Goal: Task Accomplishment & Management: Use online tool/utility

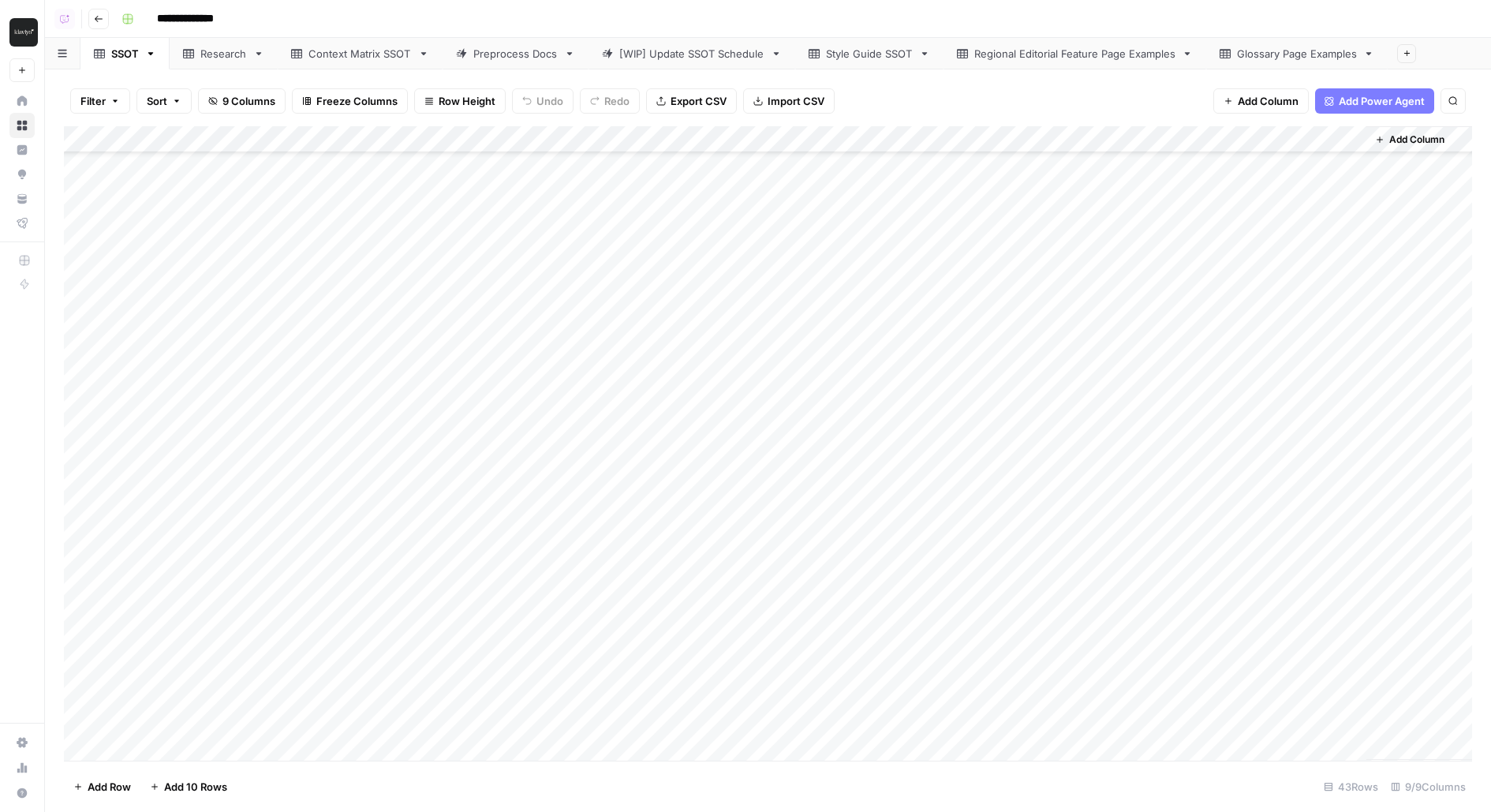
scroll to position [73, 0]
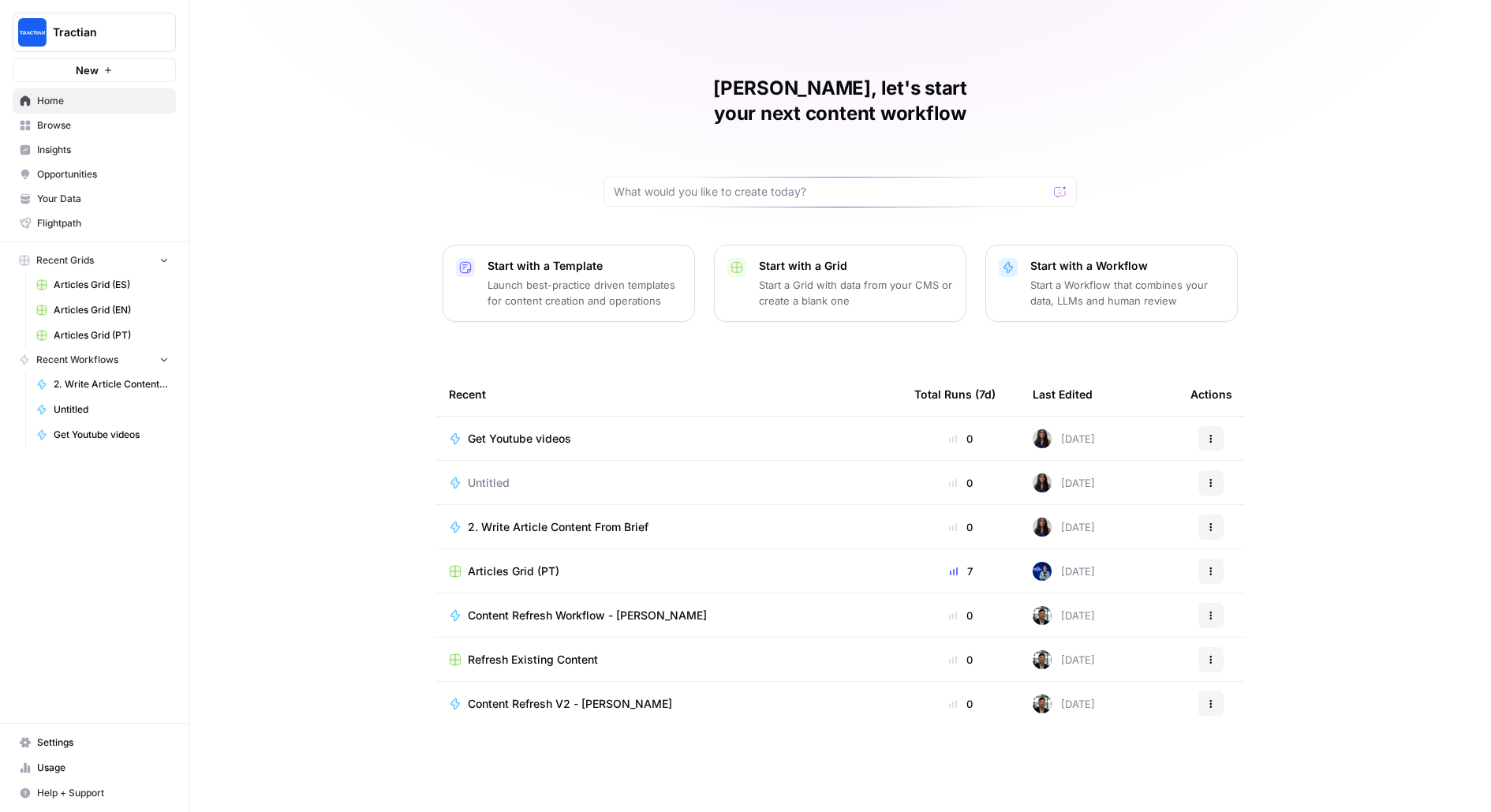
click at [77, 33] on span "Tractian" at bounding box center [101, 32] width 96 height 16
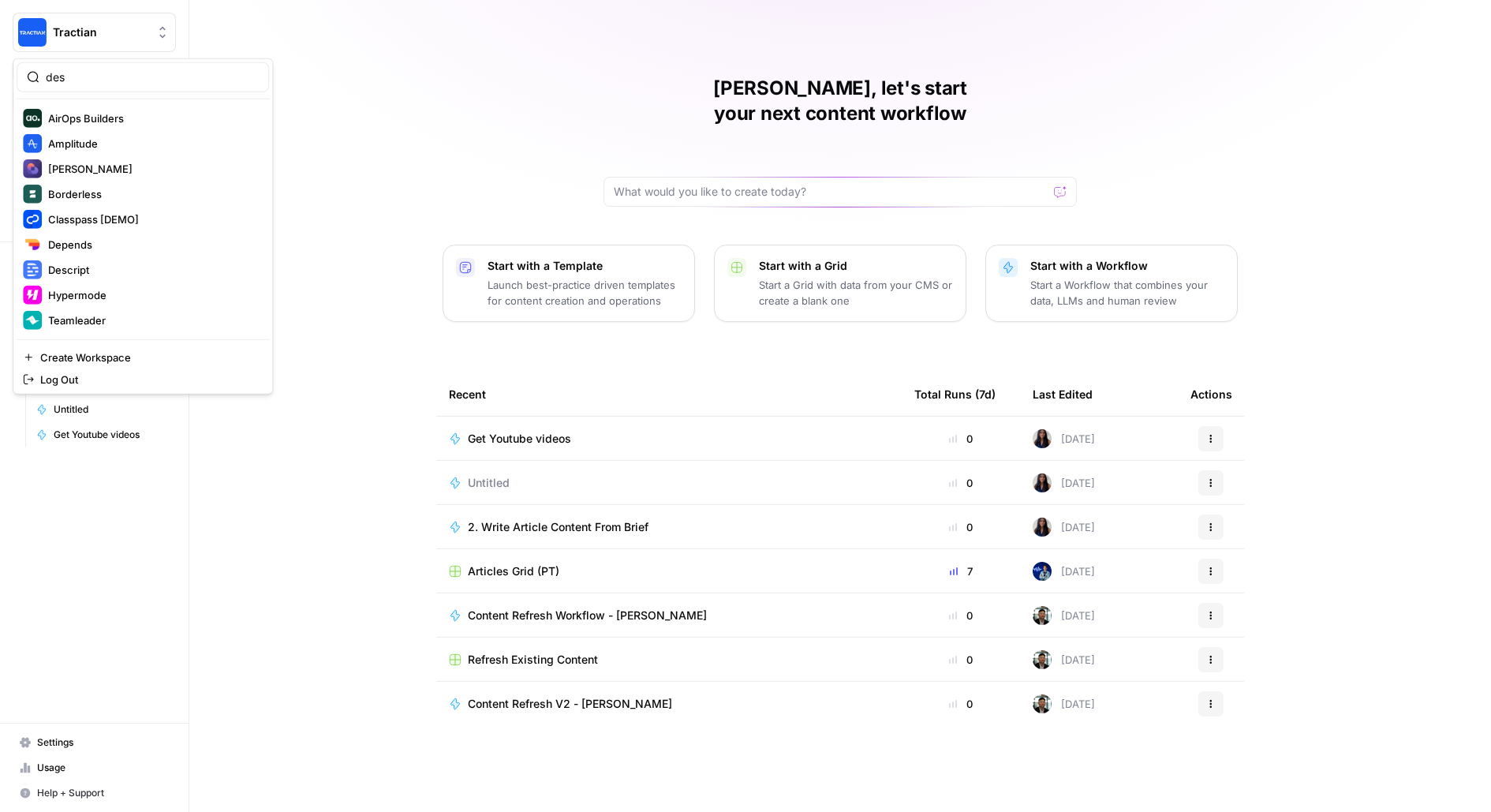
type input "des"
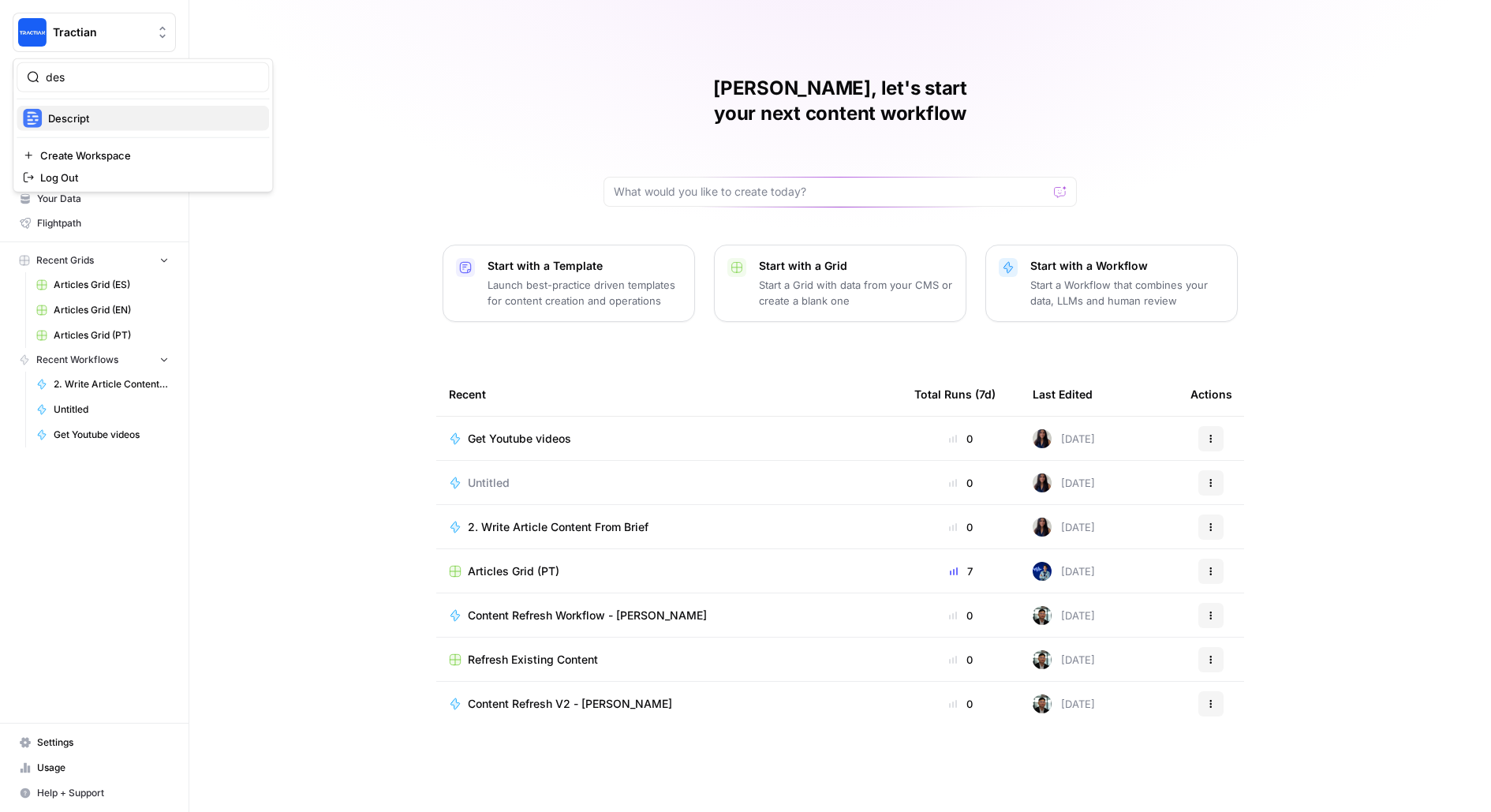
click at [126, 119] on span "Descript" at bounding box center [152, 118] width 208 height 16
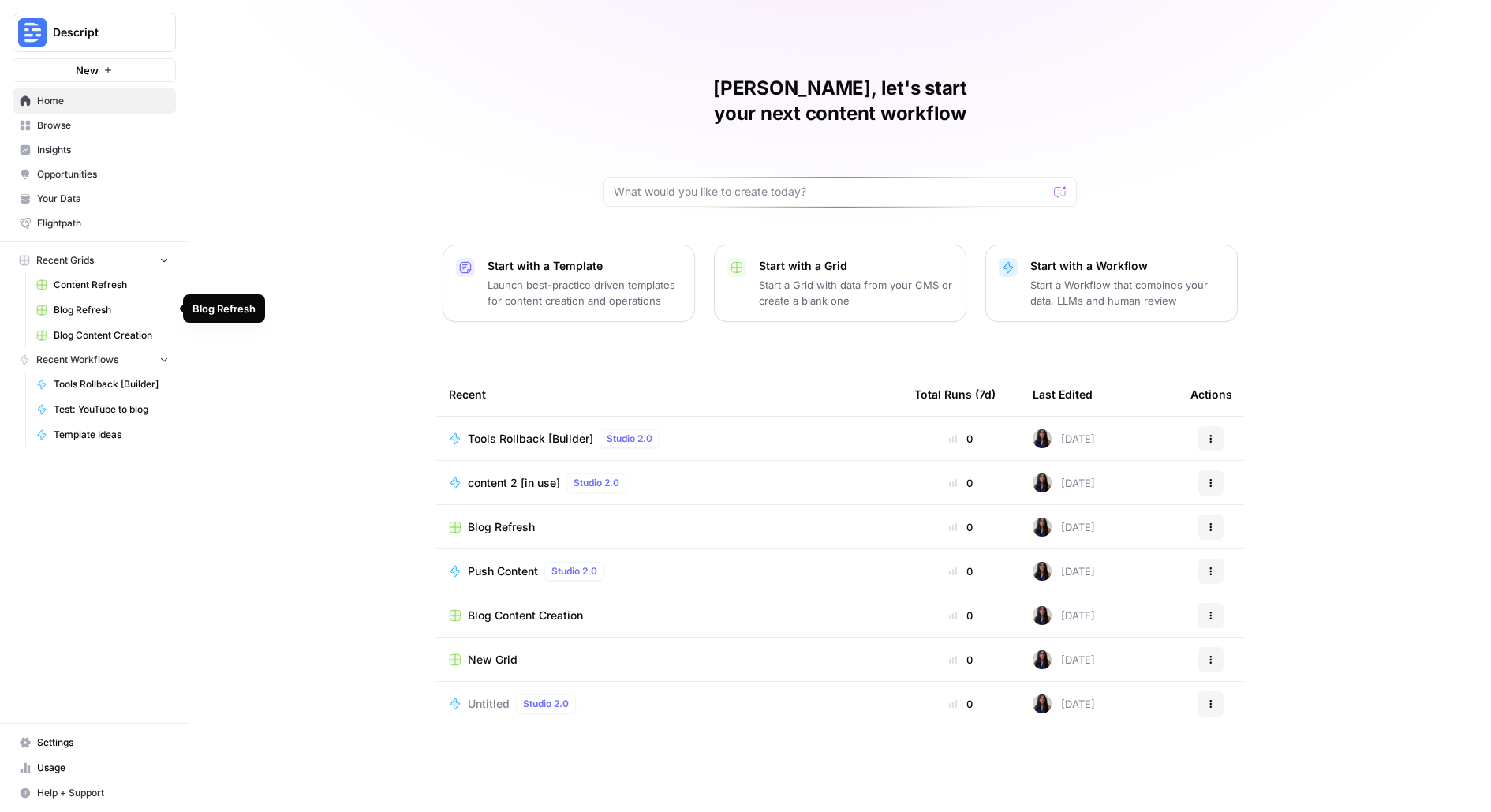
click at [76, 123] on span "Browse" at bounding box center [102, 125] width 132 height 14
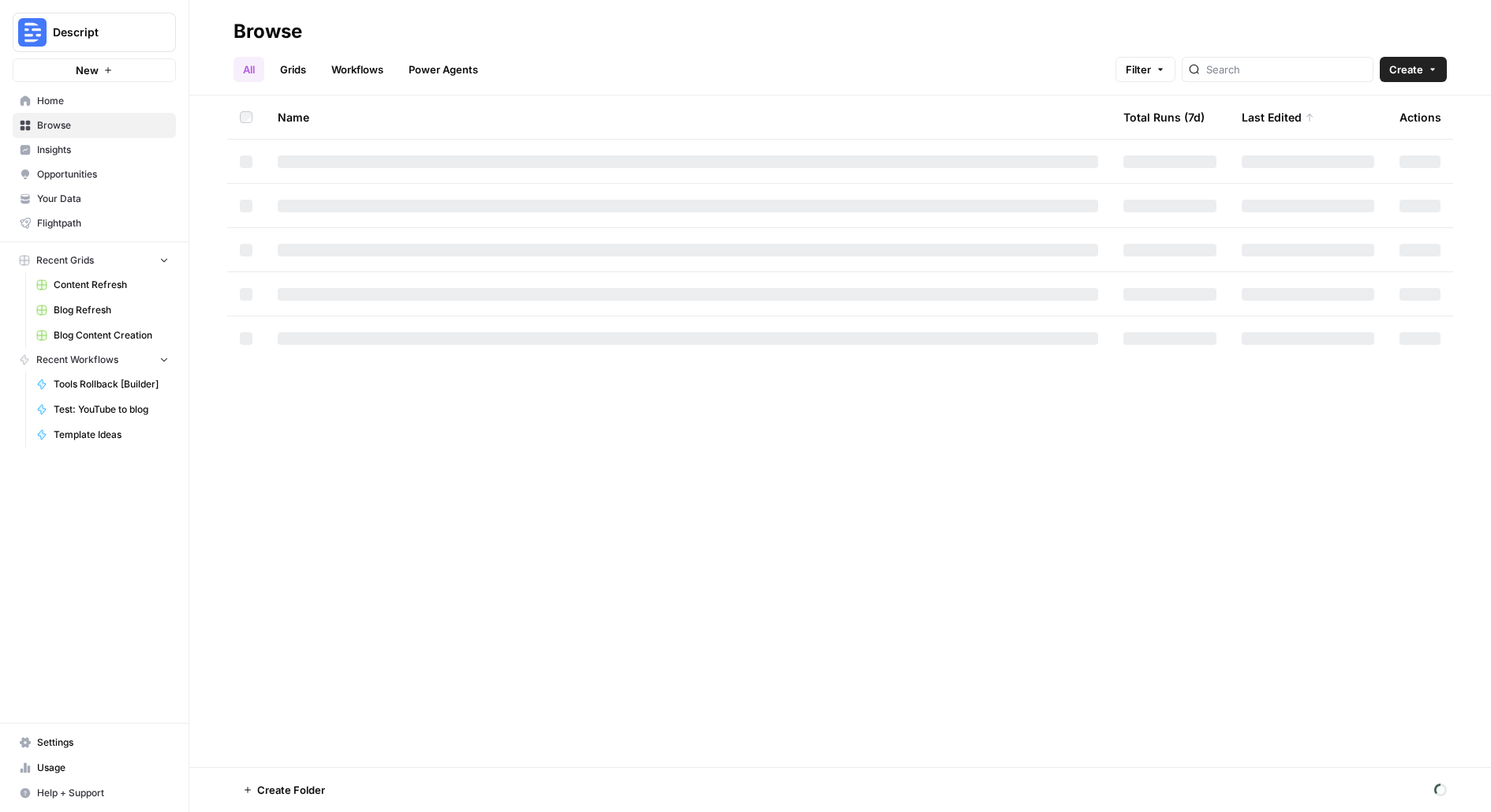
click at [83, 152] on span "Insights" at bounding box center [102, 149] width 132 height 14
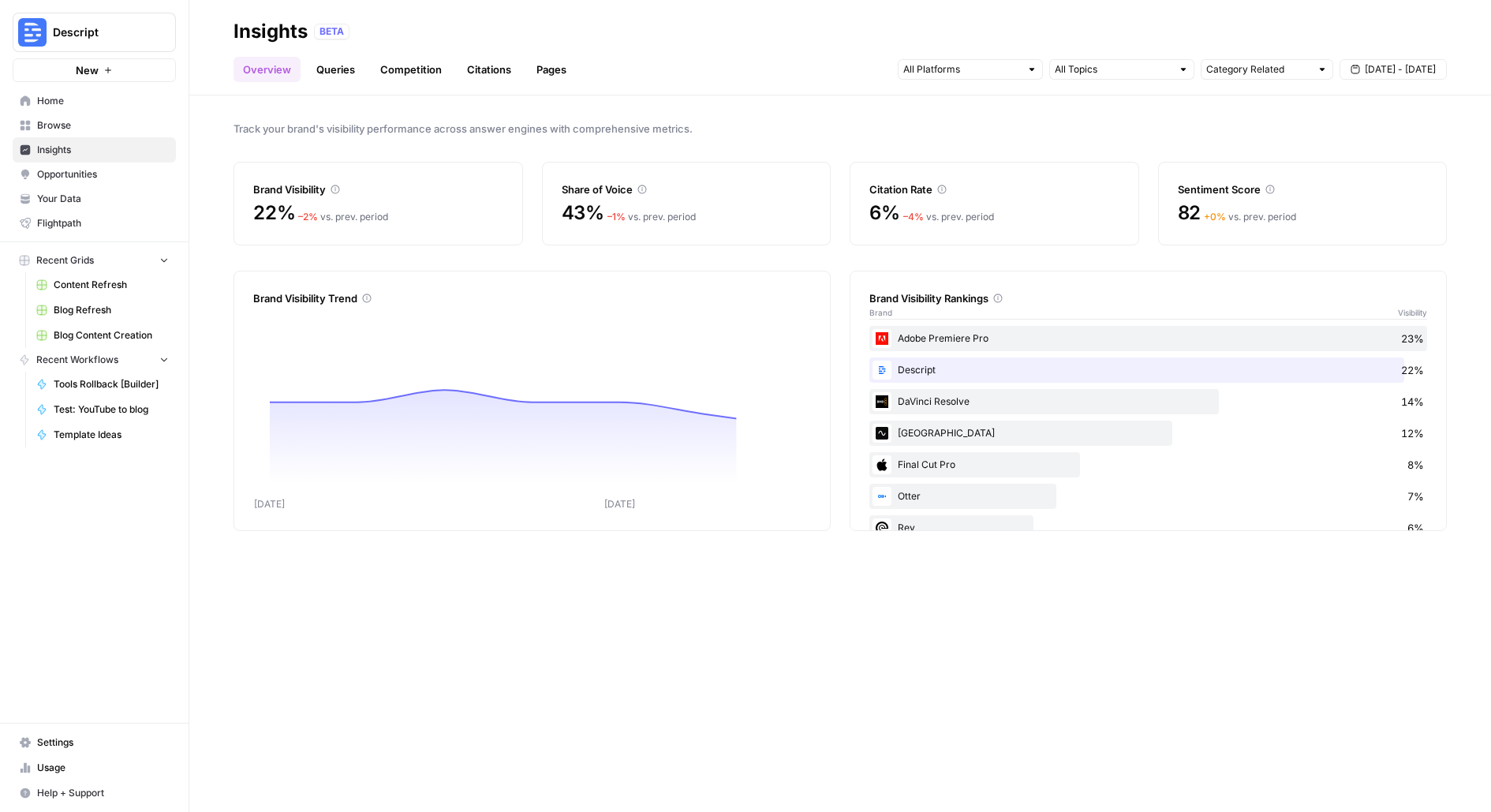
click at [81, 125] on span "Browse" at bounding box center [102, 125] width 132 height 14
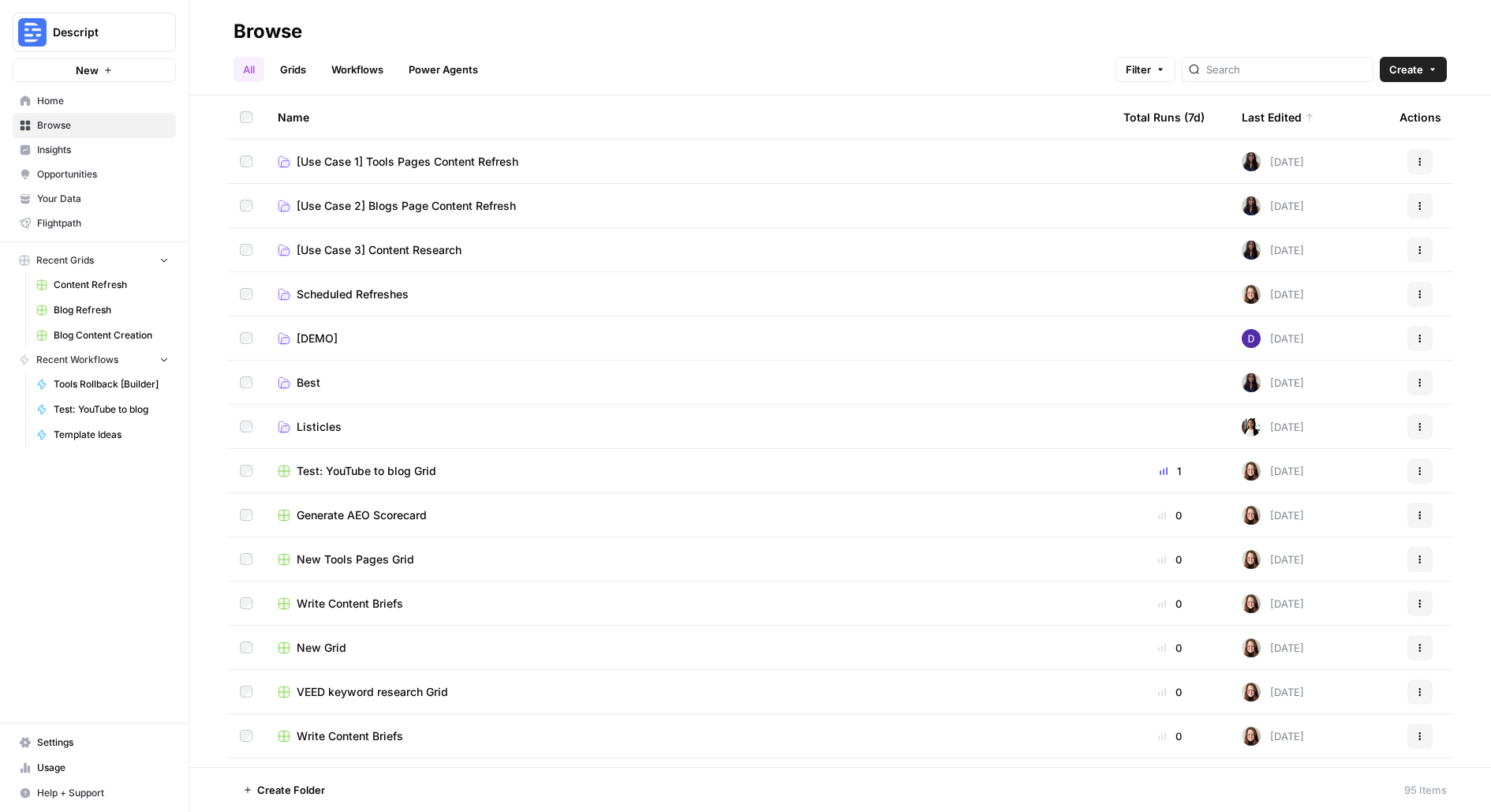
click at [390, 158] on span "[Use Case 1] Tools Pages Content Refresh" at bounding box center [408, 161] width 222 height 16
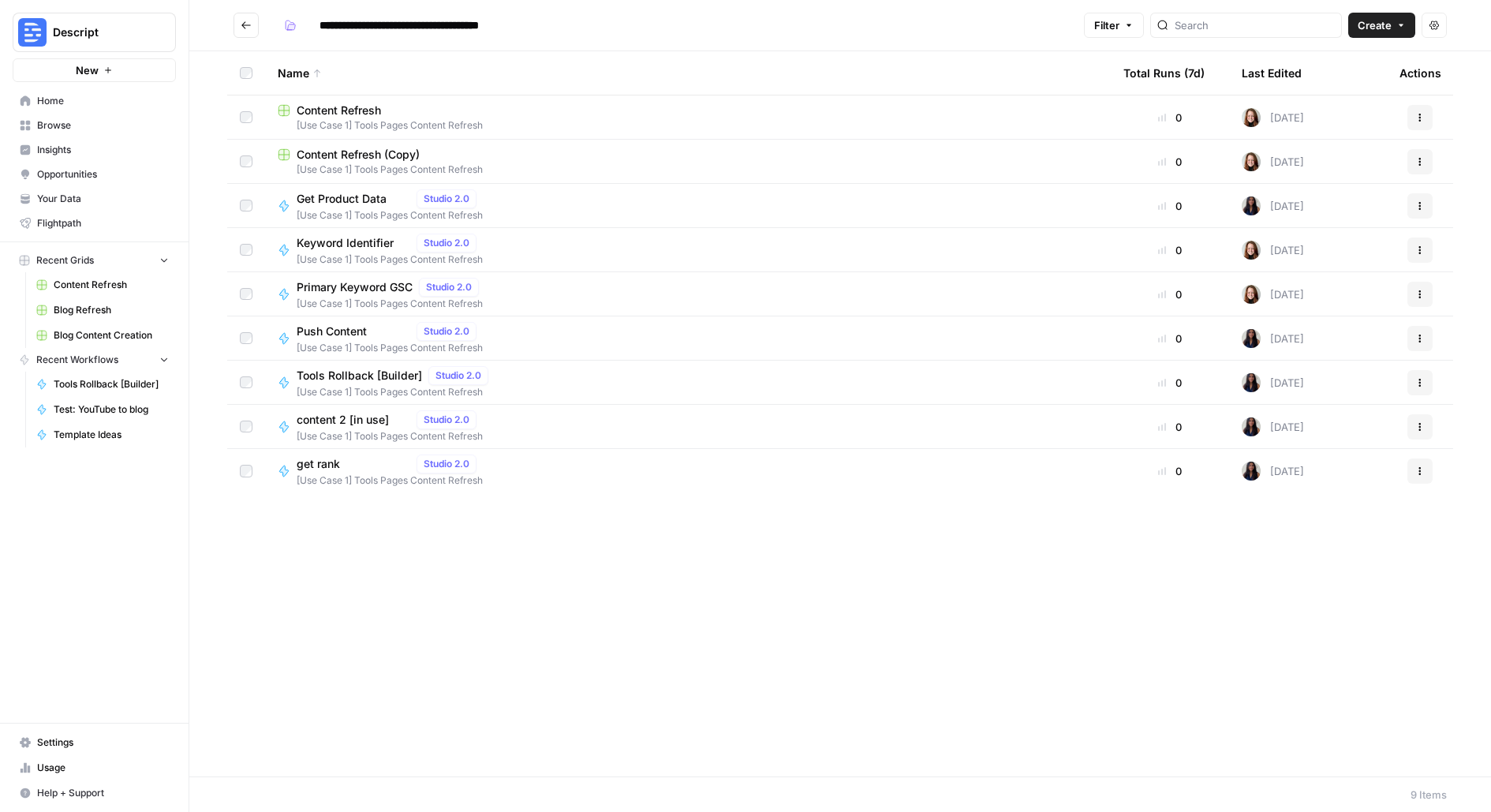
click at [368, 108] on span "Content Refresh" at bounding box center [339, 110] width 85 height 16
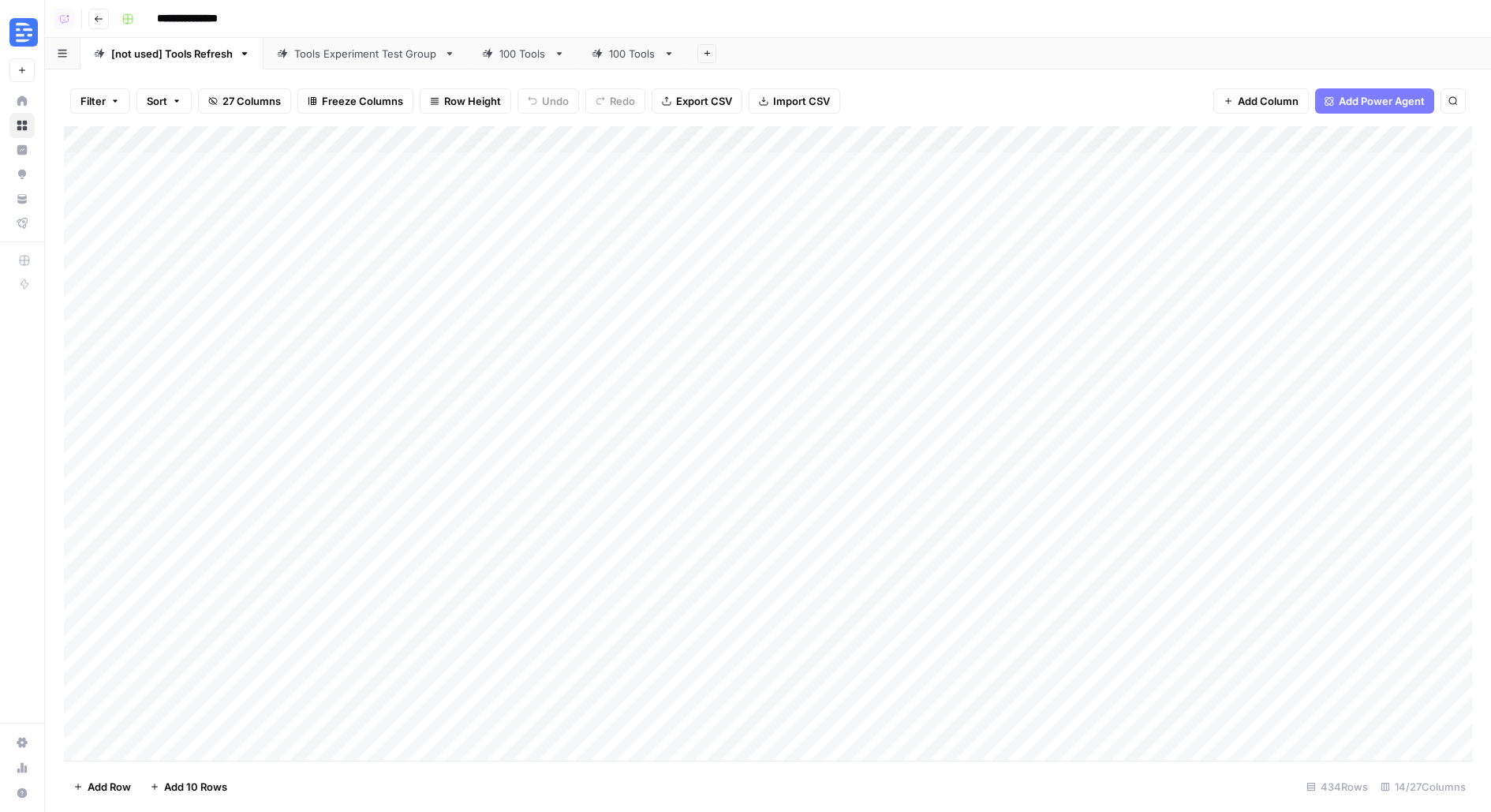
click at [493, 60] on div "100 Tools" at bounding box center [515, 54] width 65 height 16
type input "**********"
drag, startPoint x: 442, startPoint y: 137, endPoint x: 628, endPoint y: 137, distance: 186.0
click at [628, 137] on div "Add Column" at bounding box center [768, 443] width 1409 height 634
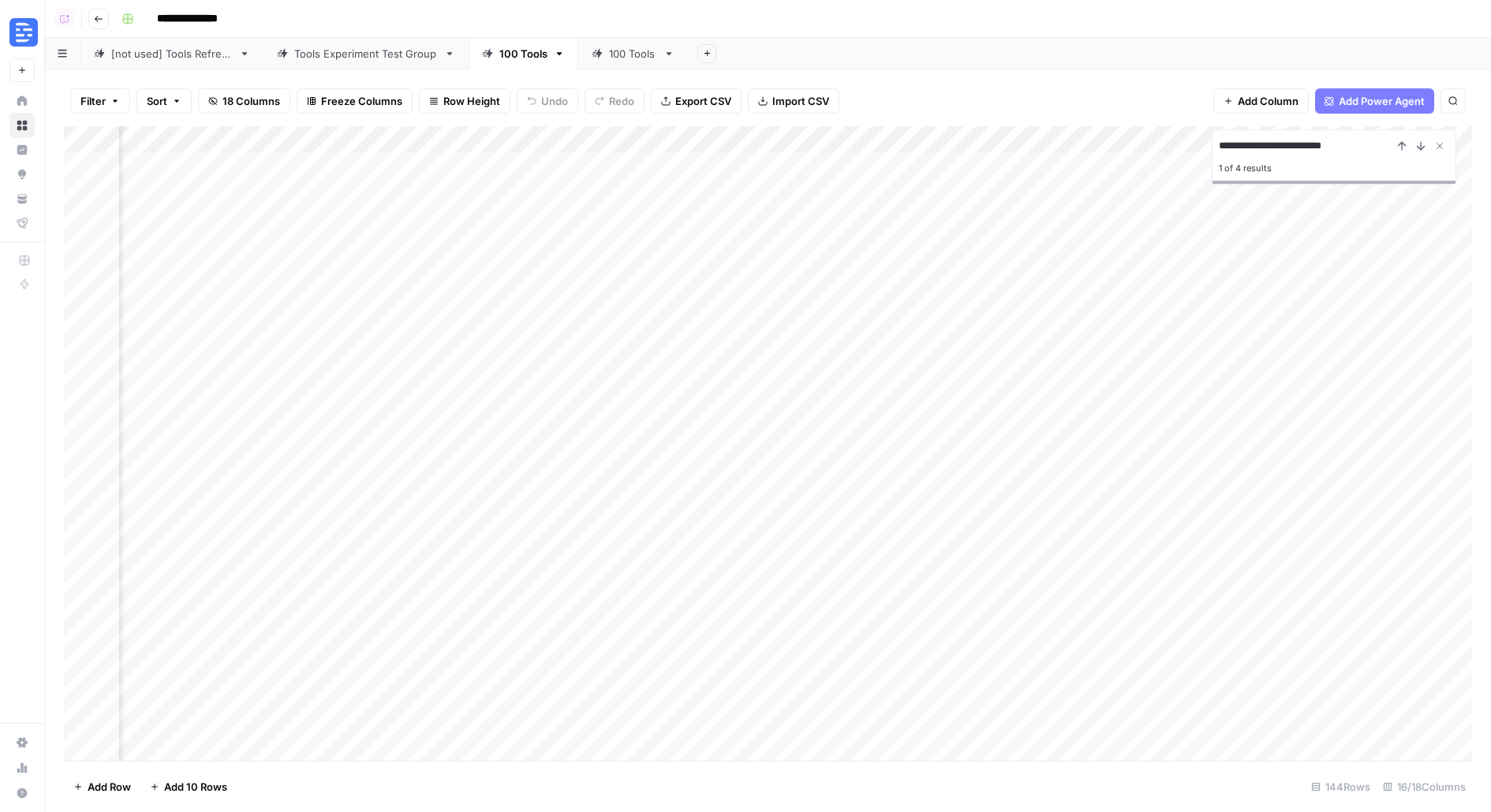
scroll to position [0, 388]
click at [345, 202] on div "Add Column" at bounding box center [768, 443] width 1409 height 634
click at [1442, 146] on icon "Close Search" at bounding box center [1440, 145] width 13 height 13
click at [1420, 138] on div "Add Column" at bounding box center [768, 443] width 1409 height 634
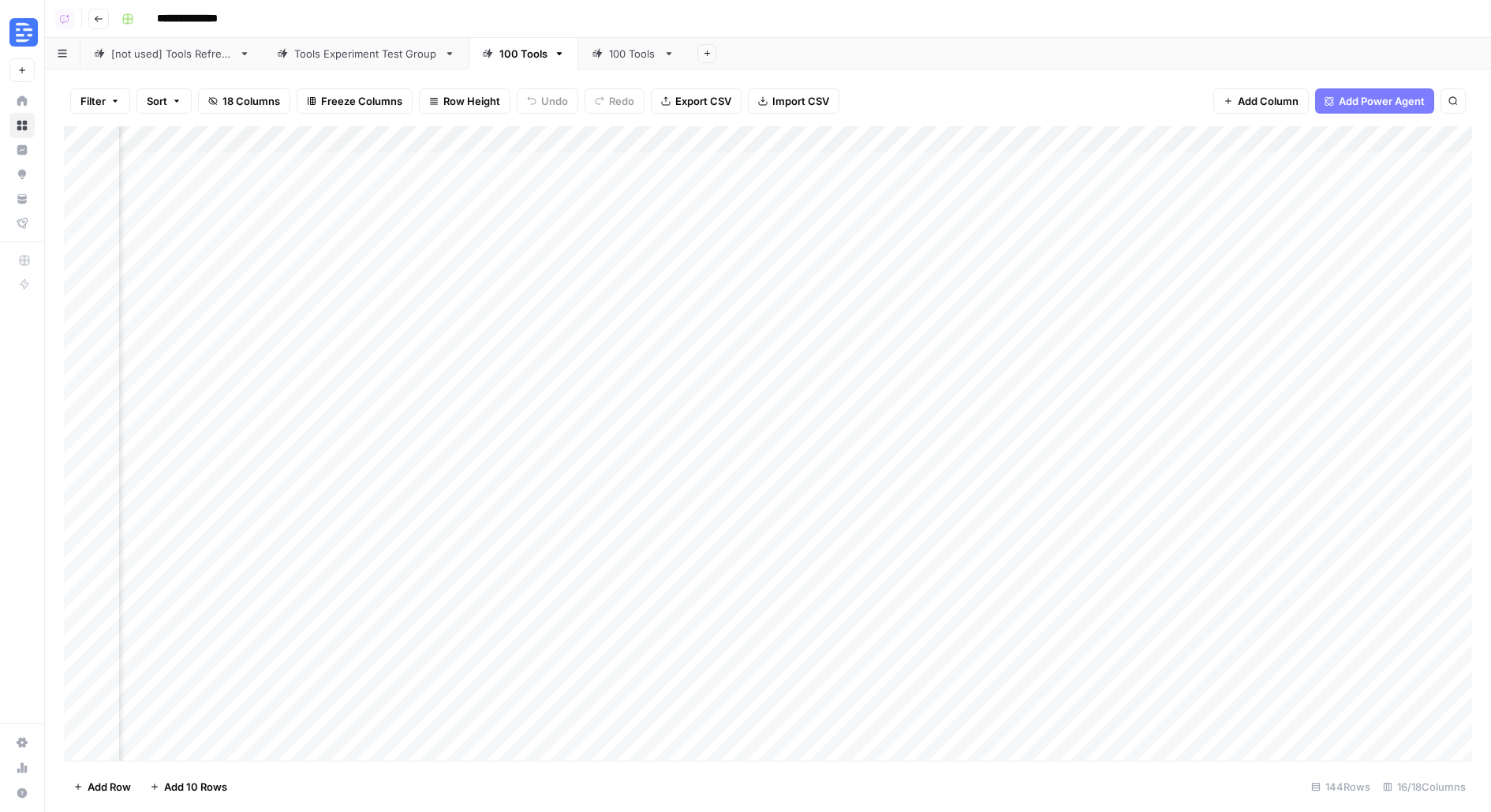
click at [1164, 20] on div "**********" at bounding box center [795, 19] width 1360 height 25
click at [1422, 141] on div "Add Column" at bounding box center [768, 443] width 1409 height 634
click at [1348, 291] on span "Edit Workflow" at bounding box center [1381, 294] width 138 height 16
click at [540, 220] on div "Add Column" at bounding box center [768, 443] width 1409 height 634
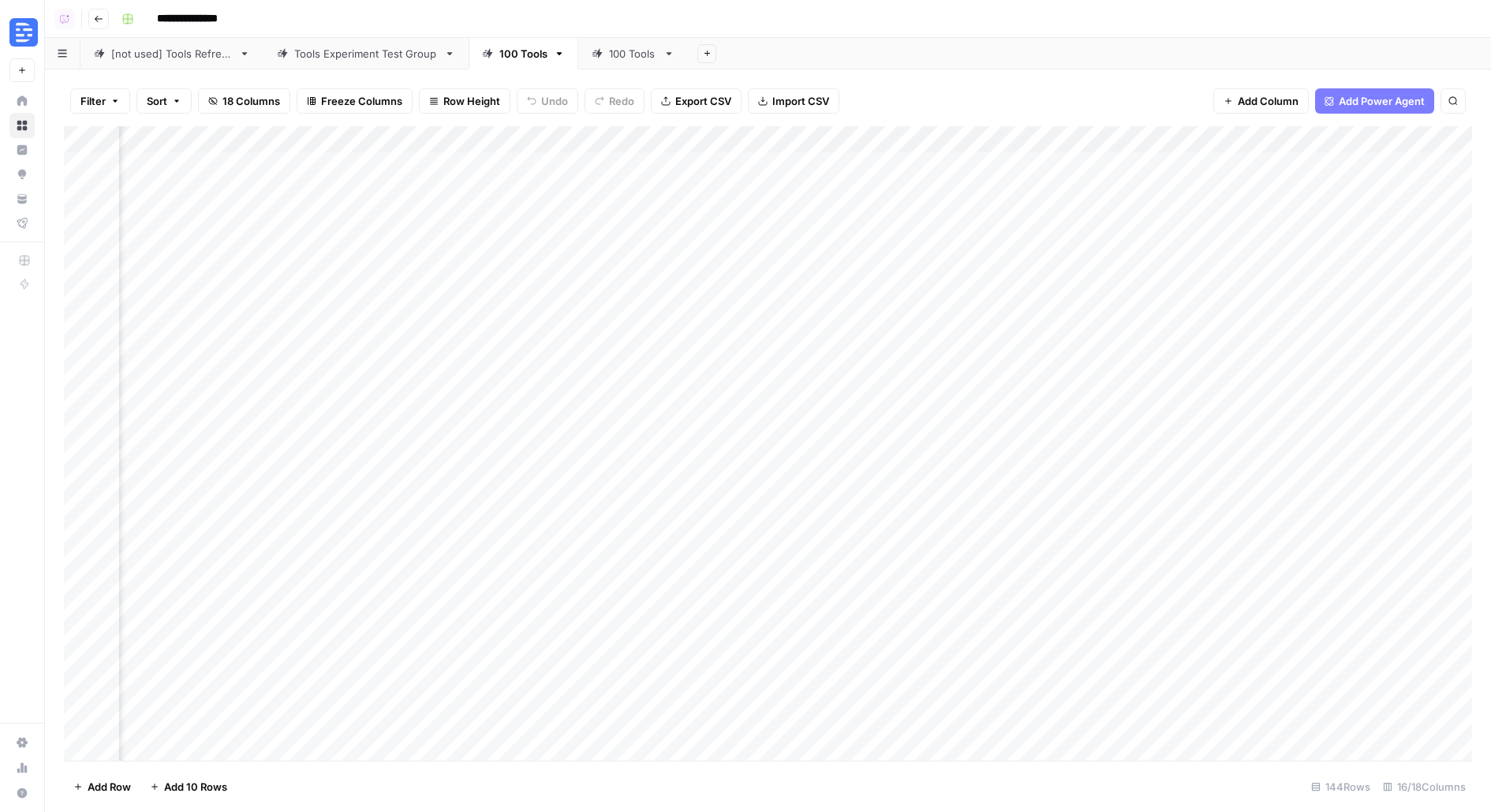
click at [540, 220] on div "Add Column" at bounding box center [768, 443] width 1409 height 634
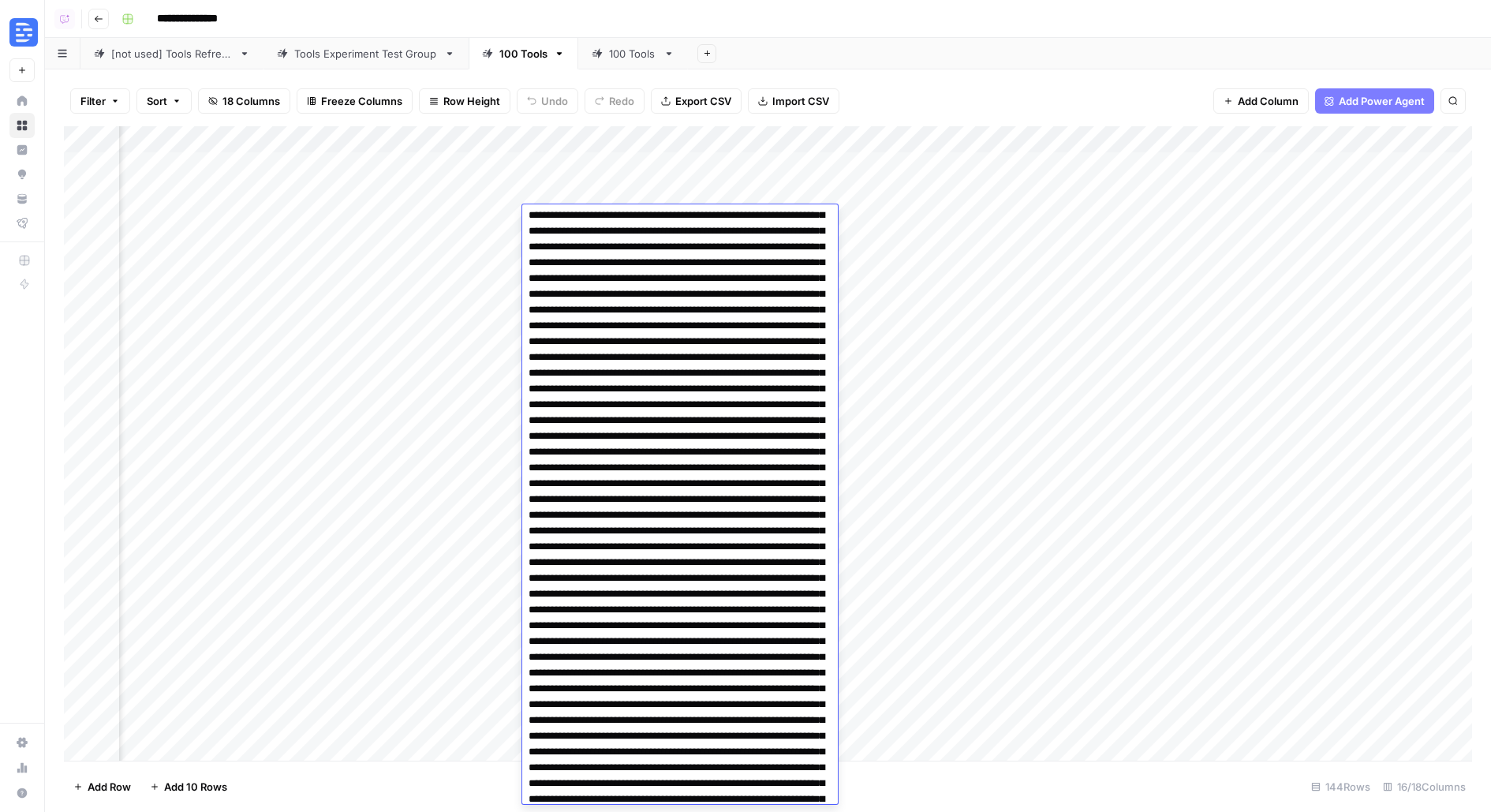
scroll to position [0, 0]
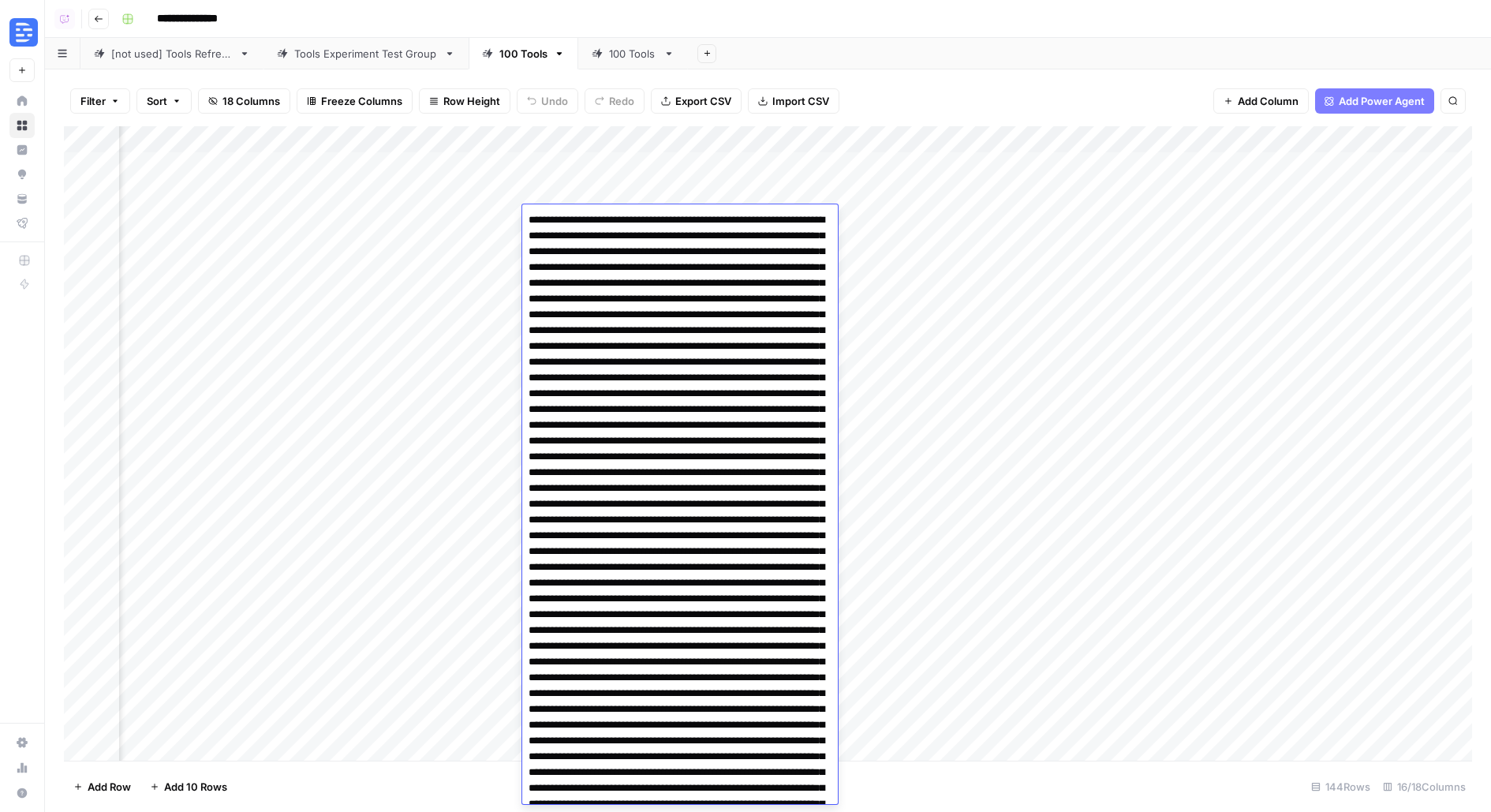
drag, startPoint x: 622, startPoint y: 270, endPoint x: 656, endPoint y: 298, distance: 44.0
click at [350, 190] on div "Add Column" at bounding box center [768, 443] width 1409 height 634
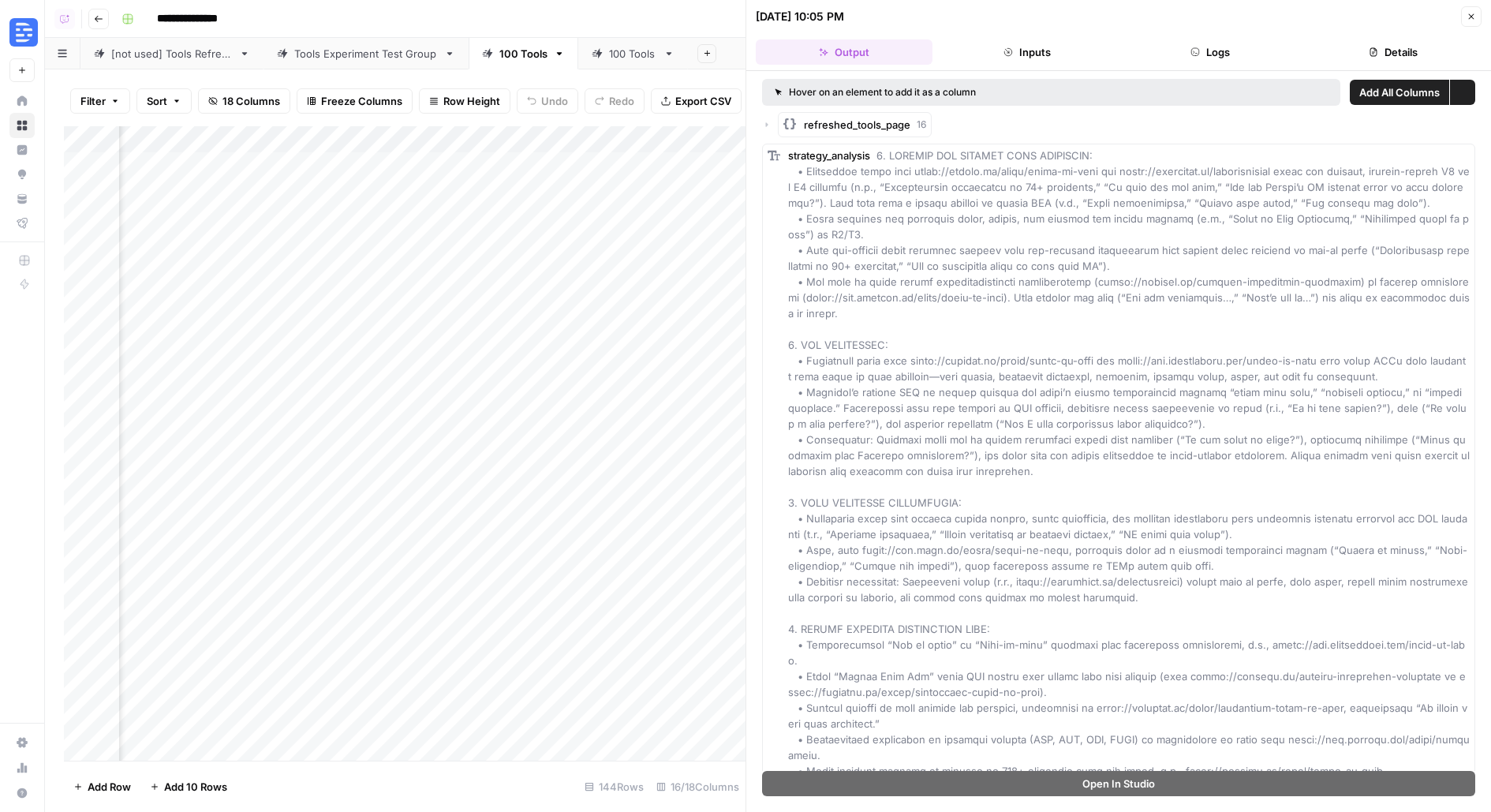
click at [1258, 50] on button "Logs" at bounding box center [1210, 52] width 177 height 25
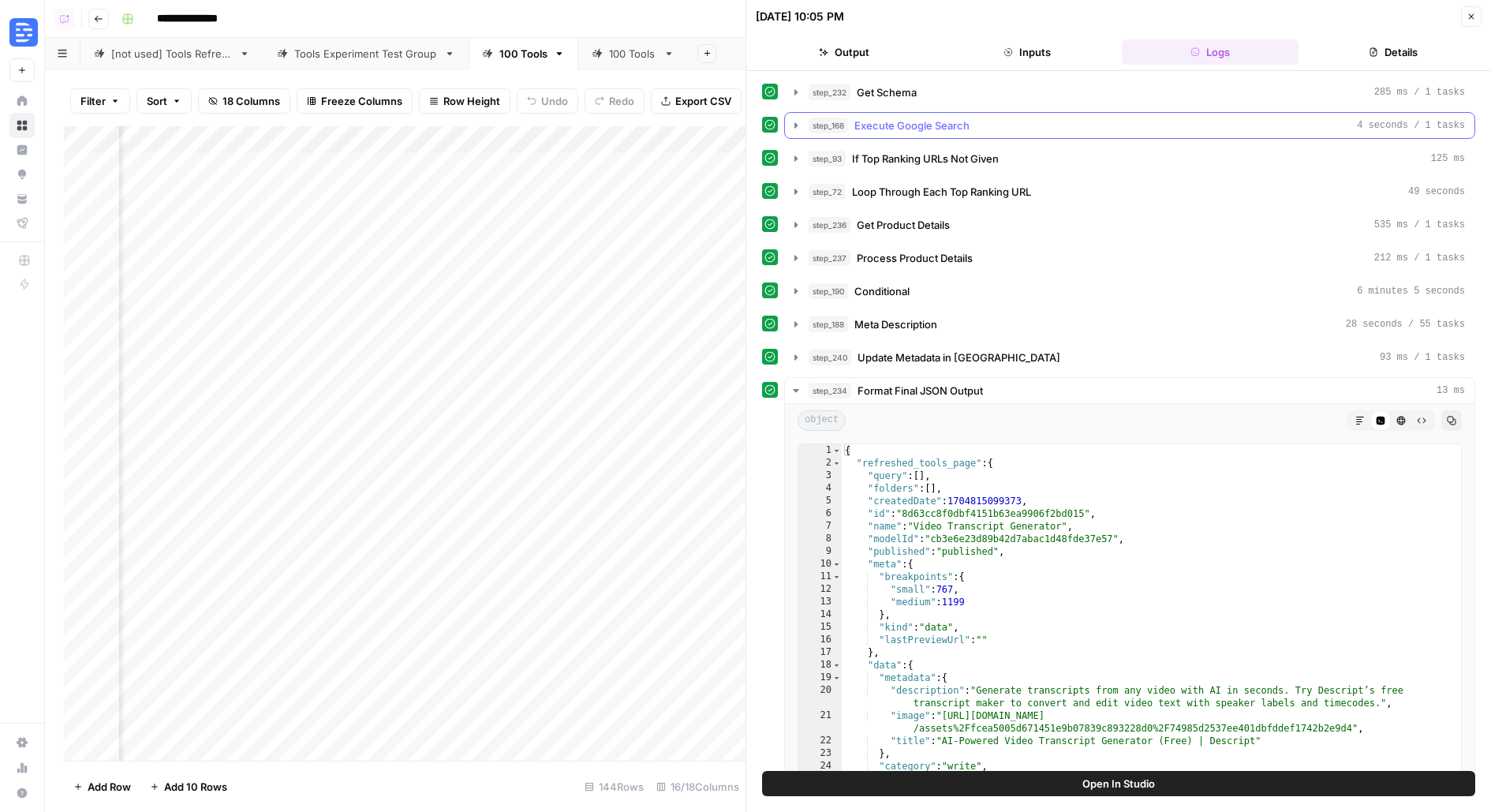
click at [964, 95] on div "step_232 Get Schema 285 ms / 1 tasks" at bounding box center [1137, 92] width 656 height 16
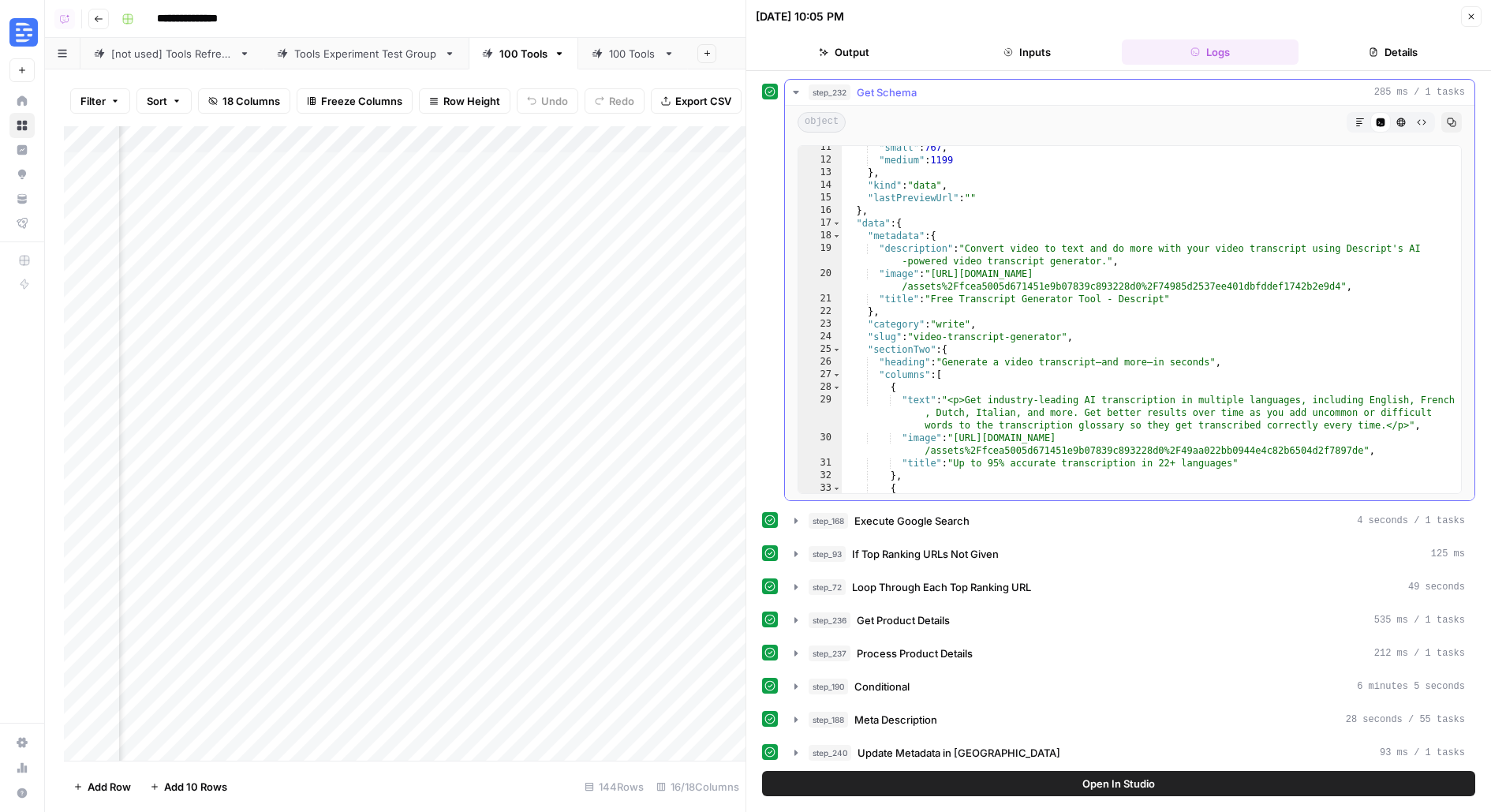
scroll to position [148, 0]
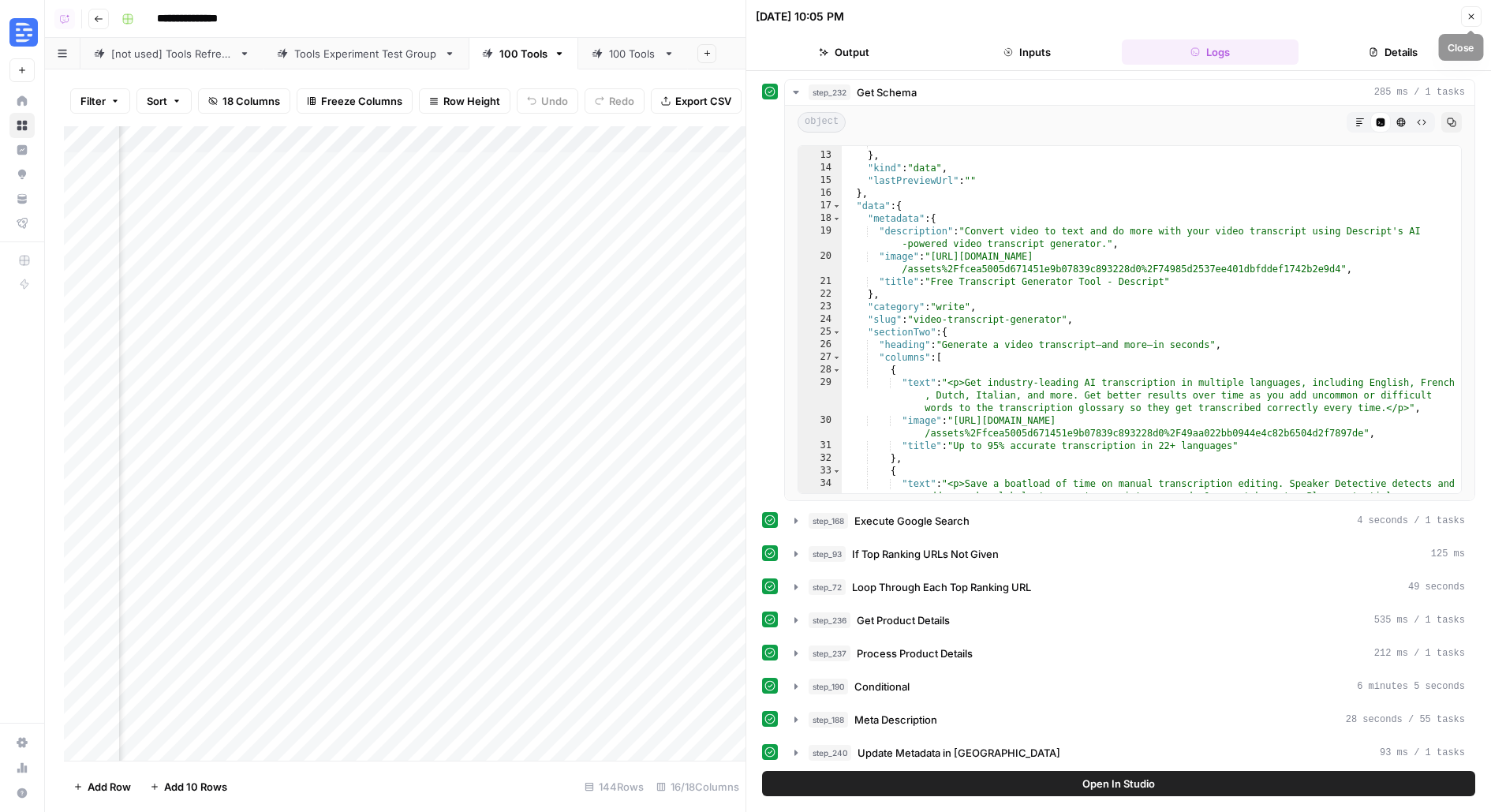
click at [1468, 20] on icon "button" at bounding box center [1471, 16] width 9 height 9
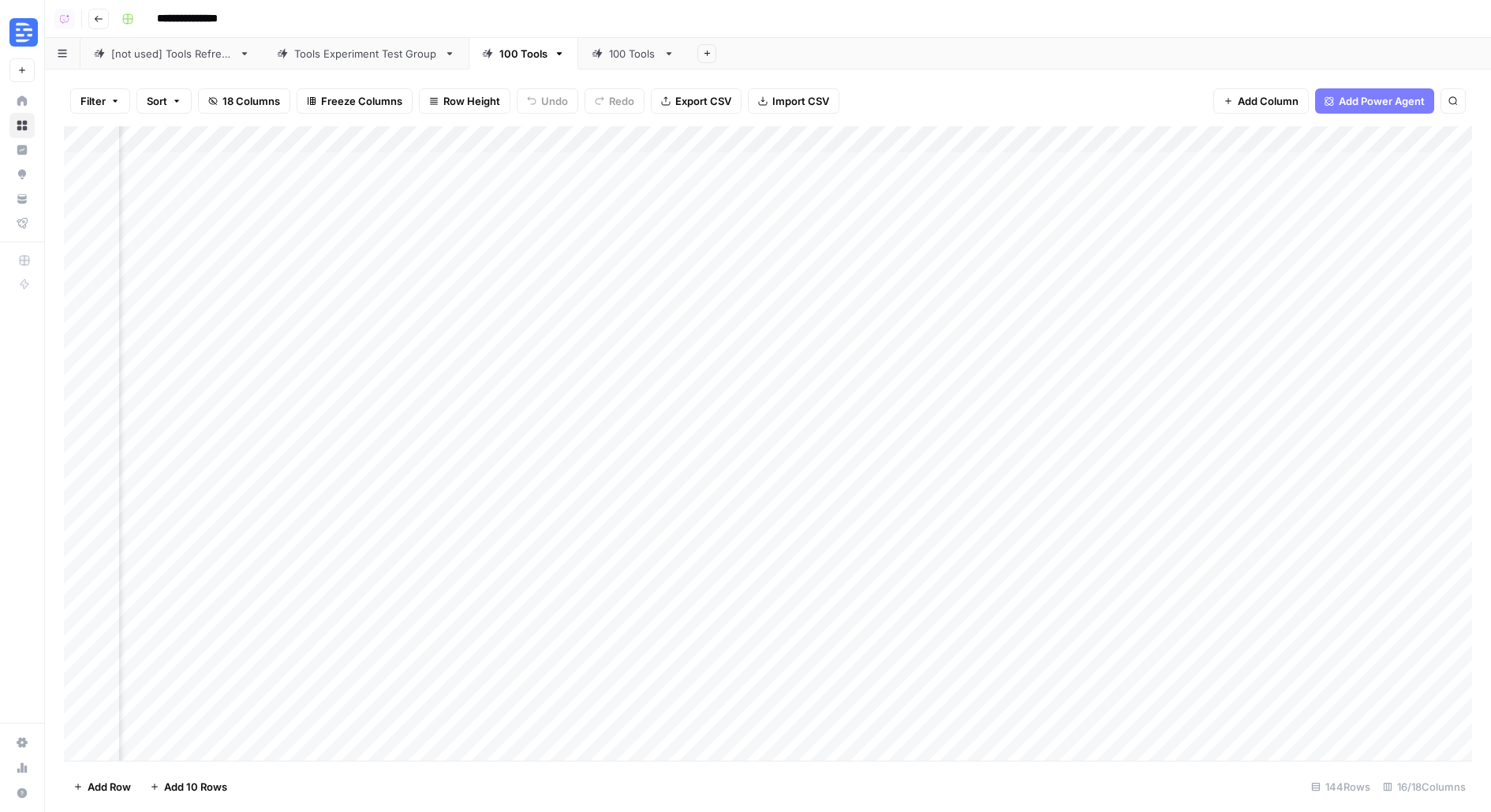
click at [602, 221] on div "Add Column" at bounding box center [768, 443] width 1409 height 634
click at [1330, 143] on div "Add Column" at bounding box center [768, 443] width 1409 height 634
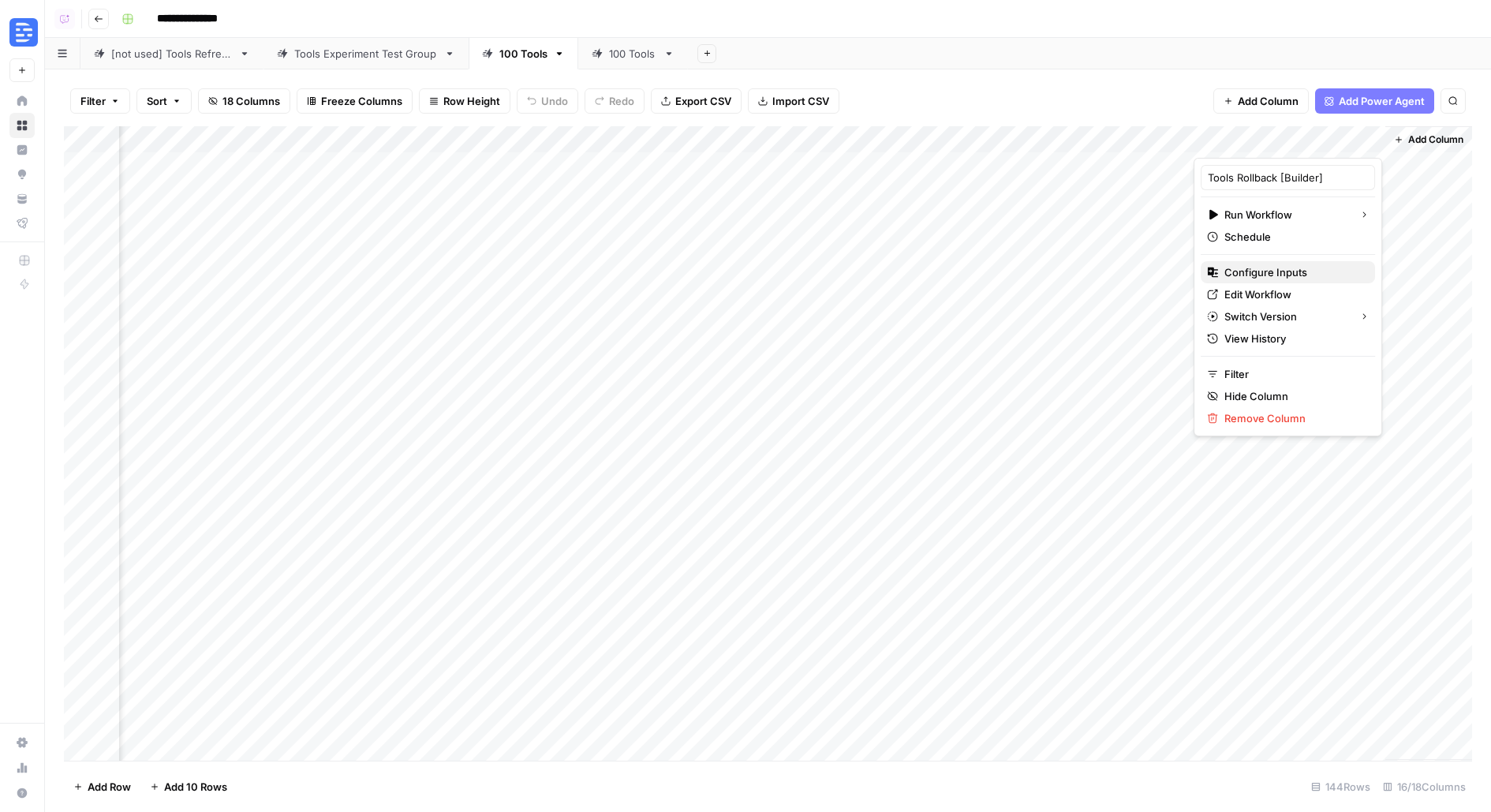
click at [1264, 270] on span "Configure Inputs" at bounding box center [1293, 272] width 138 height 16
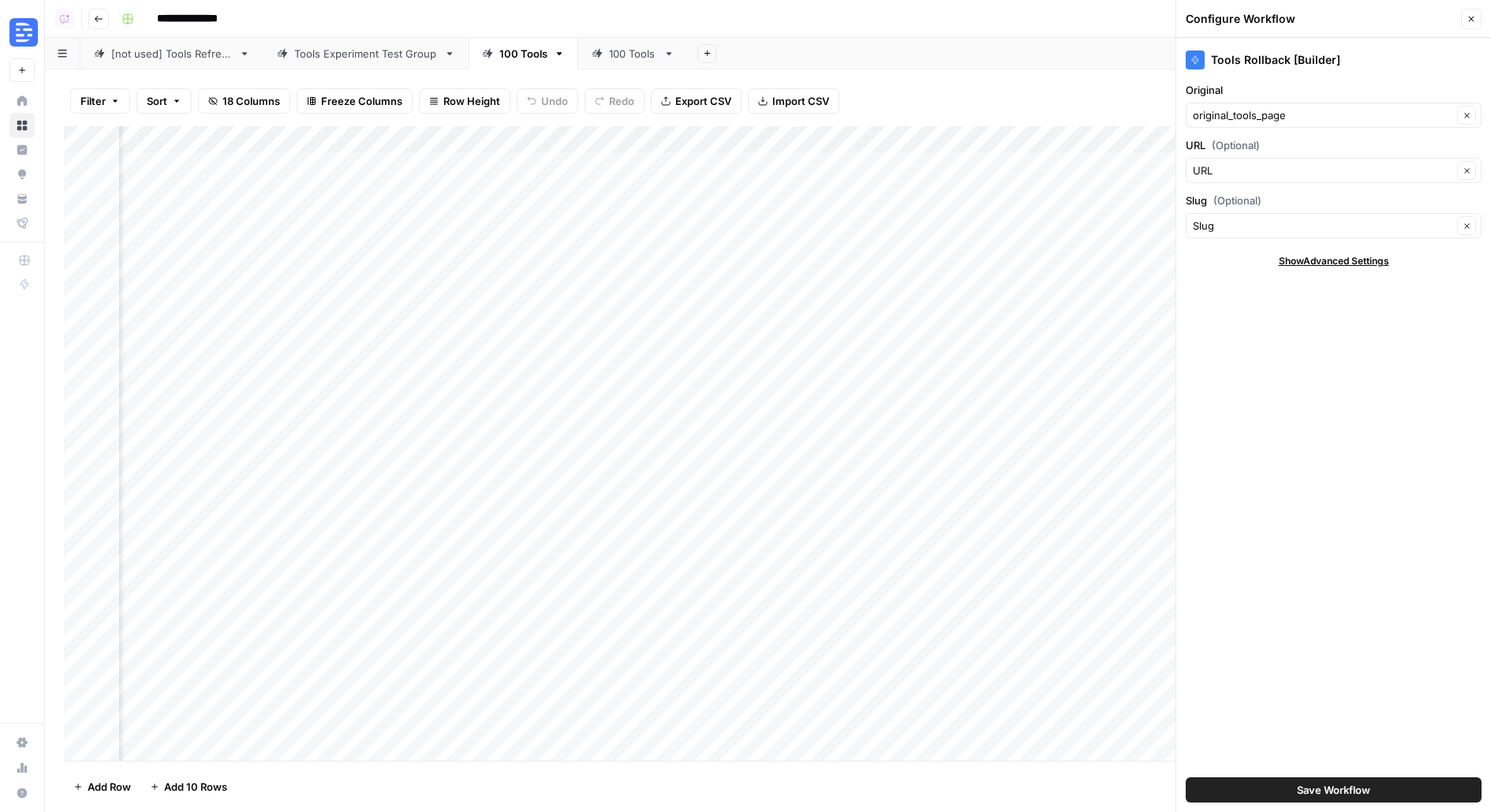
click at [1479, 18] on button "Close" at bounding box center [1472, 18] width 20 height 20
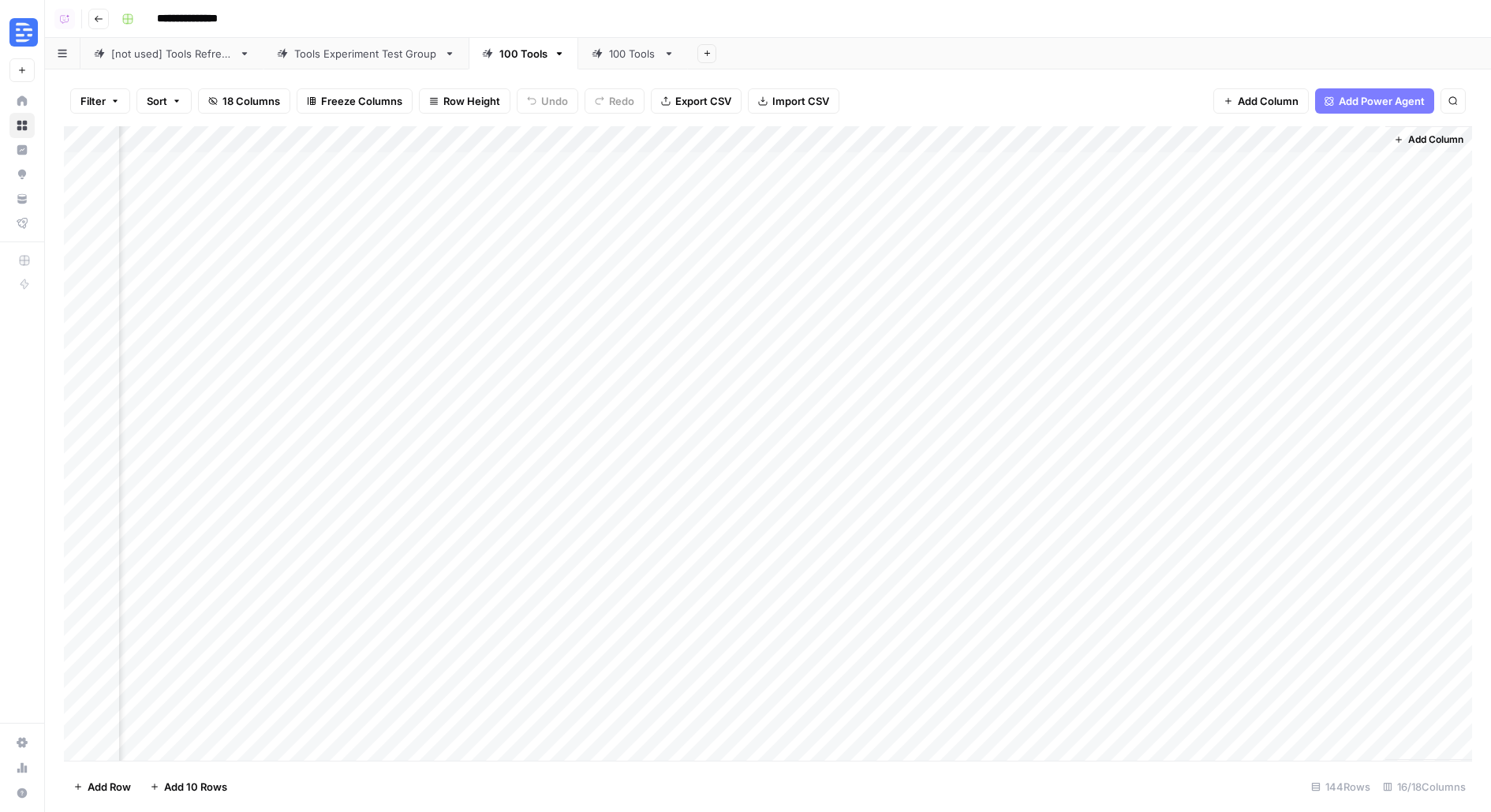
click at [1358, 221] on div "Add Column" at bounding box center [768, 443] width 1409 height 634
click at [1352, 218] on div "Add Column" at bounding box center [768, 443] width 1409 height 634
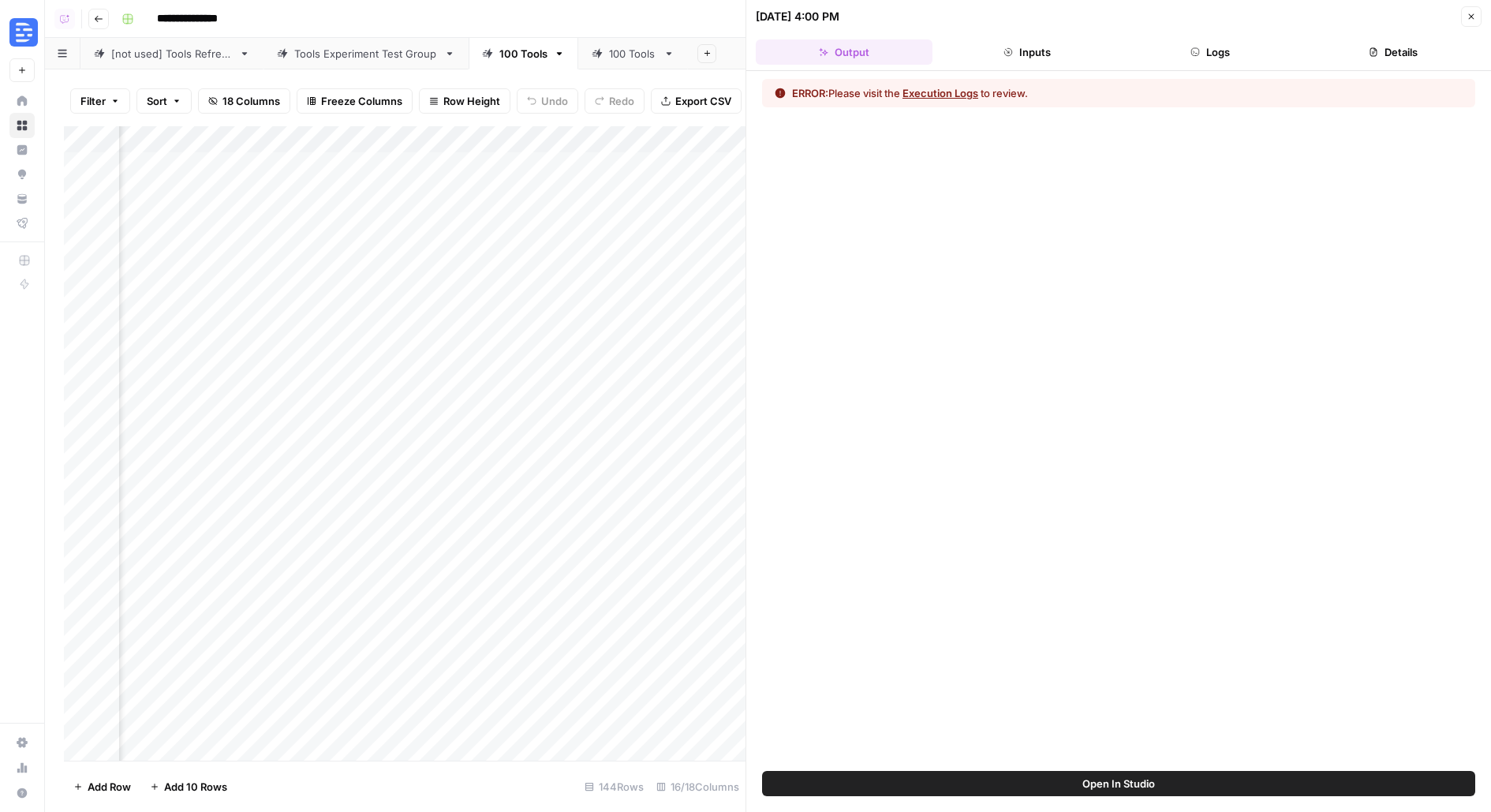
scroll to position [0, 2301]
click at [1222, 56] on button "Logs" at bounding box center [1210, 52] width 177 height 25
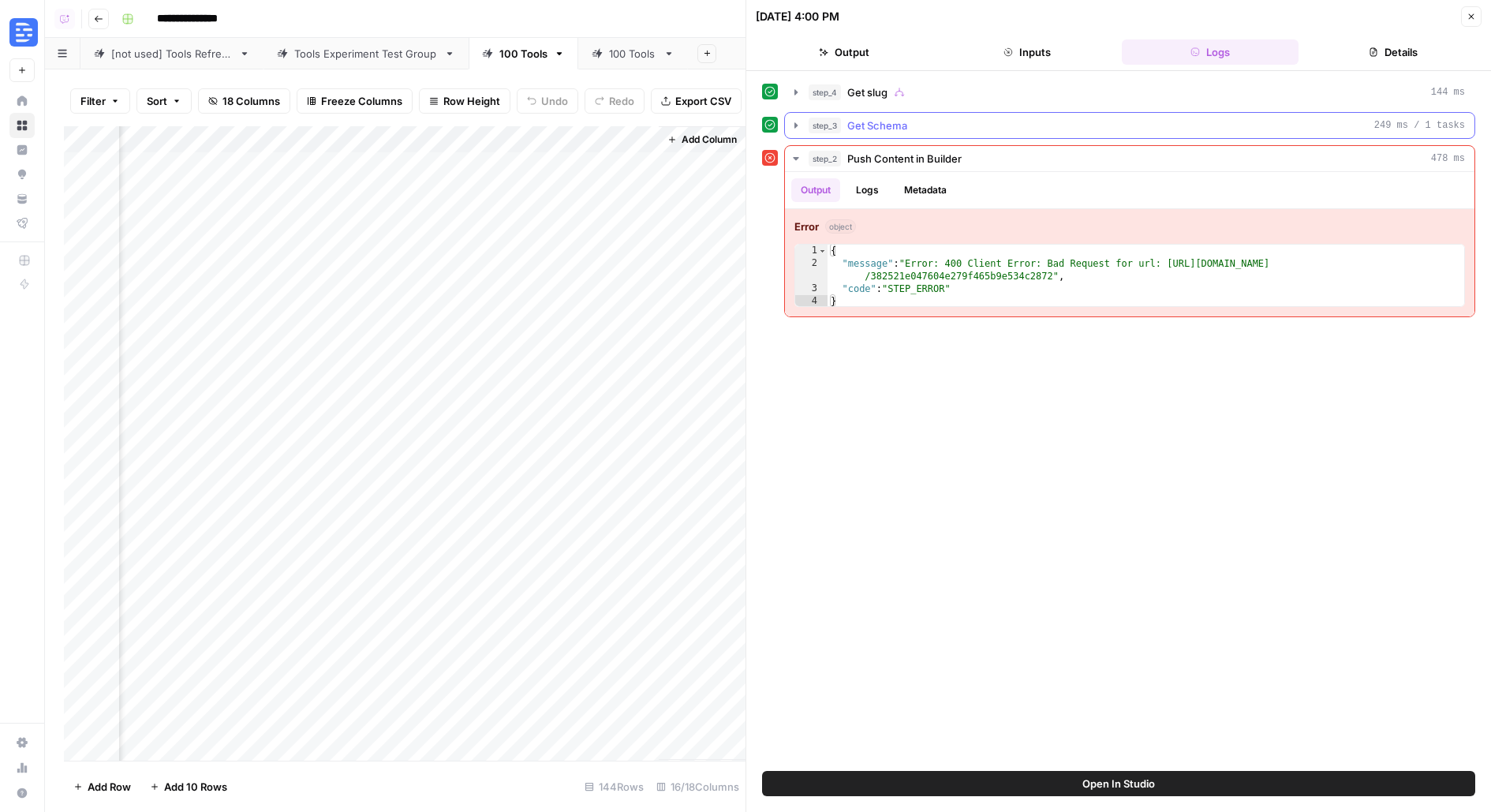
click at [911, 118] on div "step_3 Get Schema 249 ms / 1 tasks" at bounding box center [1137, 125] width 656 height 16
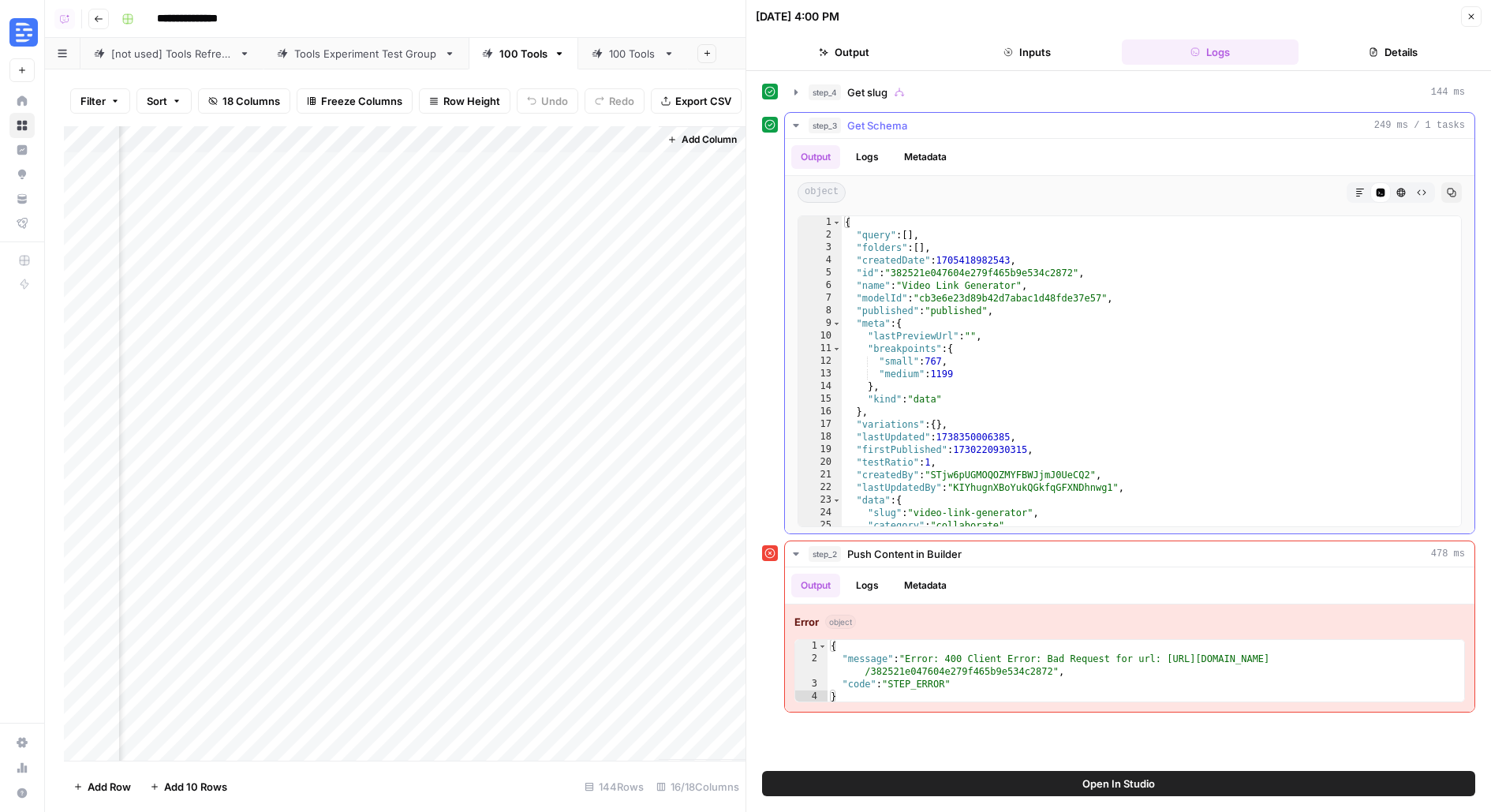
click at [911, 118] on div "step_3 Get Schema 249 ms / 1 tasks" at bounding box center [1137, 125] width 656 height 16
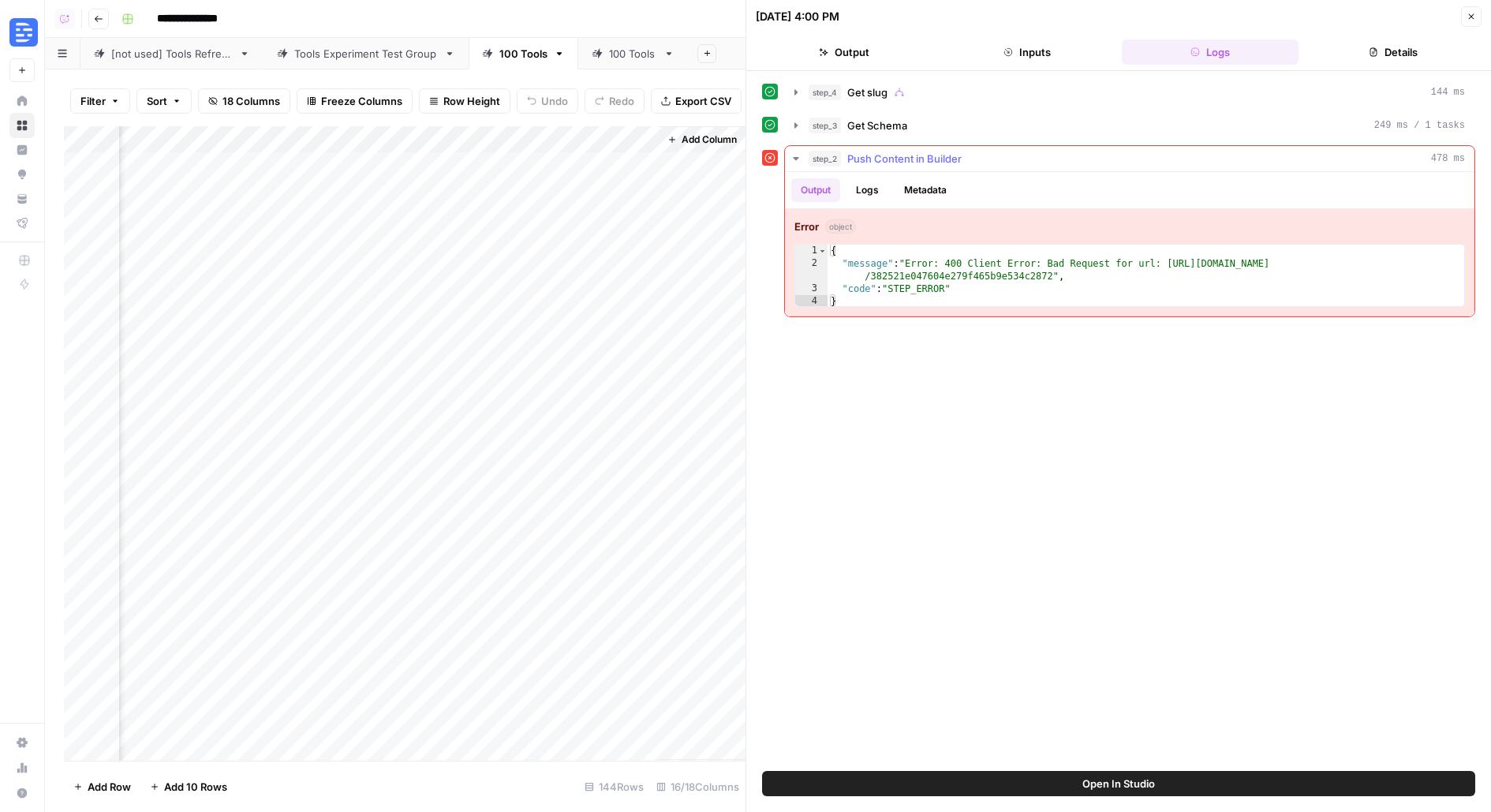
type textarea "**********"
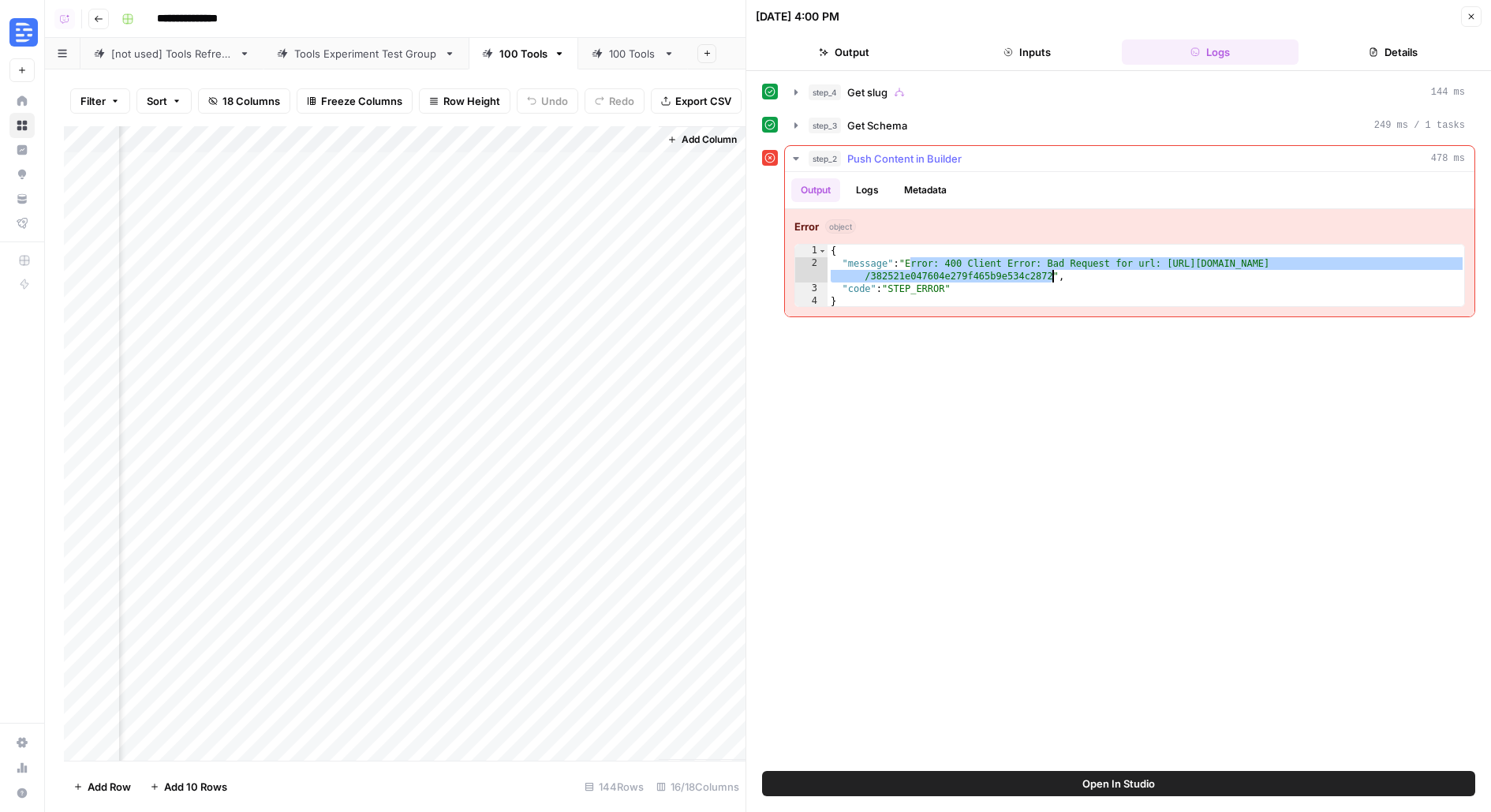
drag, startPoint x: 909, startPoint y: 262, endPoint x: 1052, endPoint y: 275, distance: 143.6
click at [1052, 276] on div "{ "message" : "Error: 400 Client Error: Bad Request for url: https://builder.io…" at bounding box center [1146, 289] width 639 height 88
click at [787, 783] on button "Open In Studio" at bounding box center [1118, 783] width 713 height 25
click at [272, 131] on div "Add Column" at bounding box center [404, 443] width 681 height 634
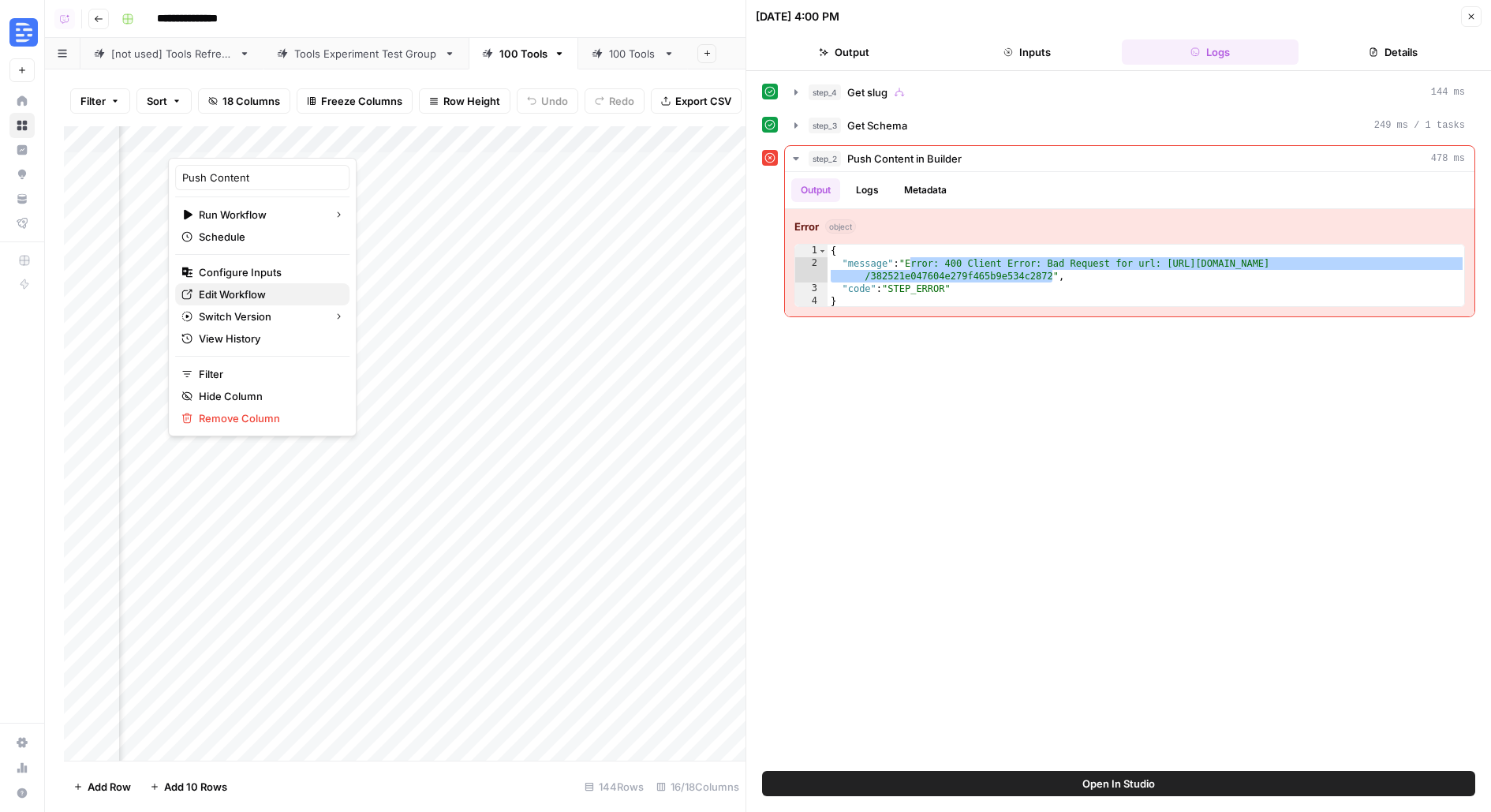
click at [239, 298] on span "Edit Workflow" at bounding box center [268, 294] width 138 height 16
click at [642, 138] on div "Add Column" at bounding box center [404, 443] width 681 height 634
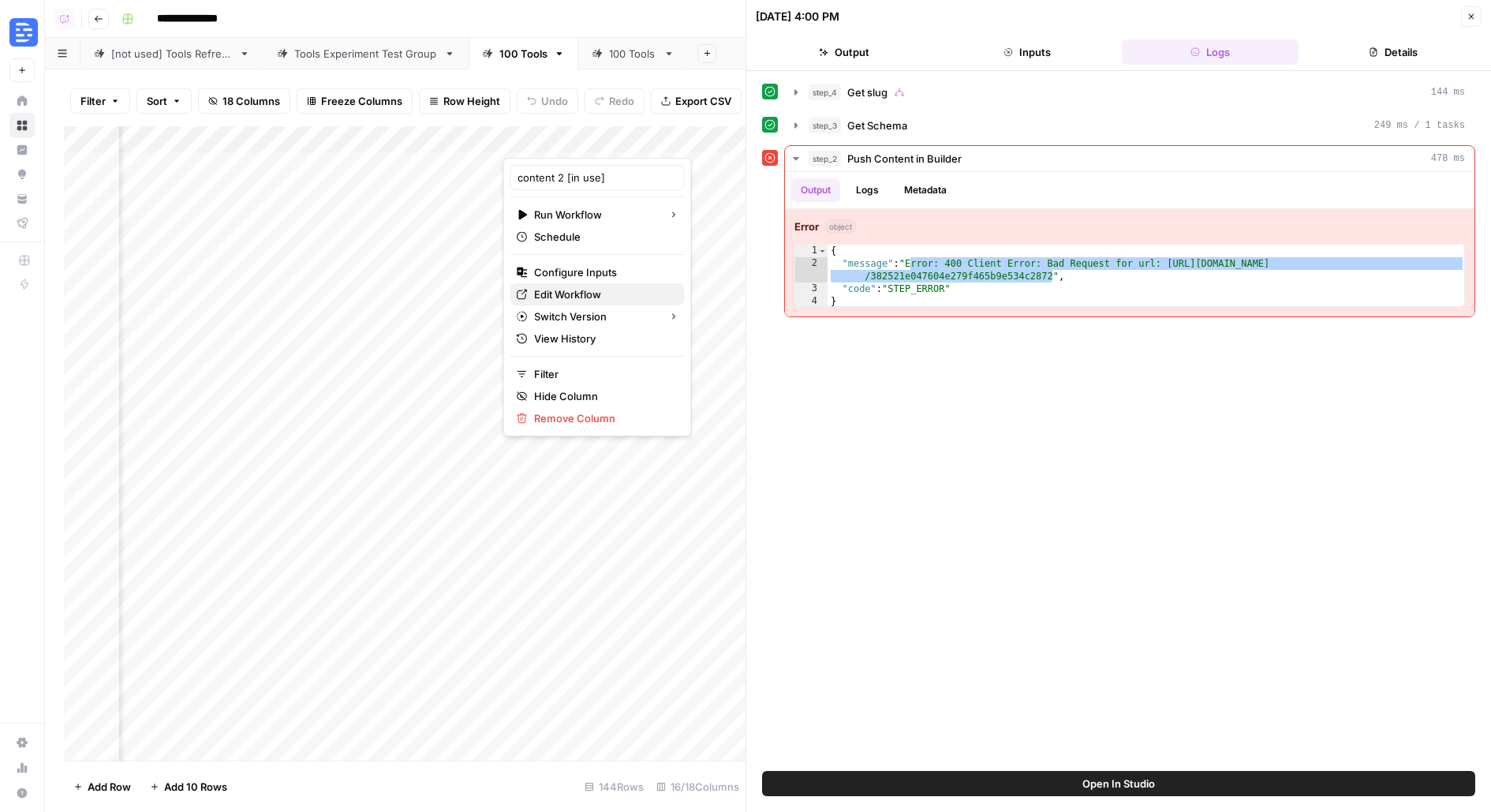
click at [560, 293] on span "Edit Workflow" at bounding box center [603, 294] width 138 height 16
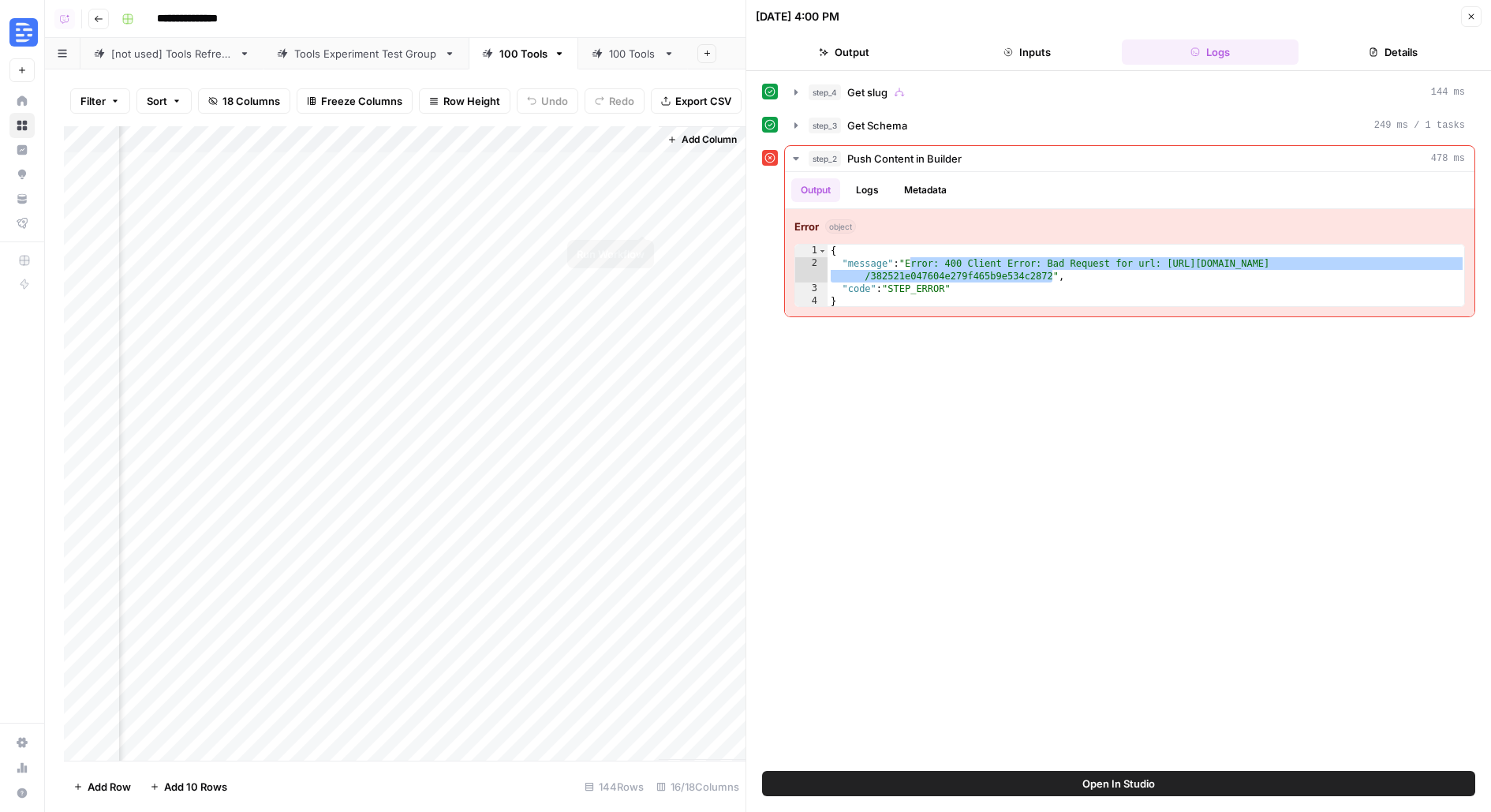
click at [640, 219] on div "Add Column" at bounding box center [404, 443] width 681 height 634
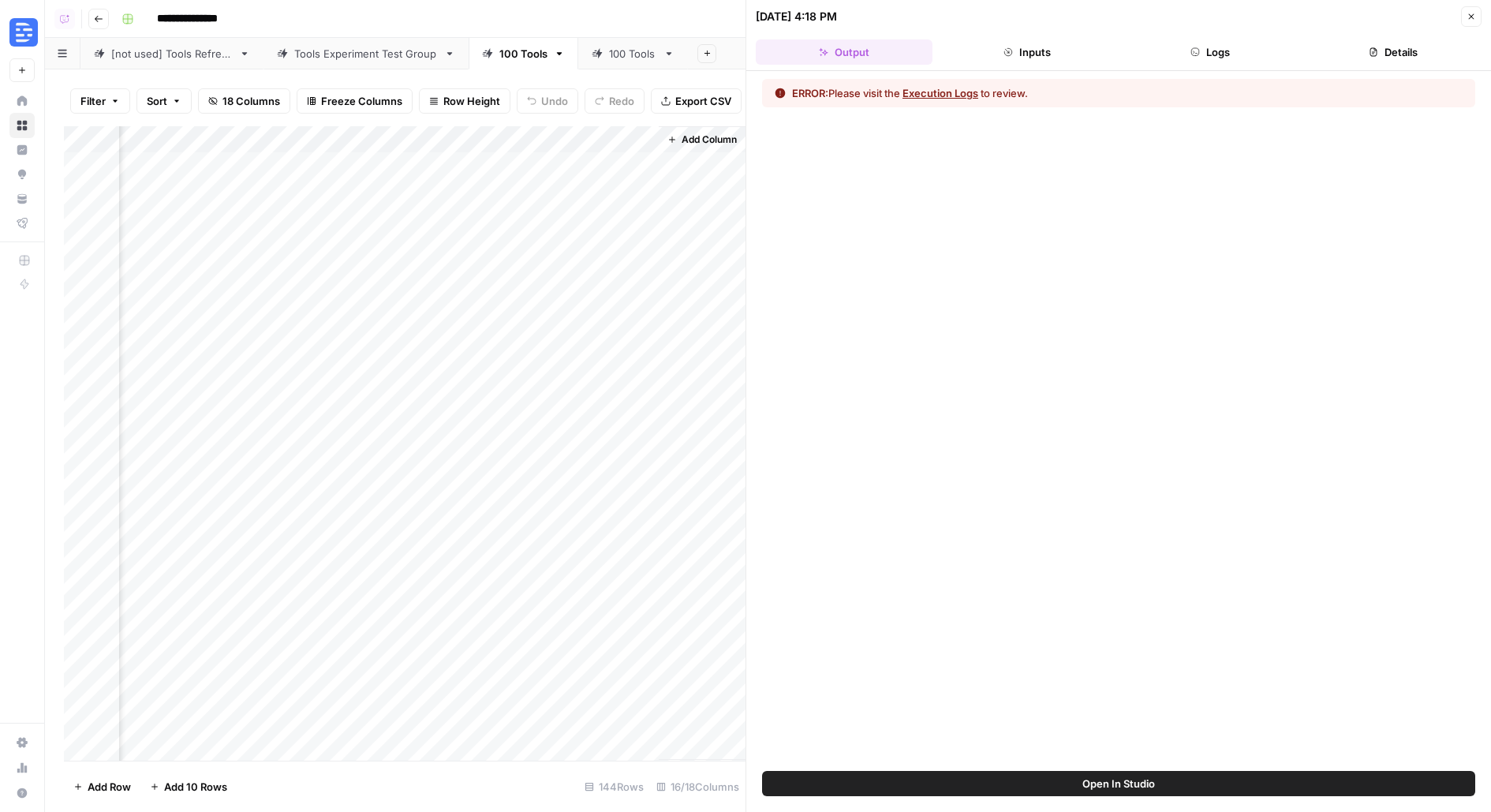
click at [1211, 51] on button "Logs" at bounding box center [1210, 52] width 177 height 25
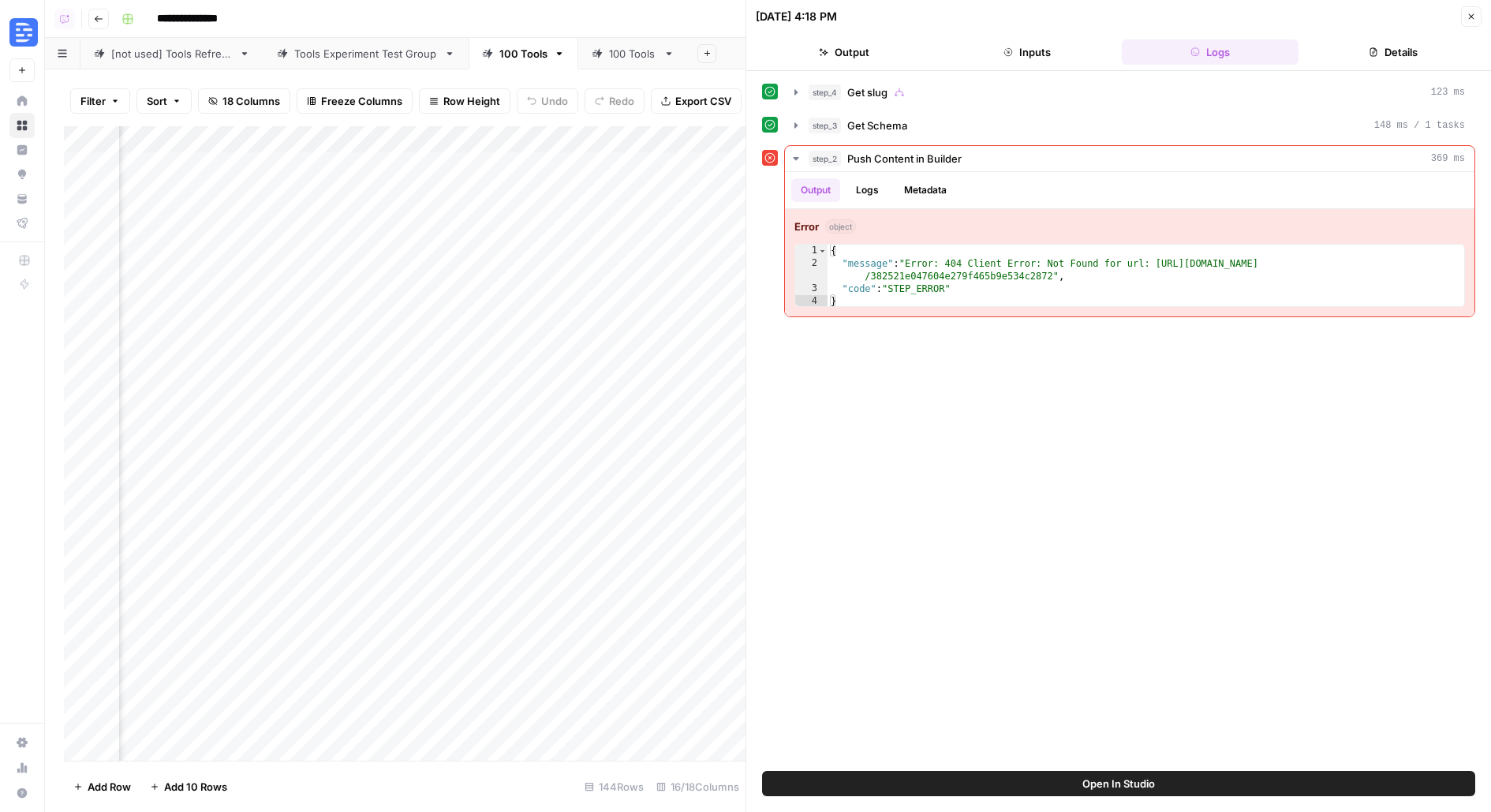
scroll to position [0, 1079]
click at [1474, 19] on icon "button" at bounding box center [1471, 16] width 9 height 9
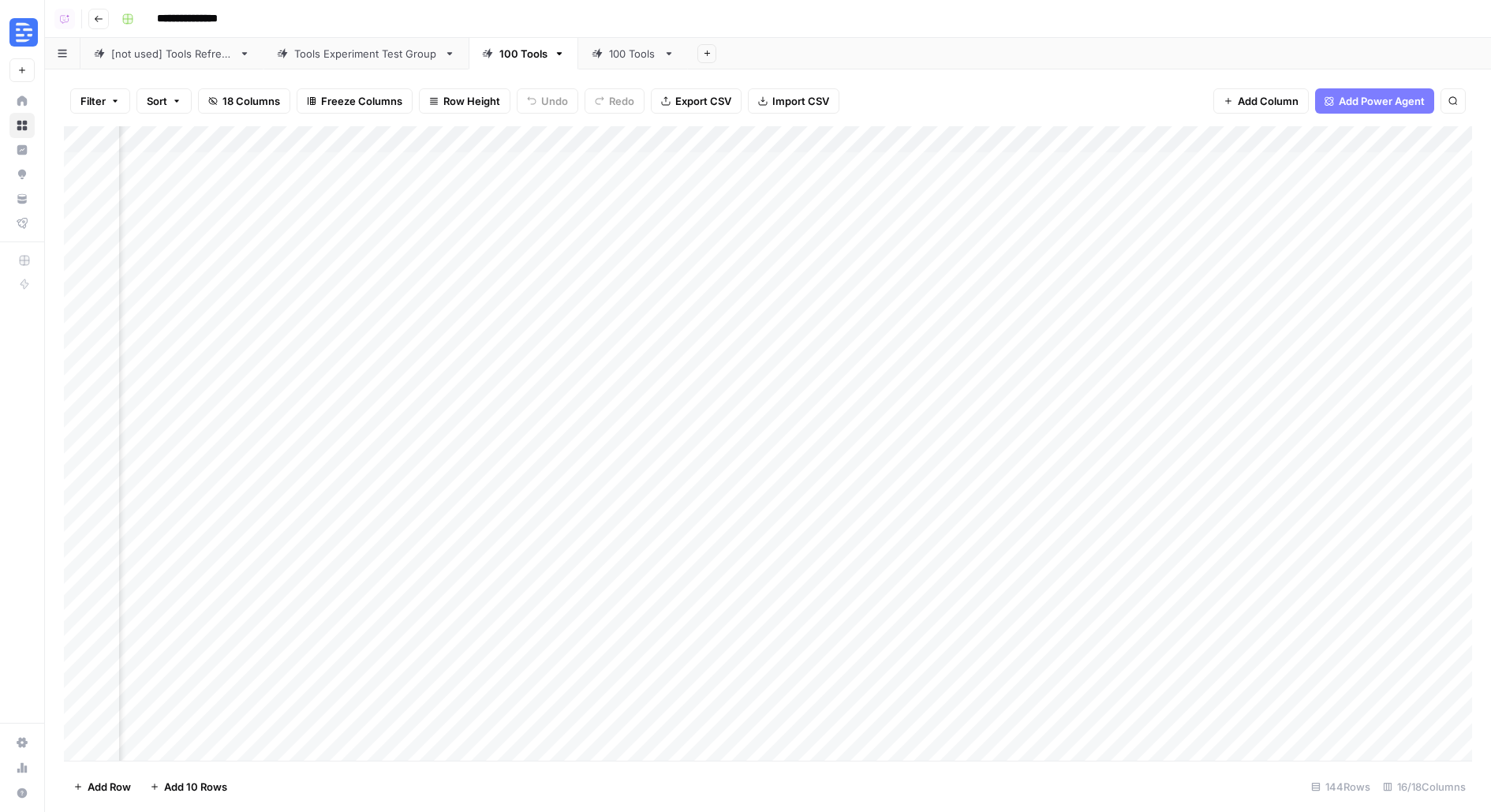
click at [601, 165] on div "Add Column" at bounding box center [768, 443] width 1409 height 634
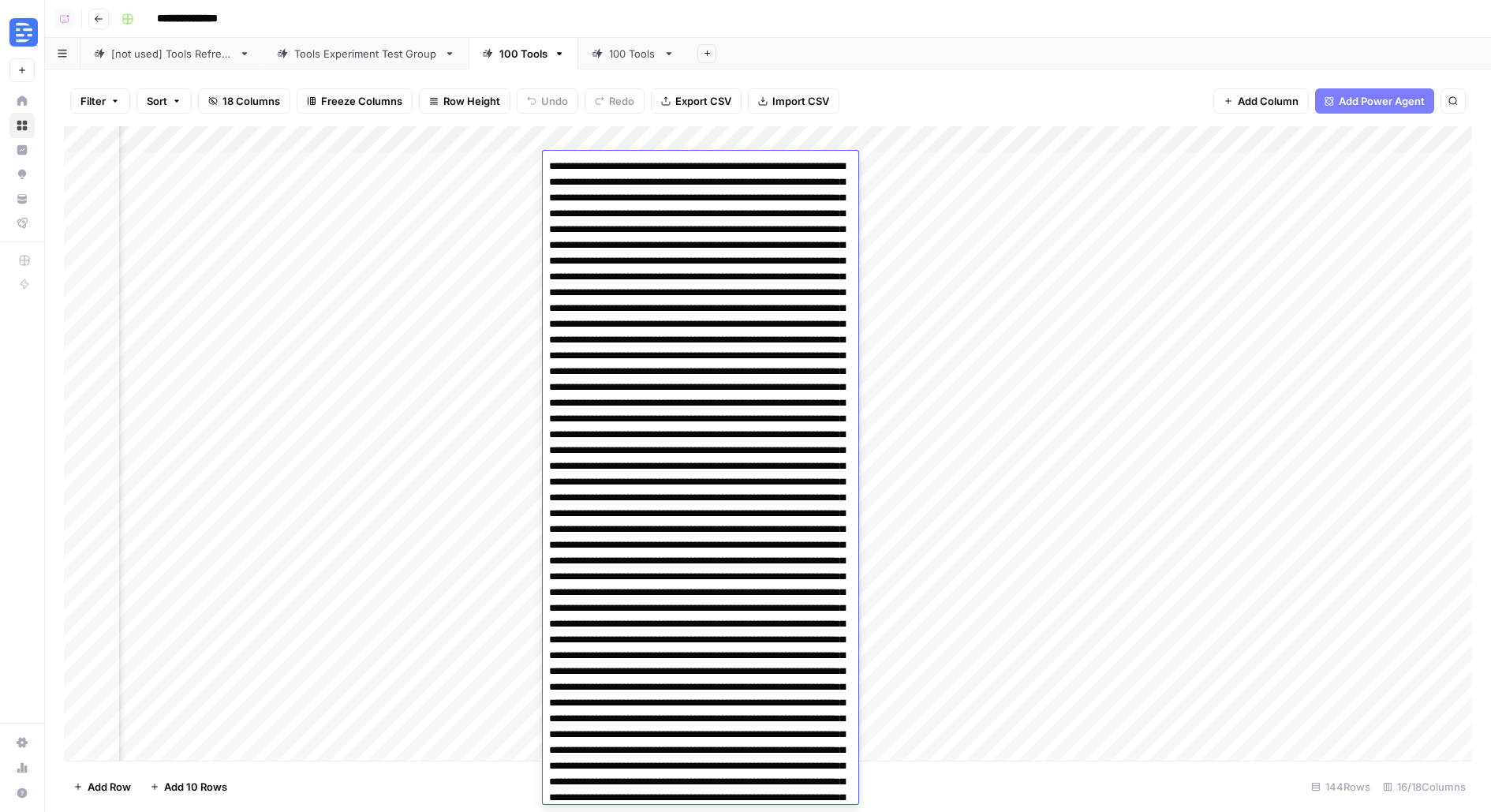
scroll to position [1299, 0]
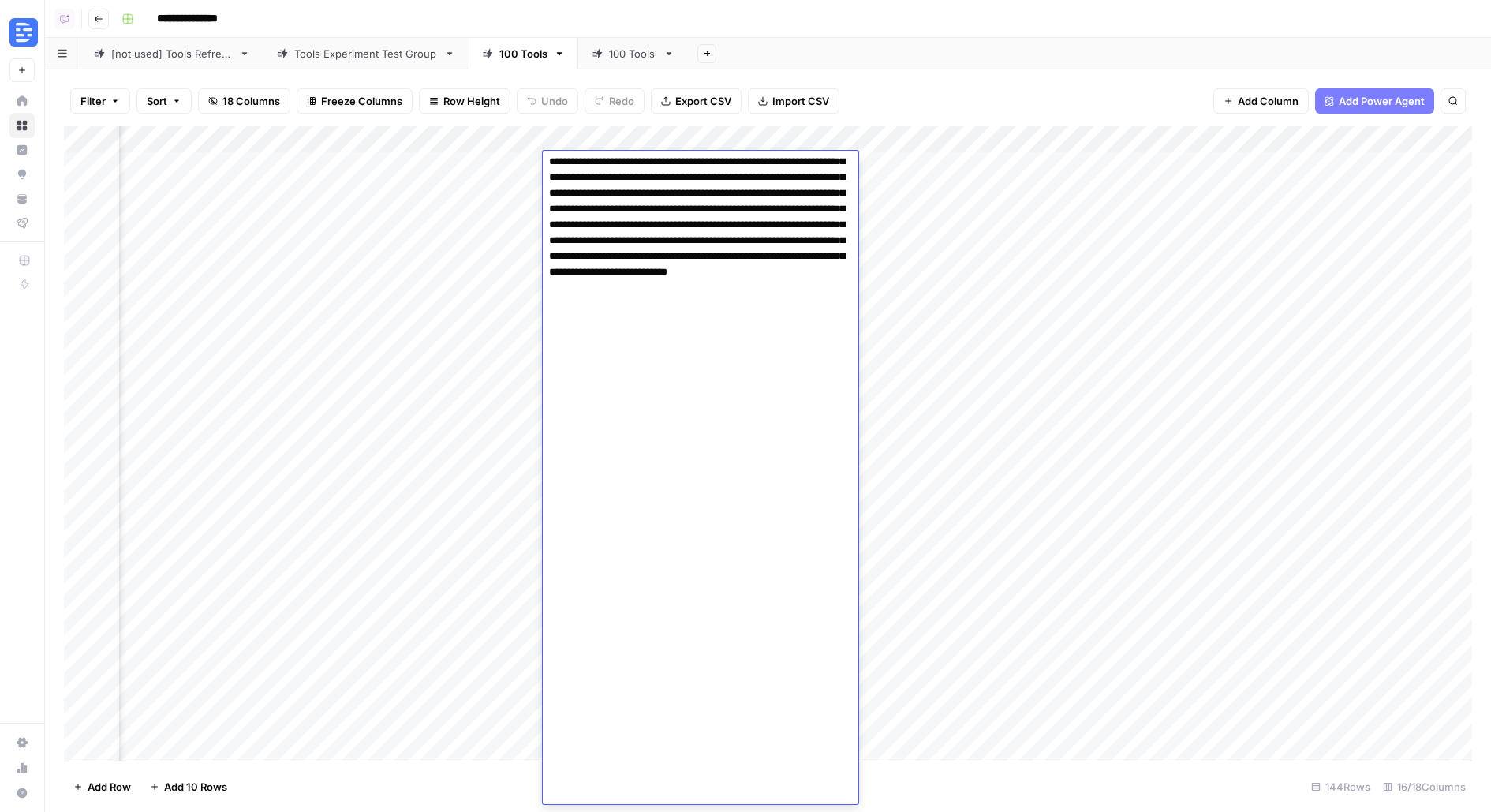
click at [598, 134] on div "Add Column" at bounding box center [768, 443] width 1409 height 634
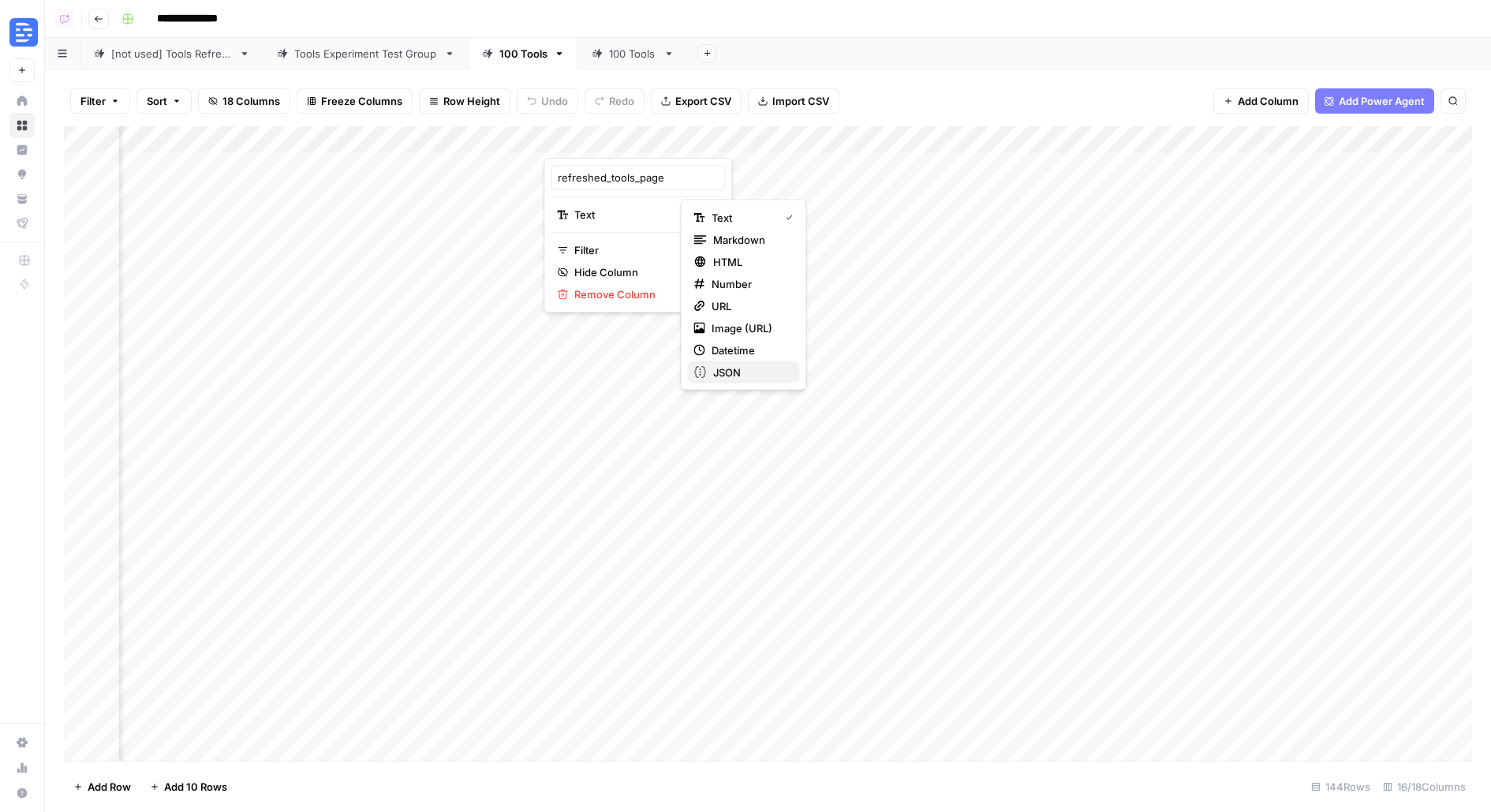
click at [730, 369] on span "JSON" at bounding box center [750, 372] width 74 height 16
click at [673, 164] on div "Add Column" at bounding box center [768, 443] width 1409 height 634
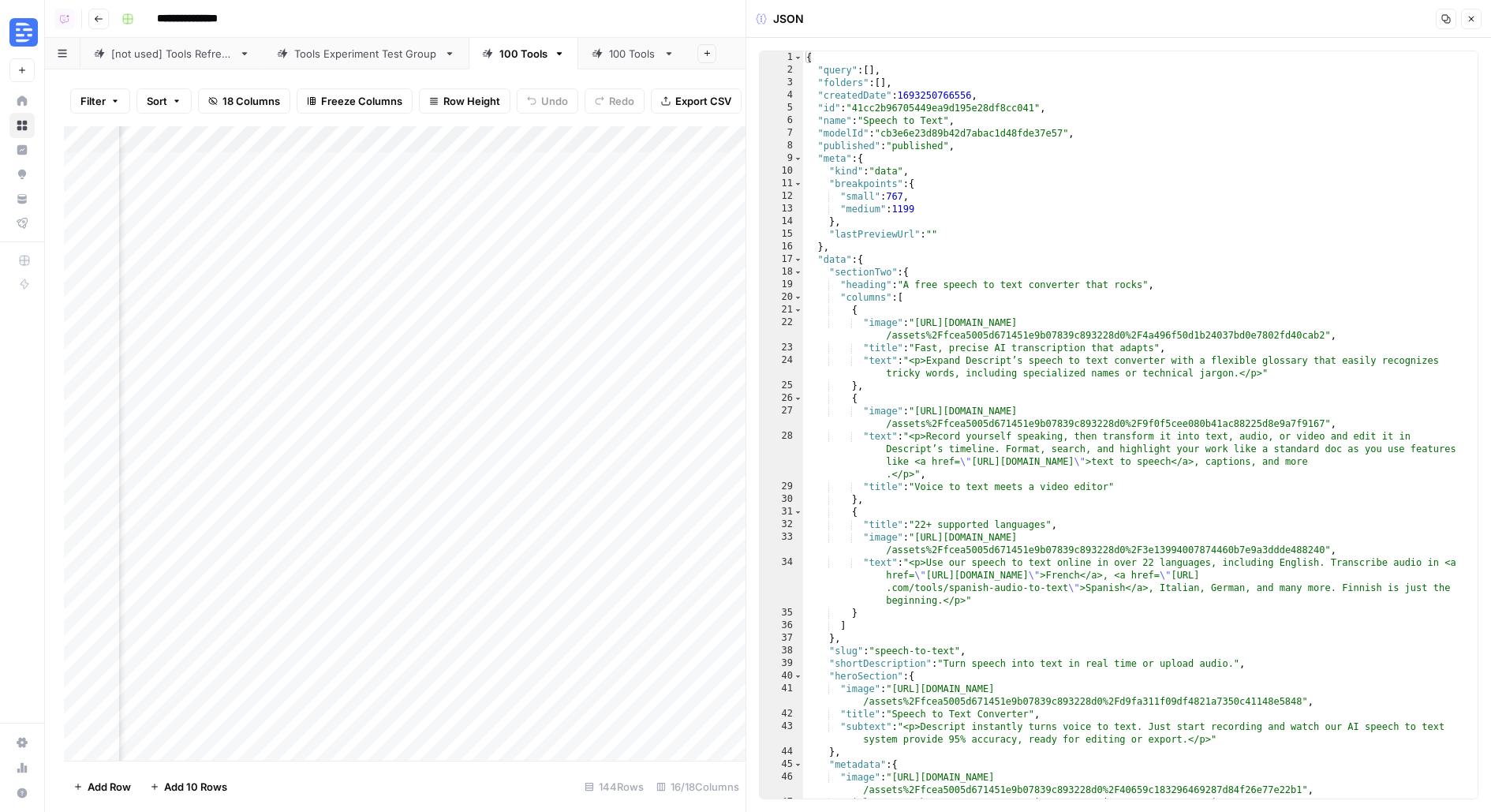
scroll to position [0, 1227]
click at [576, 140] on div "Add Column" at bounding box center [404, 443] width 681 height 634
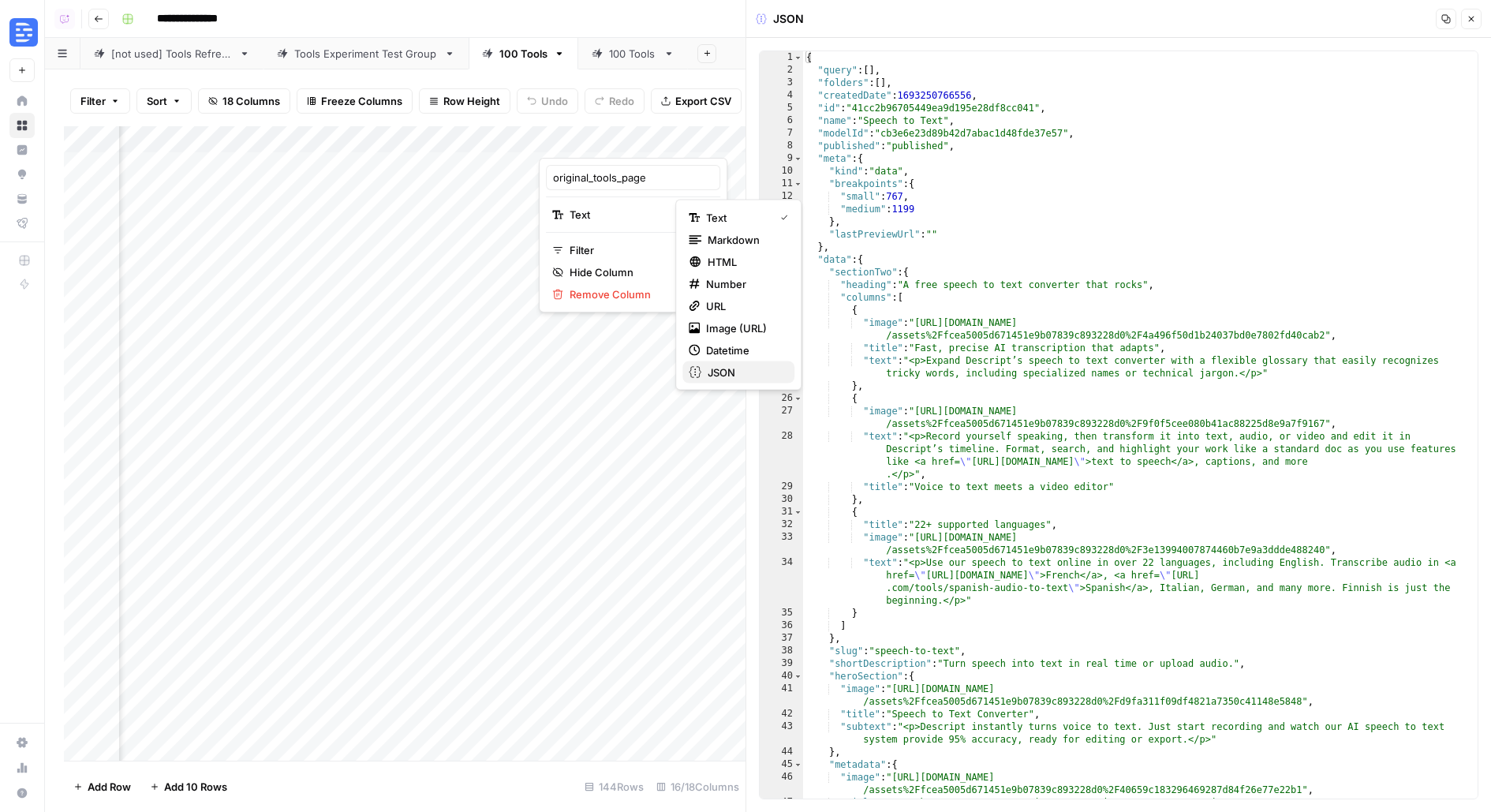
click at [749, 377] on span "JSON" at bounding box center [745, 372] width 74 height 16
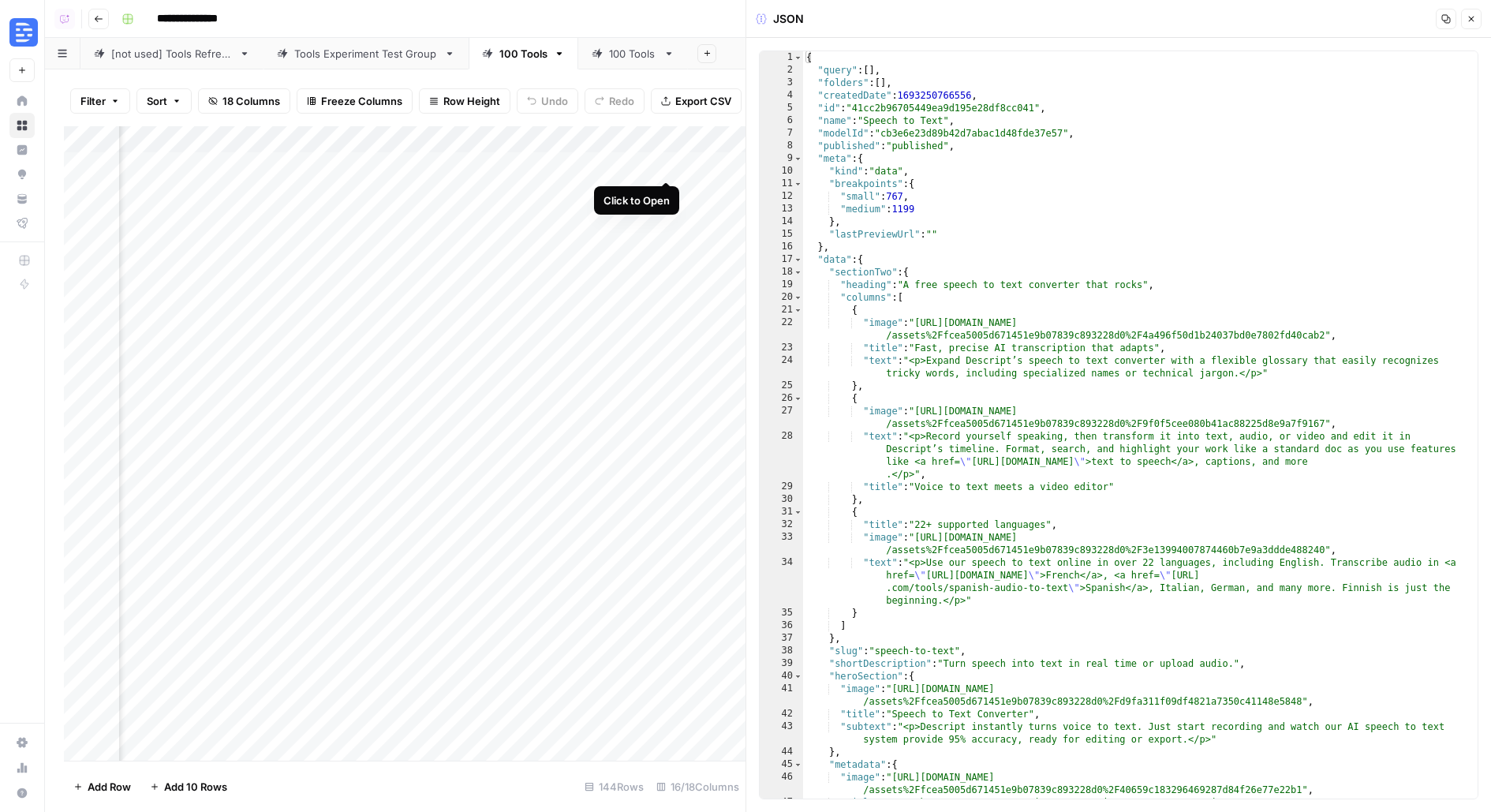
click at [672, 165] on div "Add Column" at bounding box center [404, 443] width 681 height 634
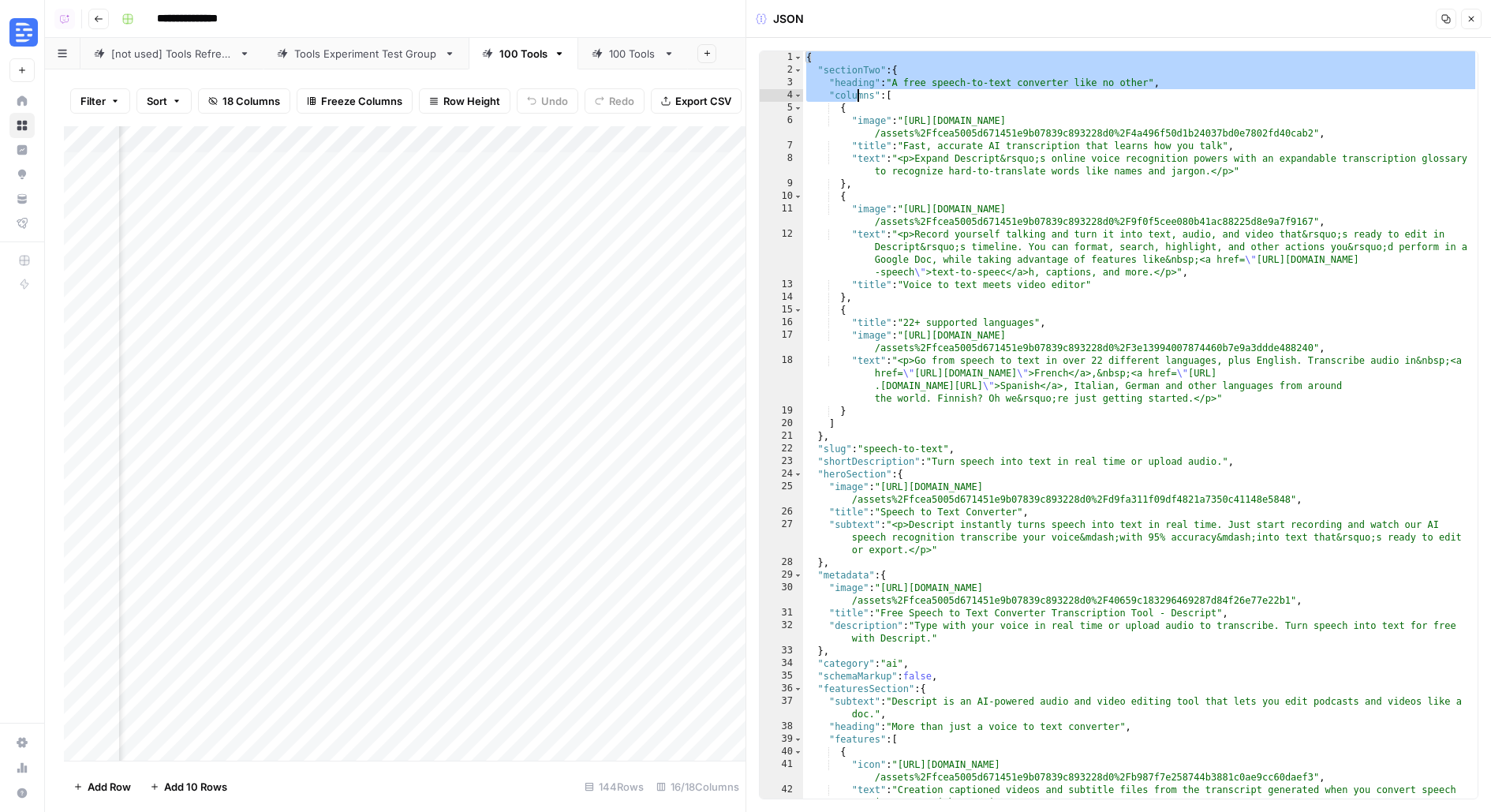
drag, startPoint x: 802, startPoint y: 50, endPoint x: 945, endPoint y: 310, distance: 296.7
click at [946, 311] on div "{ "sectionTwo" : { "heading" : "A free speech-to-text converter like no other" …" at bounding box center [1140, 438] width 675 height 773
type textarea "** *******"
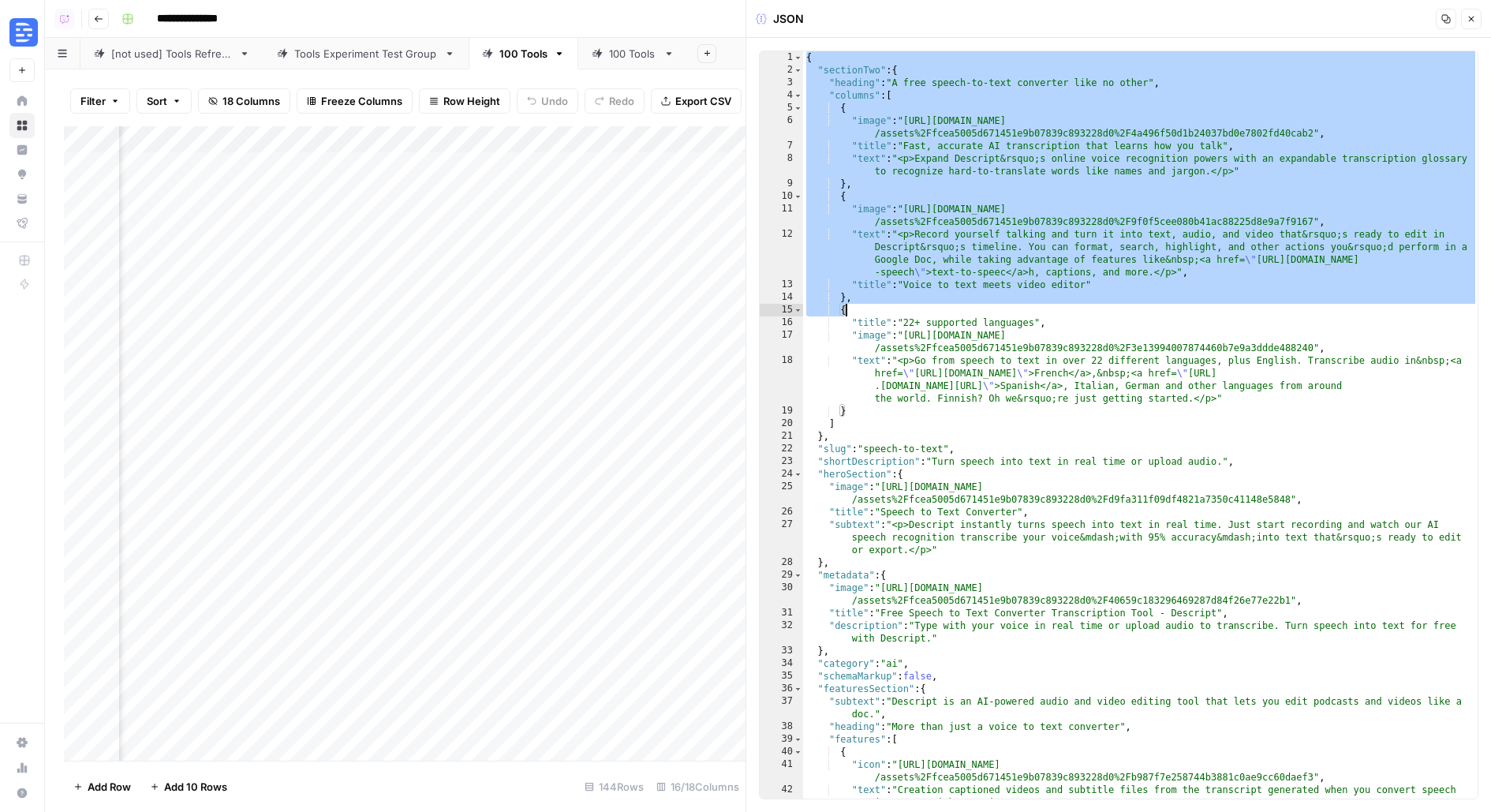
scroll to position [0, 2301]
click at [620, 217] on div "Add Column" at bounding box center [404, 443] width 681 height 634
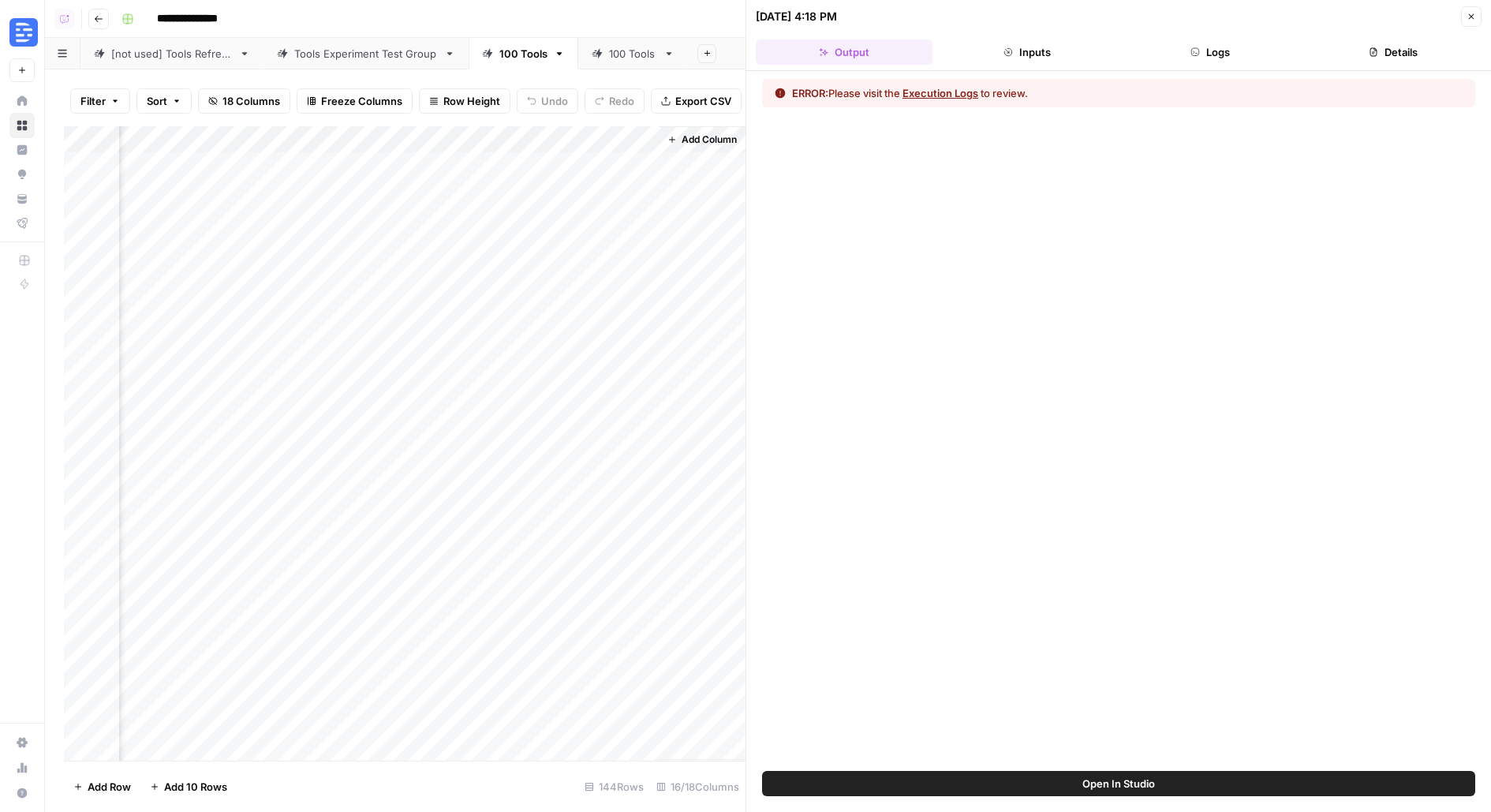
click at [1220, 67] on header "09/24/25 at 4:18 PM Close Output Inputs Logs Details" at bounding box center [1119, 35] width 745 height 71
click at [1213, 39] on button "Logs" at bounding box center [1210, 52] width 177 height 25
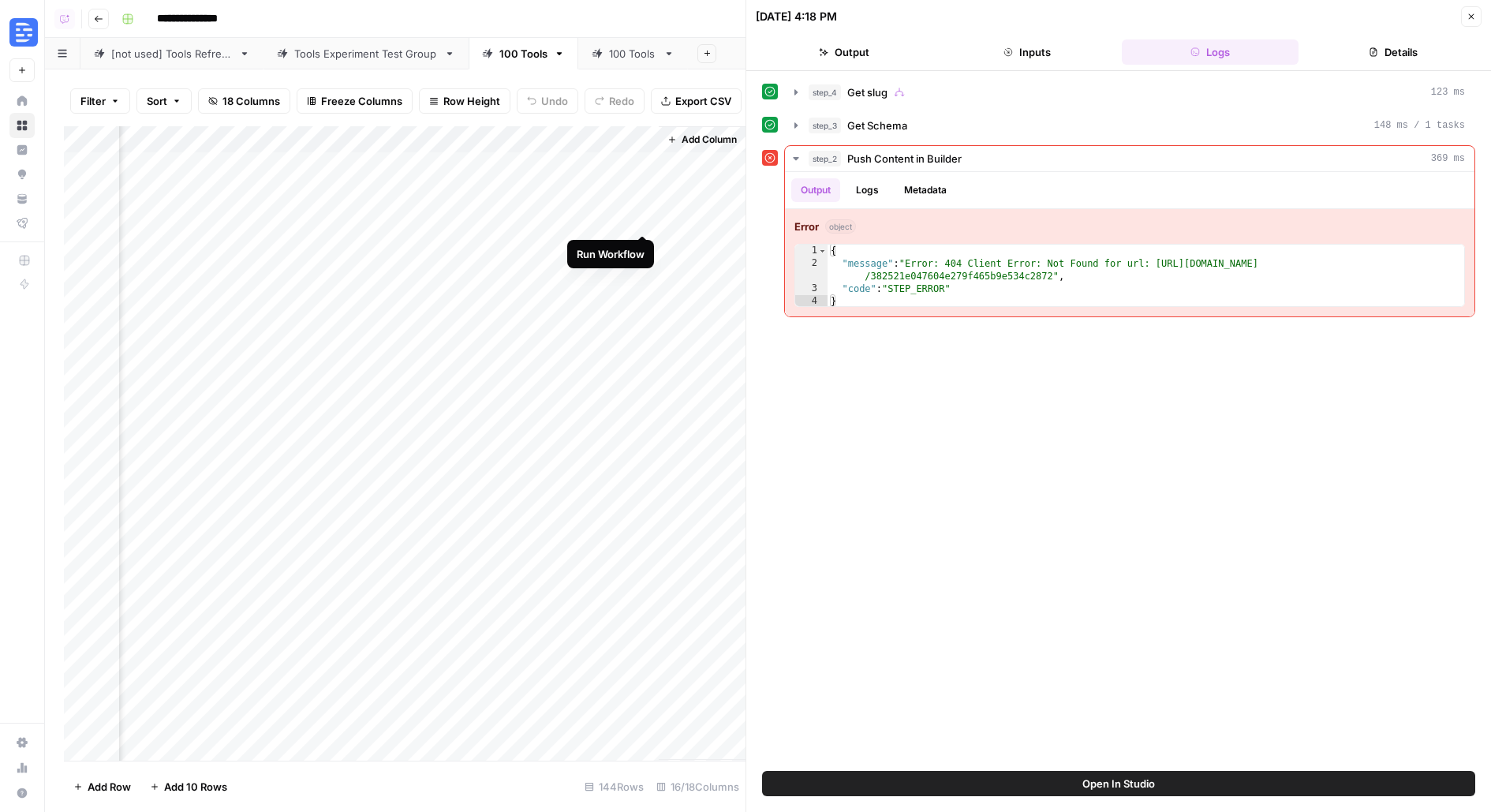
click at [643, 219] on div "Add Column" at bounding box center [404, 443] width 681 height 634
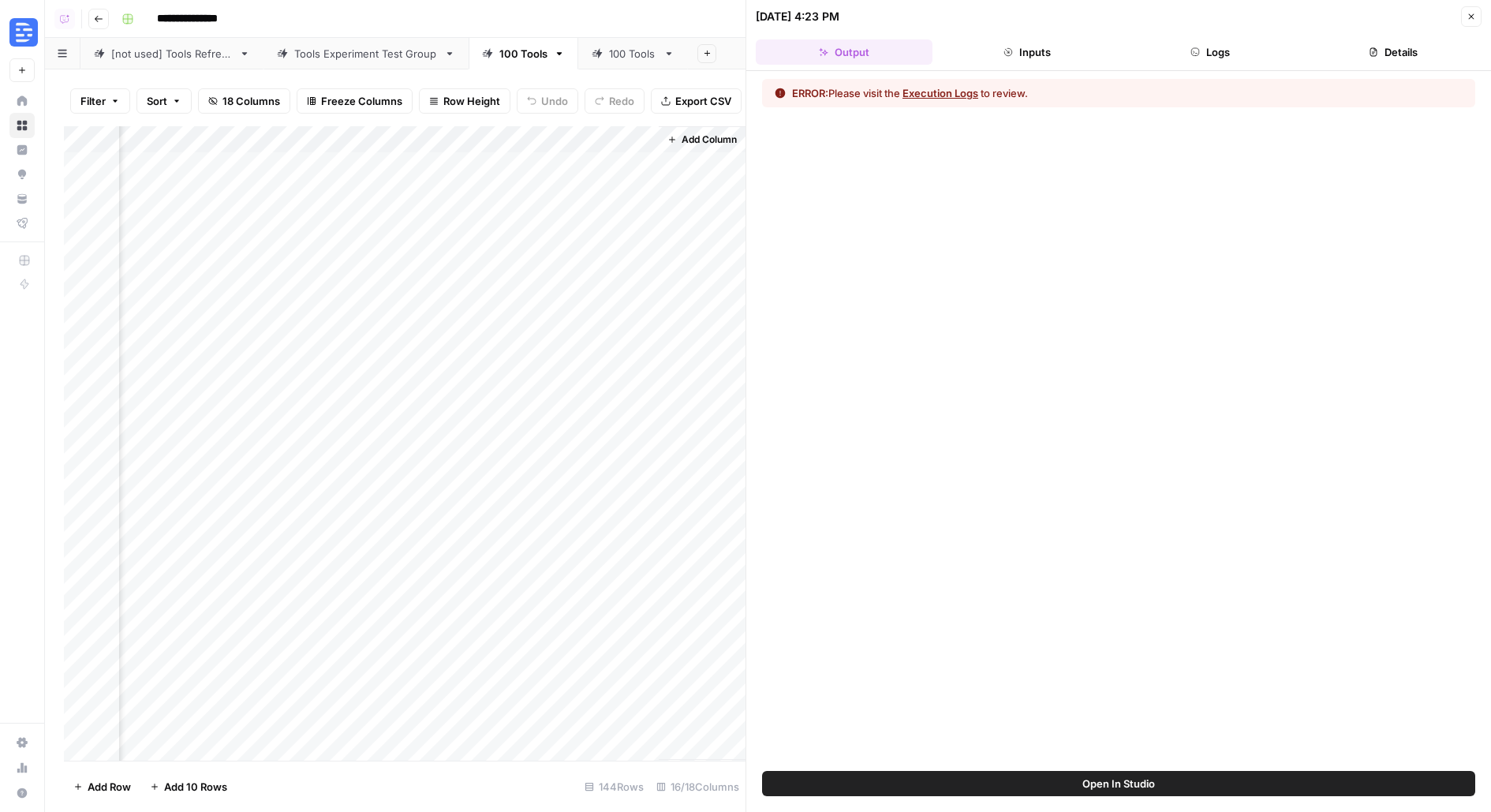
click at [1243, 49] on button "Logs" at bounding box center [1210, 52] width 177 height 25
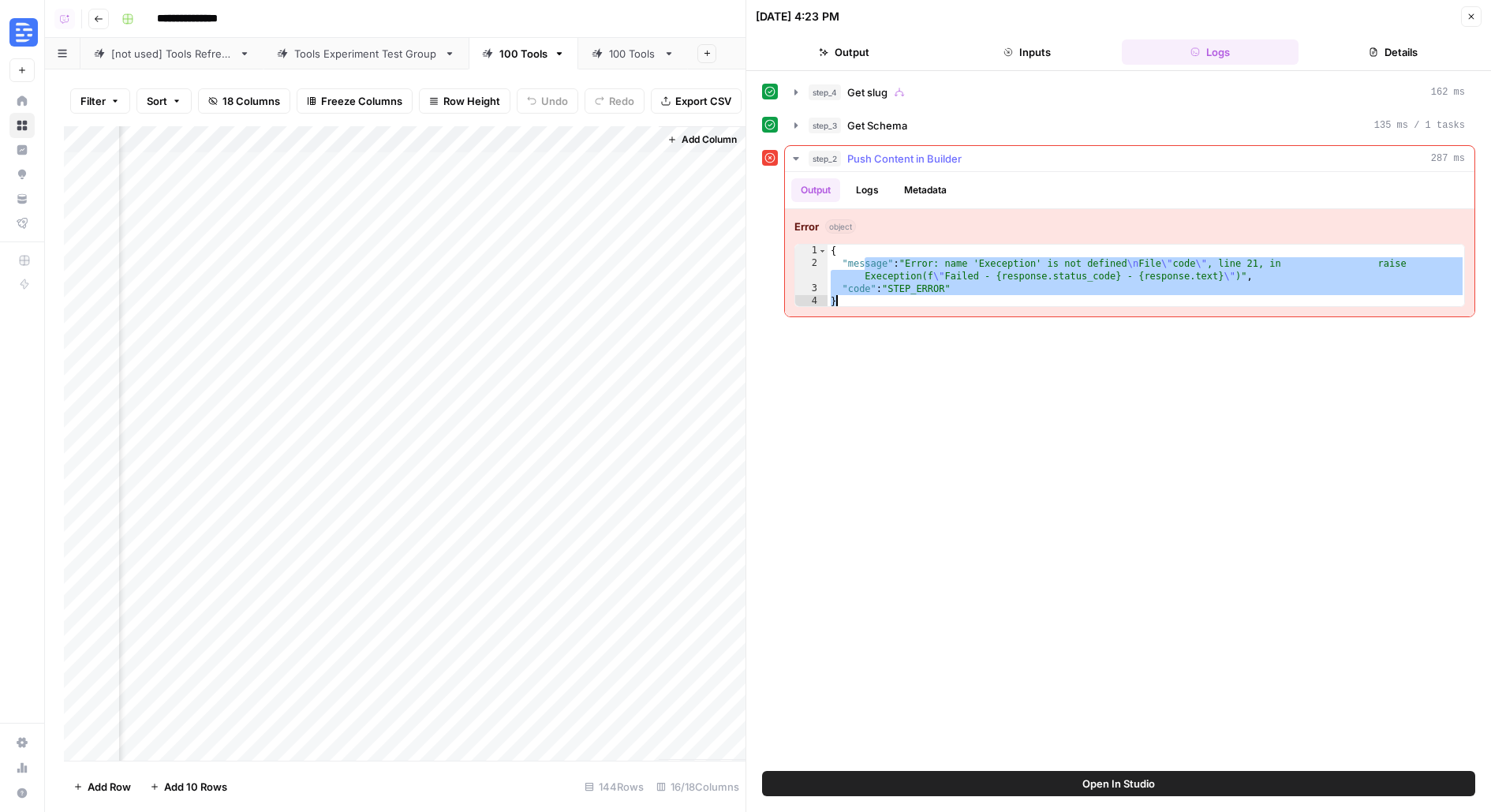
drag, startPoint x: 865, startPoint y: 260, endPoint x: 1316, endPoint y: 311, distance: 453.9
click at [1314, 312] on div "**********" at bounding box center [1130, 244] width 690 height 144
type textarea "**********"
click at [915, 785] on button "Open In Studio" at bounding box center [1118, 783] width 713 height 25
click at [644, 218] on div "Add Column" at bounding box center [404, 443] width 681 height 634
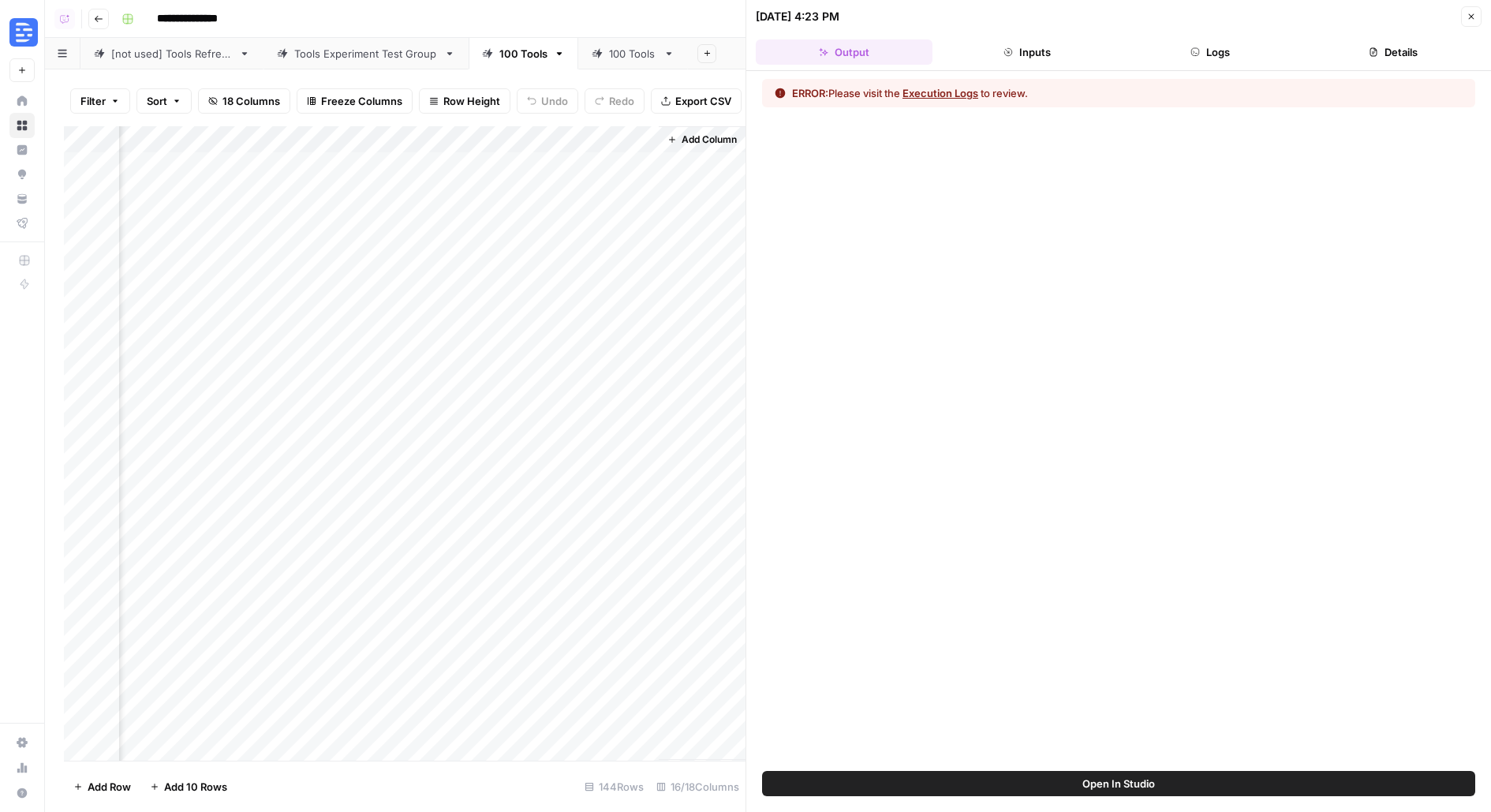
click at [1222, 43] on button "Logs" at bounding box center [1210, 52] width 177 height 25
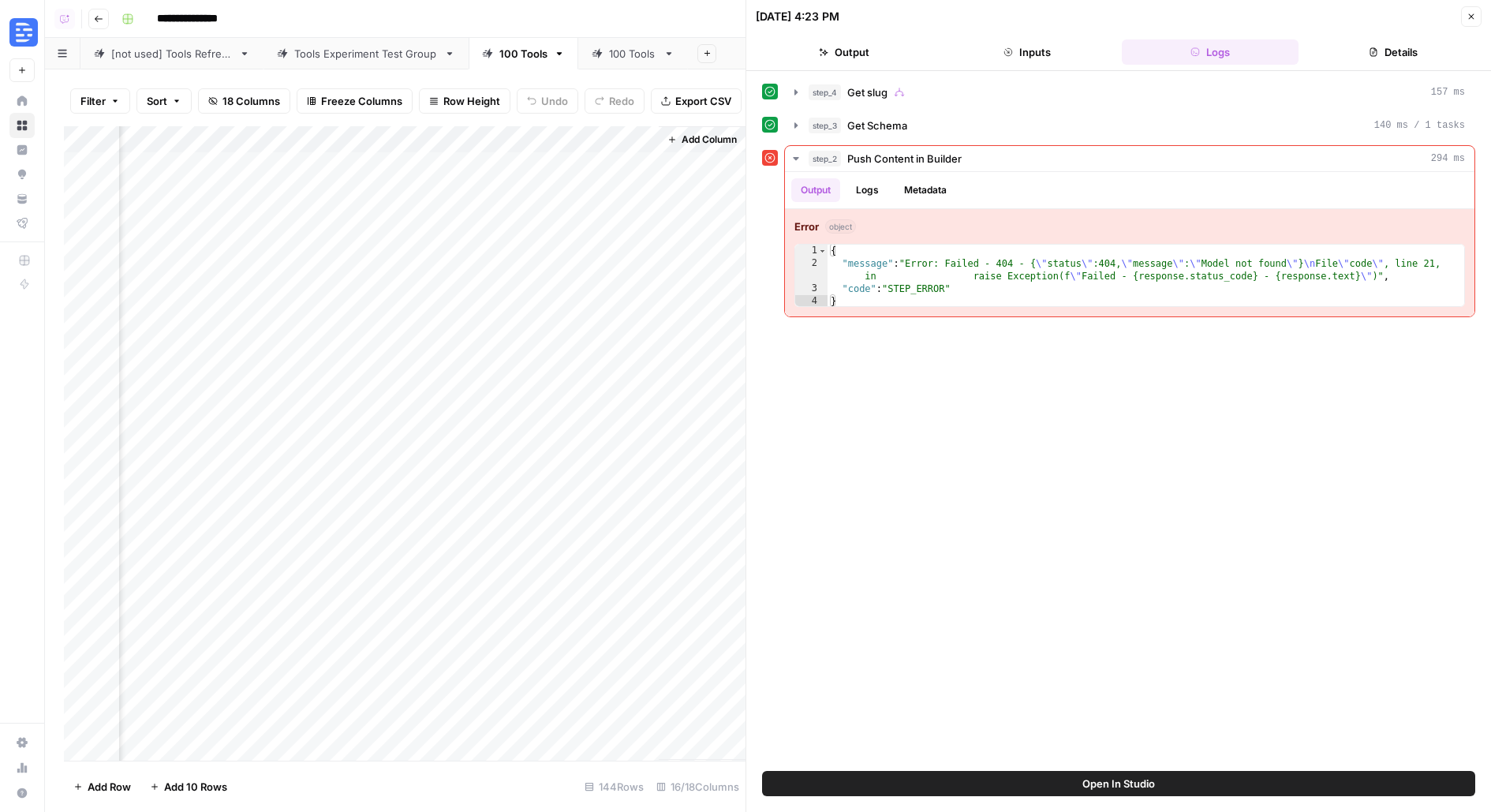
click at [940, 786] on button "Open In Studio" at bounding box center [1118, 783] width 713 height 25
click at [642, 219] on div "Add Column" at bounding box center [404, 443] width 681 height 634
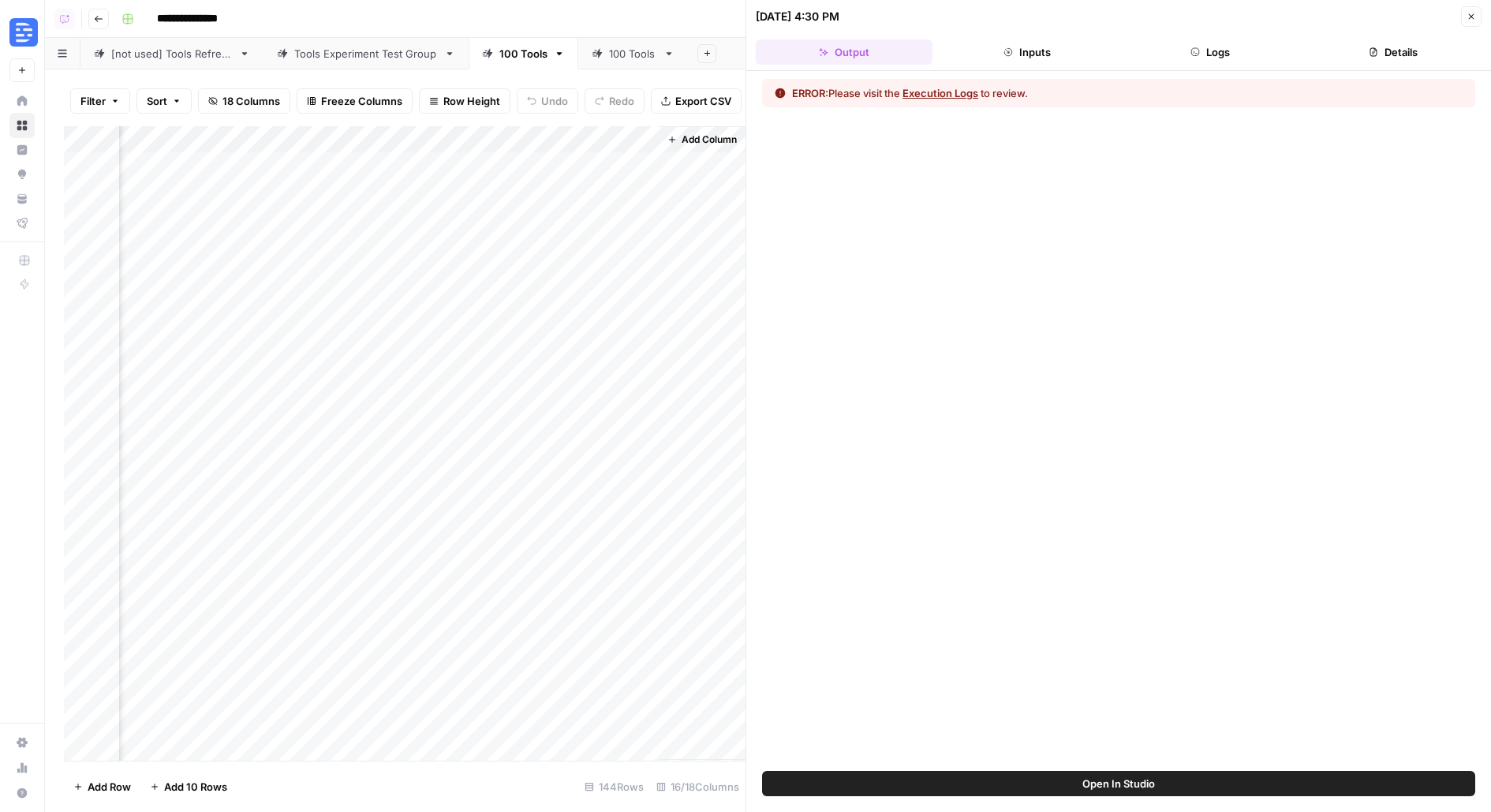
click at [972, 91] on button "Execution Logs" at bounding box center [941, 93] width 76 height 16
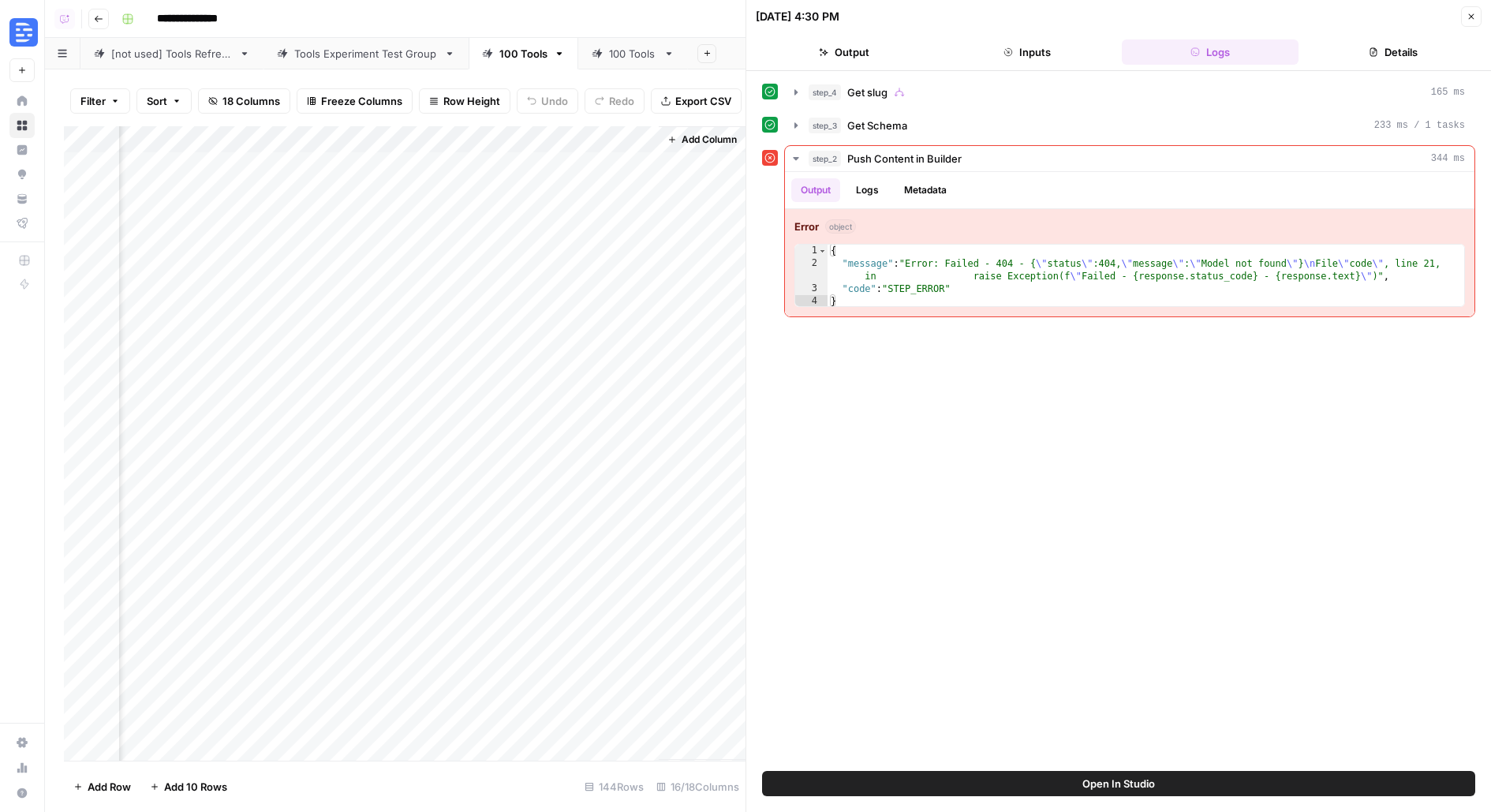
click at [893, 794] on button "Open In Studio" at bounding box center [1118, 783] width 713 height 25
click at [648, 222] on div "Add Column" at bounding box center [404, 443] width 681 height 634
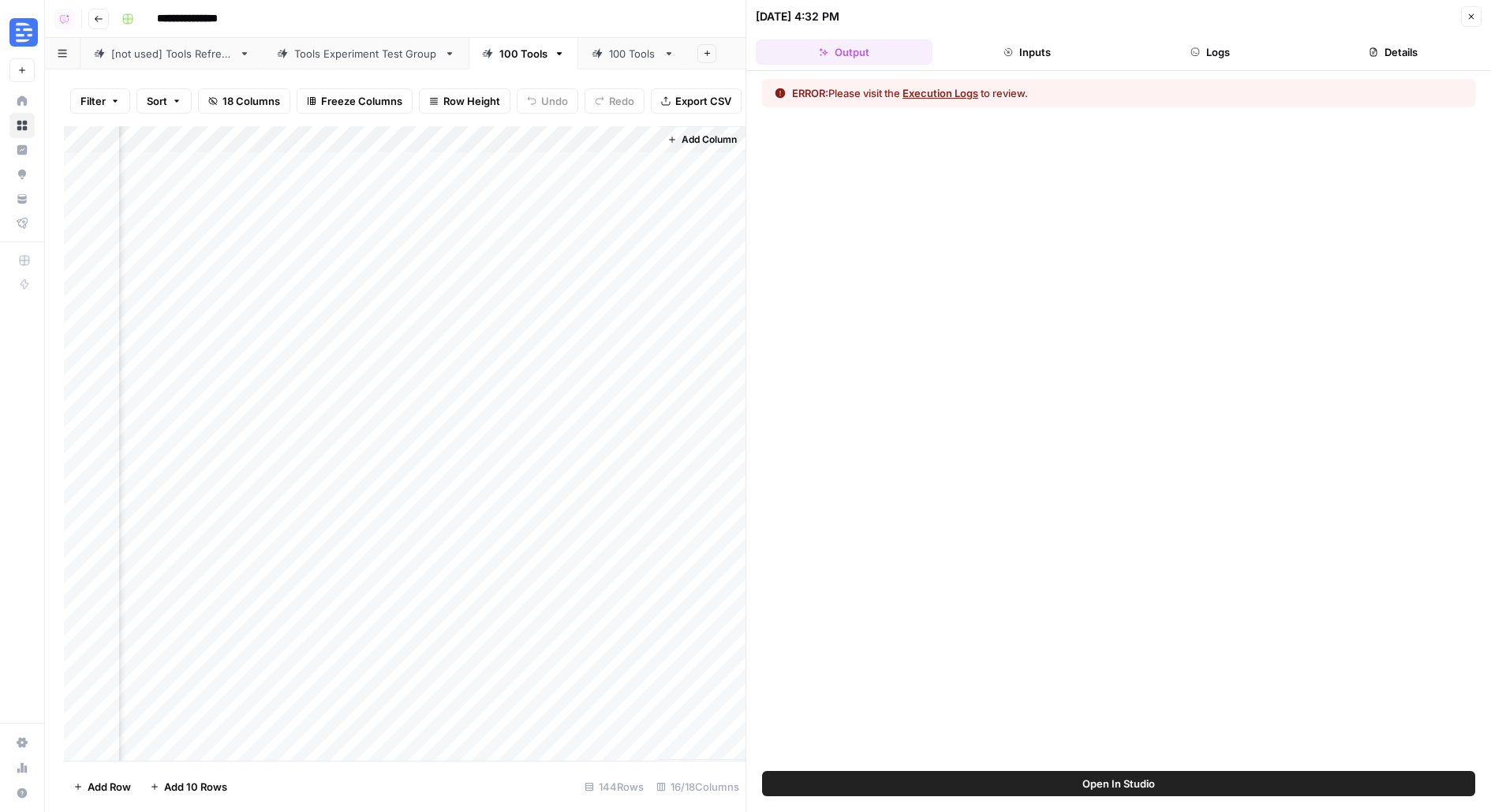
click at [1171, 36] on header "09/24/25 at 4:32 PM Close Output Inputs Logs Details" at bounding box center [1119, 35] width 745 height 71
click at [1186, 43] on button "Logs" at bounding box center [1210, 52] width 177 height 25
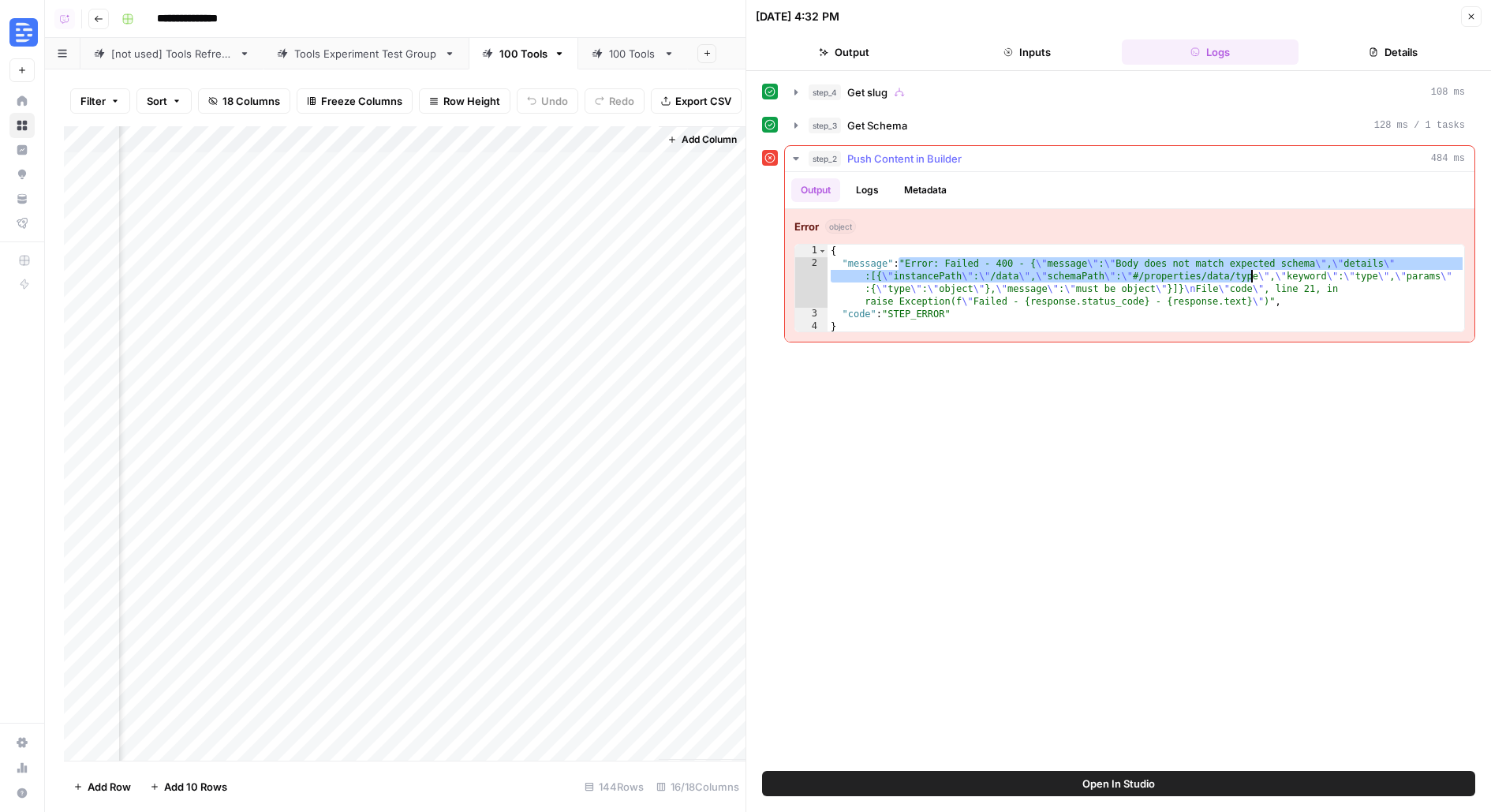
drag, startPoint x: 897, startPoint y: 260, endPoint x: 1294, endPoint y: 273, distance: 397.2
click at [1290, 273] on div "{ "message" : "Error: Failed - 400 - { \" message \" : \" Body does not match e…" at bounding box center [1146, 301] width 639 height 113
click at [1284, 294] on div "{ "message" : "Error: Failed - 400 - { \" message \" : \" Body does not match e…" at bounding box center [1146, 301] width 639 height 113
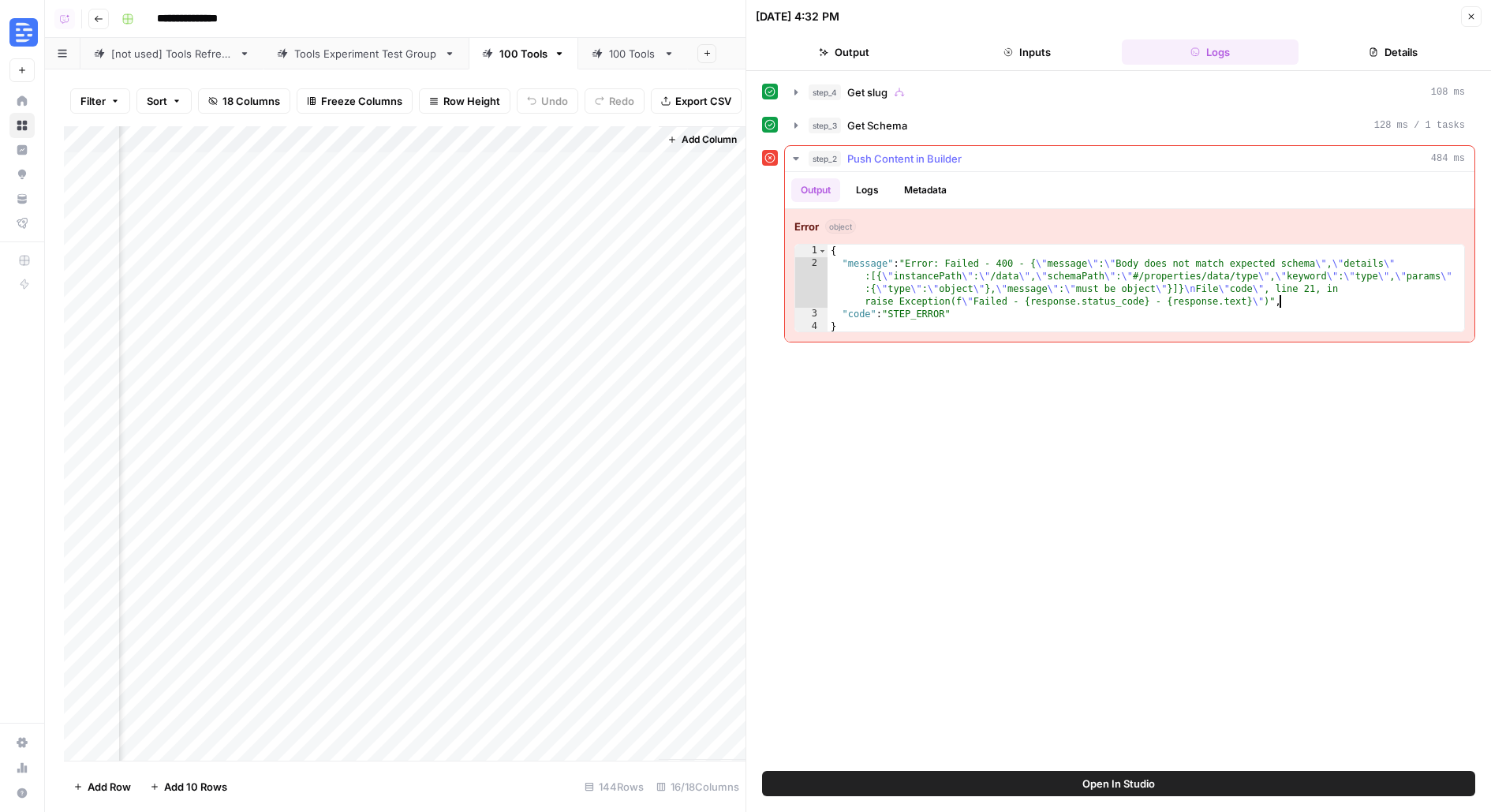
click at [1284, 294] on div "{ "message" : "Error: Failed - 400 - { \" message \" : \" Body does not match e…" at bounding box center [1146, 301] width 639 height 113
type textarea "**********"
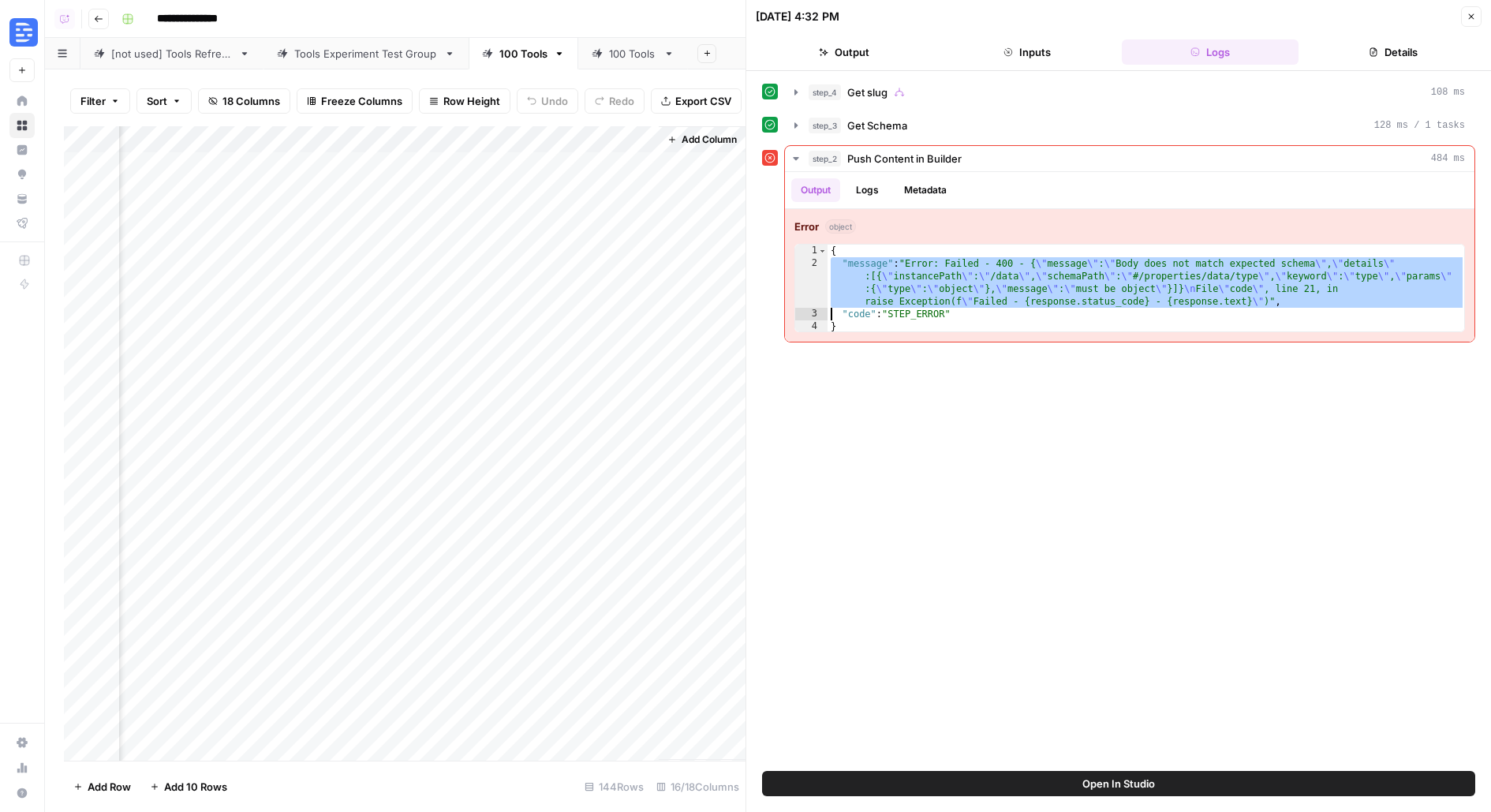
click at [873, 779] on button "Open In Studio" at bounding box center [1118, 783] width 713 height 25
click at [529, 218] on div "Add Column" at bounding box center [404, 443] width 681 height 634
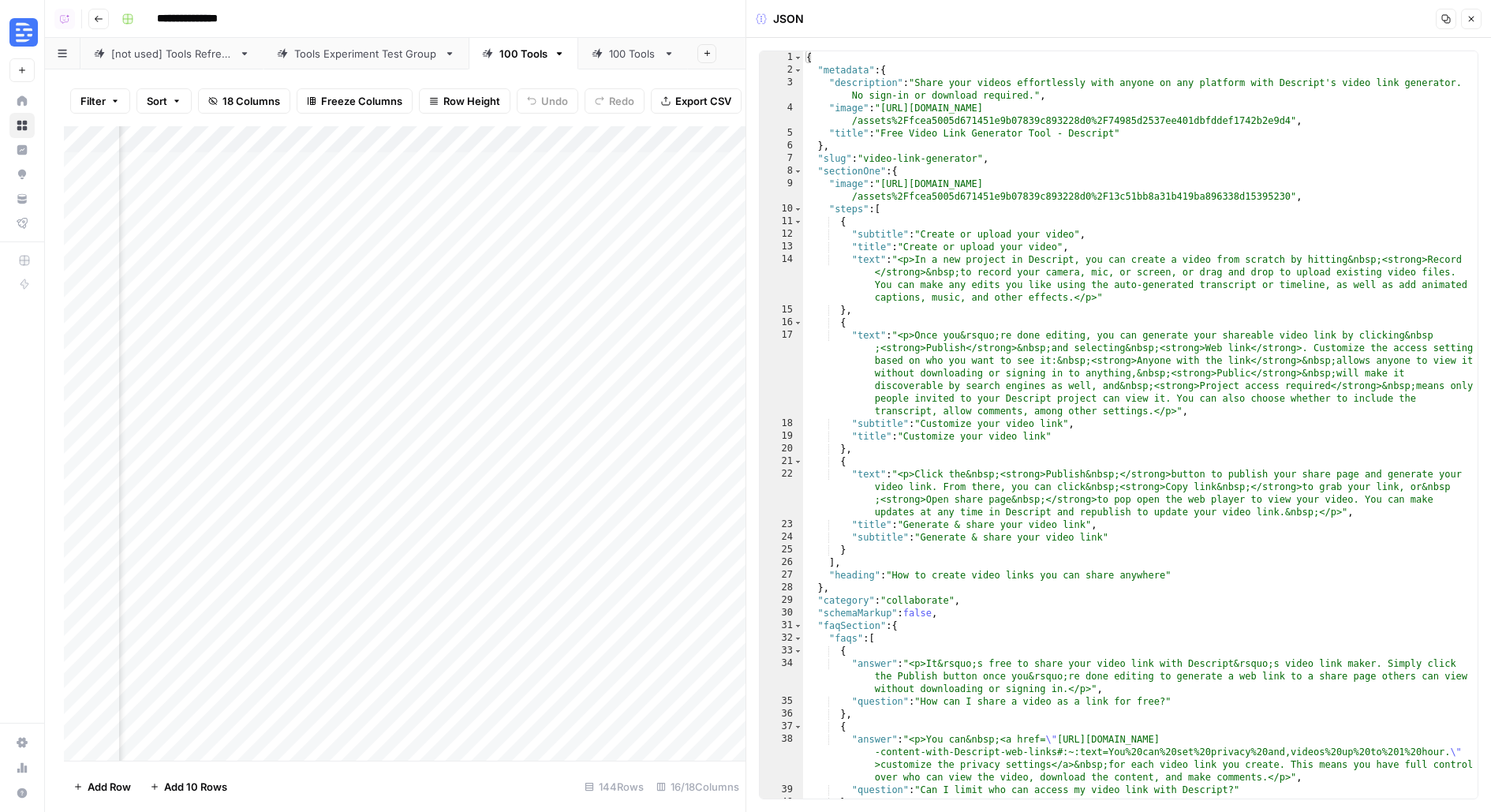
type textarea "*"
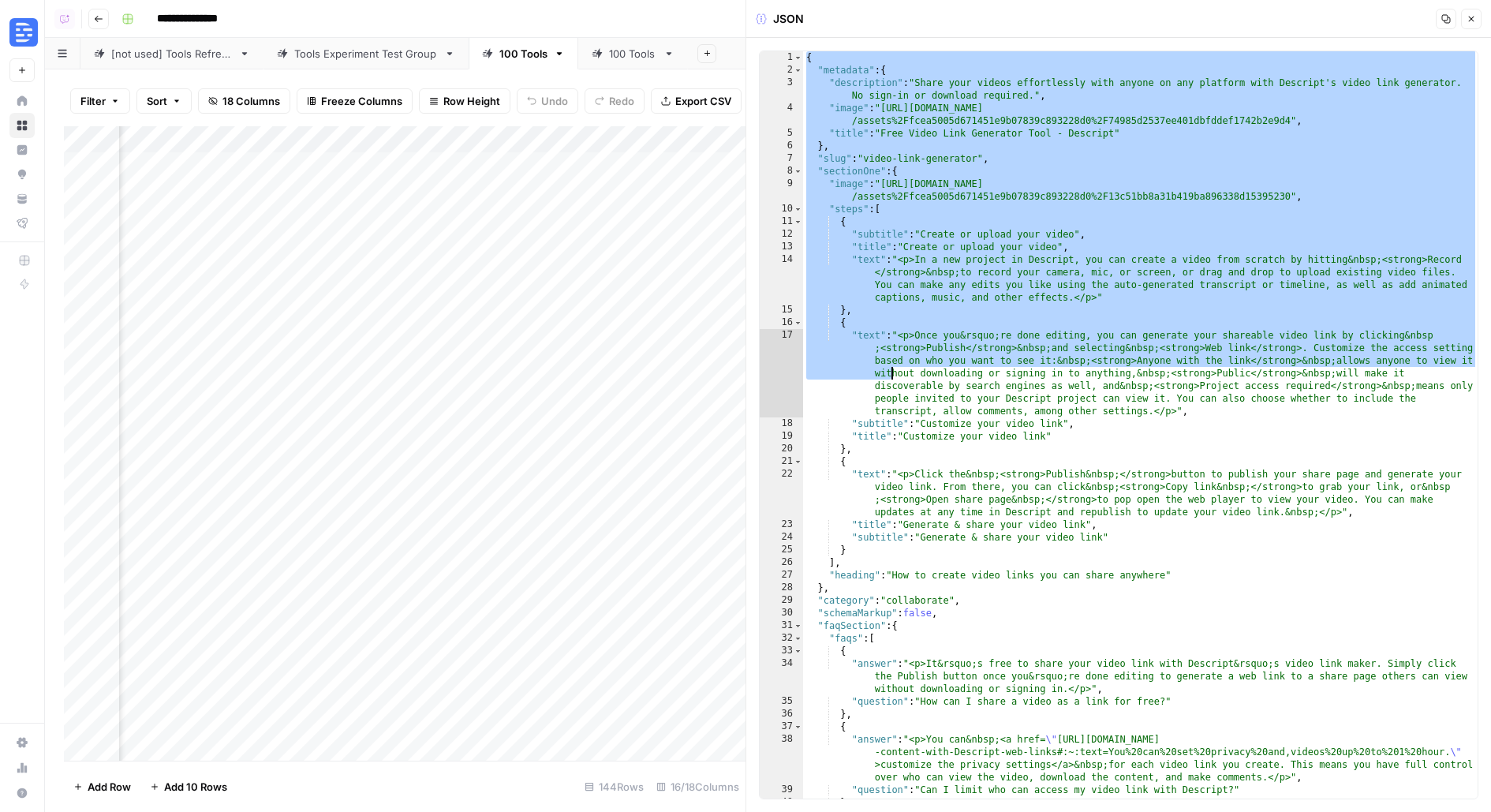
drag, startPoint x: 806, startPoint y: 58, endPoint x: 889, endPoint y: 403, distance: 354.8
click at [889, 403] on div "{ "metadata" : { "description" : "Share your videos effortlessly with anyone on…" at bounding box center [1140, 438] width 675 height 773
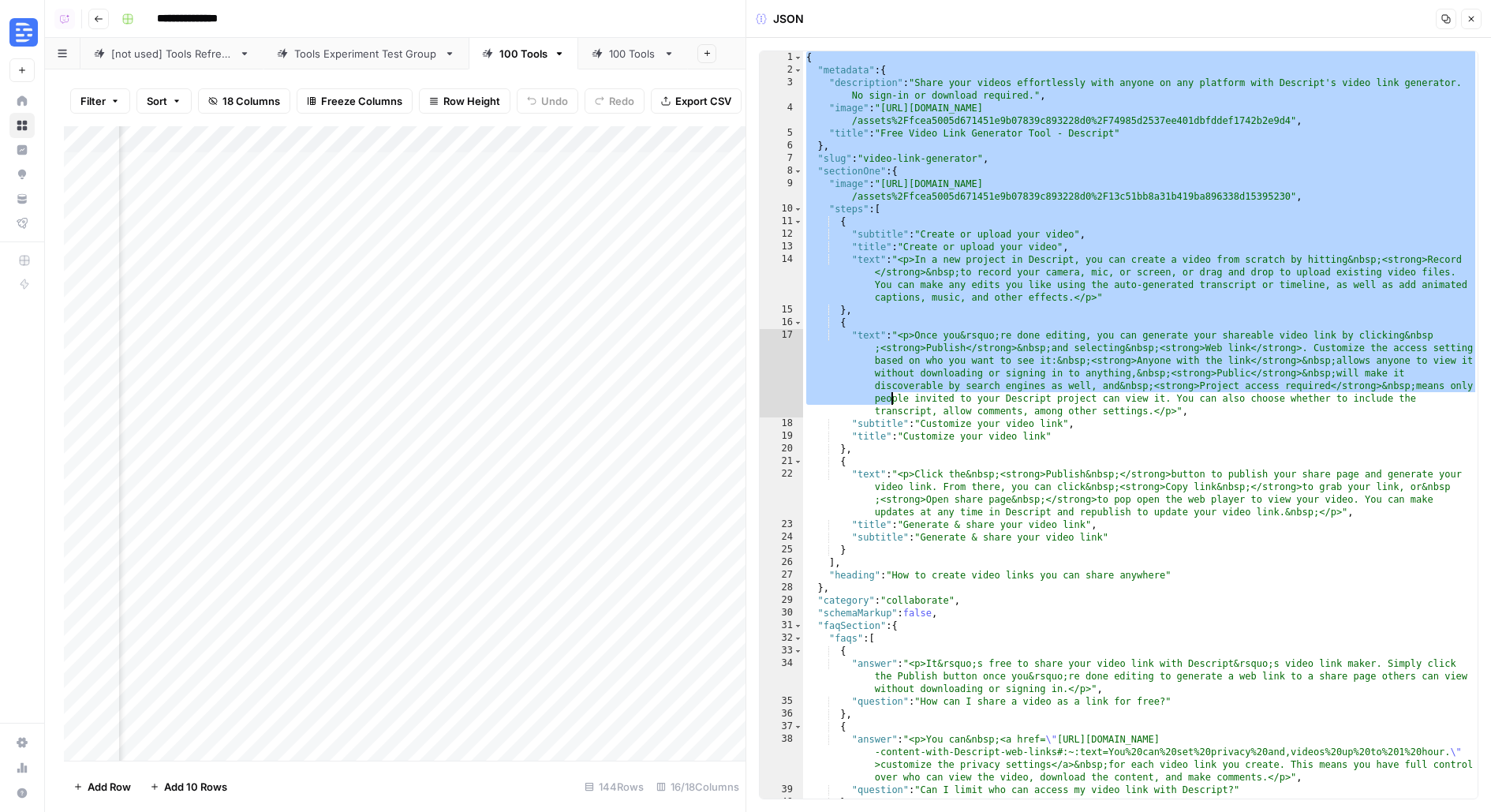
click at [874, 261] on div "{ "metadata" : { "description" : "Share your videos effortlessly with anyone on…" at bounding box center [1140, 438] width 675 height 773
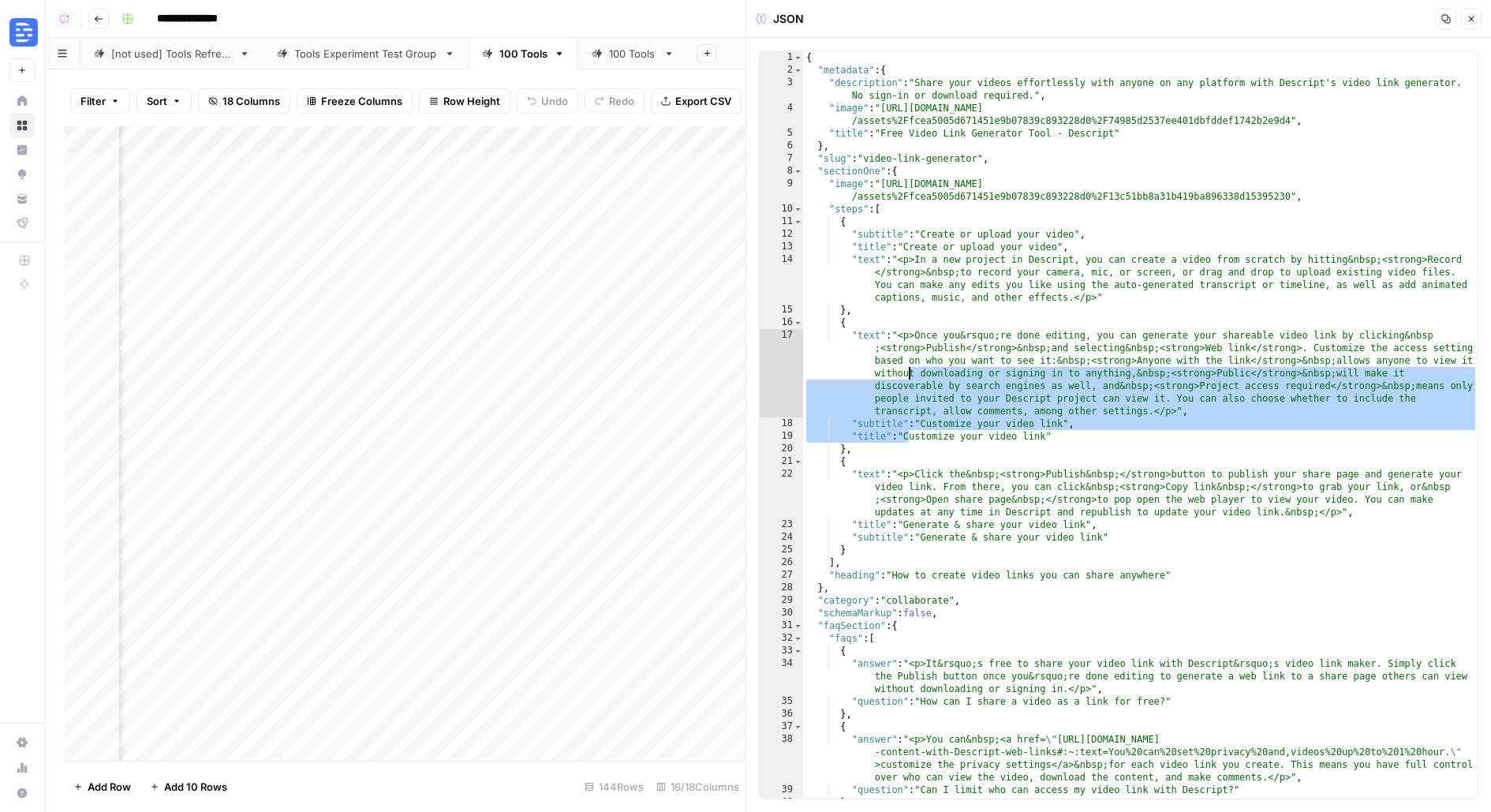
drag, startPoint x: 906, startPoint y: 426, endPoint x: 824, endPoint y: 33, distance: 401.5
click at [824, 51] on div "{ "metadata" : { "description" : "Share your videos effortlessly with anyone on…" at bounding box center [1140, 438] width 675 height 773
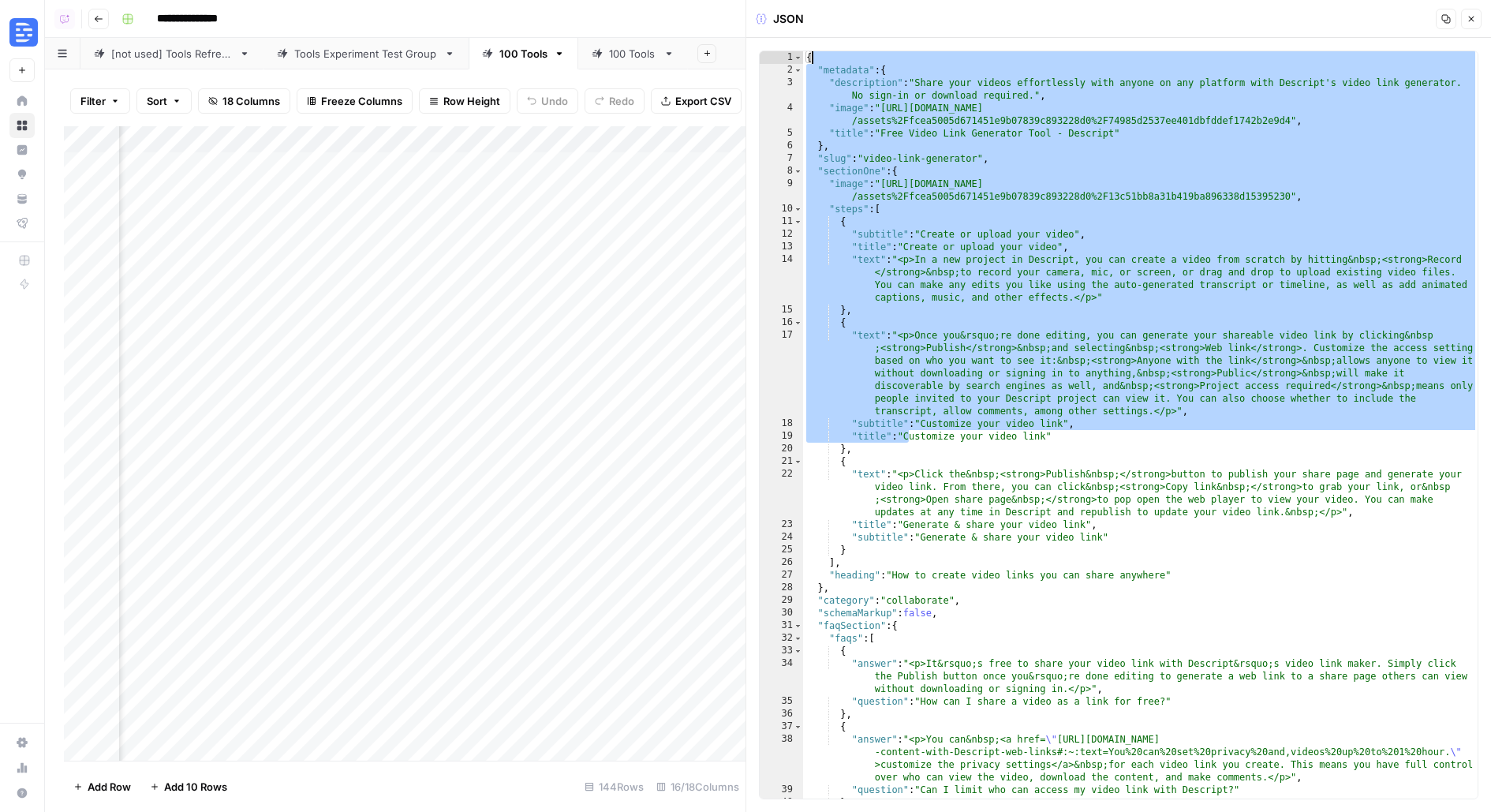
click at [979, 330] on div "{ "metadata" : { "description" : "Share your videos effortlessly with anyone on…" at bounding box center [1140, 438] width 675 height 773
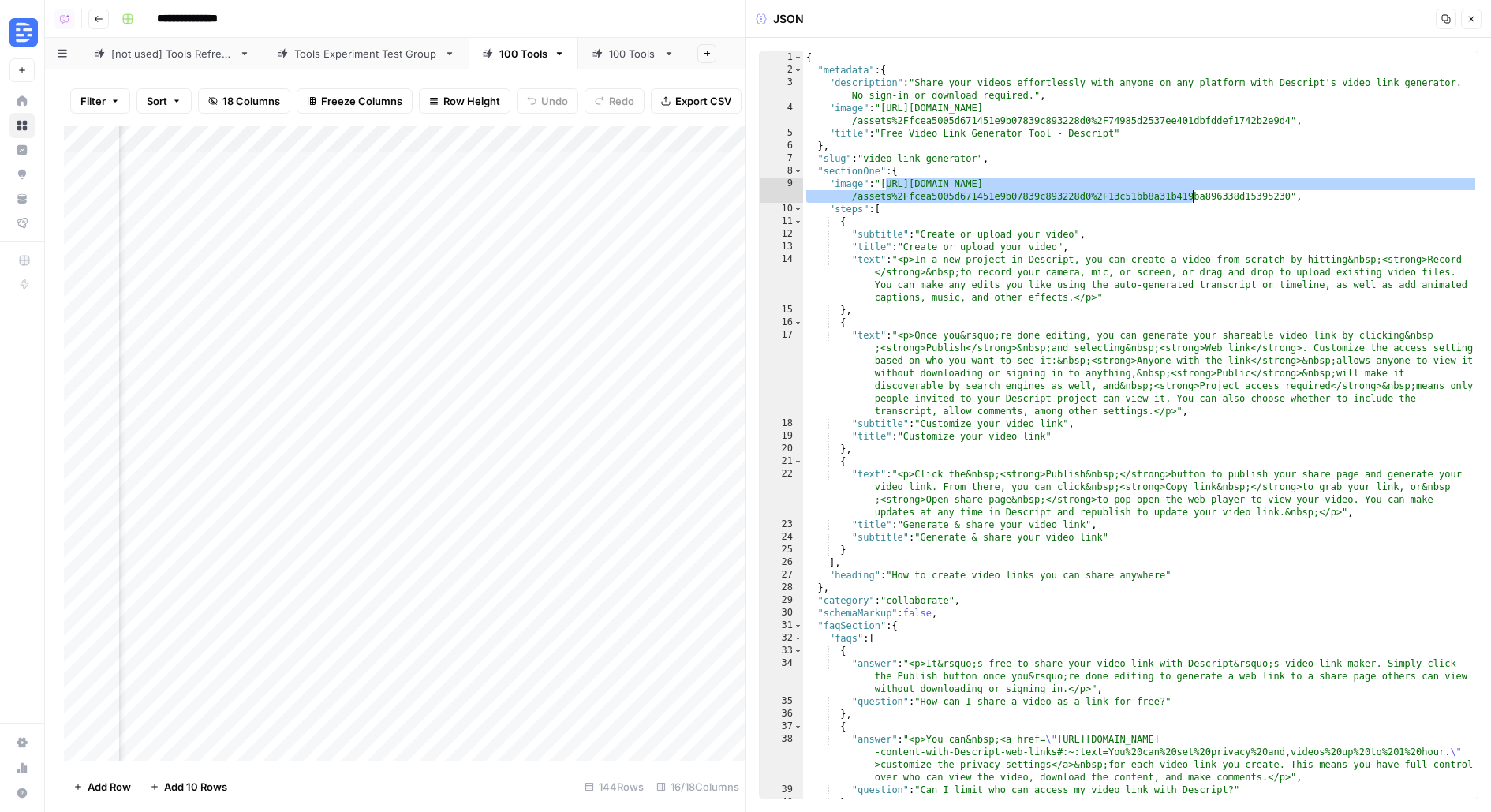
drag, startPoint x: 883, startPoint y: 182, endPoint x: 1217, endPoint y: 199, distance: 334.4
click at [1217, 199] on div "{ "metadata" : { "description" : "Share your videos effortlessly with anyone on…" at bounding box center [1140, 438] width 675 height 773
type textarea "**********"
click at [1217, 199] on div "{ "metadata" : { "description" : "Share your videos effortlessly with anyone on…" at bounding box center [1140, 438] width 675 height 773
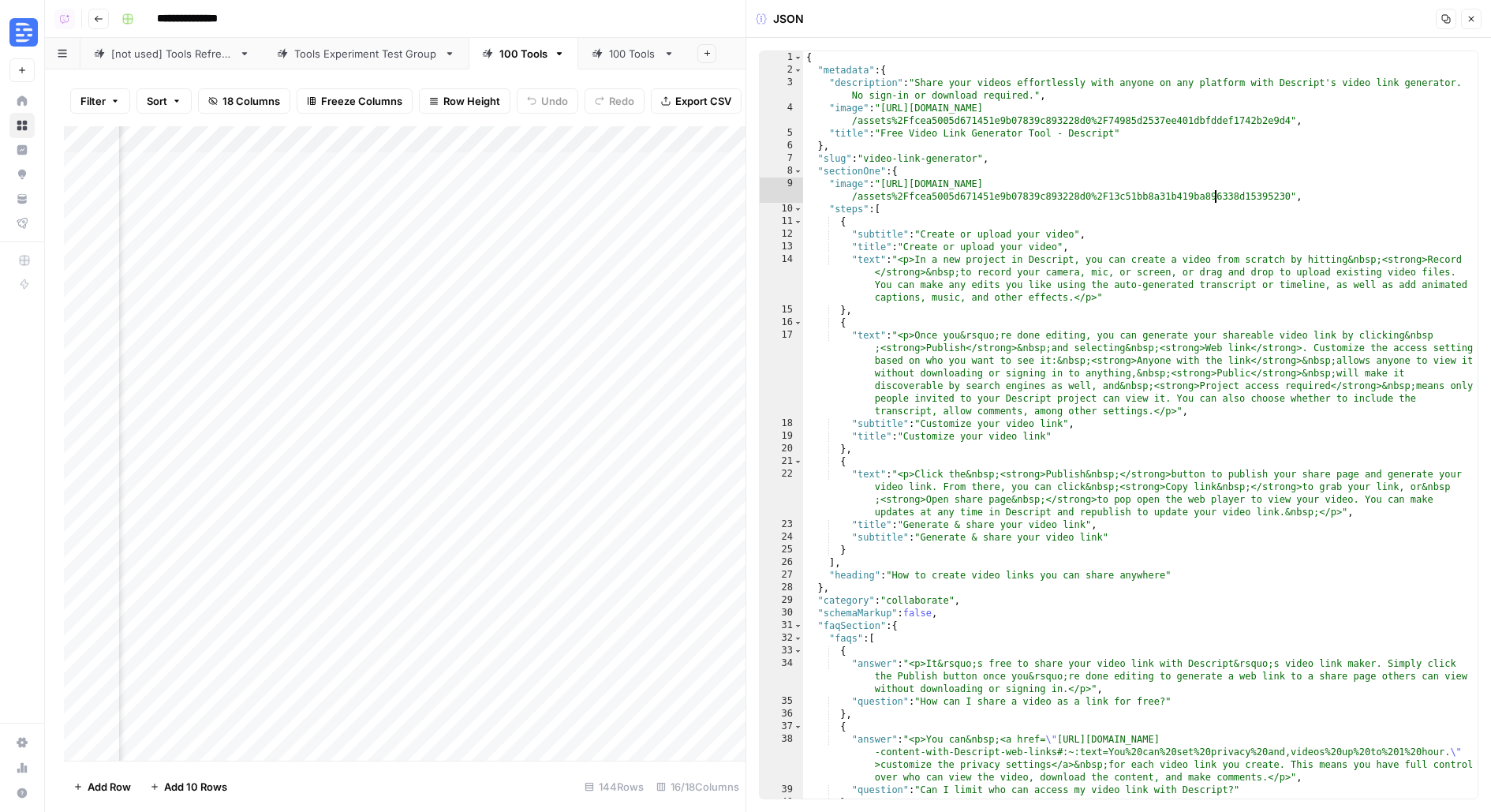
scroll to position [0, 1426]
click at [467, 219] on div "Add Column" at bounding box center [404, 443] width 681 height 634
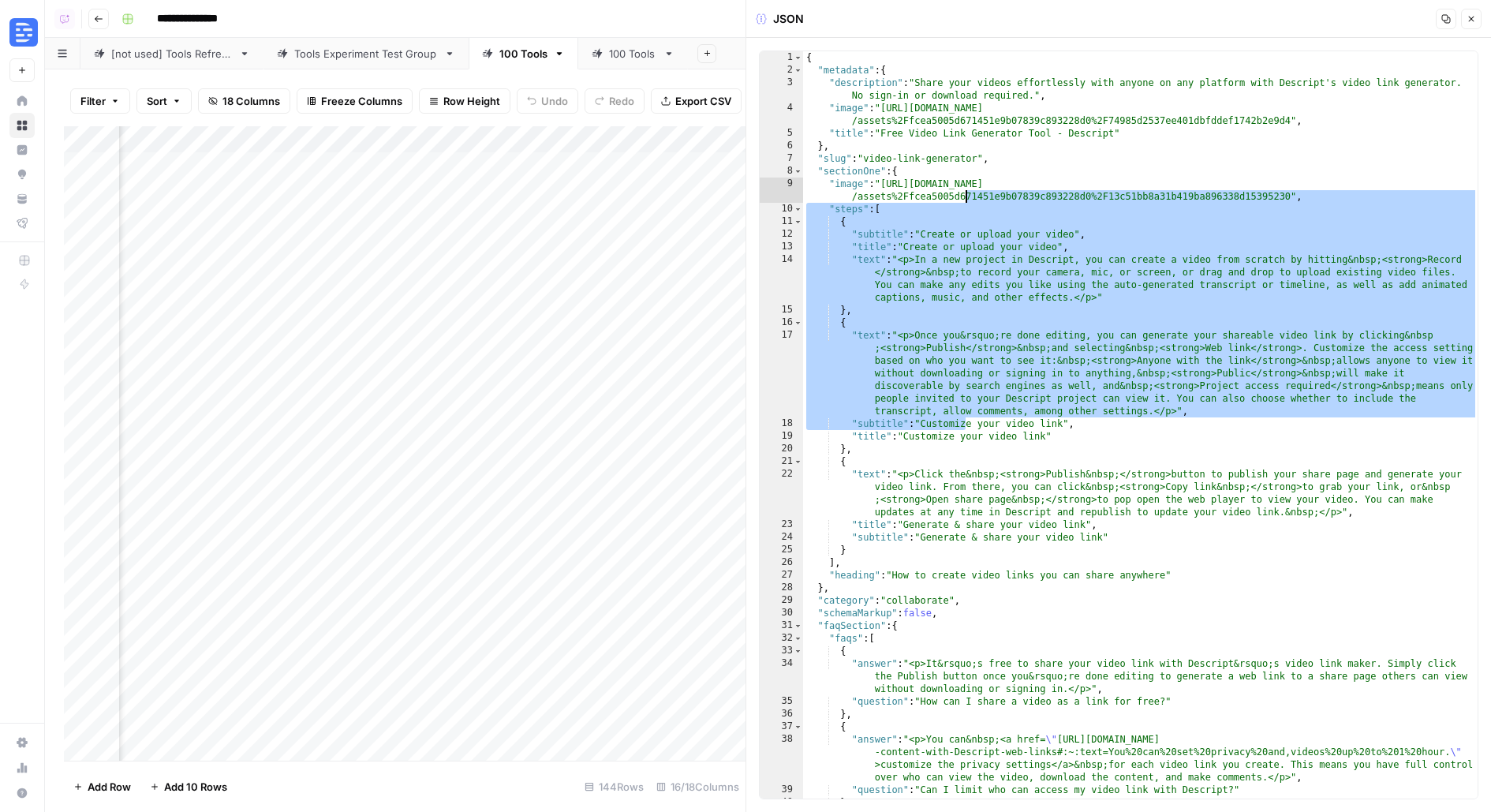
drag, startPoint x: 966, startPoint y: 296, endPoint x: 966, endPoint y: 68, distance: 228.0
click at [966, 68] on div "{ "metadata" : { "description" : "Share your videos effortlessly with anyone on…" at bounding box center [1140, 438] width 675 height 773
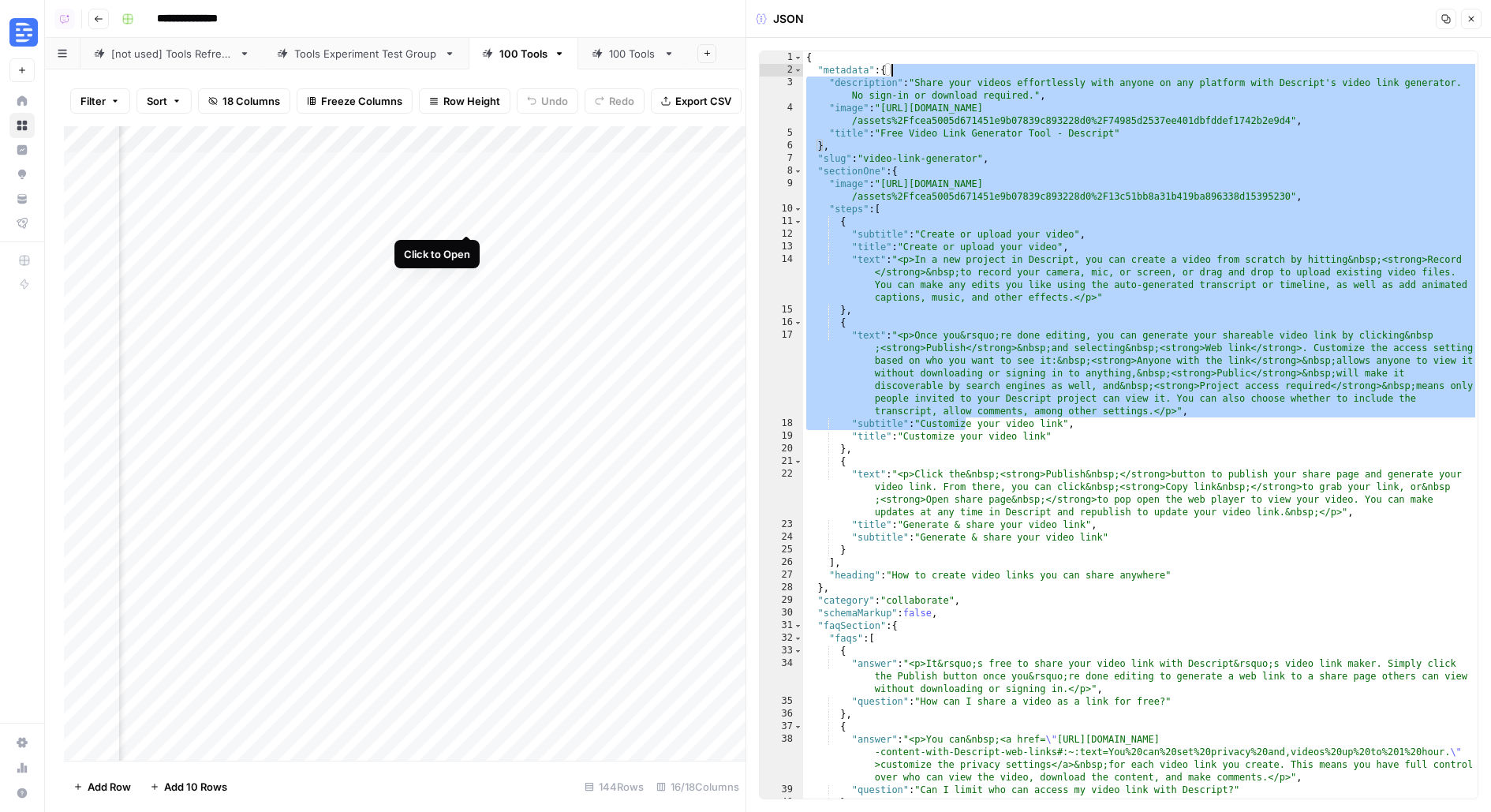
click at [1027, 227] on div "{ "metadata" : { "description" : "Share your videos effortlessly with anyone on…" at bounding box center [1140, 438] width 675 height 773
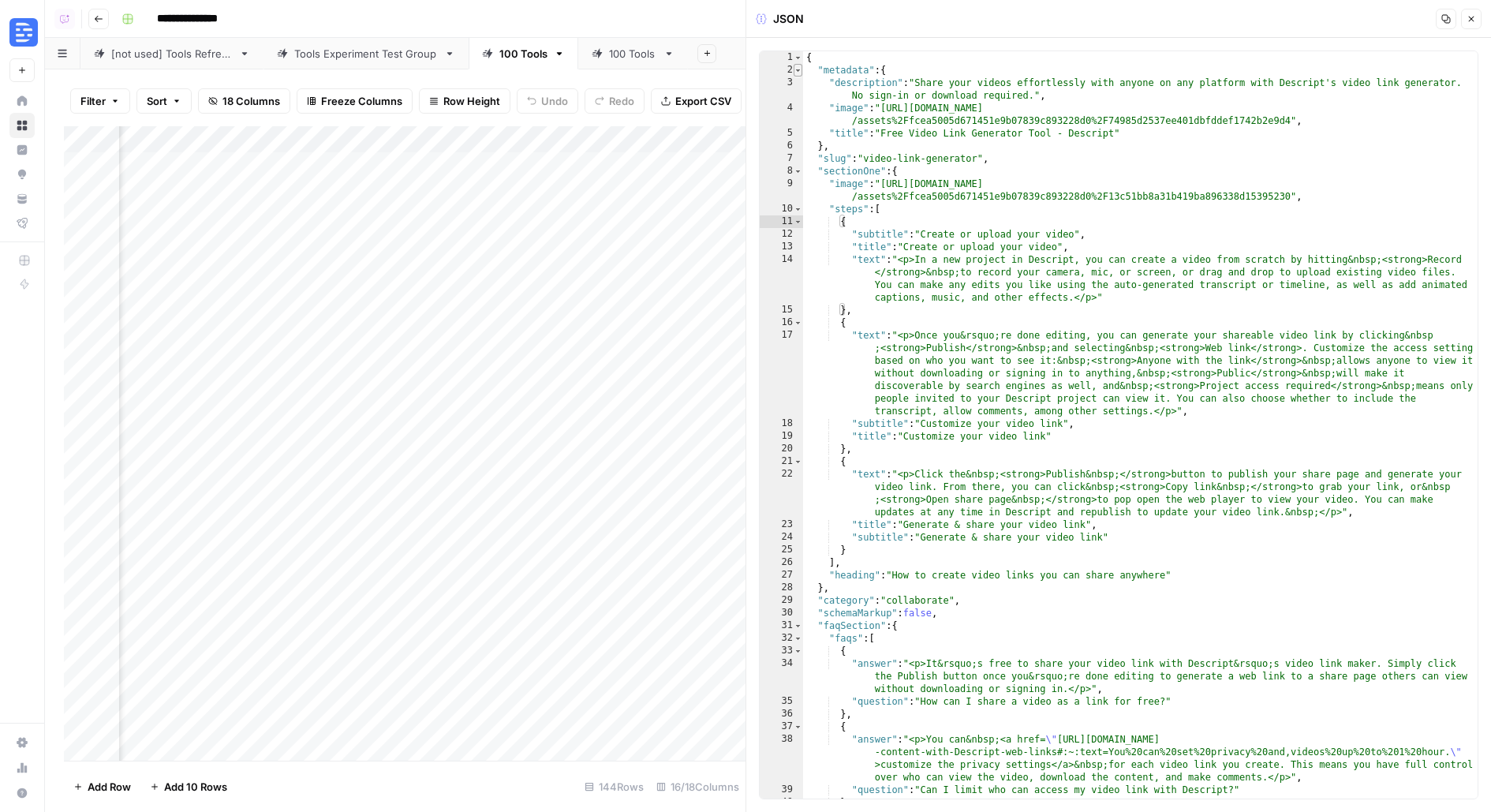
click at [797, 70] on span "Toggle code folding, rows 2 through 6" at bounding box center [798, 70] width 8 height 13
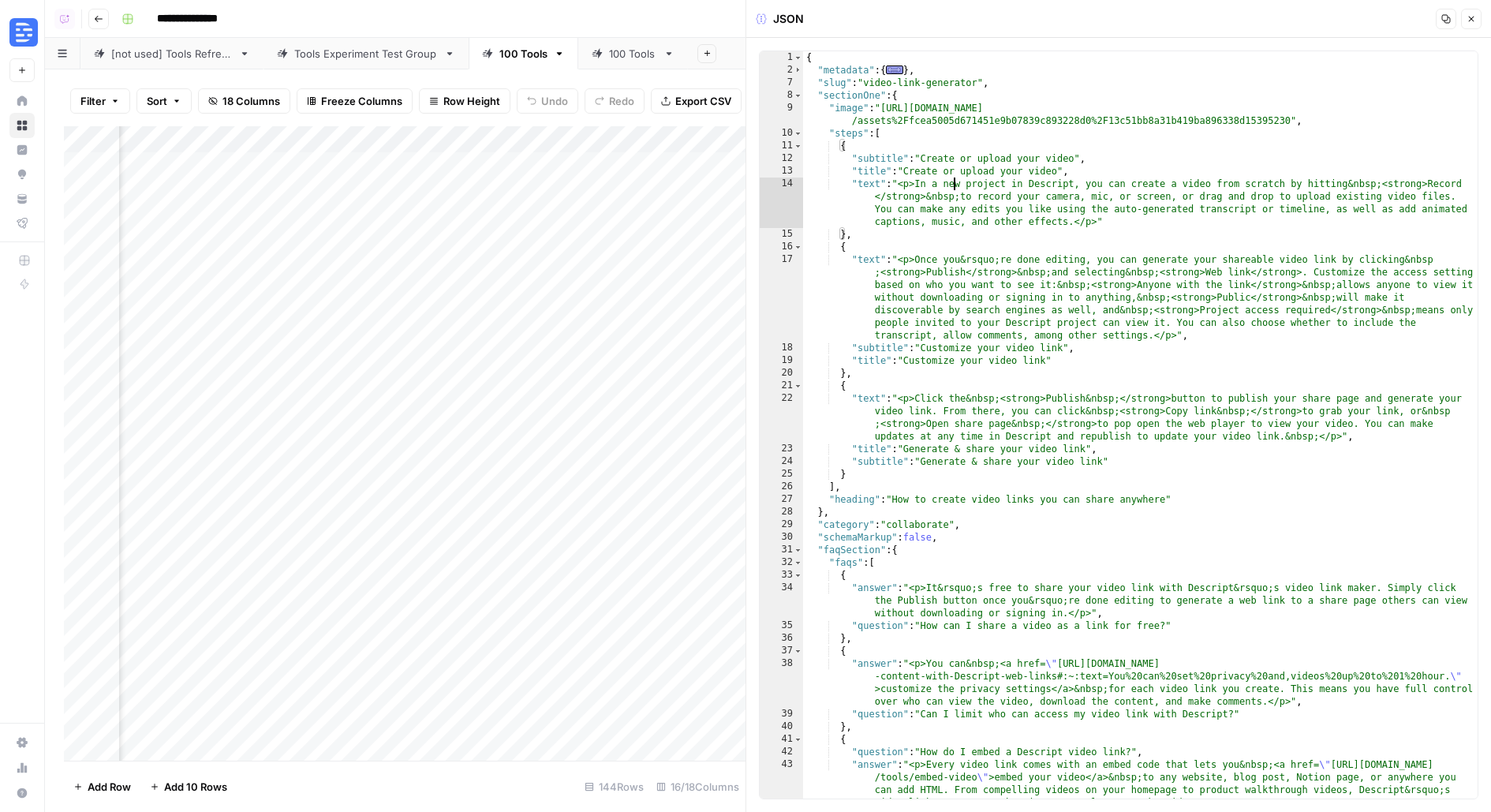
click at [951, 188] on div "{ "metadata" : { ... } , "slug" : "video-link-generator" , "sectionOne" : { "im…" at bounding box center [1140, 438] width 675 height 773
type textarea "**********"
click at [798, 97] on span "Toggle code folding, rows 8 through 28" at bounding box center [798, 95] width 8 height 13
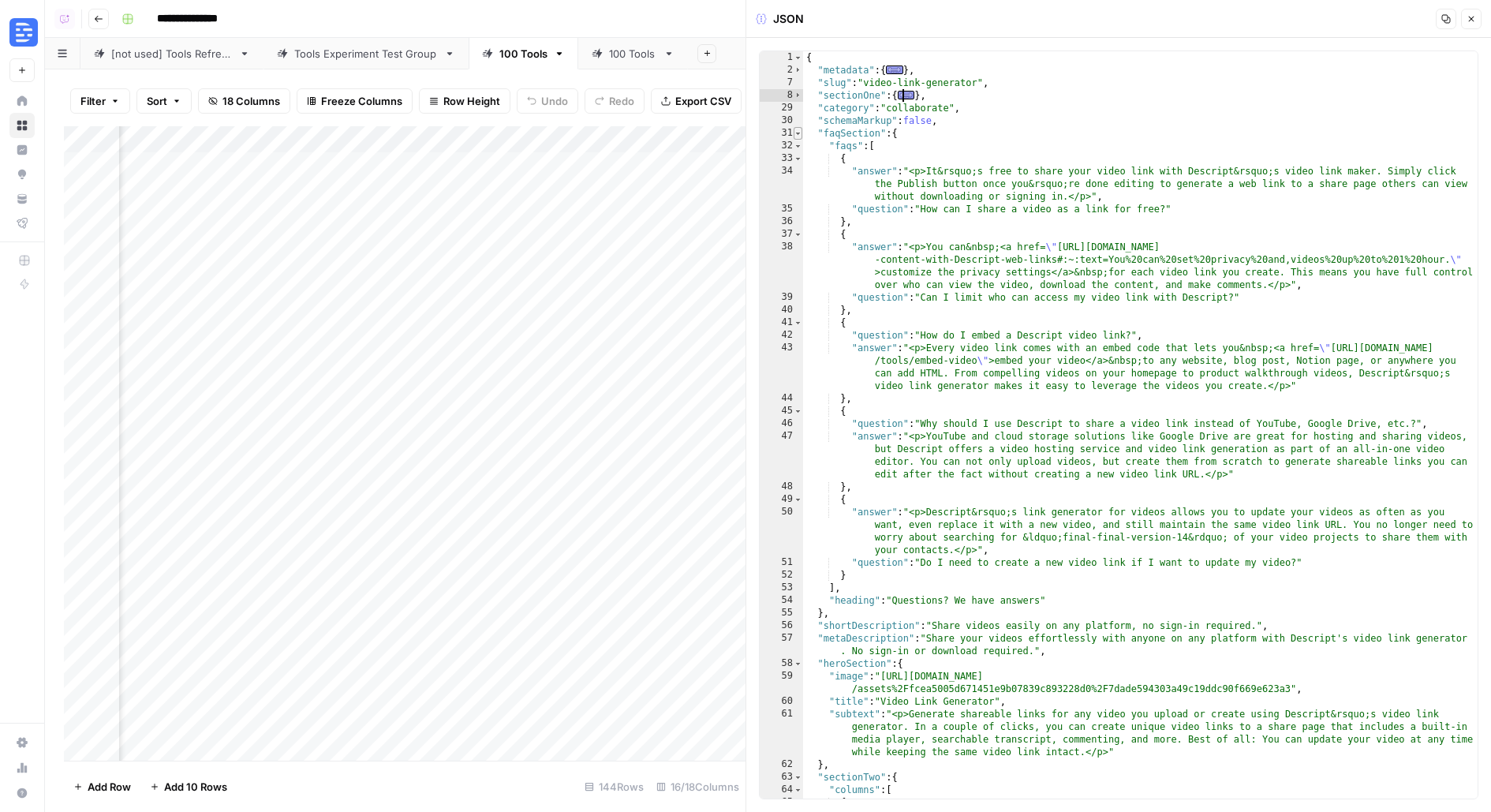
click at [797, 136] on span "Toggle code folding, rows 31 through 55" at bounding box center [798, 133] width 8 height 13
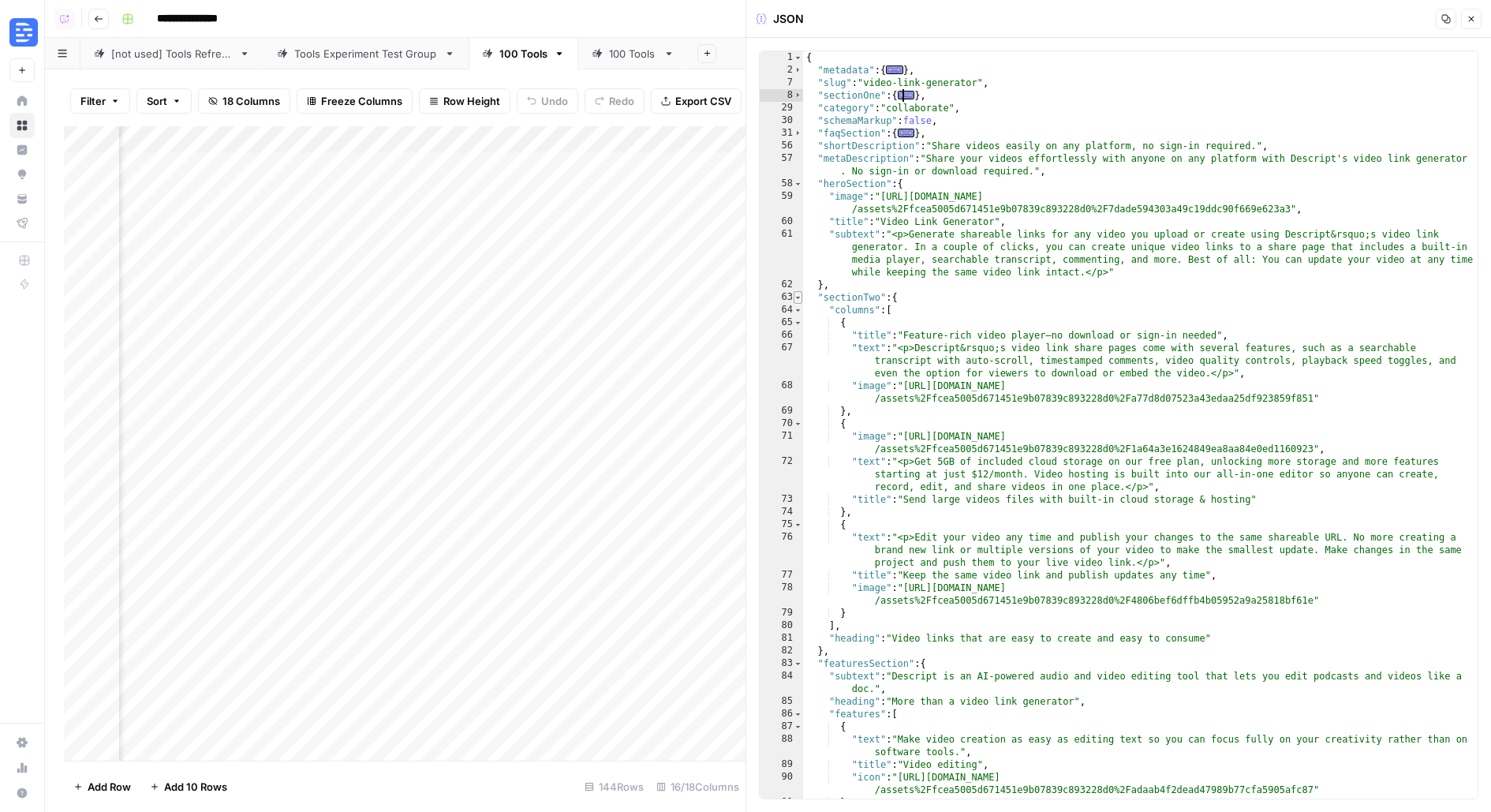
click at [798, 299] on span "Toggle code folding, rows 63 through 82" at bounding box center [798, 297] width 8 height 13
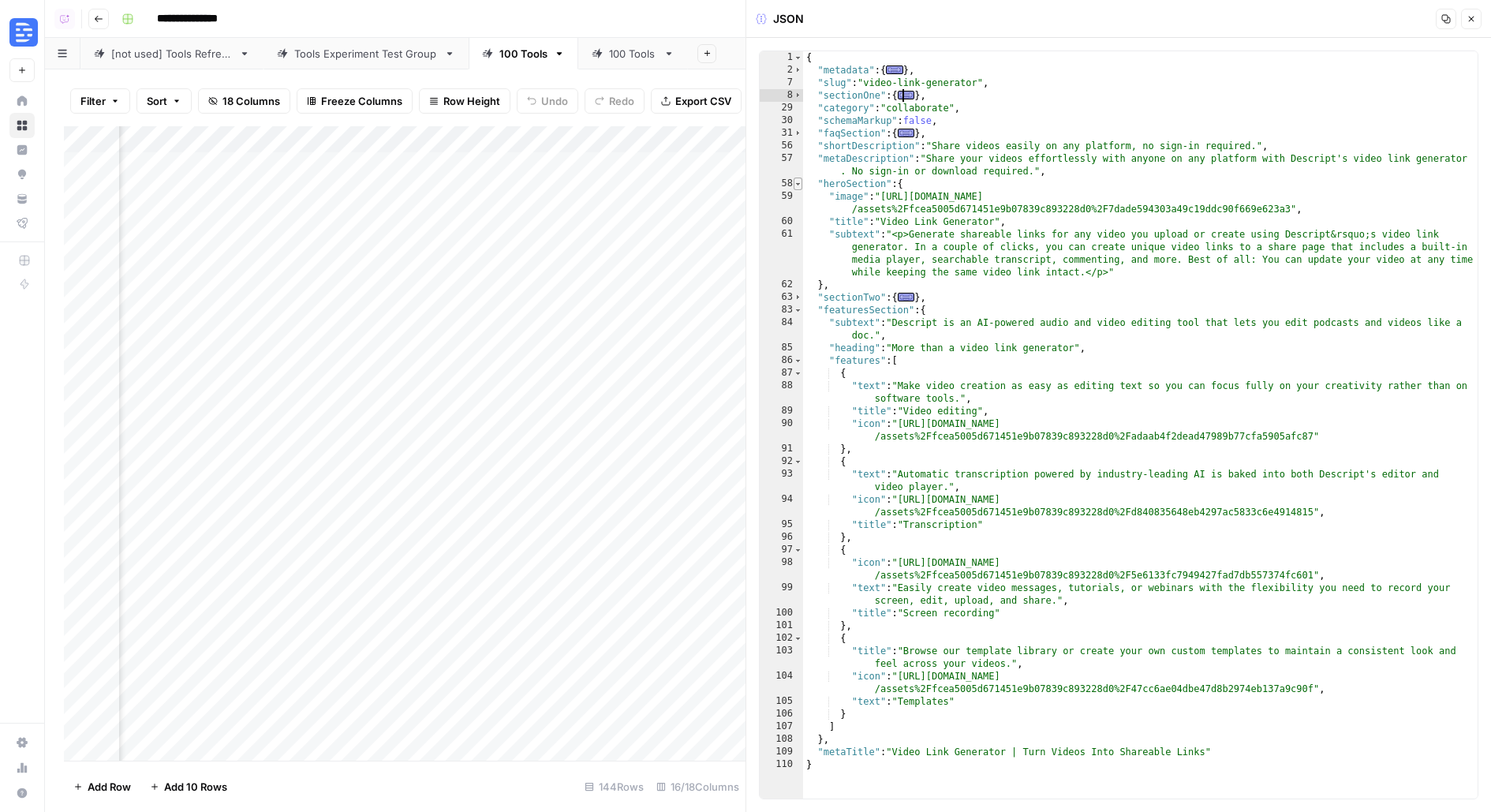
click at [798, 185] on span "Toggle code folding, rows 58 through 62" at bounding box center [798, 184] width 8 height 13
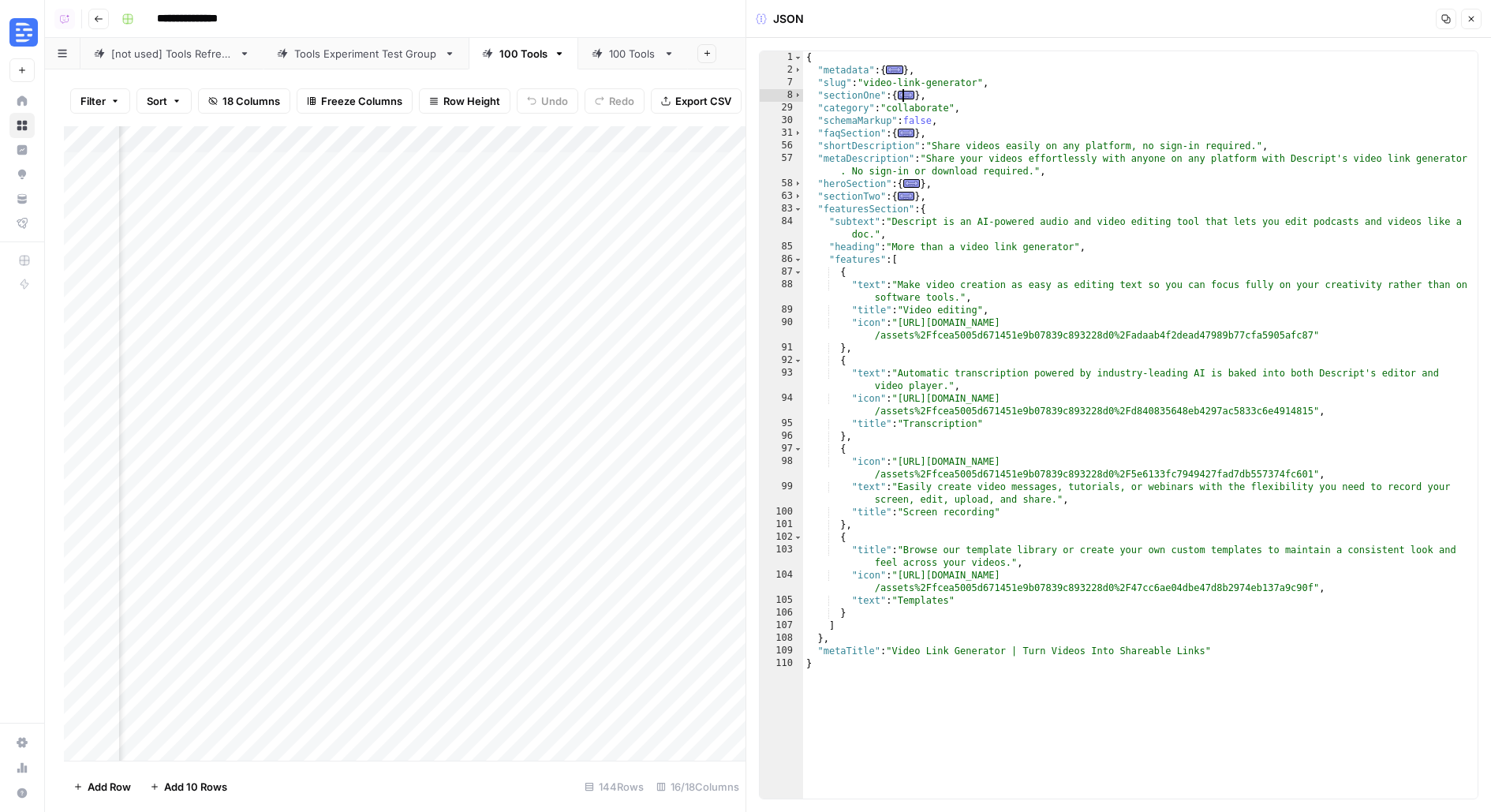
scroll to position [0, 2301]
click at [642, 222] on div "Add Column" at bounding box center [404, 443] width 681 height 634
click at [1471, 19] on icon "button" at bounding box center [1471, 18] width 9 height 9
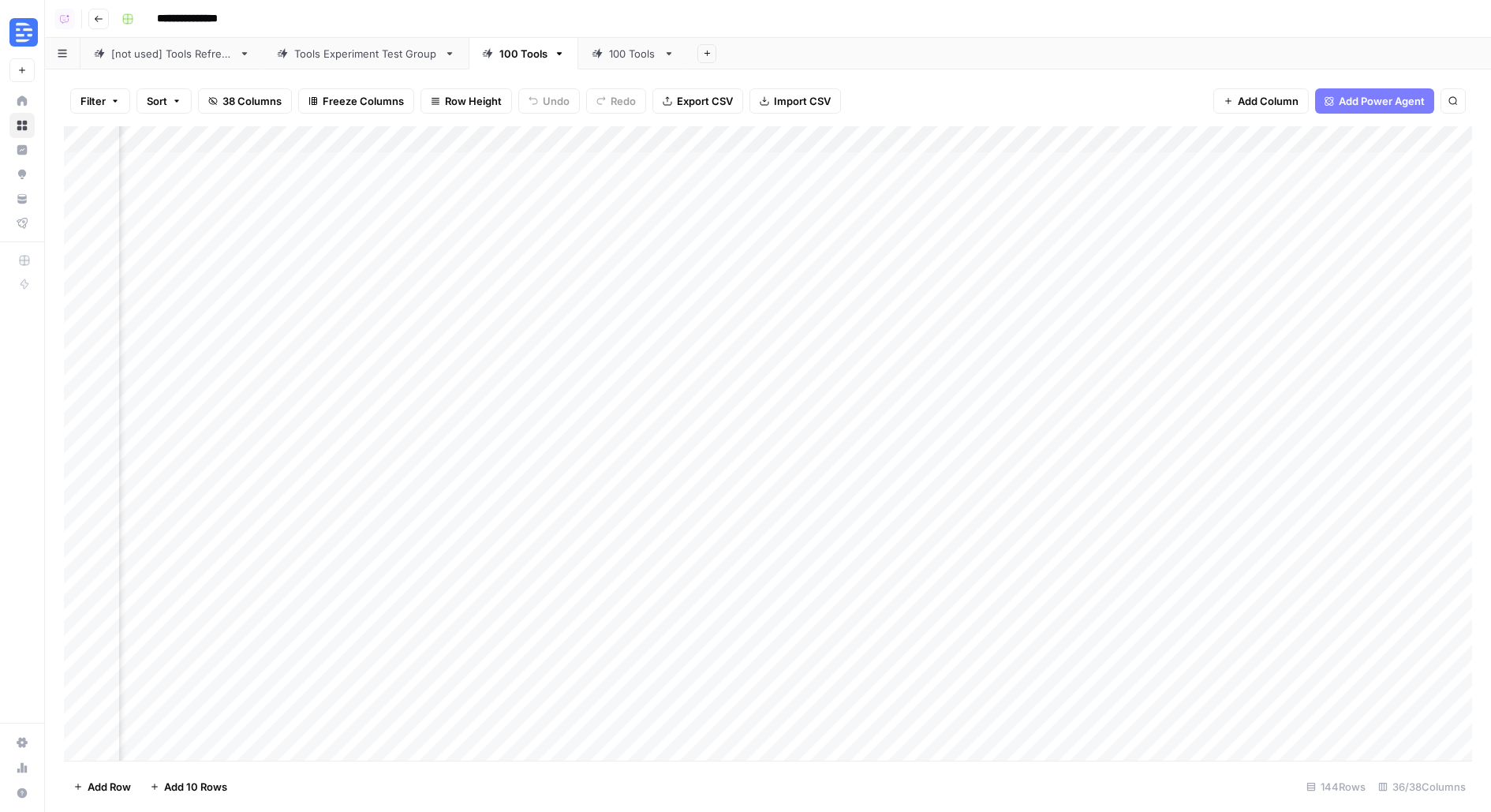
scroll to position [0, 4414]
click at [1086, 219] on div "Add Column" at bounding box center [768, 443] width 1409 height 634
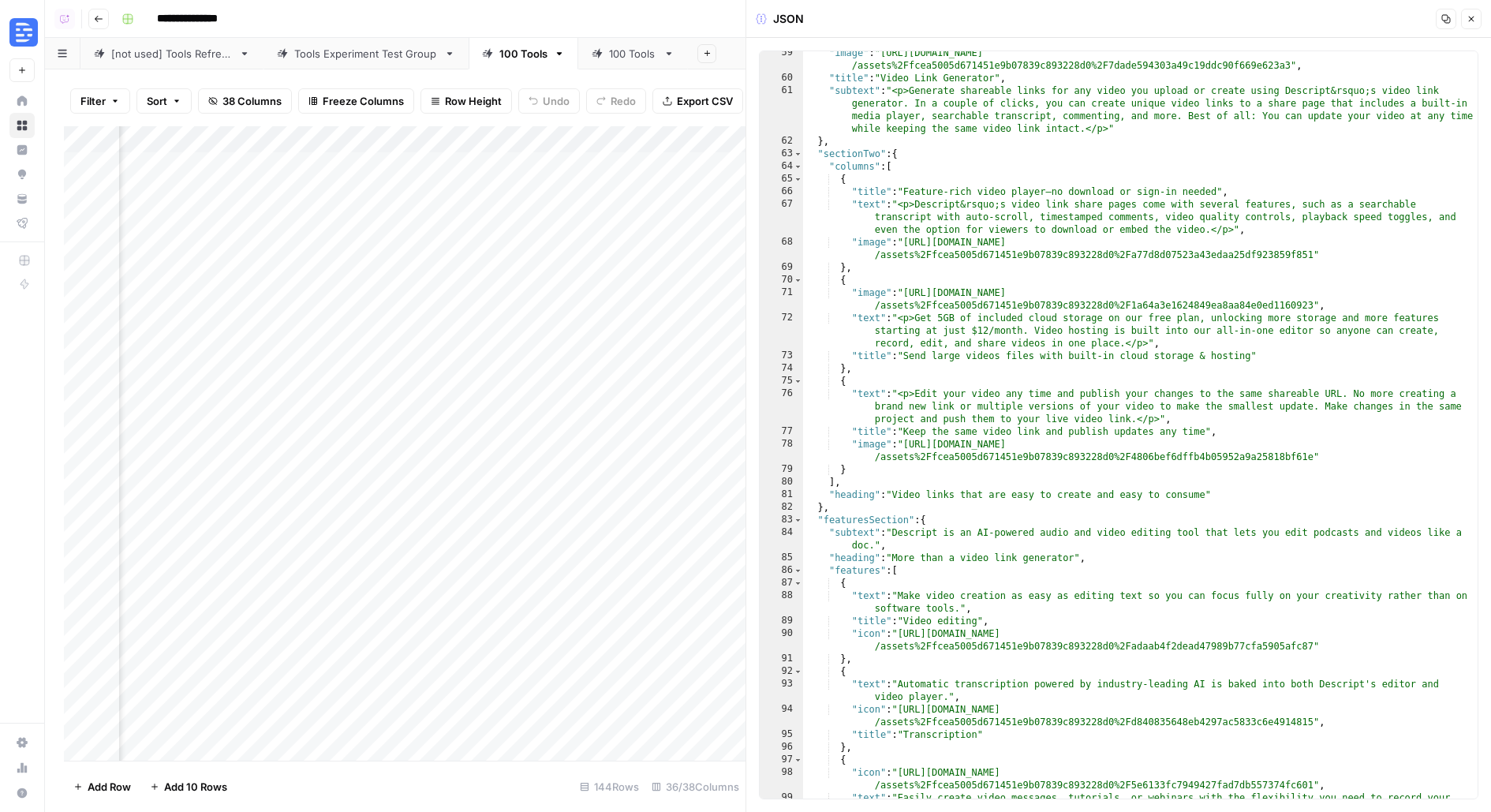
scroll to position [1296, 0]
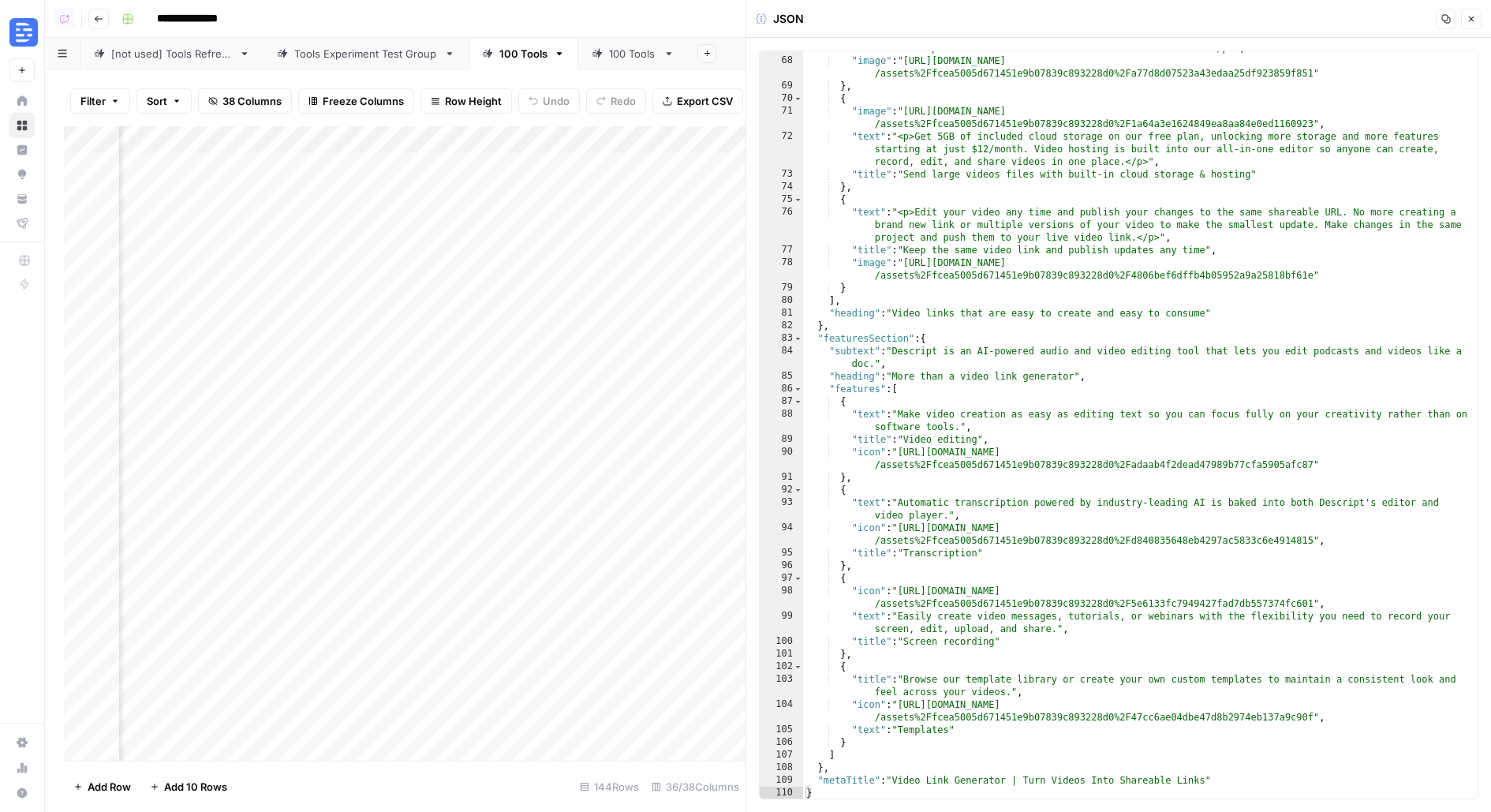
click at [1473, 14] on icon "button" at bounding box center [1471, 18] width 9 height 9
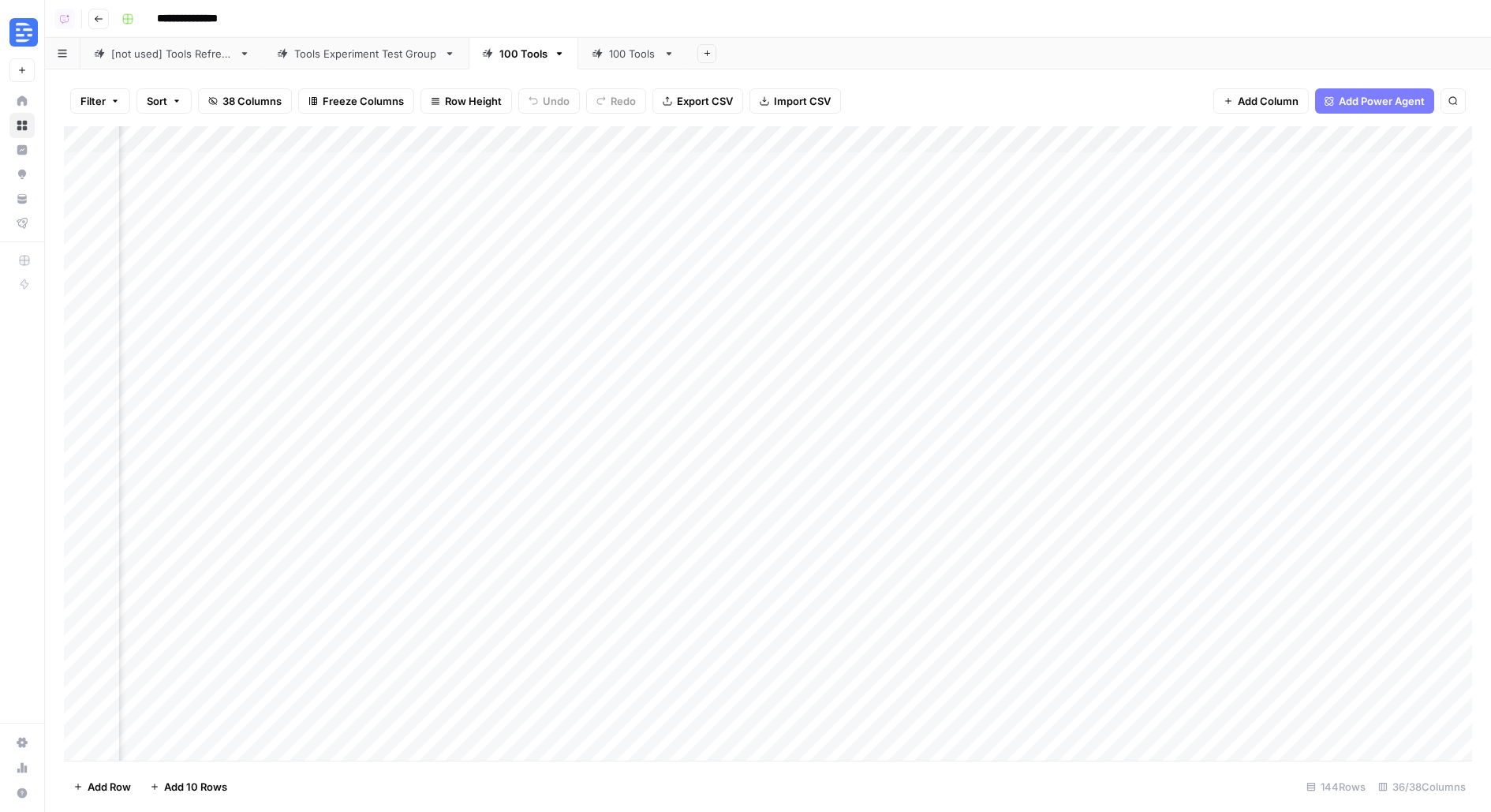
scroll to position [0, 2187]
click at [735, 217] on div "Add Column" at bounding box center [768, 443] width 1409 height 634
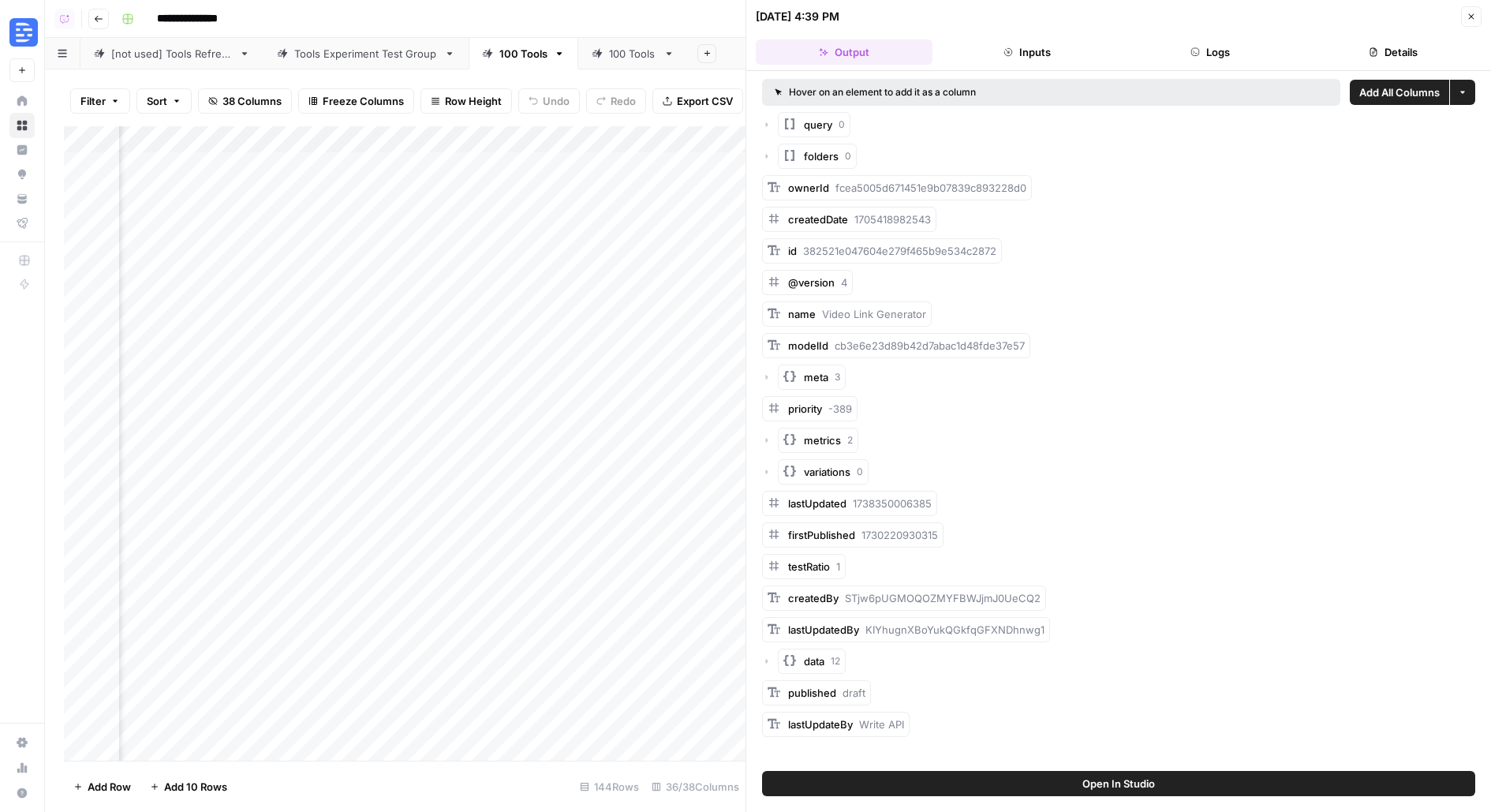
click at [1228, 46] on button "Logs" at bounding box center [1210, 52] width 177 height 25
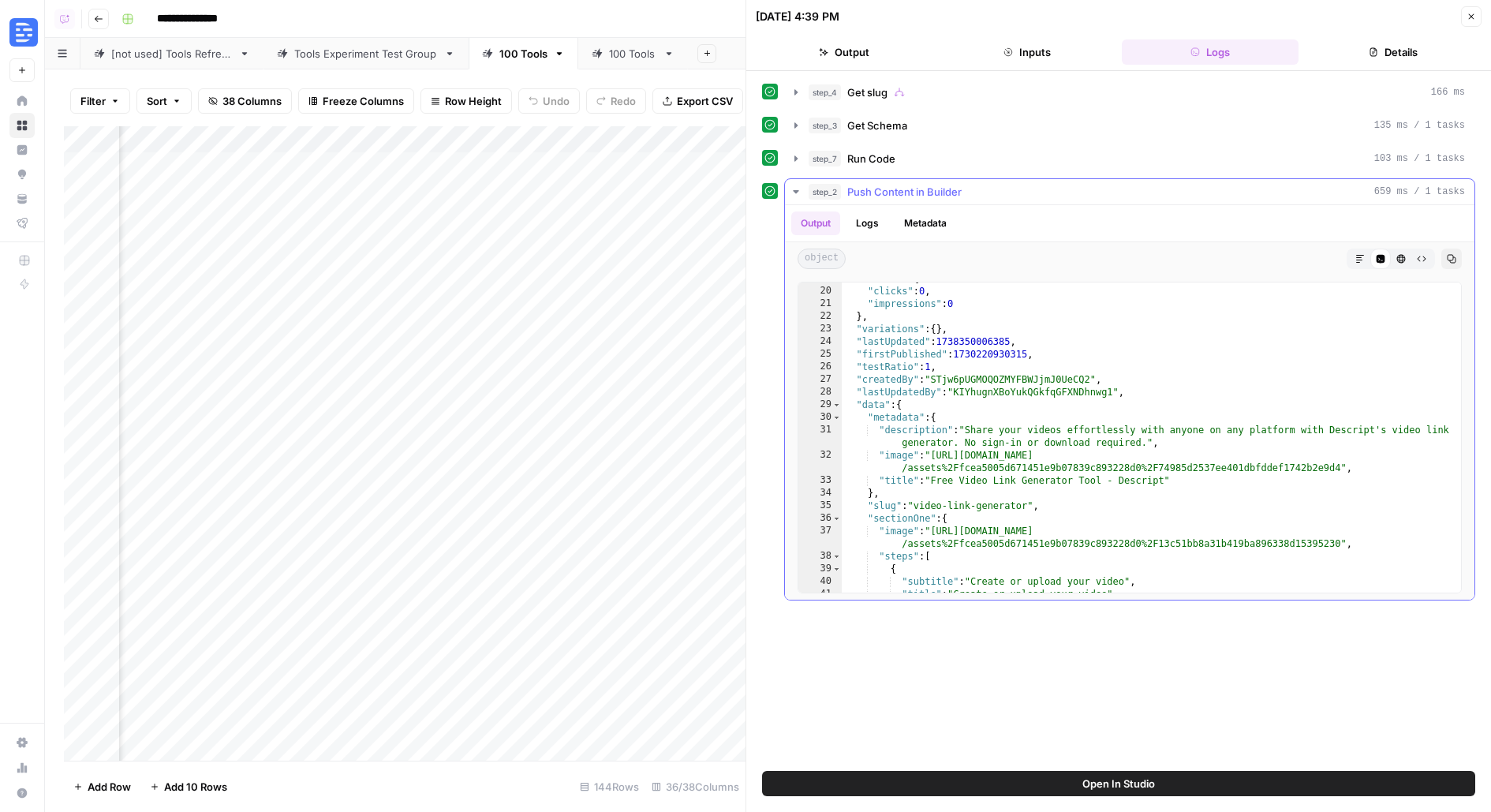
scroll to position [251, 0]
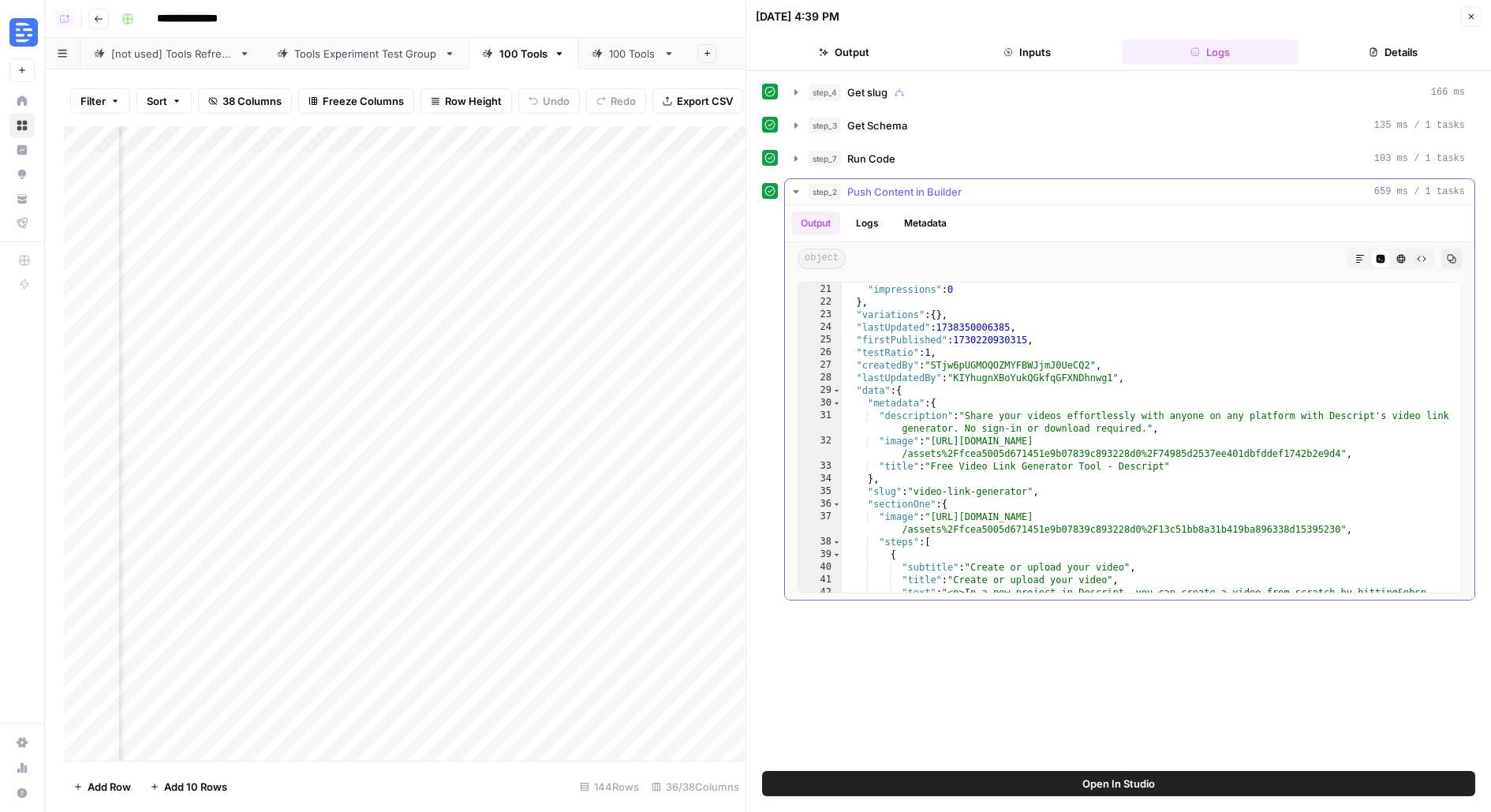
type textarea "**********"
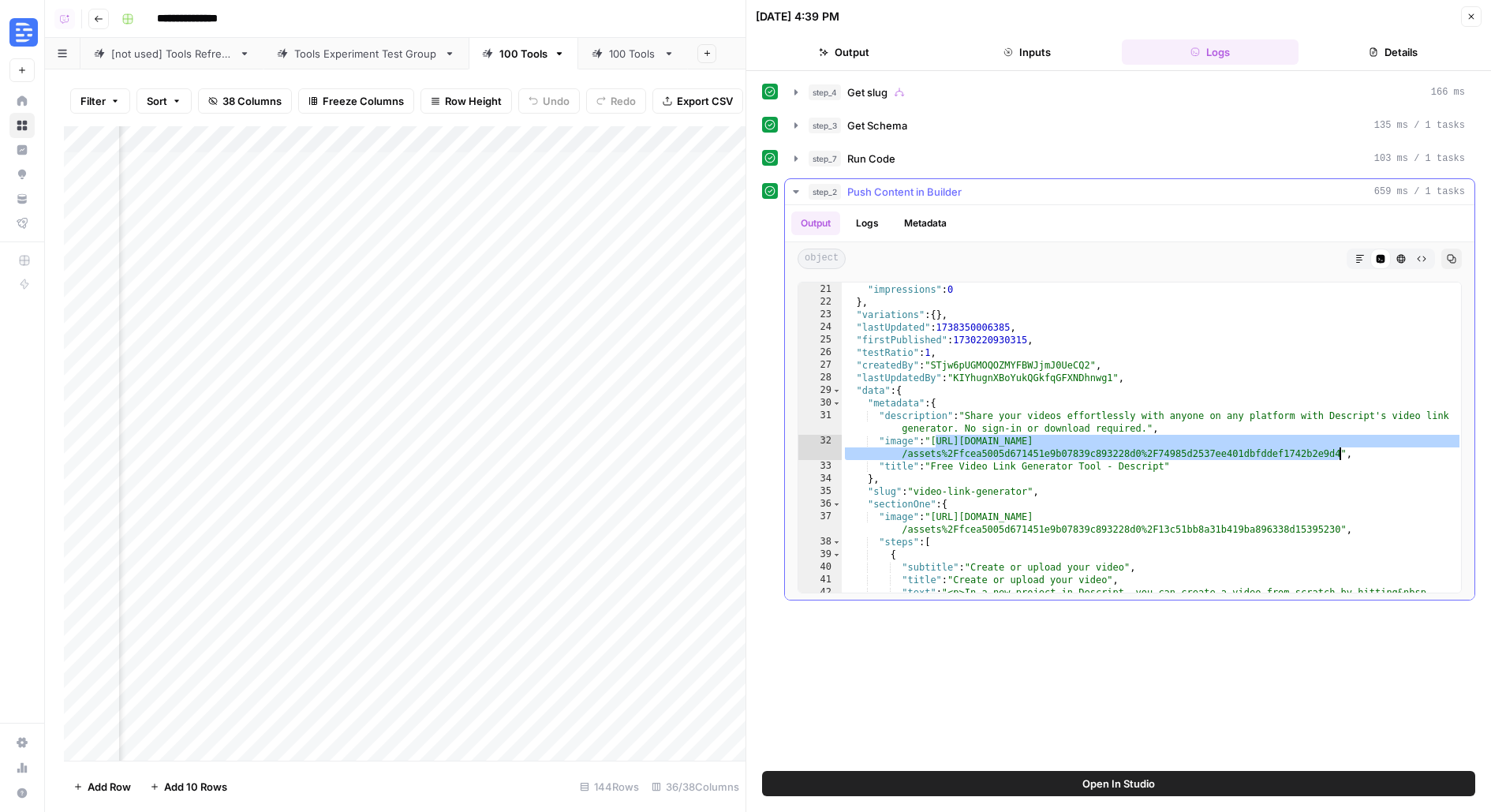
drag, startPoint x: 935, startPoint y: 437, endPoint x: 1337, endPoint y: 451, distance: 402.2
click at [1337, 451] on div ""clicks" : 0 , "impressions" : 0 } , "variations" : { } , "lastUpdated" : 17383…" at bounding box center [1152, 458] width 621 height 374
click at [953, 453] on div ""clicks" : 0 , "impressions" : 0 } , "variations" : { } , "lastUpdated" : 17383…" at bounding box center [1152, 458] width 621 height 374
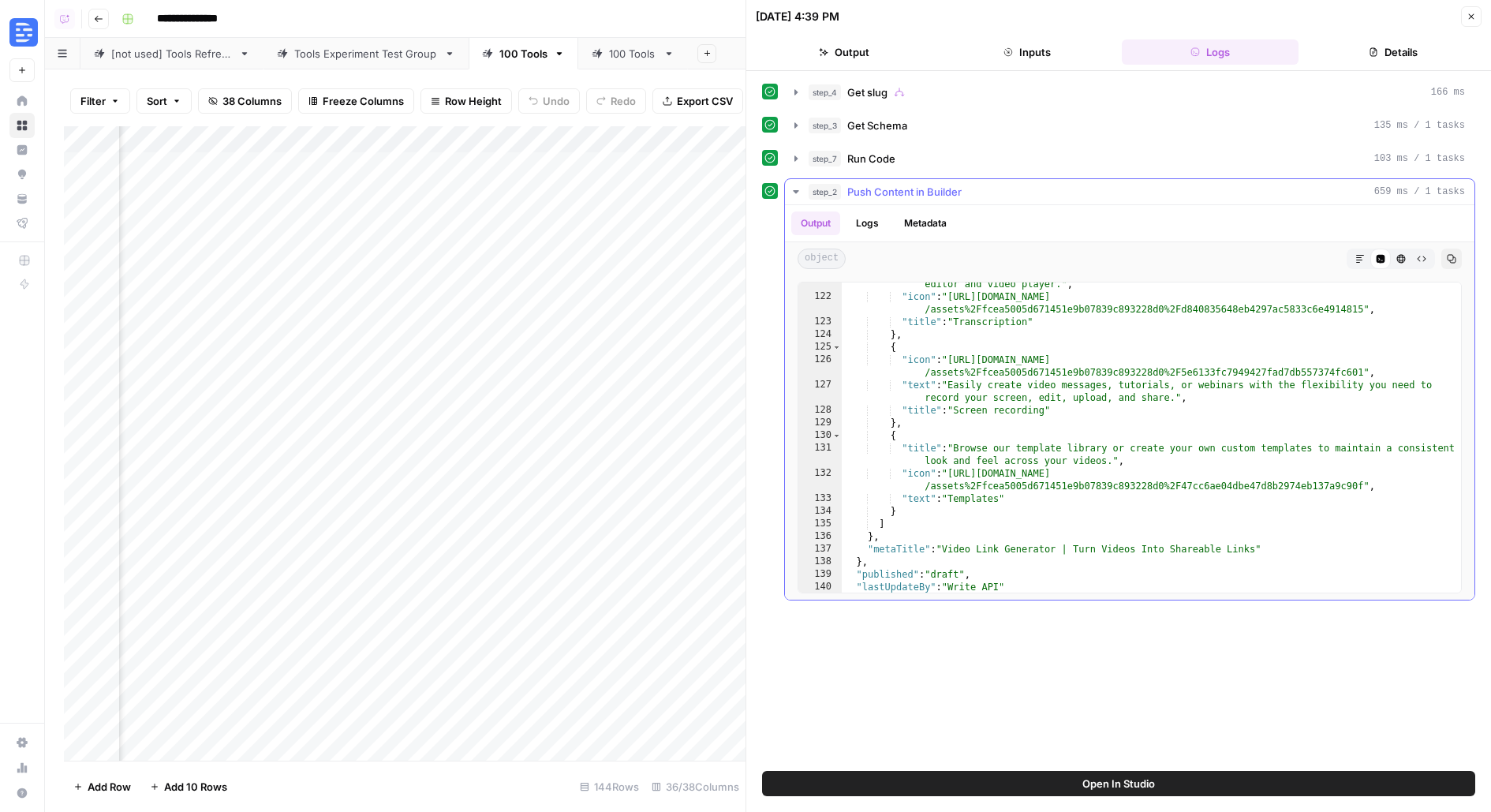
scroll to position [2201, 0]
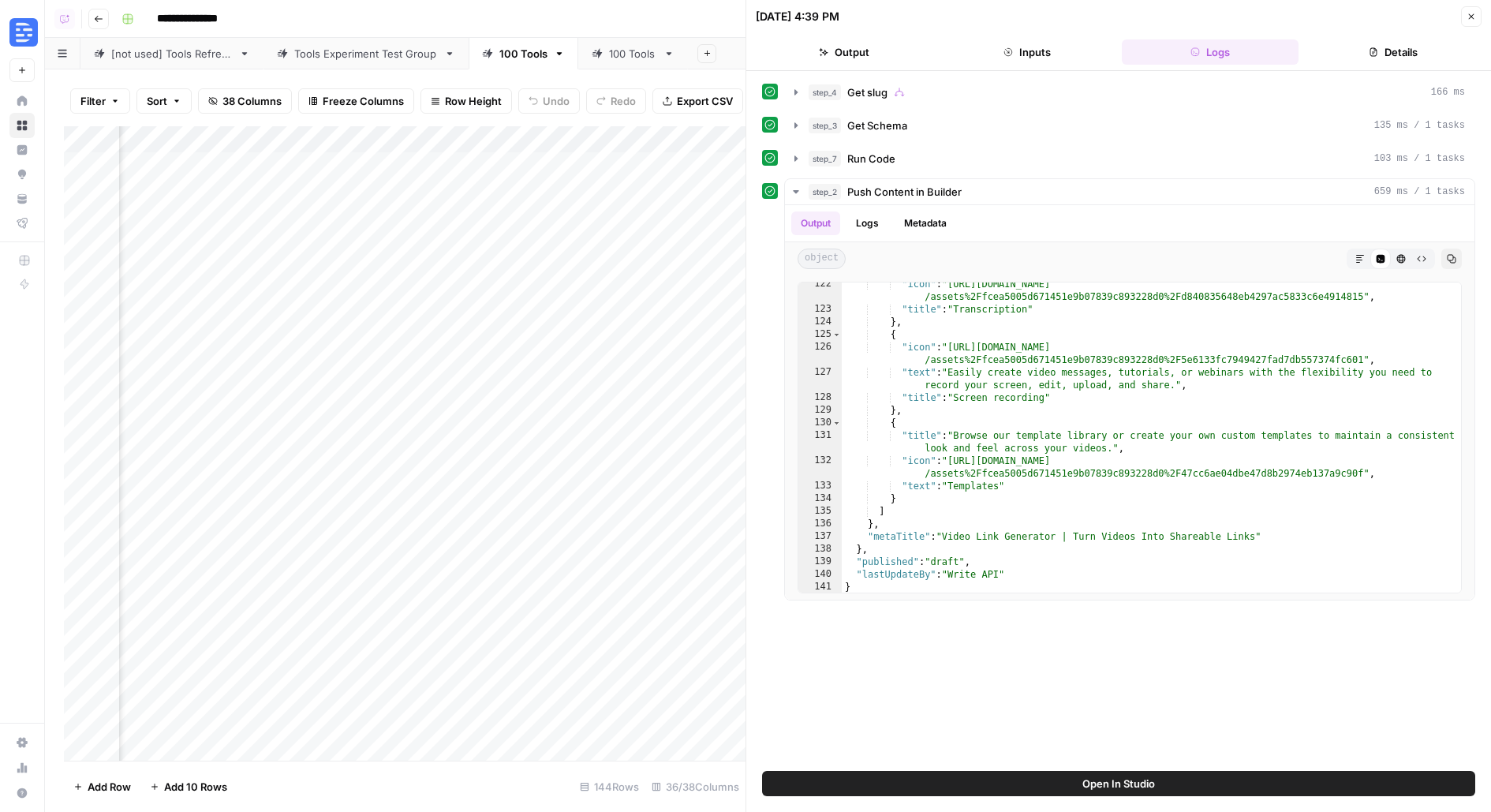
click at [260, 195] on div "Add Column" at bounding box center [404, 443] width 681 height 634
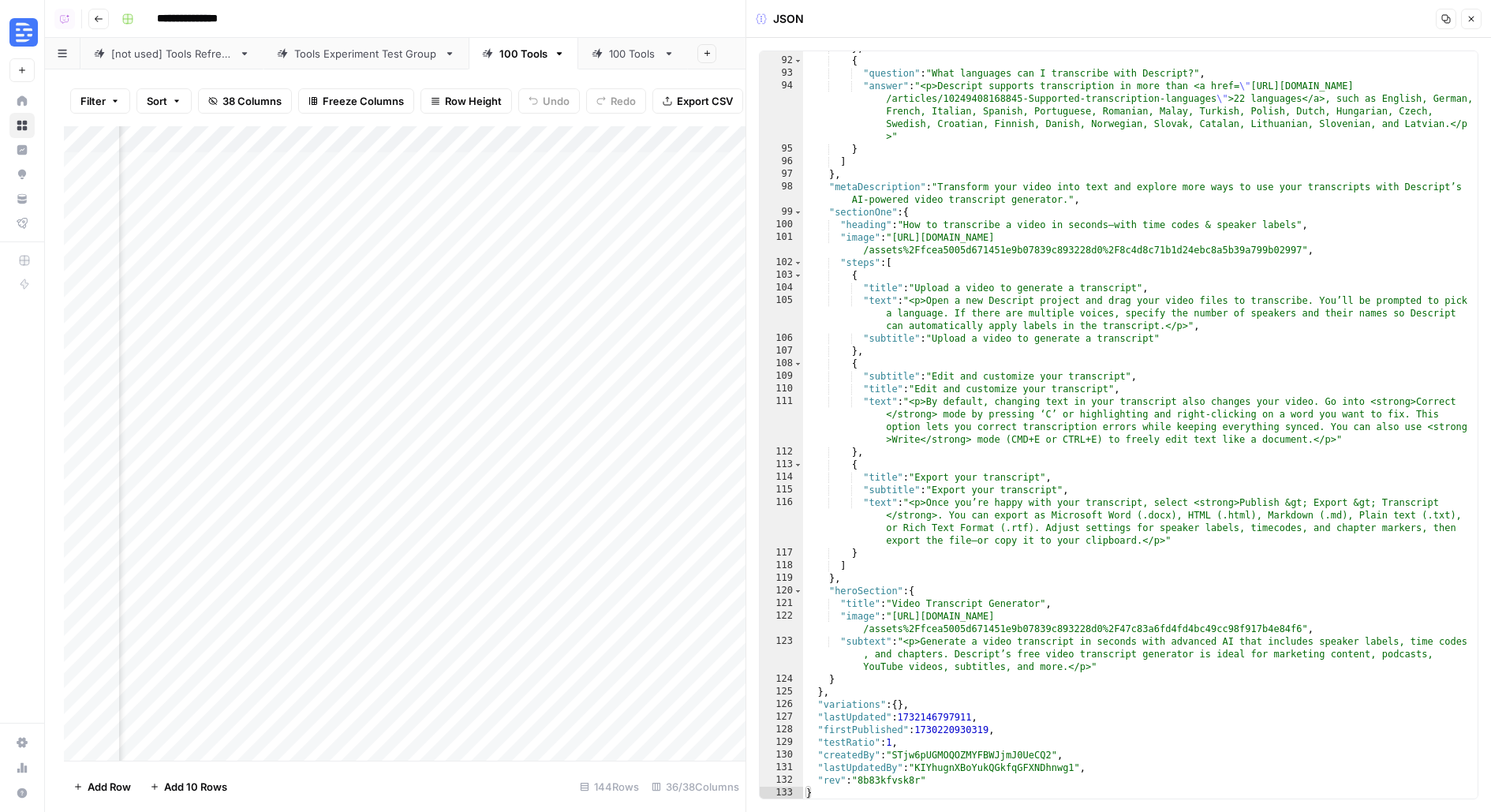
scroll to position [0, 2589]
click at [335, 220] on div "Add Column" at bounding box center [404, 443] width 681 height 634
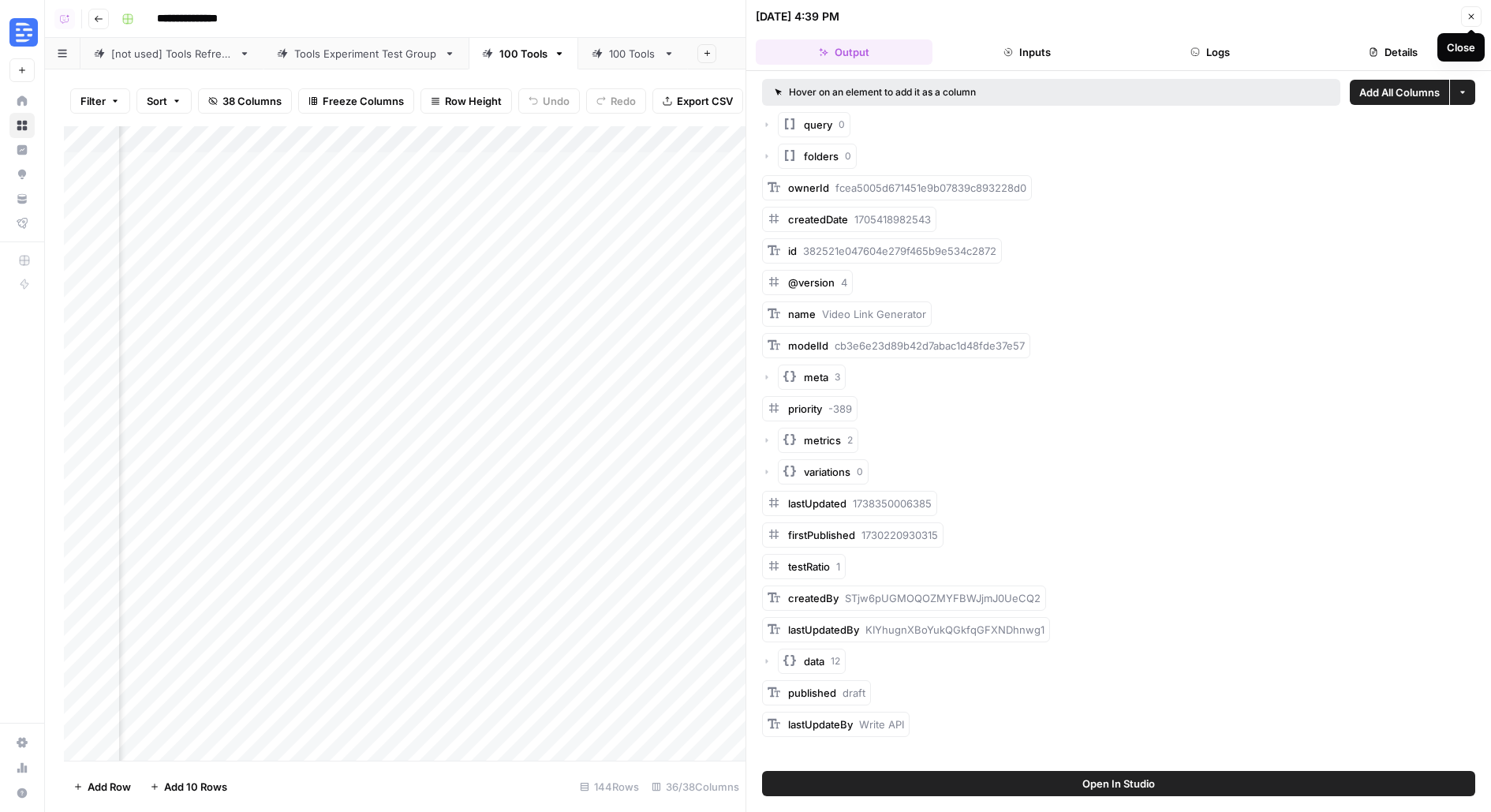
click at [1476, 18] on button "Close" at bounding box center [1472, 17] width 20 height 20
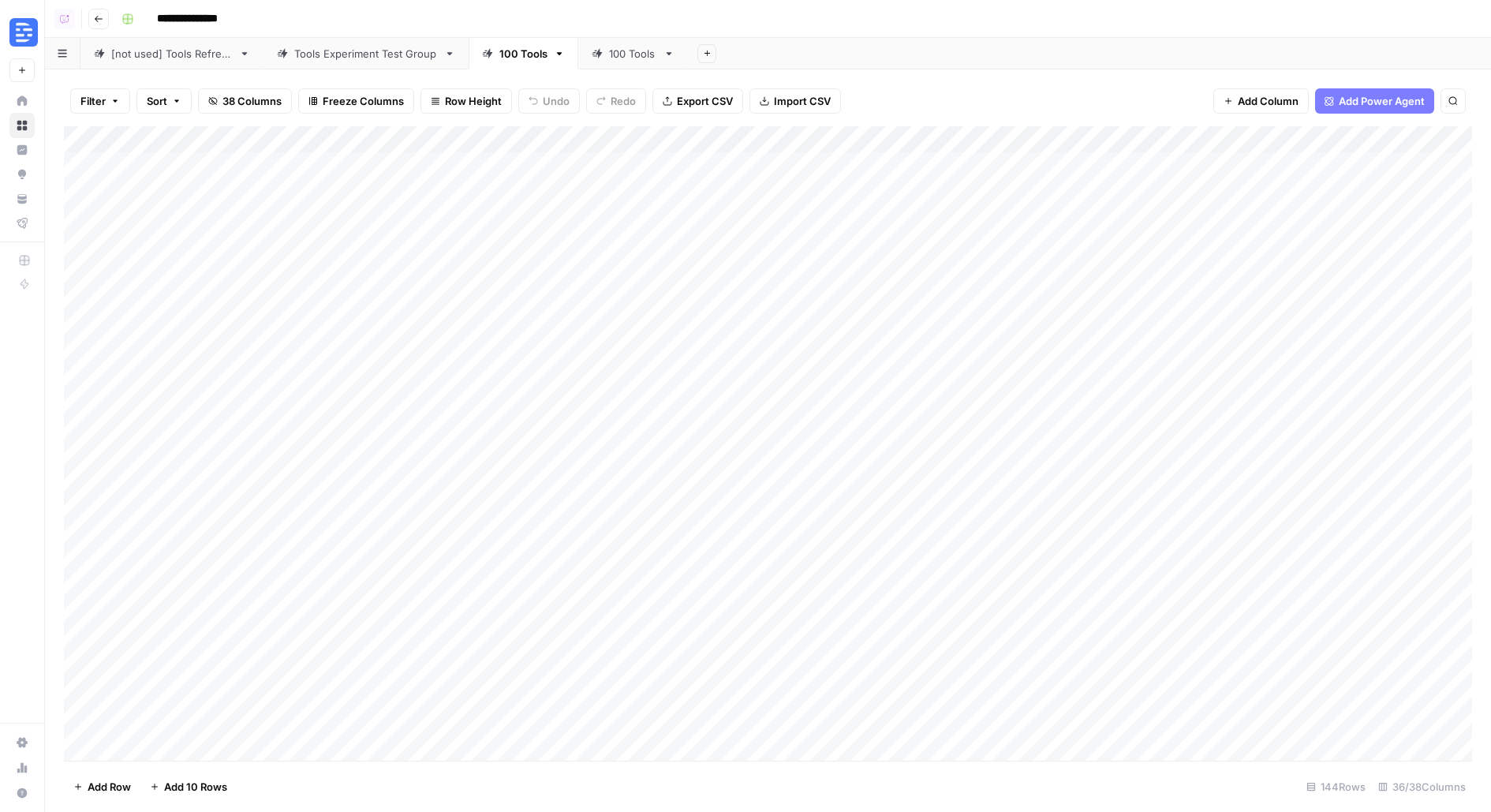
scroll to position [6, 0]
type input "**********"
click at [1108, 314] on div "Add Column" at bounding box center [768, 443] width 1409 height 634
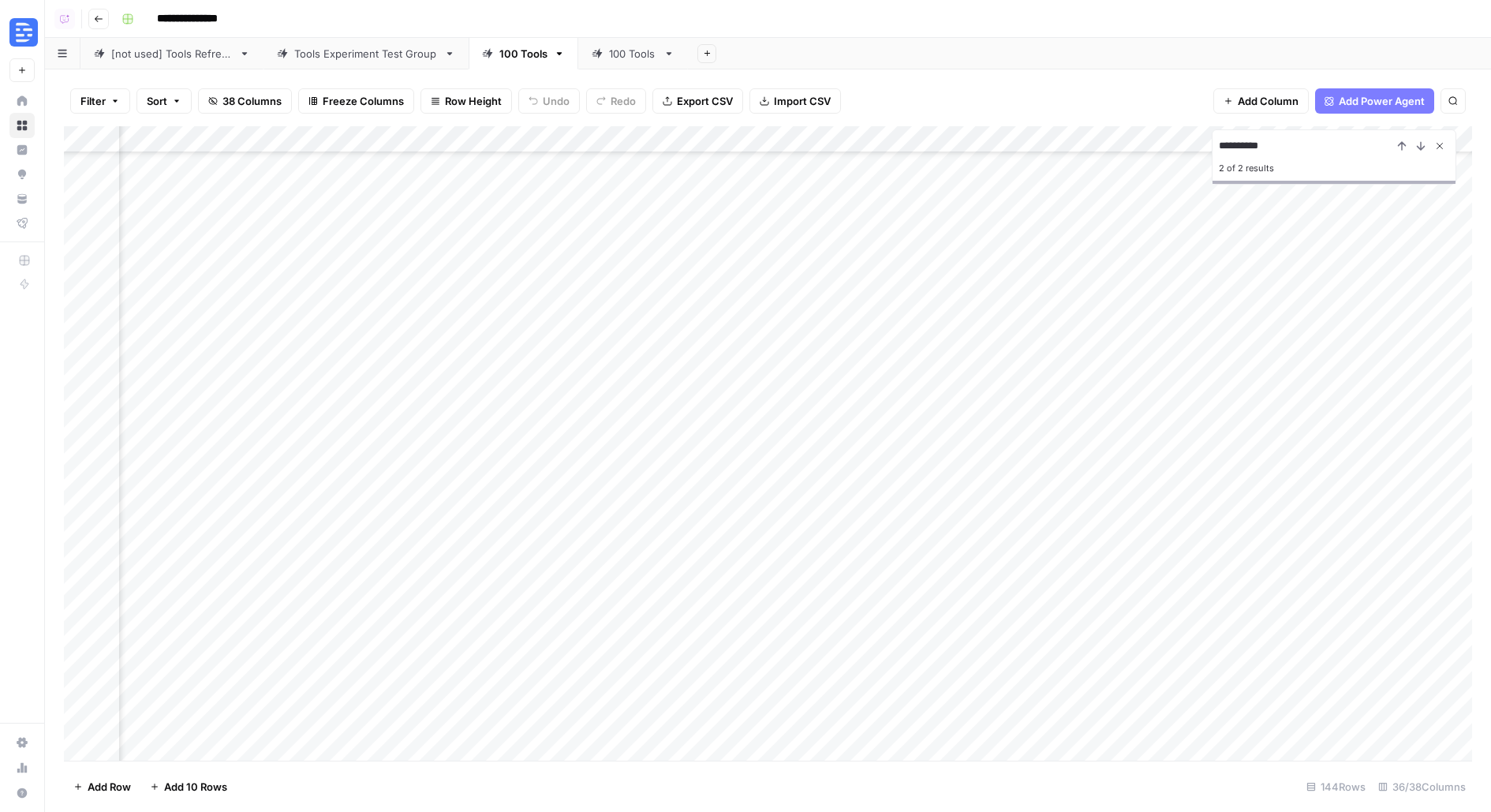
click at [1440, 145] on icon "Close Search" at bounding box center [1440, 146] width 6 height 6
type input "**********"
click at [621, 61] on link "100 Tools" at bounding box center [633, 54] width 110 height 32
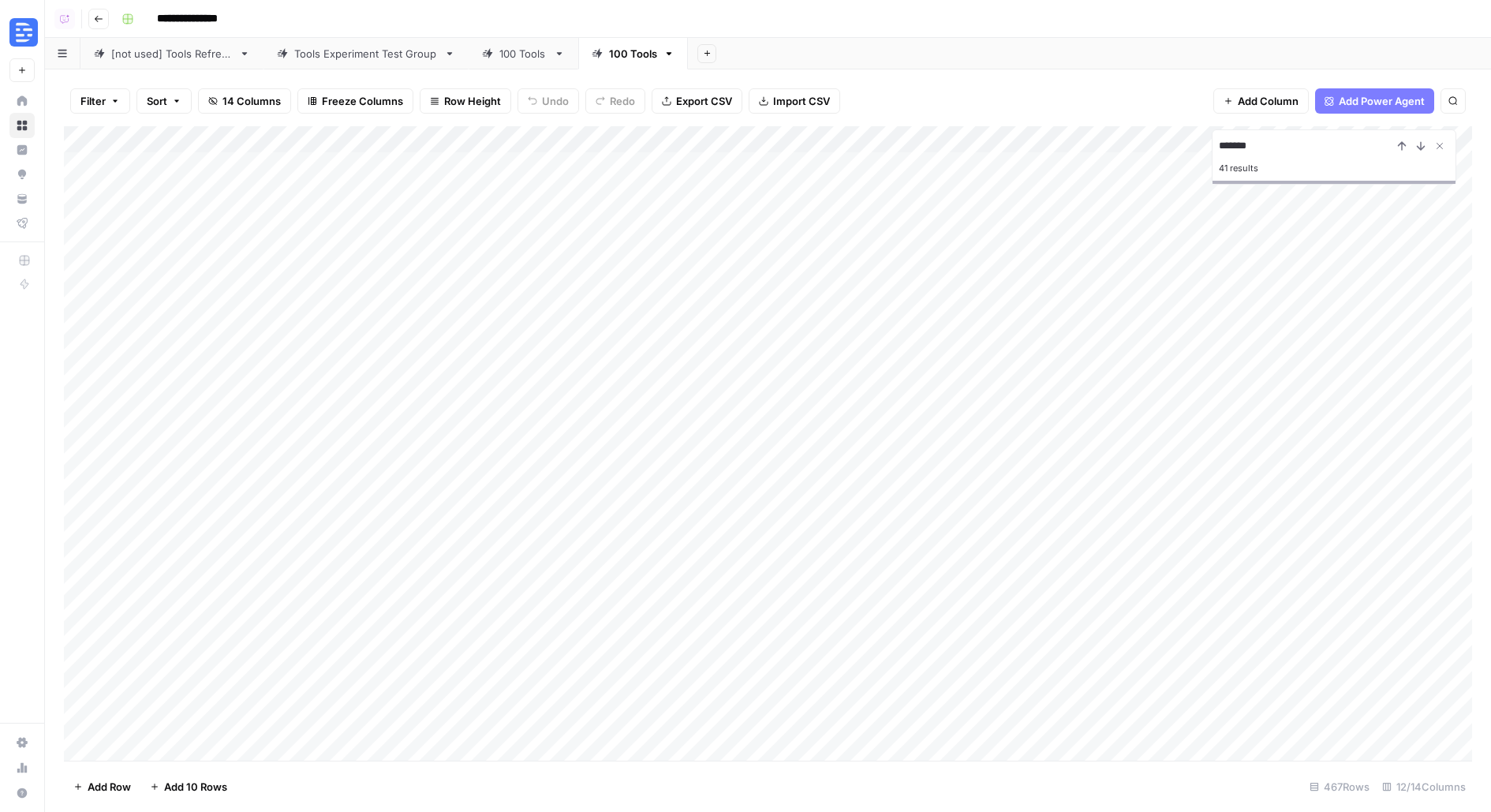
scroll to position [760, 0]
type input "**********"
click at [503, 56] on div "100 Tools" at bounding box center [523, 54] width 48 height 16
click at [630, 327] on div "Add Column" at bounding box center [768, 443] width 1409 height 634
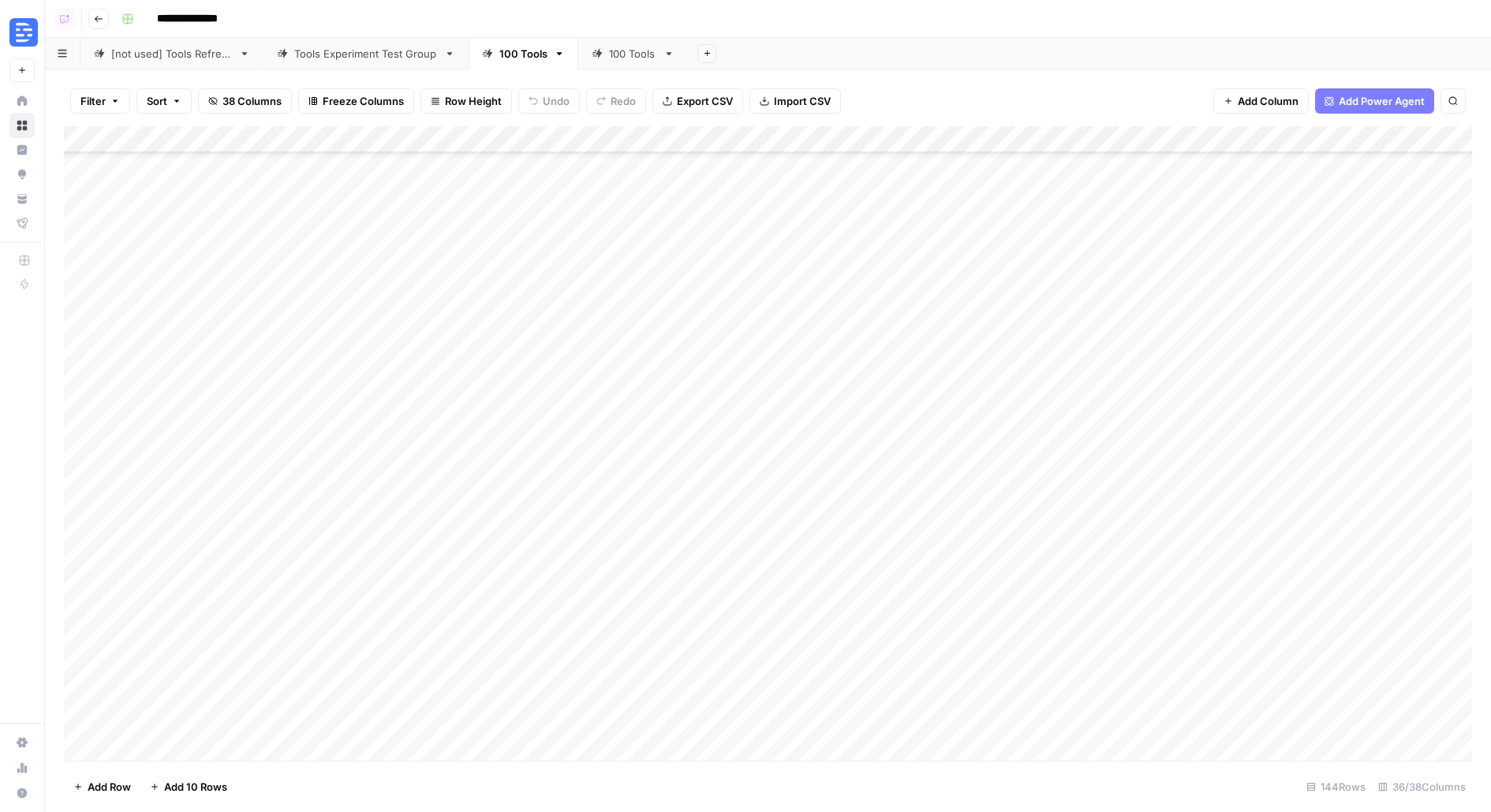
click at [717, 284] on div "Add Column" at bounding box center [768, 443] width 1409 height 634
click at [746, 284] on div "Add Column" at bounding box center [768, 443] width 1409 height 634
click at [1282, 139] on input "**********" at bounding box center [1306, 146] width 174 height 19
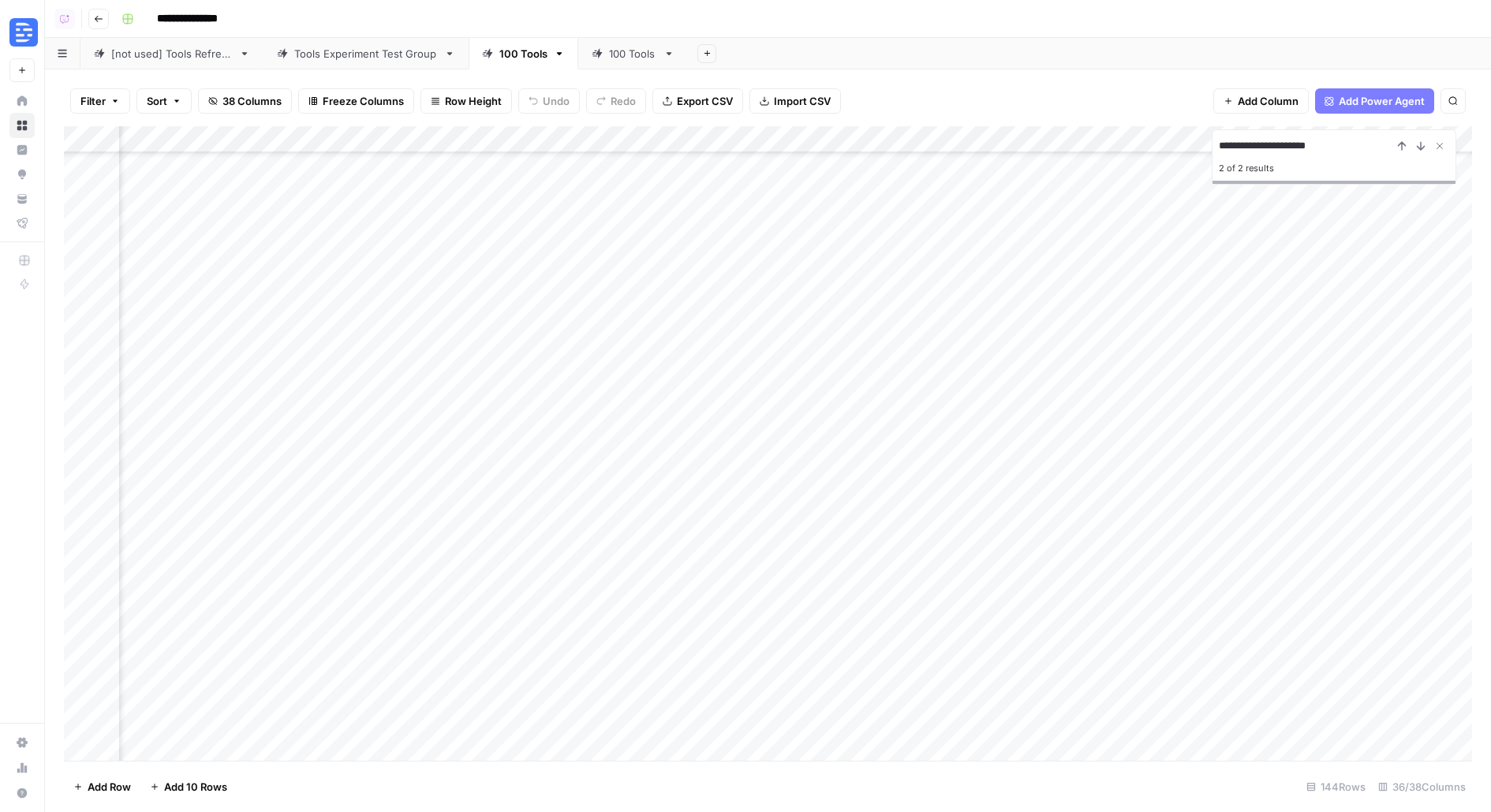
click at [1282, 139] on input "**********" at bounding box center [1306, 146] width 174 height 19
type input "*"
click at [1262, 142] on input "*******" at bounding box center [1306, 146] width 174 height 19
type input "*"
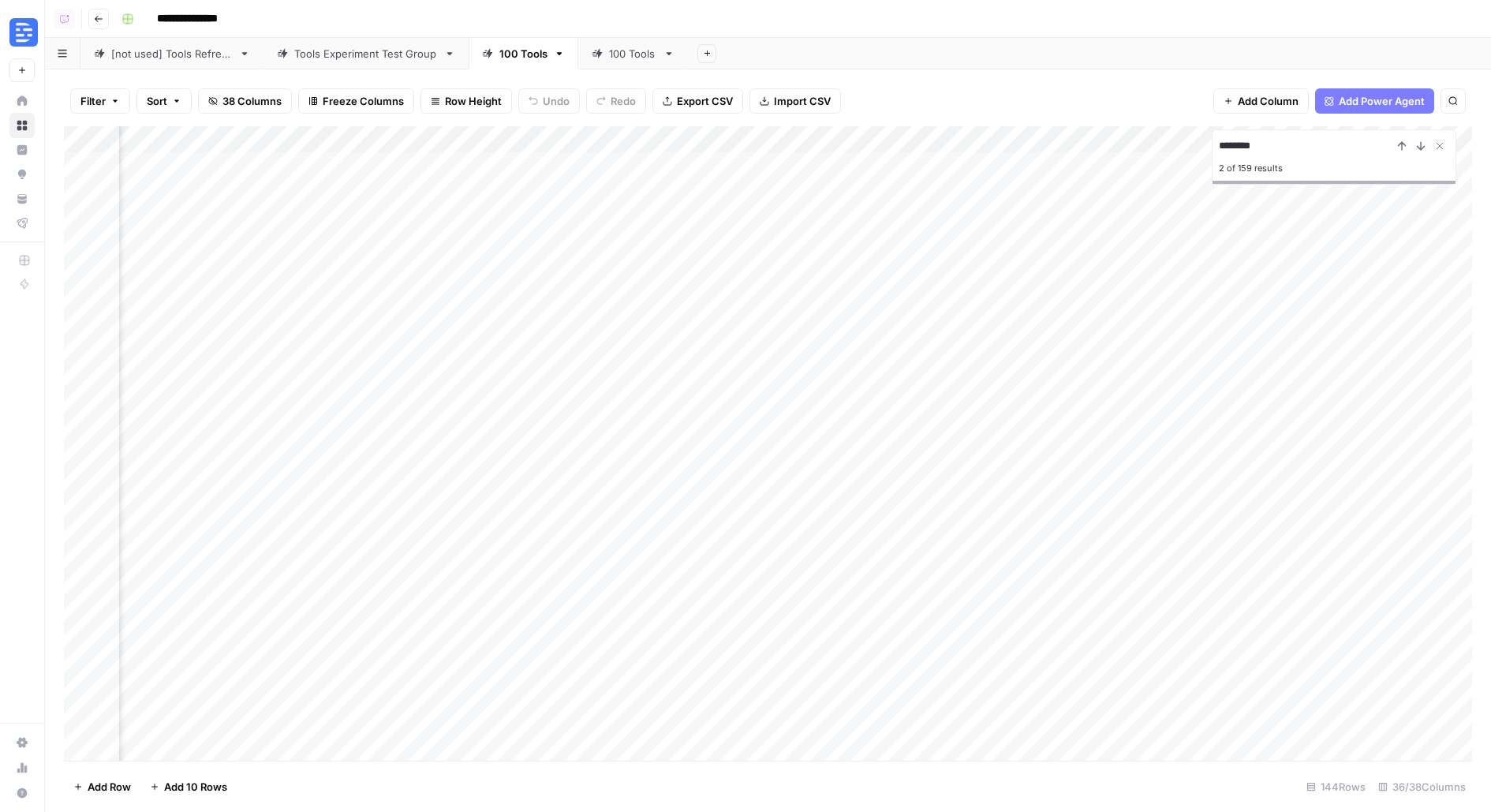
scroll to position [0, 1952]
click at [959, 242] on div "Add Column" at bounding box center [768, 443] width 1409 height 634
click at [1268, 148] on input "********" at bounding box center [1306, 146] width 174 height 19
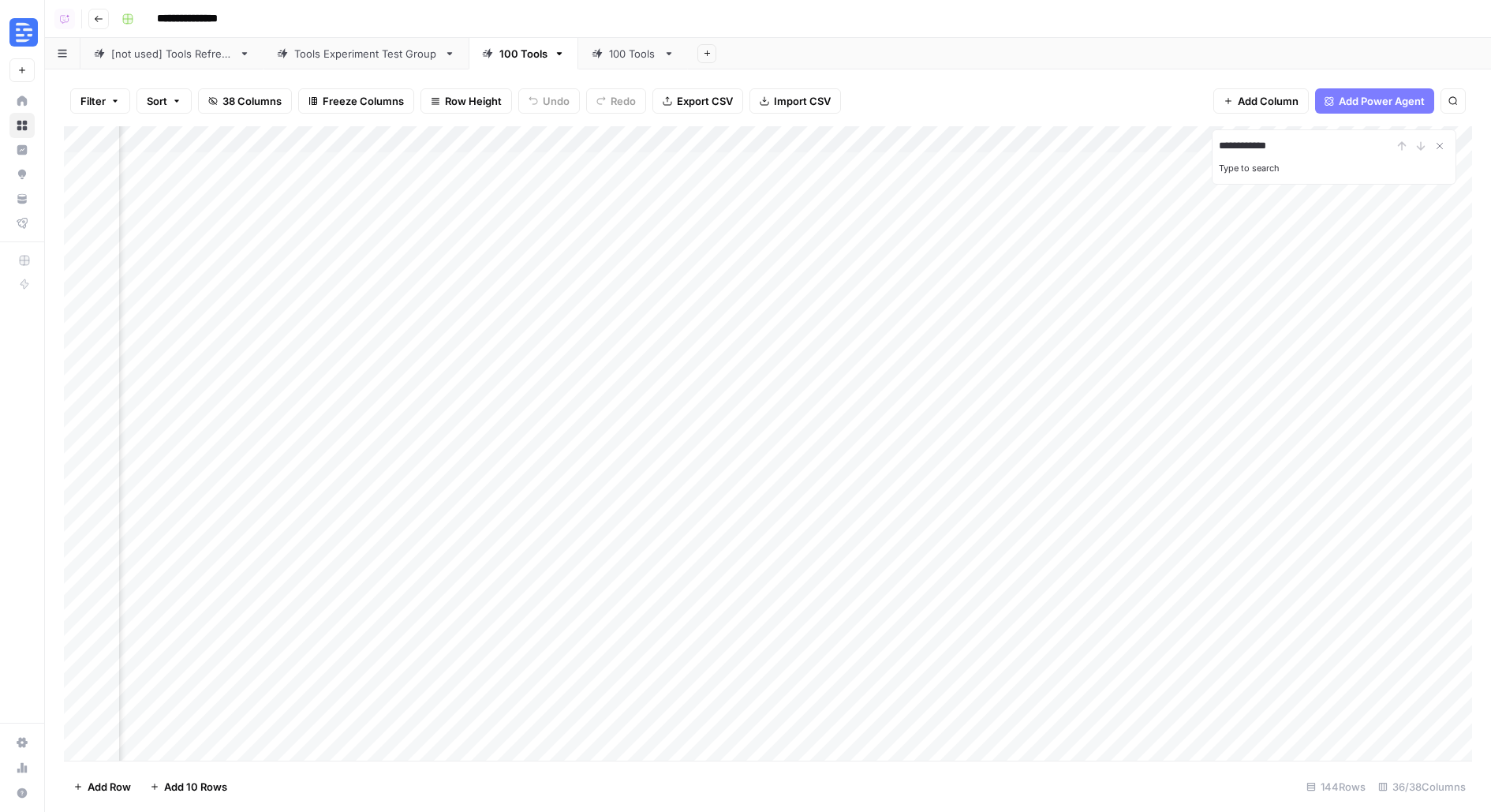
type input "**********"
click at [570, 270] on div "Add Column" at bounding box center [768, 443] width 1409 height 634
click at [1441, 144] on icon "Close Search" at bounding box center [1440, 146] width 6 height 6
click at [549, 142] on div "Add Column" at bounding box center [768, 443] width 1409 height 634
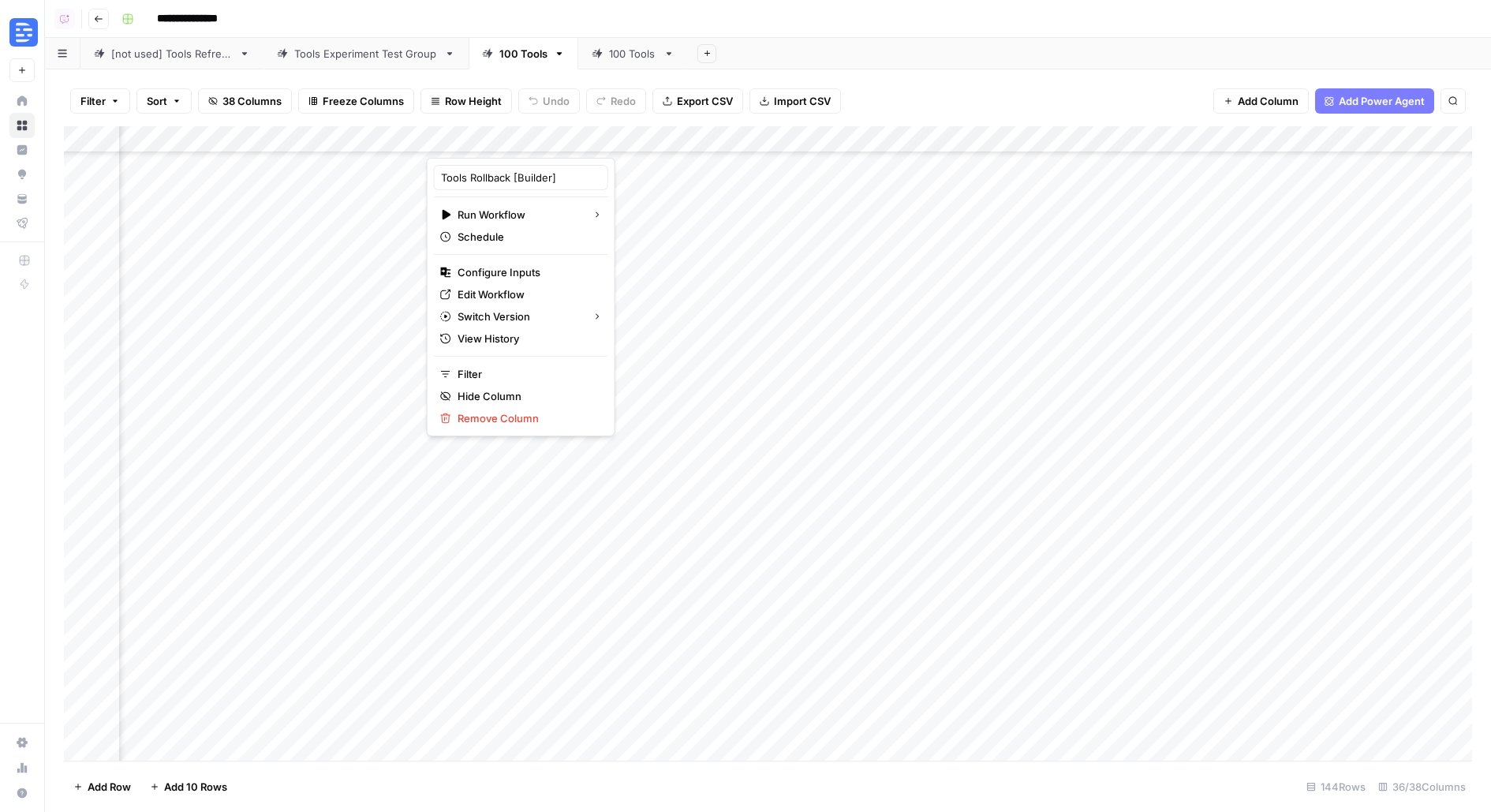
click at [695, 132] on div "Add Column" at bounding box center [768, 443] width 1409 height 634
click at [951, 143] on div "Add Column" at bounding box center [768, 443] width 1409 height 634
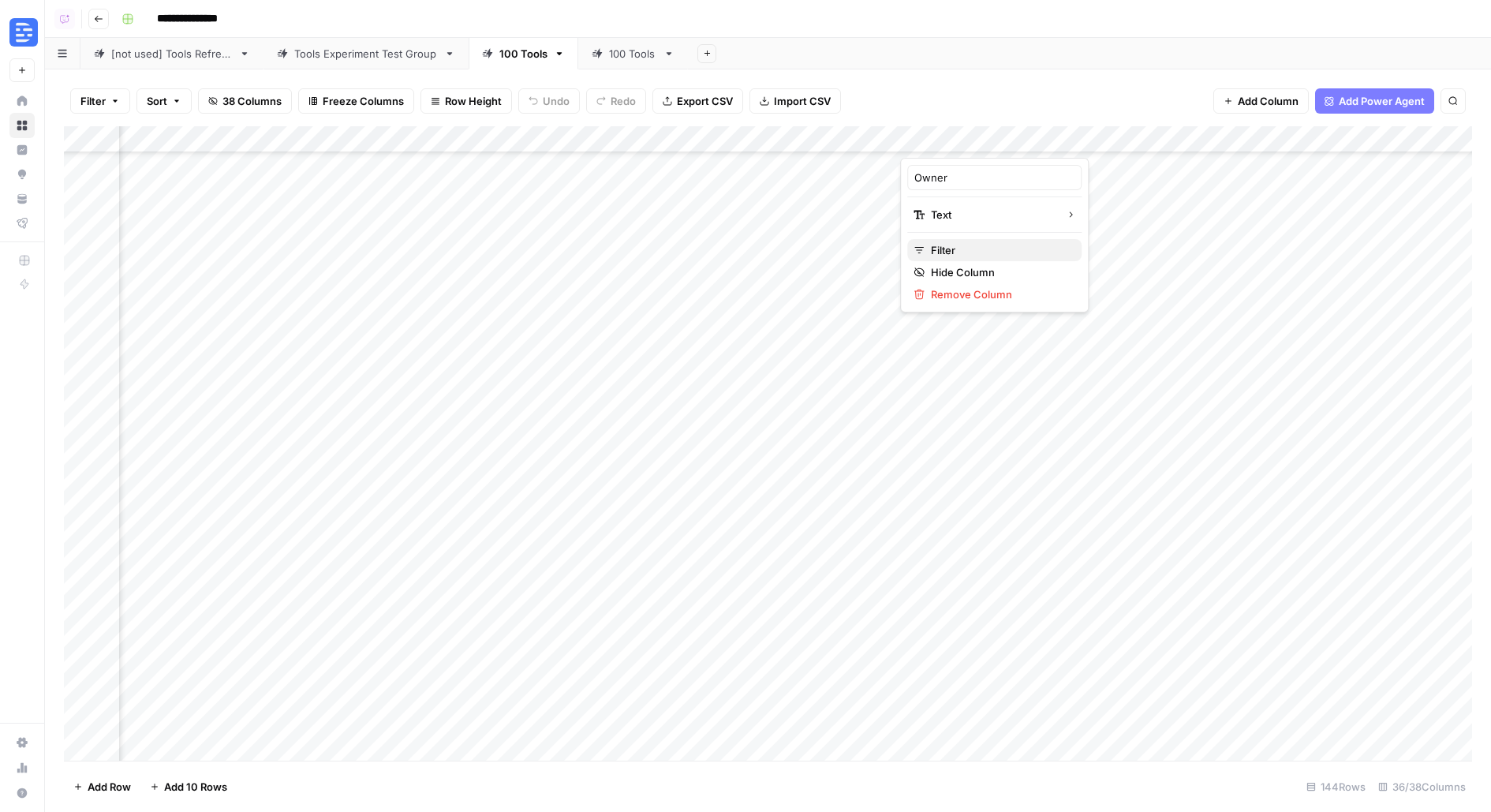
click at [961, 247] on span "Filter" at bounding box center [1000, 250] width 138 height 16
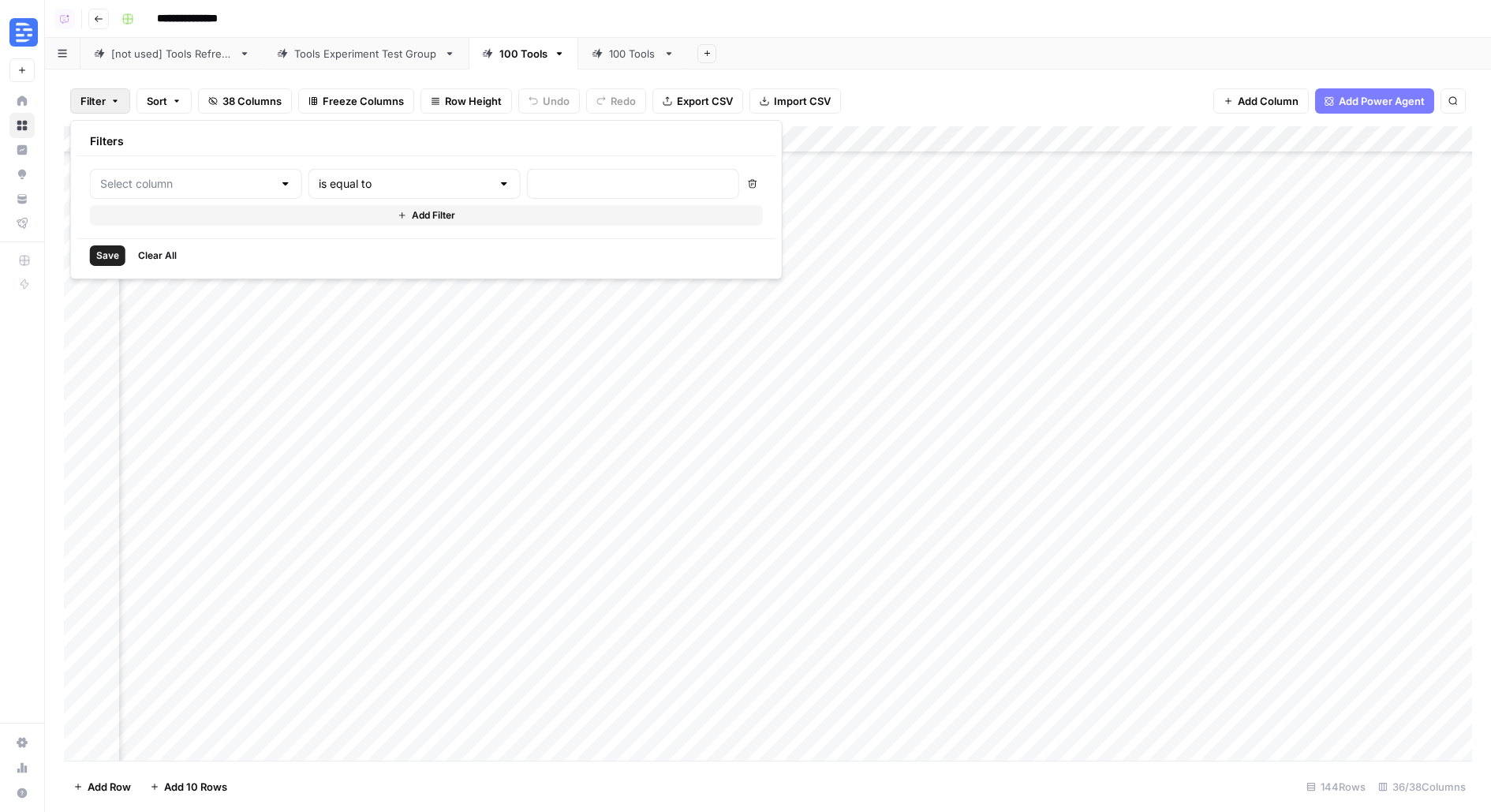
type input "Owner"
click at [400, 182] on input "text" at bounding box center [431, 184] width 190 height 16
click at [396, 223] on span "is not empty" at bounding box center [368, 221] width 151 height 16
type input "is not empty"
click at [106, 254] on span "Save" at bounding box center [107, 255] width 23 height 14
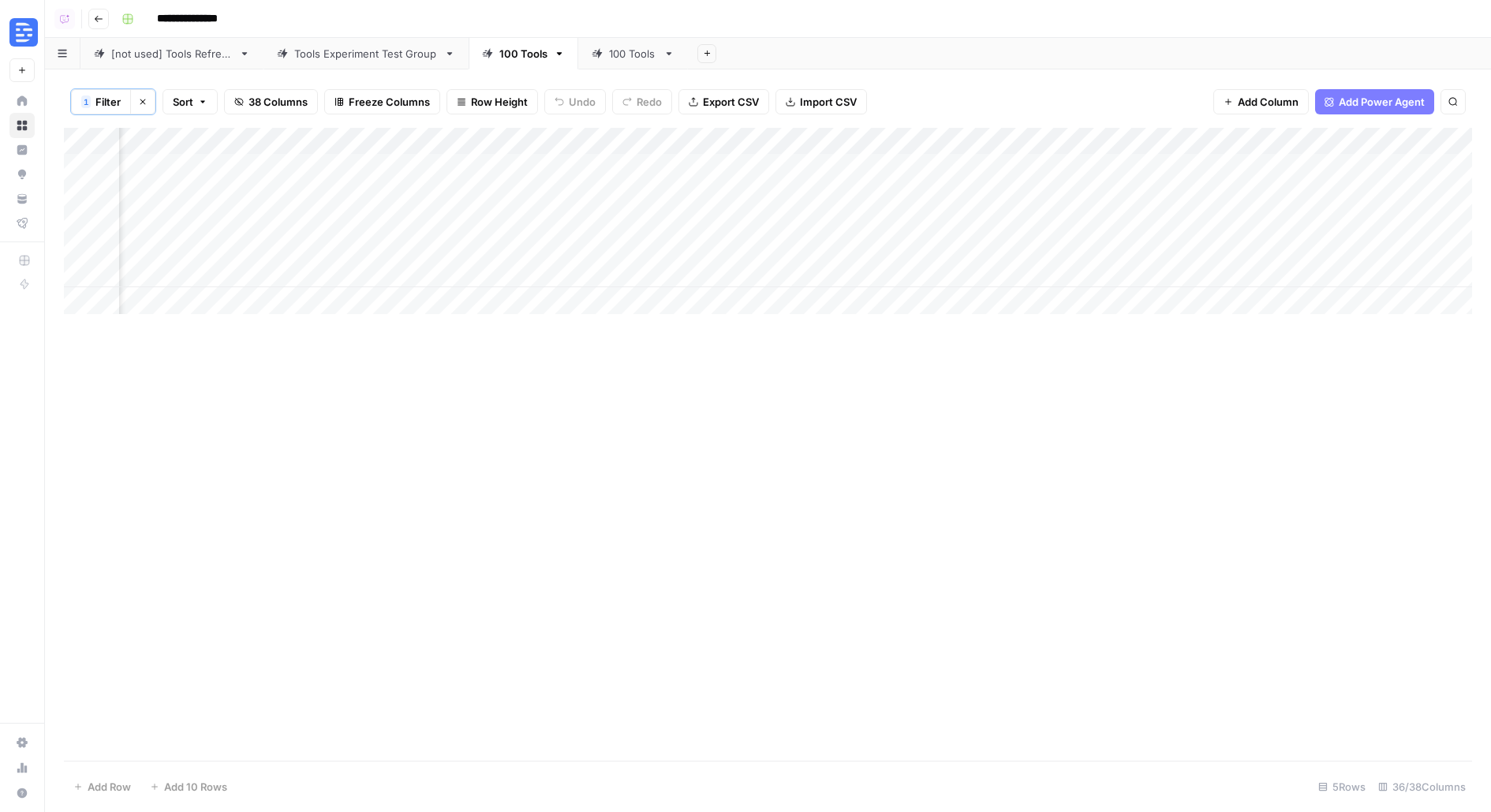
scroll to position [0, 0]
click at [147, 102] on button "Clear filters" at bounding box center [143, 102] width 25 height 25
click at [936, 190] on div "Add Column" at bounding box center [768, 443] width 1409 height 634
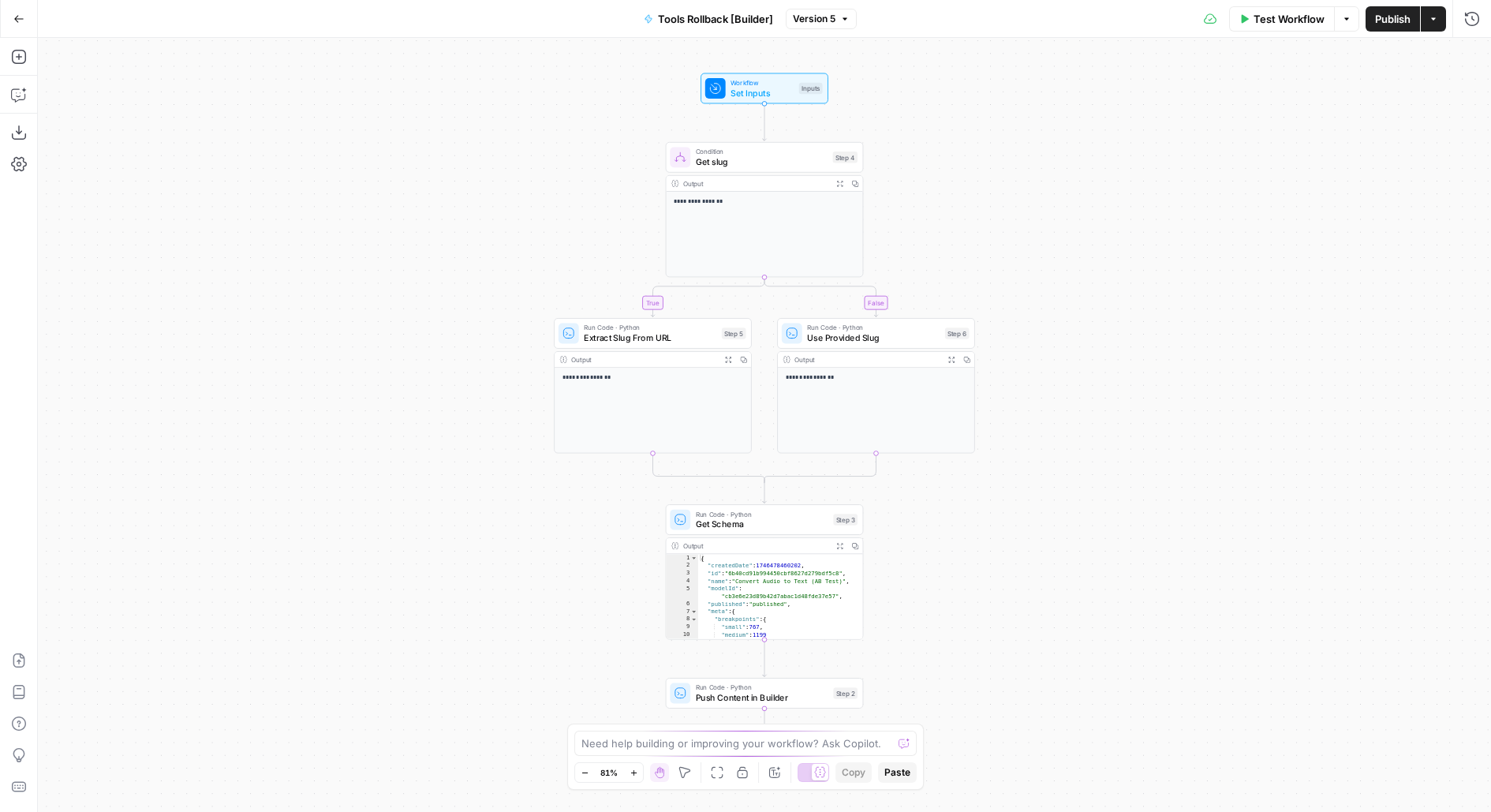
drag, startPoint x: 1010, startPoint y: 558, endPoint x: 982, endPoint y: 251, distance: 308.3
click at [984, 258] on div "**********" at bounding box center [764, 424] width 1453 height 774
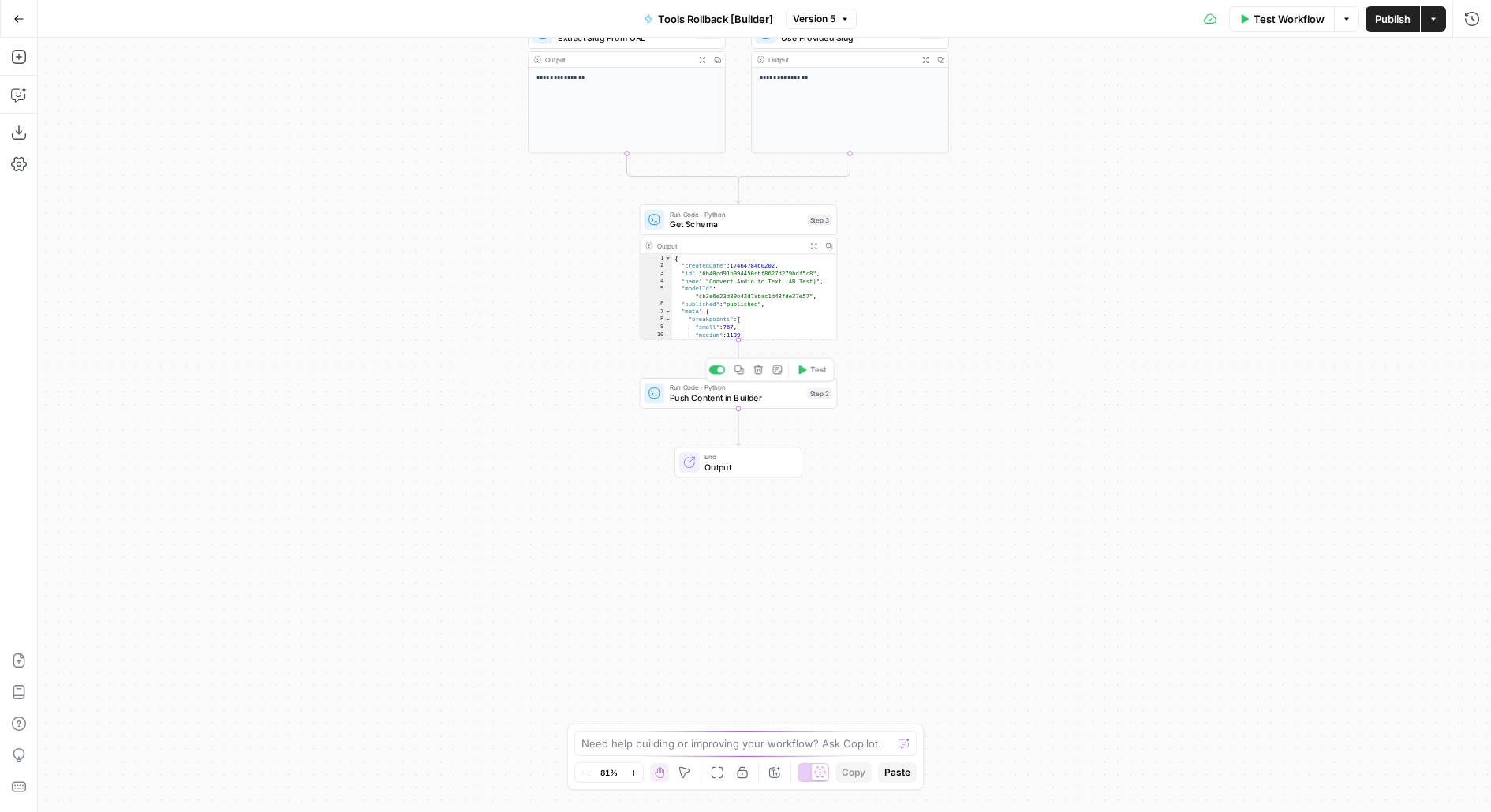
click at [771, 391] on span "Push Content in Builder" at bounding box center [736, 397] width 133 height 13
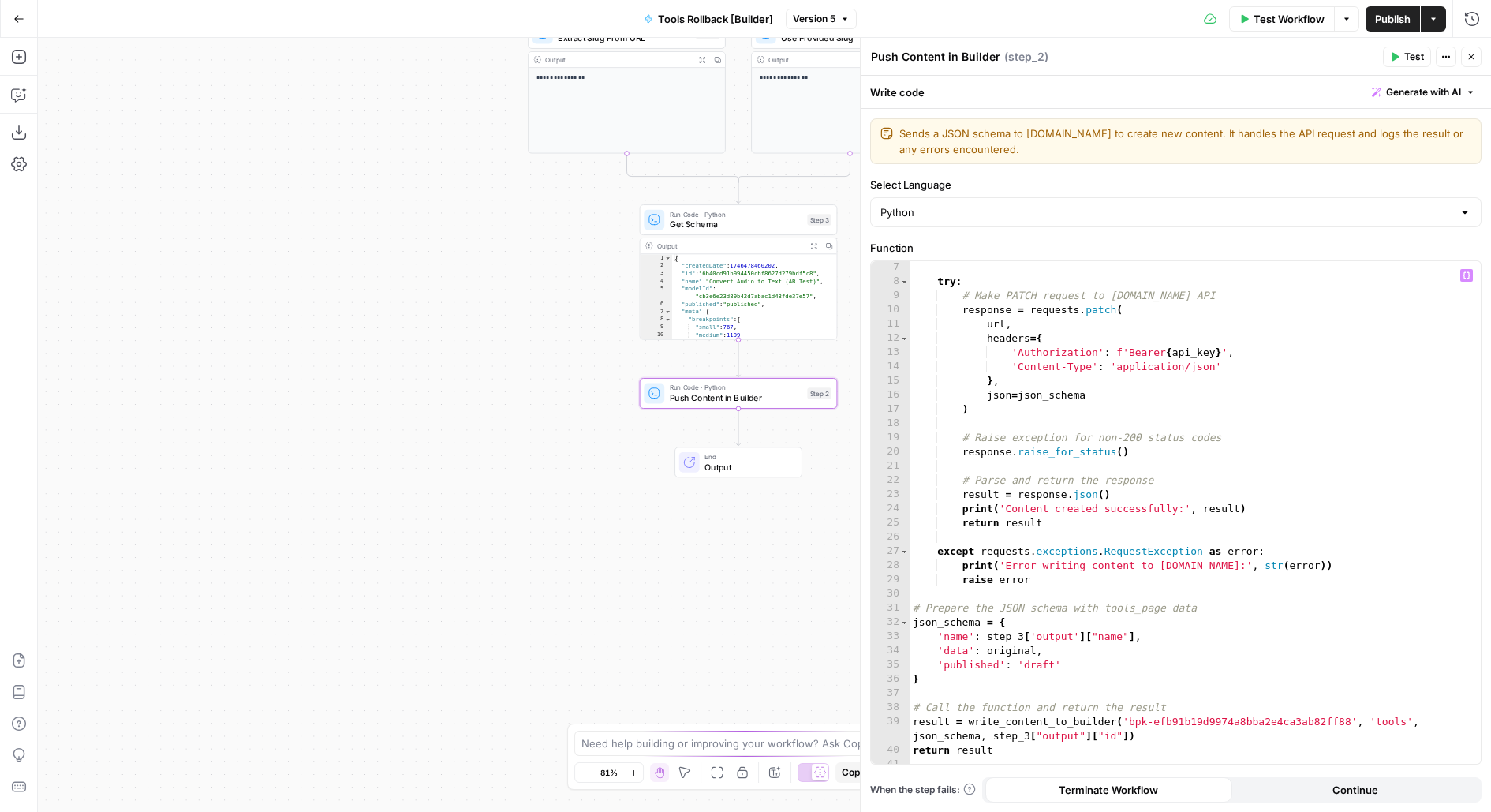
scroll to position [121, 0]
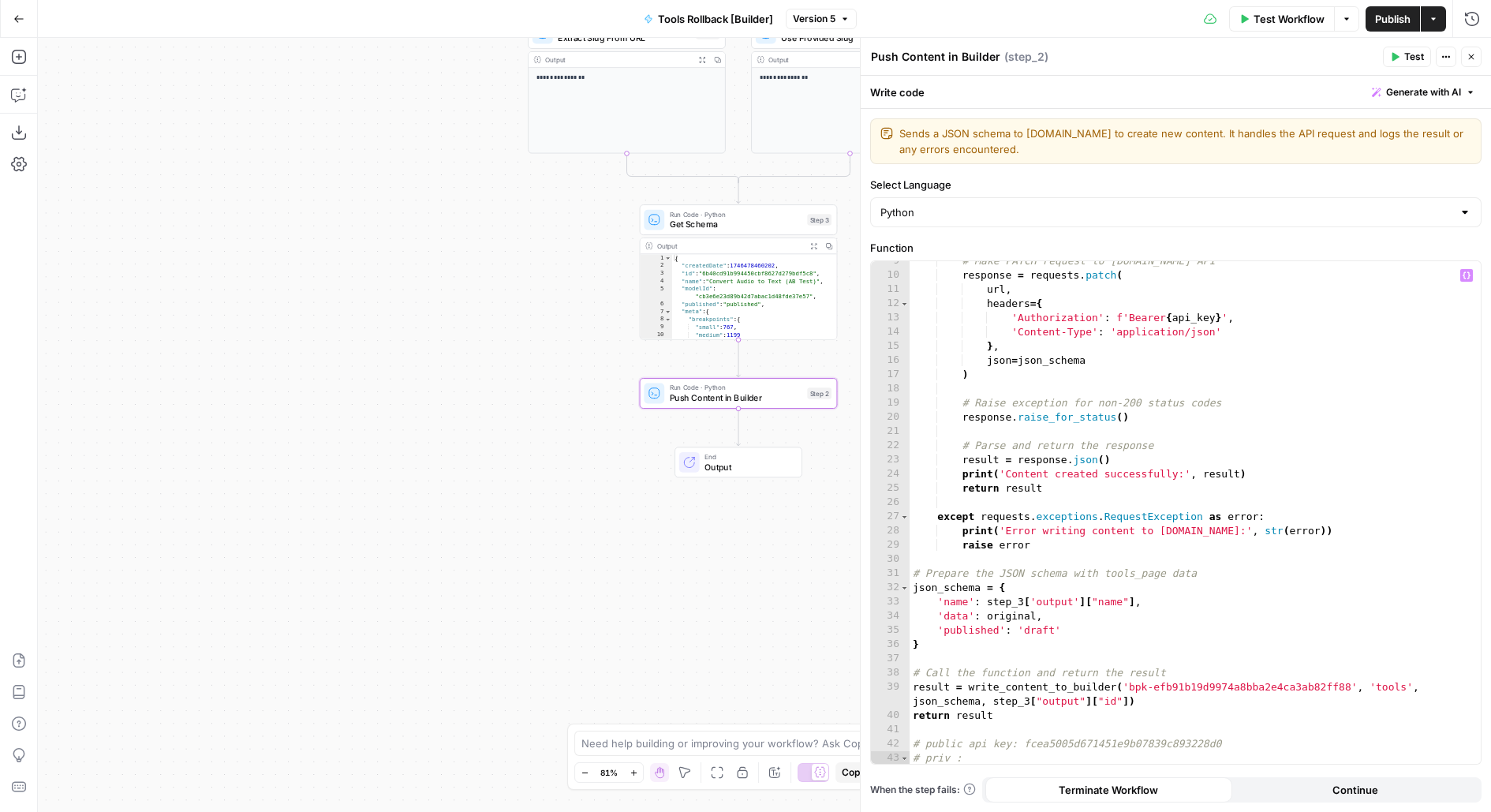
click at [1034, 626] on div "# Make PATCH request to Builder.io API response = requests . patch ( url , head…" at bounding box center [1196, 520] width 572 height 533
click at [1036, 635] on div "# Make PATCH request to Builder.io API response = requests . patch ( url , head…" at bounding box center [1196, 520] width 572 height 533
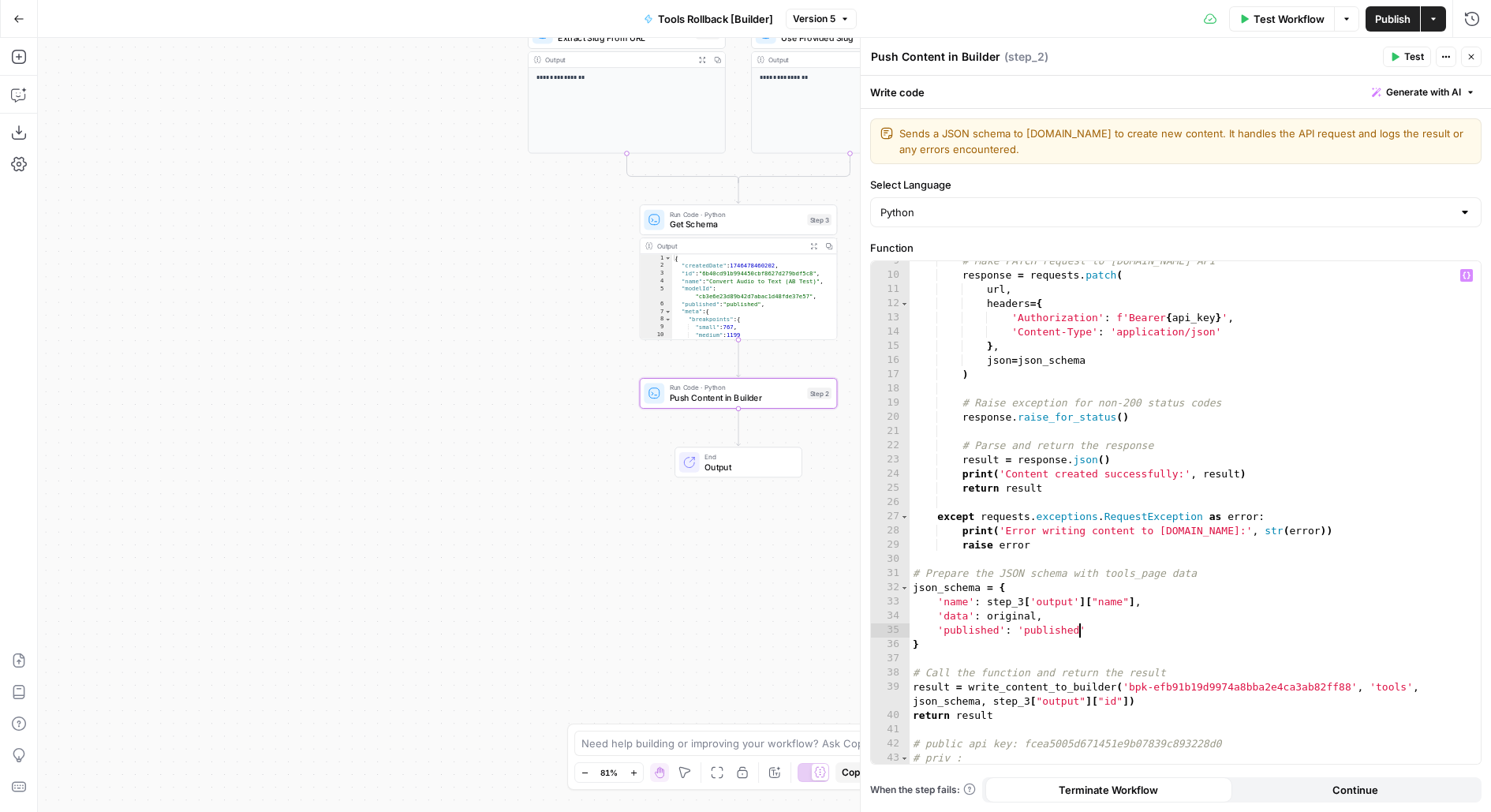
click at [1220, 529] on div "# Make PATCH request to Builder.io API response = requests . patch ( url , head…" at bounding box center [1196, 520] width 572 height 533
type textarea "**********"
click at [1398, 20] on span "Publish" at bounding box center [1393, 18] width 35 height 16
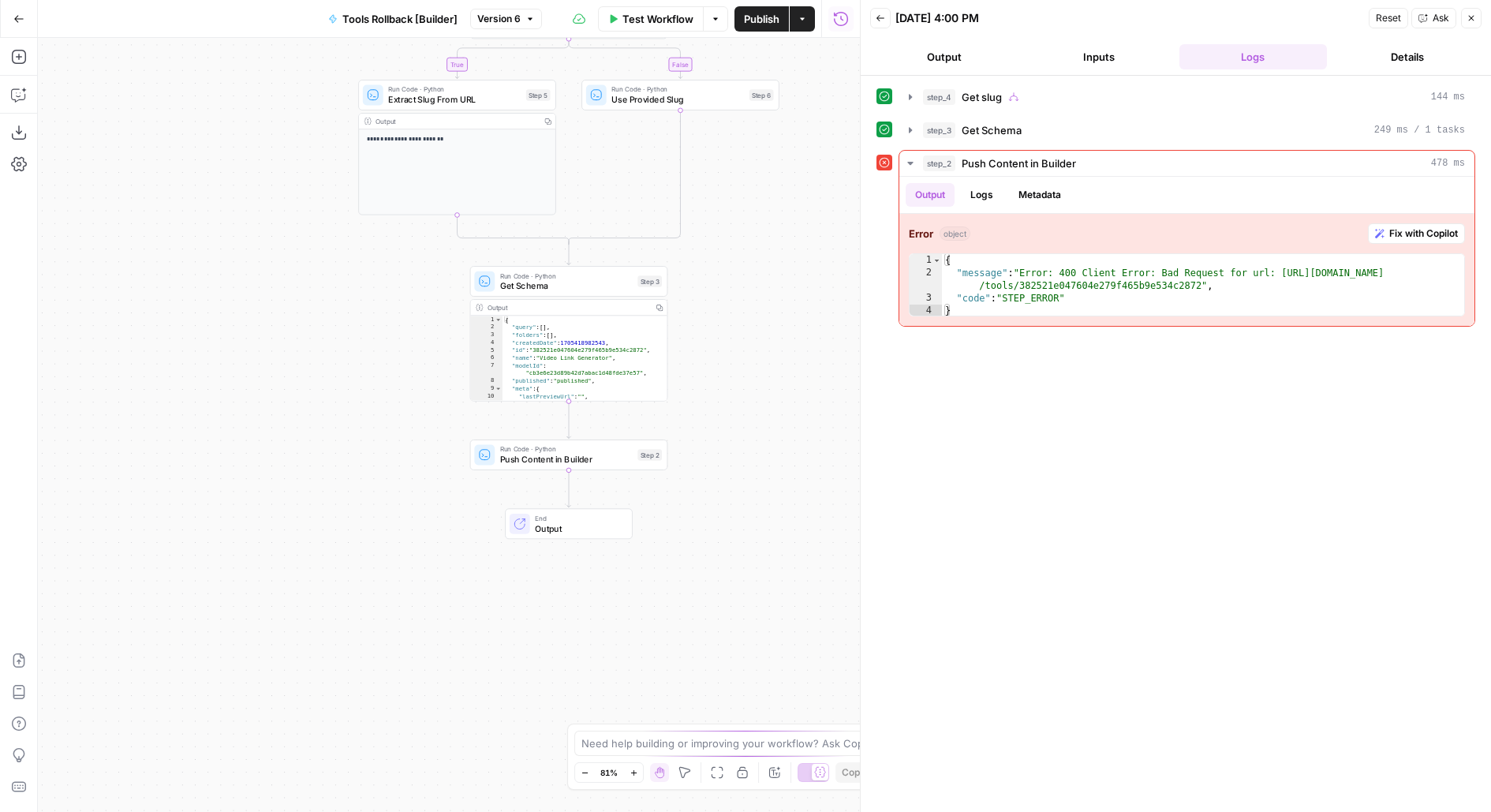
drag, startPoint x: 655, startPoint y: 466, endPoint x: 775, endPoint y: 226, distance: 268.3
click at [775, 227] on div "**********" at bounding box center [449, 424] width 822 height 774
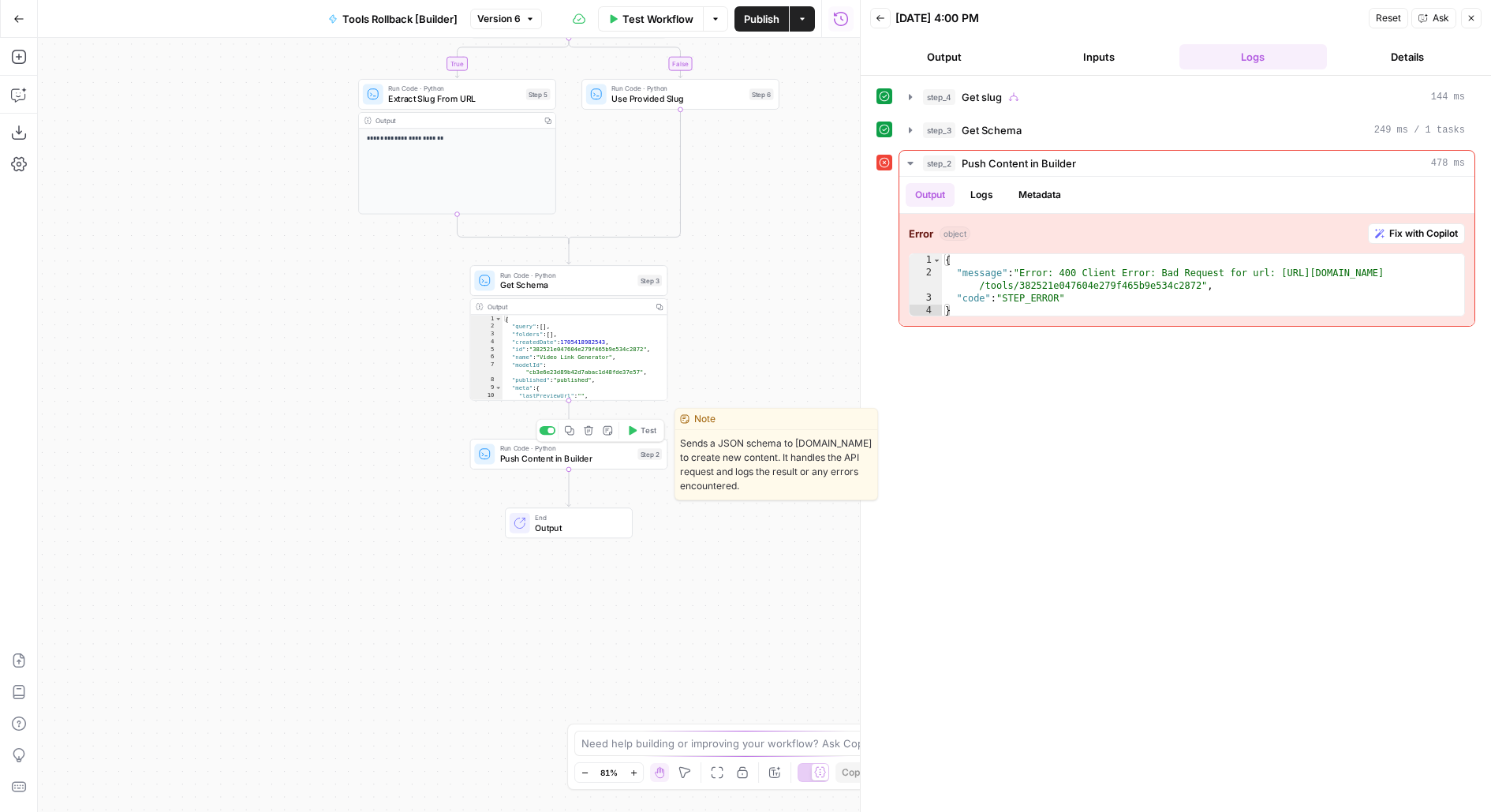
click at [607, 461] on span "Push Content in Builder" at bounding box center [566, 458] width 133 height 13
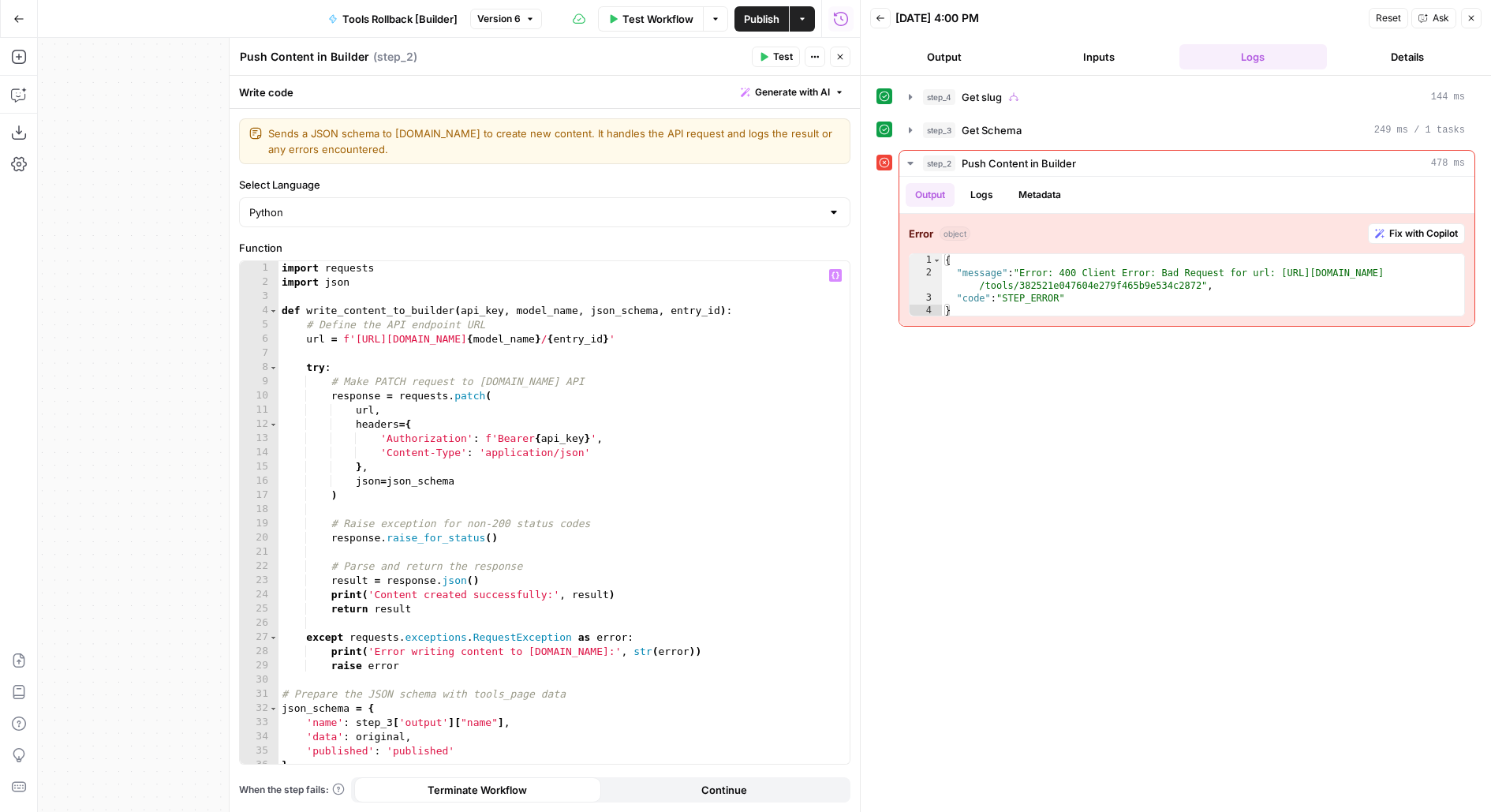
type textarea "**"
click at [607, 461] on div "import requests import json def write_content_to_builder ( api_key , model_name…" at bounding box center [565, 527] width 572 height 533
type input "***"
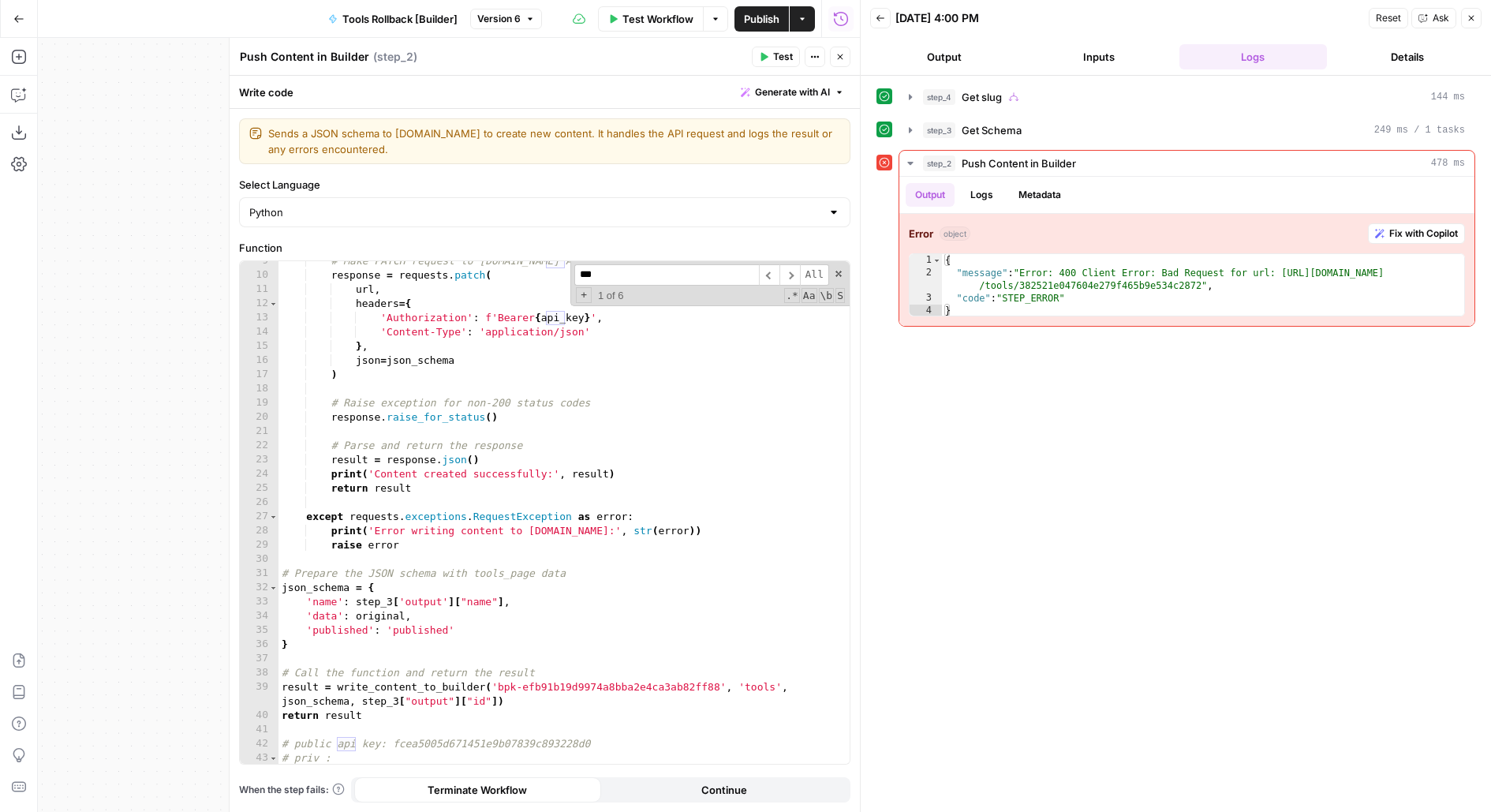
scroll to position [121, 0]
click at [842, 276] on div "*** ​ ​ All Replace All + 1 of 6 .* Aa \b S" at bounding box center [710, 284] width 279 height 45
click at [838, 274] on span at bounding box center [838, 273] width 11 height 11
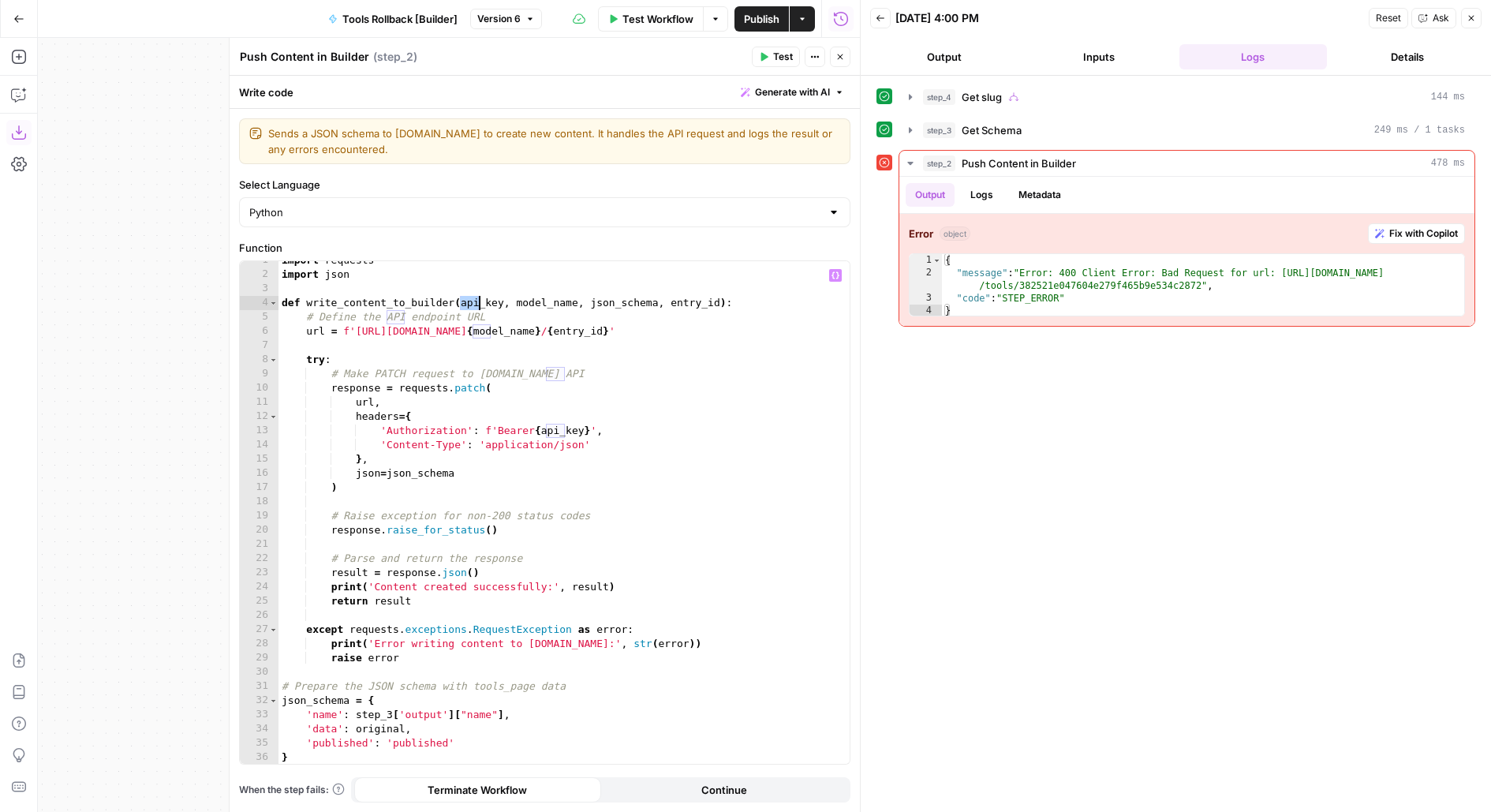
scroll to position [16, 0]
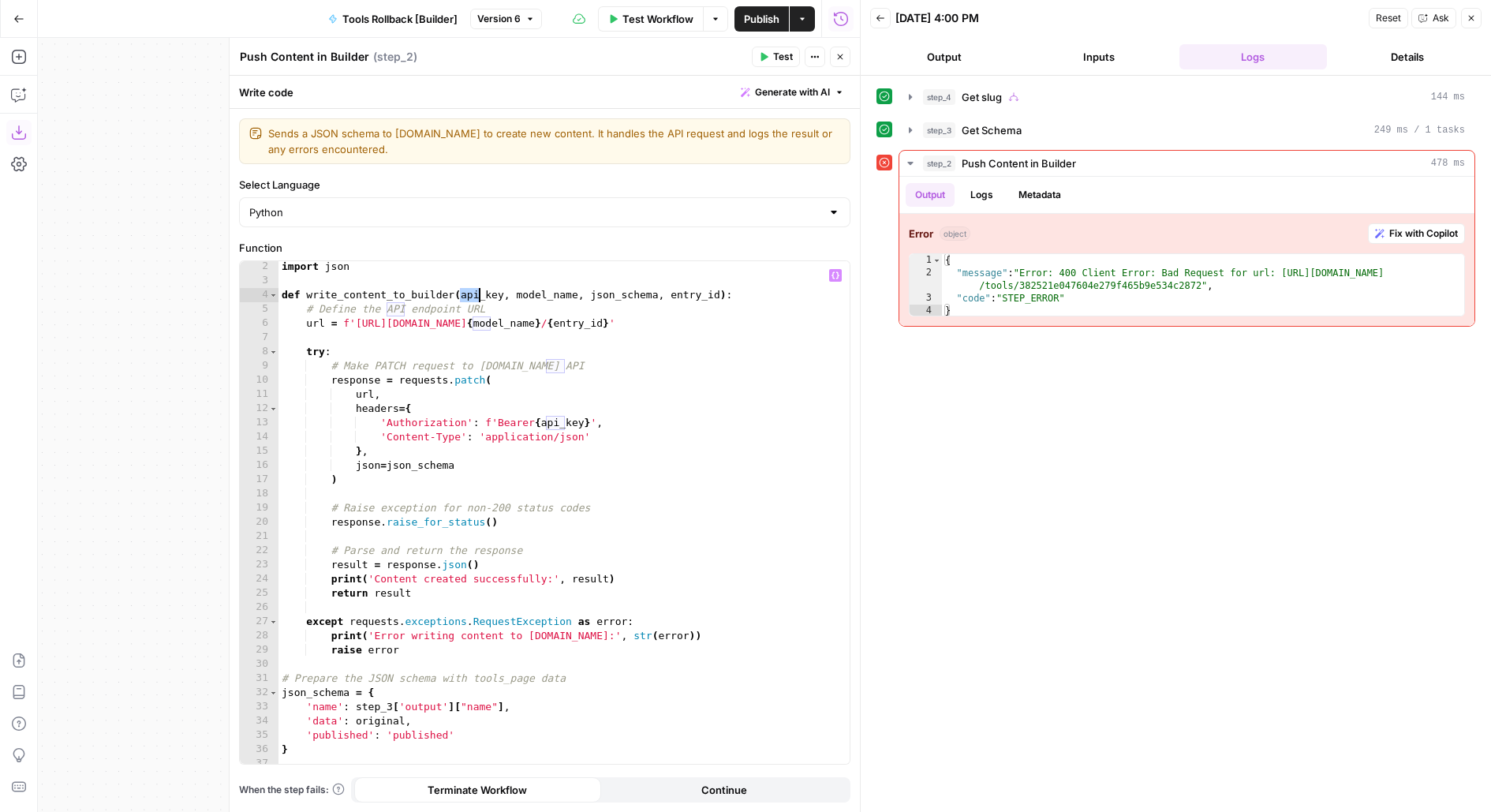
click at [688, 524] on div "import json def write_content_to_builder ( api_key , model_name , json_schema ,…" at bounding box center [565, 525] width 572 height 533
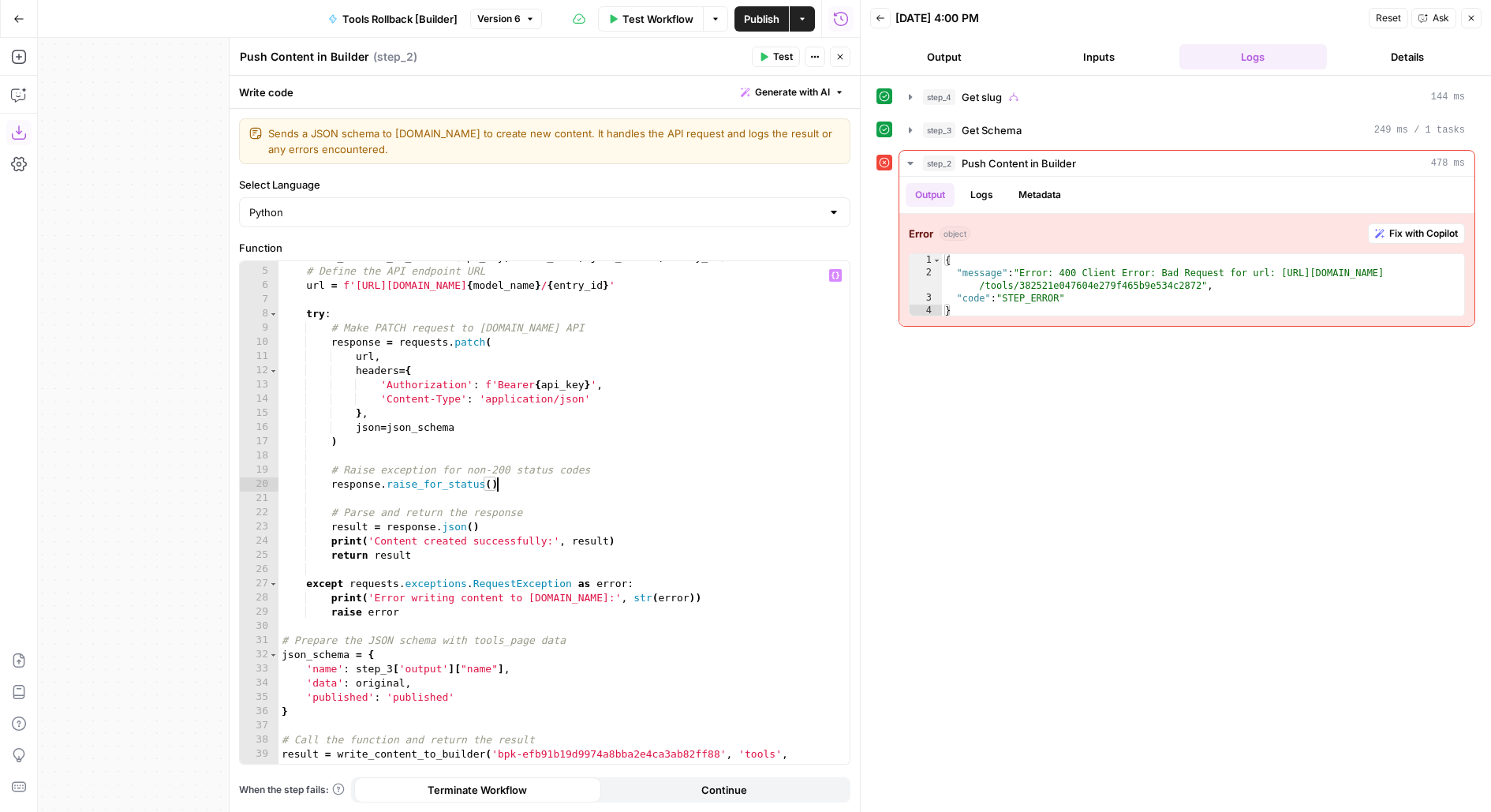
scroll to position [121, 0]
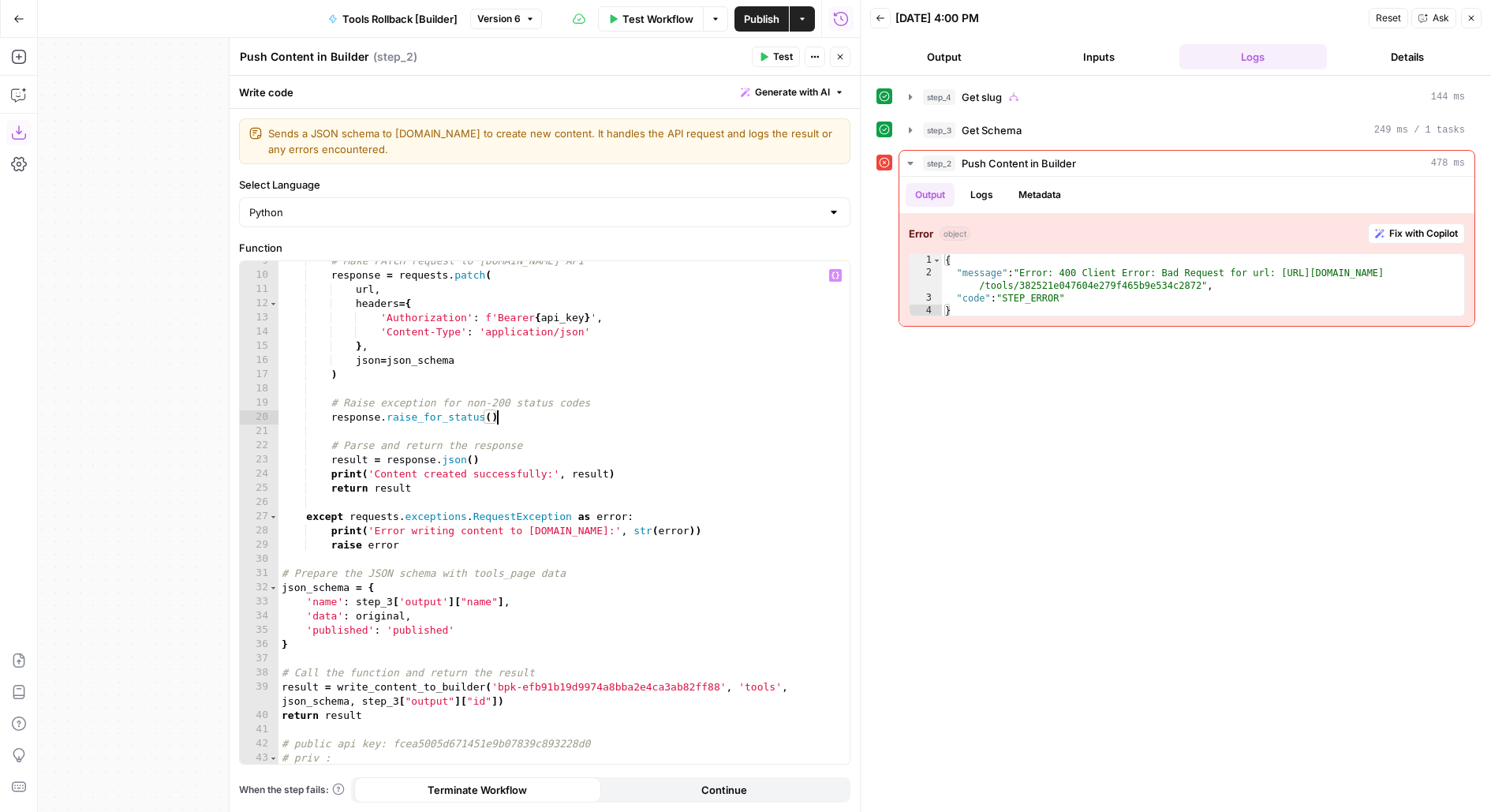
click at [567, 309] on div "# Make PATCH request to Builder.io API response = requests . patch ( url , head…" at bounding box center [565, 520] width 572 height 533
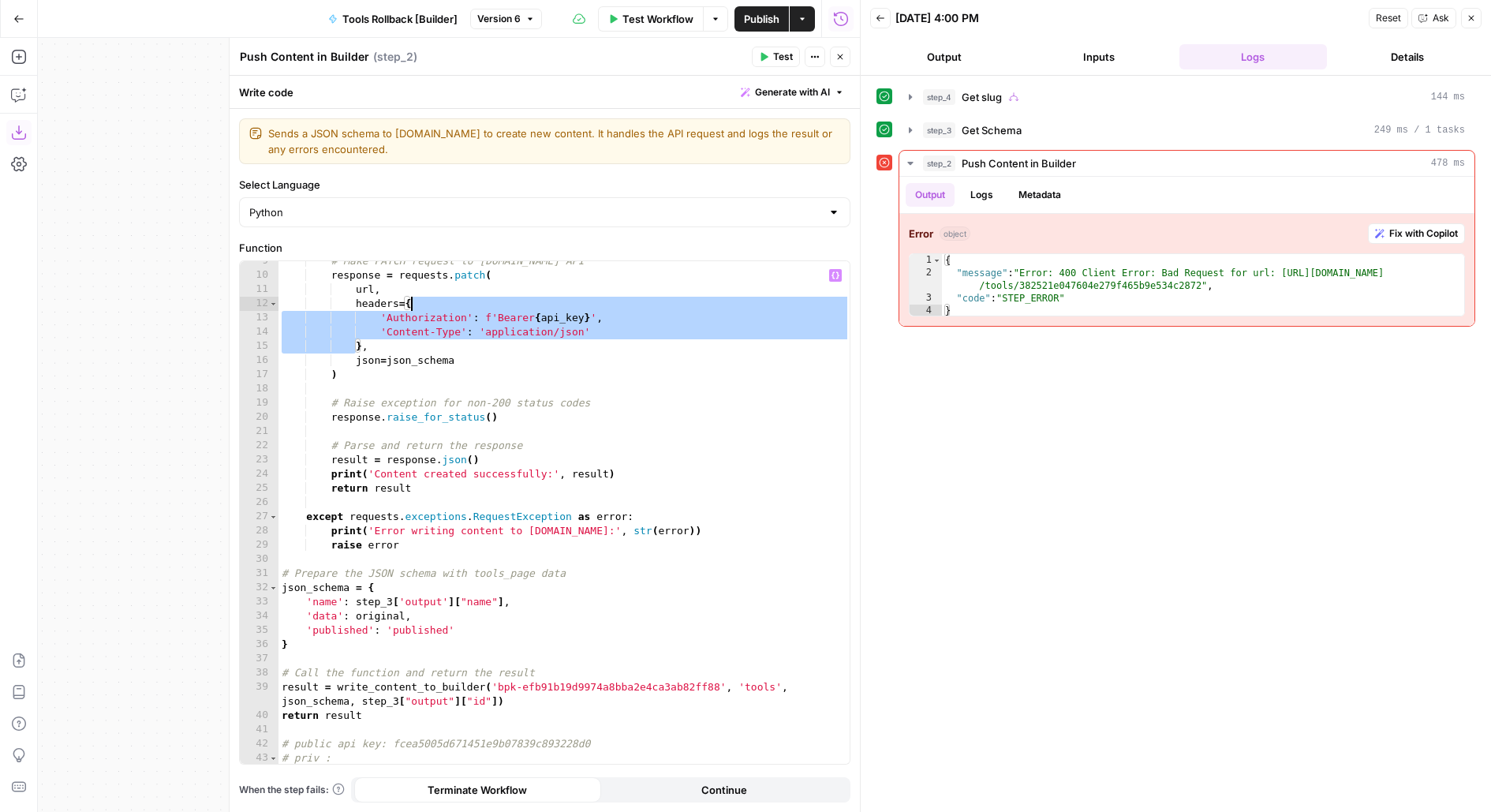
click at [569, 324] on div "# Make PATCH request to Builder.io API response = requests . patch ( url , head…" at bounding box center [565, 520] width 572 height 533
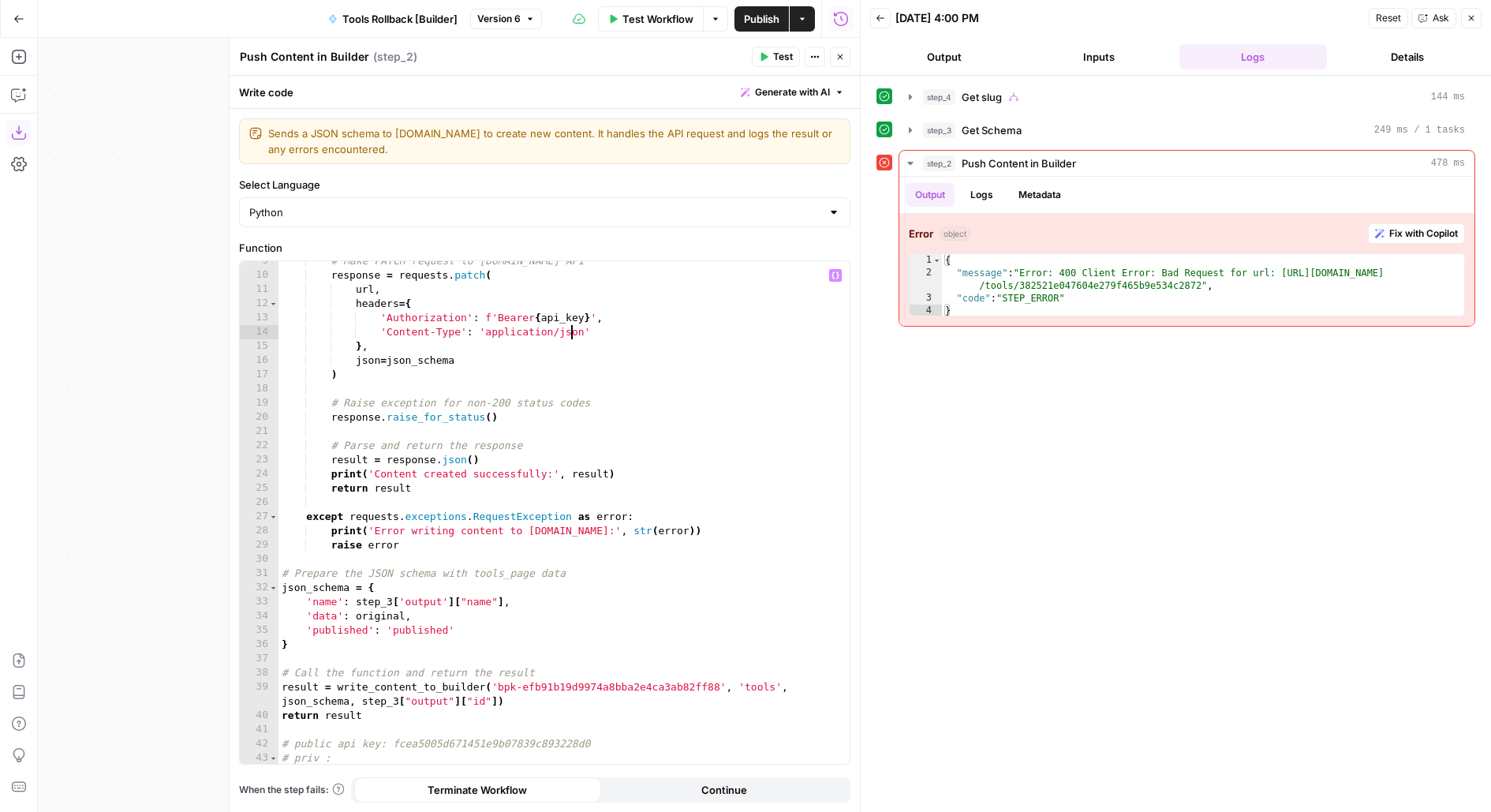
click at [569, 324] on div "# Make PATCH request to Builder.io API response = requests . patch ( url , head…" at bounding box center [565, 520] width 572 height 533
click at [567, 316] on div "# Make PATCH request to Builder.io API response = requests . patch ( url , head…" at bounding box center [565, 520] width 572 height 533
type textarea "**********"
click at [567, 316] on div "# Make PATCH request to Builder.io API response = requests . patch ( url , head…" at bounding box center [565, 520] width 572 height 533
type input "*******"
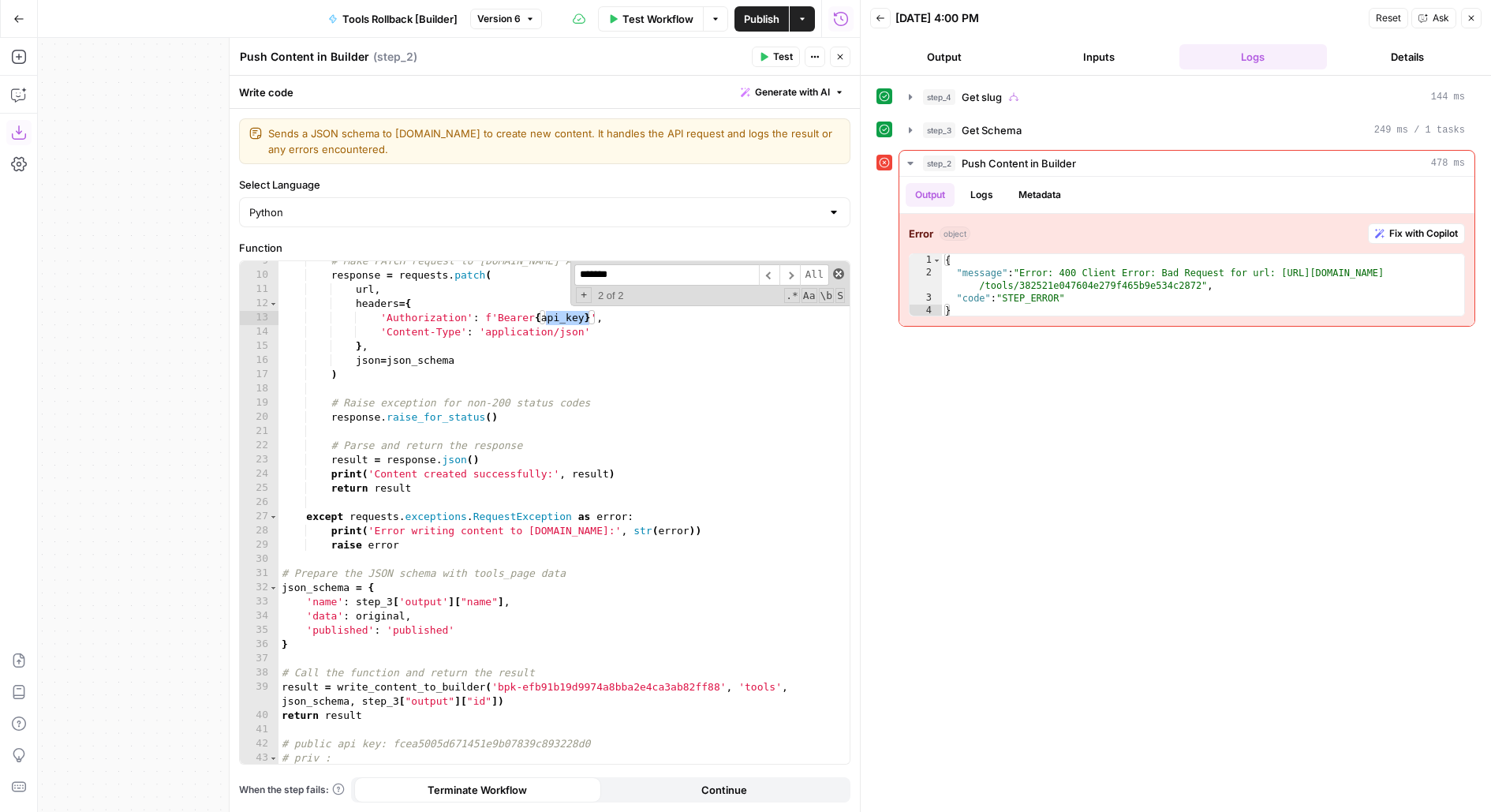
click at [838, 268] on span at bounding box center [838, 273] width 11 height 11
click at [1003, 91] on div "step_4 Get slug 144 ms" at bounding box center [1194, 96] width 542 height 16
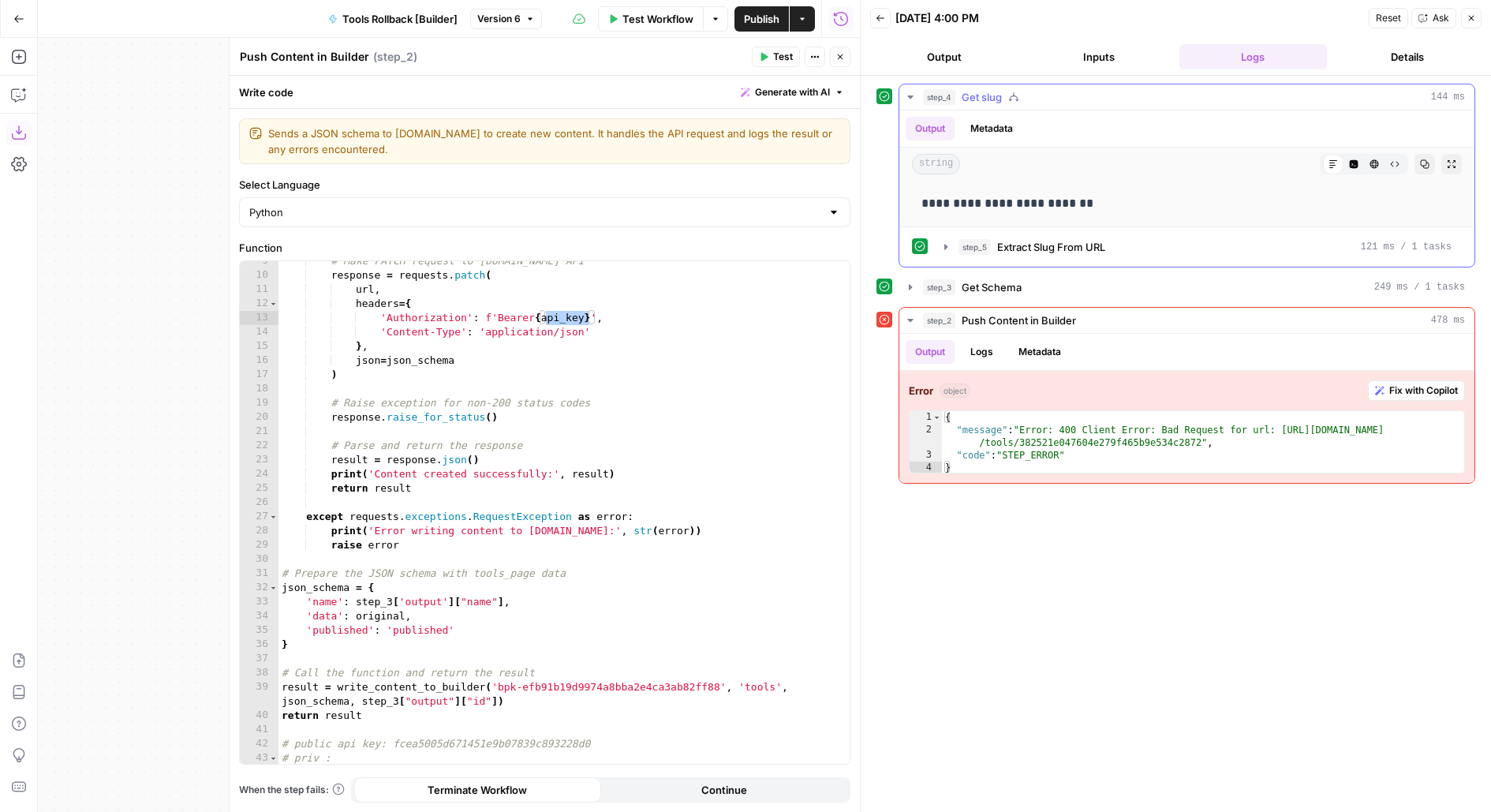
click at [1003, 91] on div "step_4 Get slug 144 ms" at bounding box center [1194, 96] width 542 height 16
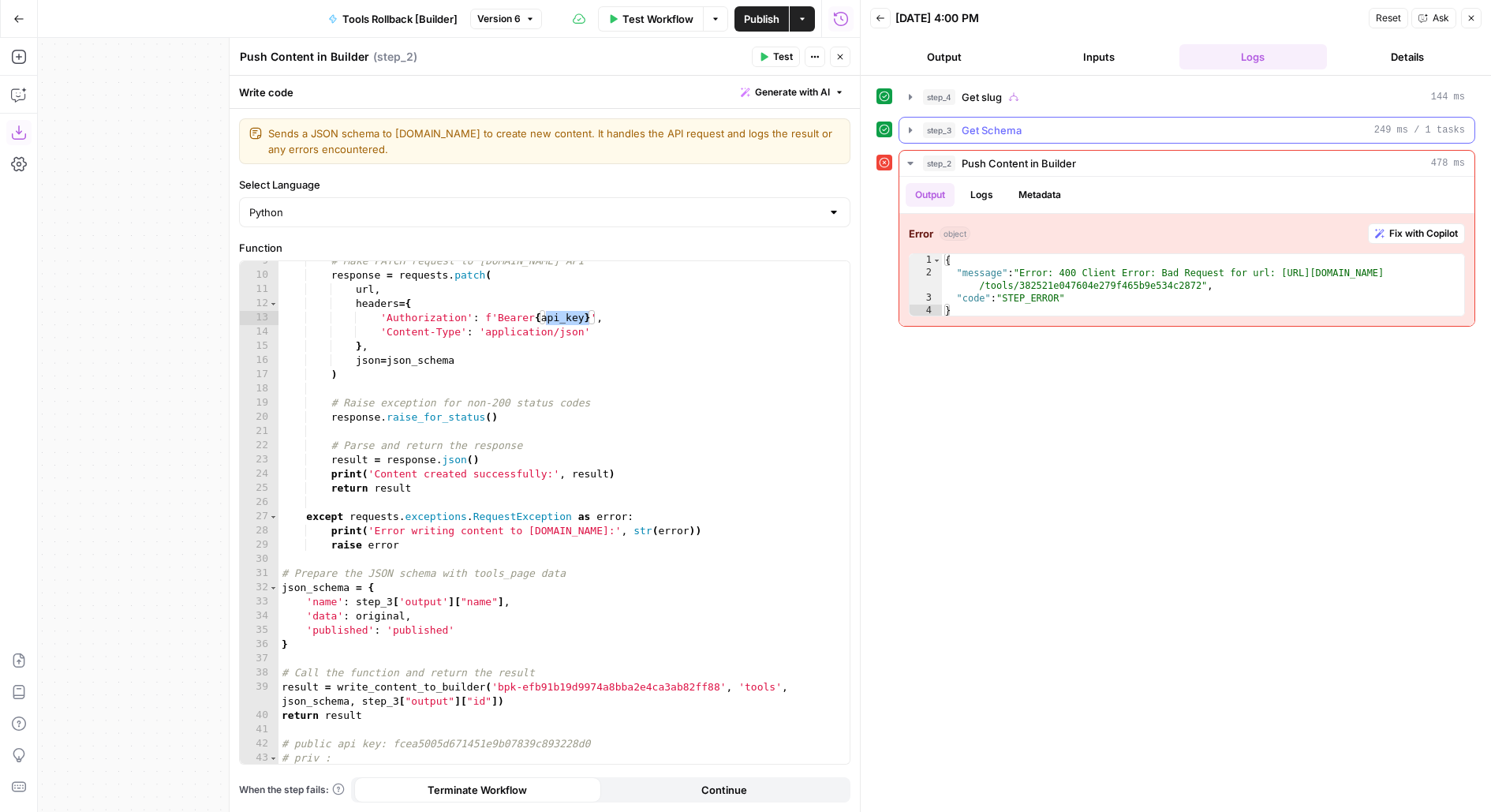
click at [1010, 126] on span "Get Schema" at bounding box center [991, 130] width 60 height 16
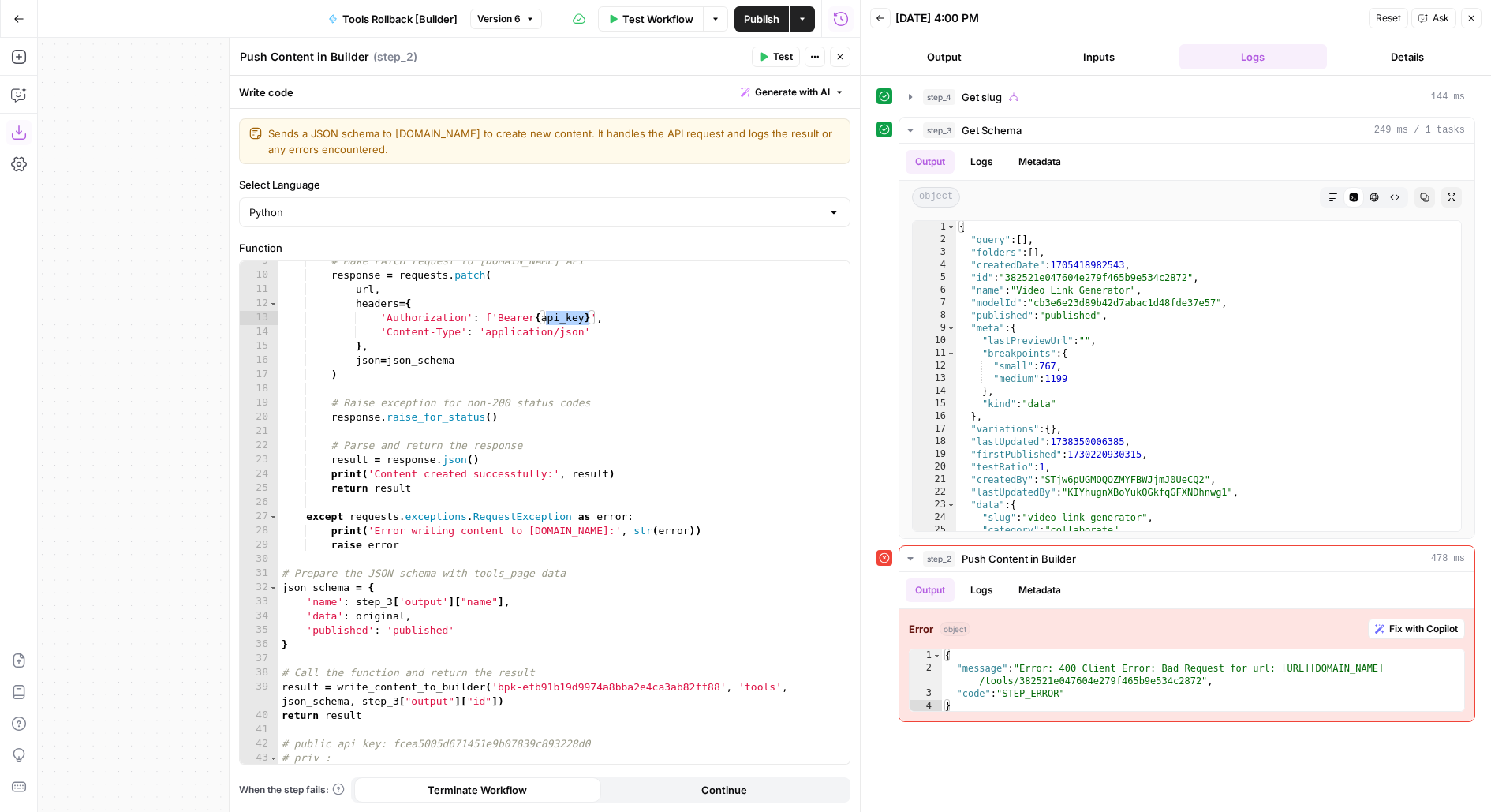
click at [843, 61] on button "Close" at bounding box center [840, 56] width 20 height 20
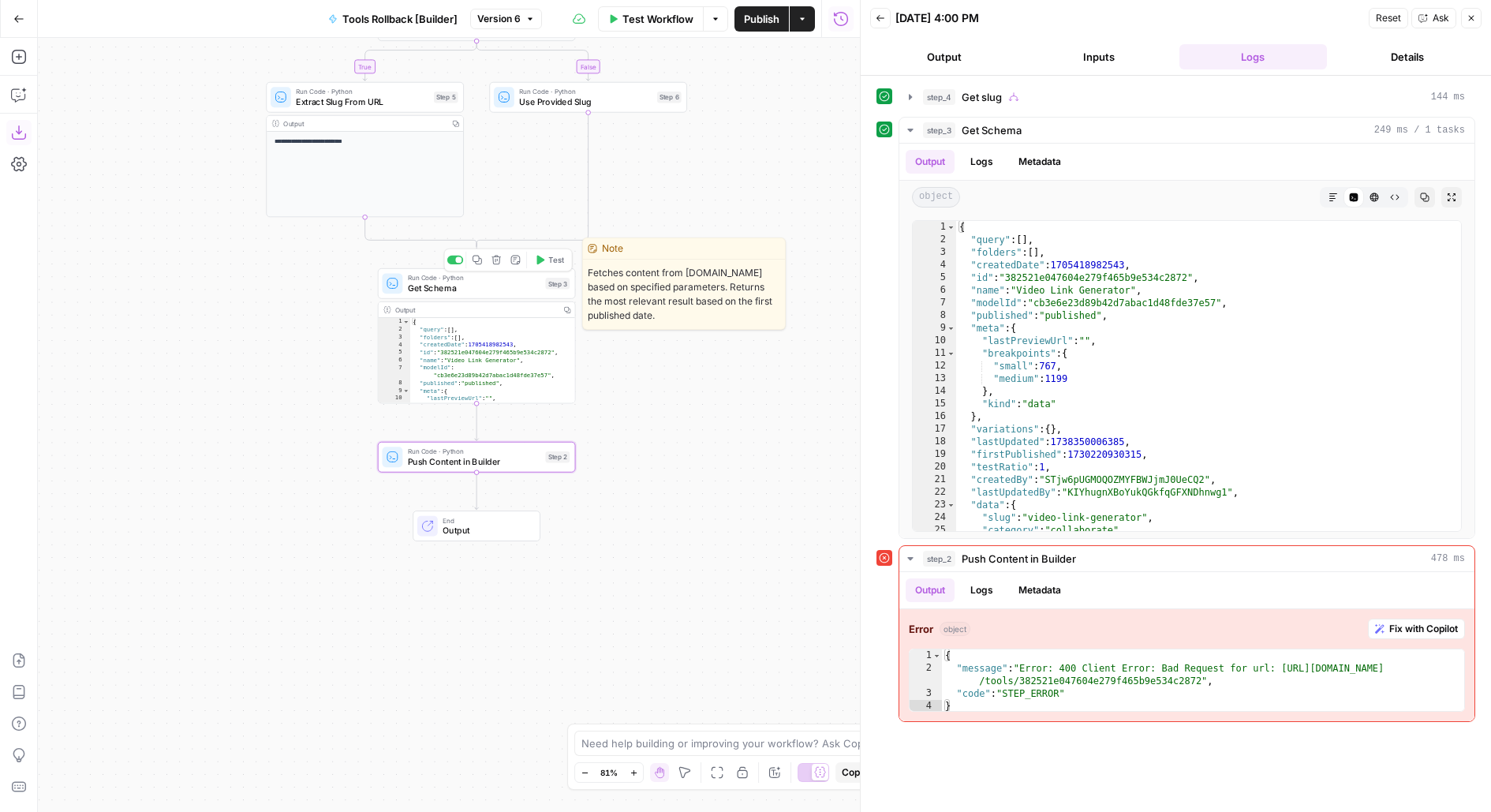
click at [550, 291] on div "Run Code · Python Get Schema Step 3 Copy step Delete step Edit Note Test" at bounding box center [476, 283] width 188 height 21
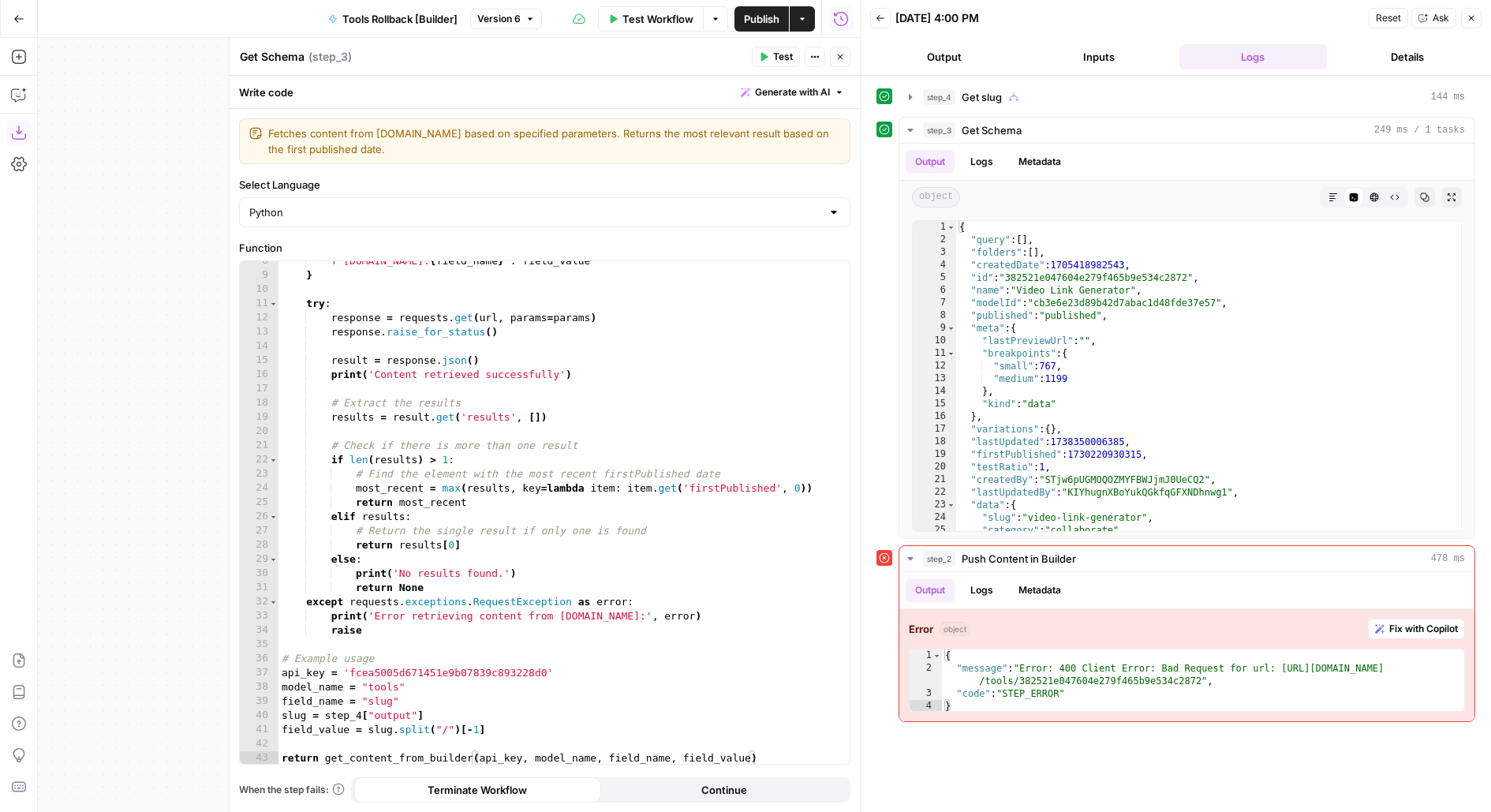
scroll to position [107, 0]
click at [842, 59] on icon "button" at bounding box center [841, 57] width 6 height 6
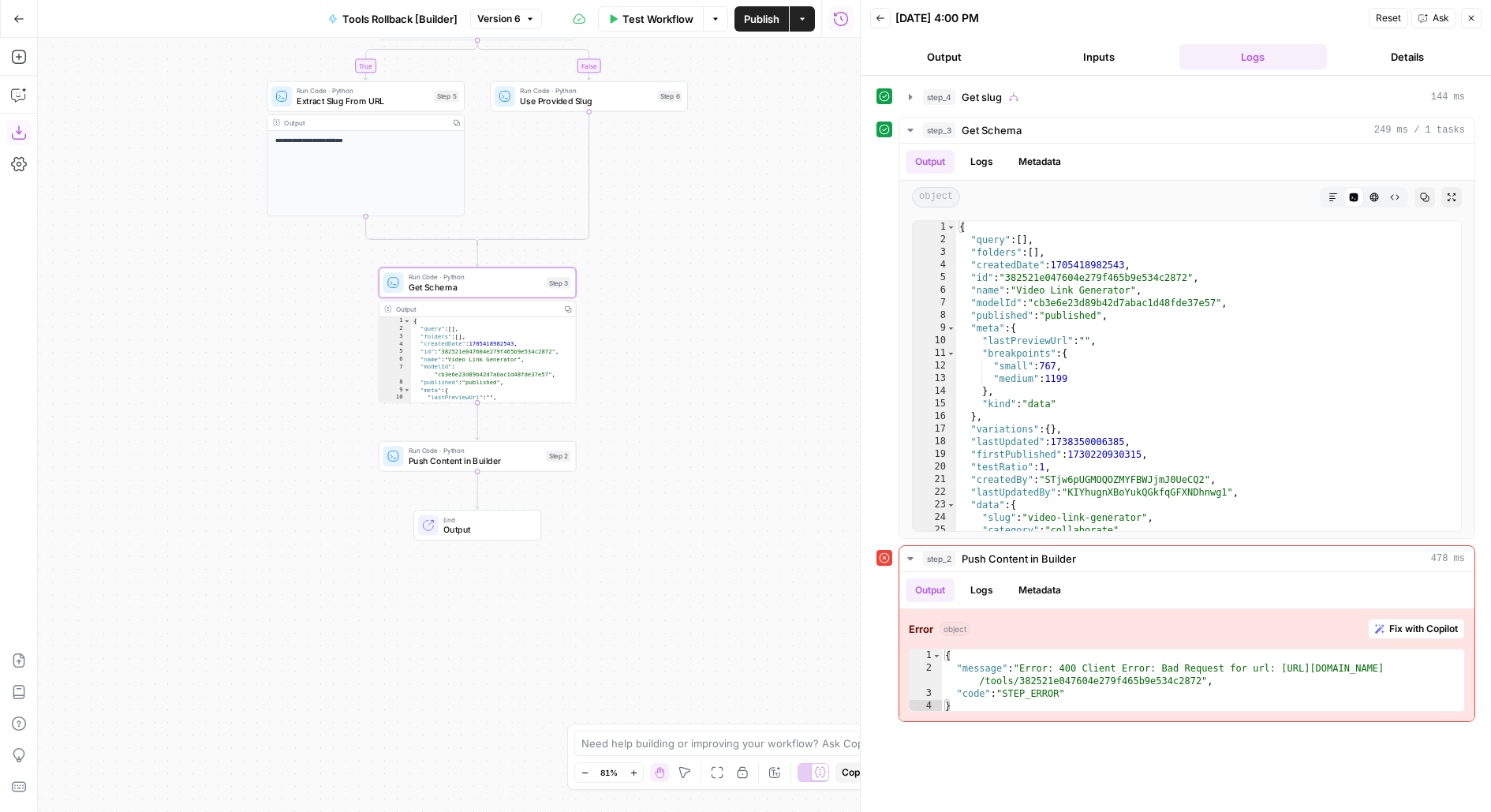
drag, startPoint x: 593, startPoint y: 598, endPoint x: 613, endPoint y: 501, distance: 99.0
click at [613, 502] on div "**********" at bounding box center [449, 424] width 822 height 774
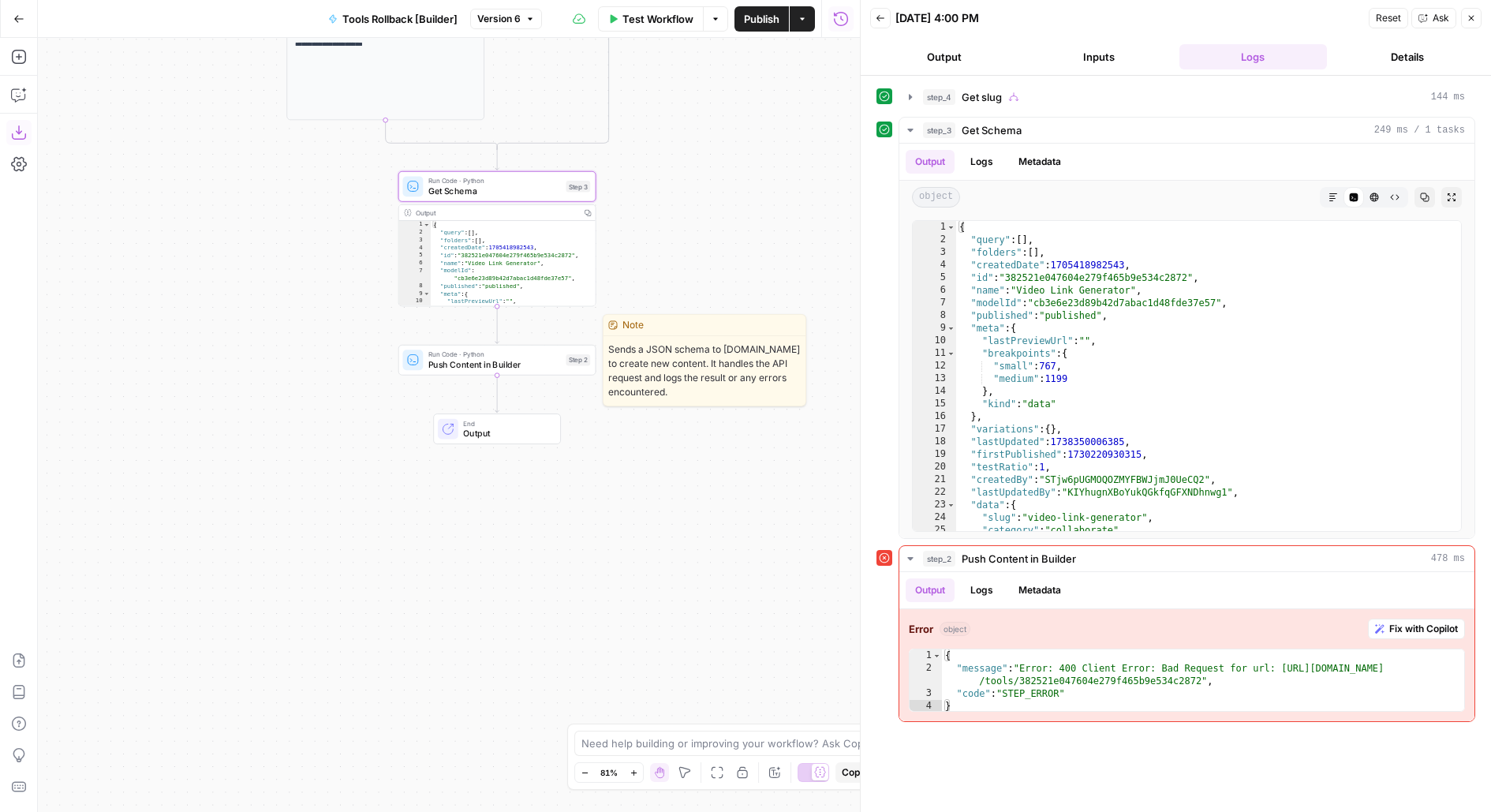
click at [538, 364] on span "Push Content in Builder" at bounding box center [495, 364] width 133 height 13
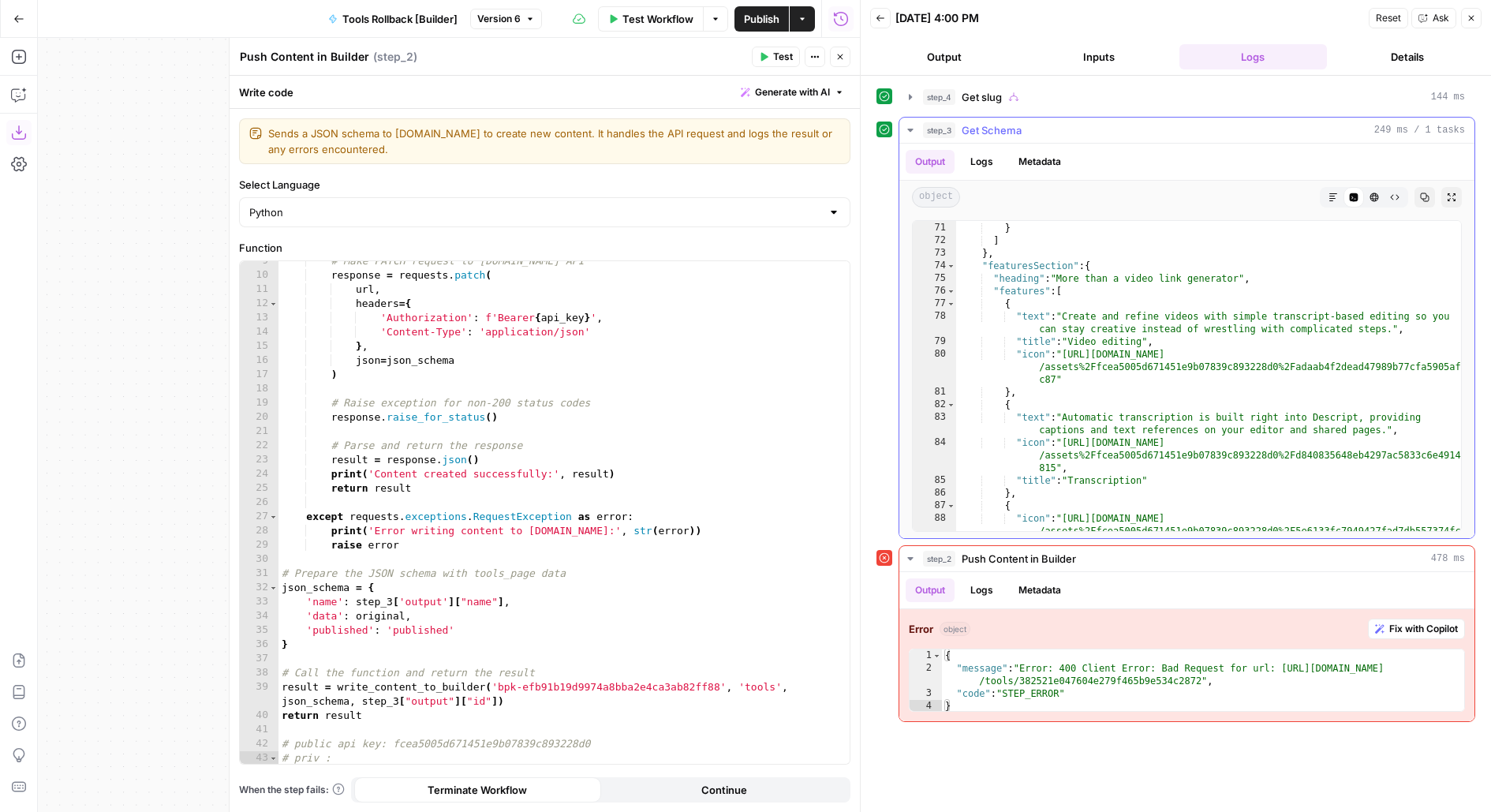
scroll to position [2188, 0]
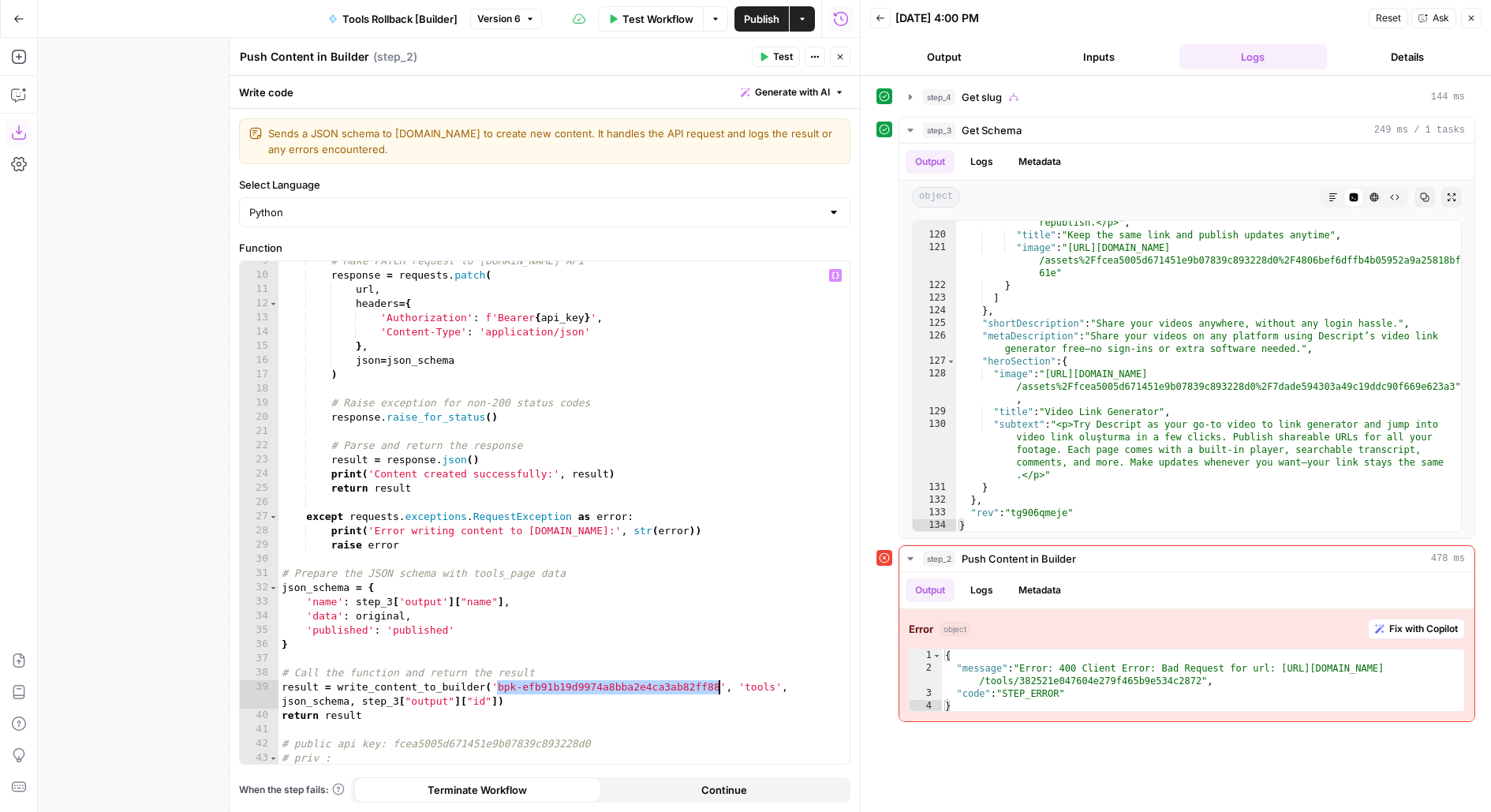
drag, startPoint x: 496, startPoint y: 687, endPoint x: 716, endPoint y: 677, distance: 220.2
click at [716, 678] on div "# Make PATCH request to Builder.io API response = requests . patch ( url , head…" at bounding box center [565, 520] width 572 height 533
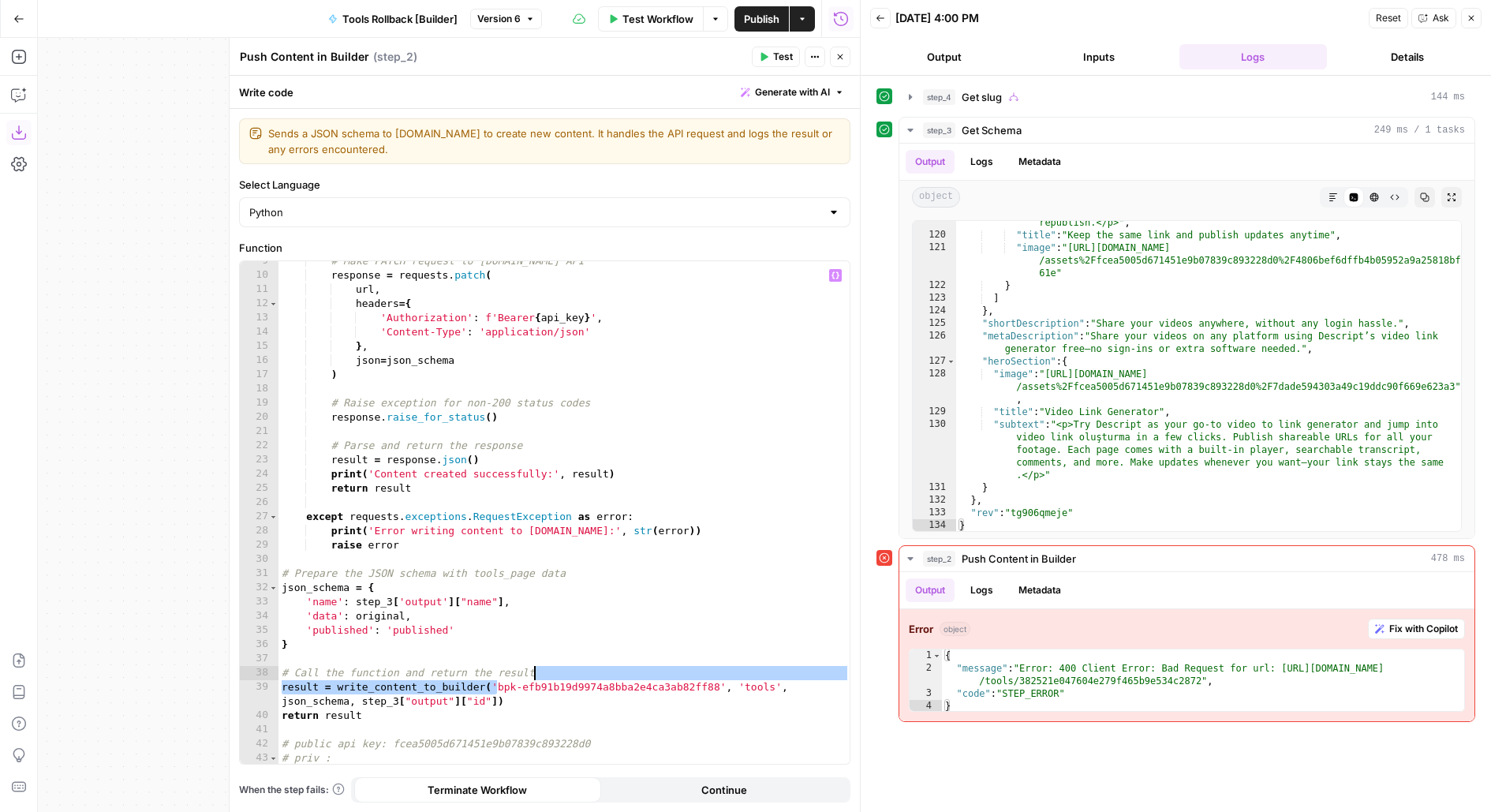
click at [717, 687] on div "# Make PATCH request to Builder.io API response = requests . patch ( url , head…" at bounding box center [565, 520] width 572 height 533
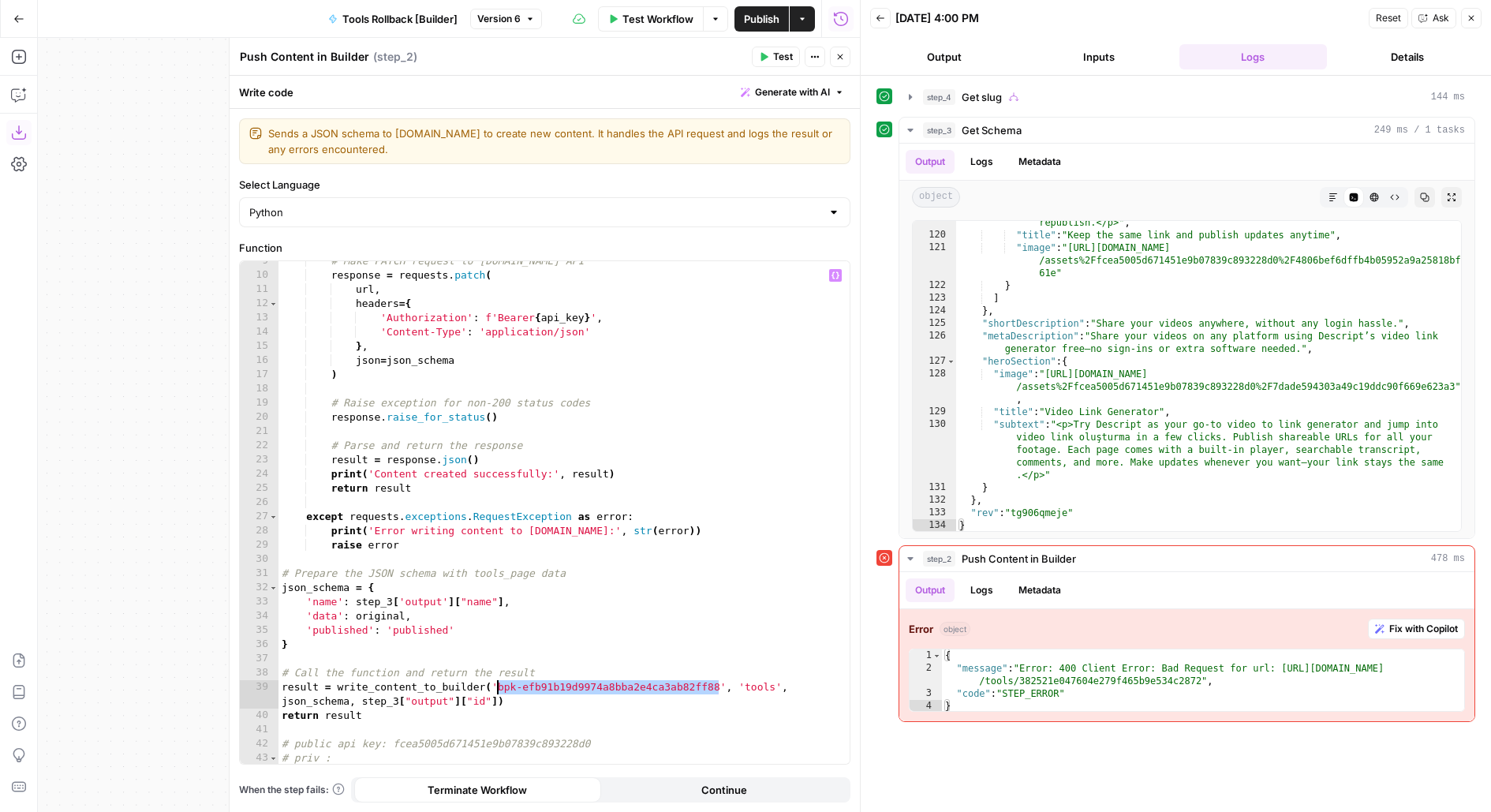
drag, startPoint x: 717, startPoint y: 687, endPoint x: 500, endPoint y: 689, distance: 217.0
click at [500, 689] on div "# Make PATCH request to Builder.io API response = requests . patch ( url , head…" at bounding box center [565, 520] width 572 height 533
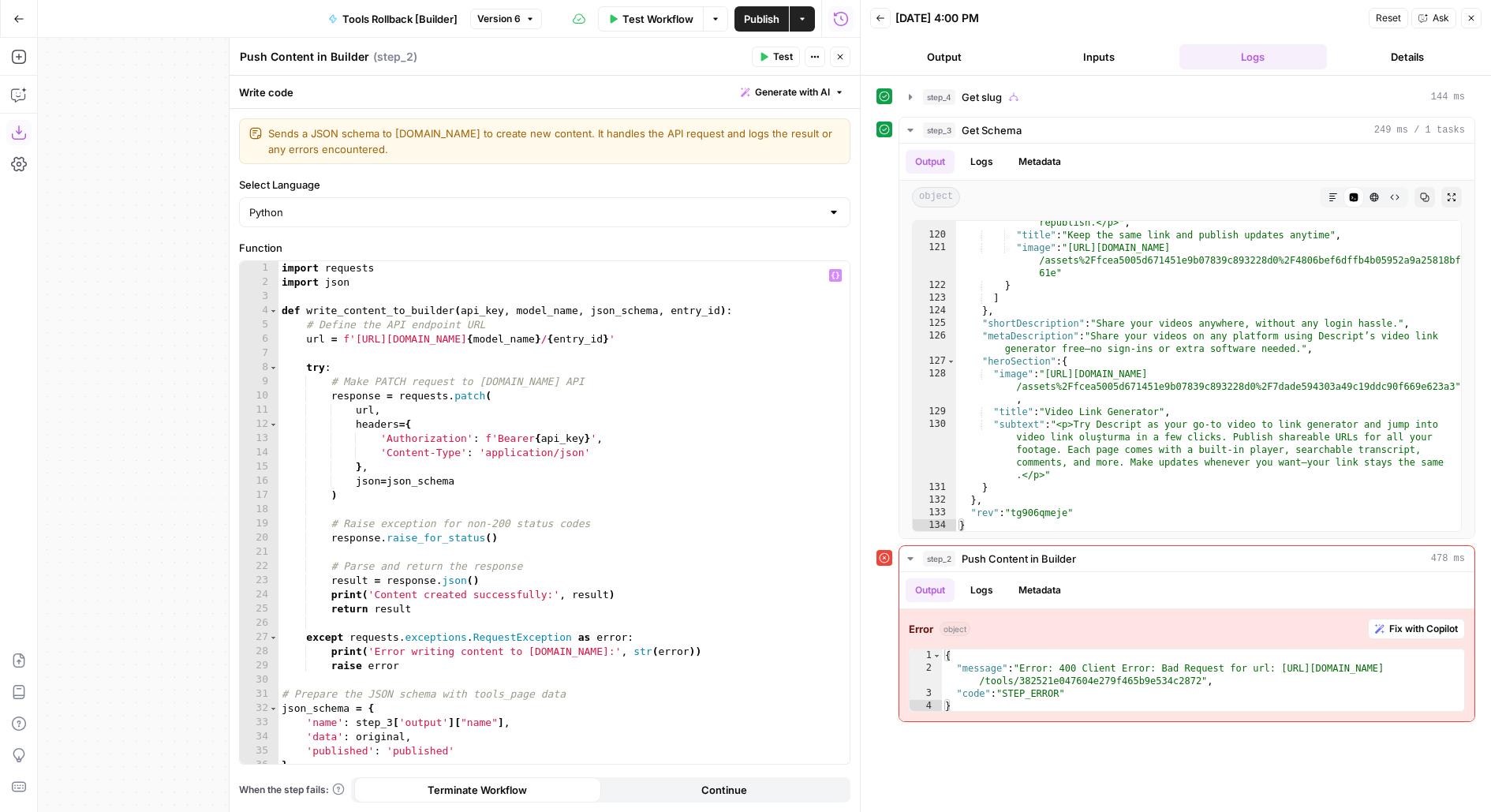
scroll to position [0, 0]
click at [465, 402] on div "import requests import json def write_content_to_builder ( api_key , model_name…" at bounding box center [565, 527] width 572 height 533
click at [510, 482] on div "import requests import json def write_content_to_builder ( api_key , model_name…" at bounding box center [565, 527] width 572 height 533
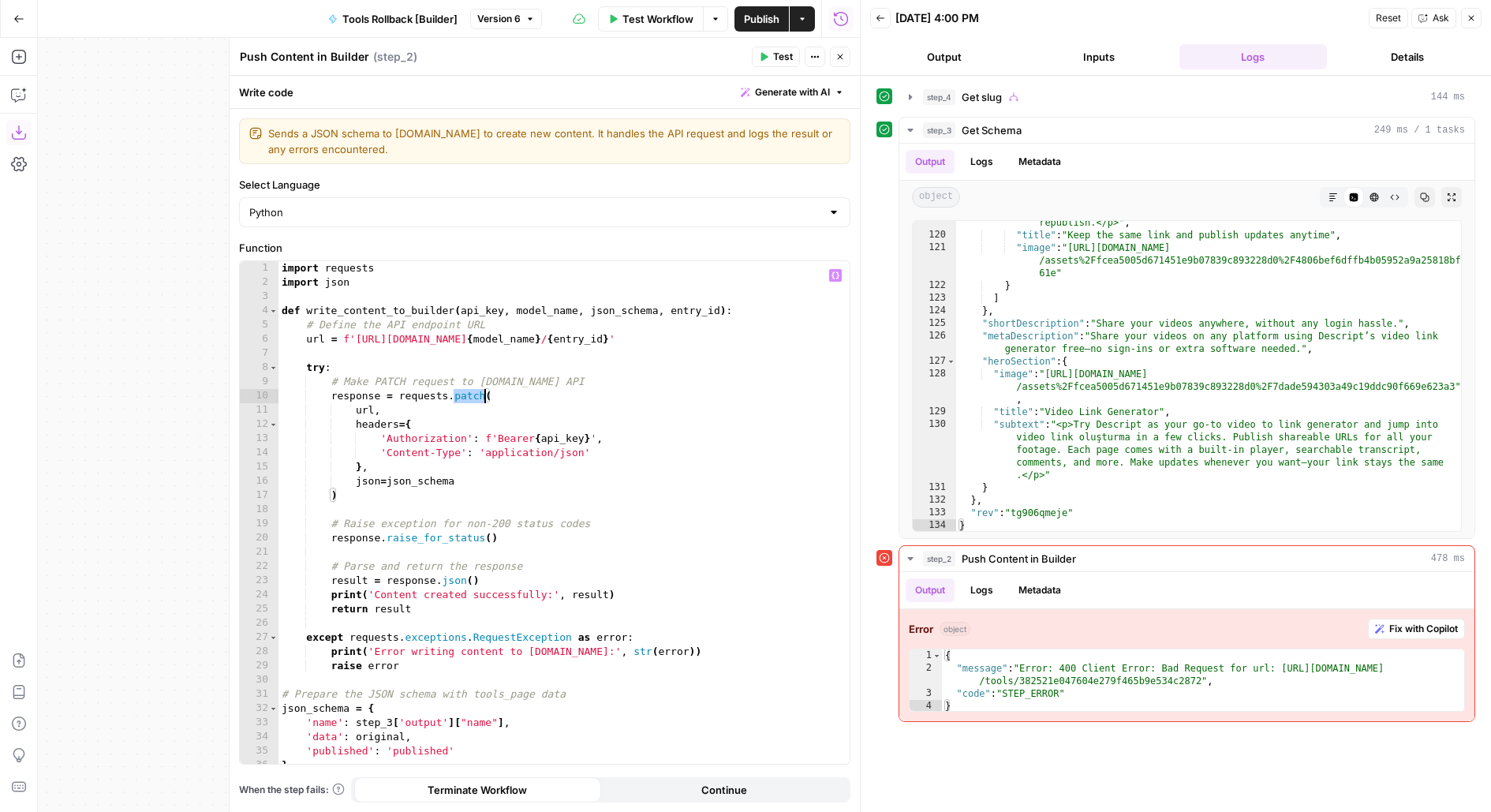
click at [472, 393] on div "import requests import json def write_content_to_builder ( api_key , model_name…" at bounding box center [565, 527] width 572 height 533
click at [460, 487] on div "import requests import json def write_content_to_builder ( api_key , model_name…" at bounding box center [565, 527] width 572 height 533
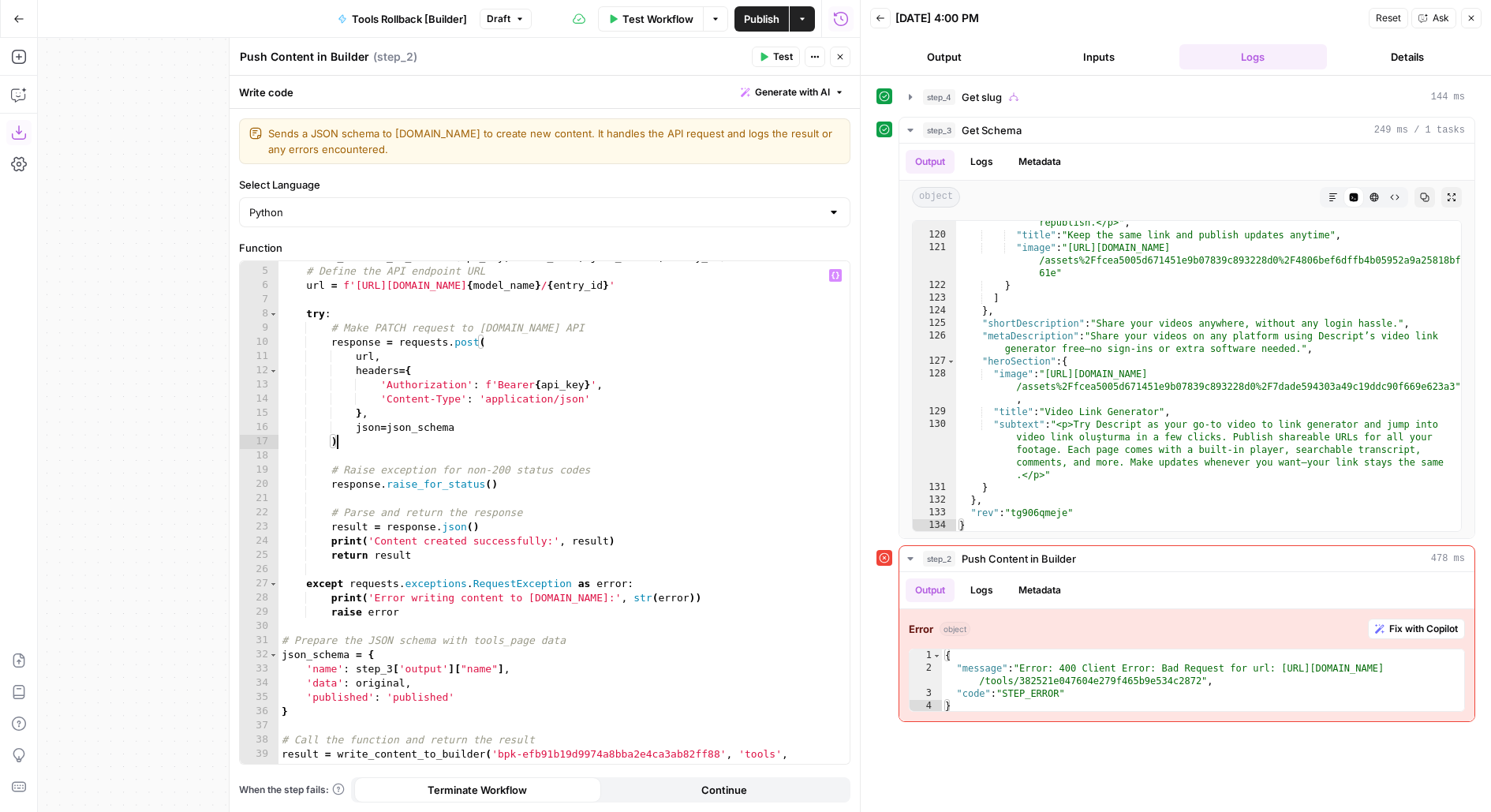
scroll to position [121, 0]
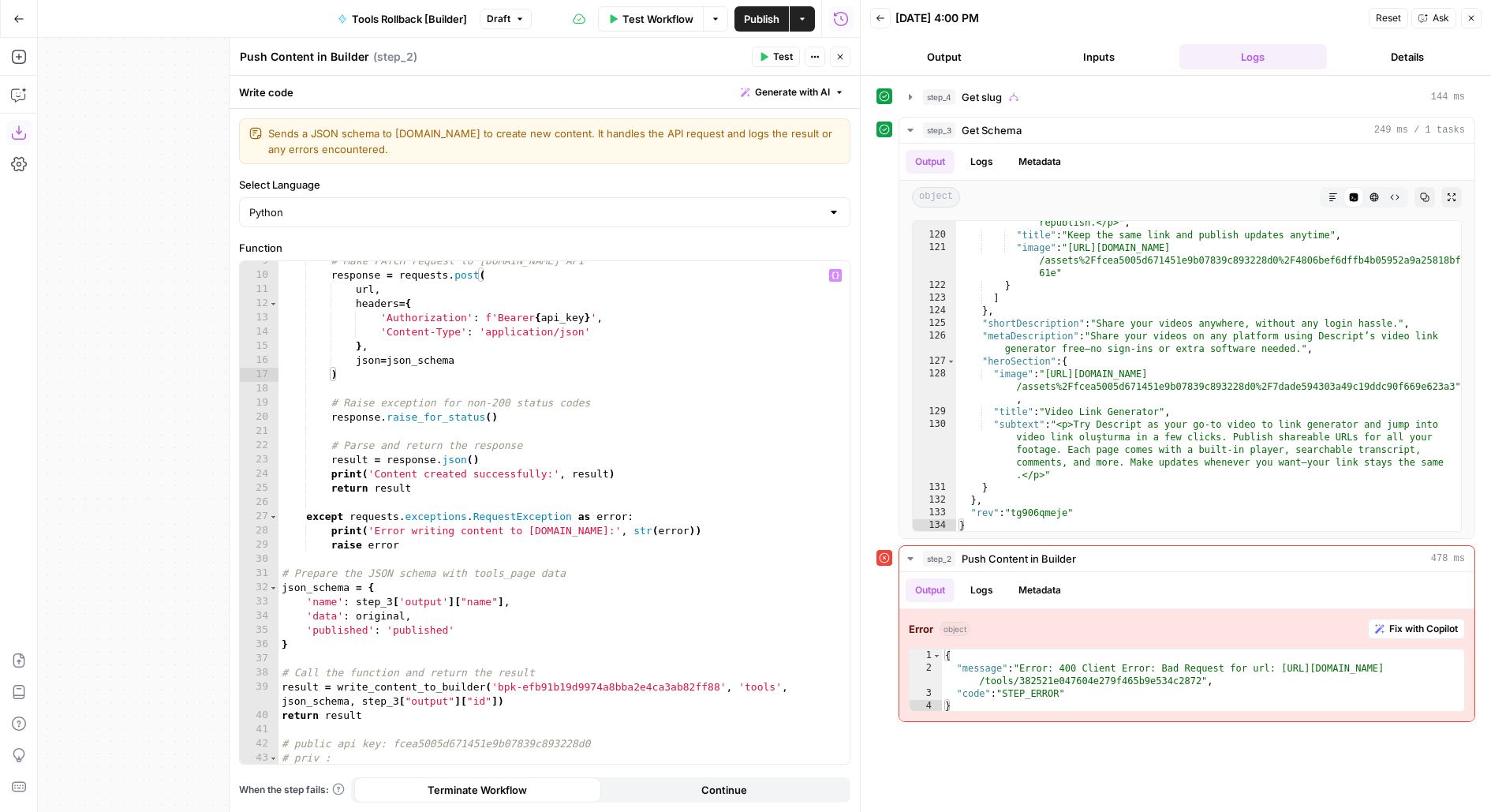
click at [778, 15] on span "Publish" at bounding box center [762, 18] width 35 height 16
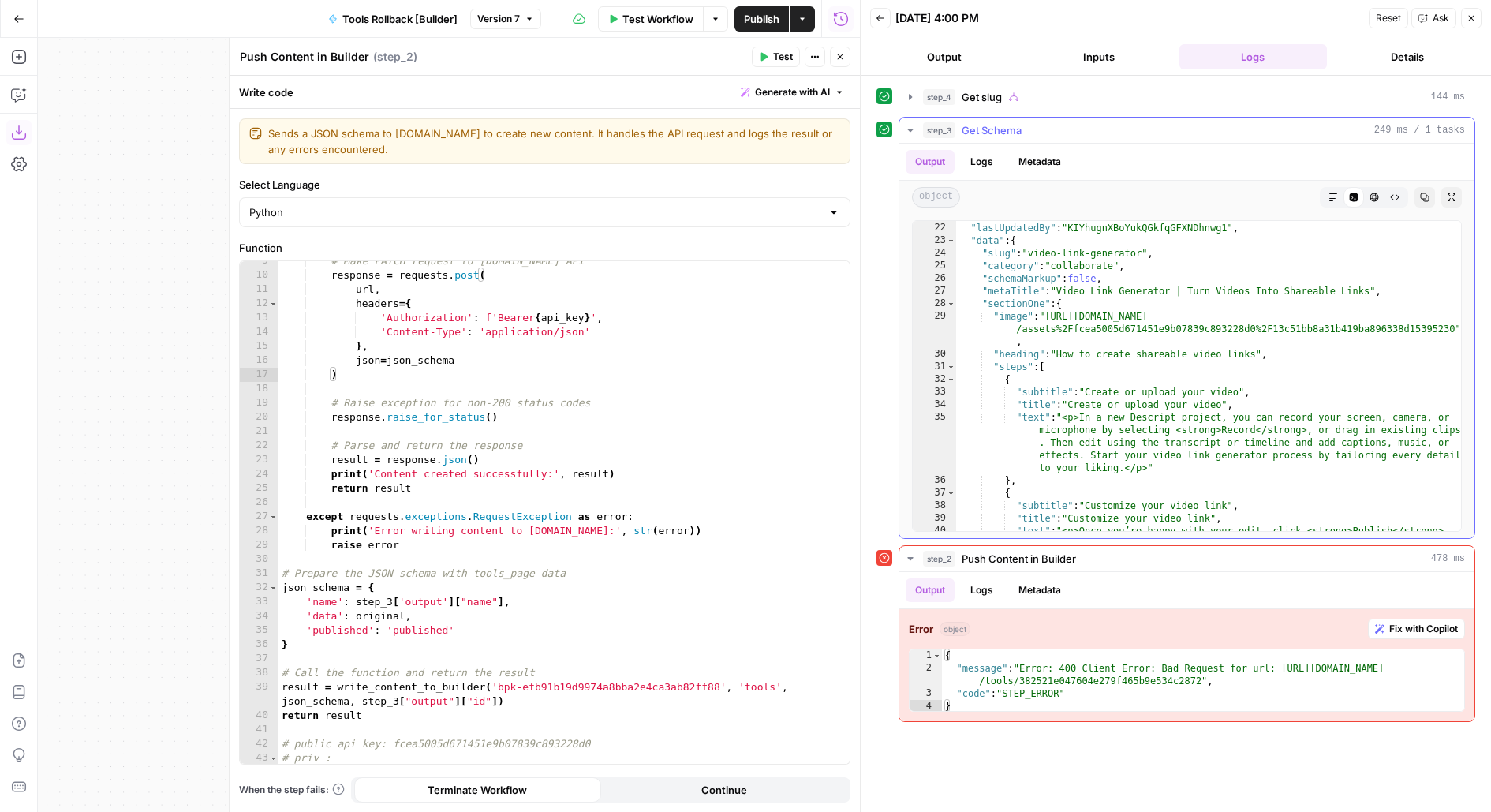
scroll to position [0, 0]
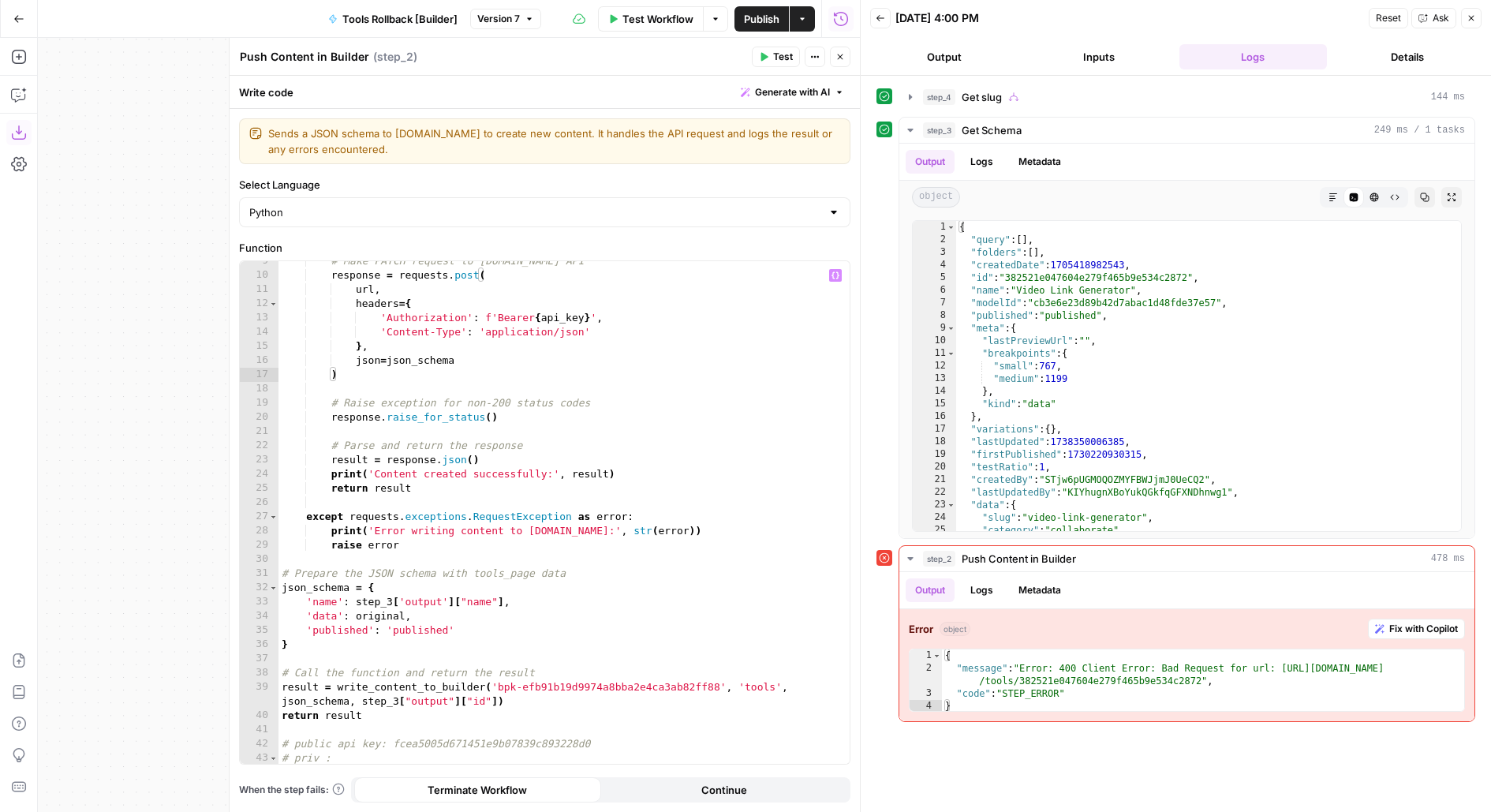
type textarea "**********"
click at [497, 692] on div "# Make PATCH request to Builder.io API response = requests . post ( url , heade…" at bounding box center [565, 520] width 572 height 533
drag, startPoint x: 498, startPoint y: 687, endPoint x: 717, endPoint y: 689, distance: 219.0
click at [717, 689] on div "# Make PATCH request to Builder.io API response = requests . post ( url , heade…" at bounding box center [565, 520] width 572 height 533
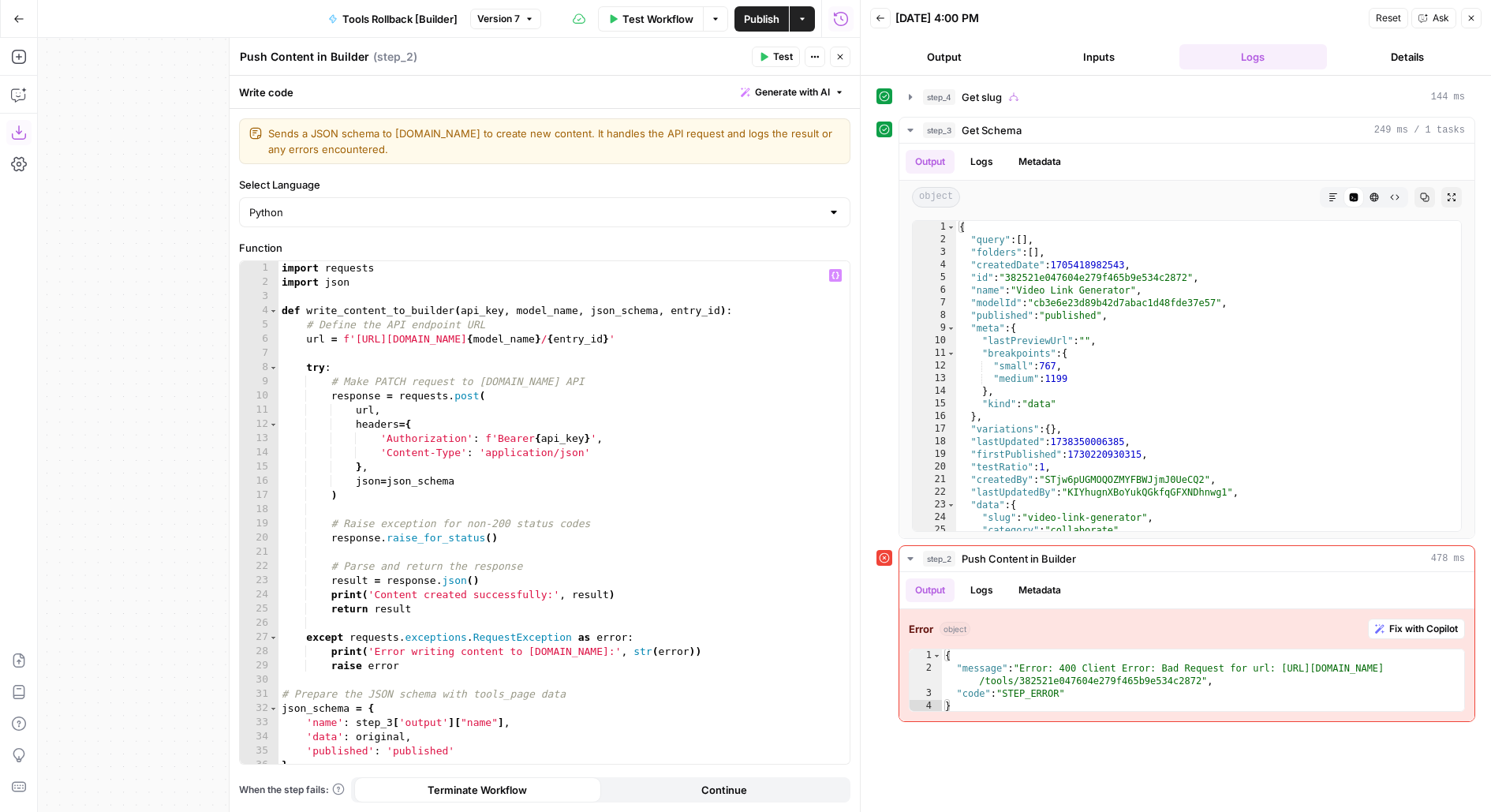
click at [362, 353] on div "import requests import json def write_content_to_builder ( api_key , model_name…" at bounding box center [565, 527] width 572 height 533
drag, startPoint x: 305, startPoint y: 334, endPoint x: 837, endPoint y: 334, distance: 532.0
click at [837, 334] on div "1 2 3 4 5 6 7 8 9 10 11 12 13 14 15 16 17 18 19 20 21 22 23 24 25 26 27 28 29 3…" at bounding box center [545, 512] width 610 height 502
click at [648, 467] on div "import requests import json def write_content_to_builder ( api_key , model_name…" at bounding box center [565, 527] width 572 height 533
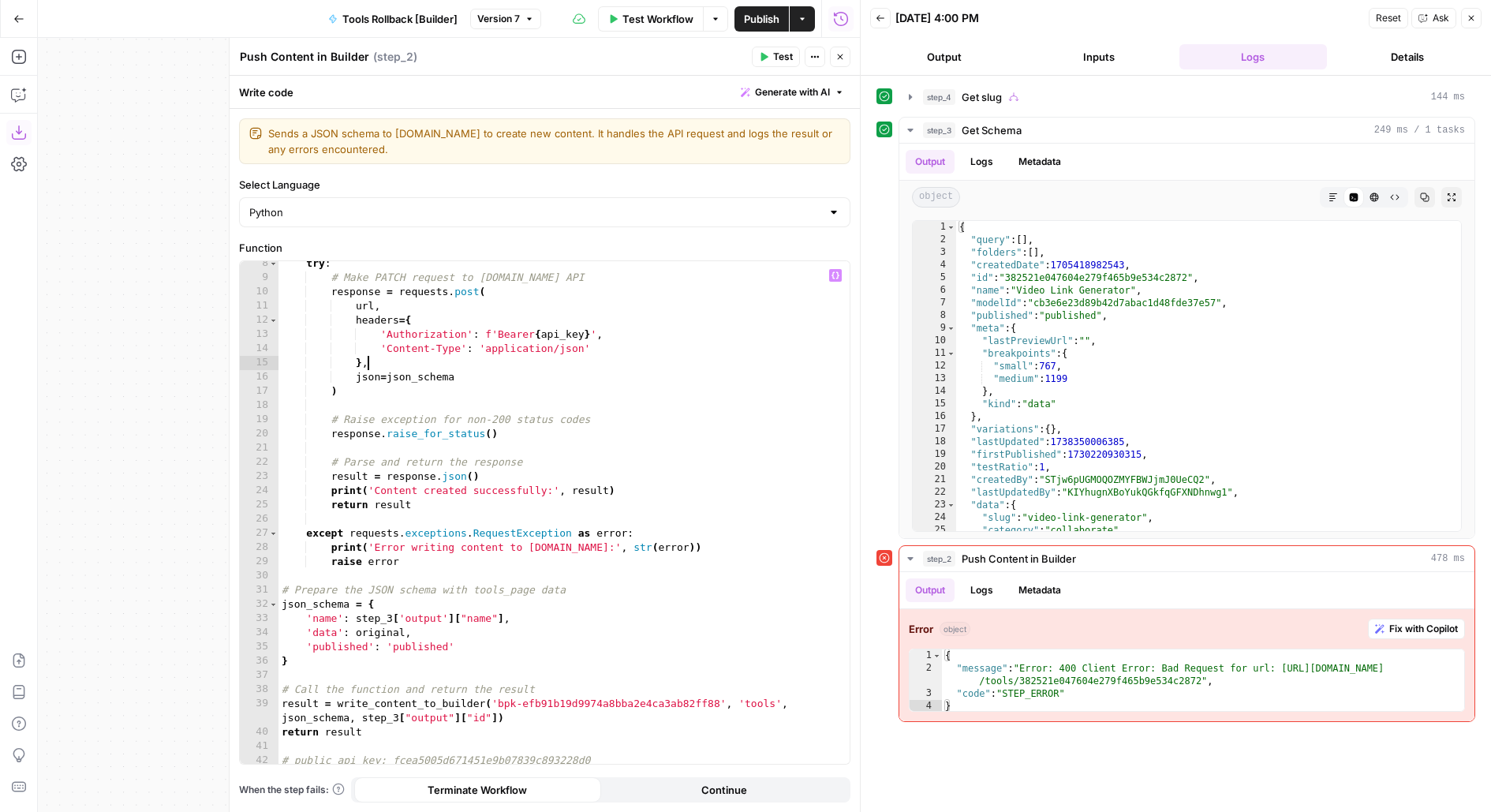
scroll to position [121, 0]
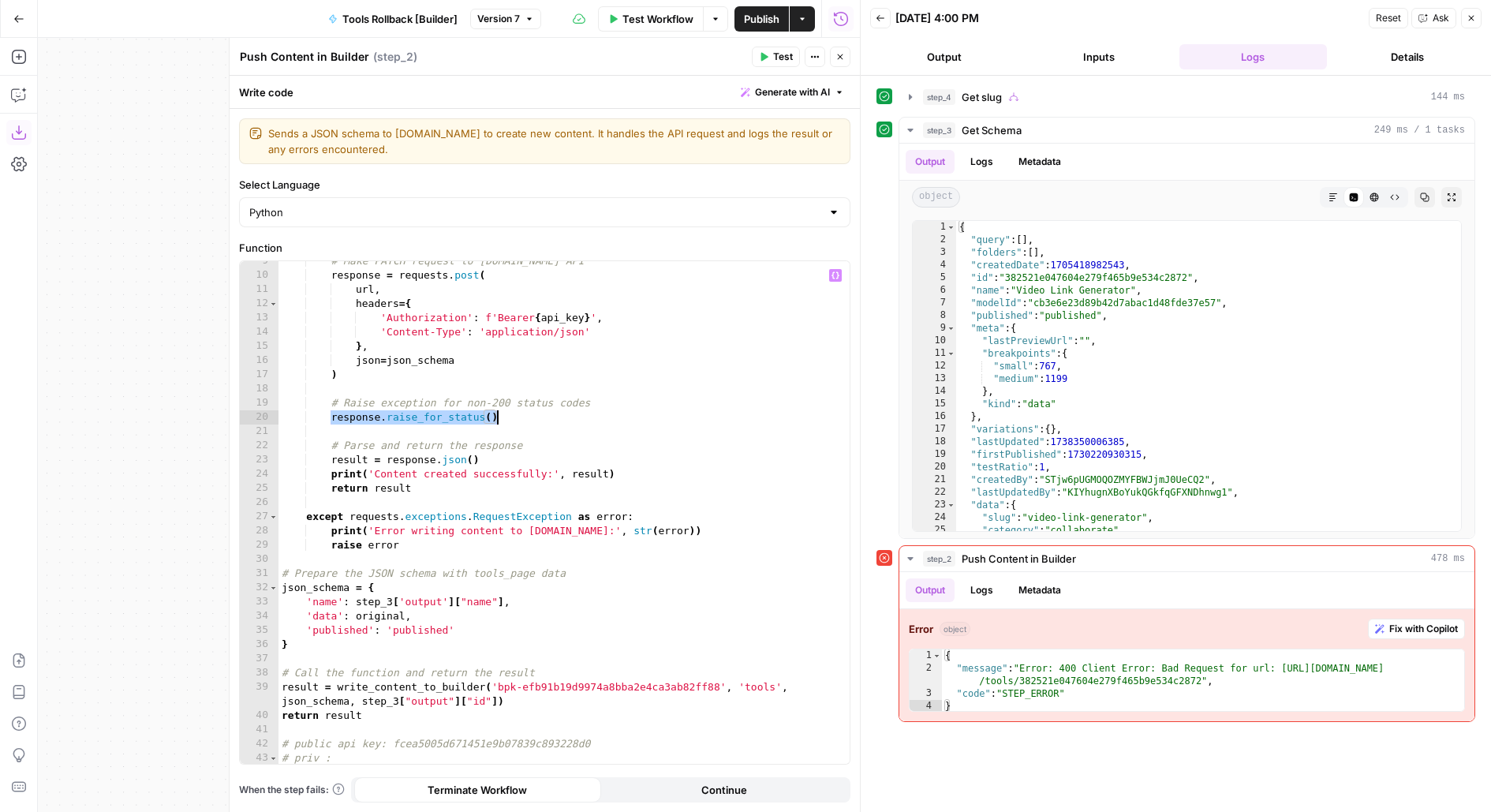
drag, startPoint x: 328, startPoint y: 414, endPoint x: 517, endPoint y: 409, distance: 189.1
click at [517, 409] on div "# Make PATCH request to Builder.io API response = requests . post ( url , heade…" at bounding box center [565, 520] width 572 height 533
type textarea "**********"
click at [517, 409] on div "# Make PATCH request to Builder.io API response = requests . post ( url , heade…" at bounding box center [565, 520] width 572 height 533
click at [994, 584] on button "Logs" at bounding box center [982, 590] width 42 height 23
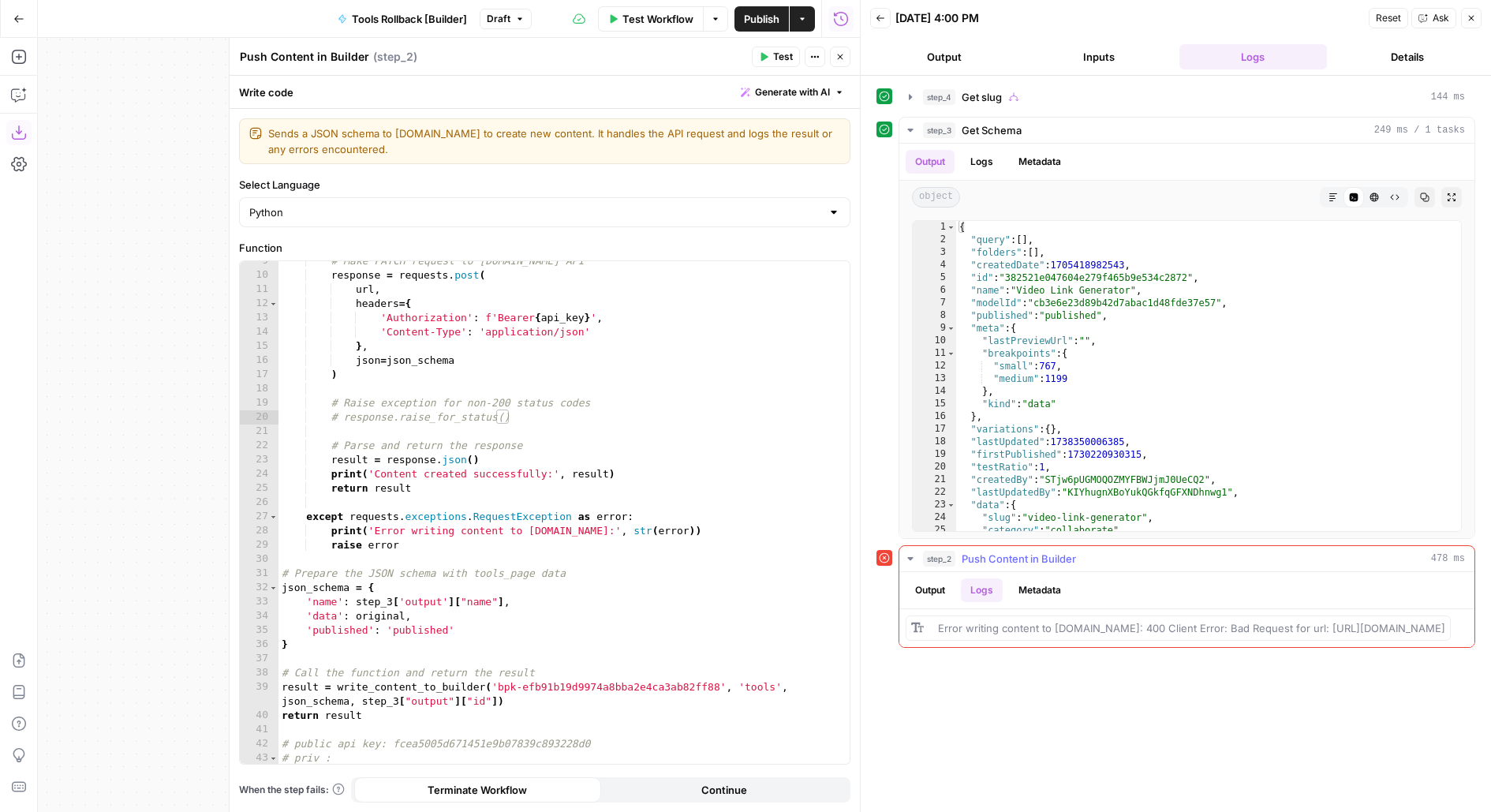
click at [939, 573] on div "Output Logs Metadata" at bounding box center [1187, 590] width 576 height 36
click at [937, 580] on button "Output" at bounding box center [931, 590] width 49 height 23
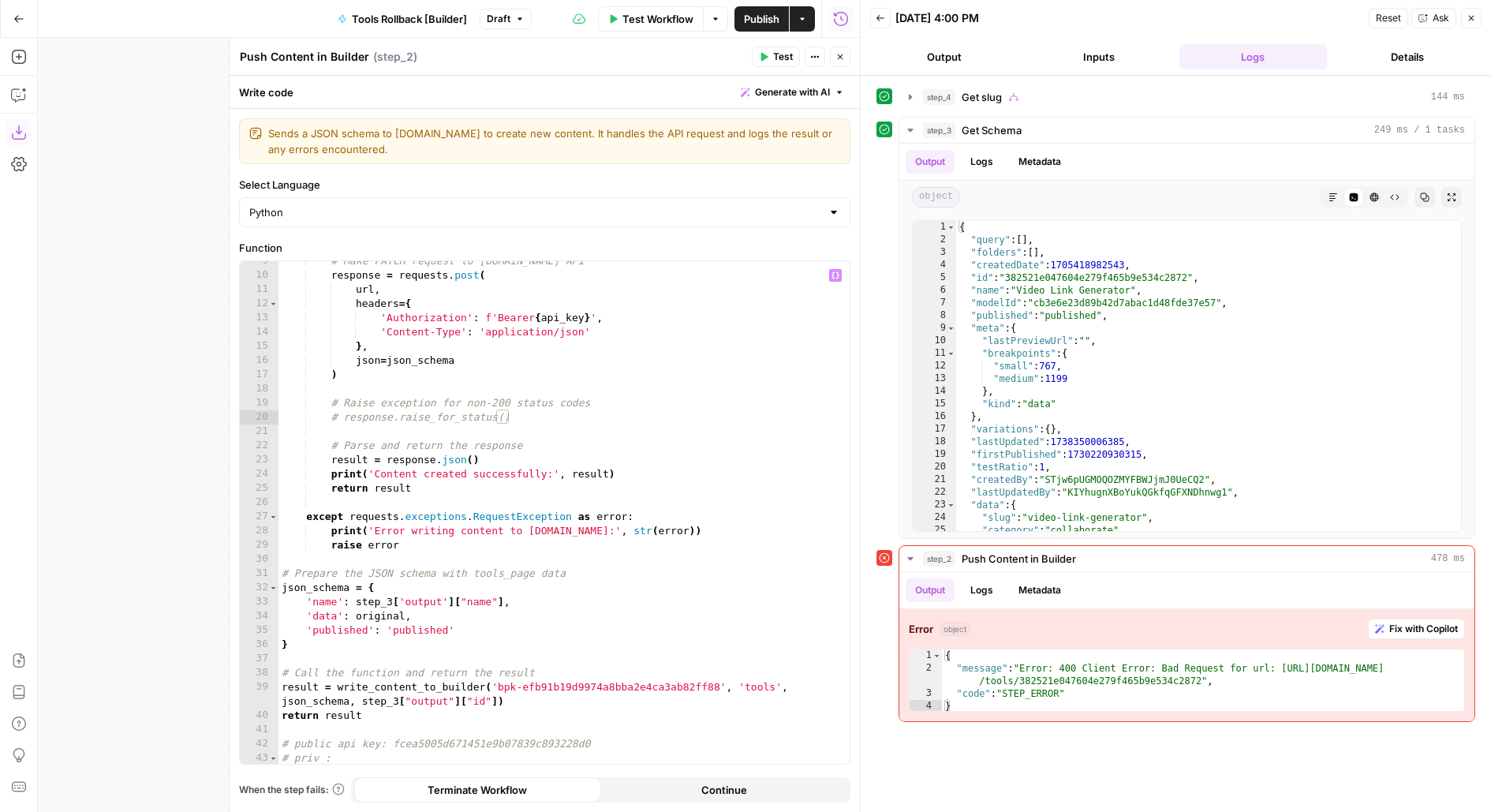
click at [517, 410] on div "# Make PATCH request to Builder.io API response = requests . post ( url , heade…" at bounding box center [565, 520] width 572 height 533
type textarea "**********"
drag, startPoint x: 1024, startPoint y: 664, endPoint x: 1069, endPoint y: 664, distance: 45.0
click at [1069, 664] on div "{ "message" : "Error: 400 Client Error: Bad Request for url: https://builder.io…" at bounding box center [1204, 693] width 524 height 88
drag, startPoint x: 527, startPoint y: 421, endPoint x: 331, endPoint y: 415, distance: 196.1
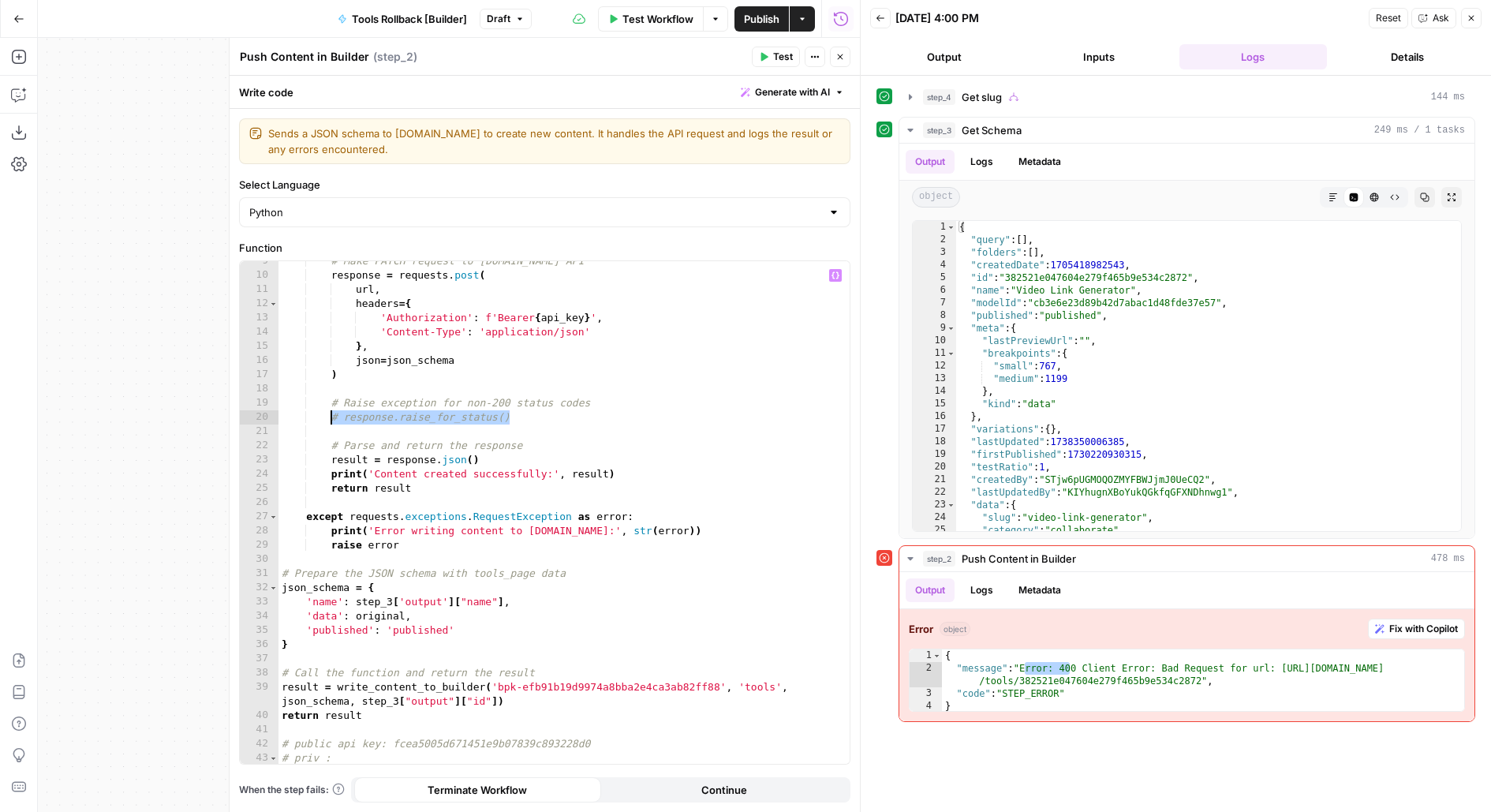
click at [331, 415] on div "# Make PATCH request to Builder.io API response = requests . post ( url , heade…" at bounding box center [565, 520] width 572 height 533
paste textarea "**********"
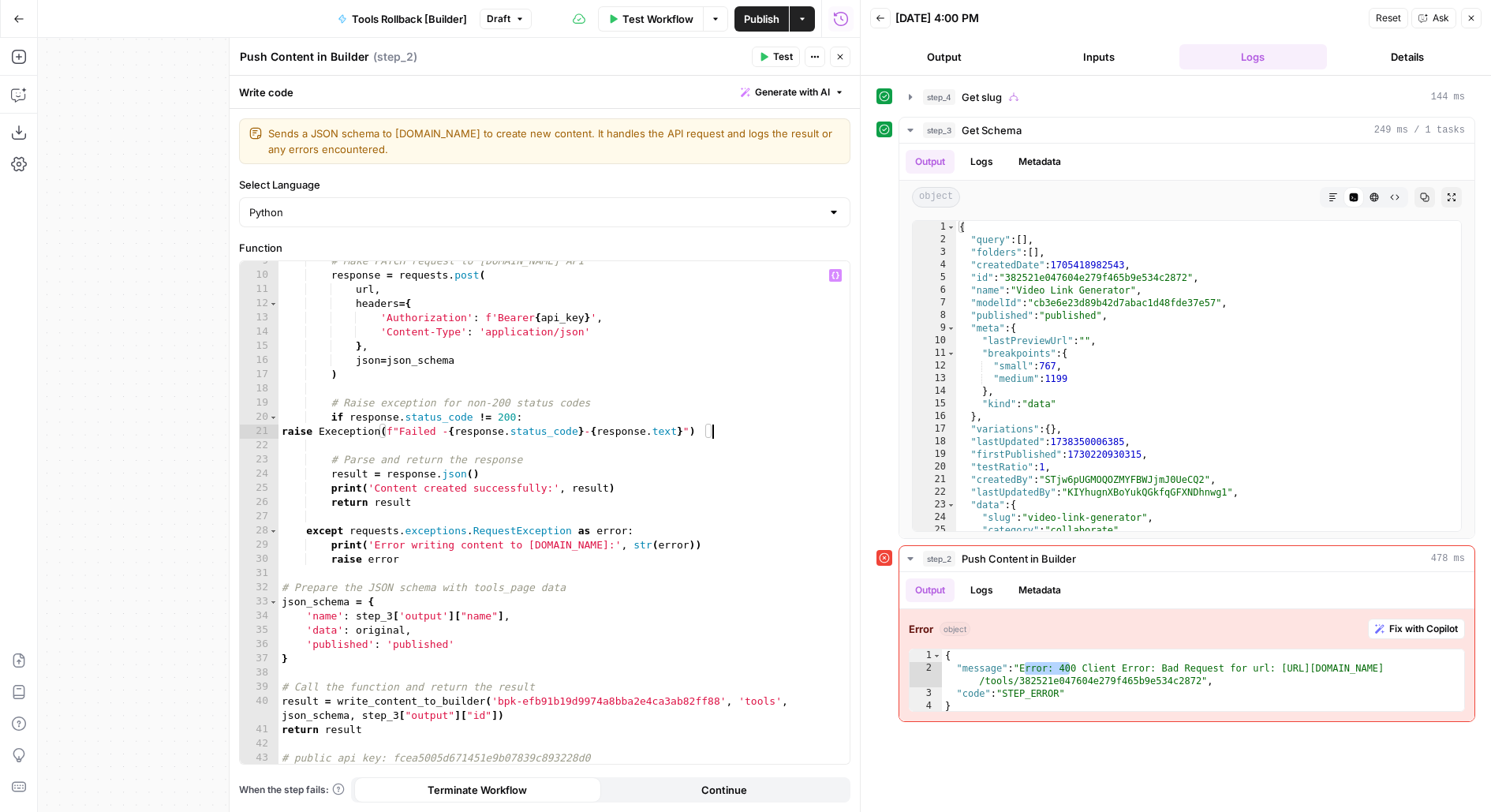
click at [284, 428] on div "# Make PATCH request to Builder.io API response = requests . post ( url , heade…" at bounding box center [565, 520] width 572 height 533
type textarea "**********"
click at [487, 513] on div "# Make PATCH request to Builder.io API response = requests . post ( url , heade…" at bounding box center [565, 520] width 572 height 533
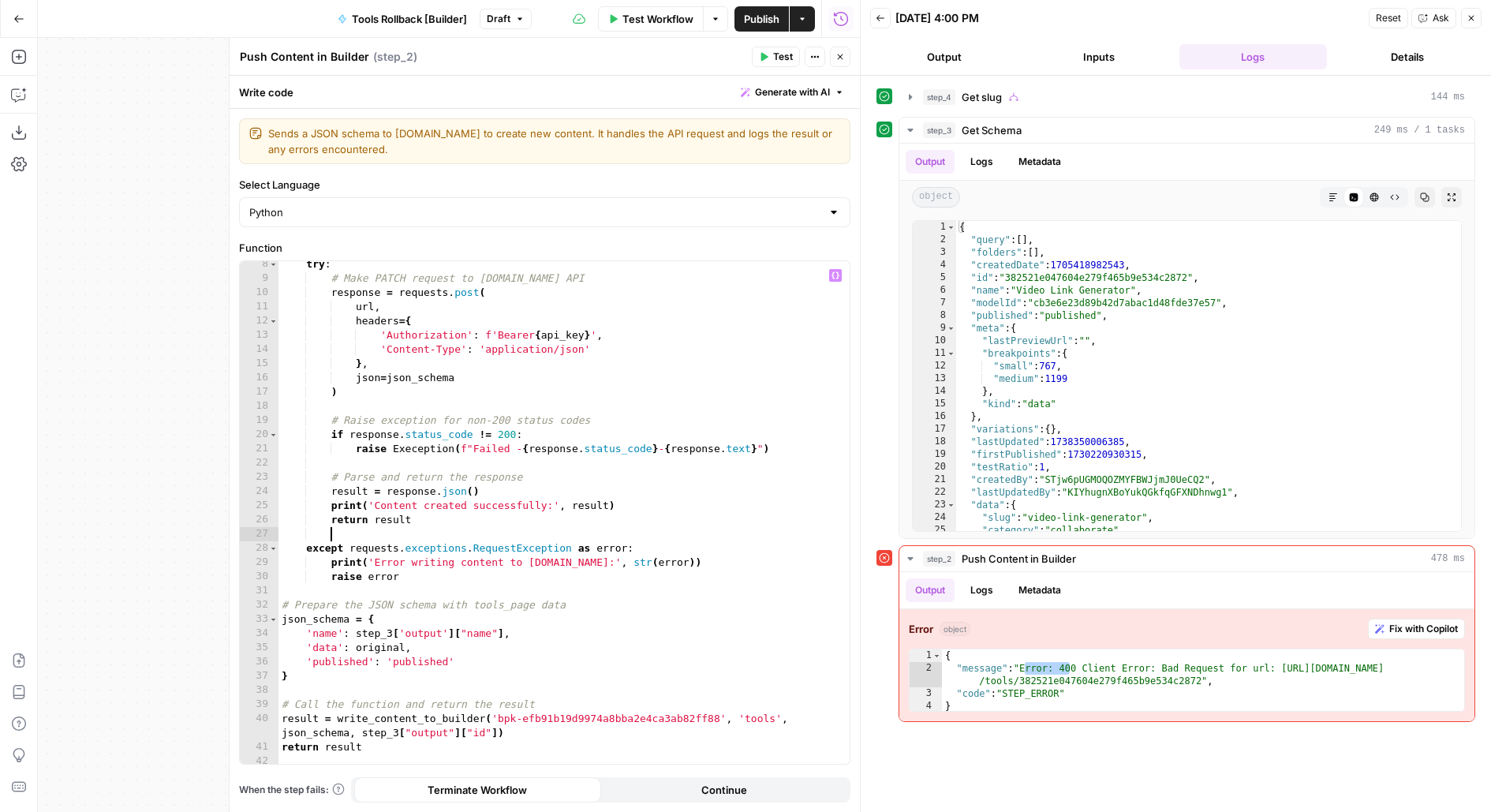
scroll to position [0, 0]
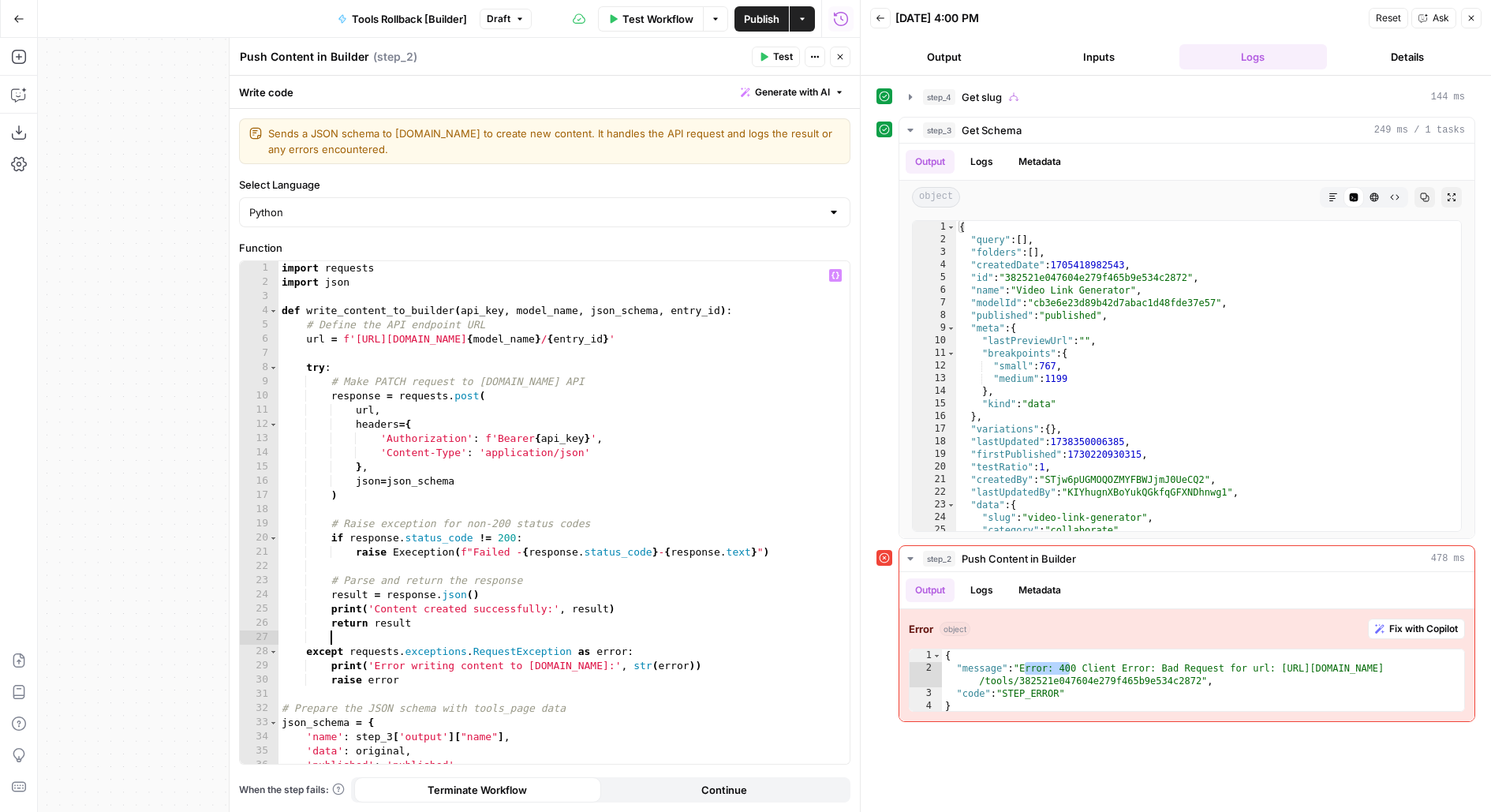
click at [777, 13] on span "Publish" at bounding box center [762, 18] width 35 height 16
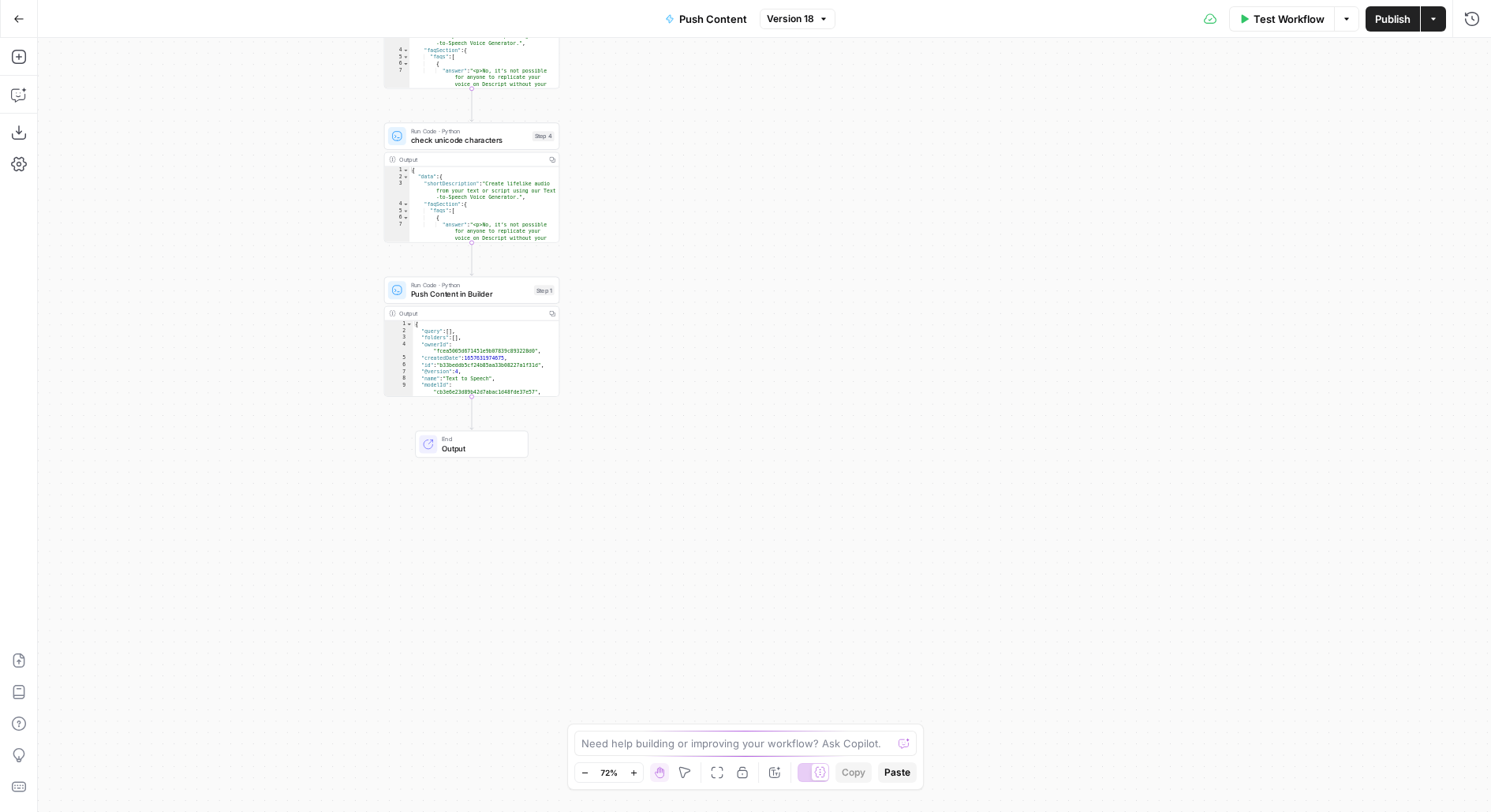
drag, startPoint x: 1002, startPoint y: 653, endPoint x: 659, endPoint y: 268, distance: 515.6
click at [659, 269] on div "**********" at bounding box center [764, 424] width 1453 height 774
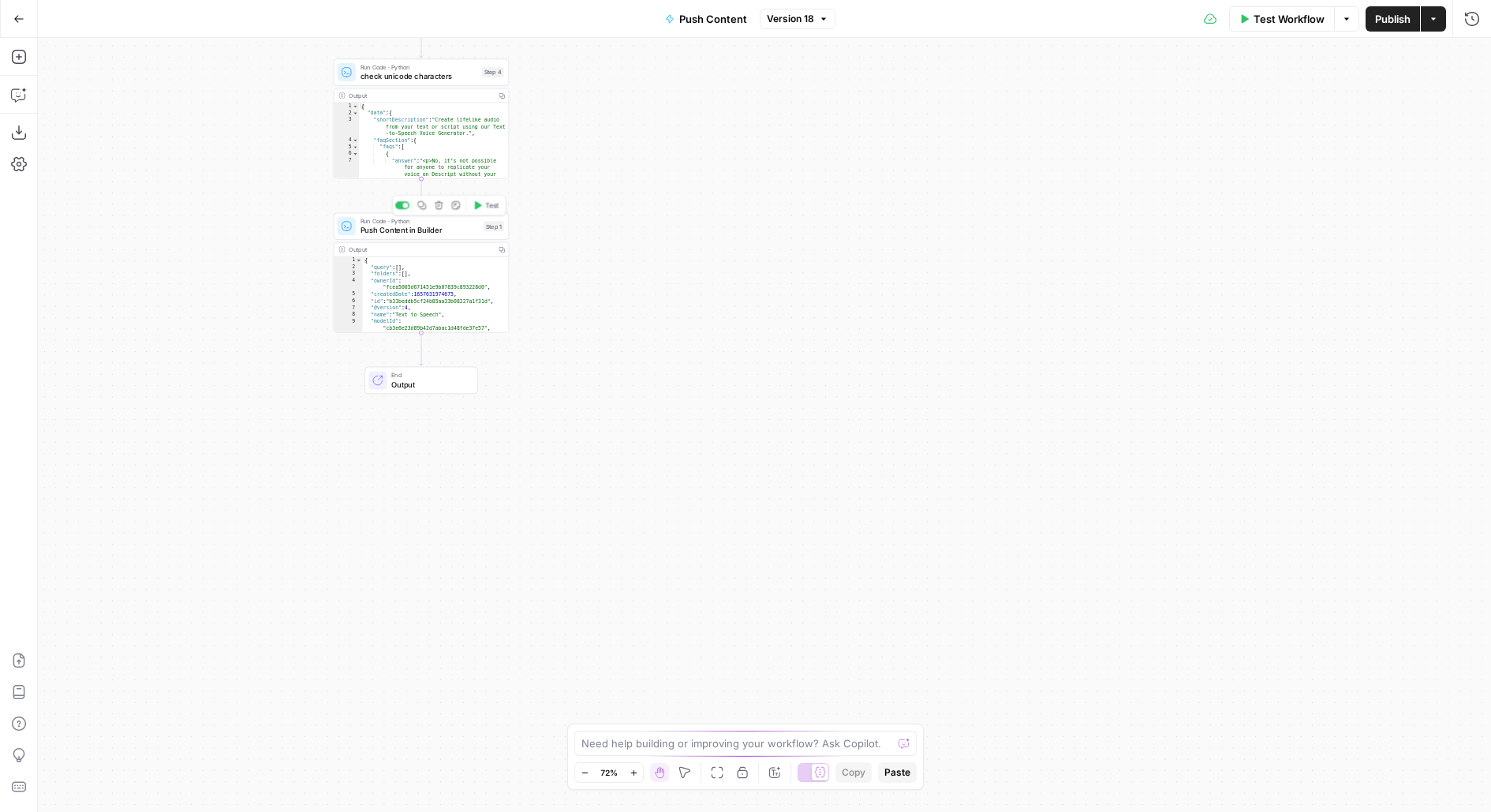
click at [452, 232] on span "Push Content in Builder" at bounding box center [420, 230] width 119 height 11
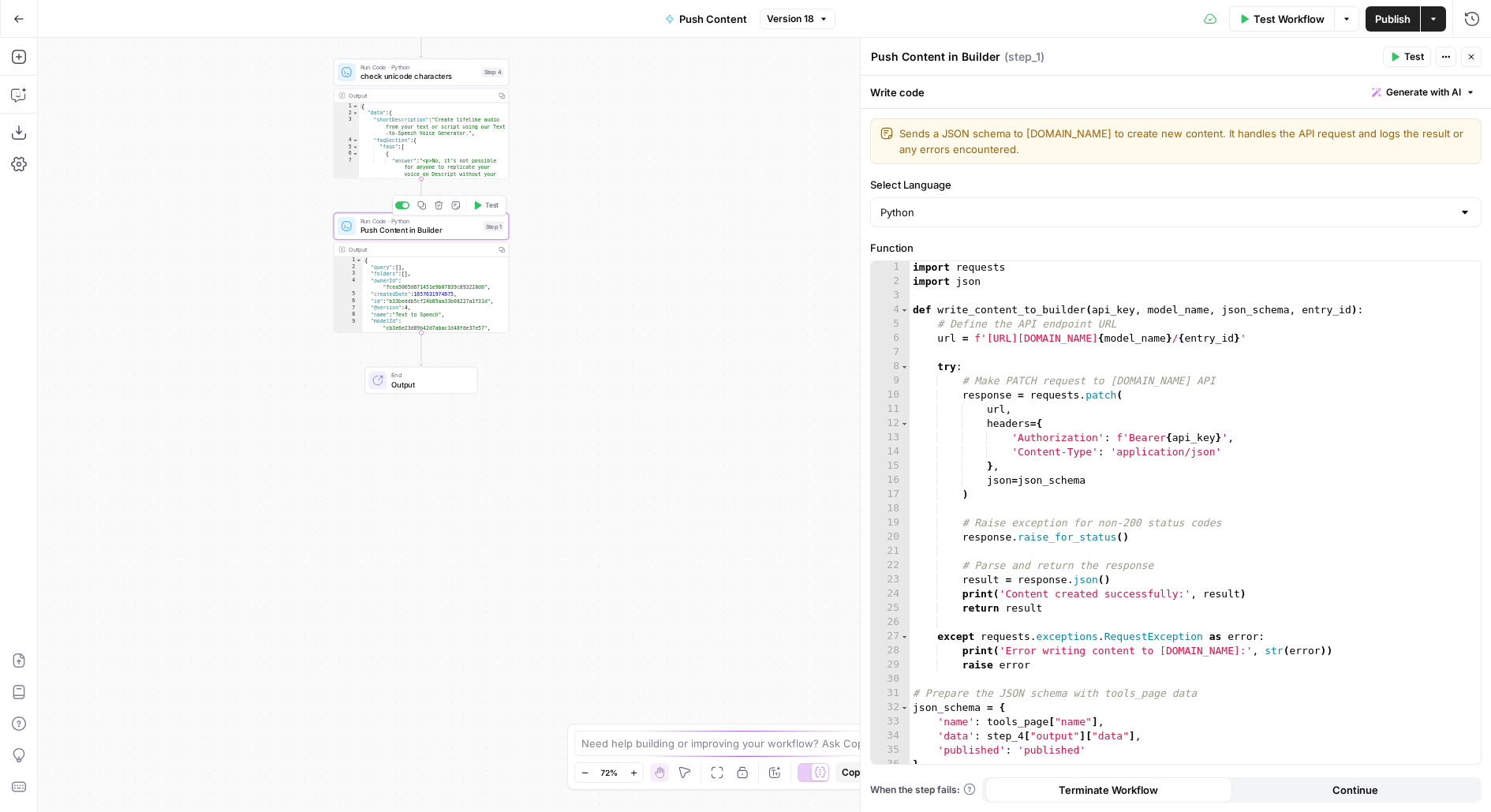
scroll to position [121, 0]
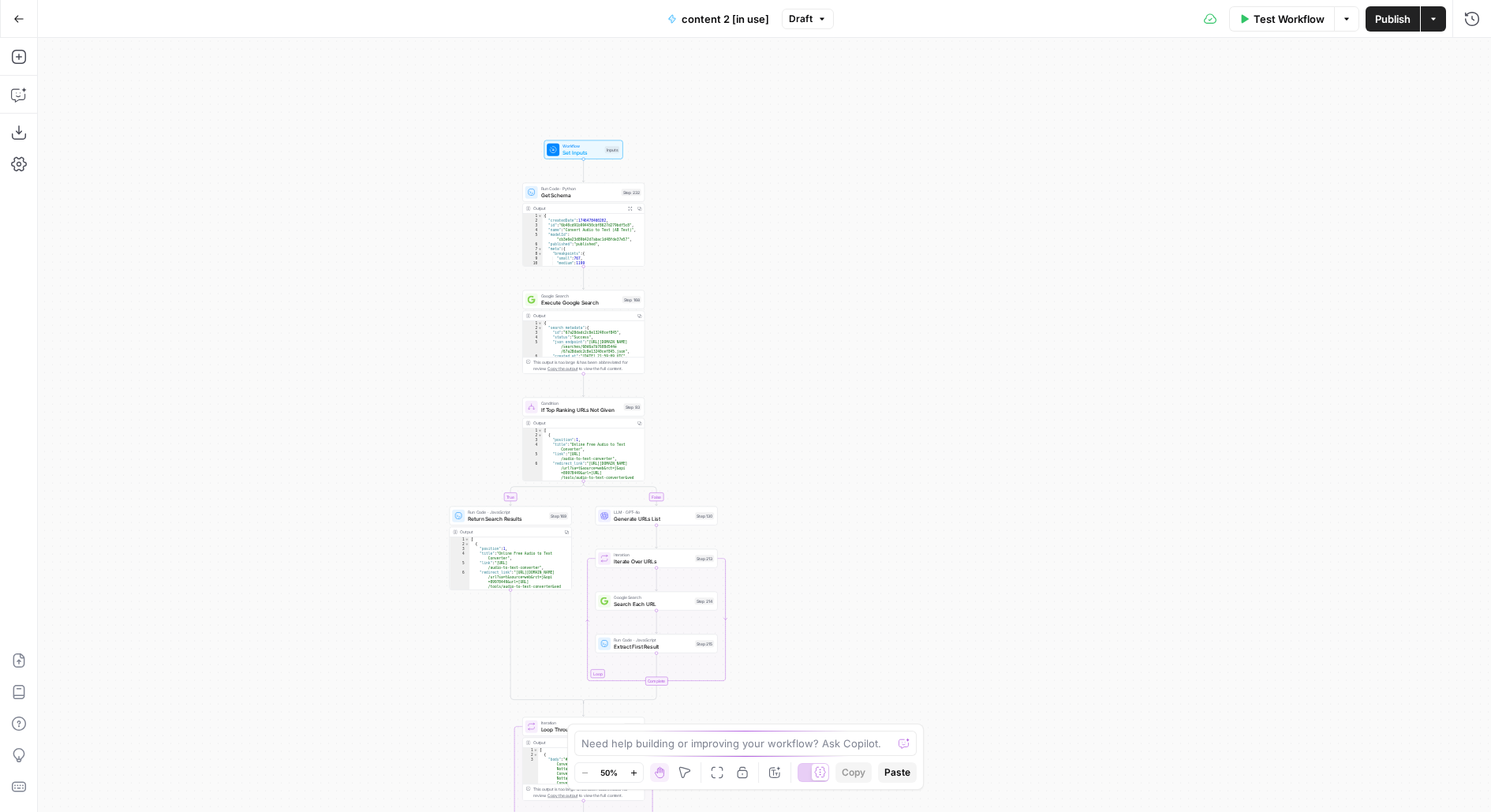
drag, startPoint x: 451, startPoint y: 165, endPoint x: 450, endPoint y: 412, distance: 247.0
click at [451, 414] on div "true false true false Workflow Set Inputs Inputs Run Code · Python Get Schema S…" at bounding box center [764, 424] width 1453 height 774
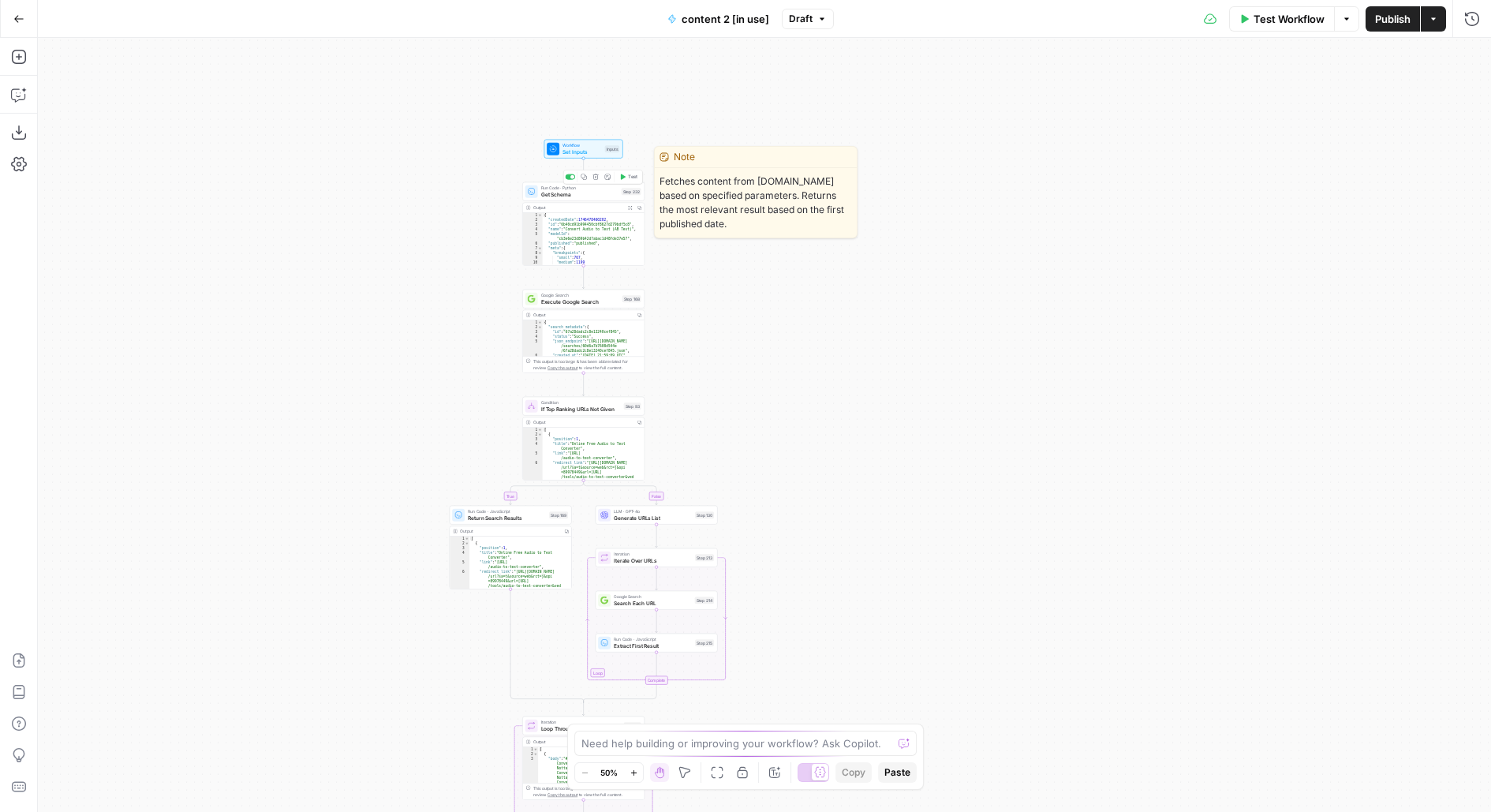
click at [605, 197] on span "Get Schema" at bounding box center [580, 194] width 77 height 8
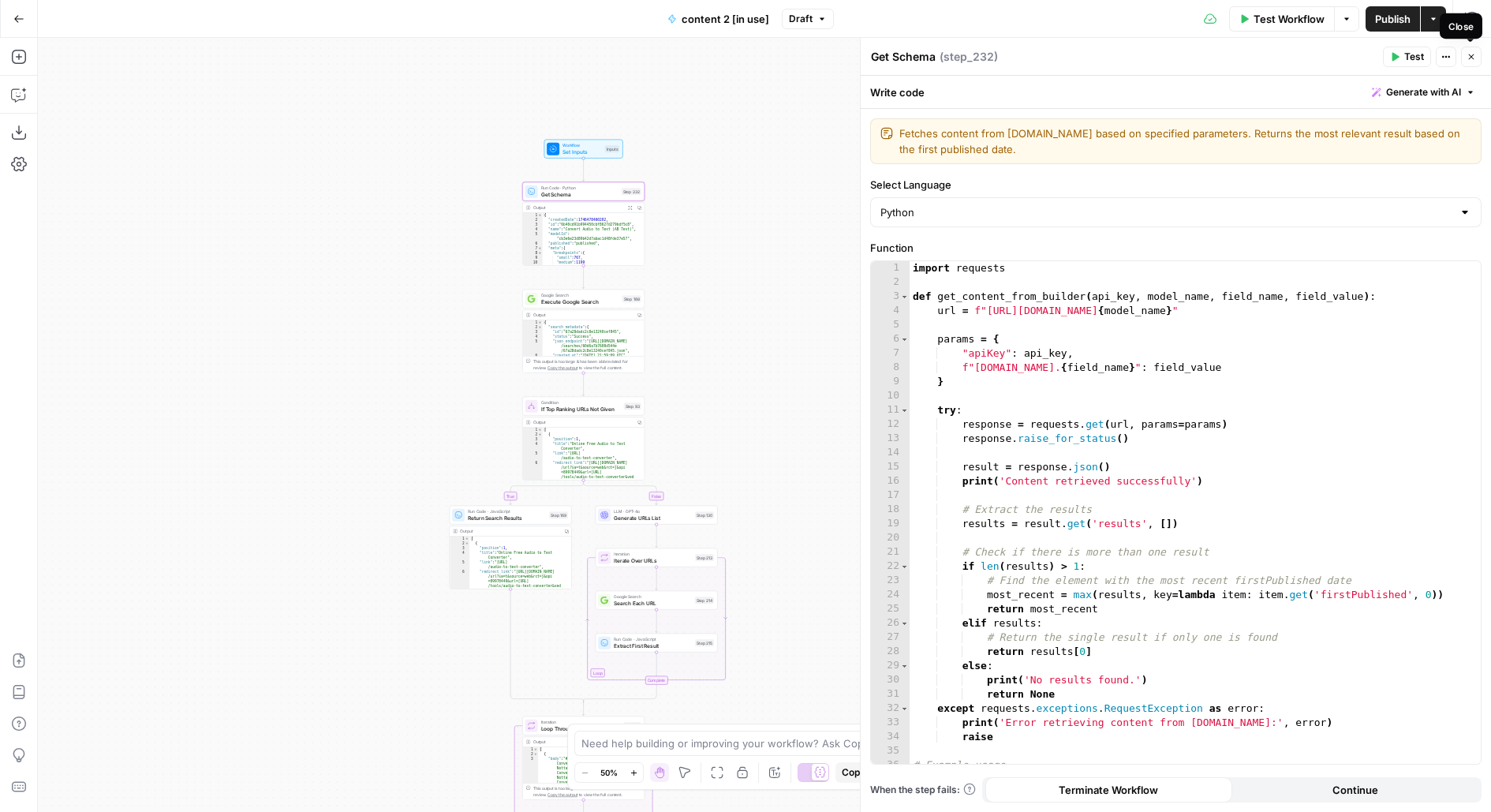
click at [1476, 57] on button "Close" at bounding box center [1472, 56] width 20 height 20
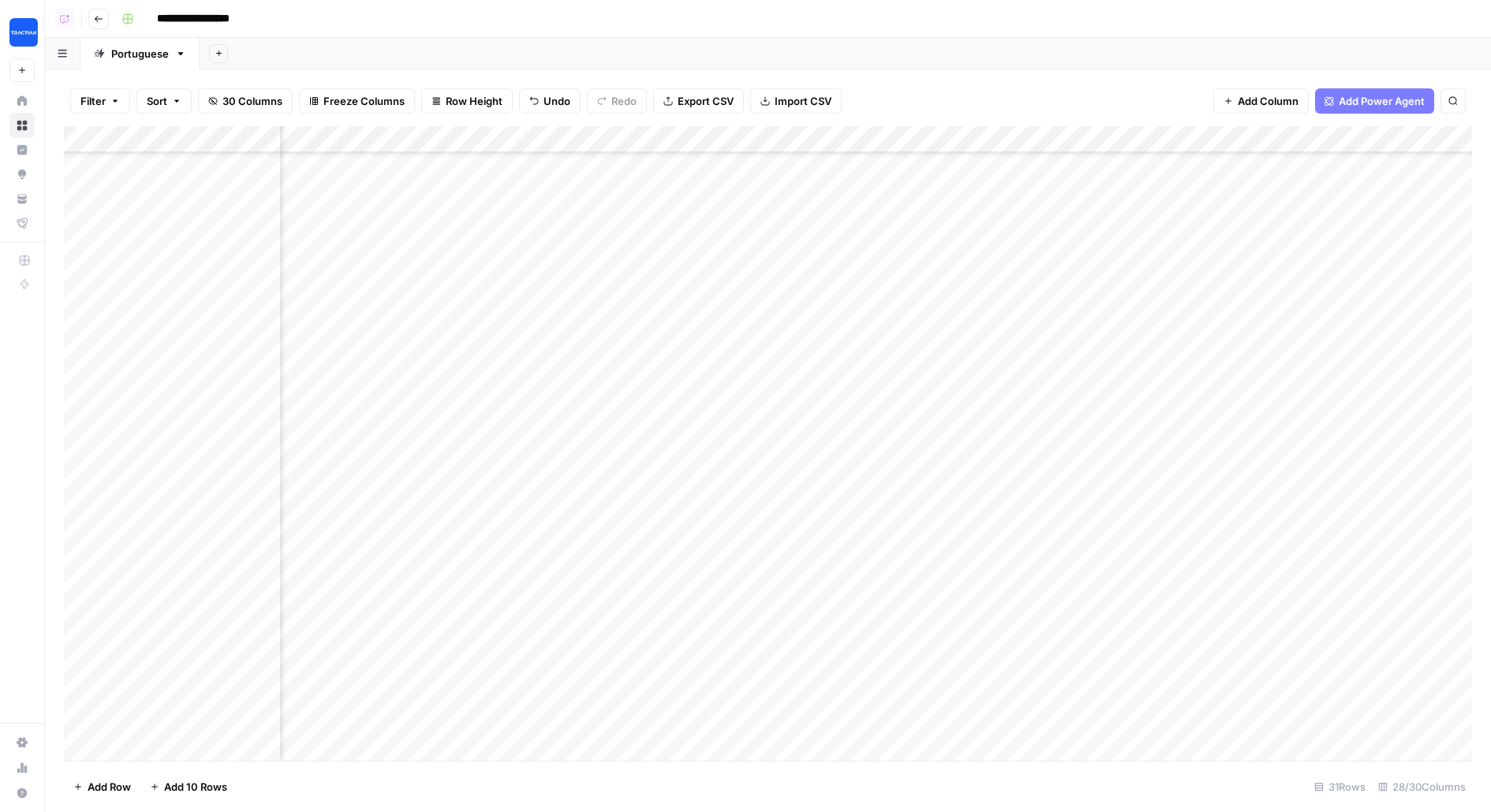
scroll to position [346, 1079]
click at [446, 165] on div "Add Column" at bounding box center [768, 443] width 1409 height 634
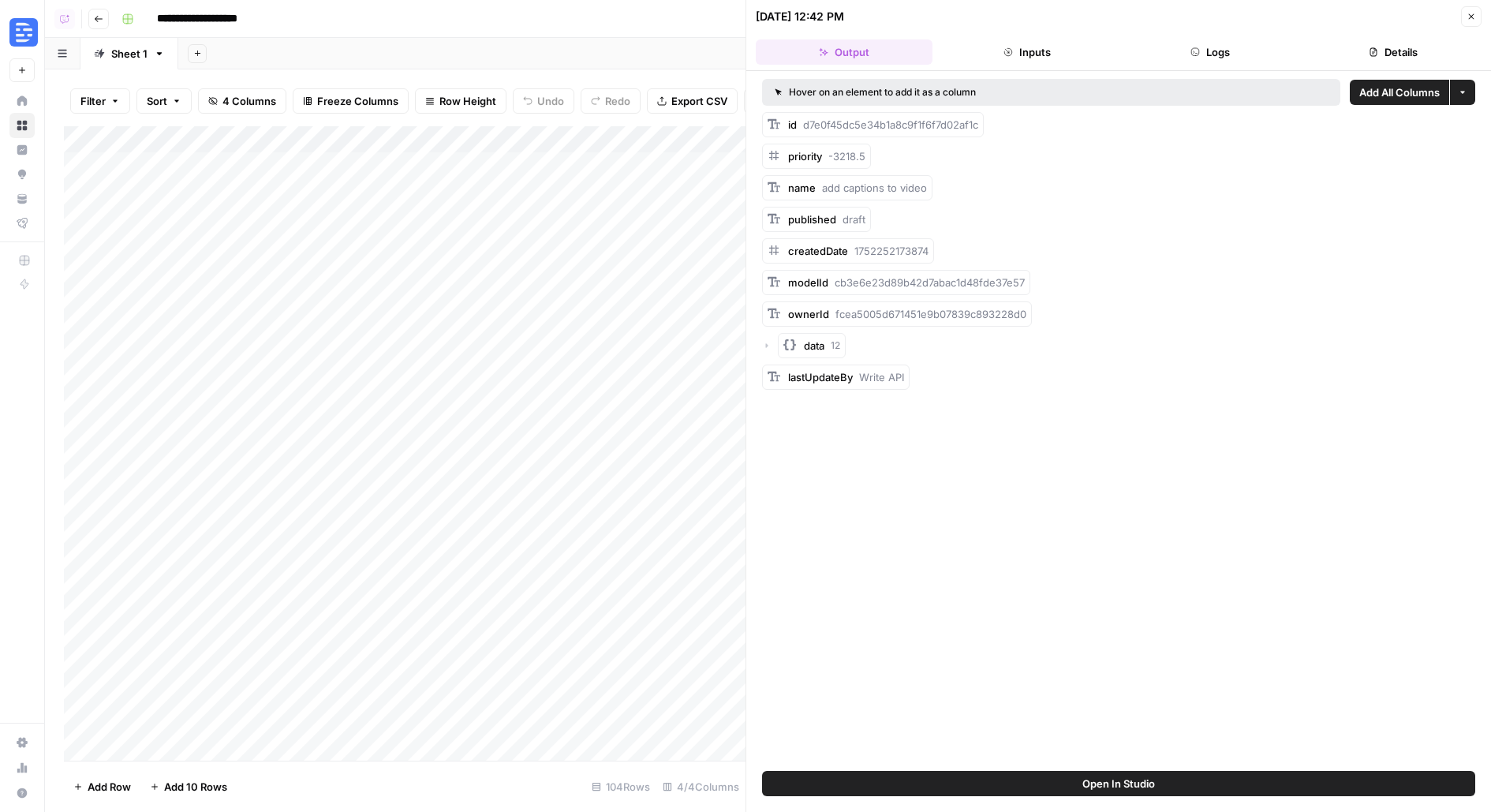
click at [1247, 39] on button "Logs" at bounding box center [1210, 52] width 177 height 25
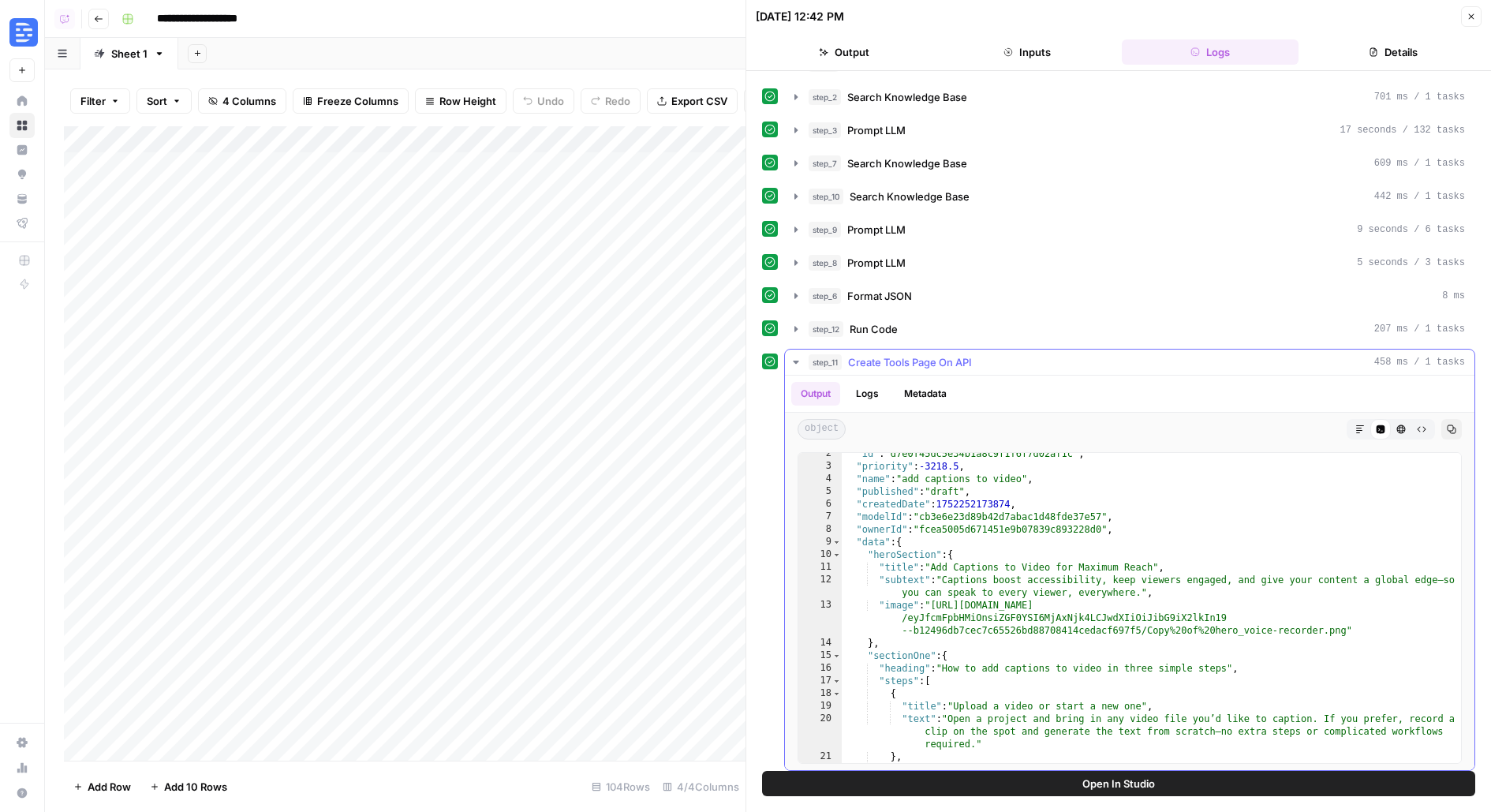
scroll to position [34, 0]
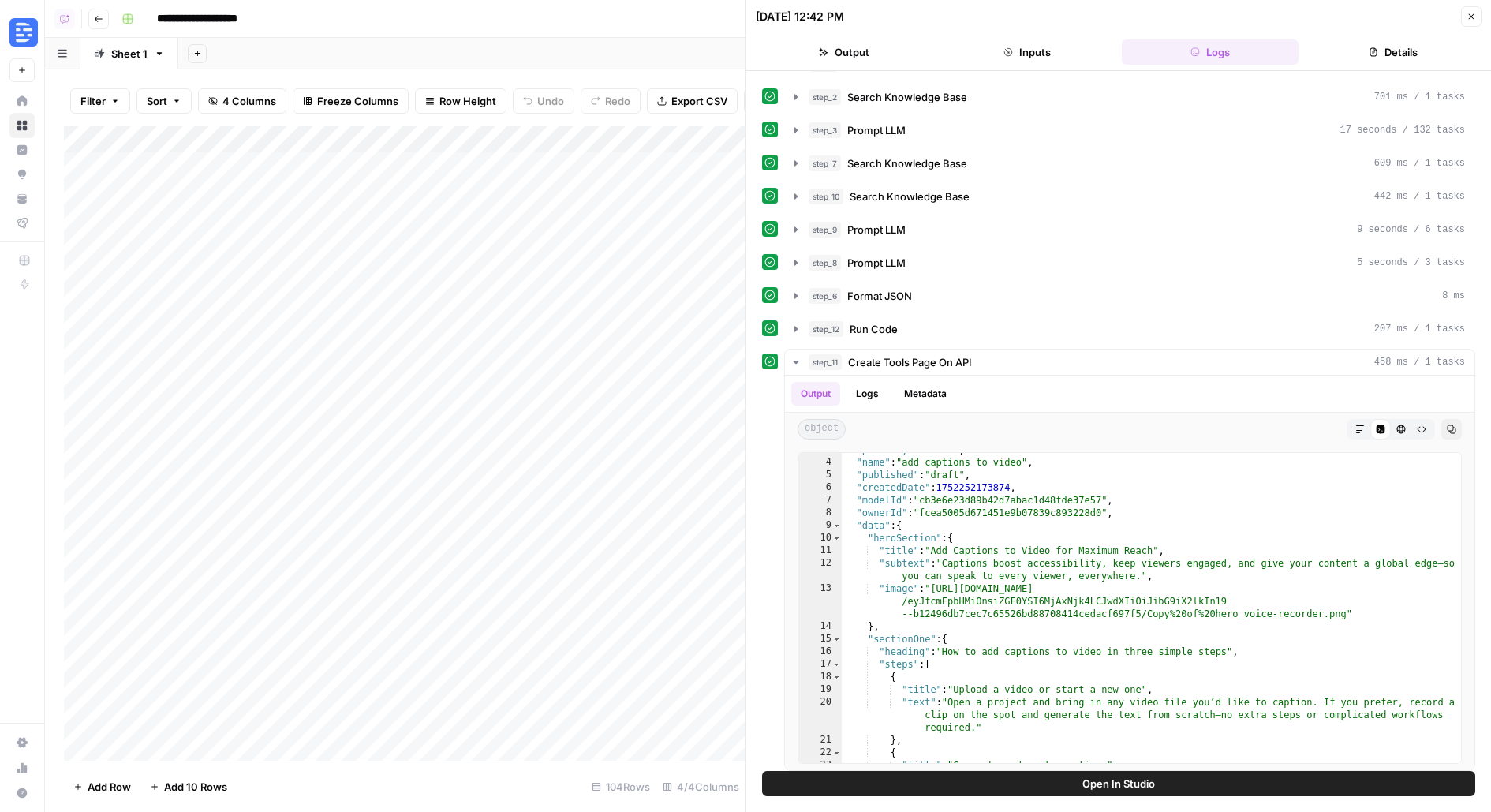
click at [890, 782] on button "Open In Studio" at bounding box center [1118, 783] width 713 height 25
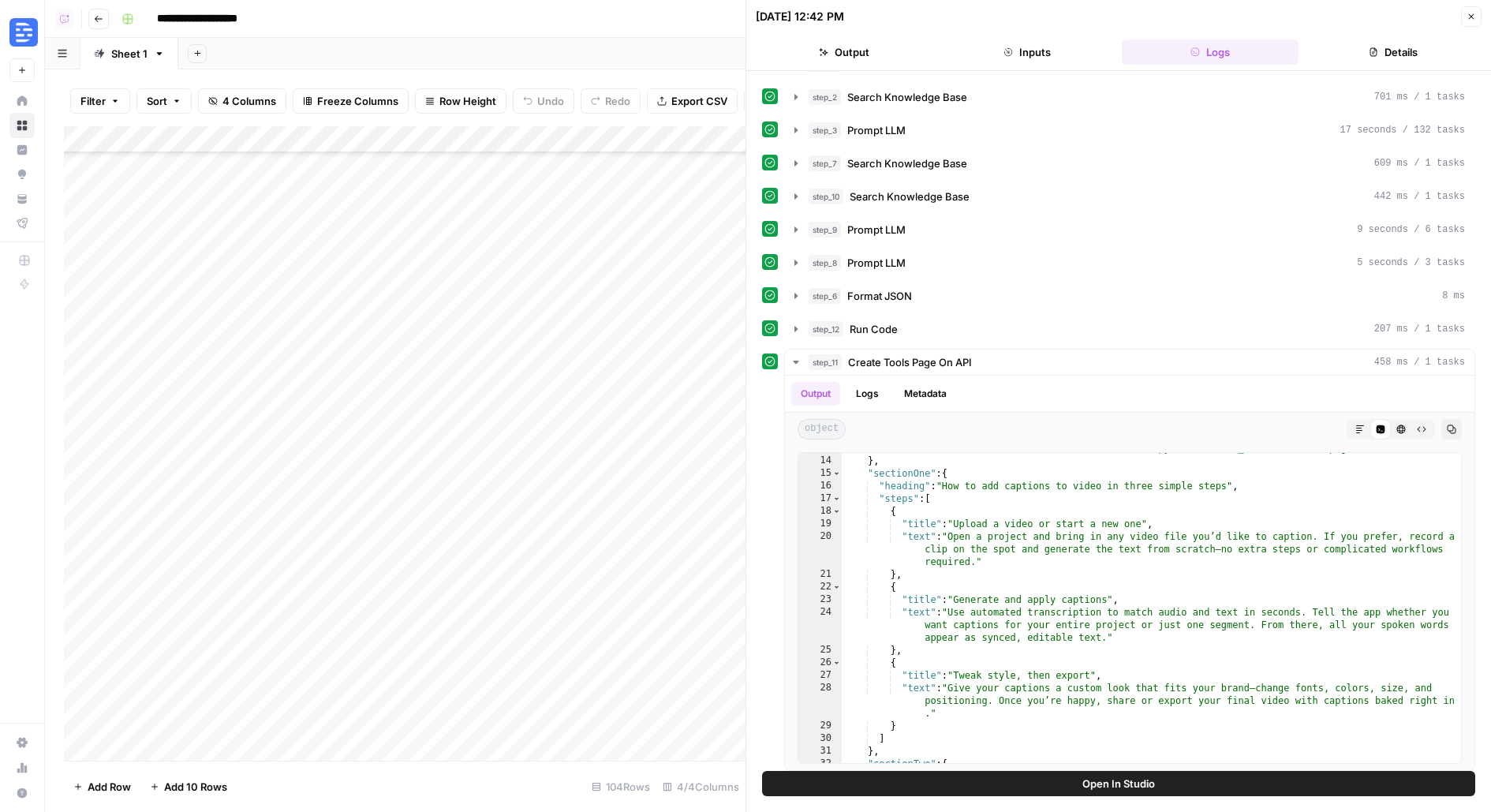
scroll to position [2206, 0]
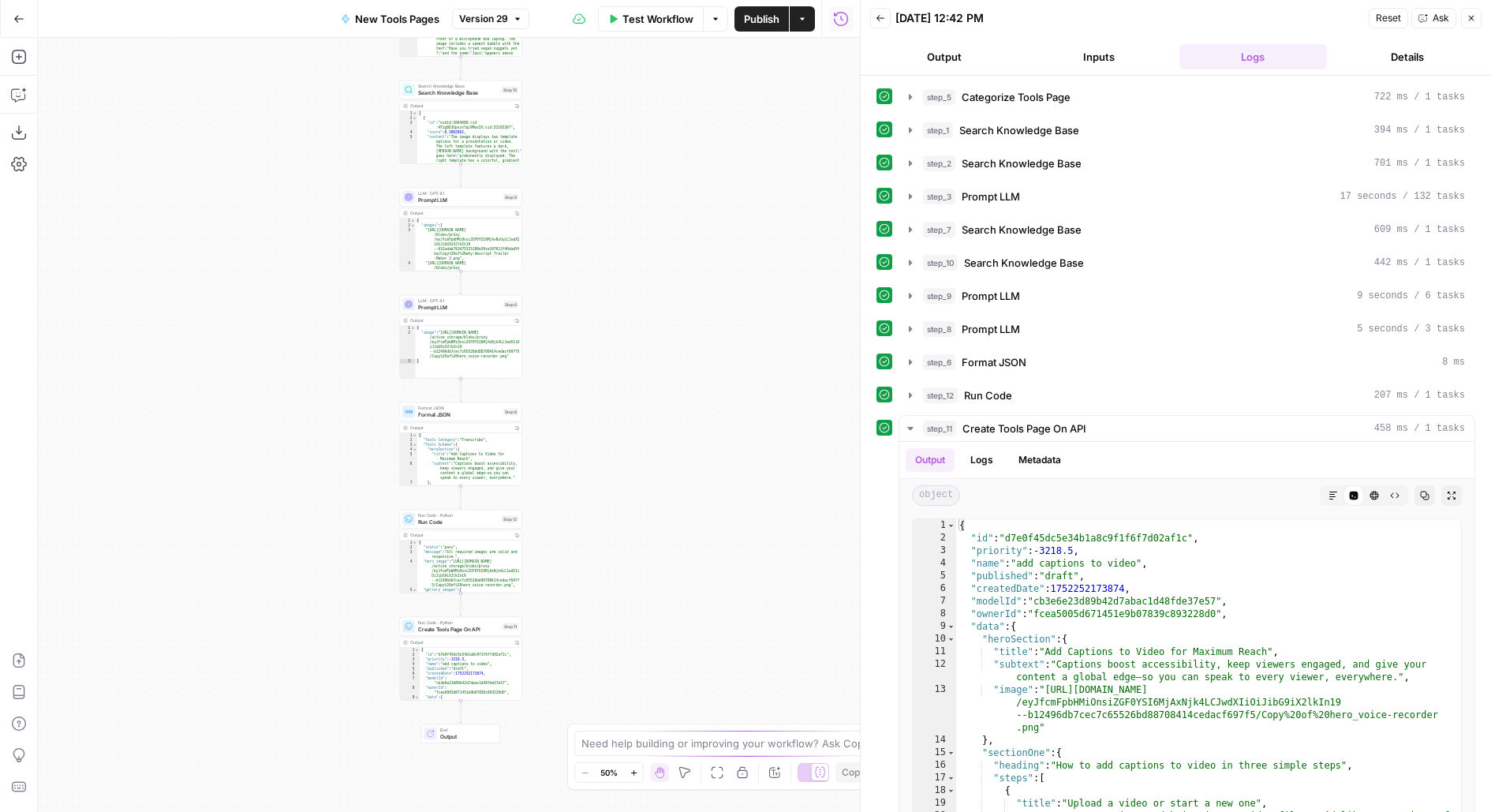
drag, startPoint x: 671, startPoint y: 583, endPoint x: 678, endPoint y: 252, distance: 331.1
click at [679, 258] on div "Workflow Set Inputs Inputs LLM · GPT-4.1 Categorize Tools Page Step 5 Output Co…" at bounding box center [449, 424] width 822 height 774
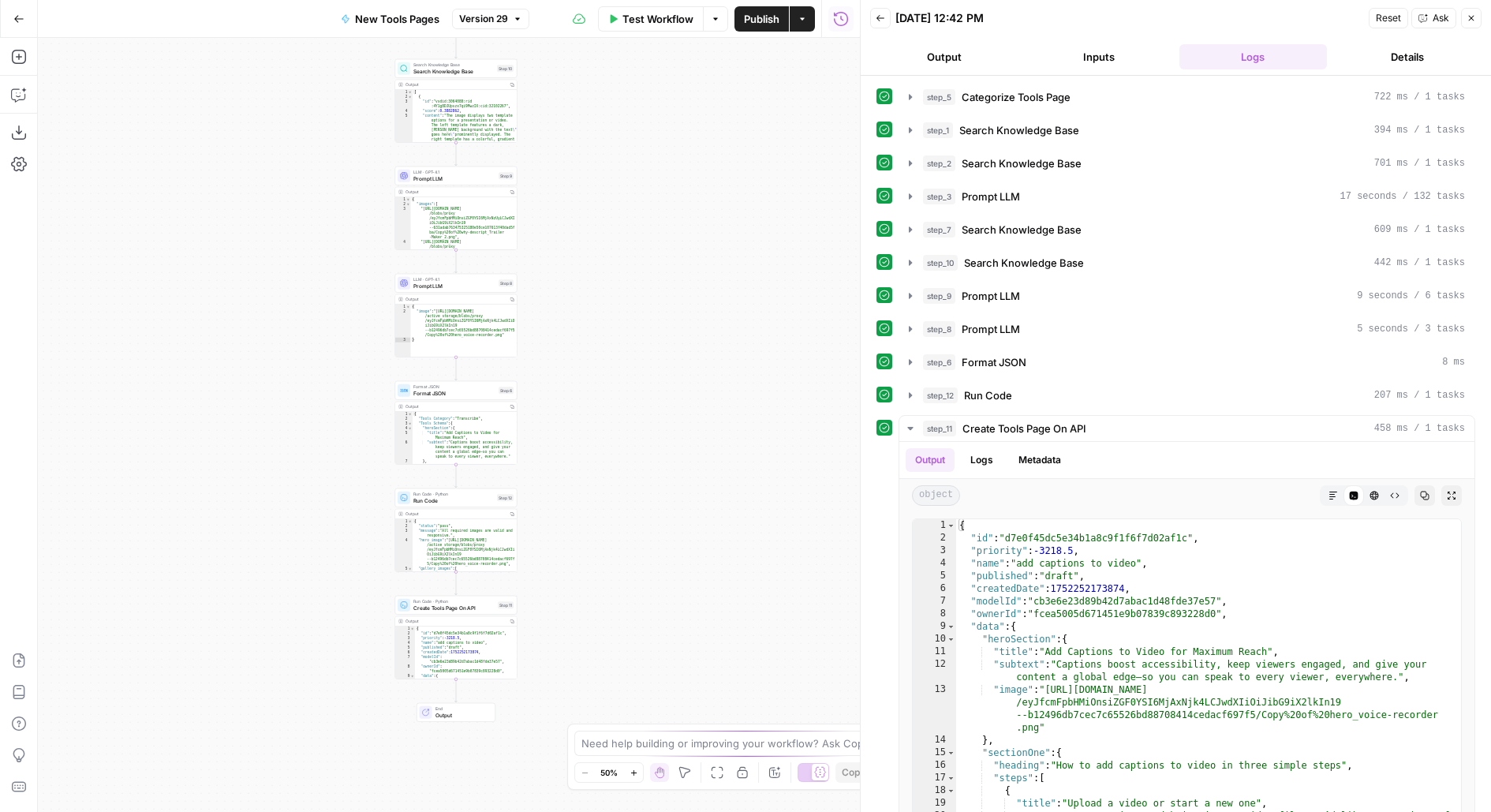
drag, startPoint x: 613, startPoint y: 565, endPoint x: 705, endPoint y: 383, distance: 203.9
click at [706, 383] on div "Workflow Set Inputs Inputs LLM · GPT-4.1 Categorize Tools Page Step 5 Output Co…" at bounding box center [449, 424] width 822 height 774
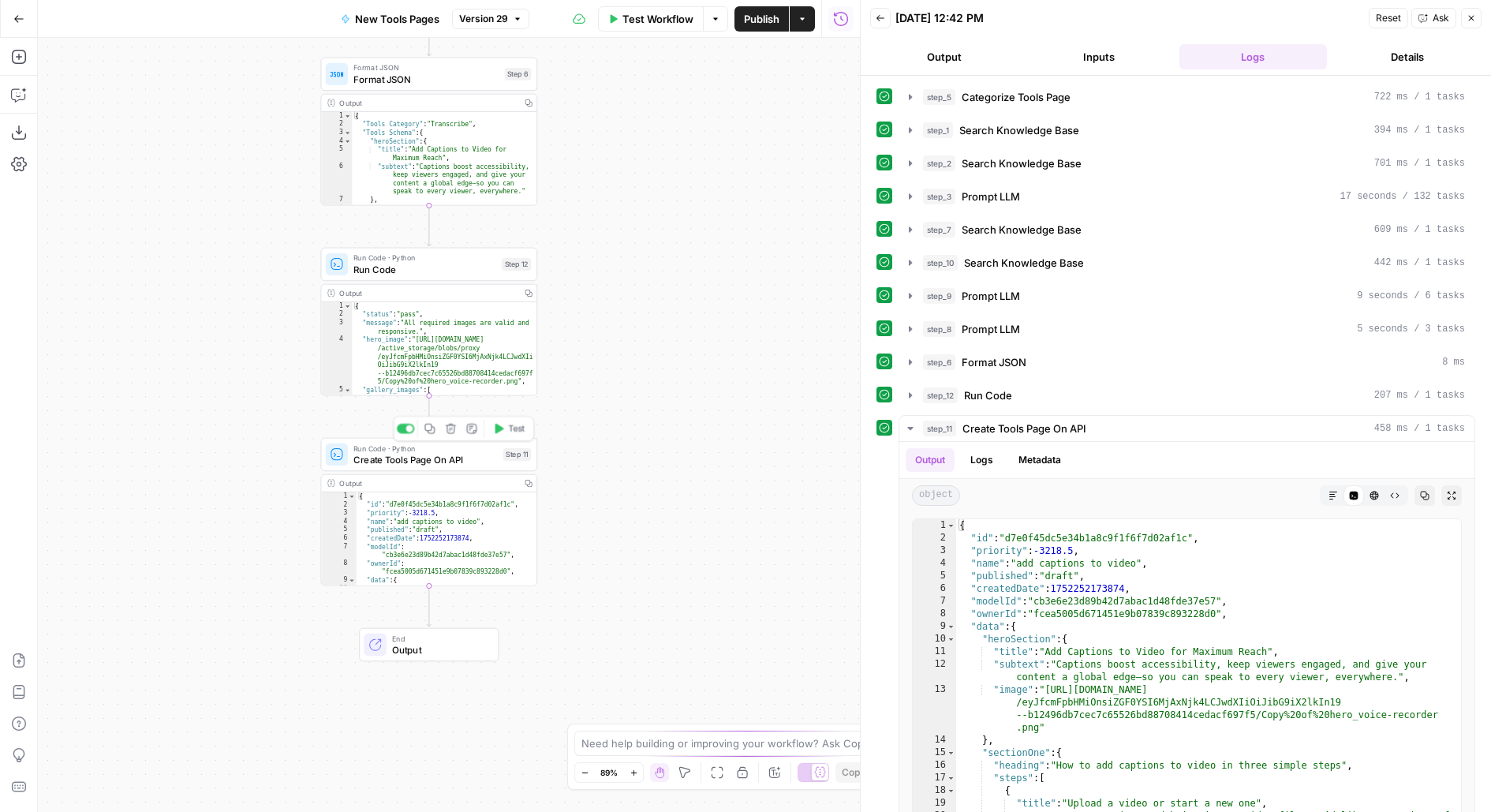
click at [472, 466] on span "Create Tools Page On API" at bounding box center [425, 459] width 144 height 14
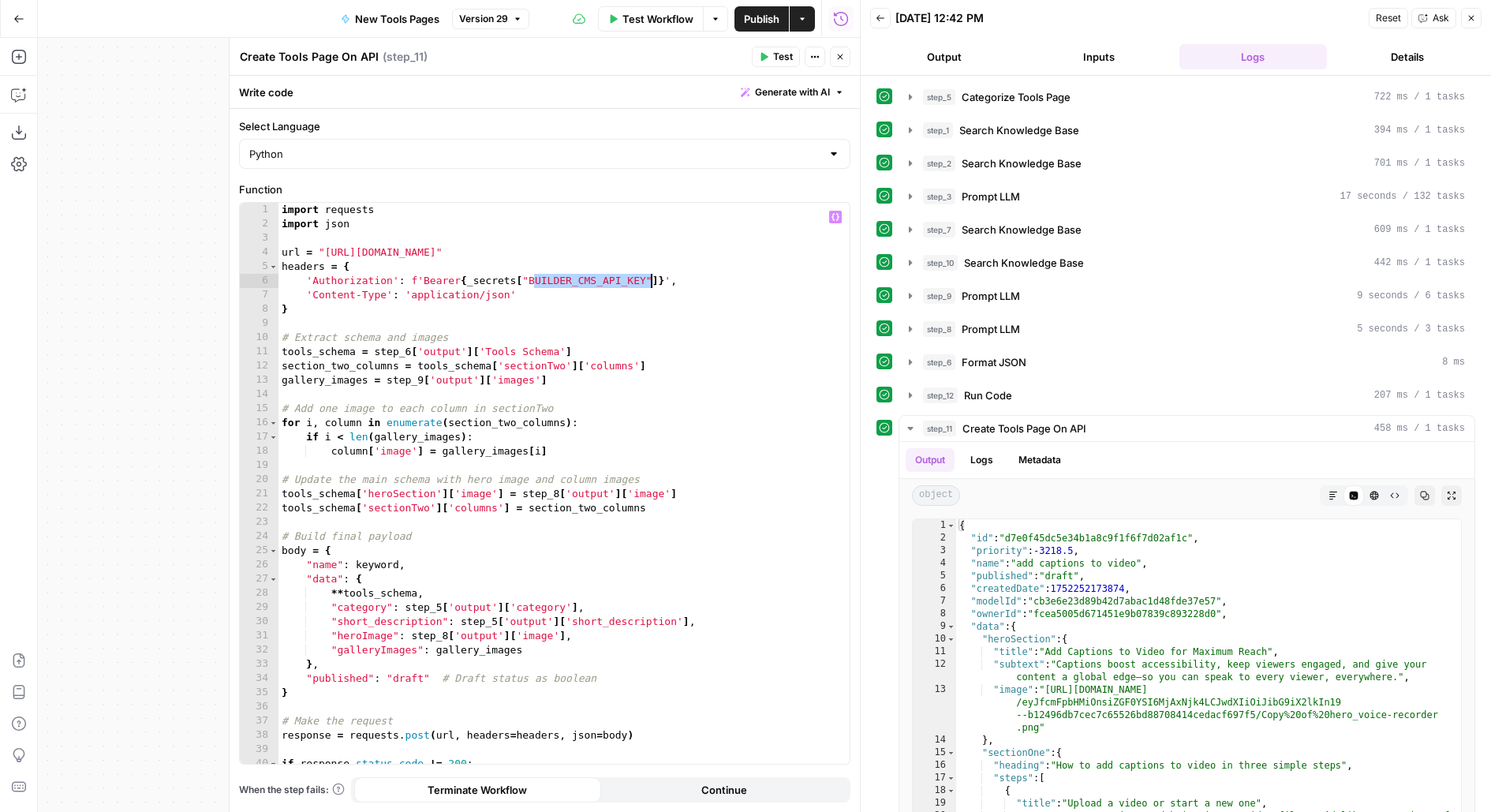
drag, startPoint x: 532, startPoint y: 280, endPoint x: 653, endPoint y: 281, distance: 121.0
click at [653, 281] on div "import requests import json url = "[URL][DOMAIN_NAME]" headers = { 'Authorizati…" at bounding box center [565, 505] width 572 height 604
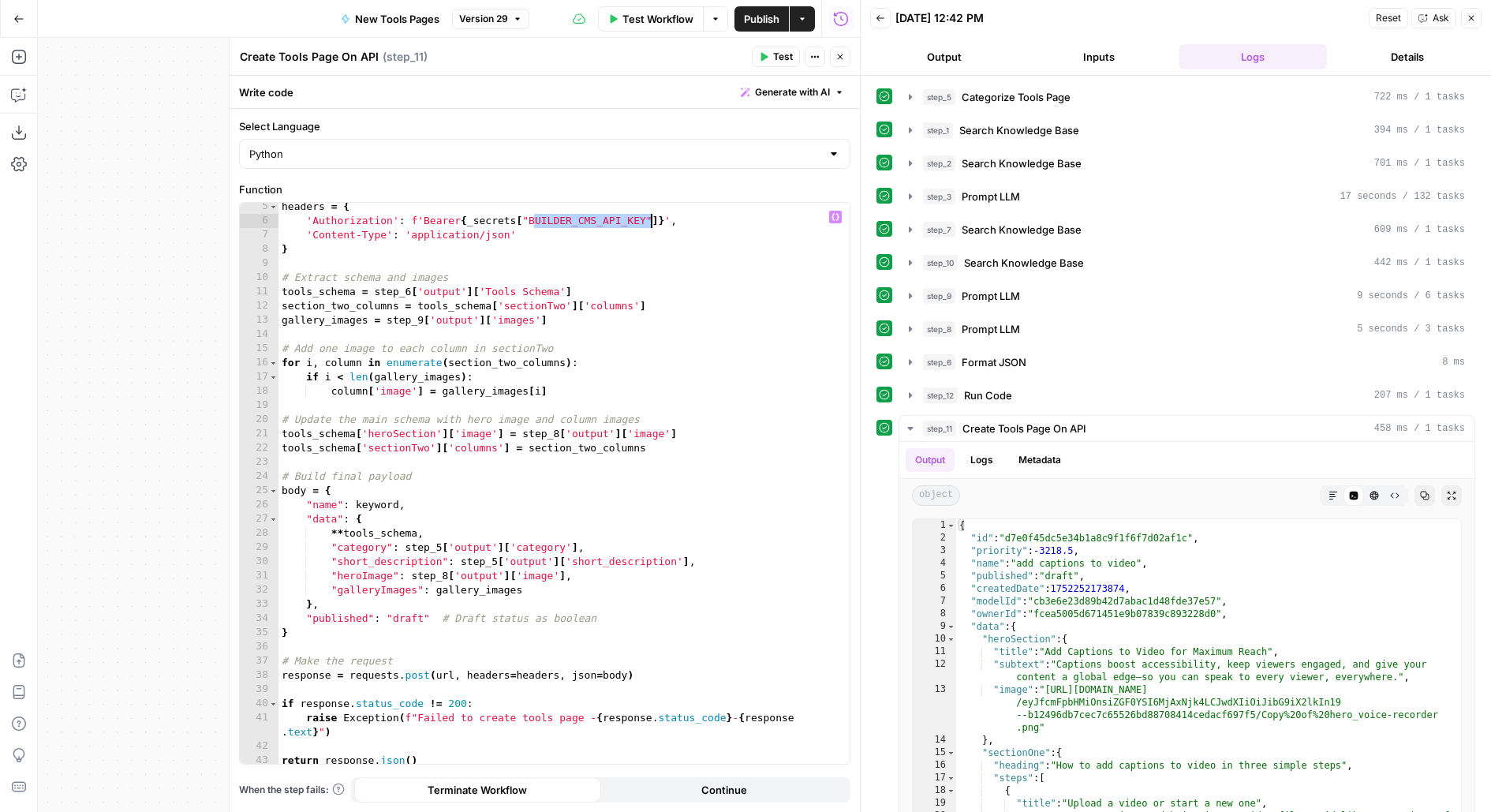
scroll to position [77, 0]
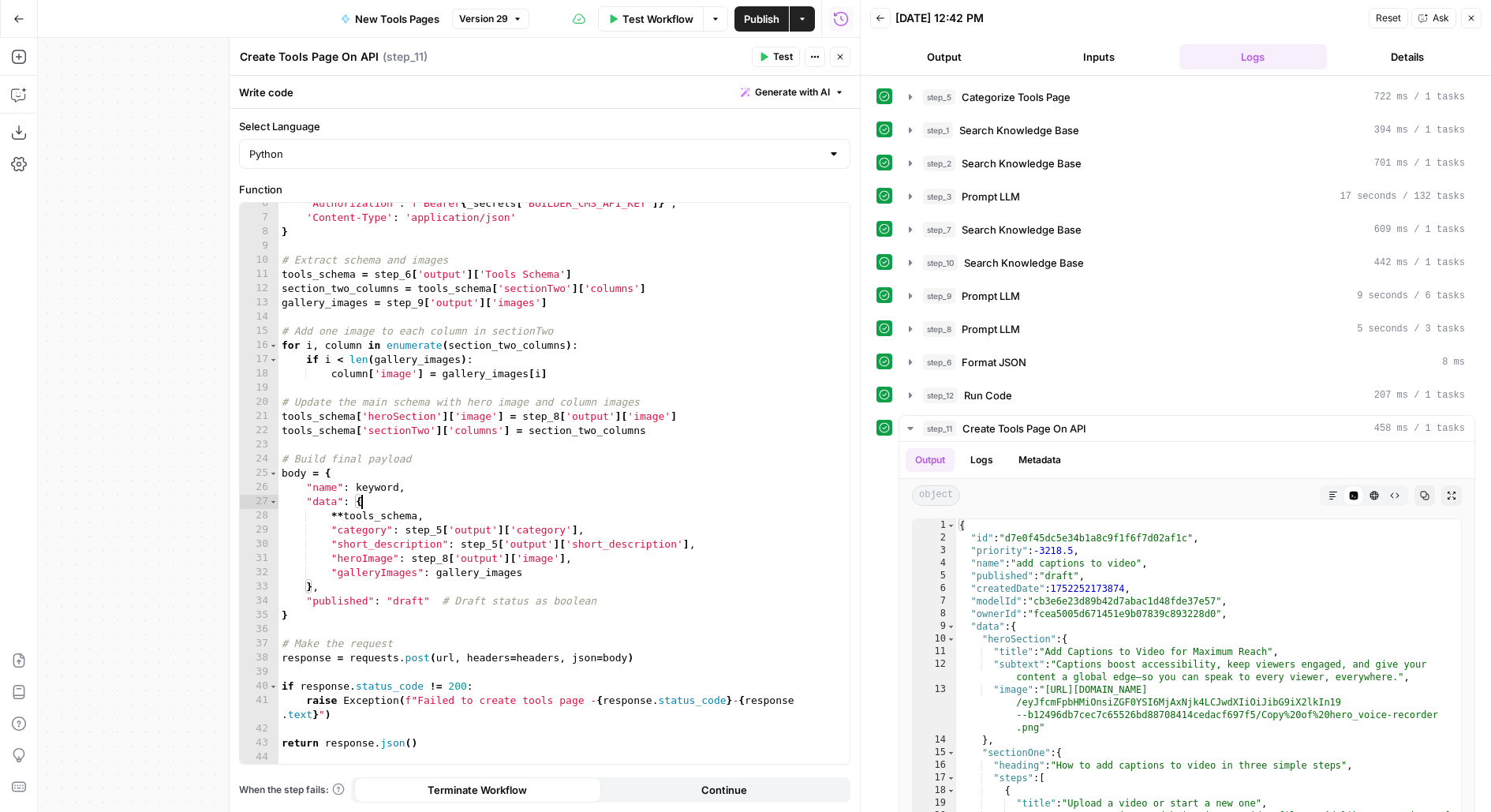
click at [644, 505] on div "'Authorization' : f'Bearer { _secrets [ "BUILDER_CMS_API_KEY" ]} ' , 'Content-T…" at bounding box center [565, 491] width 572 height 590
type textarea "*********"
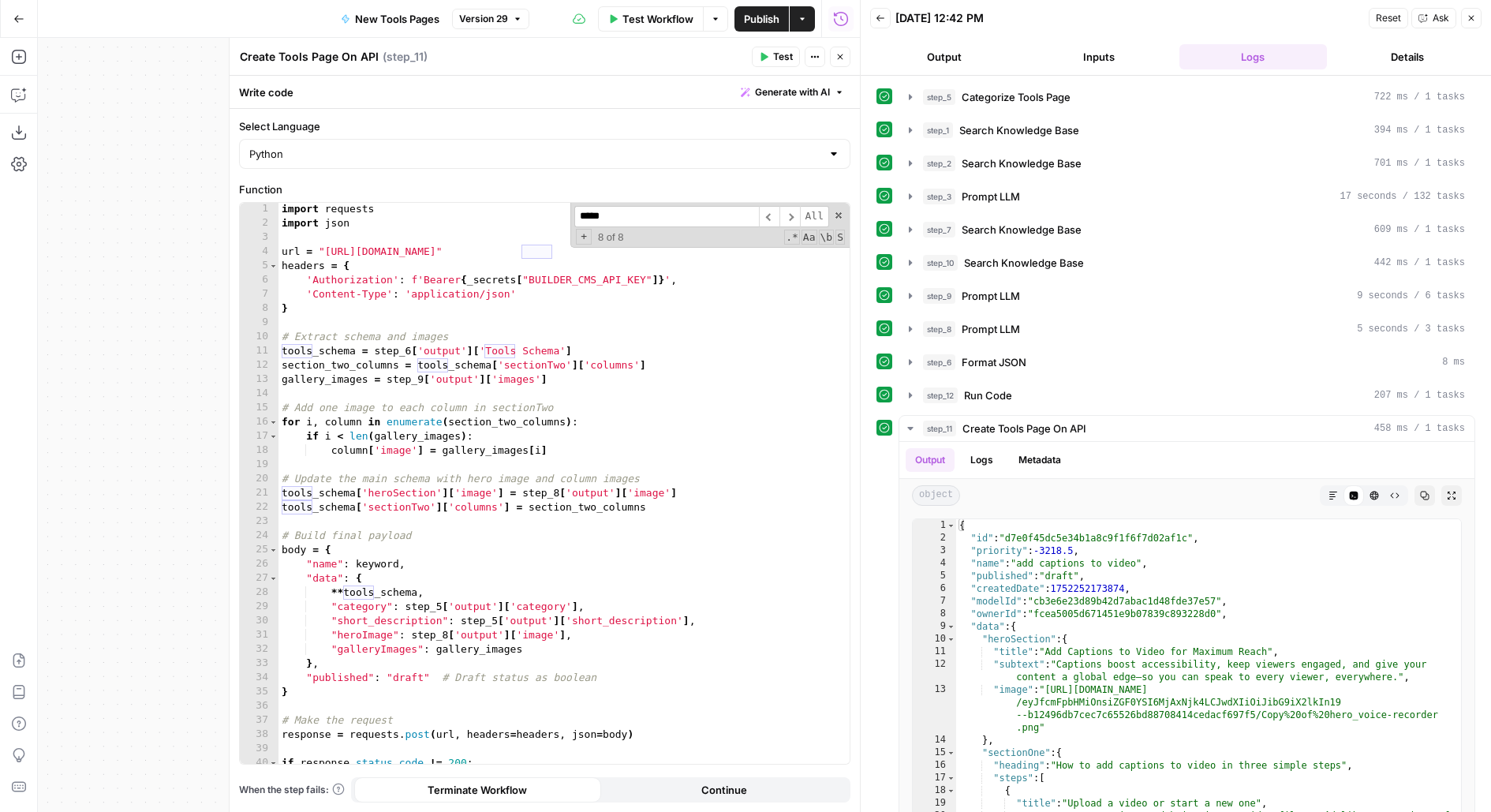
scroll to position [0, 0]
type input "*****"
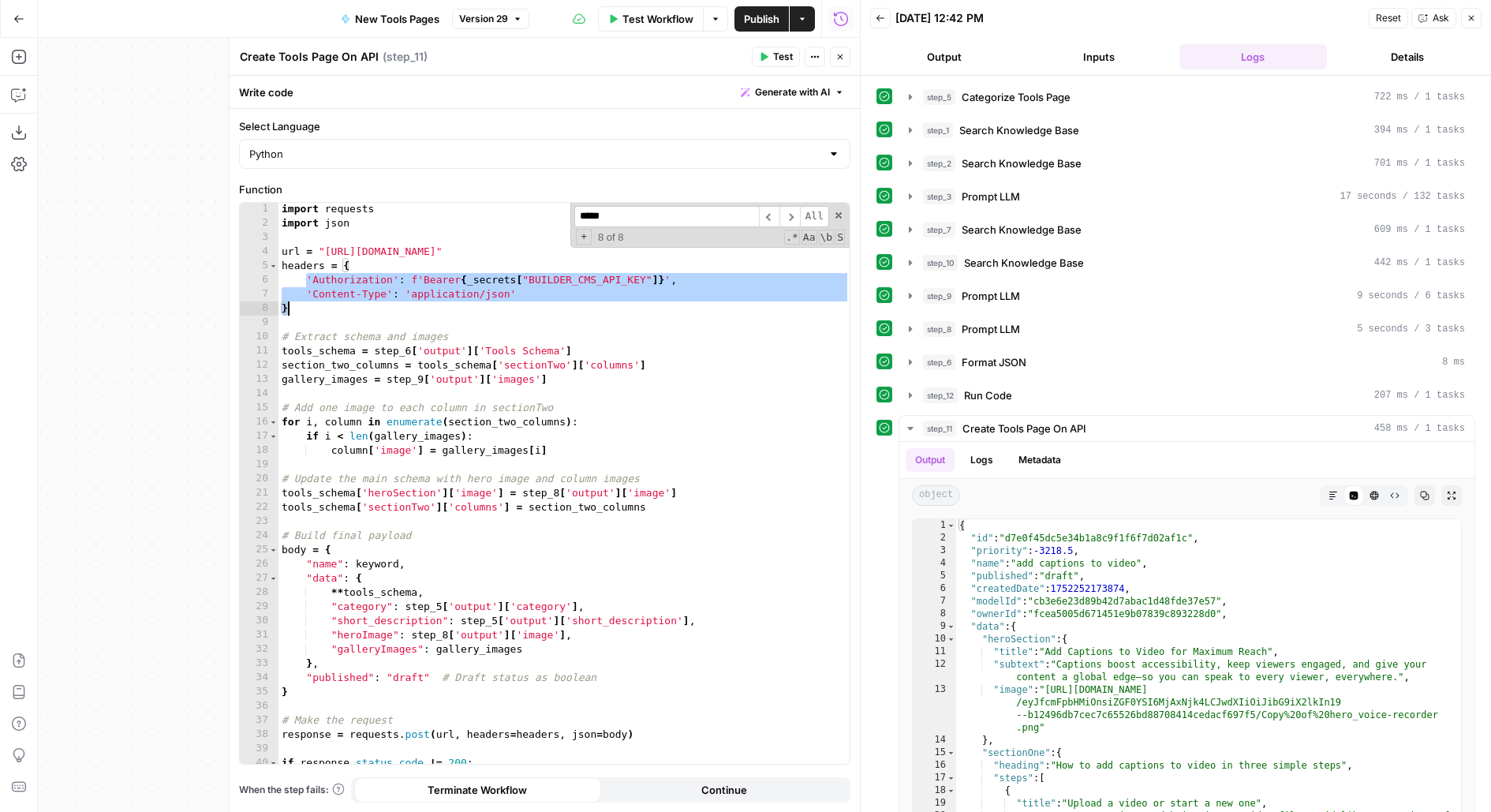
drag, startPoint x: 307, startPoint y: 286, endPoint x: 543, endPoint y: 308, distance: 237.0
click at [544, 308] on div "import requests import json url = "[URL][DOMAIN_NAME]" headers = { 'Authorizati…" at bounding box center [565, 504] width 572 height 604
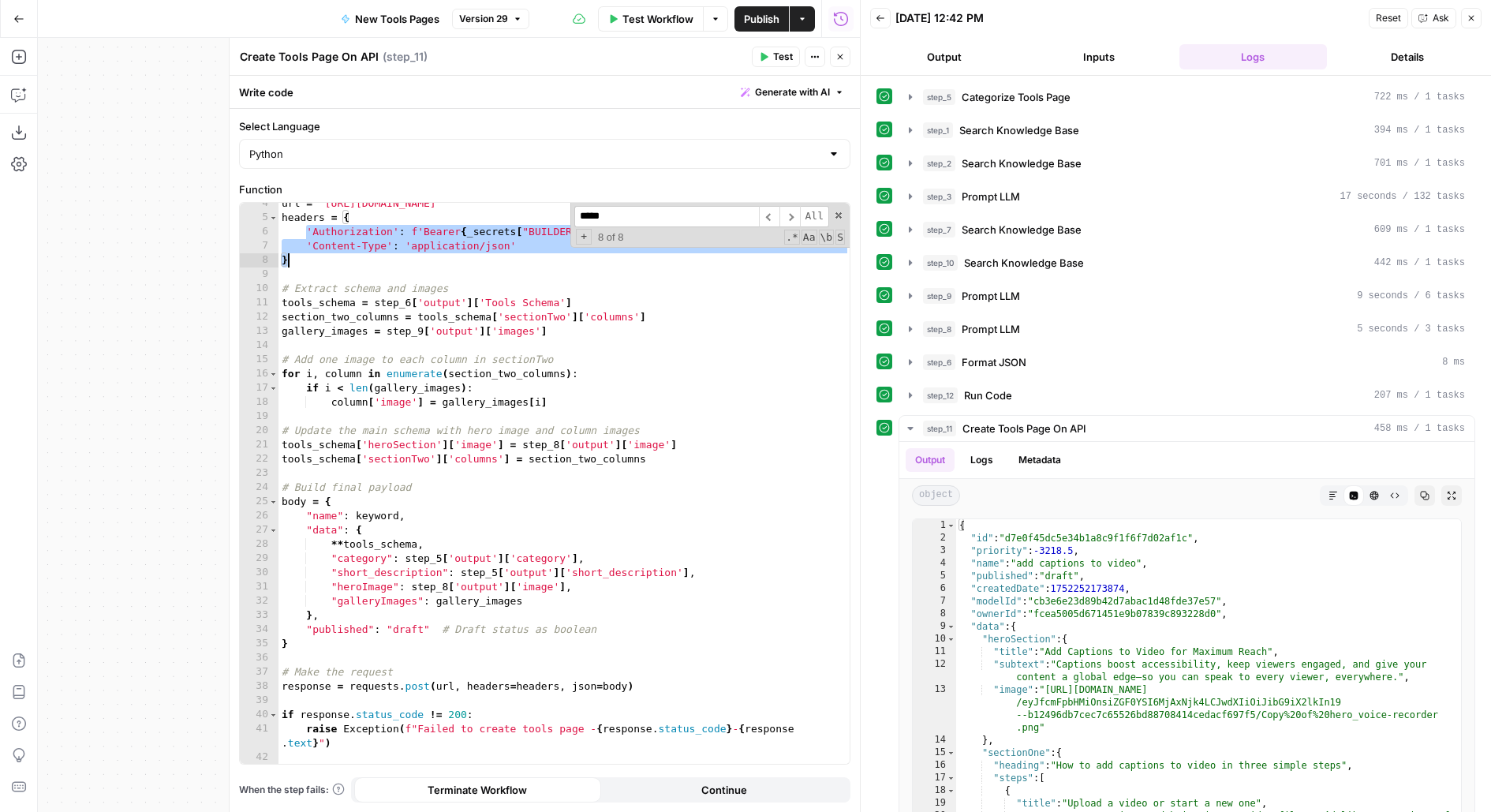
scroll to position [77, 0]
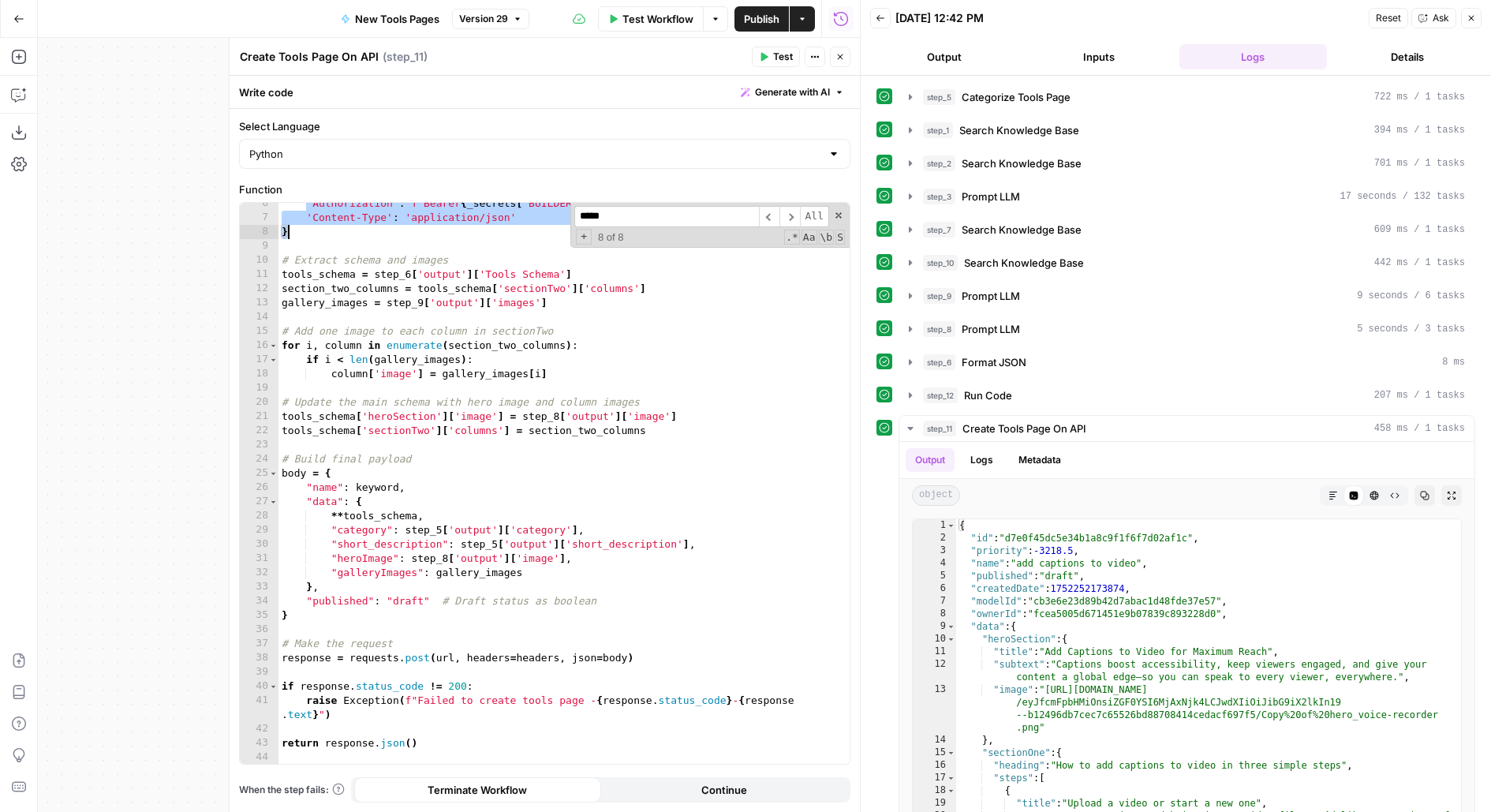
click at [668, 487] on div "'Authorization' : f'Bearer { _secrets [ "BUILDER_CMS_API_KEY" ]} ' , 'Content-T…" at bounding box center [565, 491] width 572 height 590
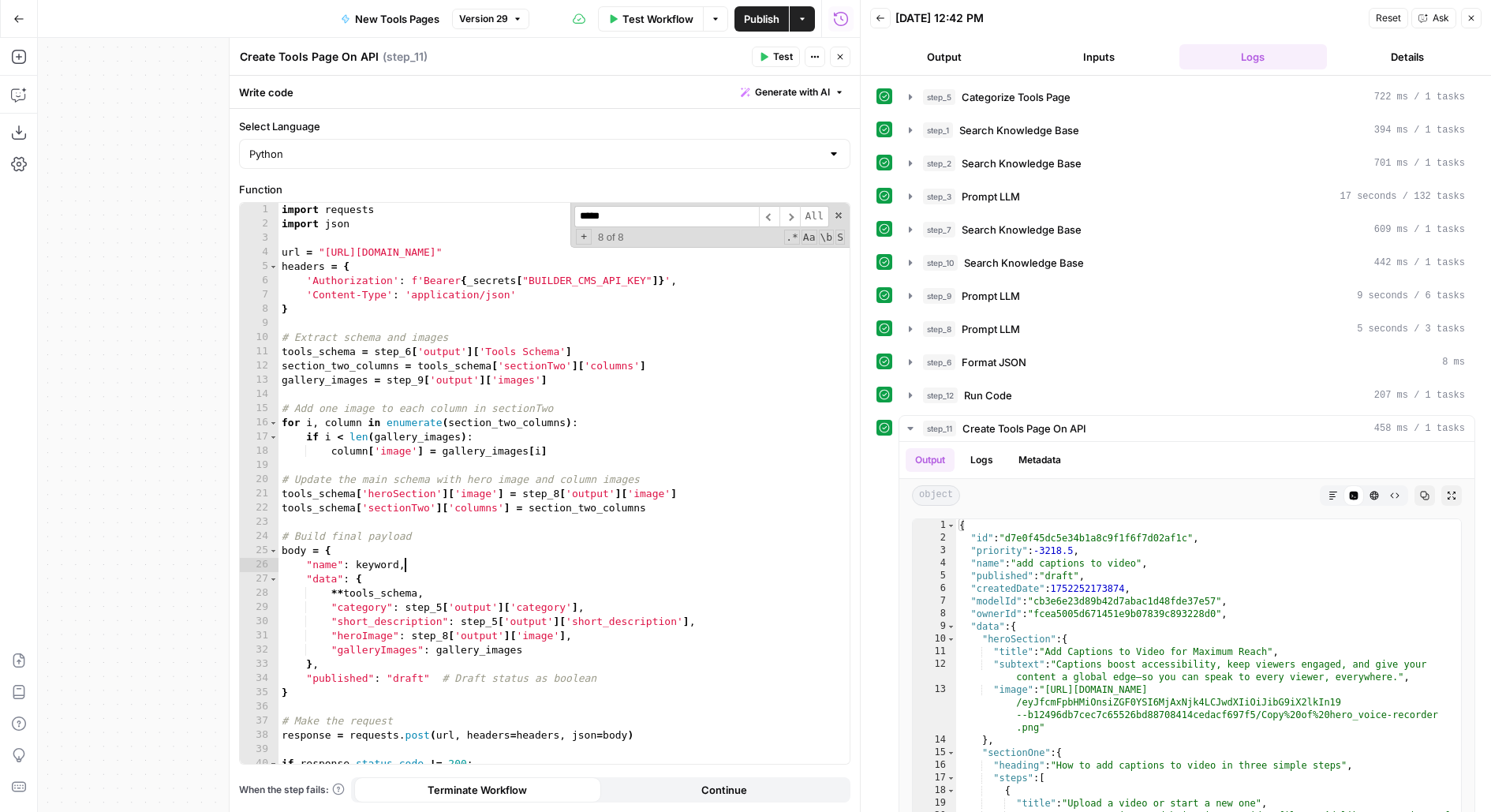
scroll to position [0, 0]
click at [616, 283] on div "import requests import json url = "[URL][DOMAIN_NAME]" headers = { 'Authorizati…" at bounding box center [565, 505] width 572 height 604
click at [585, 352] on div "import requests import json url = "[URL][DOMAIN_NAME]" headers = { 'Authorizati…" at bounding box center [565, 505] width 572 height 604
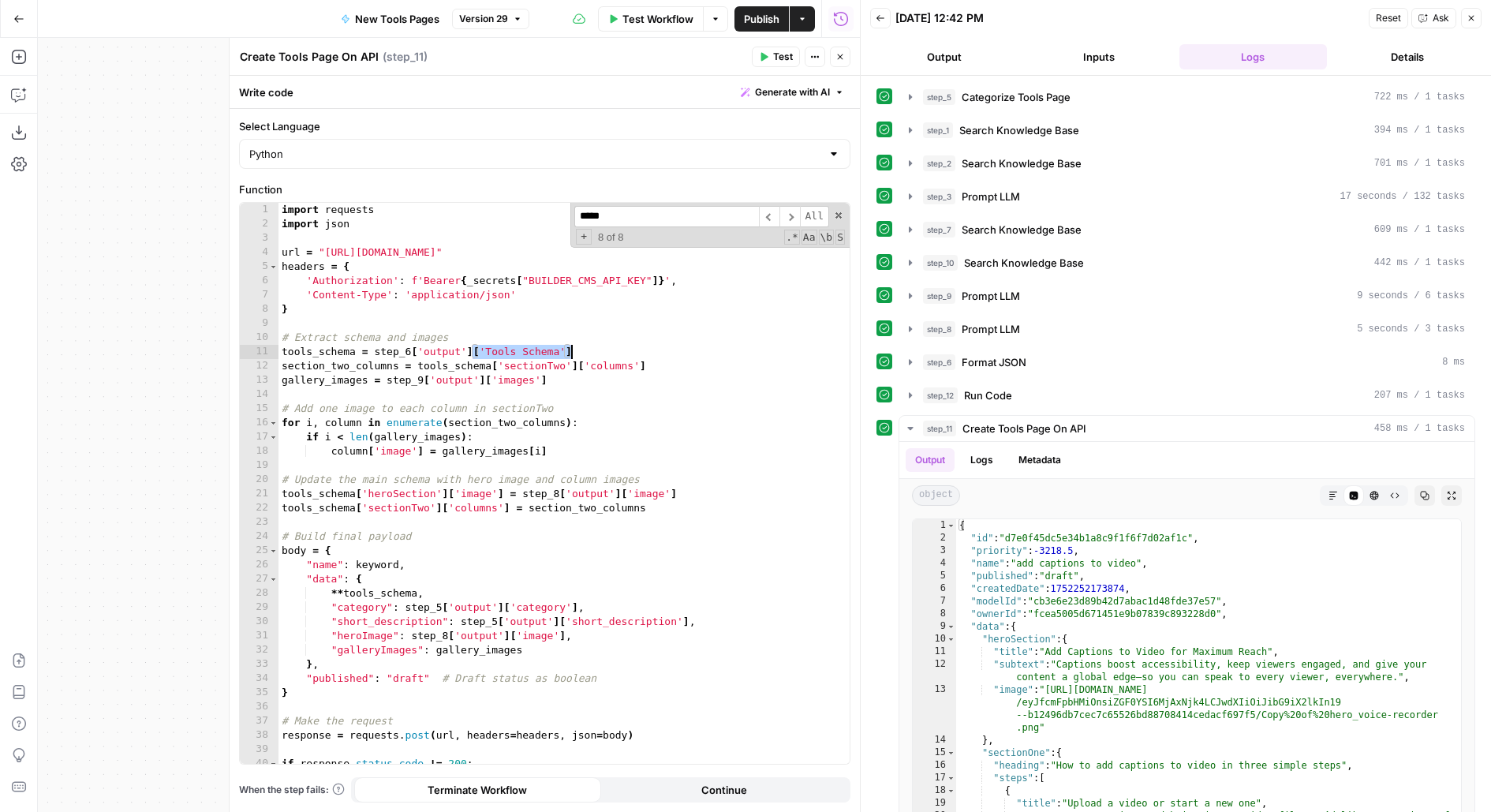
click at [585, 352] on div "import requests import json url = "[URL][DOMAIN_NAME]" headers = { 'Authorizati…" at bounding box center [565, 505] width 572 height 604
click at [841, 214] on span at bounding box center [838, 215] width 11 height 11
click at [748, 293] on div "import requests import json url = "[URL][DOMAIN_NAME]" headers = { 'Authorizati…" at bounding box center [565, 505] width 572 height 604
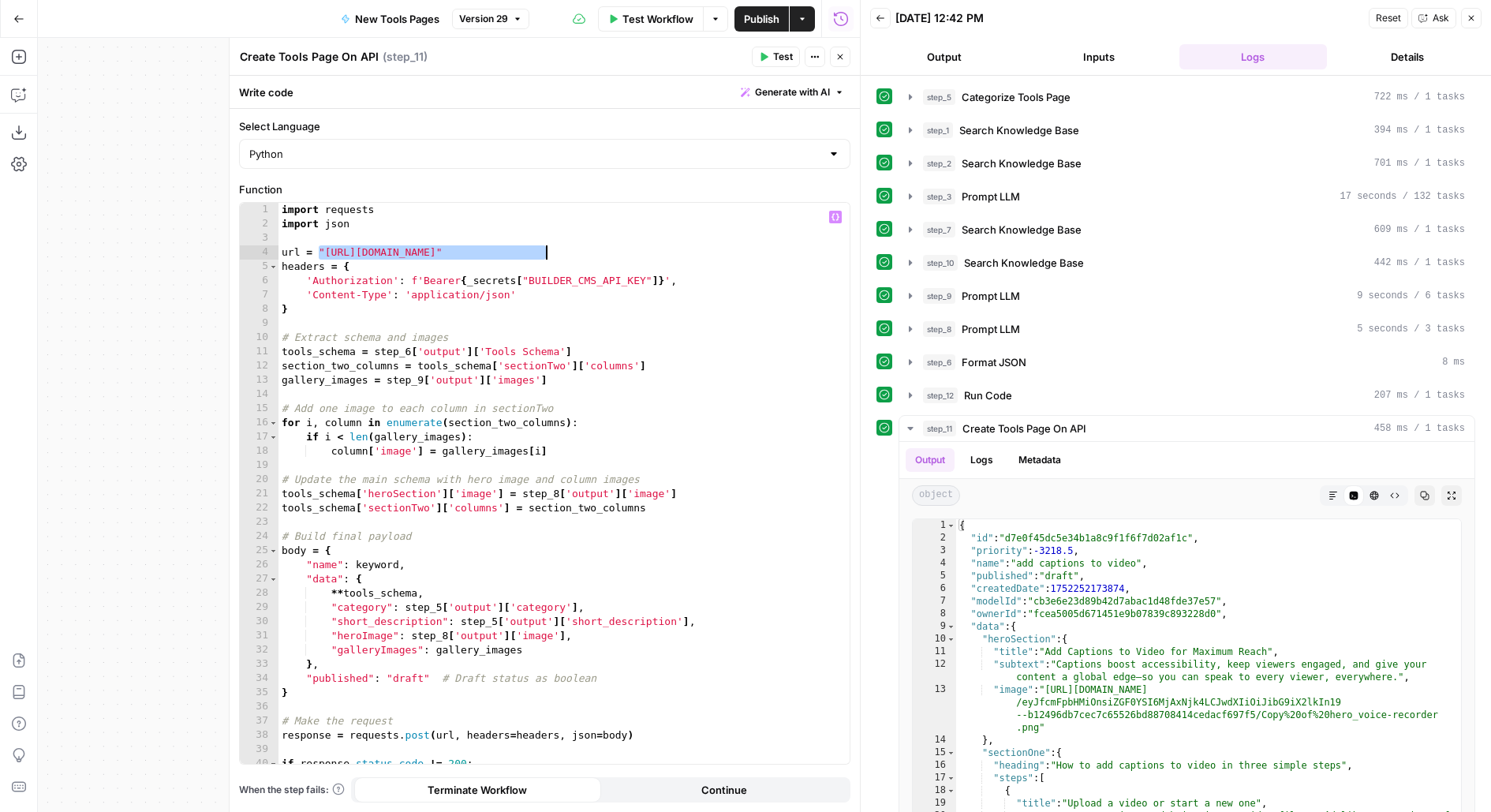
drag, startPoint x: 316, startPoint y: 246, endPoint x: 550, endPoint y: 248, distance: 234.0
click at [550, 248] on div "import requests import json url = "[URL][DOMAIN_NAME]" headers = { 'Authorizati…" at bounding box center [565, 505] width 572 height 604
type textarea "**********"
click at [534, 252] on div "import requests import json url = "[URL][DOMAIN_NAME]" headers = { 'Authorizati…" at bounding box center [565, 505] width 572 height 604
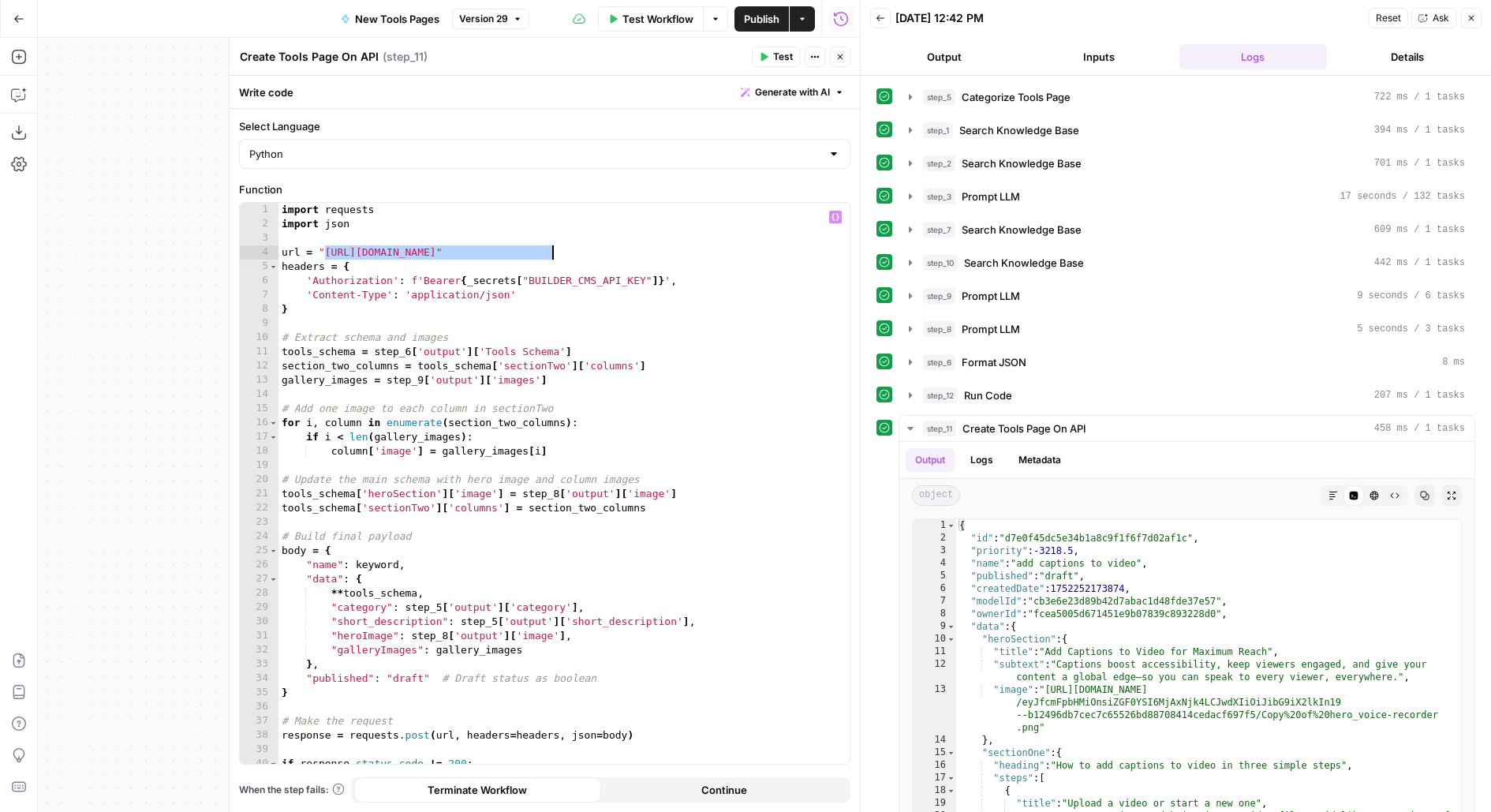
drag, startPoint x: 323, startPoint y: 252, endPoint x: 549, endPoint y: 249, distance: 226.0
click at [549, 249] on div "import requests import json url = "https://builder.io/api/v1/write/tools" heade…" at bounding box center [565, 505] width 572 height 604
click at [529, 395] on div "import requests import json url = "https://builder.io/api/v1/write/tools" heade…" at bounding box center [565, 505] width 572 height 604
drag, startPoint x: 554, startPoint y: 255, endPoint x: 320, endPoint y: 253, distance: 234.0
click at [320, 252] on div "import requests import json url = "https://builder.io/api/v1/write/tools" heade…" at bounding box center [565, 505] width 572 height 604
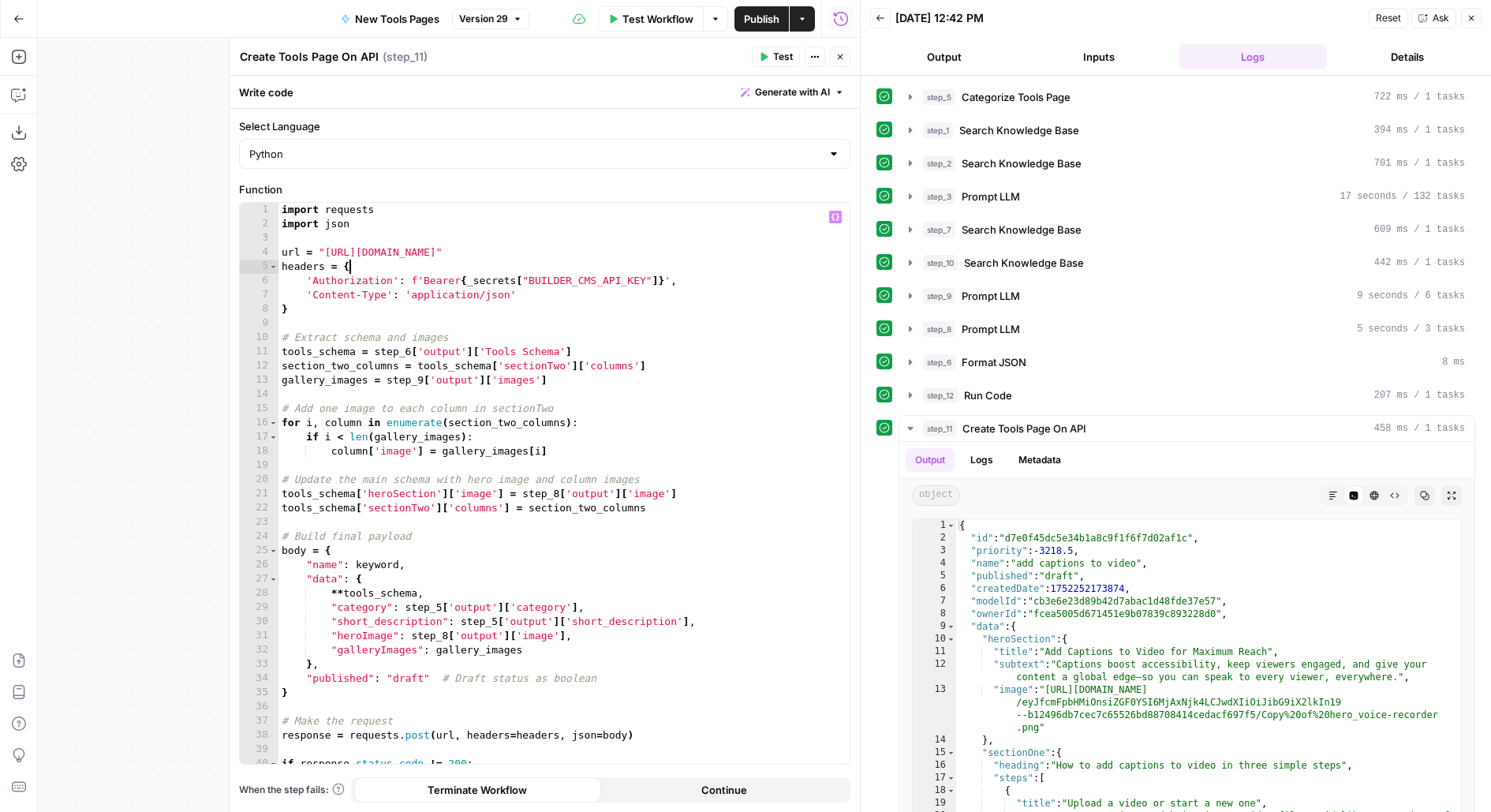
click at [733, 268] on div "import requests import json url = "https://builder.io/api/v1/write/tools" heade…" at bounding box center [565, 505] width 572 height 604
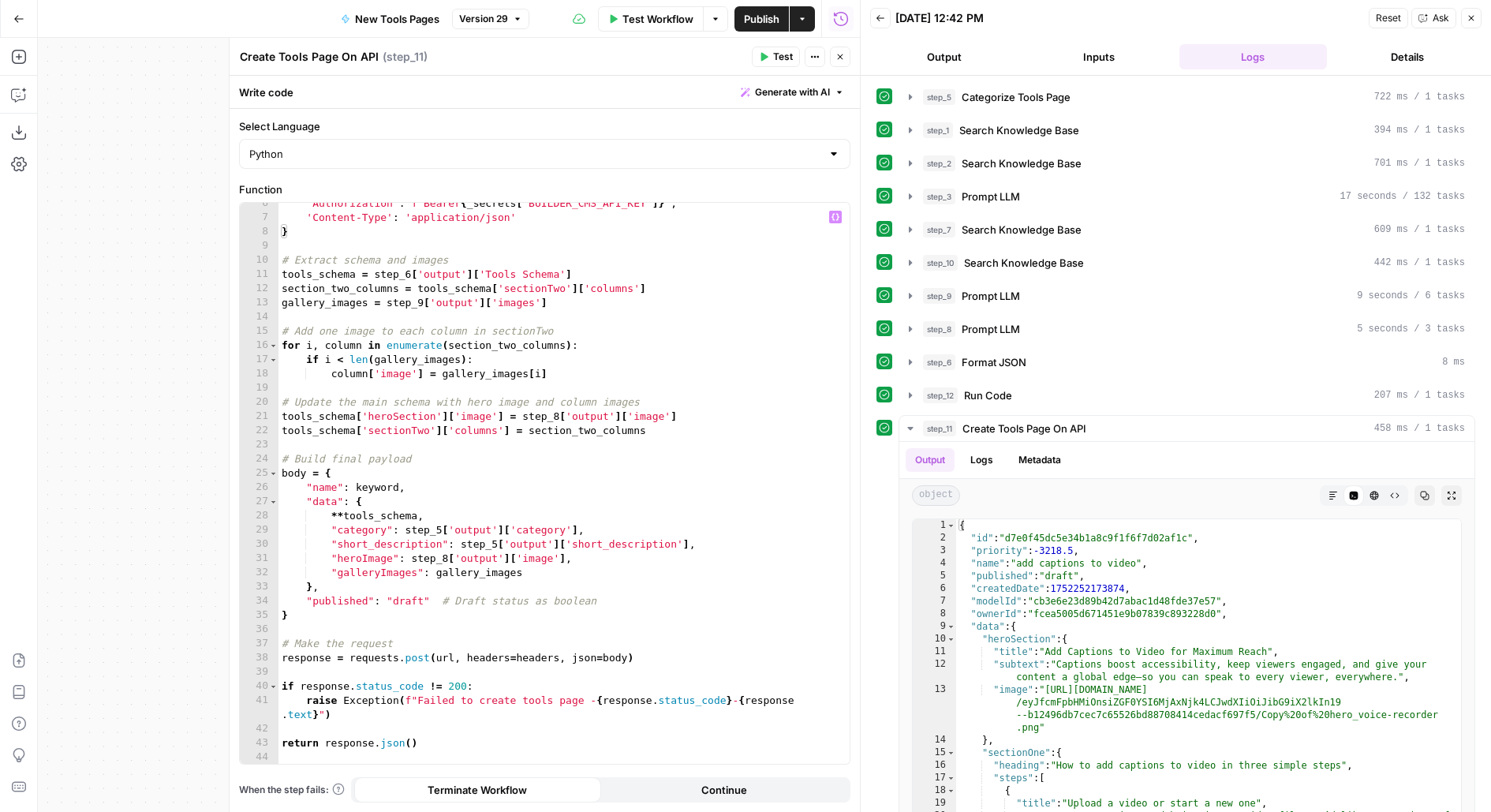
scroll to position [77, 0]
click at [404, 604] on div "'Authorization' : f'Bearer { _secrets [ "BUILDER_CMS_API_KEY" ]} ' , 'Content-T…" at bounding box center [565, 491] width 572 height 590
type textarea "**********"
click at [404, 604] on div "'Authorization' : f'Bearer { _secrets [ "BUILDER_CMS_API_KEY" ]} ' , 'Content-T…" at bounding box center [565, 491] width 572 height 590
click at [410, 674] on div "'Authorization' : f'Bearer { _secrets [ "BUILDER_CMS_API_KEY" ]} ' , 'Content-T…" at bounding box center [565, 491] width 572 height 590
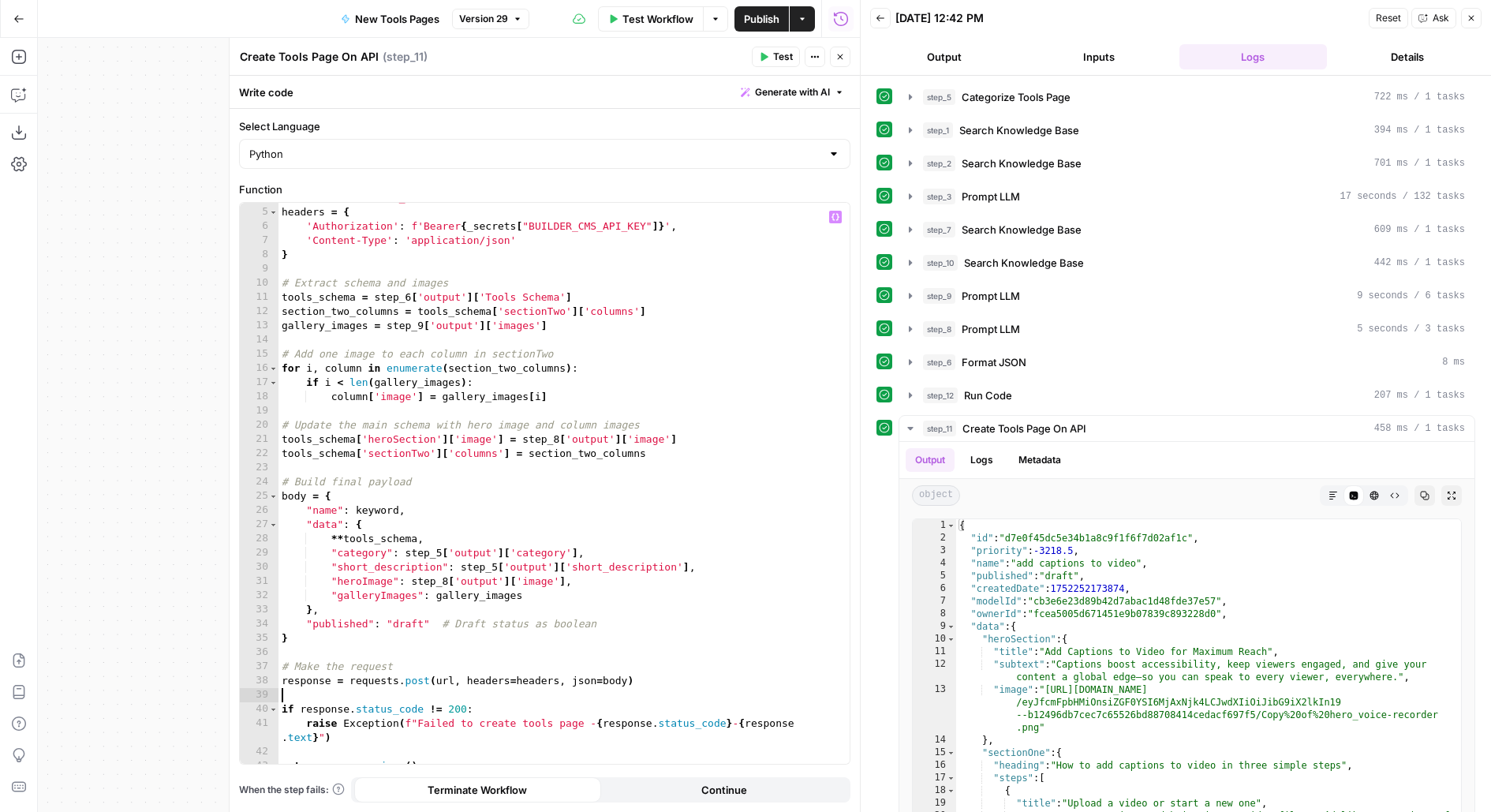
scroll to position [42, 0]
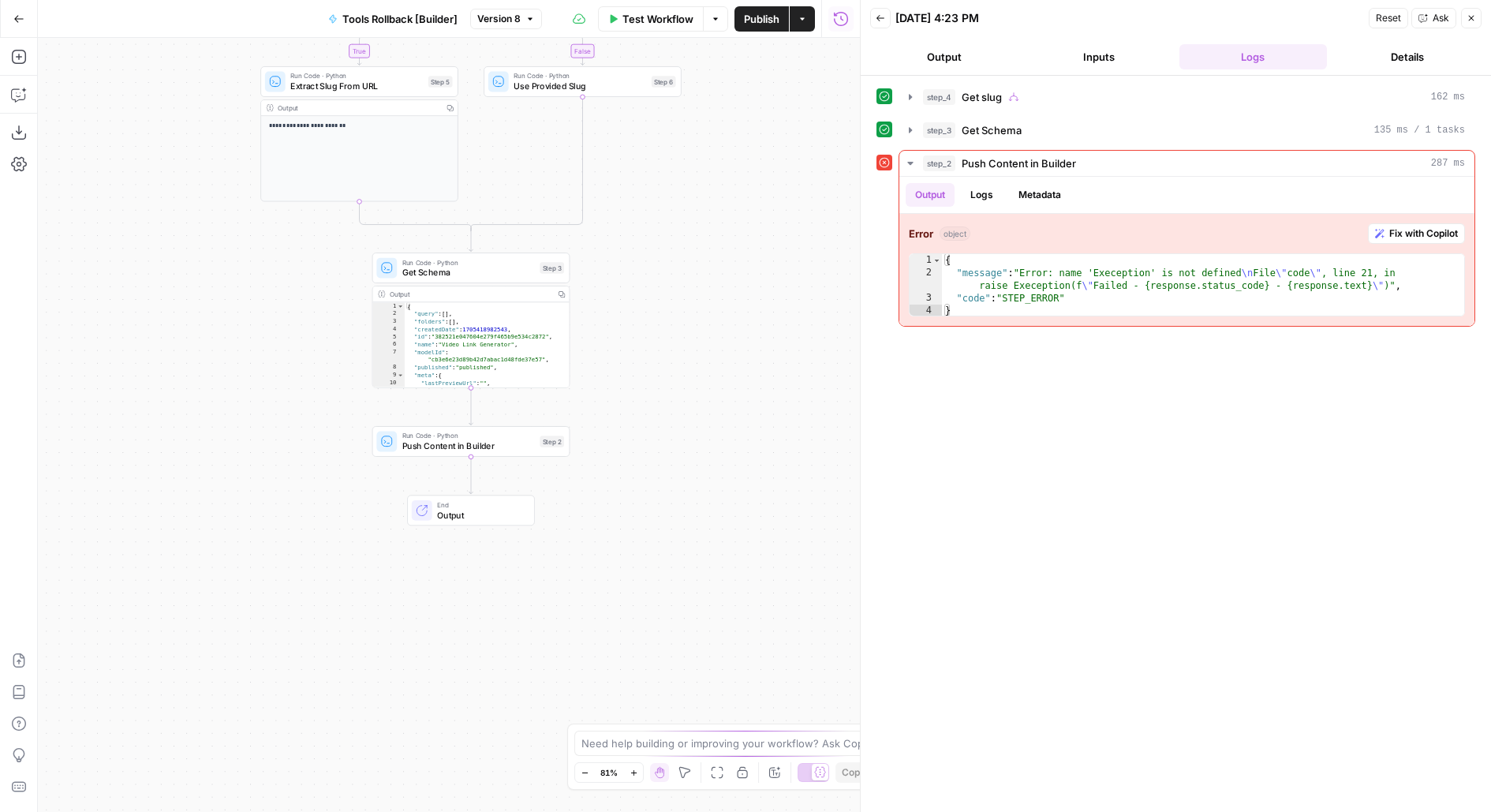
drag, startPoint x: 722, startPoint y: 483, endPoint x: 744, endPoint y: 231, distance: 253.0
click at [744, 232] on div "**********" at bounding box center [449, 424] width 822 height 774
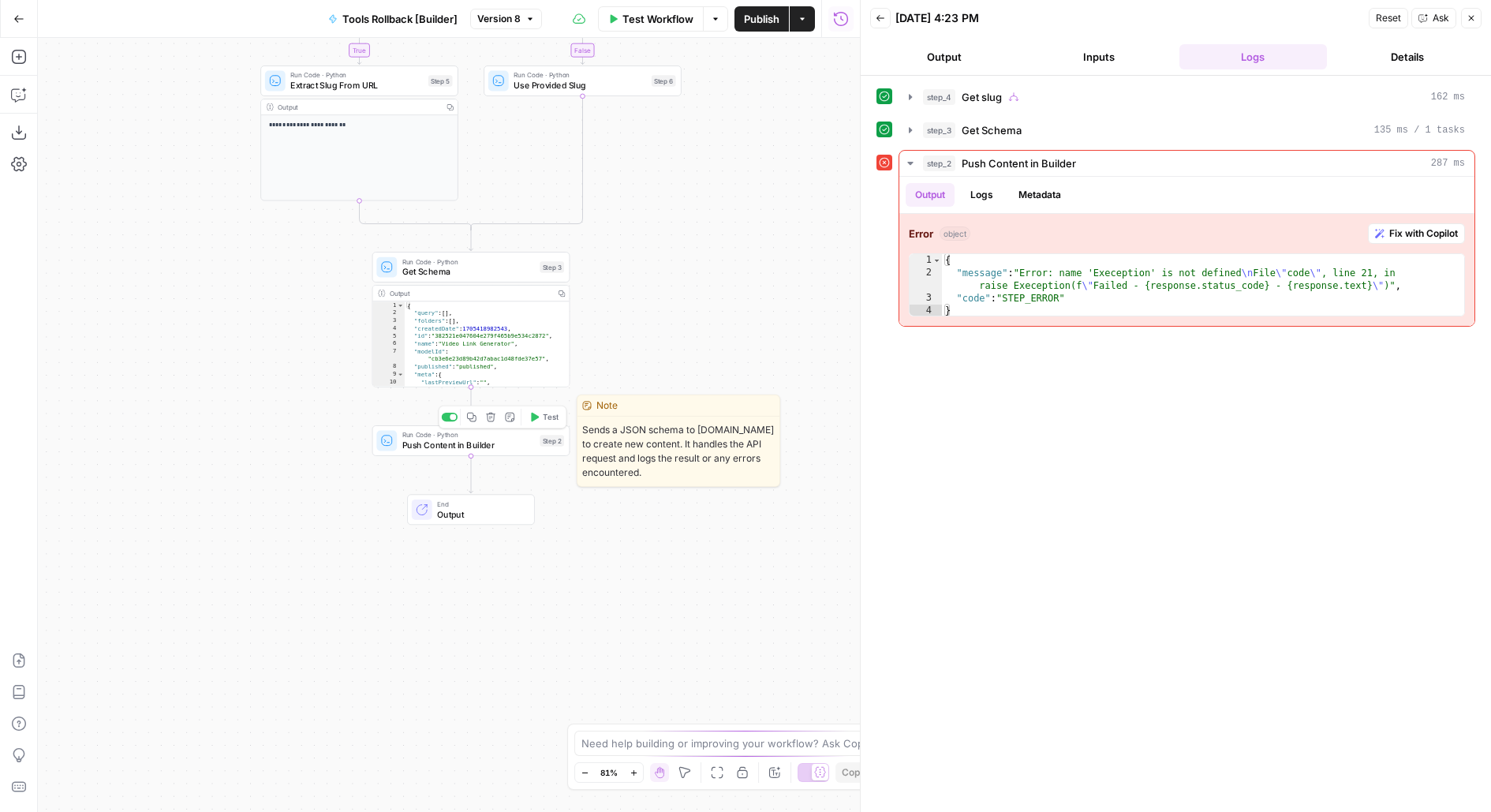
click at [443, 441] on span "Push Content in Builder" at bounding box center [469, 445] width 133 height 13
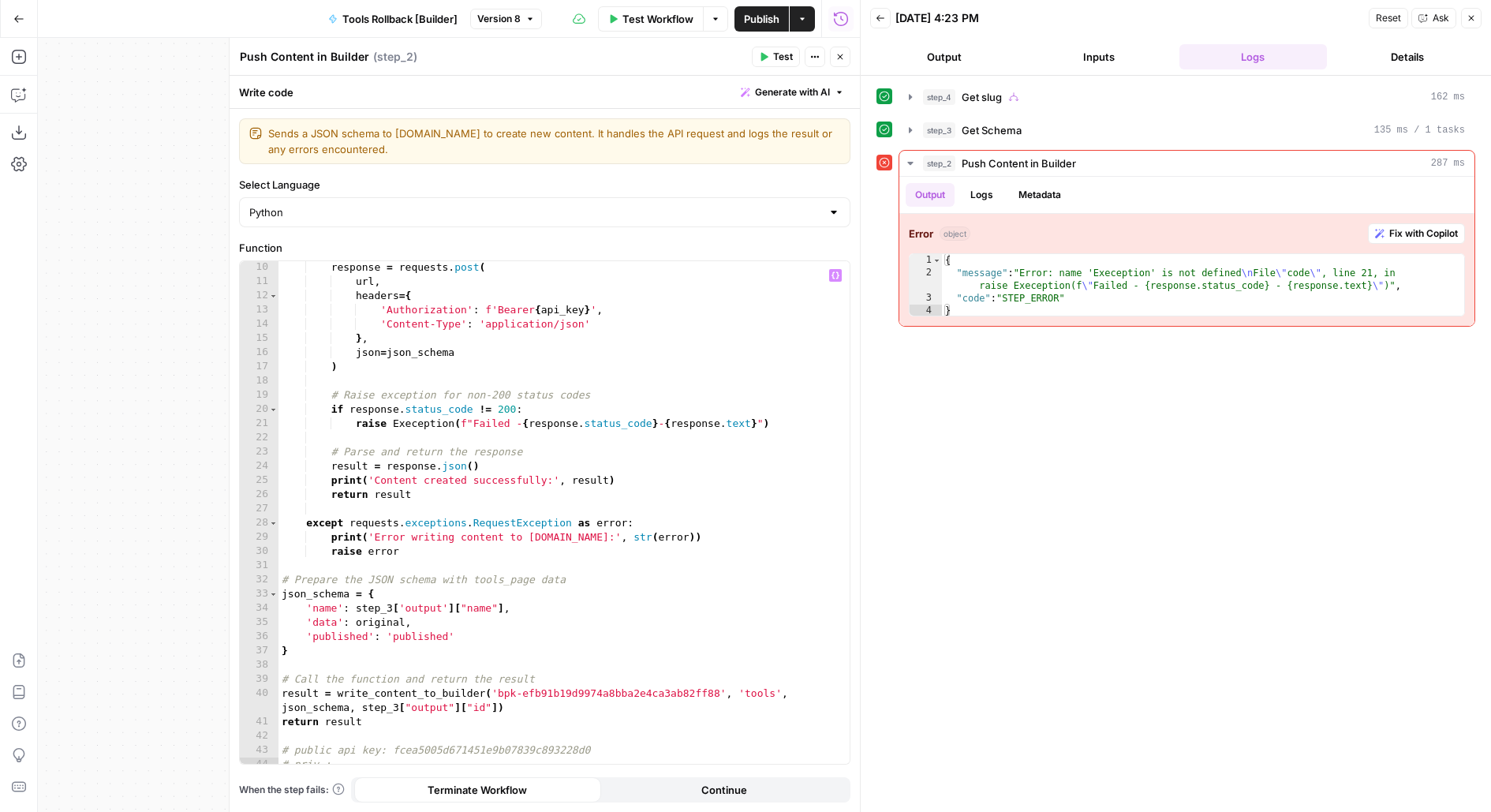
scroll to position [135, 0]
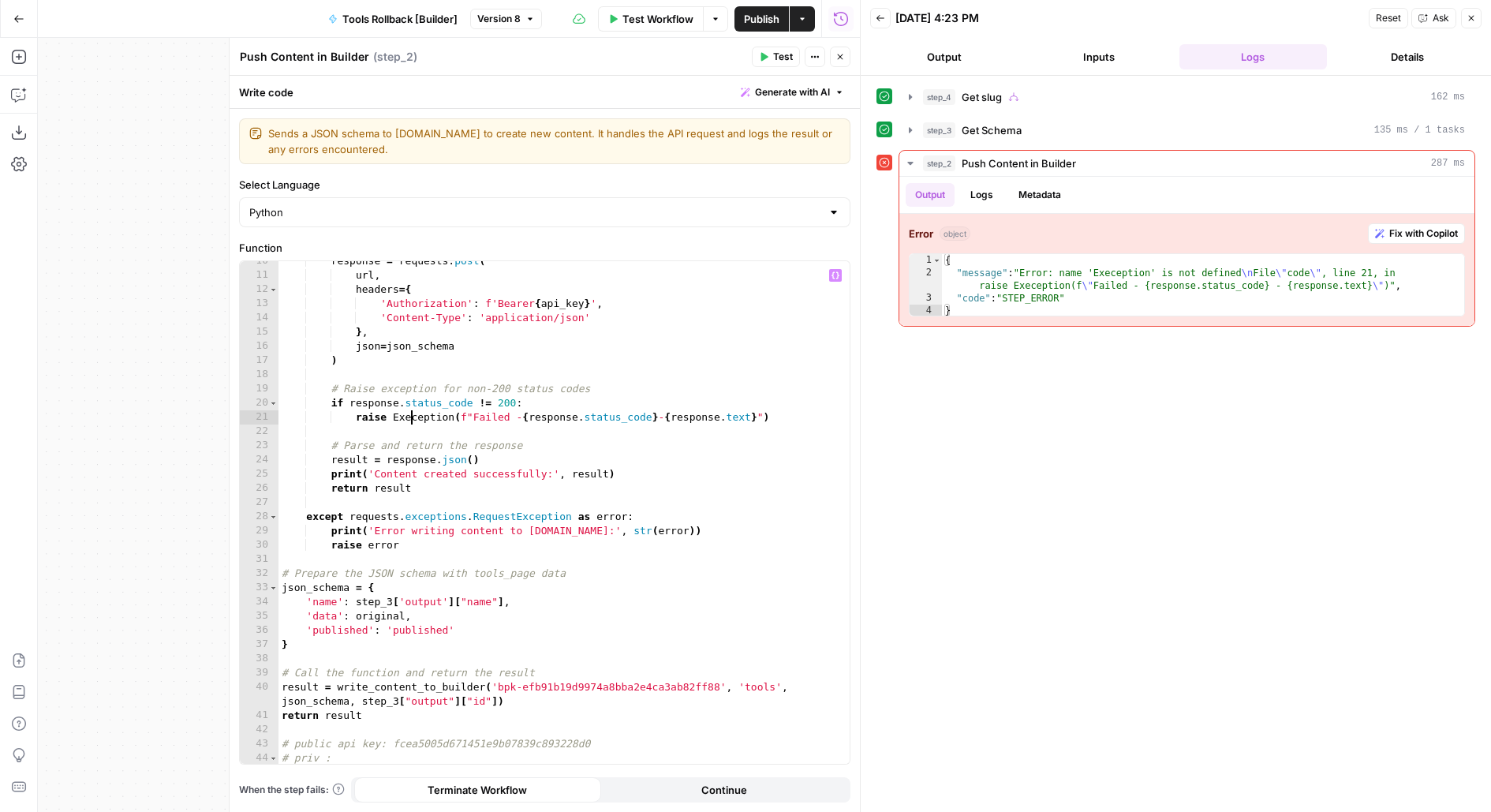
click at [412, 418] on div "response = requests . post ( url , headers = { 'Authorization' : f'Bearer { api…" at bounding box center [565, 520] width 572 height 533
click at [623, 456] on div "response = requests . post ( url , headers = { 'Authorization' : f'Bearer { api…" at bounding box center [565, 520] width 572 height 533
type textarea "**********"
click at [778, 15] on span "Publish" at bounding box center [762, 18] width 35 height 16
click at [686, 70] on header "Push Content in Builder Push Content in Builder ( step_2 ) Test Actions Close" at bounding box center [545, 56] width 630 height 38
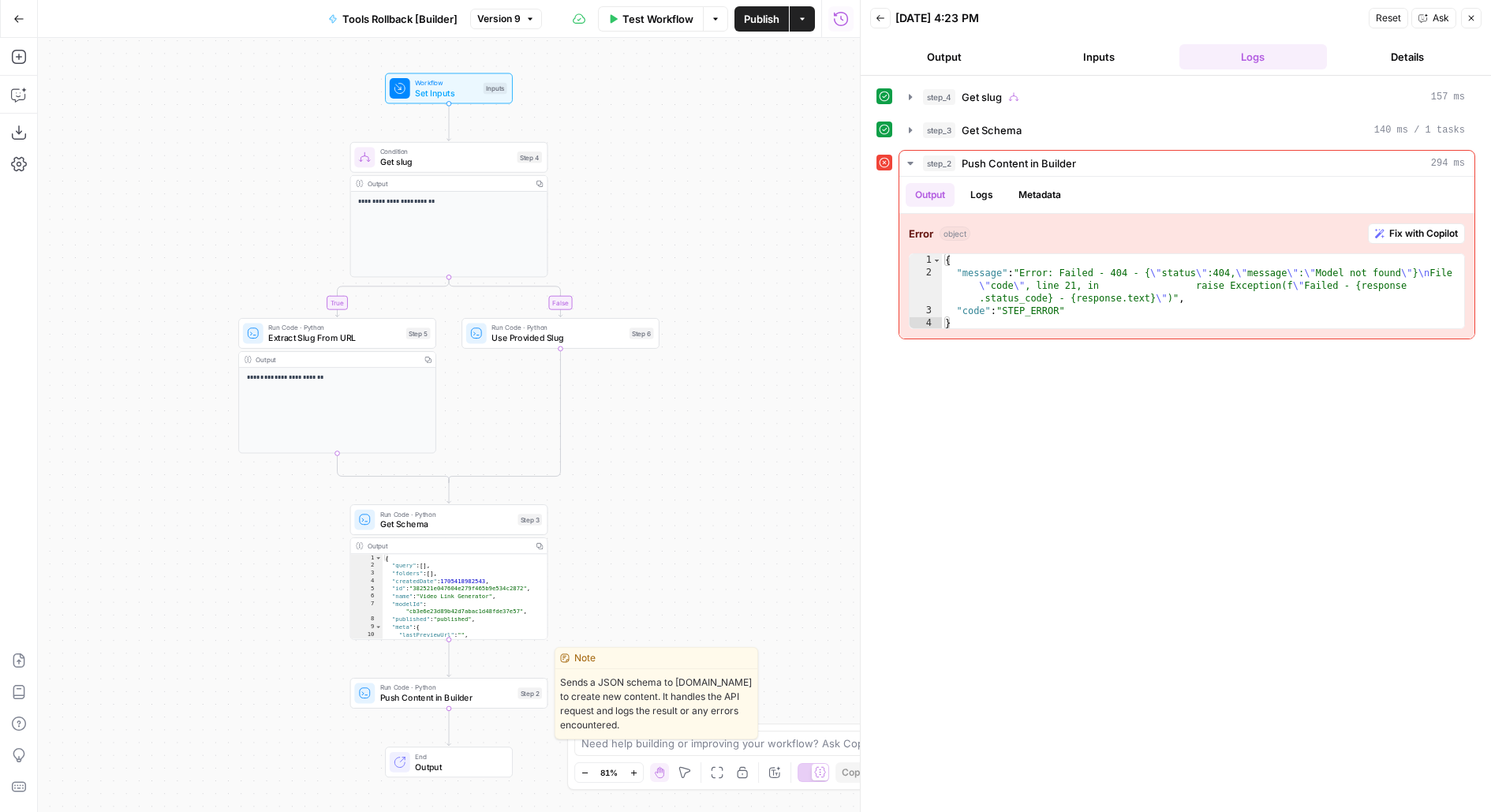
click at [449, 694] on span "Push Content in Builder" at bounding box center [446, 697] width 133 height 13
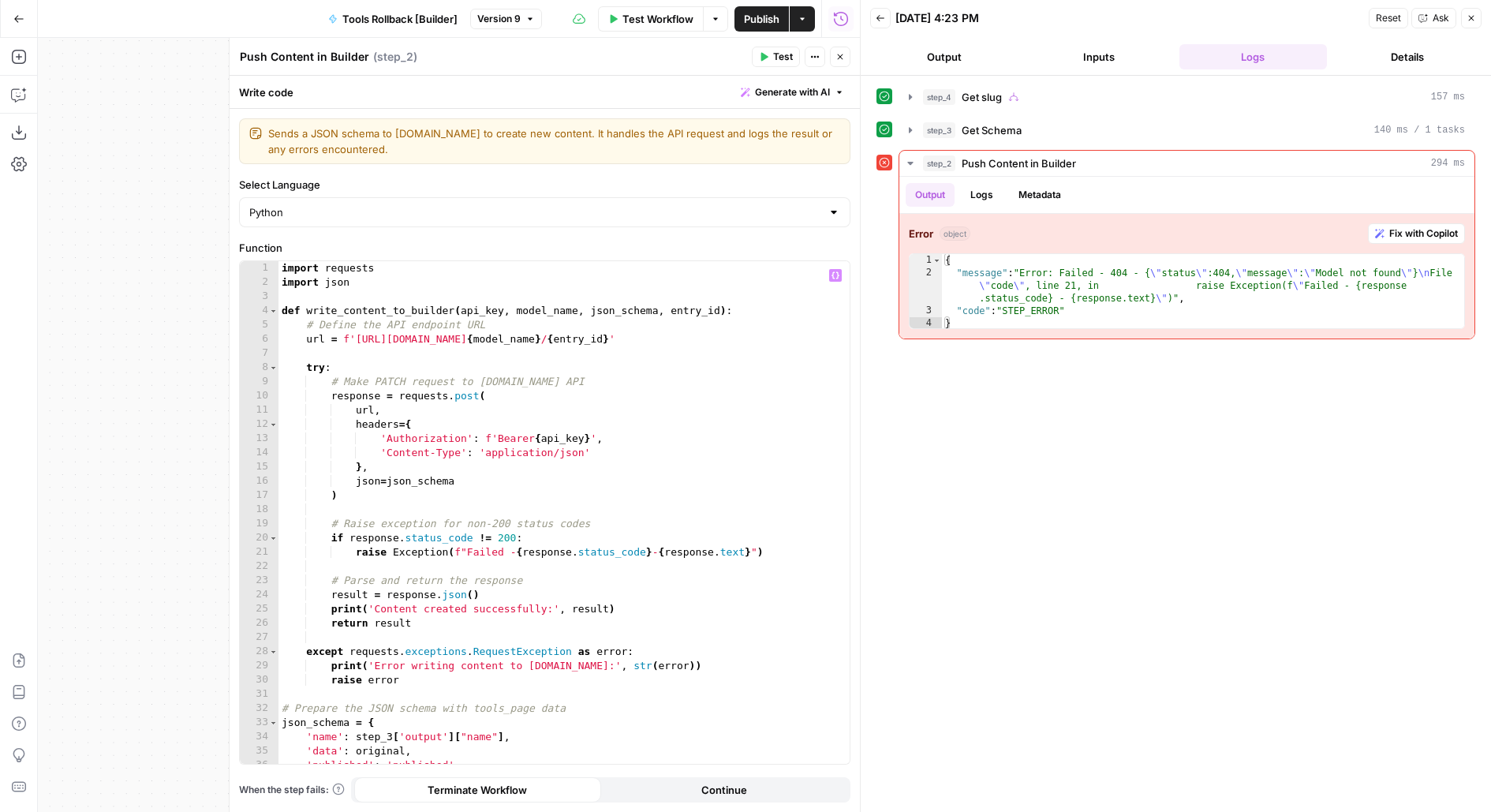
click at [519, 310] on div "import requests import json def write_content_to_builder ( api_key , model_name…" at bounding box center [565, 527] width 572 height 533
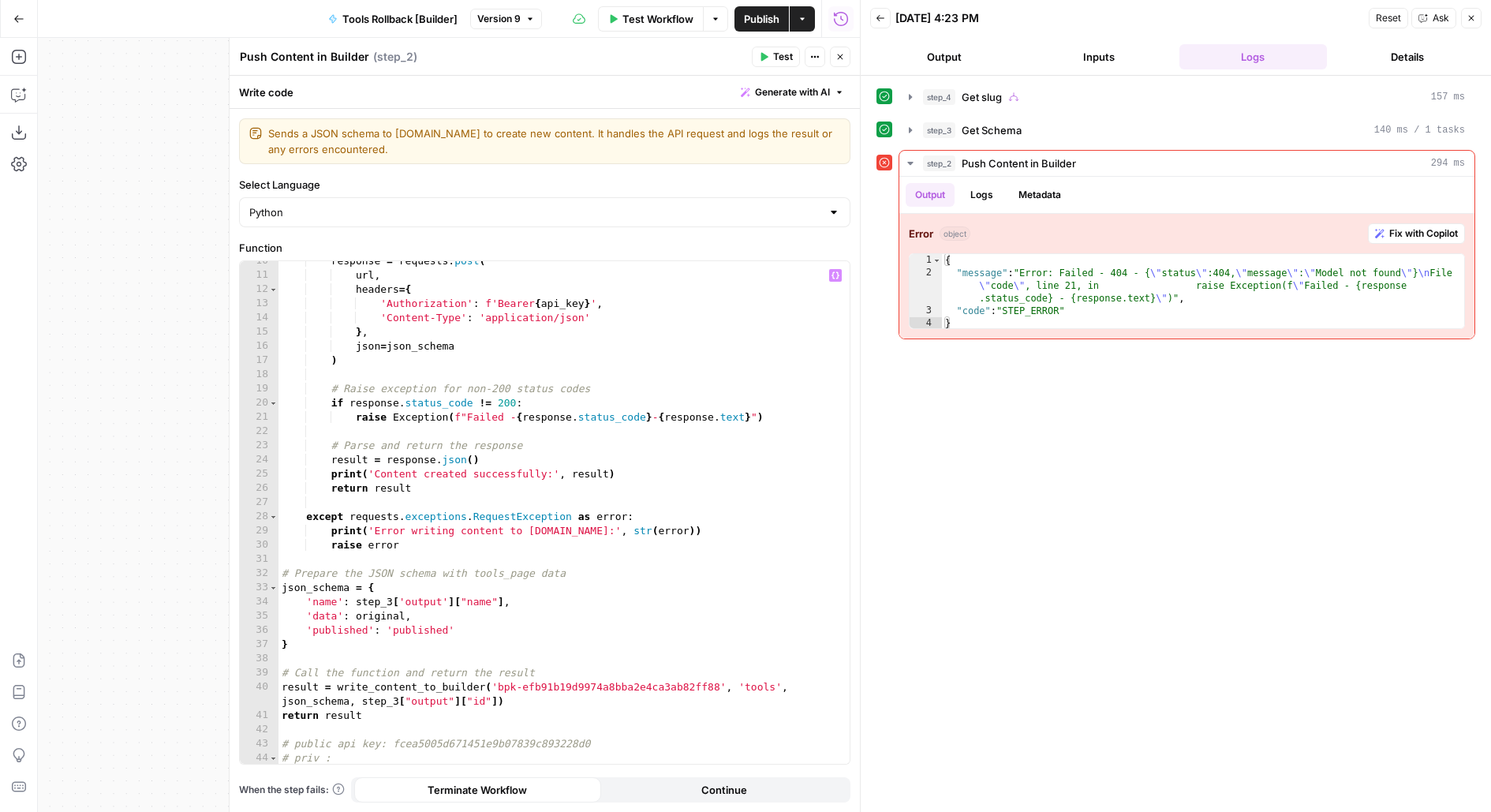
click at [753, 684] on div "response = requests . post ( url , headers = { 'Authorization' : f'Bearer { api…" at bounding box center [565, 520] width 572 height 533
click at [755, 684] on div "response = requests . post ( url , headers = { 'Authorization' : f'Bearer { api…" at bounding box center [565, 520] width 572 height 533
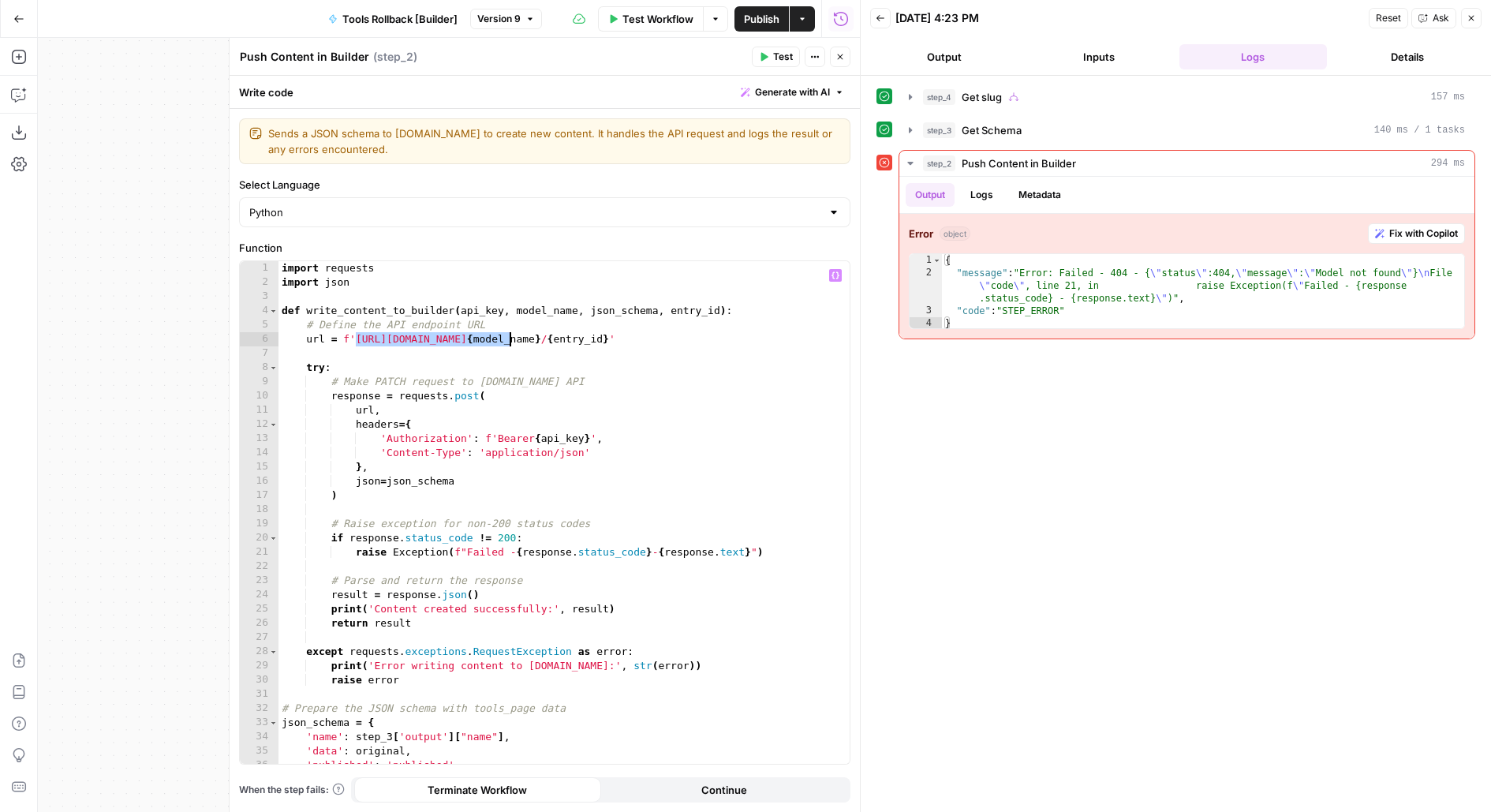
drag, startPoint x: 354, startPoint y: 340, endPoint x: 512, endPoint y: 337, distance: 158.0
click at [512, 337] on div "import requests import json def write_content_to_builder ( api_key , model_name…" at bounding box center [565, 527] width 572 height 533
type textarea "**********"
click at [753, 335] on div "import requests import json def write_content_to_builder ( api_key , model_name…" at bounding box center [565, 527] width 572 height 533
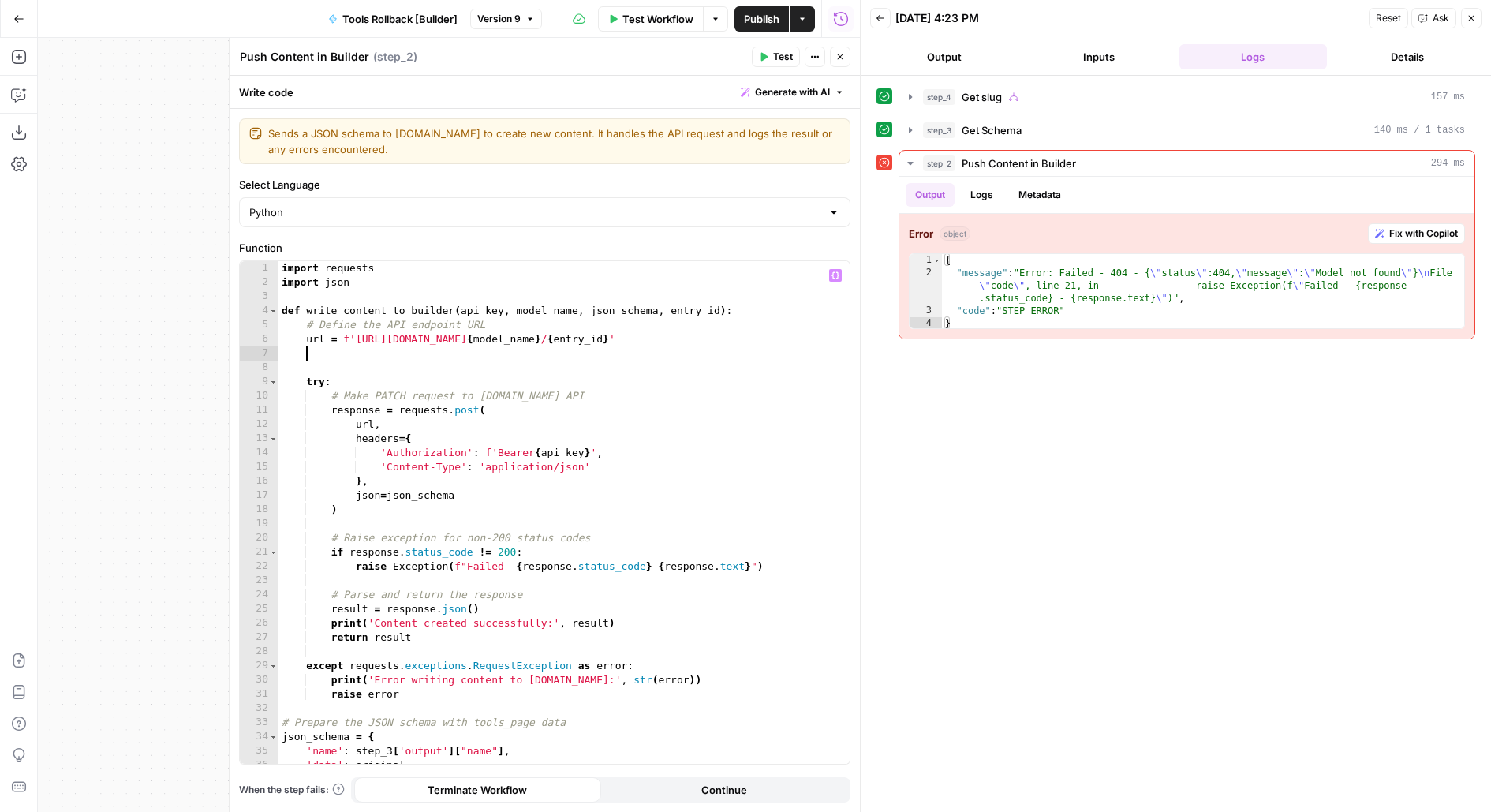
paste textarea "**********"
click at [451, 356] on div "import requests import json def write_content_to_builder ( api_key , model_name…" at bounding box center [565, 527] width 572 height 533
click at [451, 357] on div "import requests import json def write_content_to_builder ( api_key , model_name…" at bounding box center [565, 527] width 572 height 533
click at [481, 355] on div "import requests import json def write_content_to_builder ( api_key , model_name…" at bounding box center [565, 527] width 572 height 533
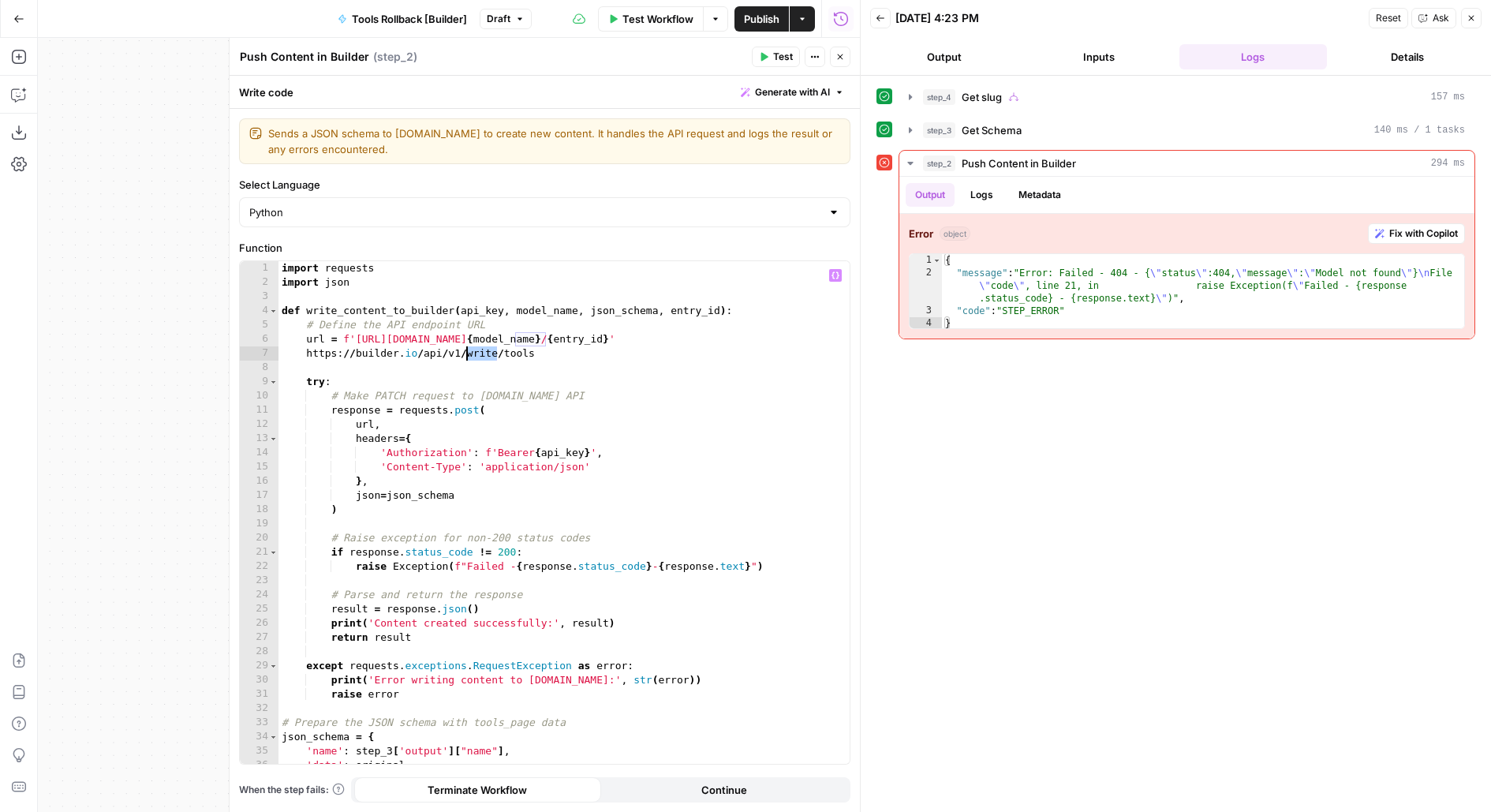
click at [535, 355] on div "import requests import json def write_content_to_builder ( api_key , model_name…" at bounding box center [565, 527] width 572 height 533
click at [588, 356] on div "import requests import json def write_content_to_builder ( api_key , model_name…" at bounding box center [565, 527] width 572 height 533
drag, startPoint x: 550, startPoint y: 352, endPoint x: 258, endPoint y: 341, distance: 292.2
click at [258, 345] on div "**********" at bounding box center [545, 512] width 610 height 502
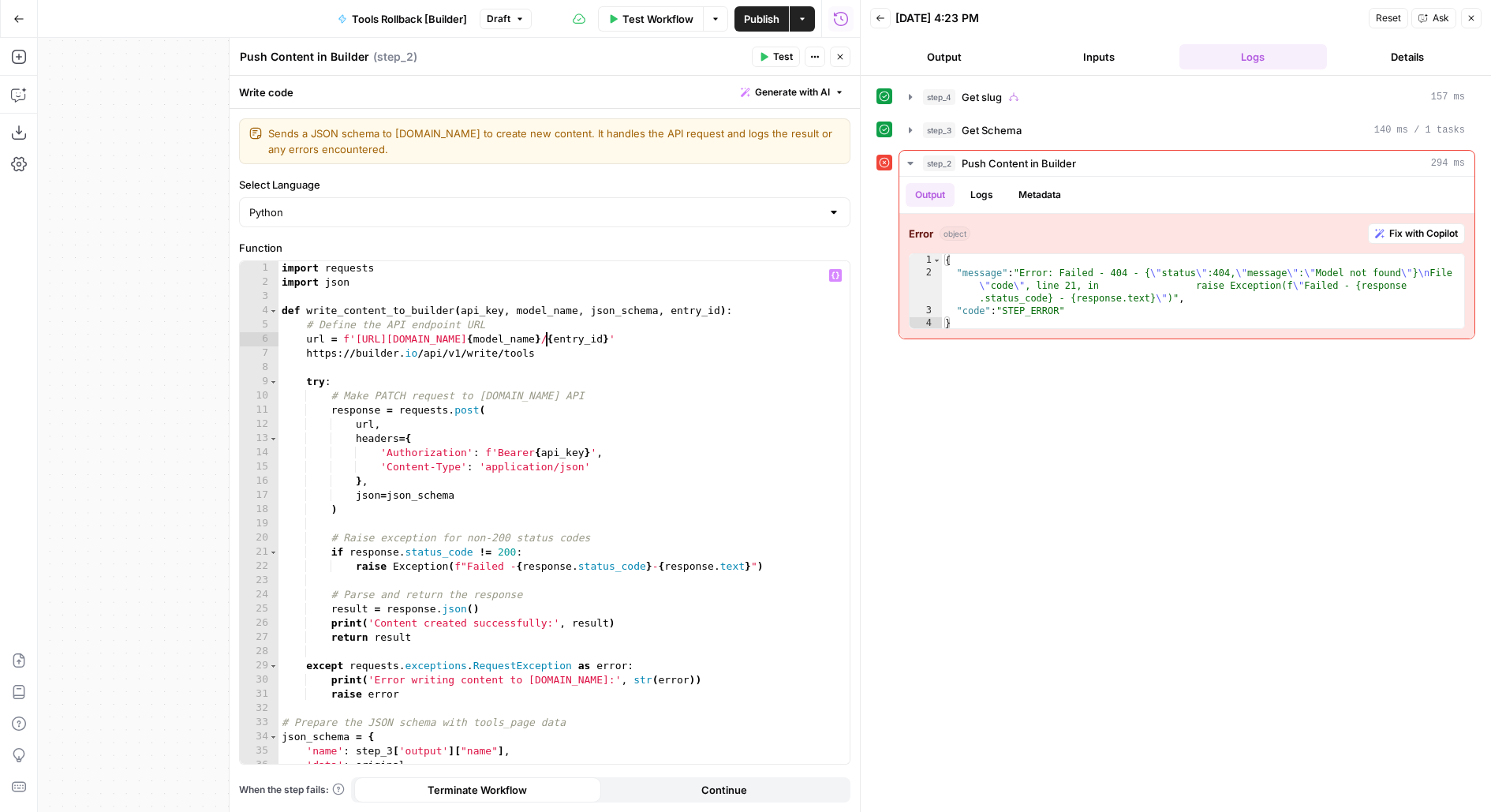
click at [549, 337] on div "import requests import json def write_content_to_builder ( api_key , model_name…" at bounding box center [565, 527] width 572 height 533
drag, startPoint x: 545, startPoint y: 354, endPoint x: 245, endPoint y: 357, distance: 300.0
click at [245, 357] on div "**********" at bounding box center [545, 512] width 610 height 502
type textarea "**********"
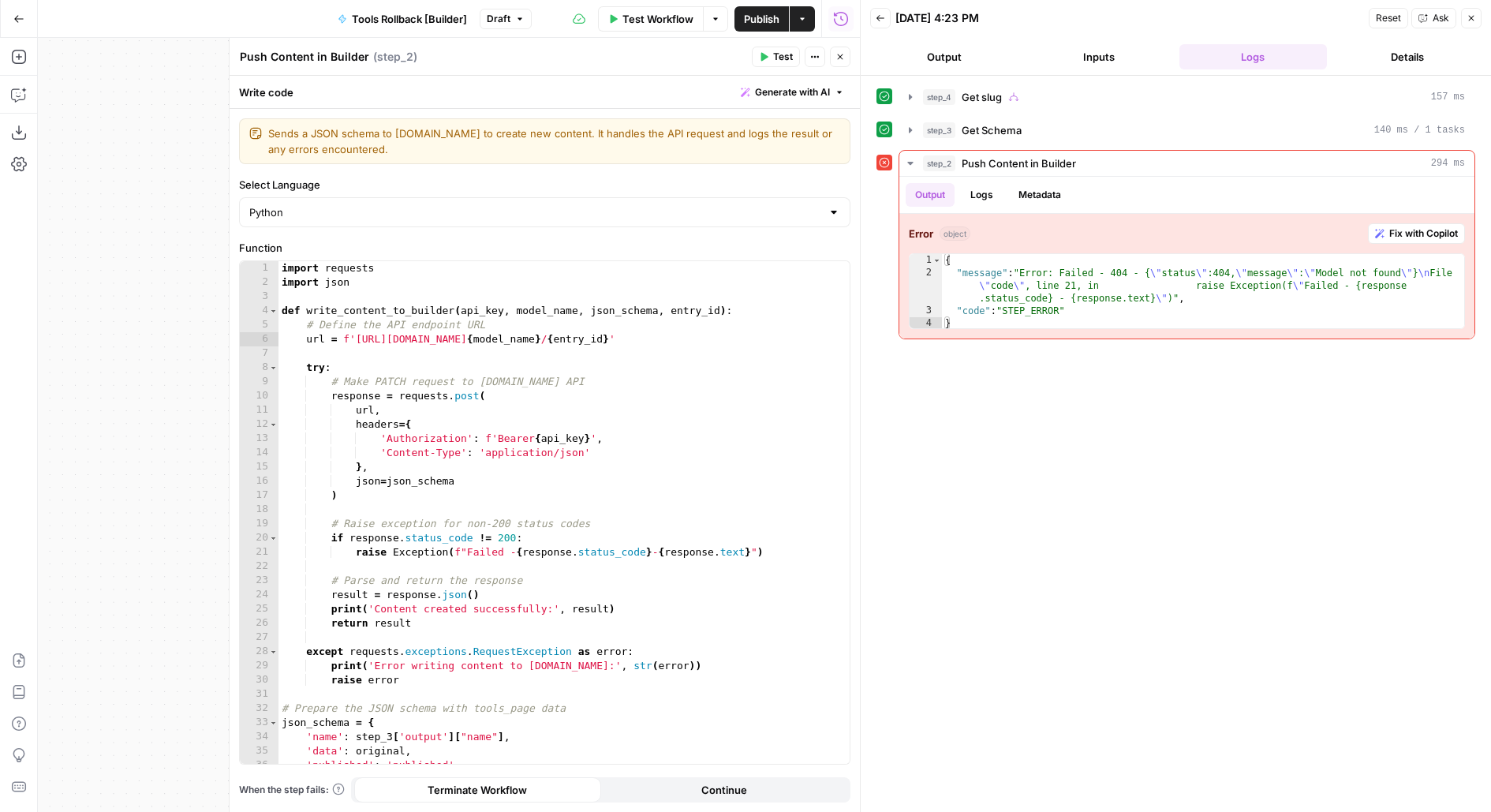
click at [843, 68] on header "Push Content in Builder Push Content in Builder ( step_2 ) Test Actions Close" at bounding box center [545, 56] width 630 height 38
click at [843, 62] on button "Close" at bounding box center [840, 56] width 20 height 20
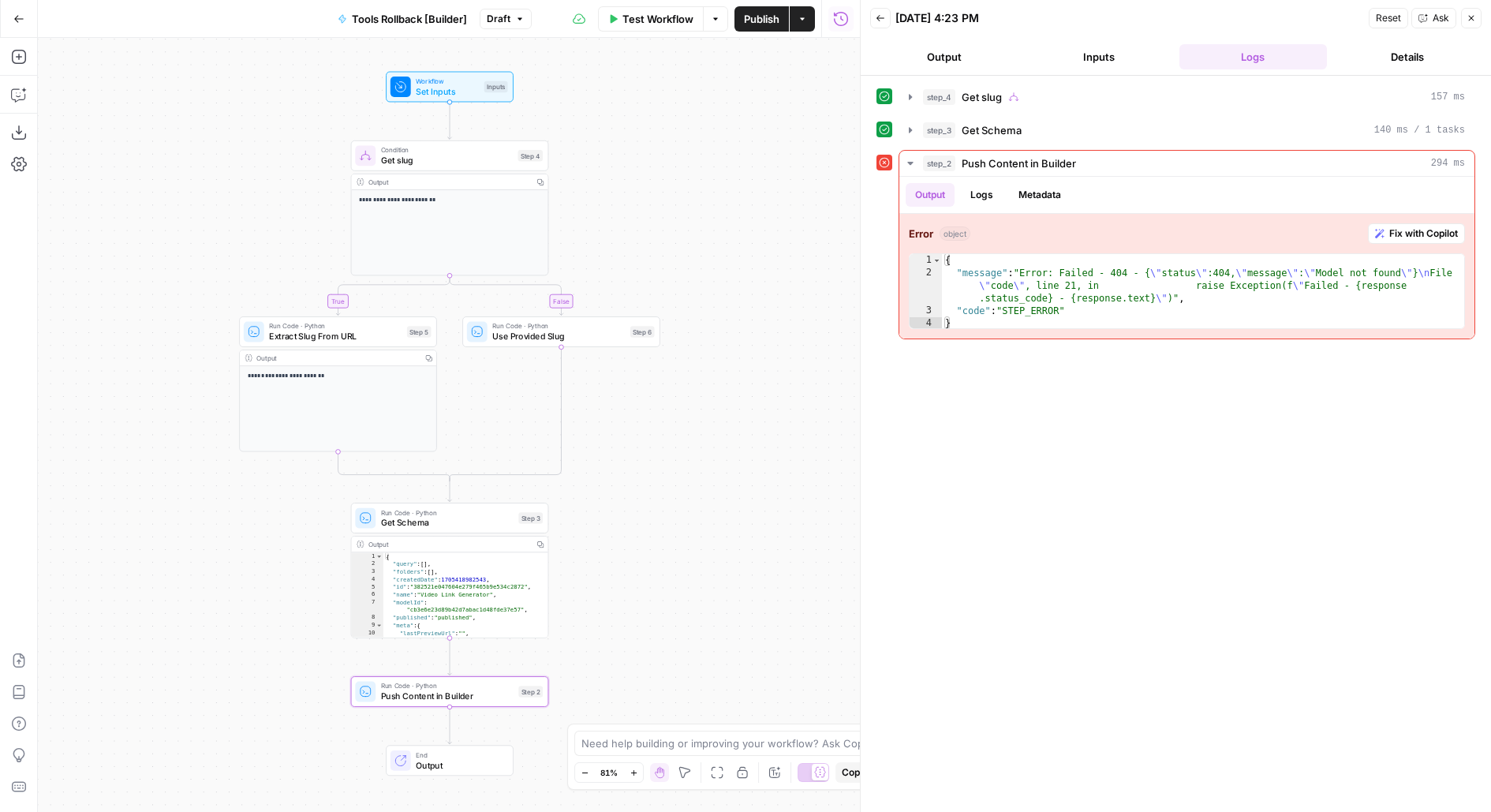
drag, startPoint x: 761, startPoint y: 558, endPoint x: 802, endPoint y: 558, distance: 41.0
click at [802, 559] on div "**********" at bounding box center [449, 424] width 822 height 774
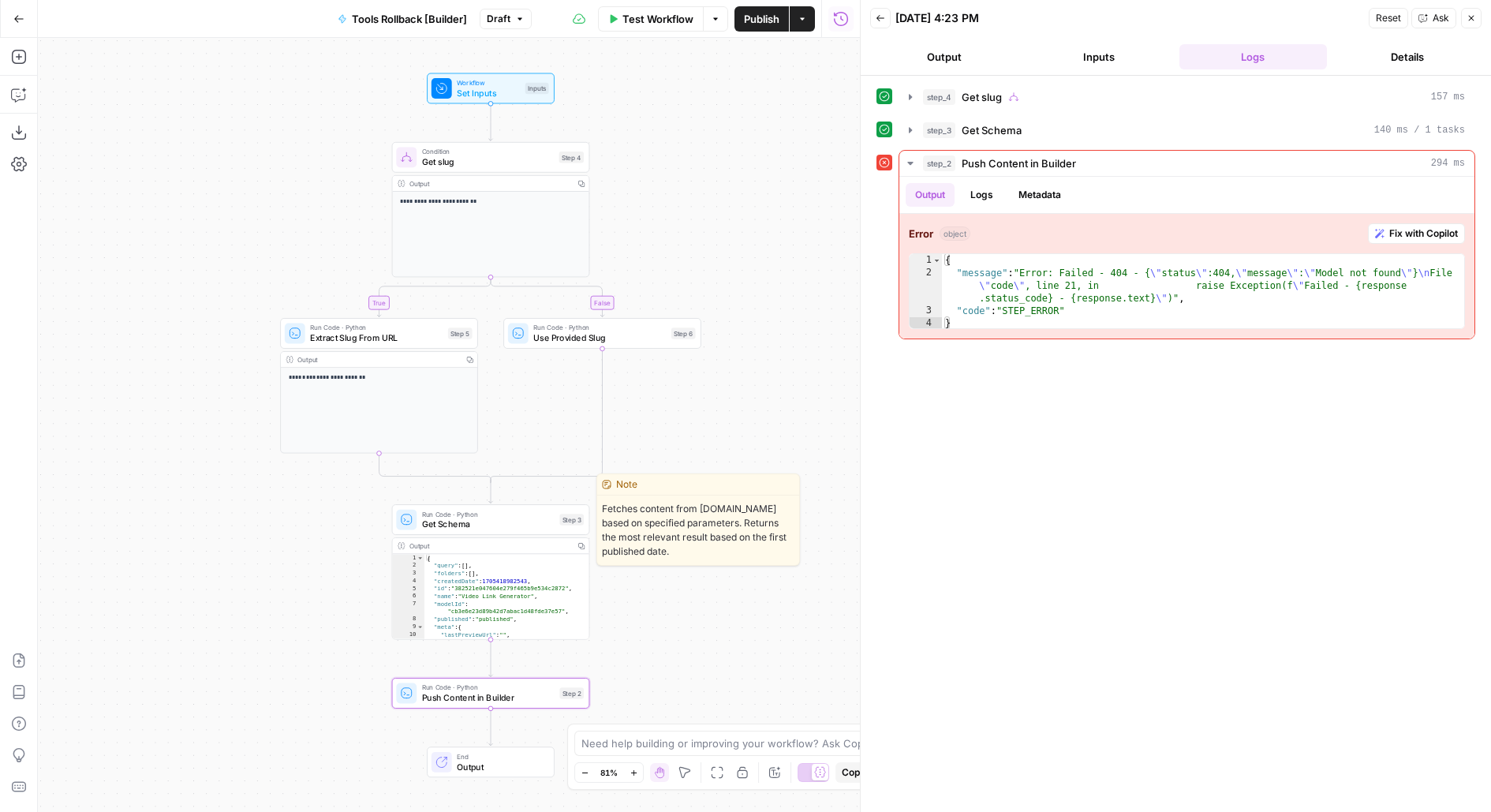
click at [545, 527] on span "Get Schema" at bounding box center [488, 523] width 133 height 13
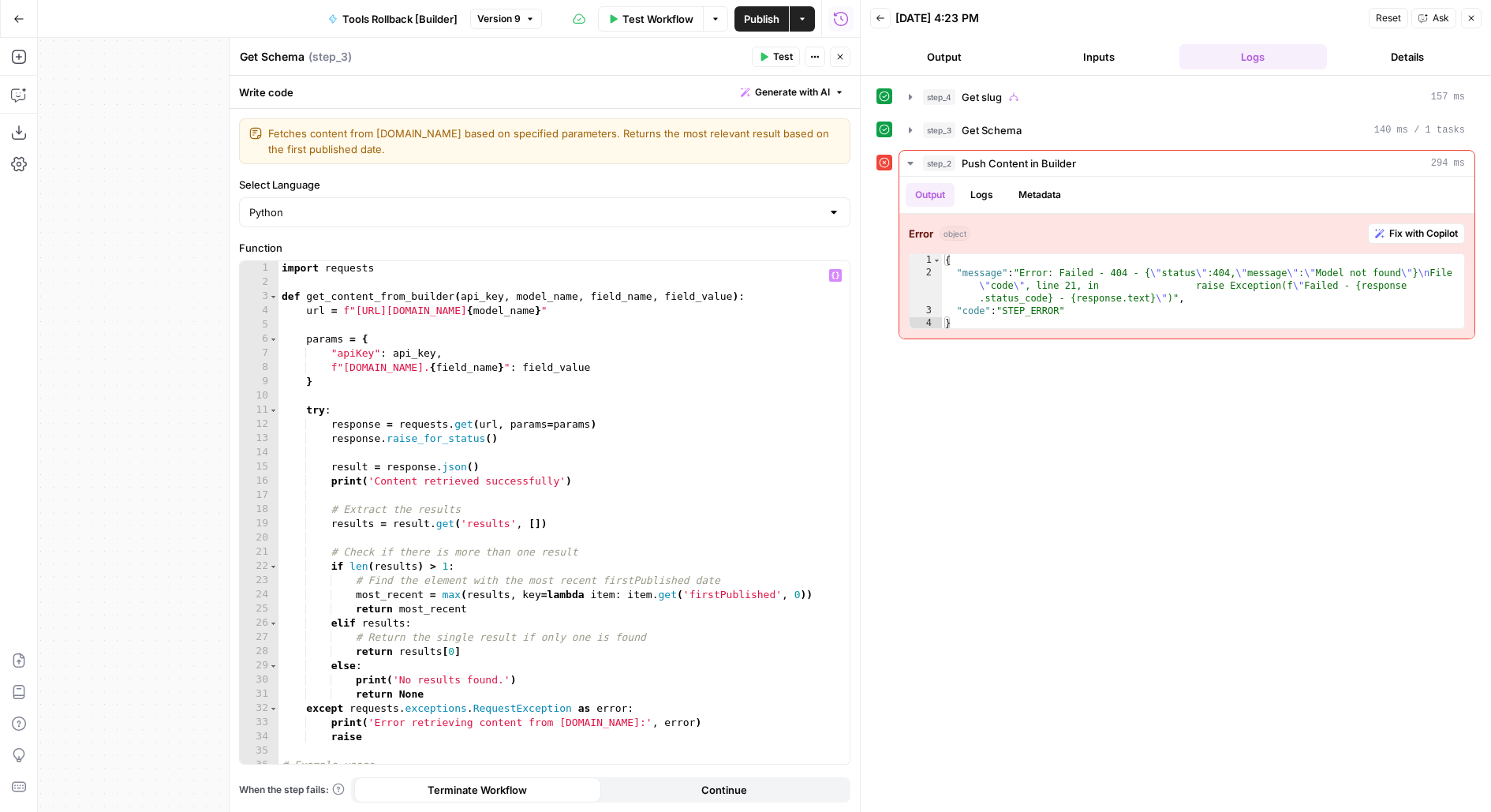
scroll to position [107, 0]
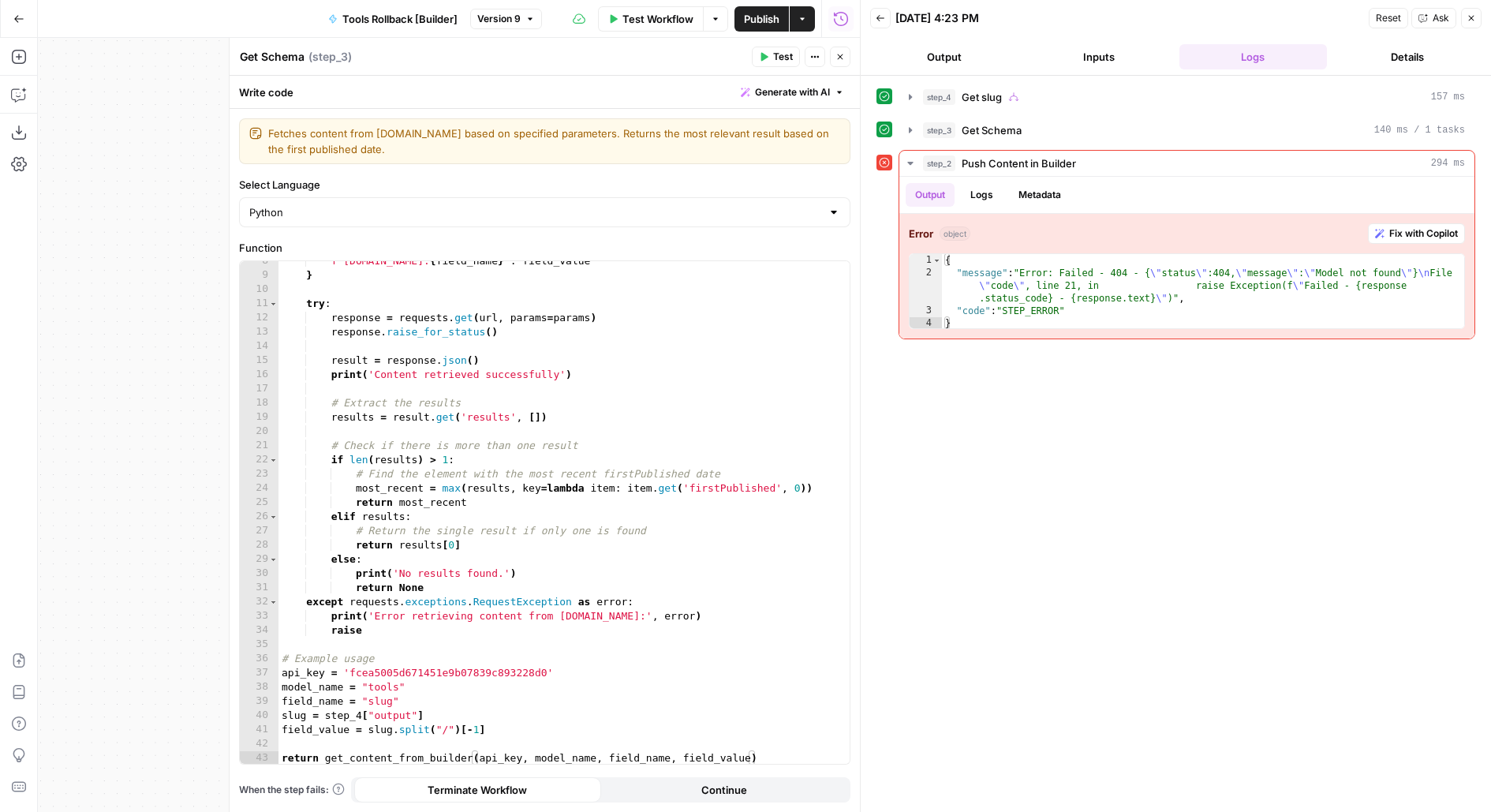
click at [837, 61] on button "Close" at bounding box center [840, 56] width 20 height 20
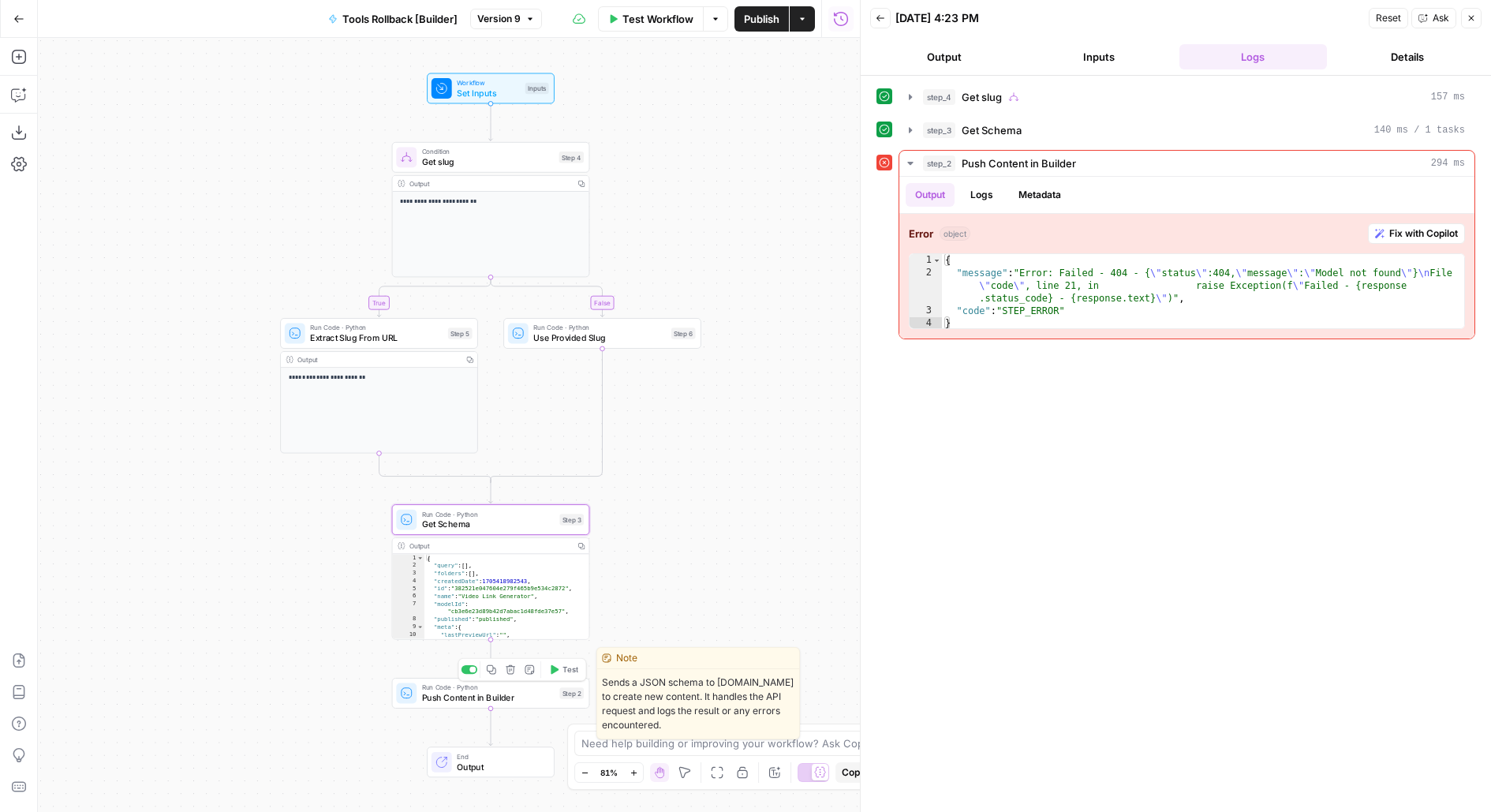
click at [456, 700] on span "Push Content in Builder" at bounding box center [488, 697] width 133 height 13
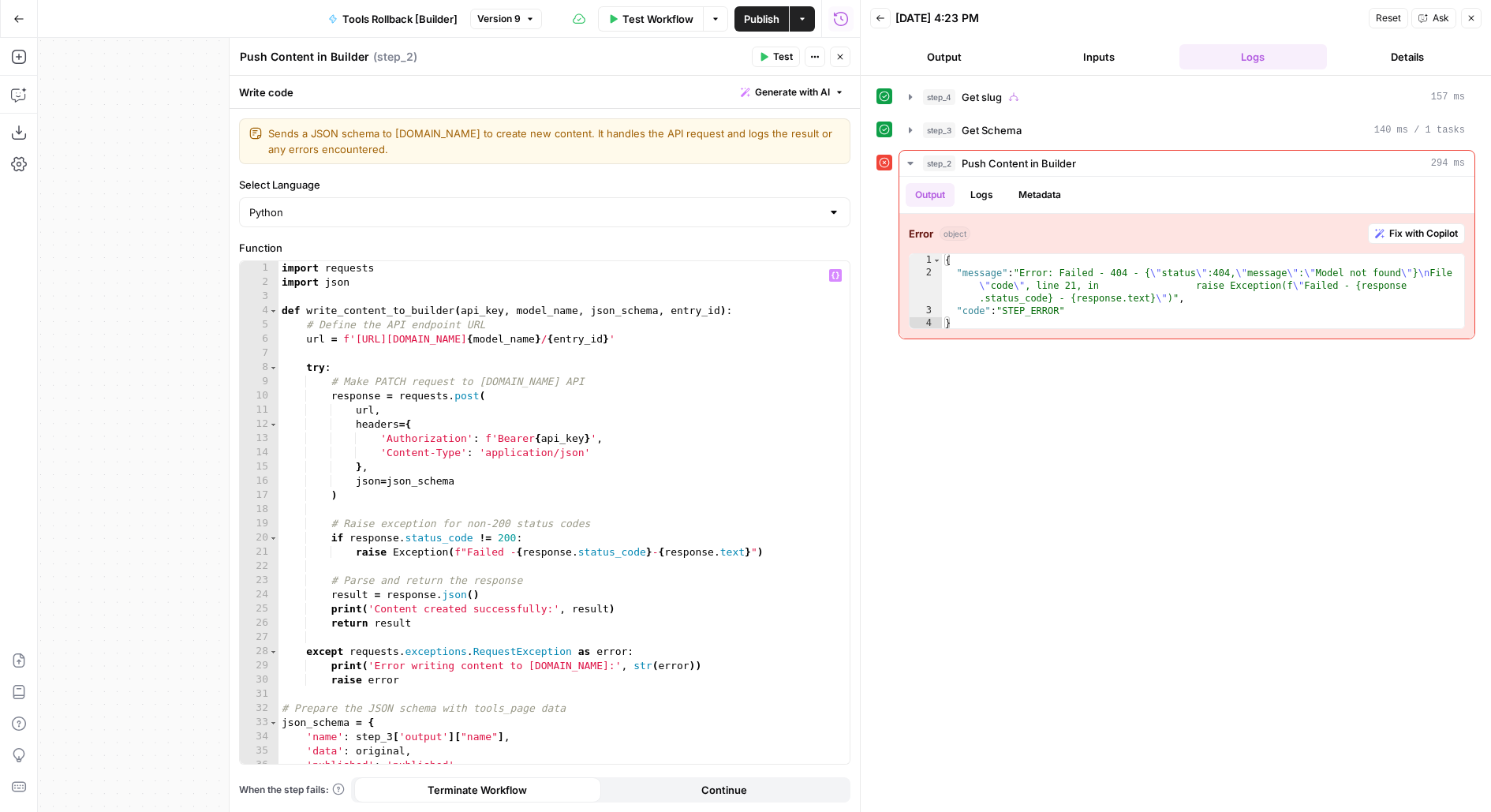
click at [460, 403] on div "import requests import json def write_content_to_builder ( api_key , model_name…" at bounding box center [565, 527] width 572 height 533
click at [463, 398] on div "import requests import json def write_content_to_builder ( api_key , model_name…" at bounding box center [565, 527] width 572 height 533
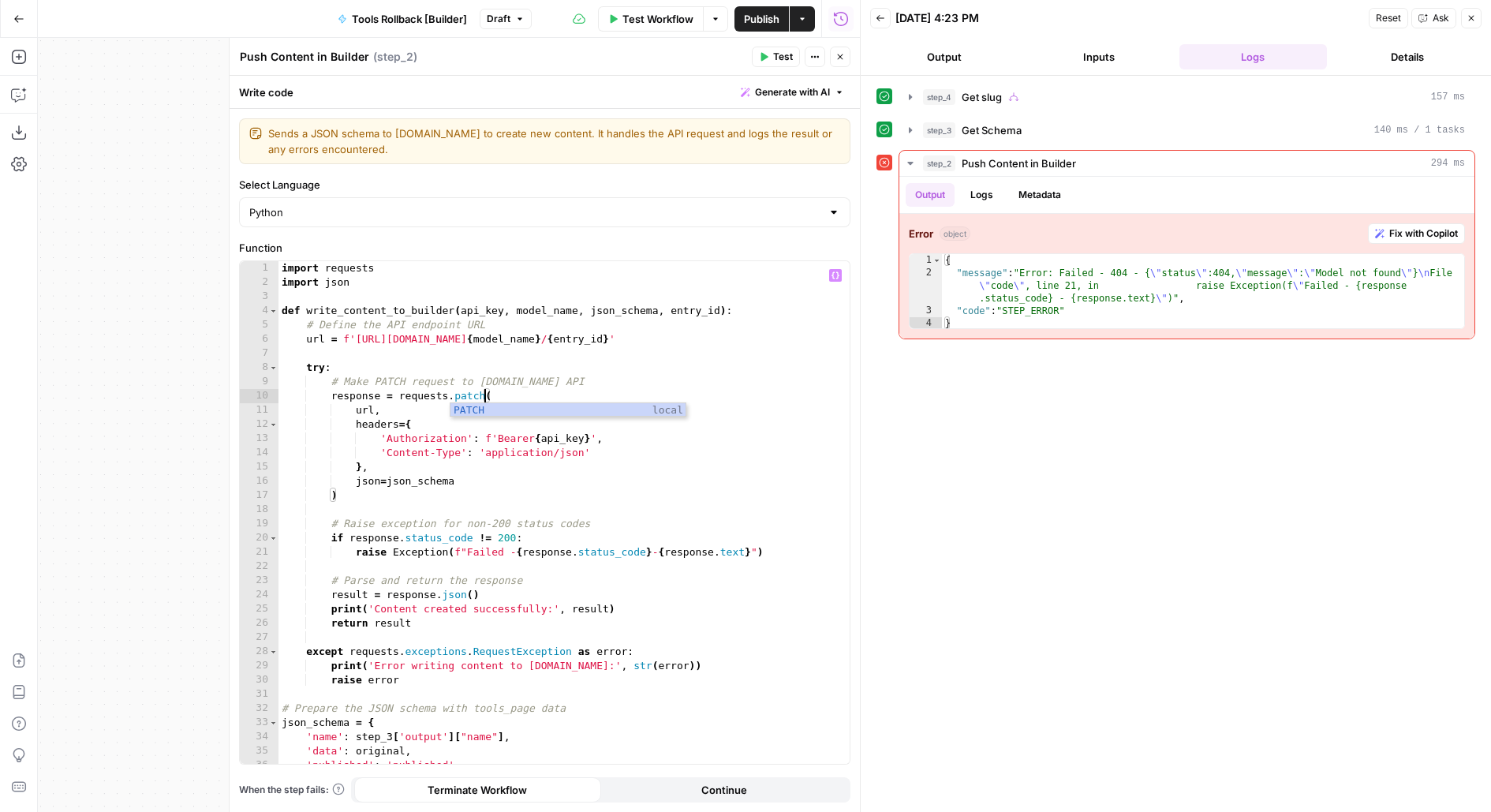
click at [495, 317] on div "import requests import json def write_content_to_builder ( api_key , model_name…" at bounding box center [565, 527] width 572 height 533
type textarea "**********"
click at [843, 55] on icon "button" at bounding box center [840, 56] width 9 height 9
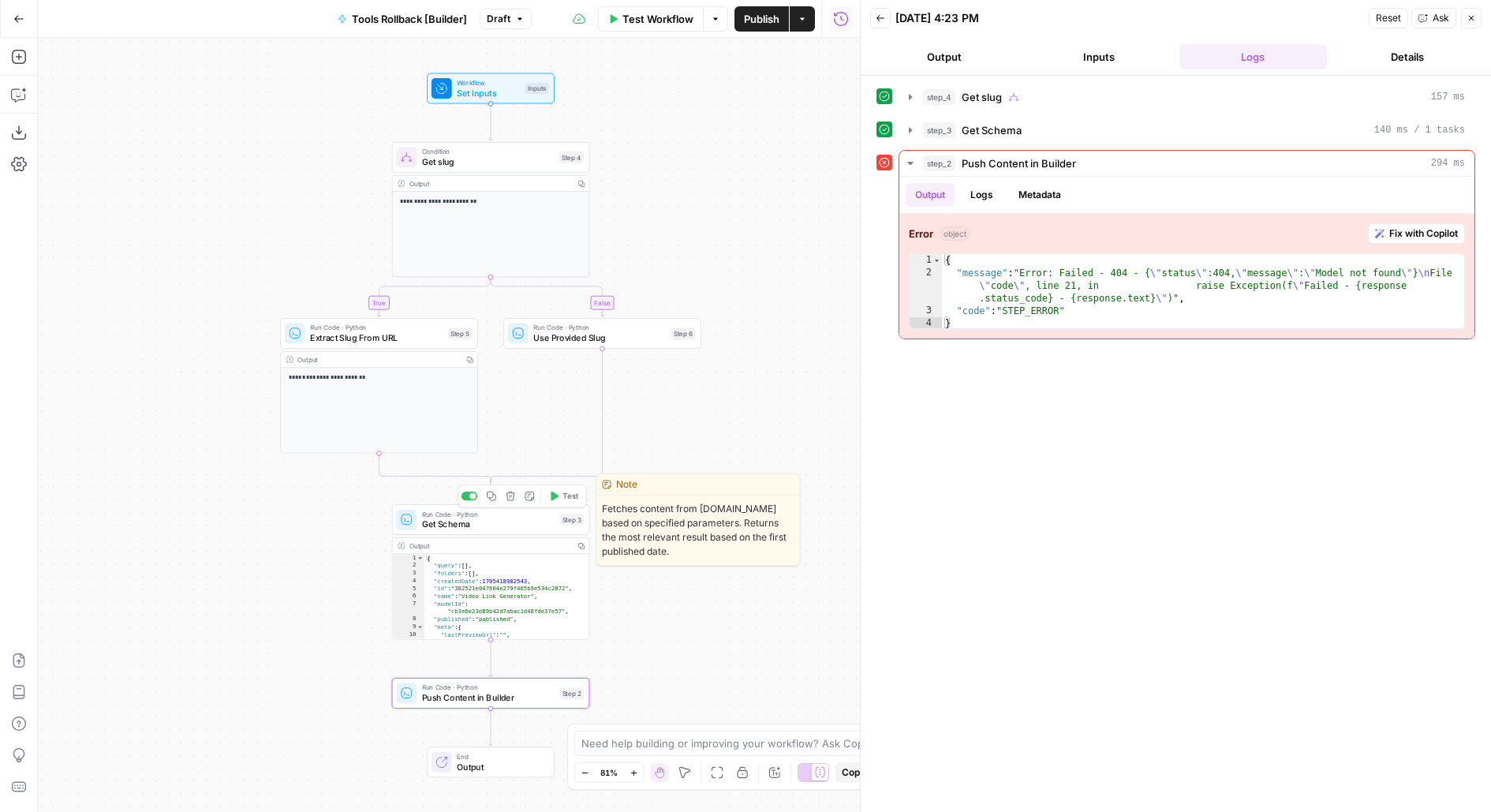
click at [469, 528] on span "Get Schema" at bounding box center [488, 523] width 133 height 13
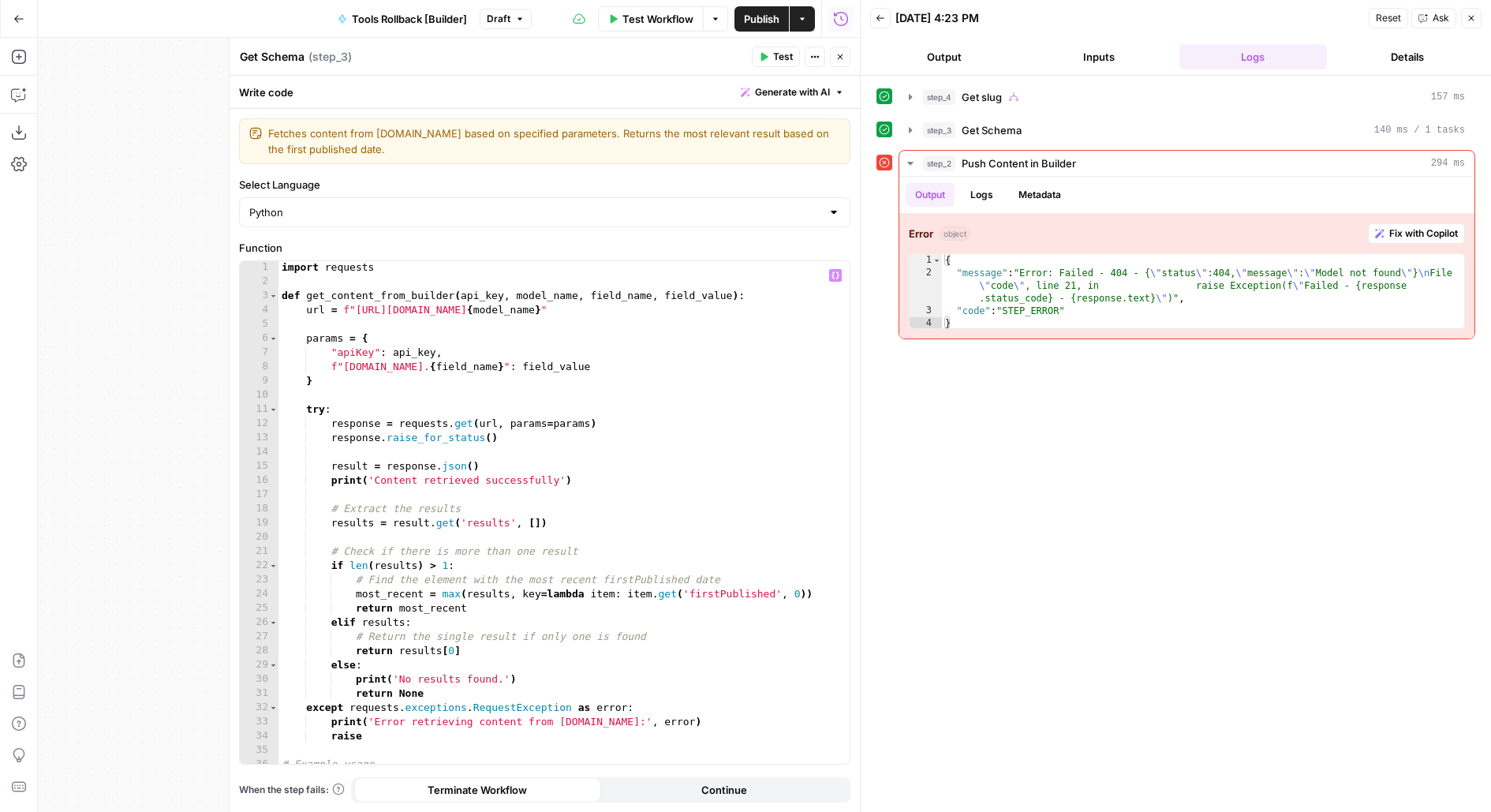
scroll to position [107, 0]
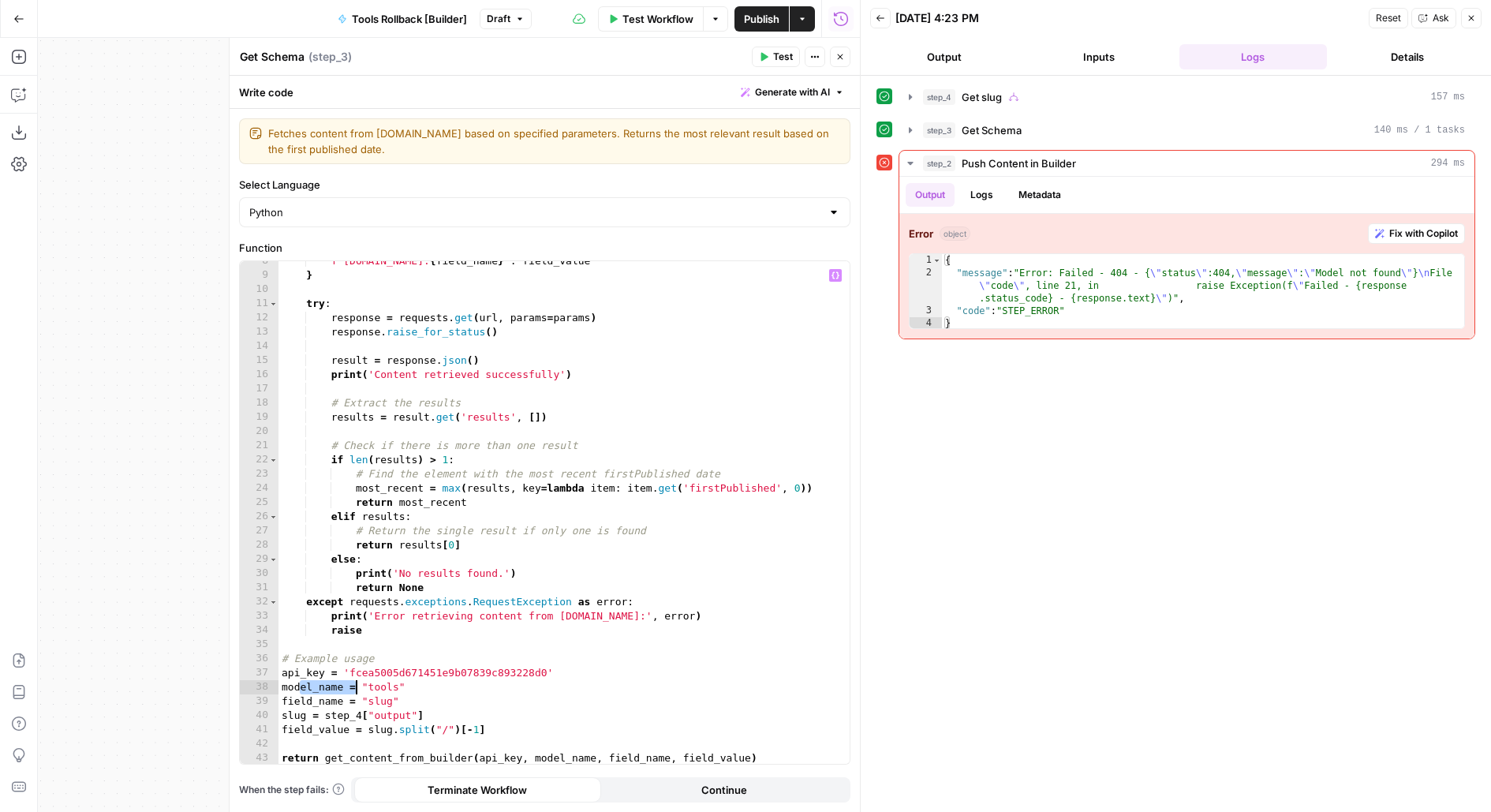
drag, startPoint x: 297, startPoint y: 688, endPoint x: 425, endPoint y: 688, distance: 128.0
click at [425, 688] on div "f"query.data. { field_name } " : field_value } try : response = requests . get …" at bounding box center [565, 520] width 572 height 533
drag, startPoint x: 344, startPoint y: 670, endPoint x: 616, endPoint y: 670, distance: 272.0
click at [616, 670] on div "f"query.data. { field_name } " : field_value } try : response = requests . get …" at bounding box center [565, 520] width 572 height 533
drag, startPoint x: 285, startPoint y: 699, endPoint x: 545, endPoint y: 699, distance: 260.0
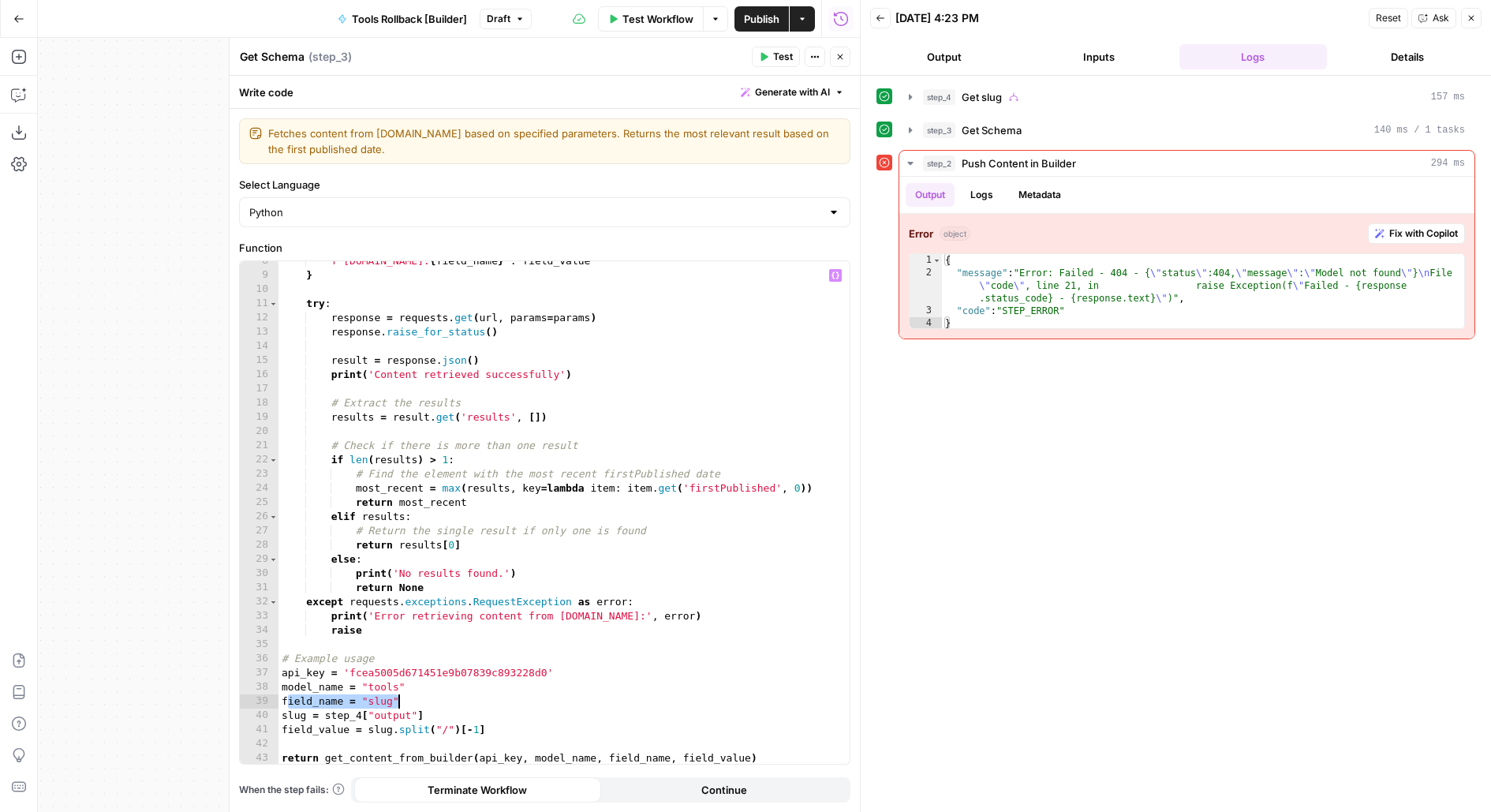
click at [545, 699] on div "f"query.data. { field_name } " : field_value } try : response = requests . get …" at bounding box center [565, 520] width 572 height 533
type textarea "**********"
click at [1025, 89] on div "step_4 Get slug 157 ms" at bounding box center [1194, 96] width 542 height 16
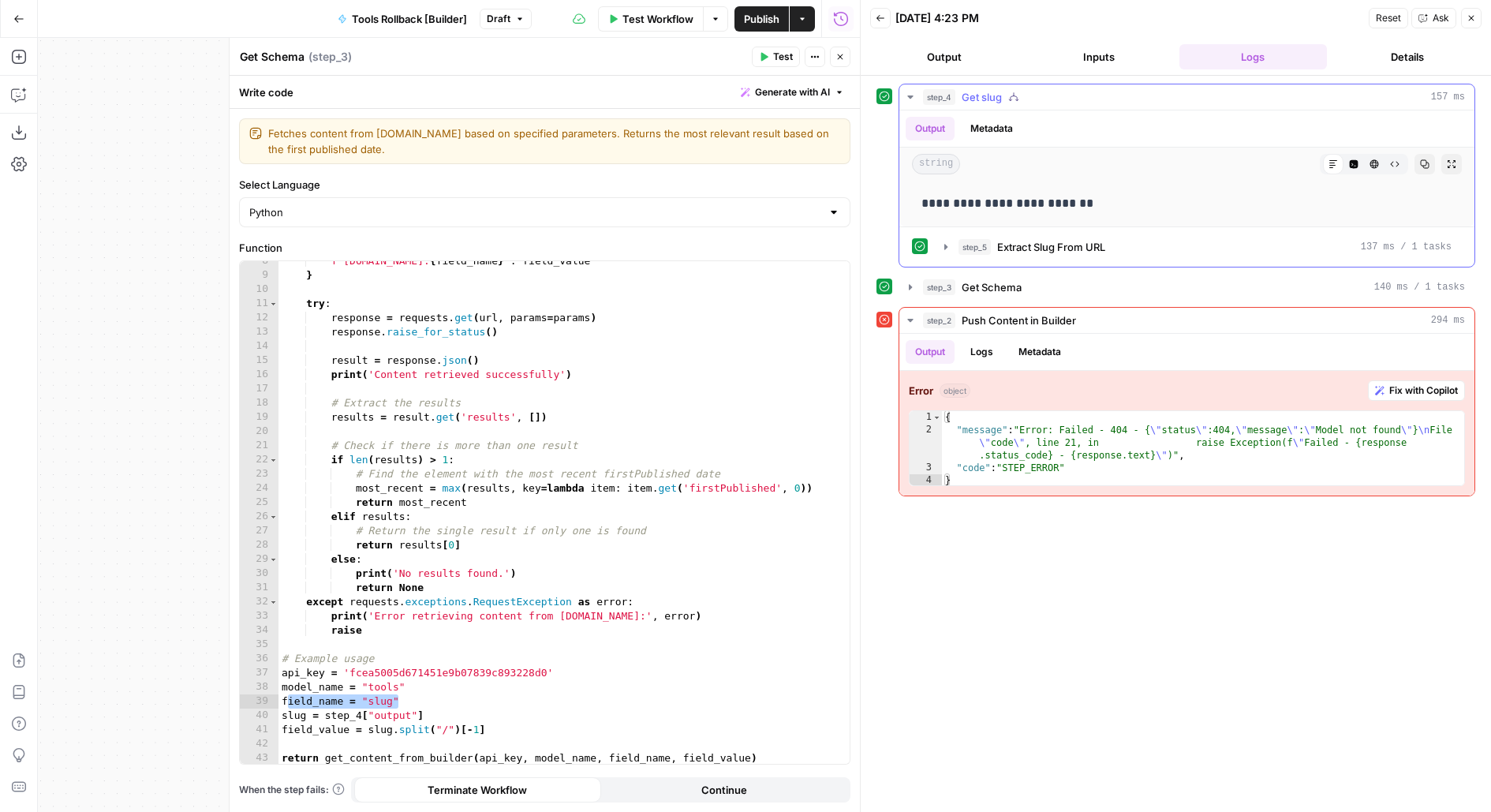
drag, startPoint x: 921, startPoint y: 205, endPoint x: 1296, endPoint y: 224, distance: 375.5
click at [1280, 221] on div "**********" at bounding box center [1187, 203] width 576 height 46
click at [962, 246] on span "step_5" at bounding box center [975, 247] width 33 height 16
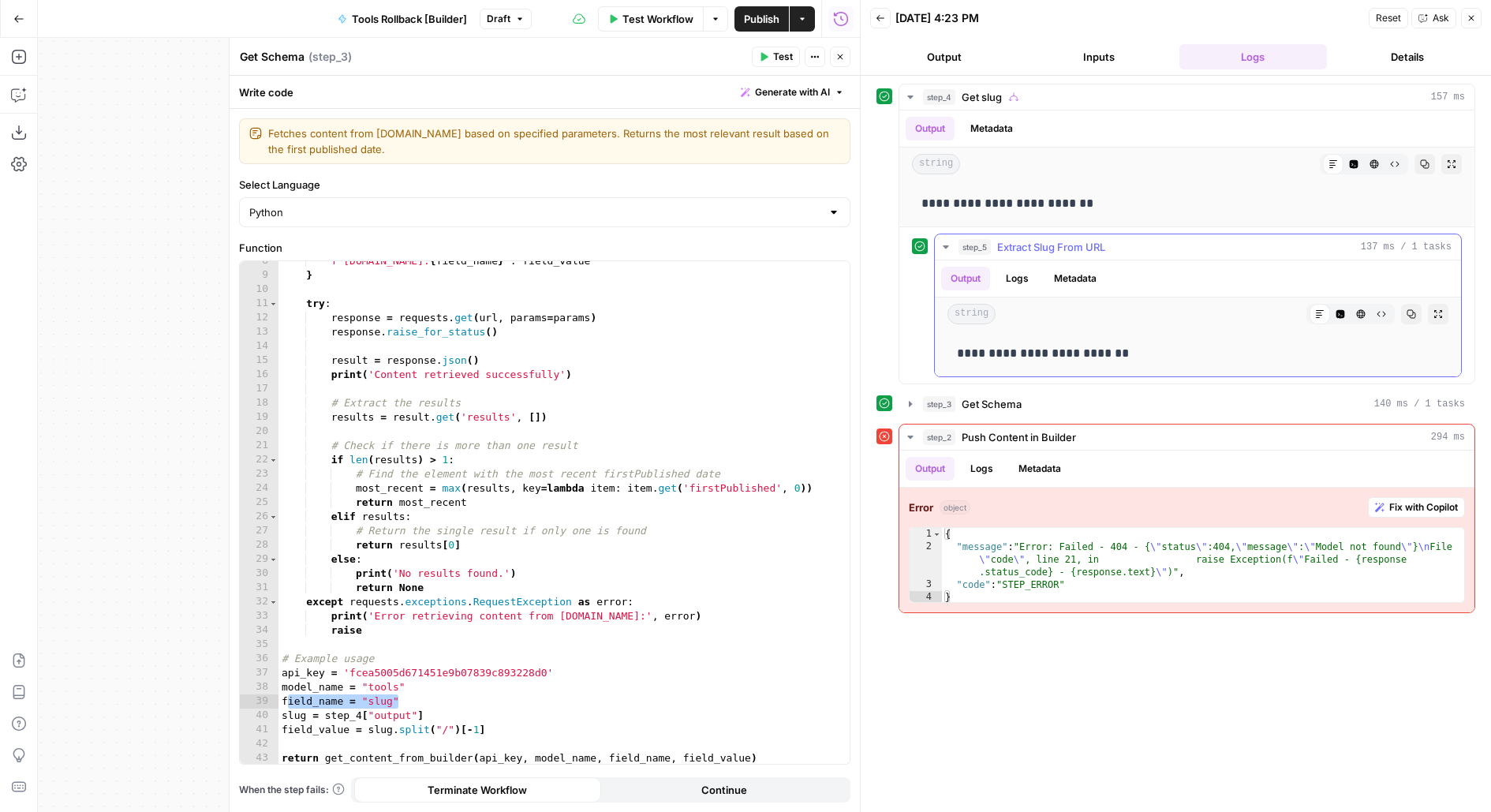
click at [962, 246] on span "step_5" at bounding box center [975, 247] width 33 height 16
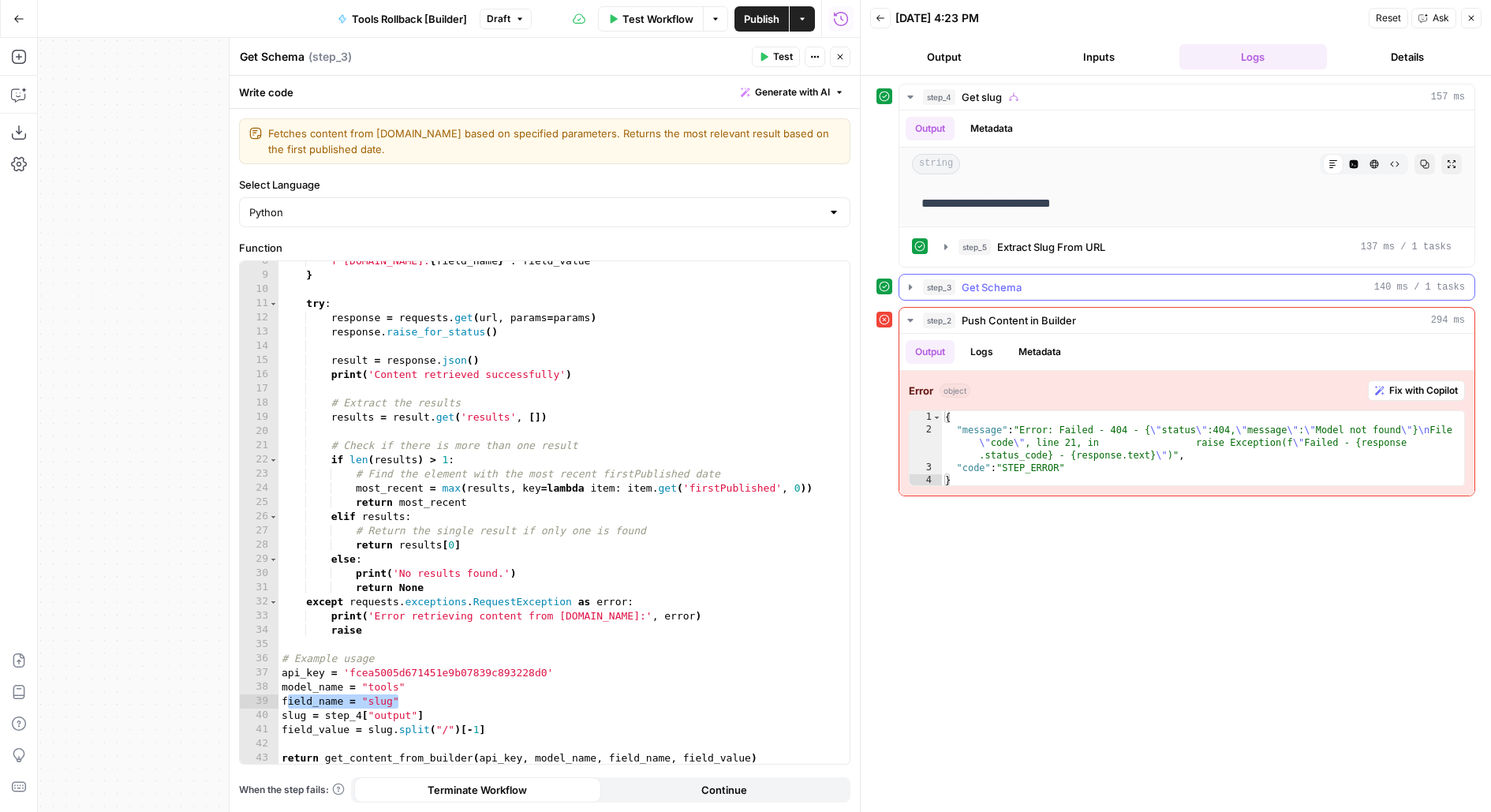
click at [999, 279] on span "Get Schema" at bounding box center [991, 287] width 60 height 16
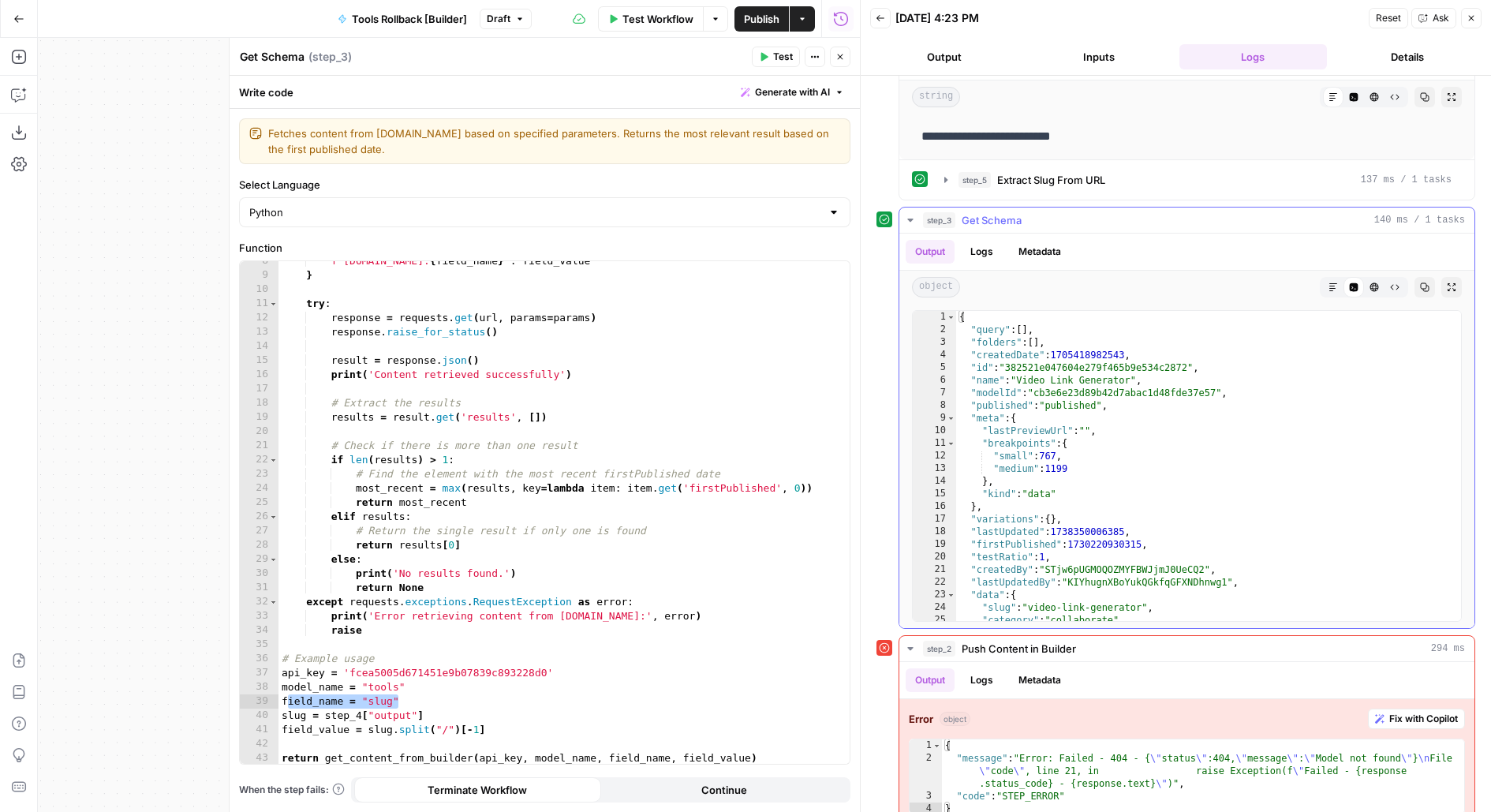
scroll to position [77, 0]
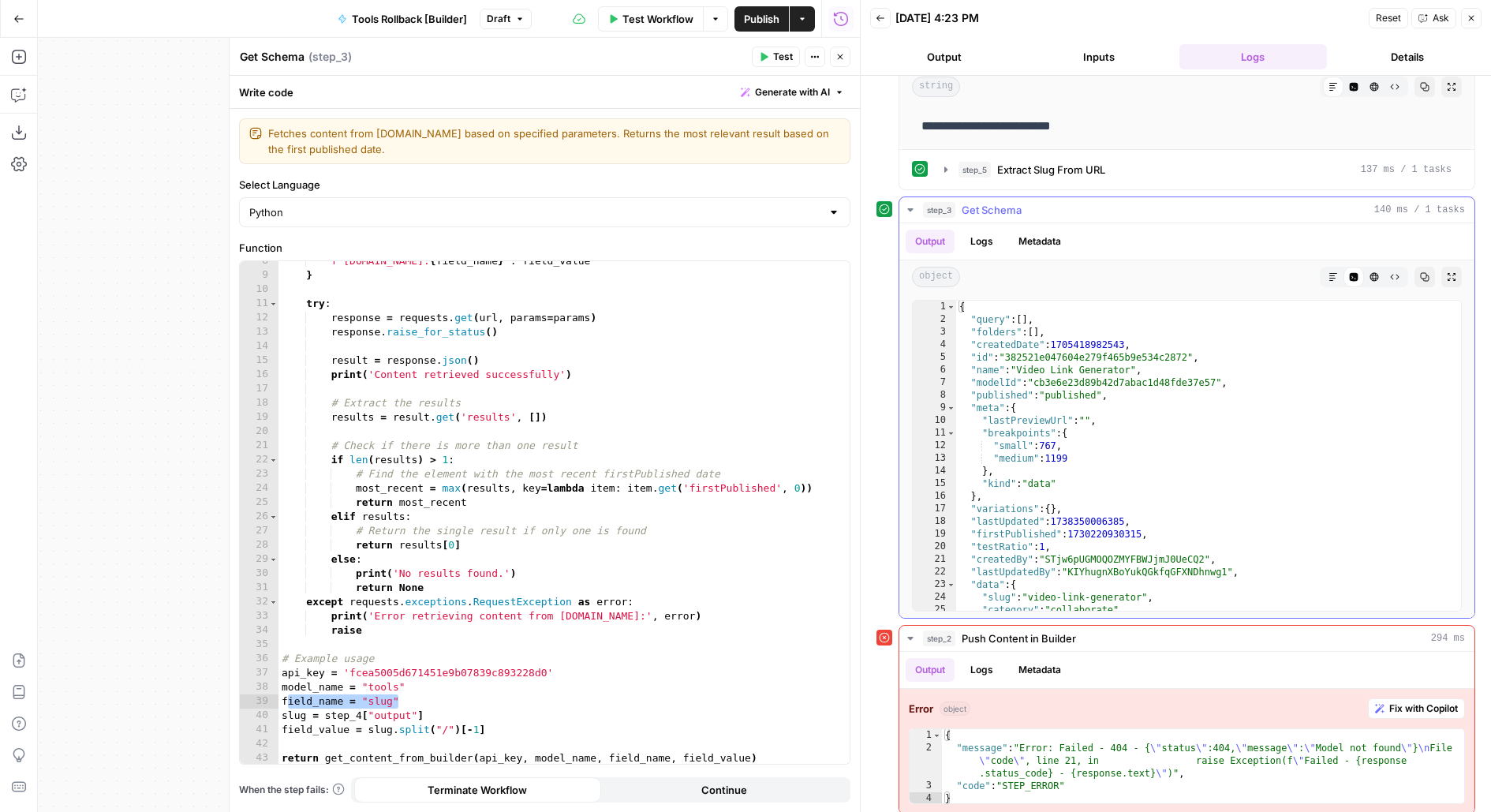
type textarea "**********"
drag, startPoint x: 1011, startPoint y: 351, endPoint x: 1191, endPoint y: 351, distance: 180.0
click at [1191, 351] on div "{ "query" : [ ] , "folders" : [ ] , "createdDate" : 1705418982543 , "id" : "382…" at bounding box center [1210, 468] width 507 height 336
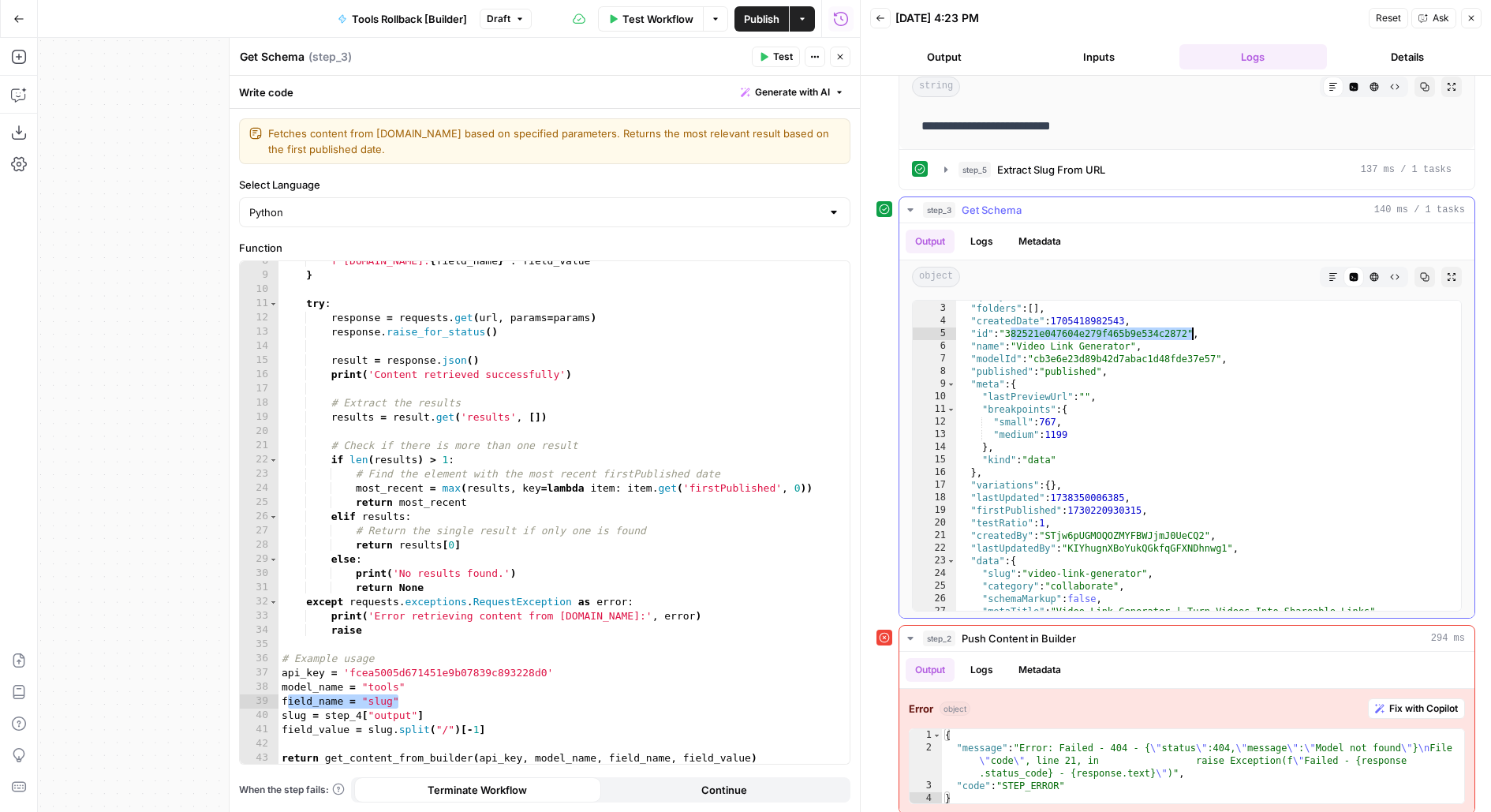
scroll to position [24, 0]
click at [842, 58] on icon "button" at bounding box center [840, 56] width 9 height 9
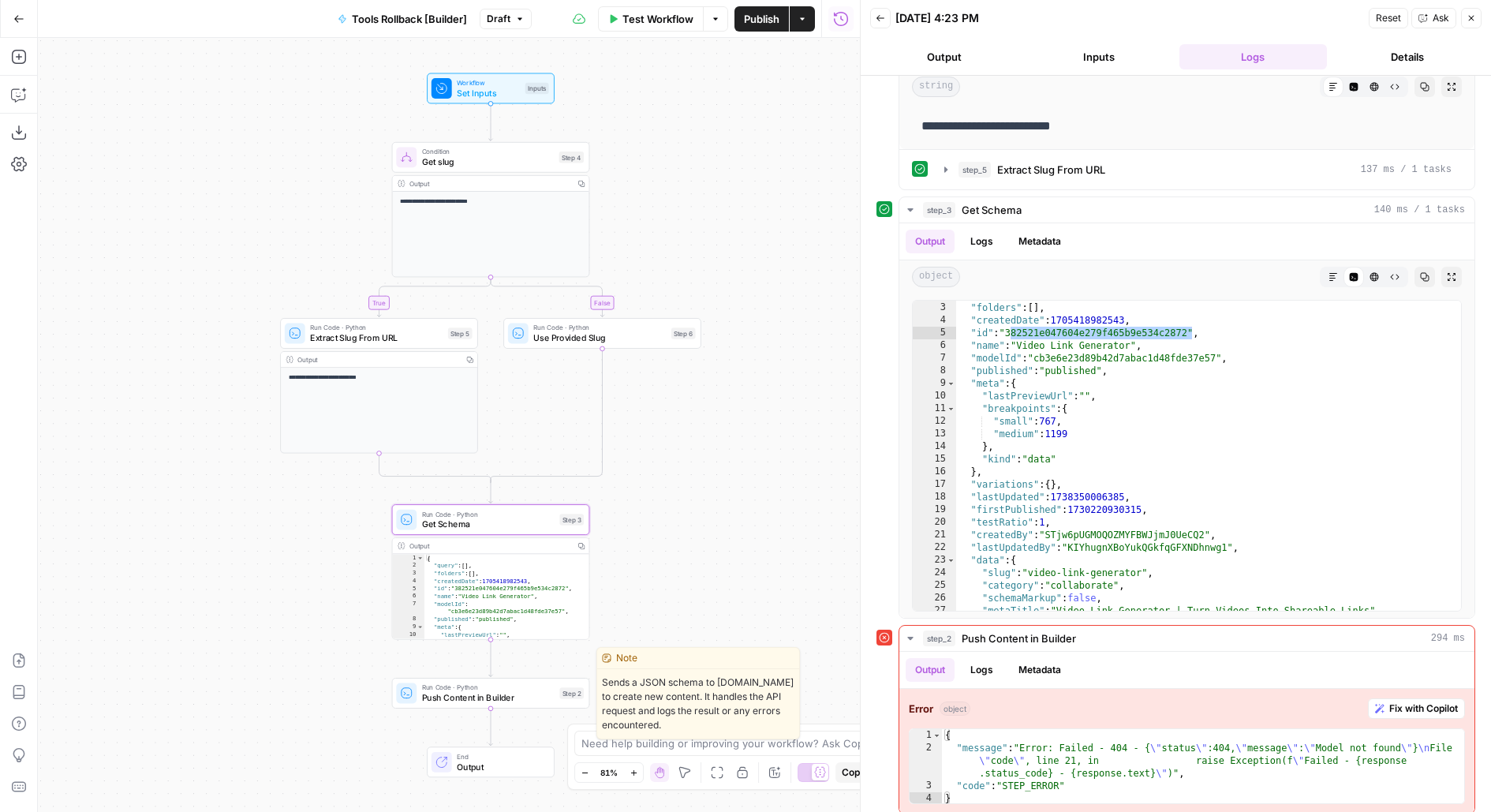
click at [539, 701] on span "Push Content in Builder" at bounding box center [488, 697] width 133 height 13
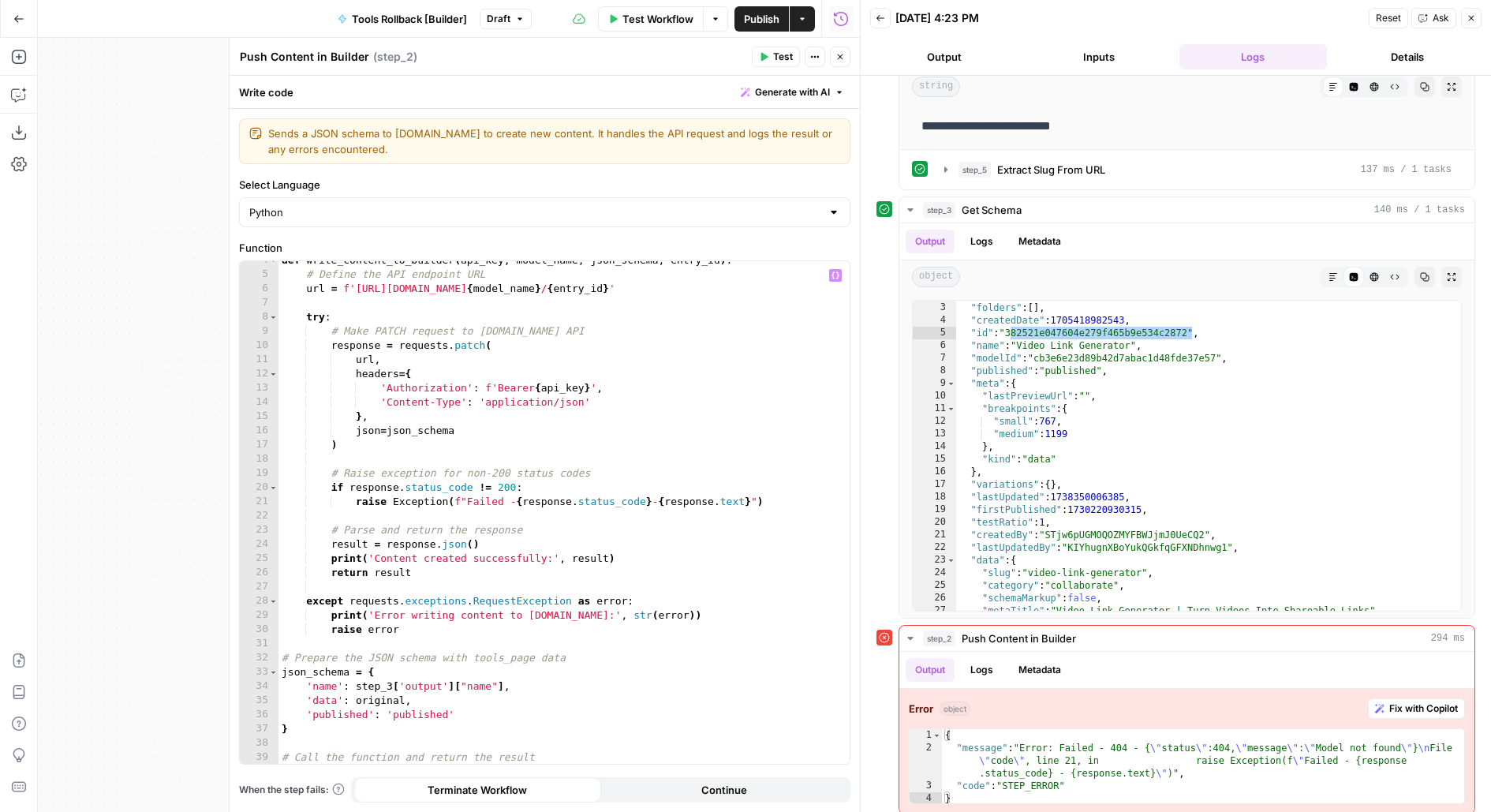
scroll to position [49, 0]
click at [651, 291] on div "def write_content_to_builder ( api_key , model_name , json_schema , entry_id ) …" at bounding box center [565, 527] width 572 height 547
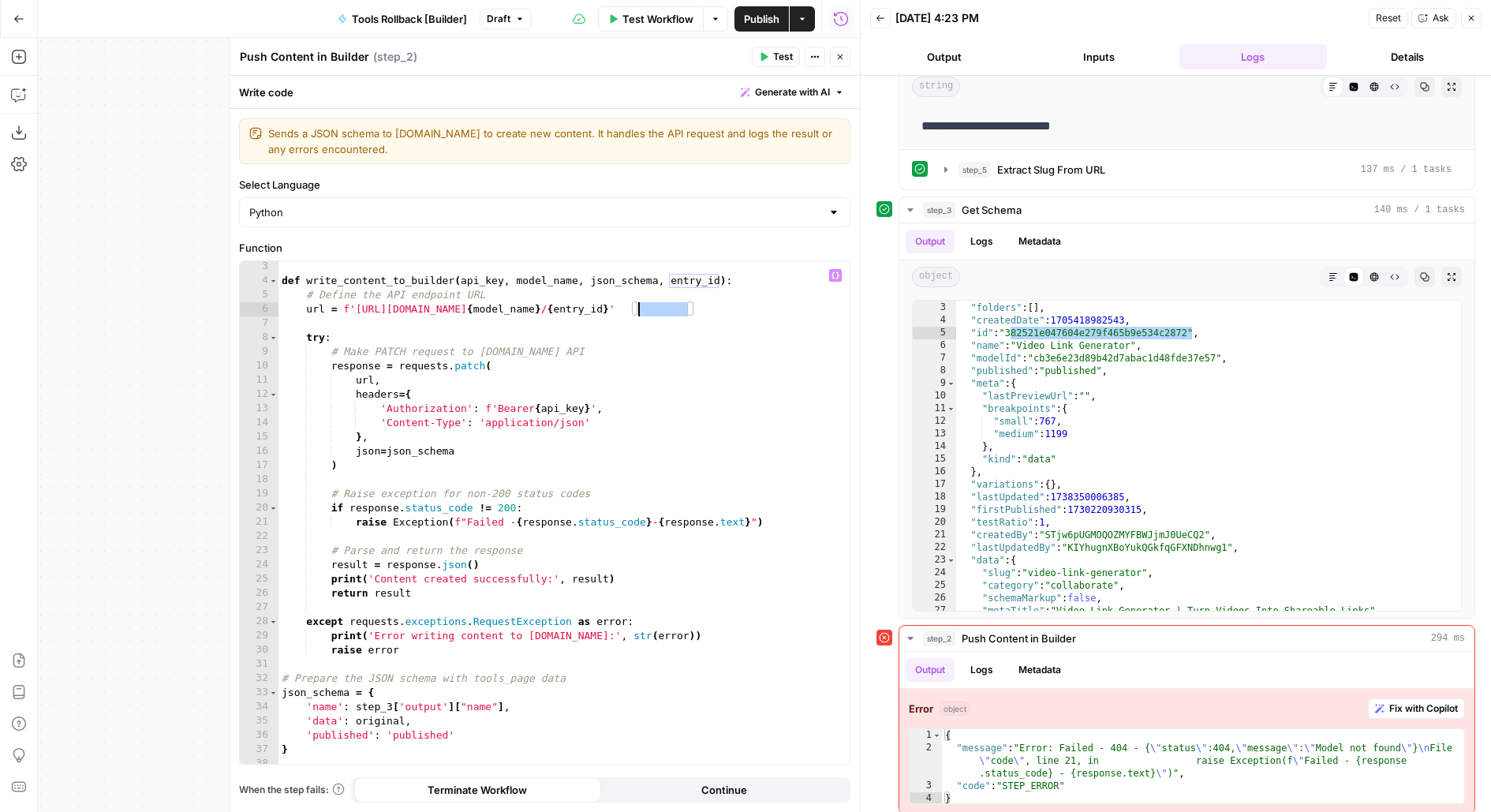
scroll to position [0, 0]
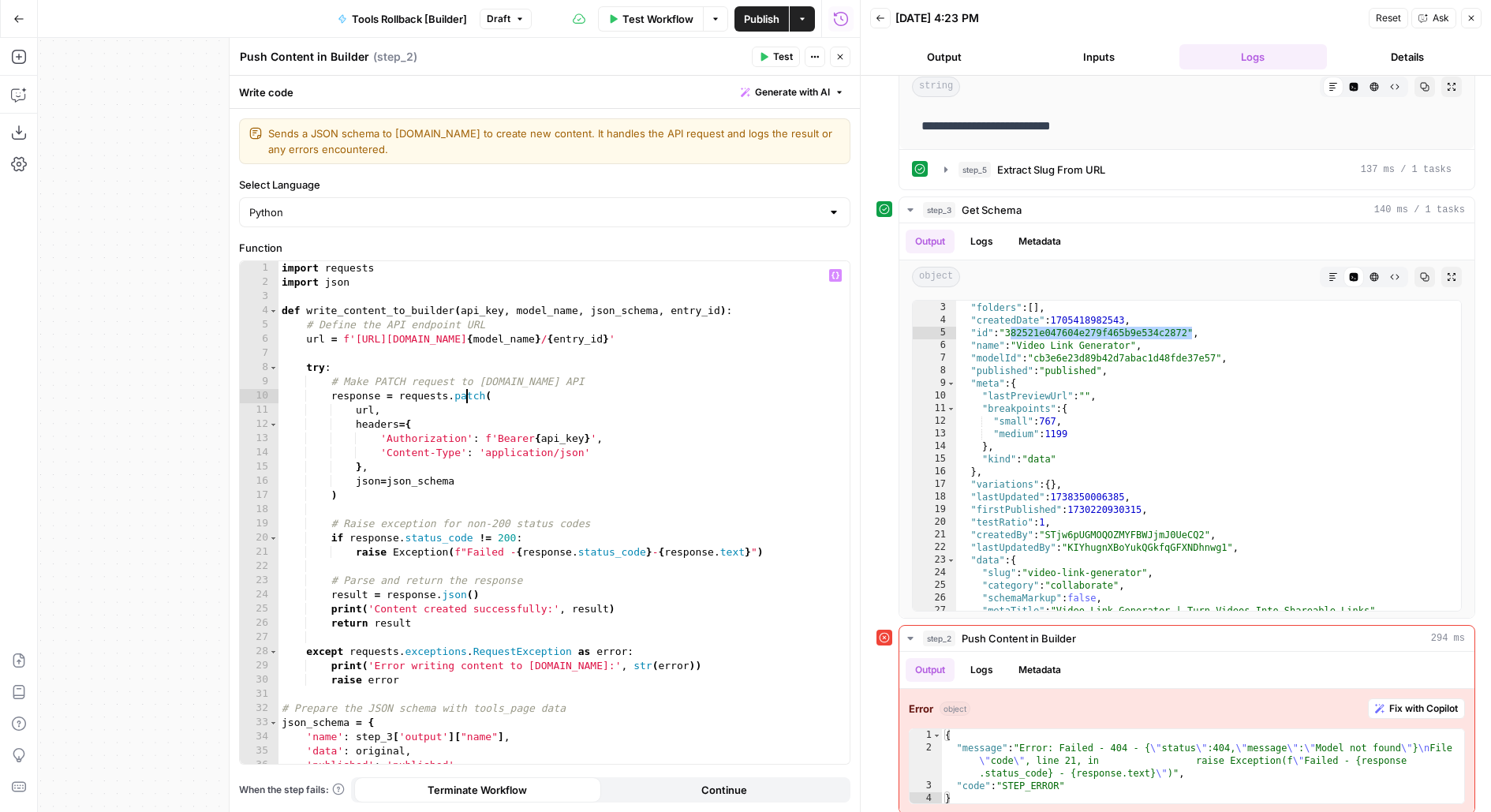
click at [465, 397] on div "import requests import json def write_content_to_builder ( api_key , model_name…" at bounding box center [565, 527] width 572 height 533
click at [482, 496] on div "import requests import json def write_content_to_builder ( api_key , model_name…" at bounding box center [565, 527] width 572 height 533
click at [519, 484] on div "import requests import json def write_content_to_builder ( api_key , model_name…" at bounding box center [565, 527] width 572 height 533
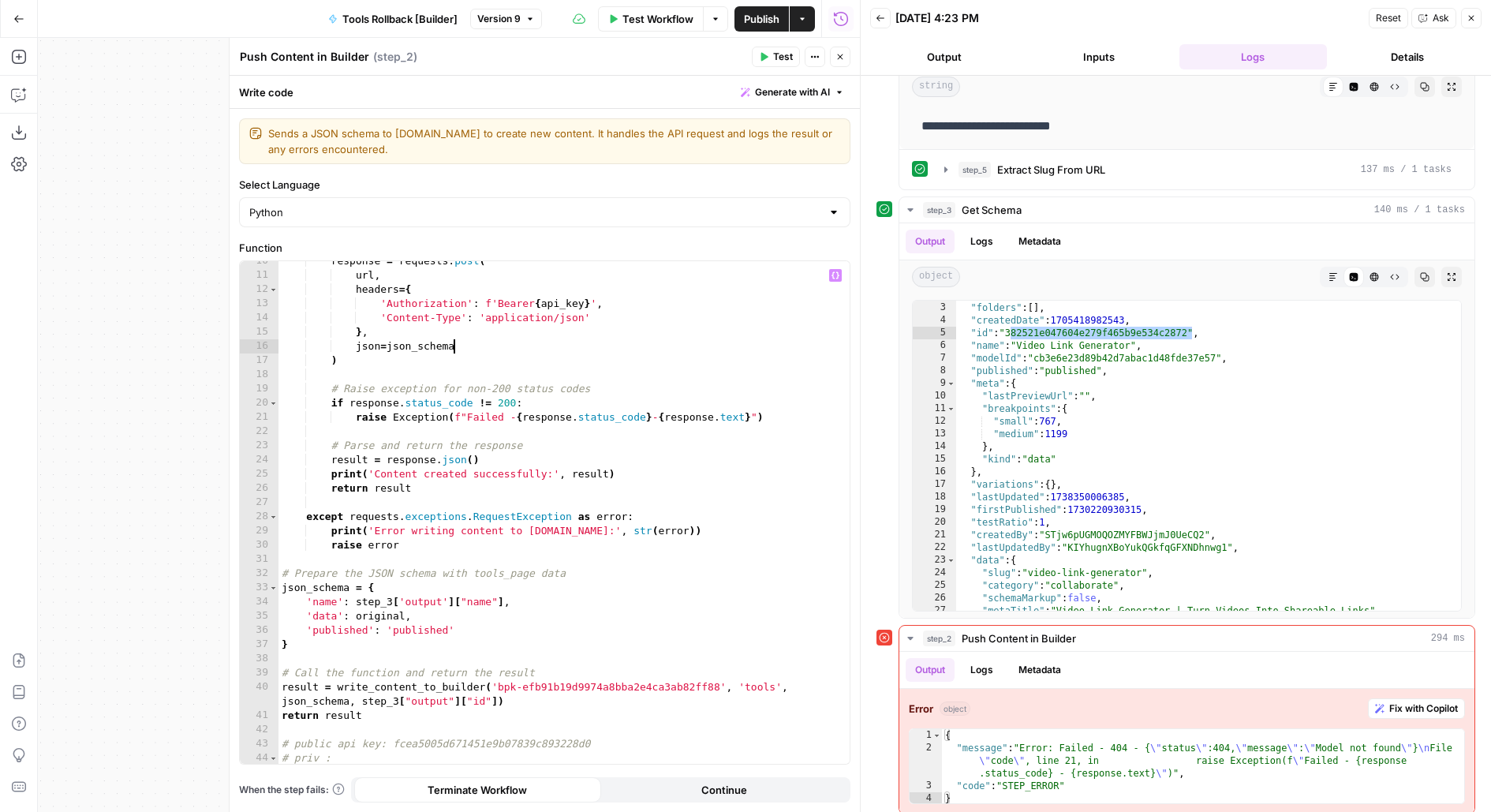
scroll to position [135, 0]
drag, startPoint x: 310, startPoint y: 601, endPoint x: 574, endPoint y: 602, distance: 264.0
click at [575, 602] on div "response = requests . post ( url , headers = { 'Authorization' : f'Bearer { api…" at bounding box center [565, 520] width 572 height 533
drag, startPoint x: 295, startPoint y: 611, endPoint x: 536, endPoint y: 611, distance: 241.0
click at [536, 611] on div "response = requests . post ( url , headers = { 'Authorization' : f'Bearer { api…" at bounding box center [565, 520] width 572 height 533
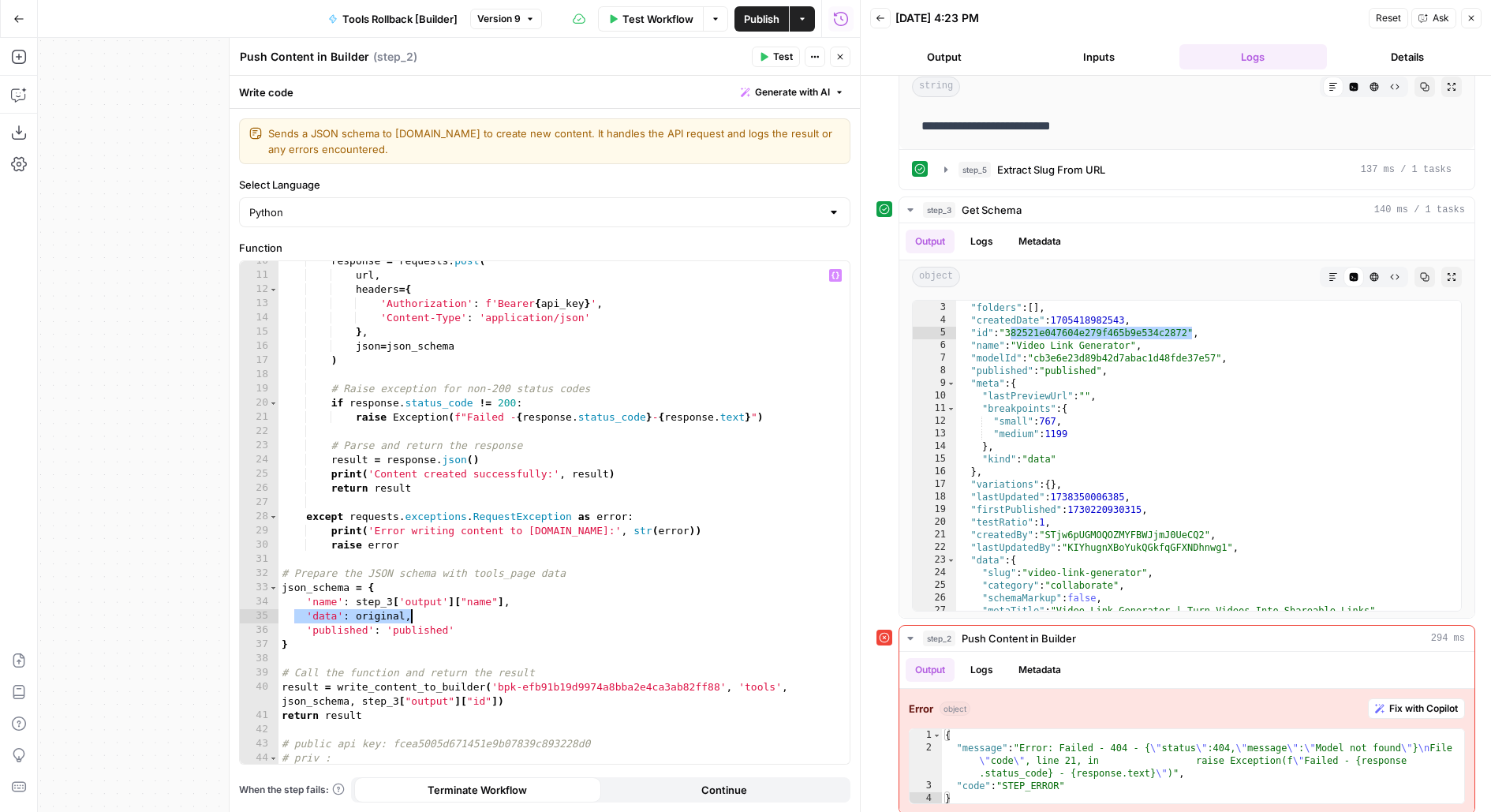
click at [361, 684] on div "response = requests . post ( url , headers = { 'Authorization' : f'Bearer { api…" at bounding box center [565, 520] width 572 height 533
click at [546, 686] on div "response = requests . post ( url , headers = { 'Authorization' : f'Bearer { api…" at bounding box center [565, 520] width 572 height 533
click at [744, 684] on div "response = requests . post ( url , headers = { 'Authorization' : f'Bearer { api…" at bounding box center [565, 520] width 572 height 533
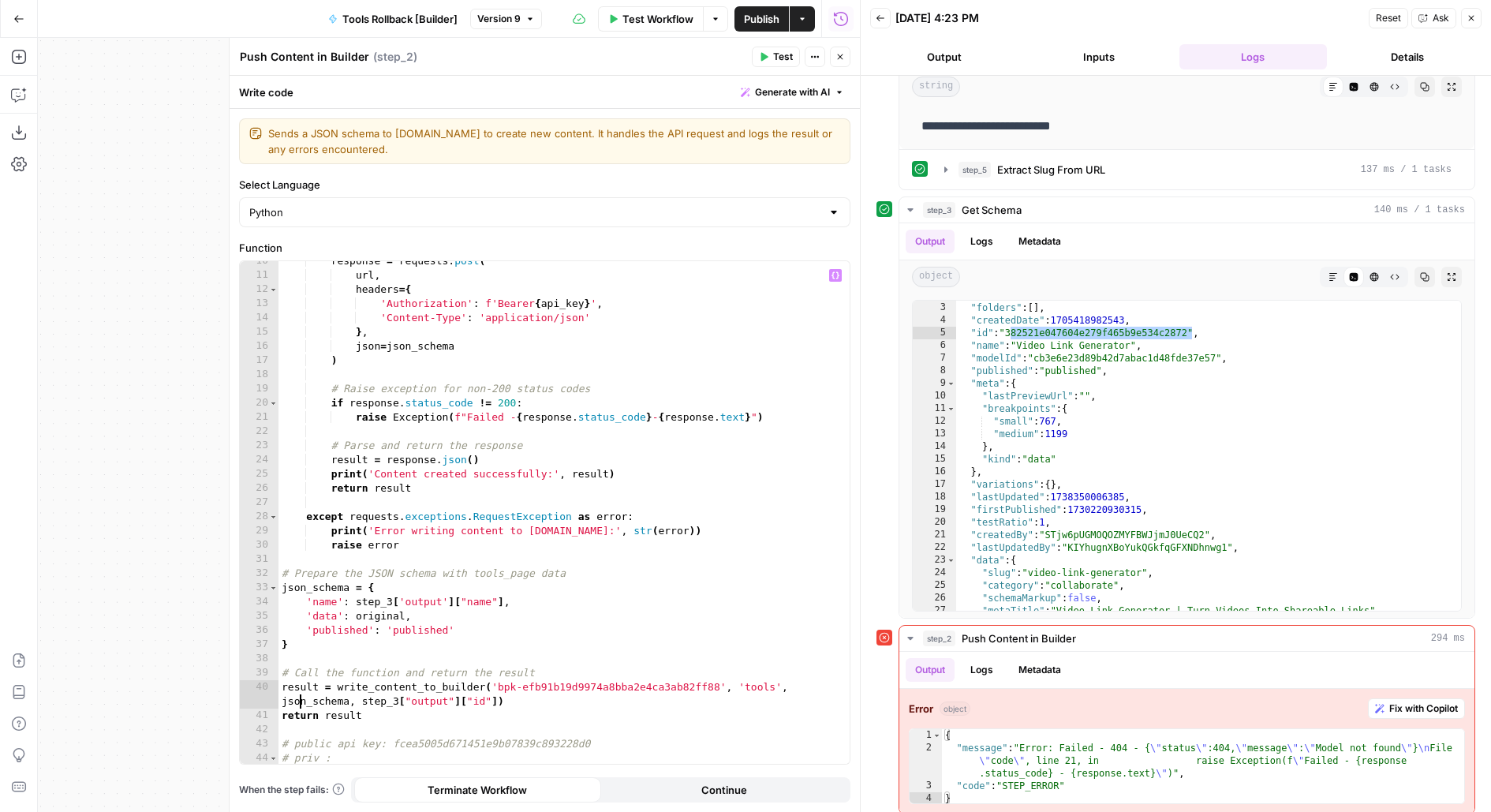
click at [300, 706] on div "response = requests . post ( url , headers = { 'Authorization' : f'Bearer { api…" at bounding box center [565, 520] width 572 height 533
click at [359, 703] on div "response = requests . post ( url , headers = { 'Authorization' : f'Bearer { api…" at bounding box center [565, 520] width 572 height 533
drag, startPoint x: 358, startPoint y: 698, endPoint x: 497, endPoint y: 701, distance: 139.0
click at [497, 701] on div "response = requests . post ( url , headers = { 'Authorization' : f'Bearer { api…" at bounding box center [565, 520] width 572 height 533
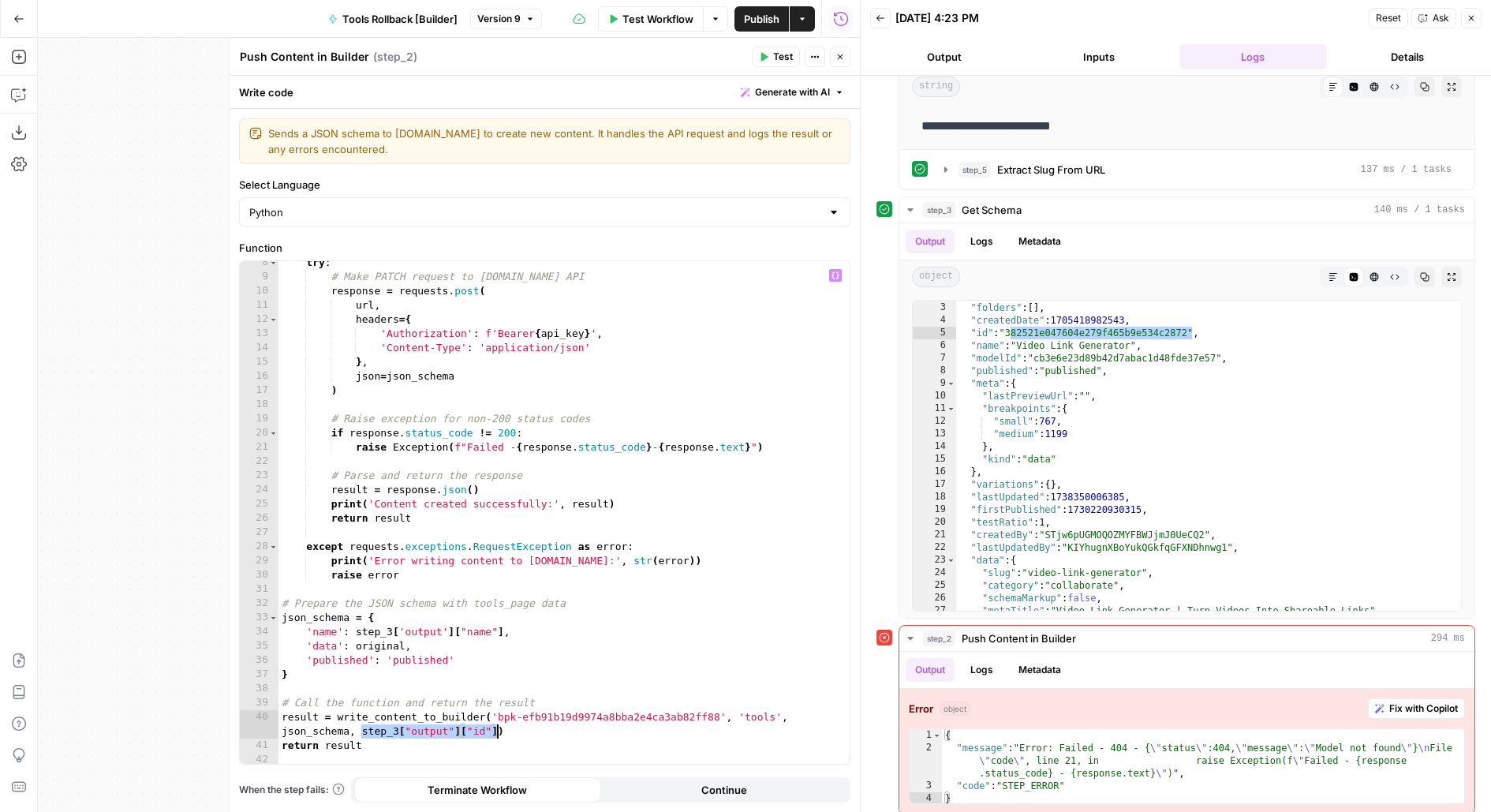
scroll to position [0, 0]
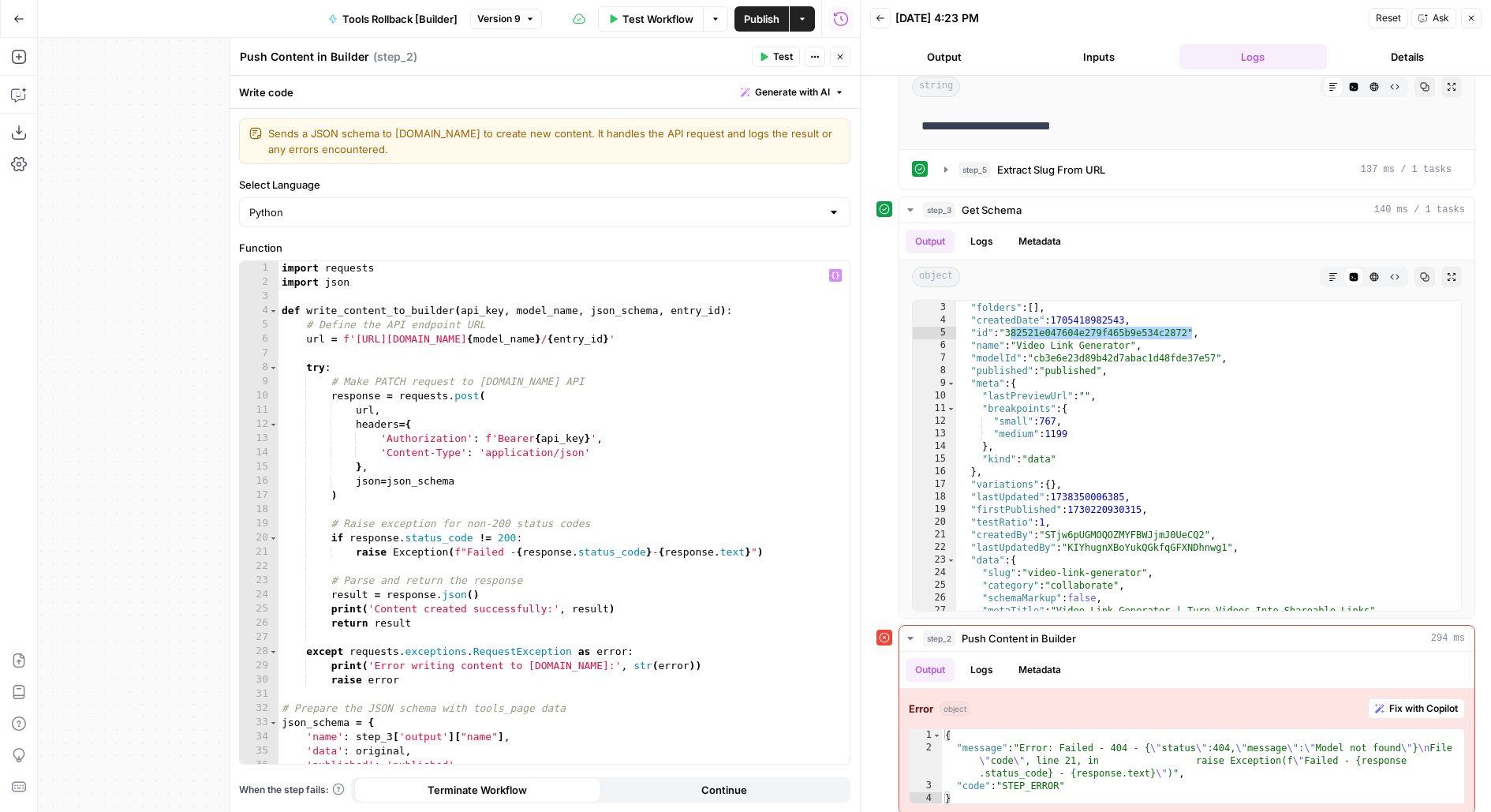
click at [474, 311] on div "import requests import json def write_content_to_builder ( api_key , model_name…" at bounding box center [565, 527] width 572 height 533
click at [564, 312] on div "import requests import json def write_content_to_builder ( api_key , model_name…" at bounding box center [565, 527] width 572 height 533
click at [630, 315] on div "import requests import json def write_content_to_builder ( api_key , model_name…" at bounding box center [565, 527] width 572 height 533
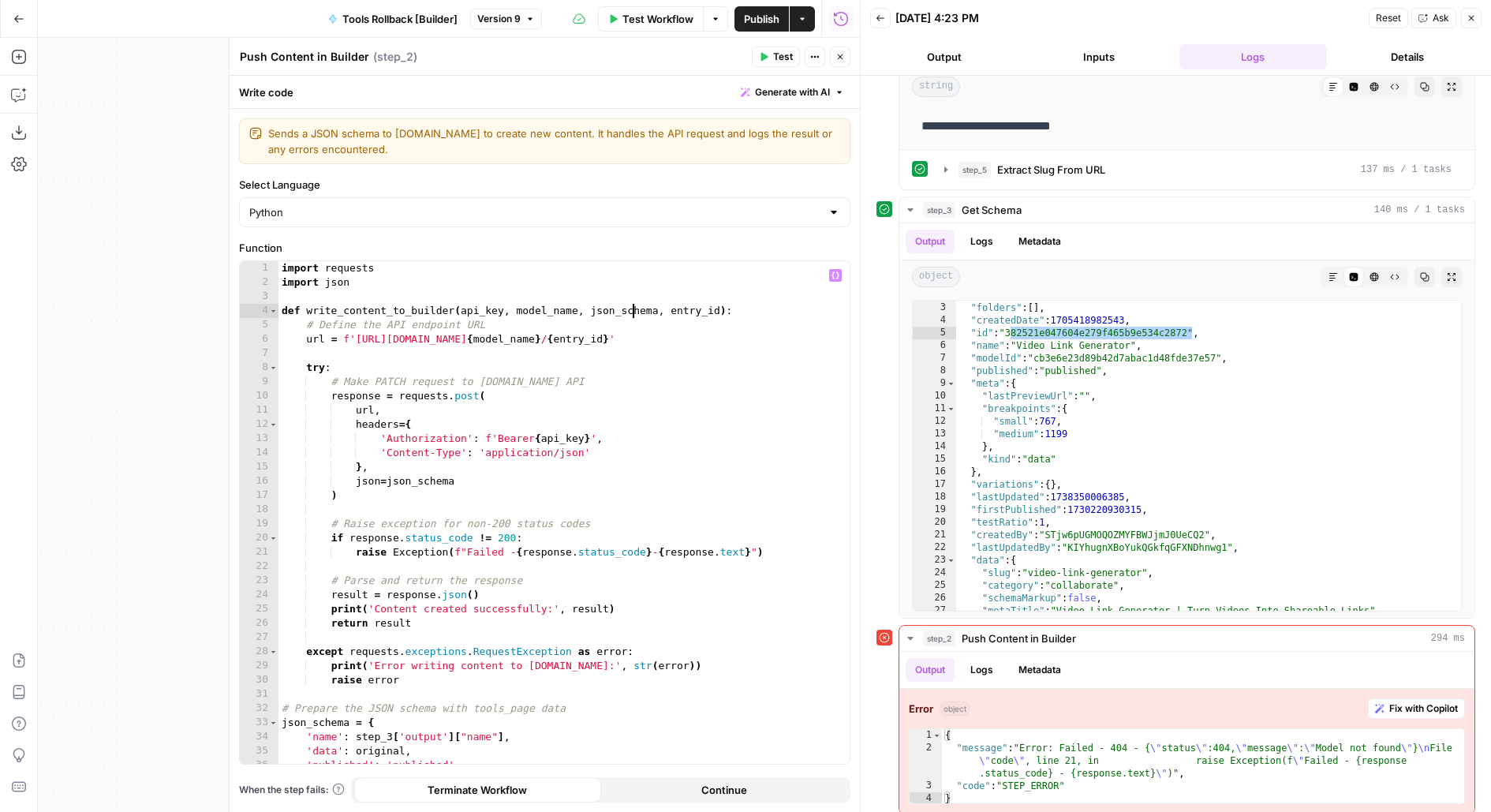
click at [630, 315] on div "import requests import json def write_content_to_builder ( api_key , model_name…" at bounding box center [565, 527] width 572 height 533
click at [691, 313] on div "import requests import json def write_content_to_builder ( api_key , model_name…" at bounding box center [565, 527] width 572 height 533
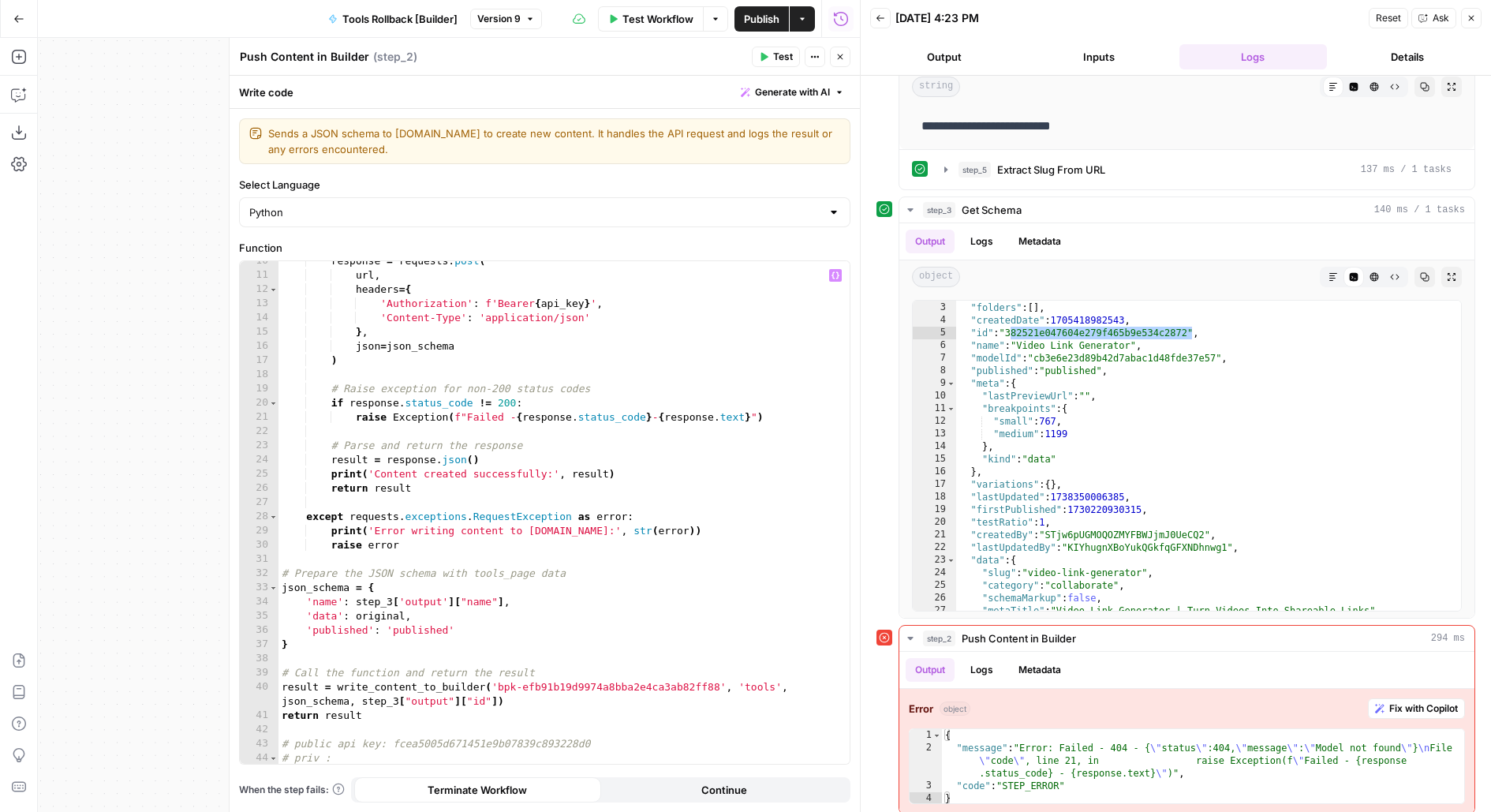
scroll to position [135, 0]
drag, startPoint x: 493, startPoint y: 686, endPoint x: 723, endPoint y: 685, distance: 230.0
click at [724, 685] on div "response = requests . post ( url , headers = { 'Authorization' : f'Bearer { api…" at bounding box center [565, 520] width 572 height 533
click at [644, 649] on div "response = requests . post ( url , headers = { 'Authorization' : f'Bearer { api…" at bounding box center [565, 520] width 572 height 533
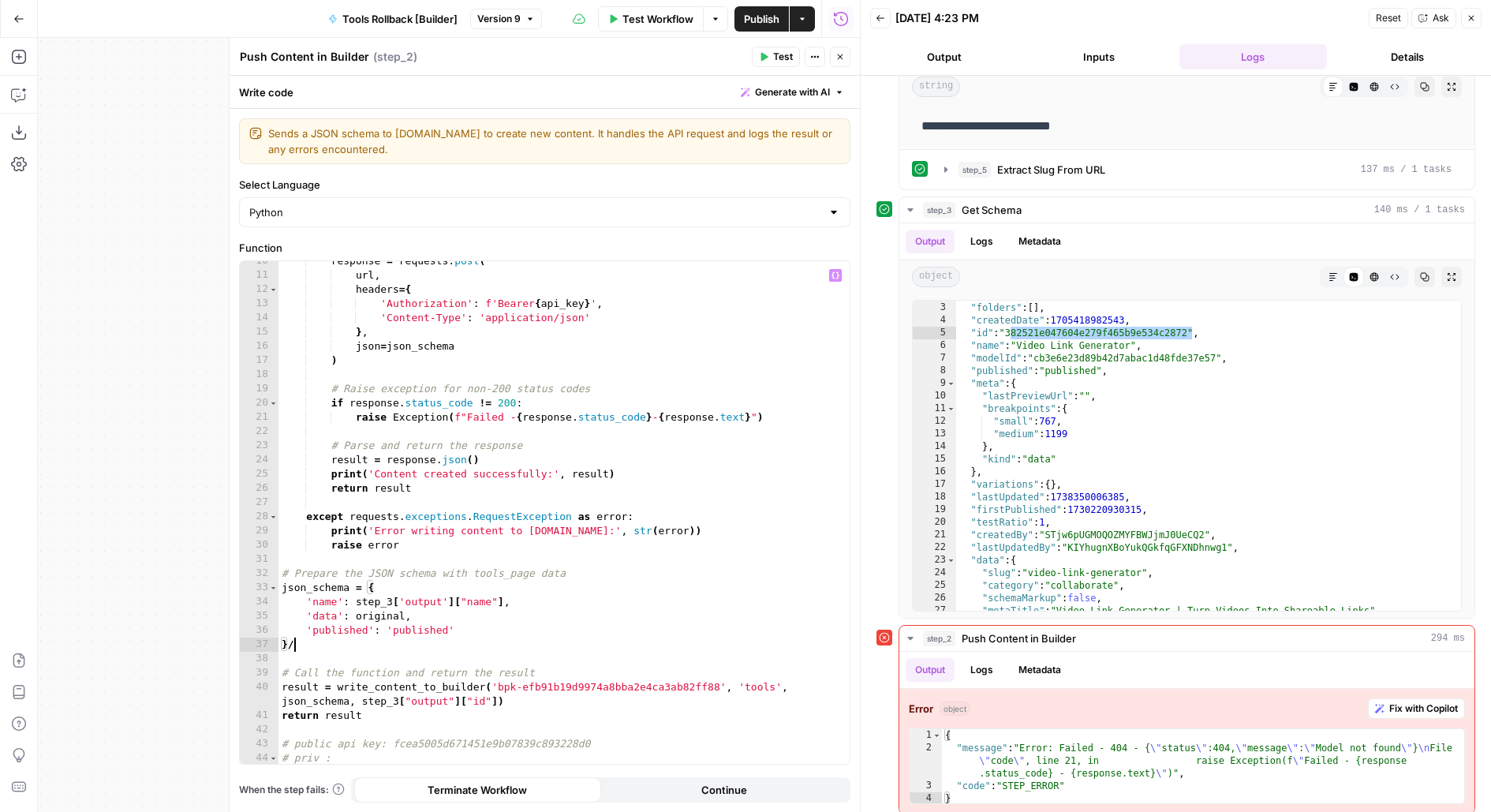
type textarea "**"
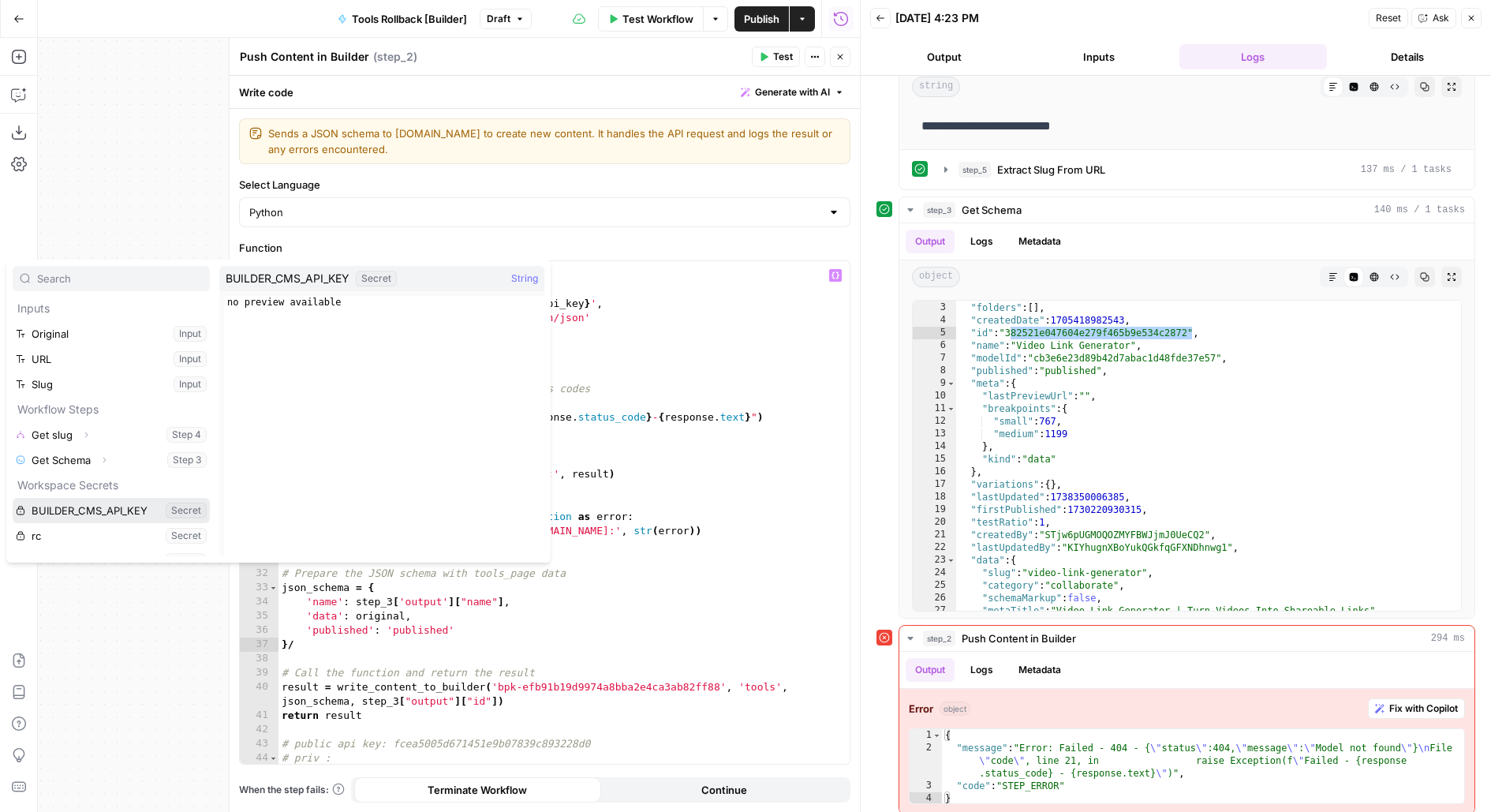
click at [13, 497] on button "Select variable BUILDER_CMS_API_KEY" at bounding box center [111, 510] width 197 height 25
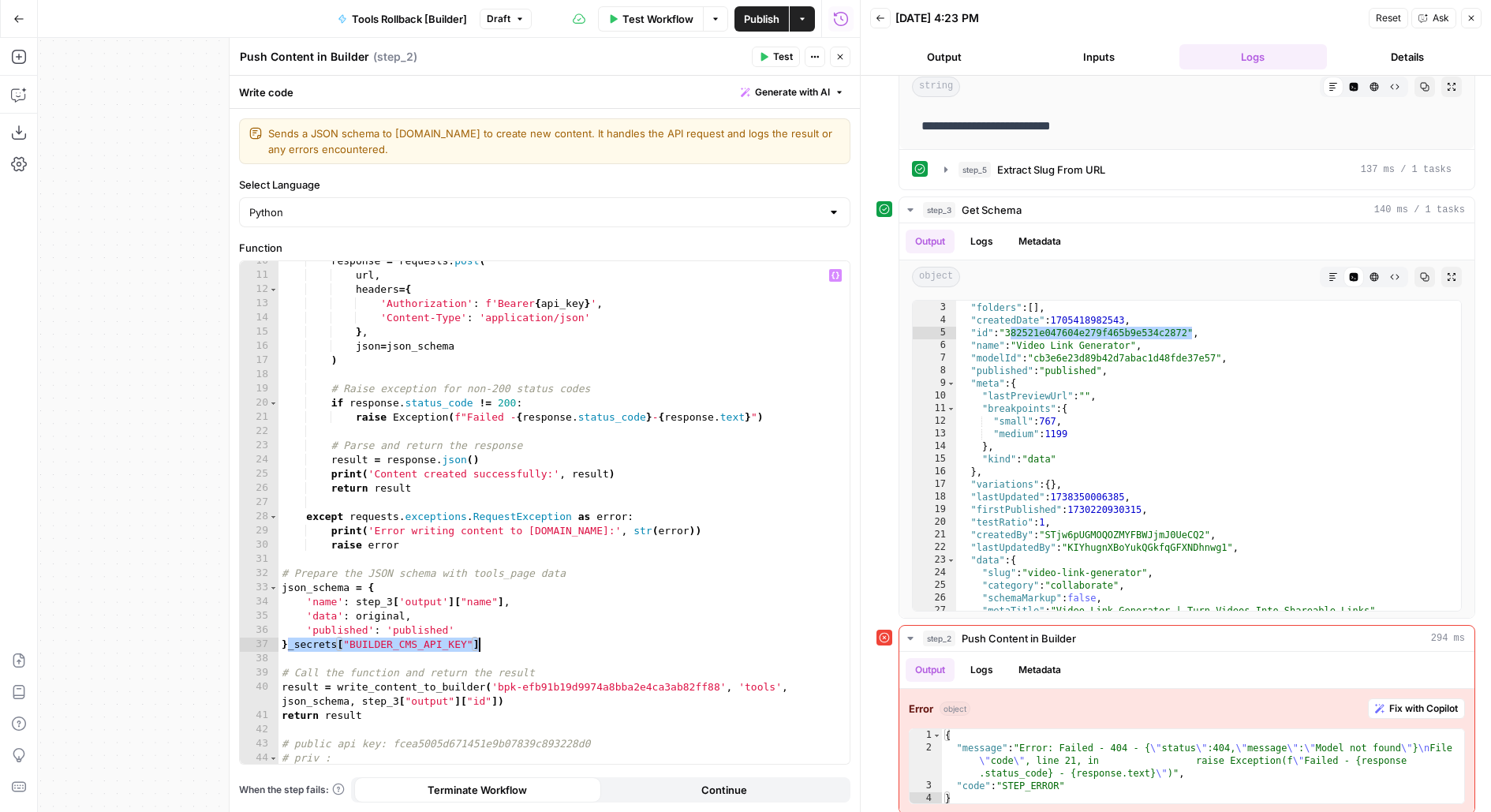
drag, startPoint x: 289, startPoint y: 642, endPoint x: 576, endPoint y: 642, distance: 287.0
click at [577, 642] on div "response = requests . post ( url , headers = { 'Authorization' : f'Bearer { api…" at bounding box center [565, 520] width 572 height 533
drag, startPoint x: 492, startPoint y: 687, endPoint x: 722, endPoint y: 682, distance: 230.1
click at [722, 682] on div "response = requests . post ( url , headers = { 'Authorization' : f'Bearer { api…" at bounding box center [565, 520] width 572 height 533
click at [441, 757] on div "response = requests . post ( url , headers = { 'Authorization' : f'Bearer { api…" at bounding box center [565, 520] width 572 height 533
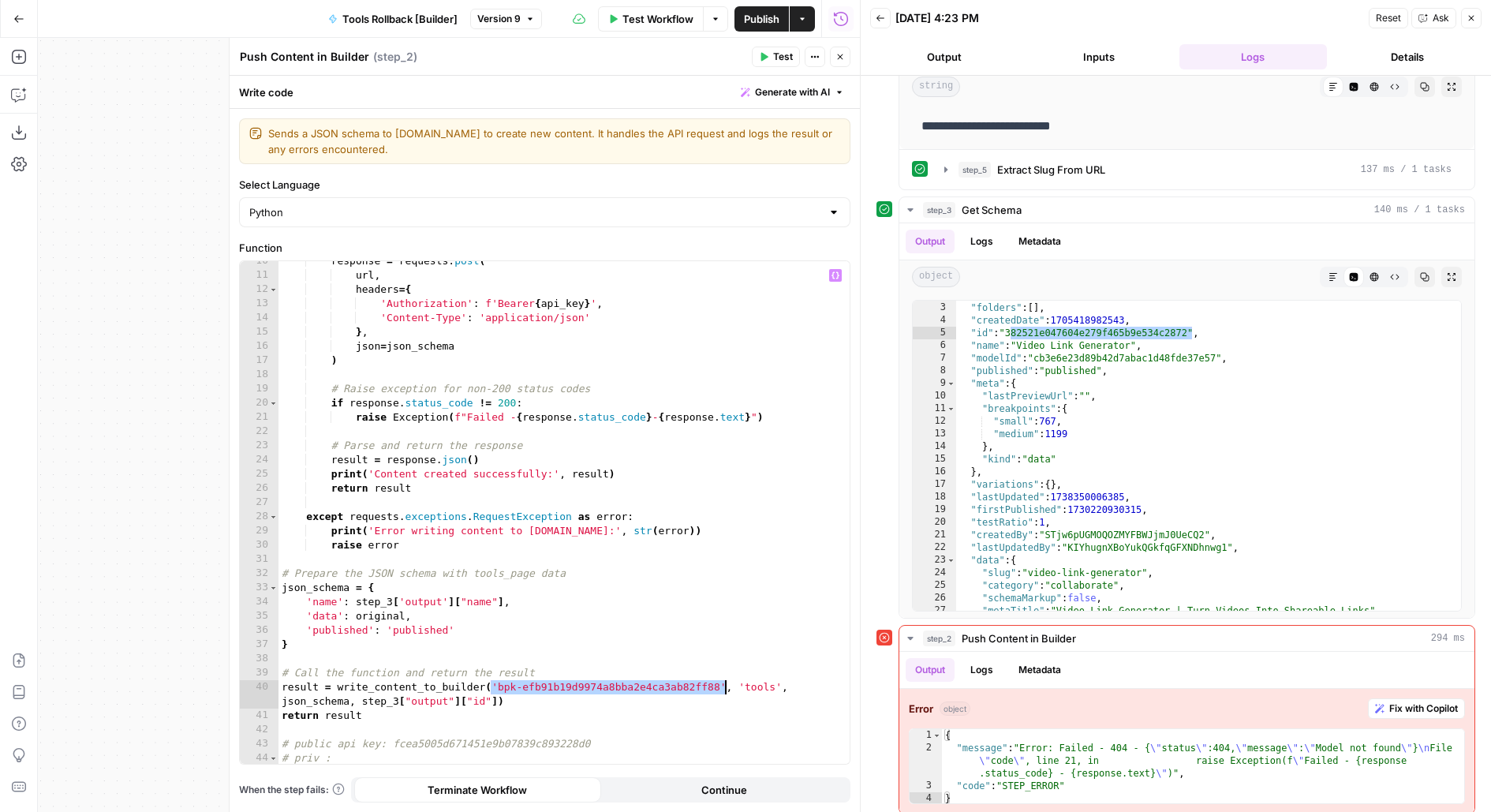
type textarea "********"
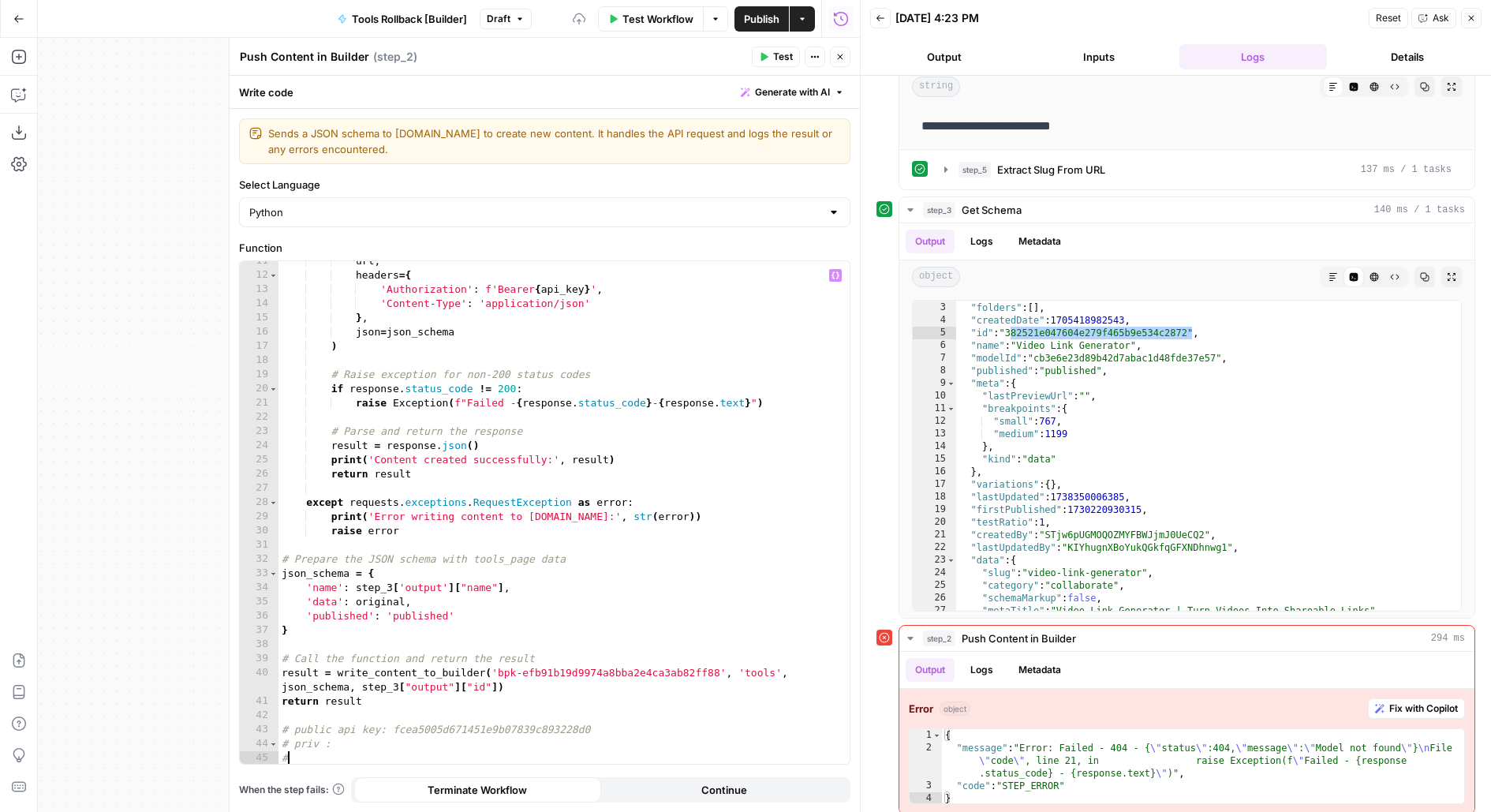
paste textarea "**********"
drag, startPoint x: 492, startPoint y: 667, endPoint x: 722, endPoint y: 666, distance: 230.0
click at [722, 666] on div "url , headers = { 'Authorization' : f'Bearer { api_key } ' , 'Content-Type' : '…" at bounding box center [565, 520] width 572 height 533
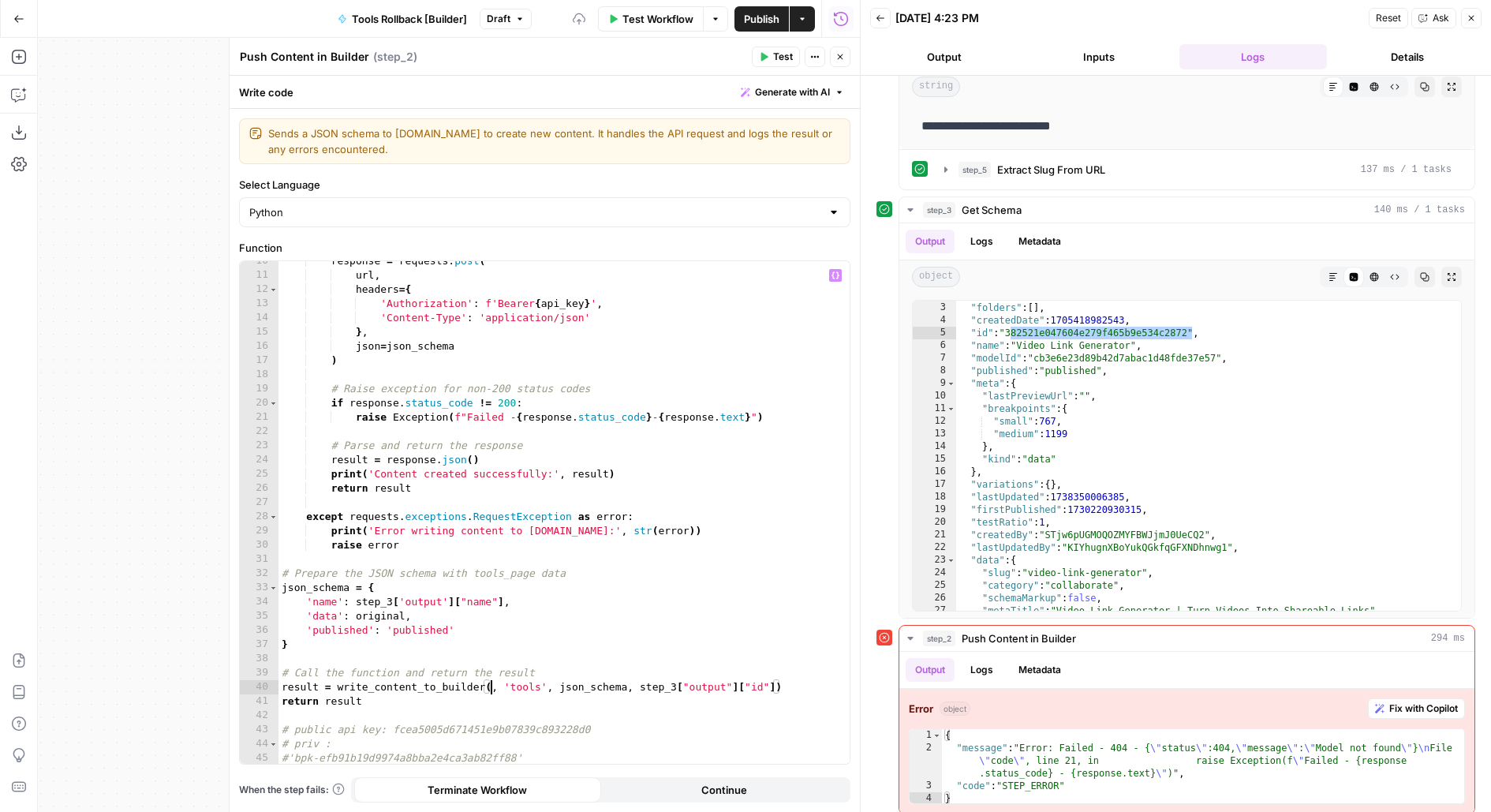
type textarea "**********"
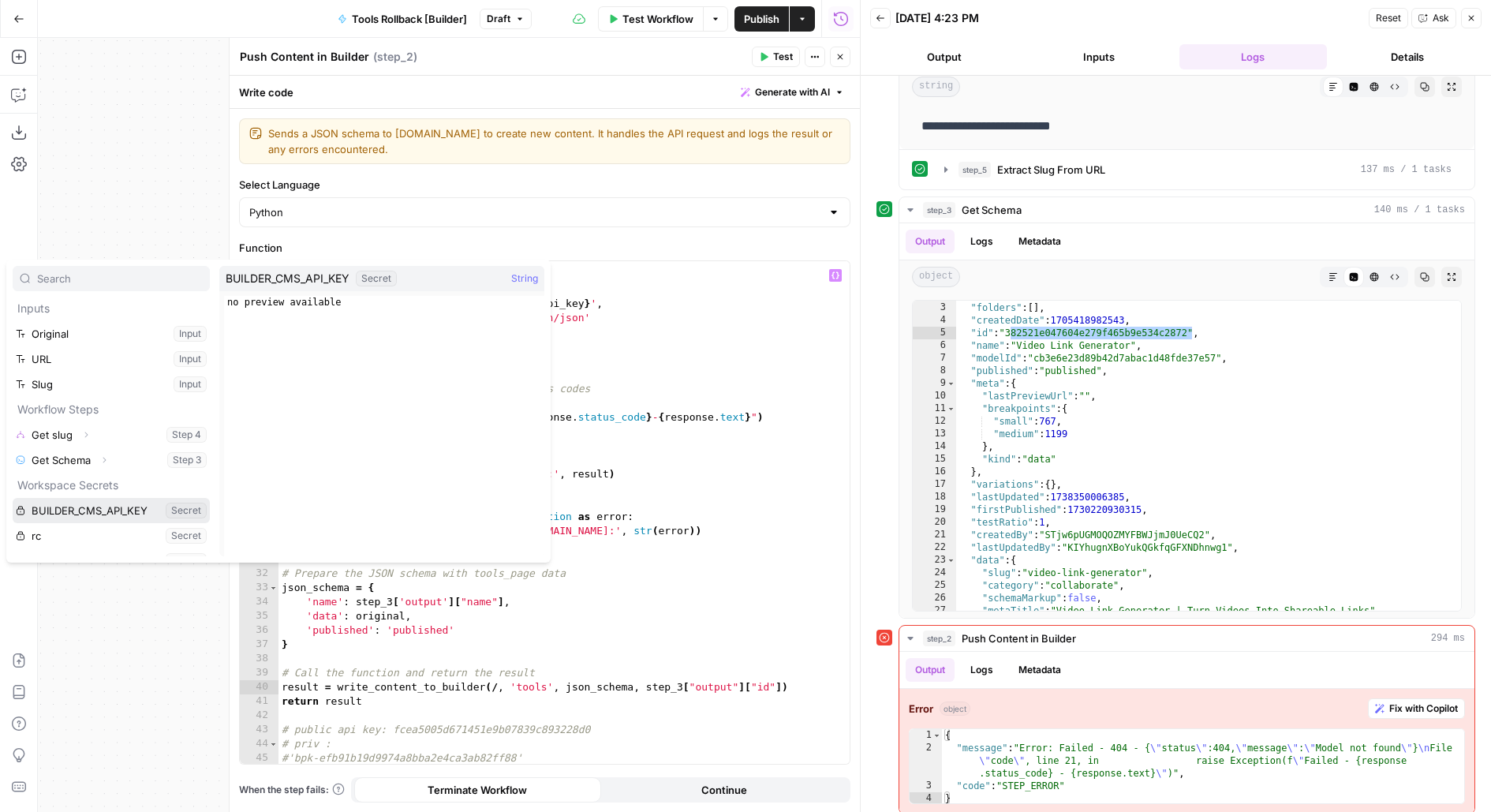
click at [13, 497] on button "Select variable BUILDER_CMS_API_KEY" at bounding box center [111, 510] width 197 height 25
type textarea "**********"
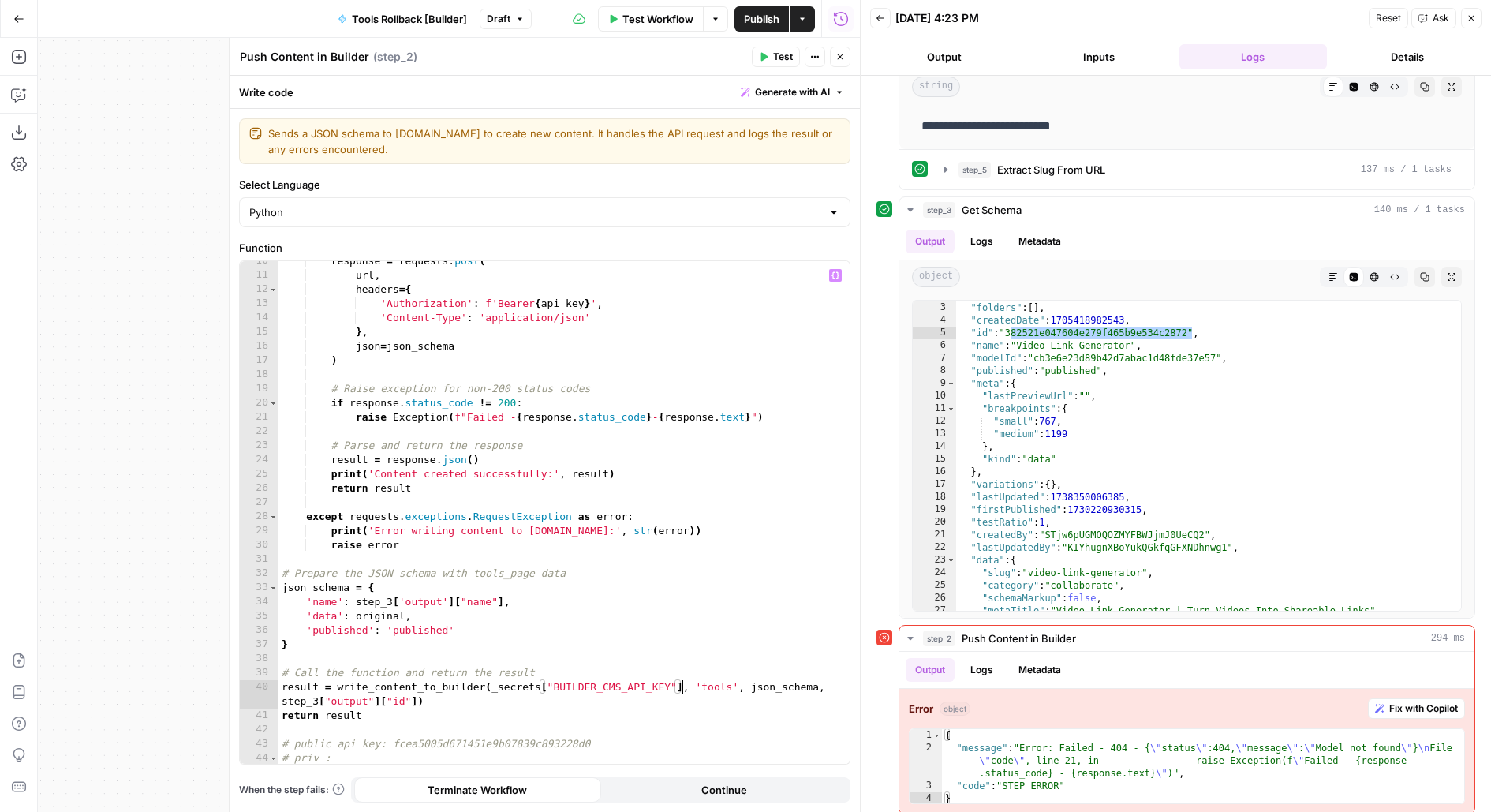
scroll to position [148, 0]
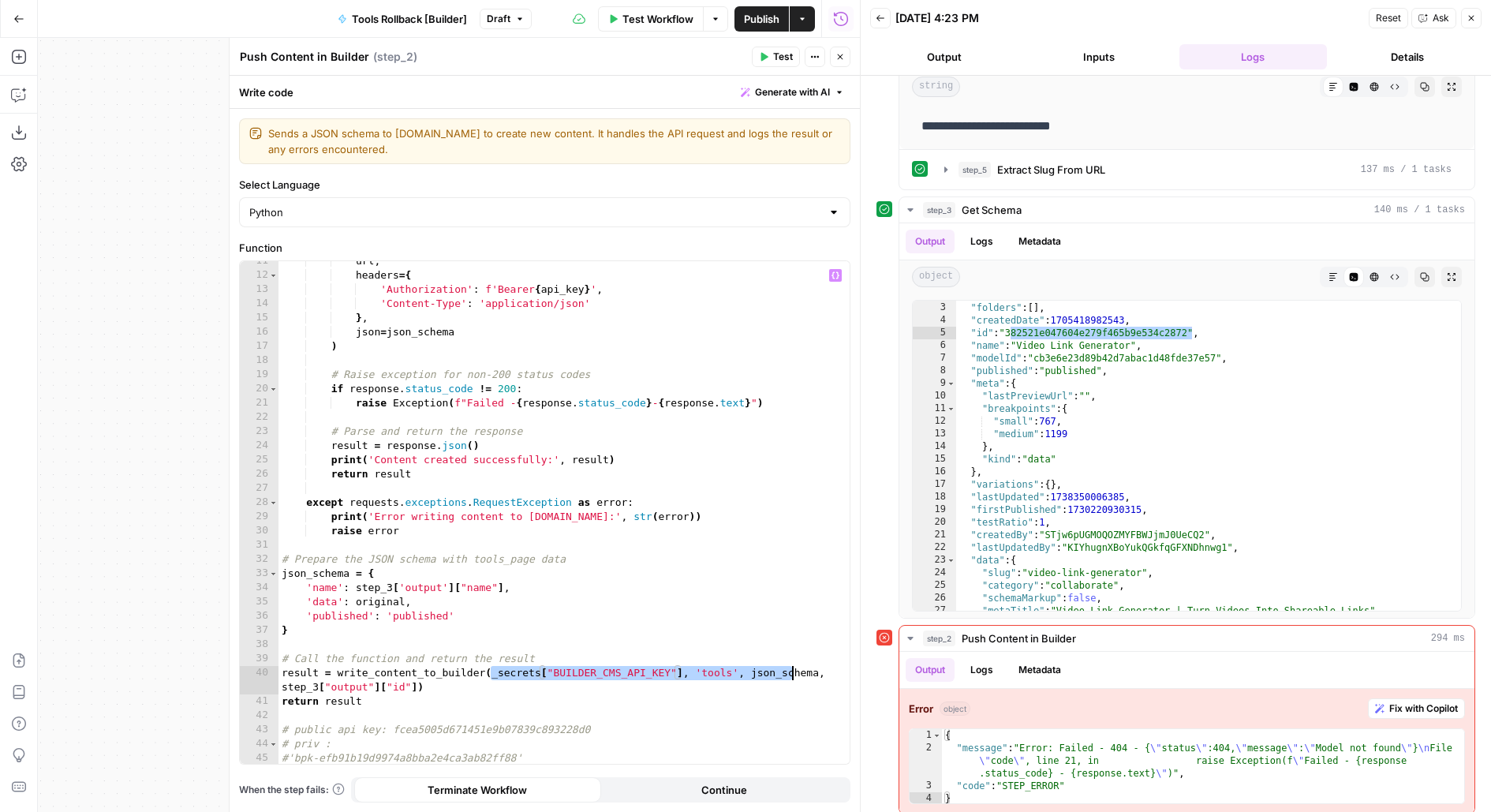
drag, startPoint x: 487, startPoint y: 669, endPoint x: 823, endPoint y: 669, distance: 336.0
click at [823, 669] on div "url , headers = { 'Authorization' : f'Bearer { api_key } ' , 'Content-Type' : '…" at bounding box center [565, 520] width 572 height 533
click at [574, 720] on div "url , headers = { 'Authorization' : f'Bearer { api_key } ' , 'Content-Type' : '…" at bounding box center [565, 520] width 572 height 533
click at [765, 19] on span "Publish" at bounding box center [762, 18] width 35 height 16
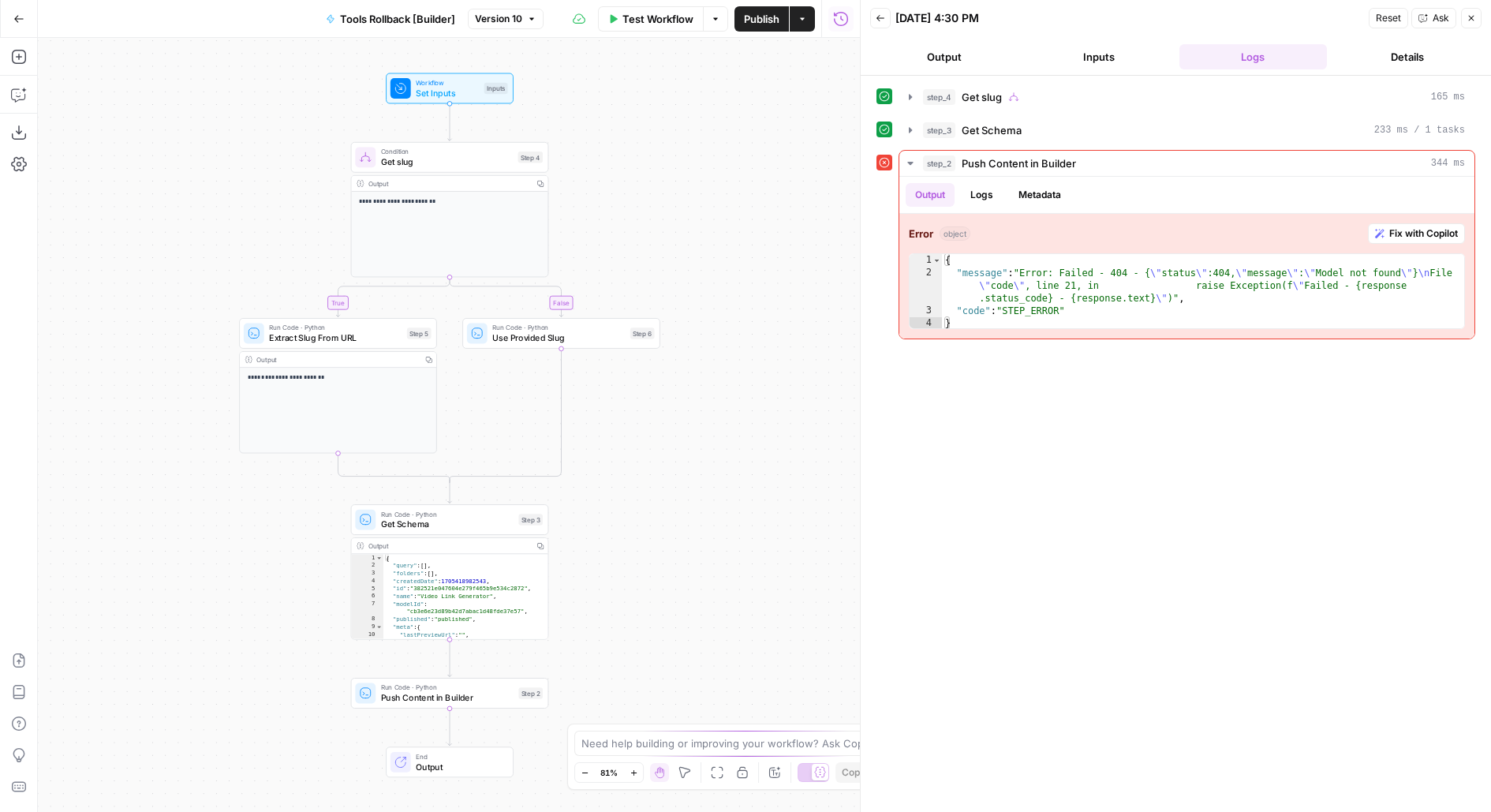
drag, startPoint x: 587, startPoint y: 658, endPoint x: 588, endPoint y: 443, distance: 215.0
click at [588, 443] on div "**********" at bounding box center [449, 424] width 822 height 774
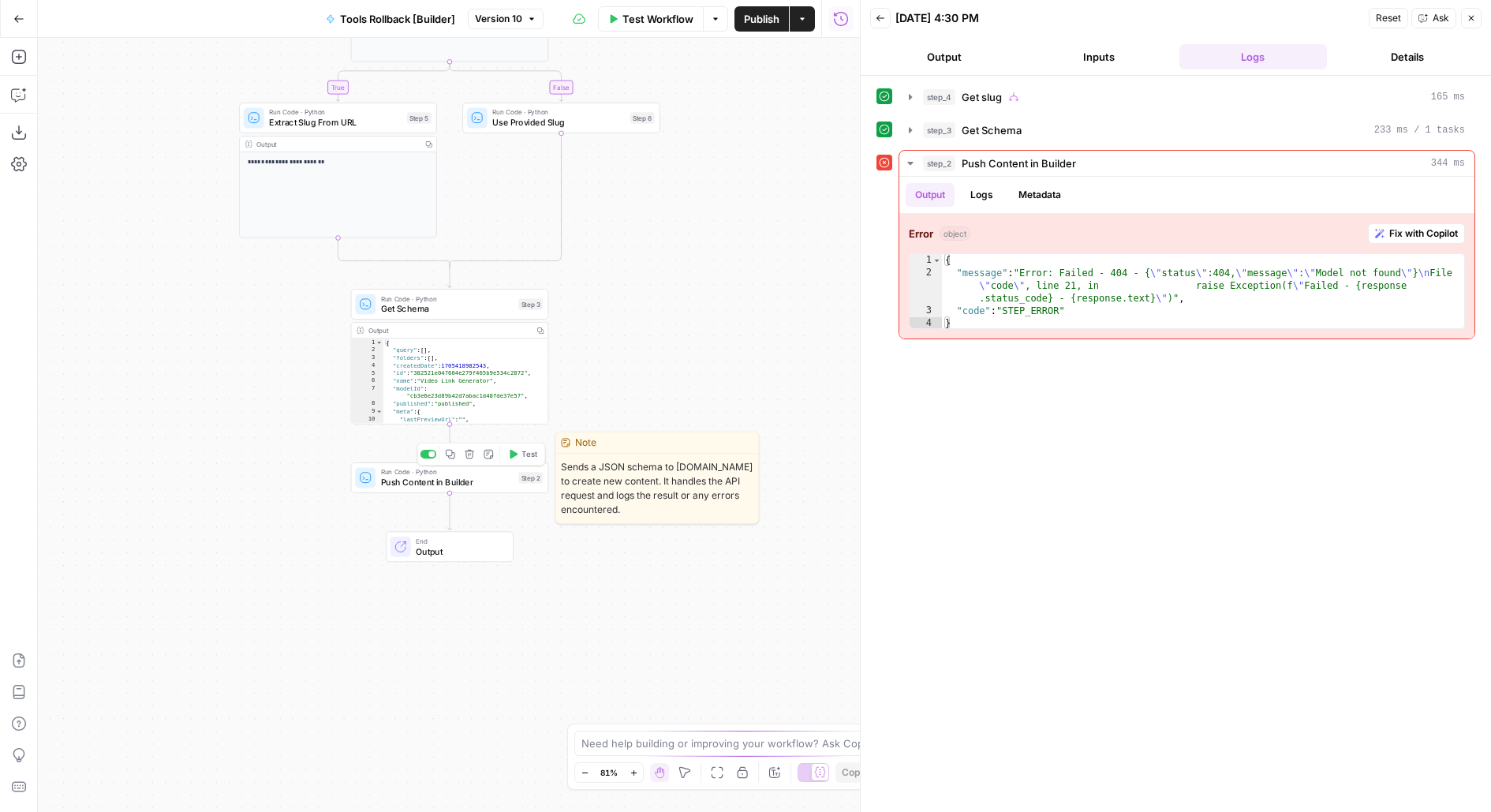
click at [525, 486] on div "Run Code · Python Push Content in Builder Step 2 Copy step Delete step Edit Not…" at bounding box center [449, 477] width 188 height 21
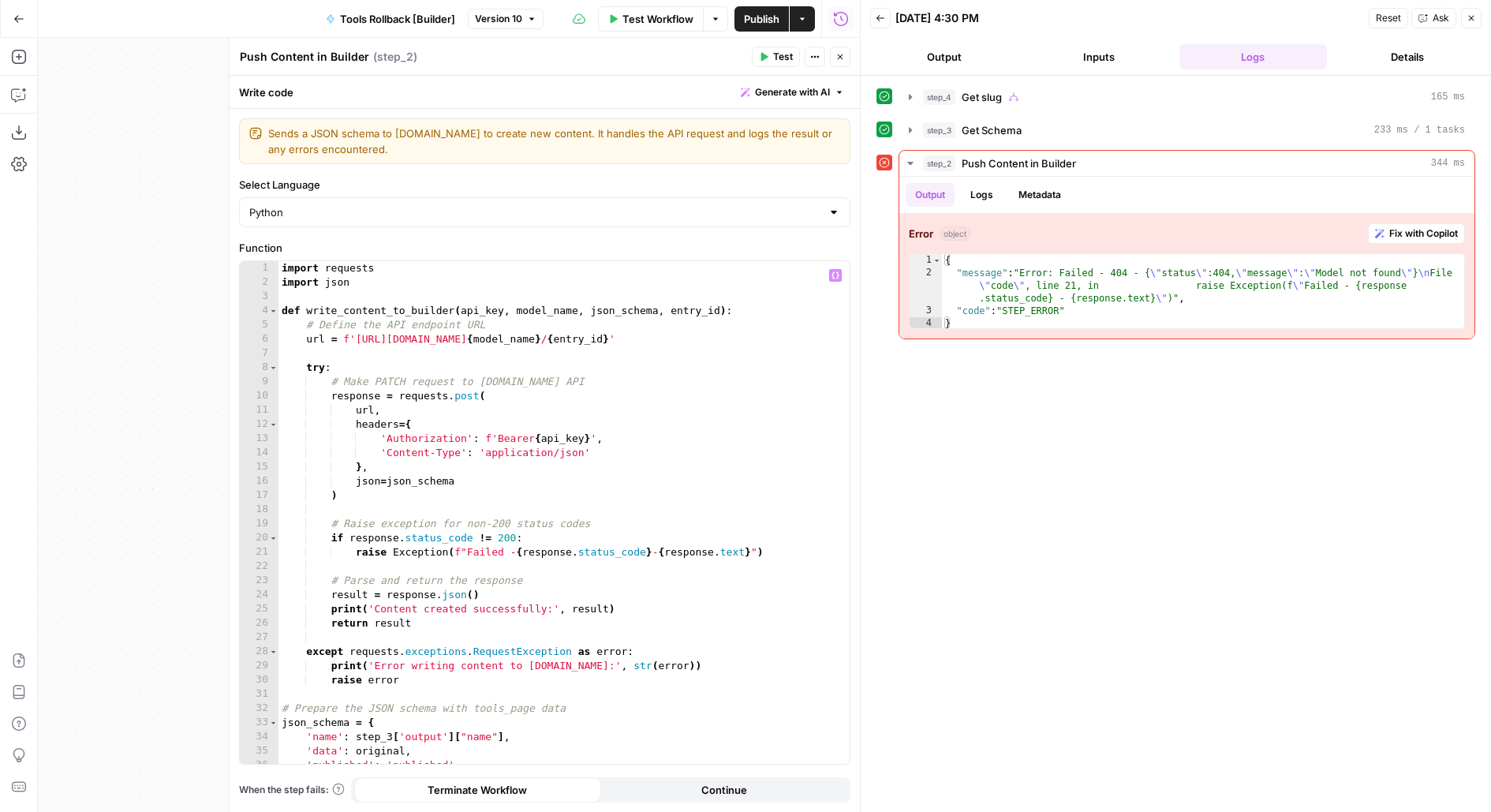
scroll to position [148, 0]
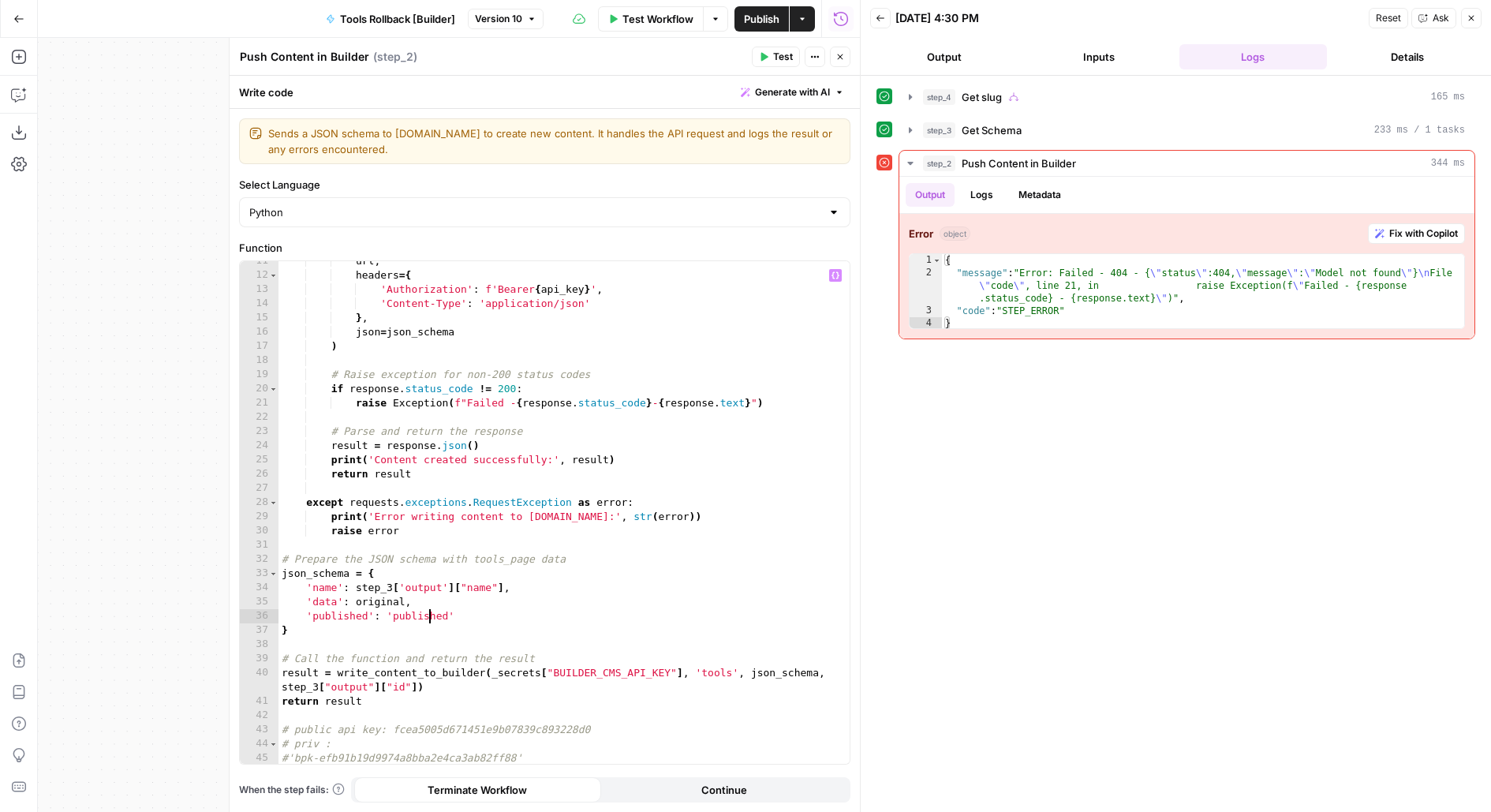
click at [430, 616] on div "url , headers = { 'Authorization' : f'Bearer { api_key } ' , 'Content-Type' : '…" at bounding box center [565, 520] width 572 height 533
click at [487, 553] on div "url , headers = { 'Authorization' : f'Bearer { api_key } ' , 'Content-Type' : '…" at bounding box center [565, 520] width 572 height 533
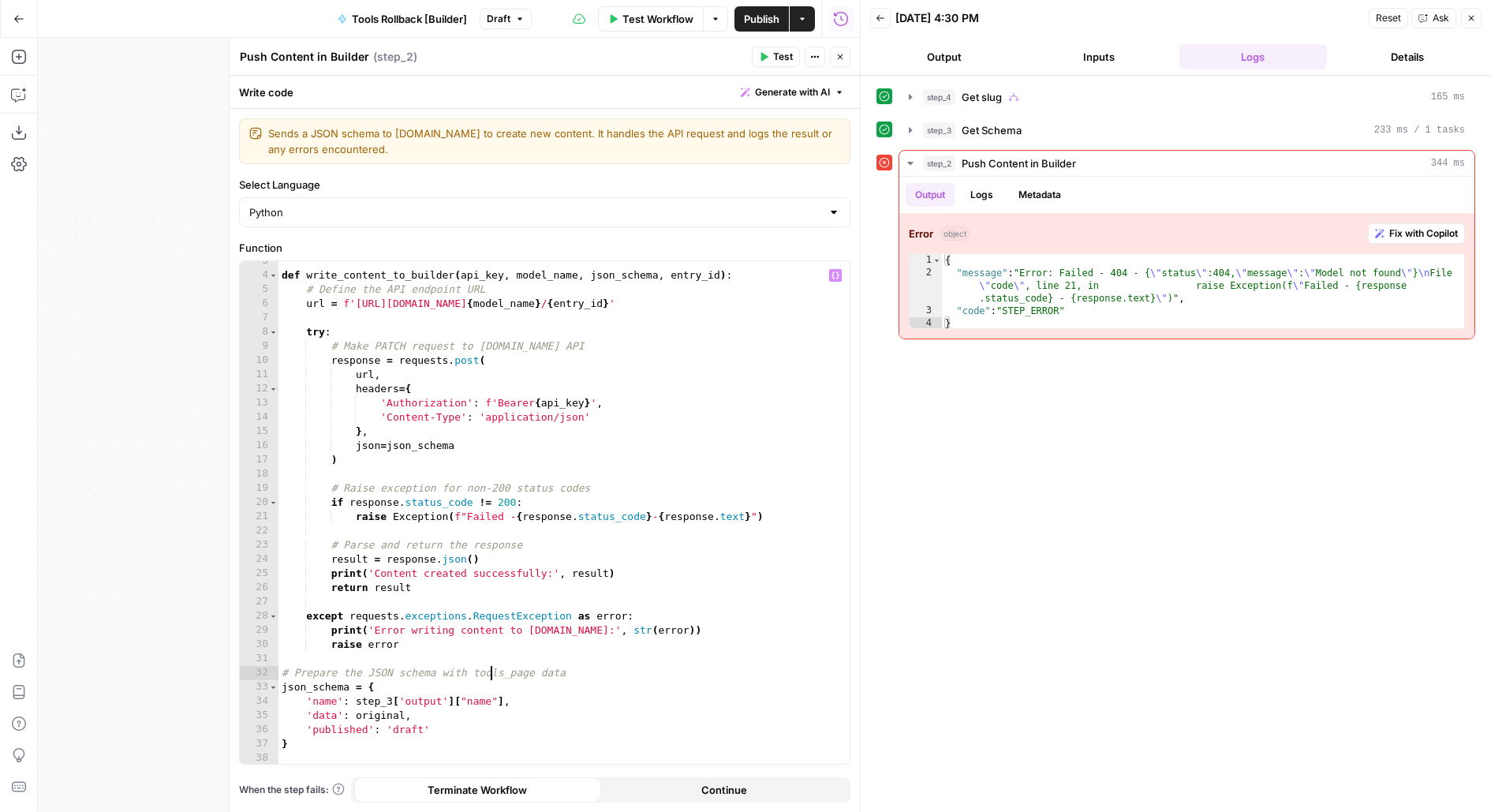
scroll to position [0, 0]
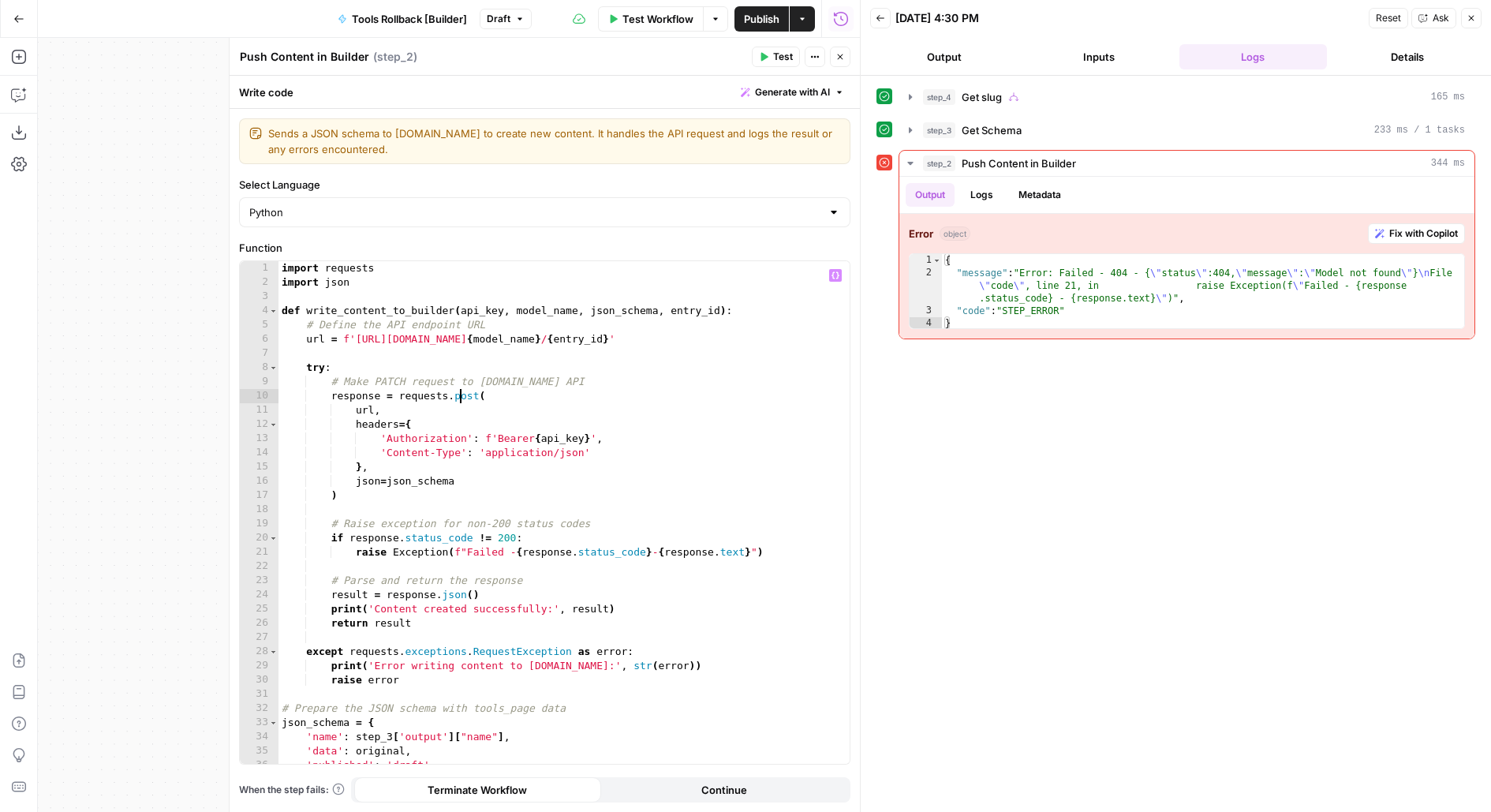
click at [457, 395] on div "import requests import json def write_content_to_builder ( api_key , model_name…" at bounding box center [565, 527] width 572 height 533
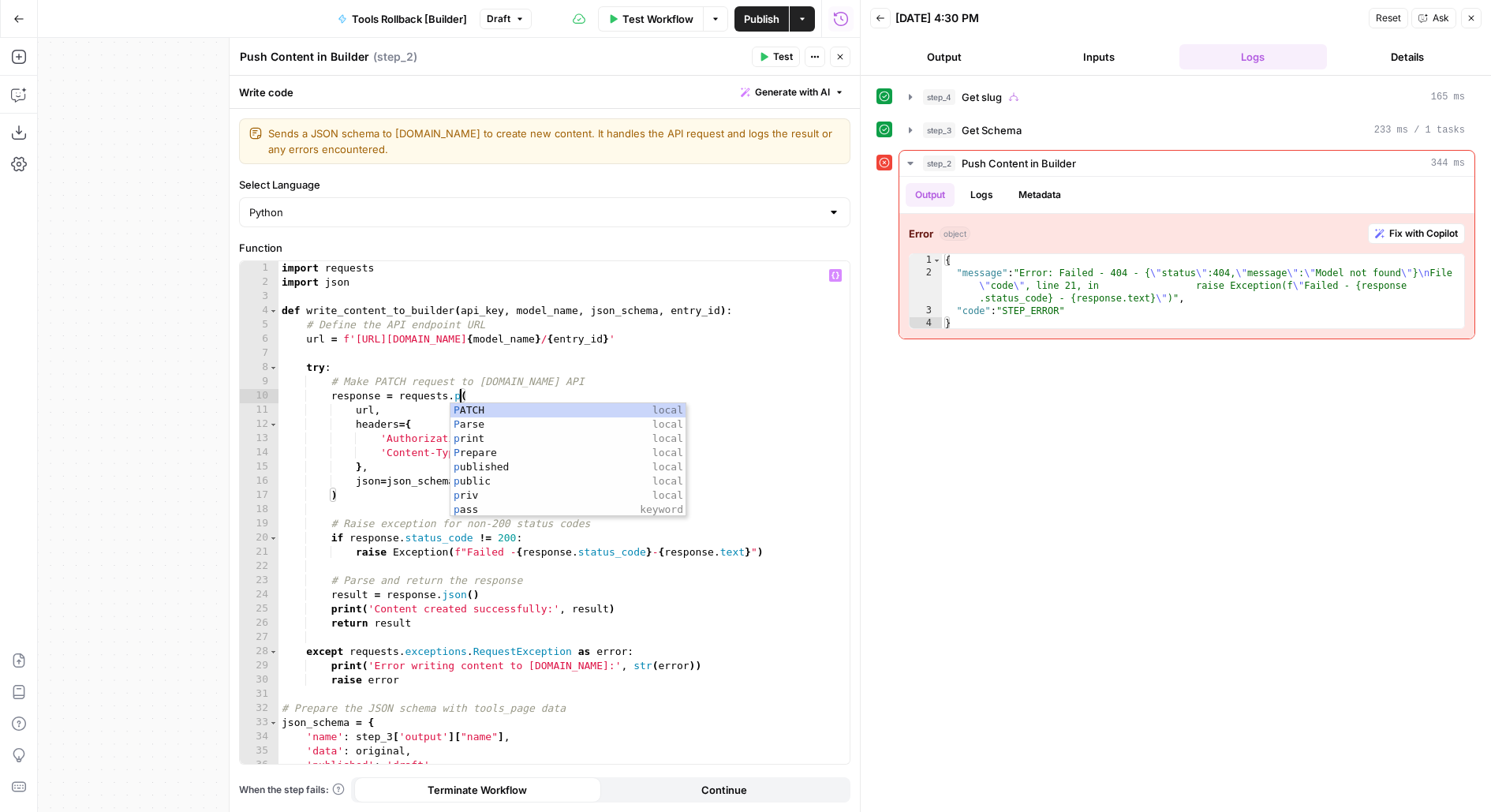
scroll to position [0, 14]
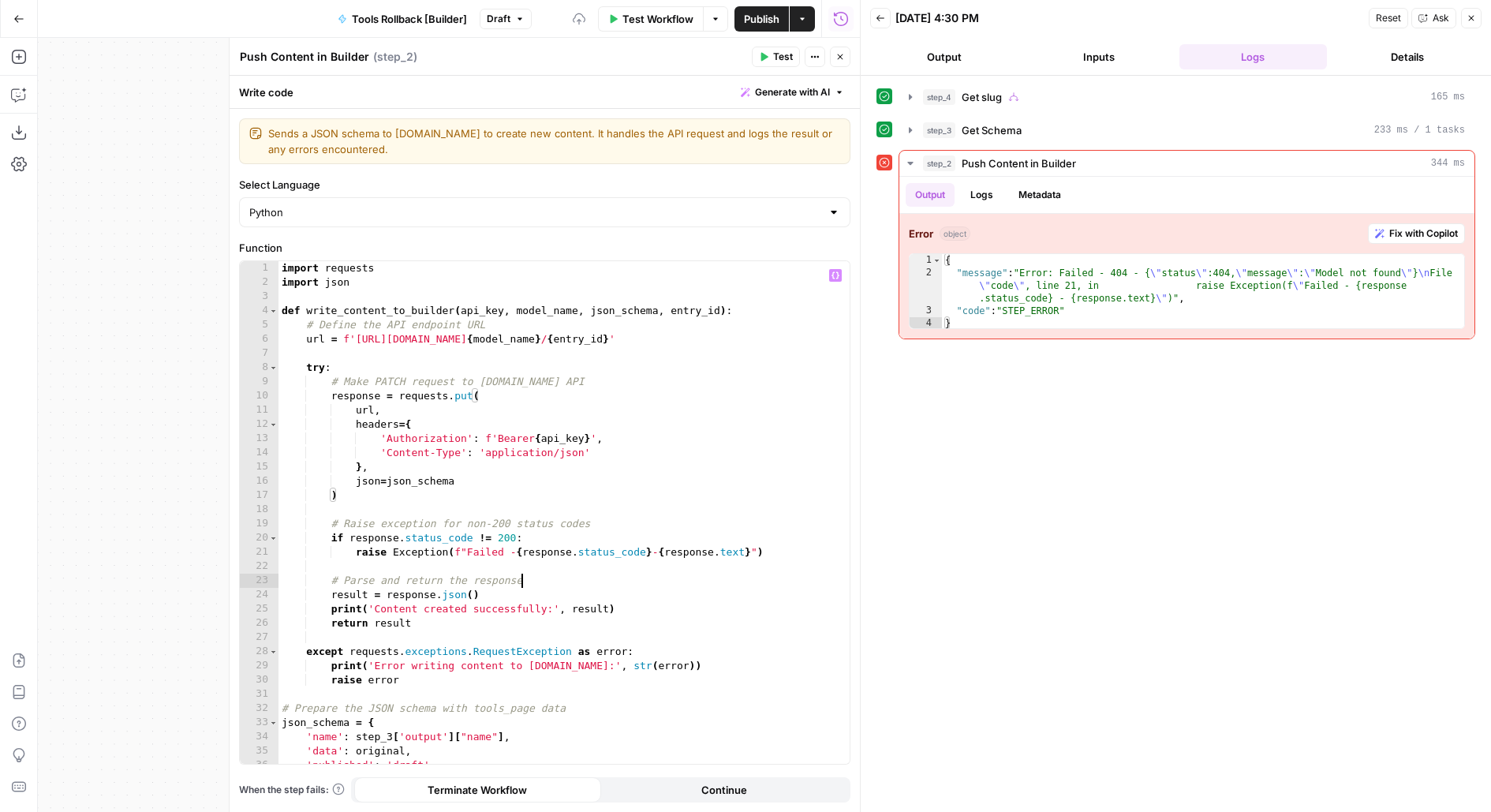
click at [557, 573] on div "import requests import json def write_content_to_builder ( api_key , model_name…" at bounding box center [565, 527] width 572 height 533
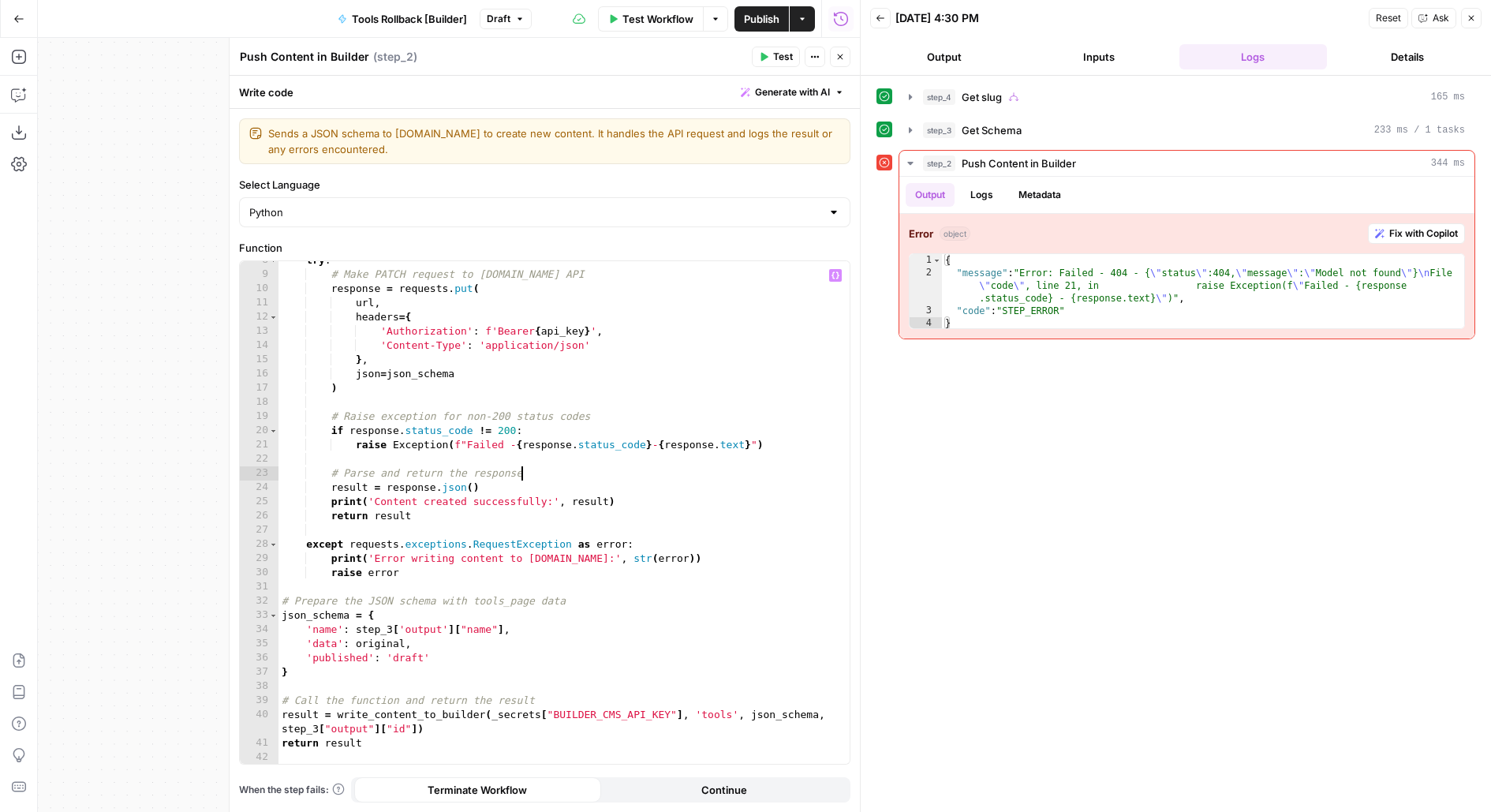
scroll to position [148, 0]
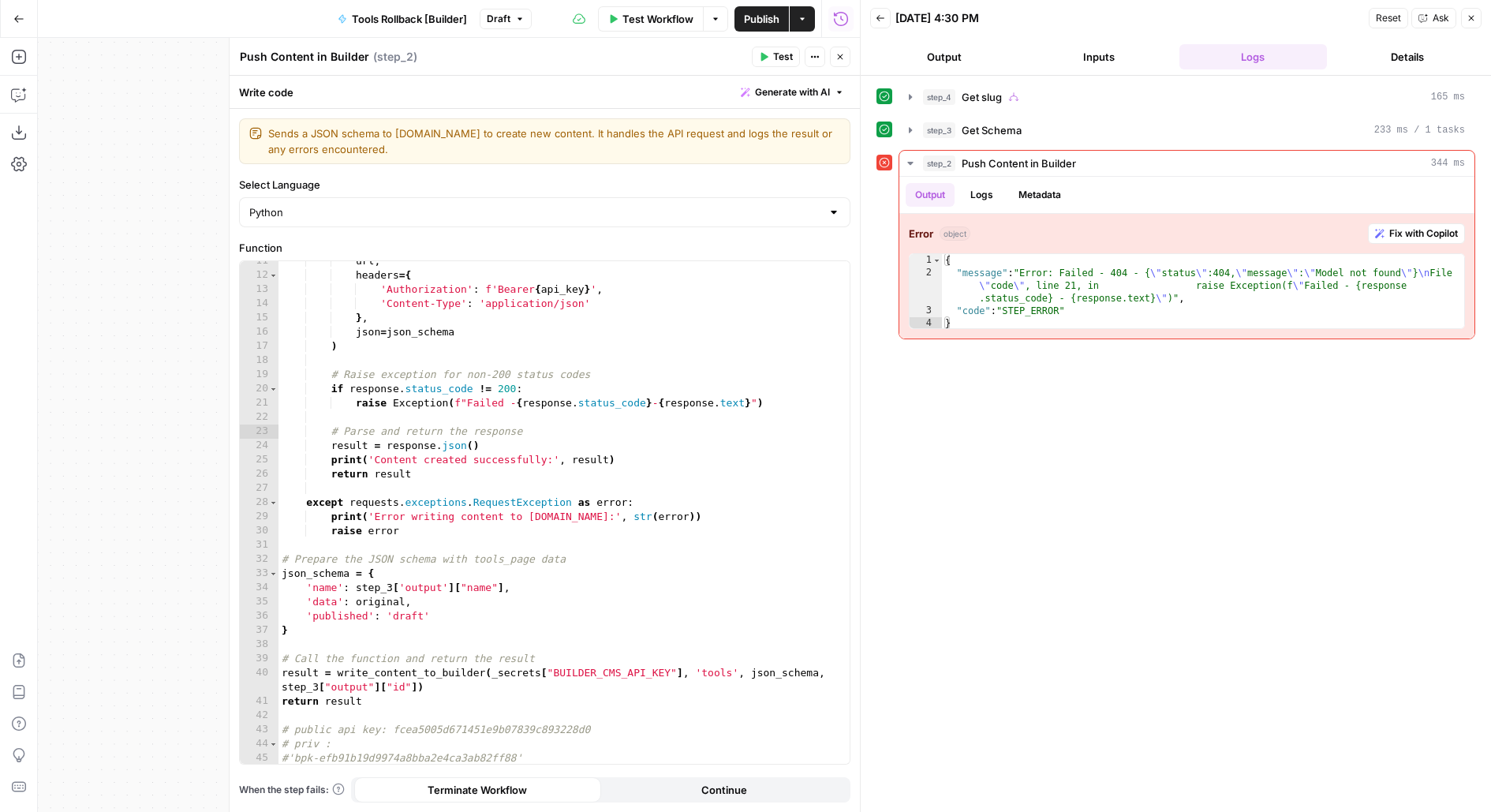
click at [764, 13] on span "Publish" at bounding box center [762, 18] width 35 height 16
click at [569, 382] on div "url , headers = { 'Authorization' : f'Bearer { api_key } ' , 'Content-Type' : '…" at bounding box center [565, 520] width 572 height 533
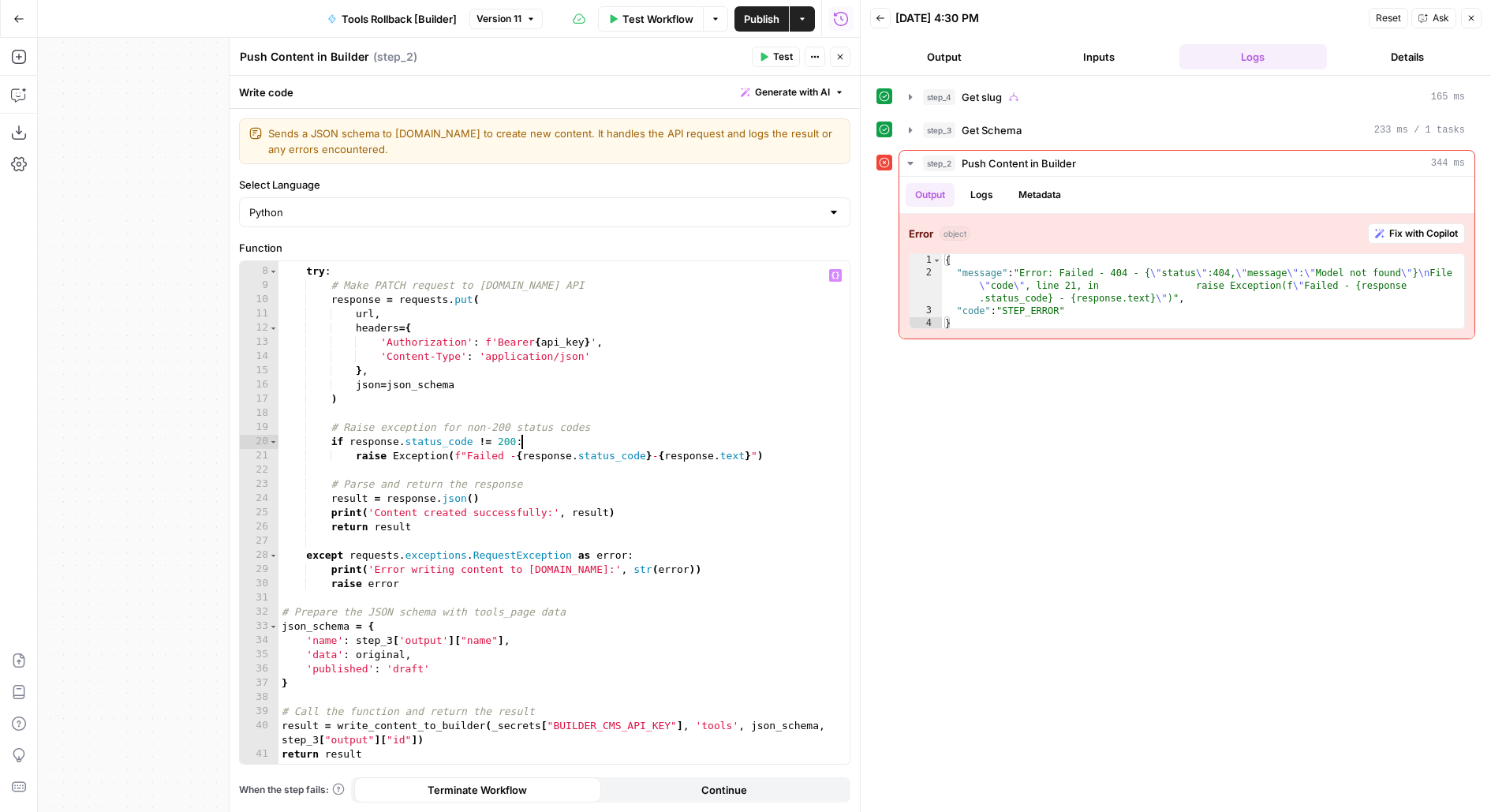
scroll to position [0, 0]
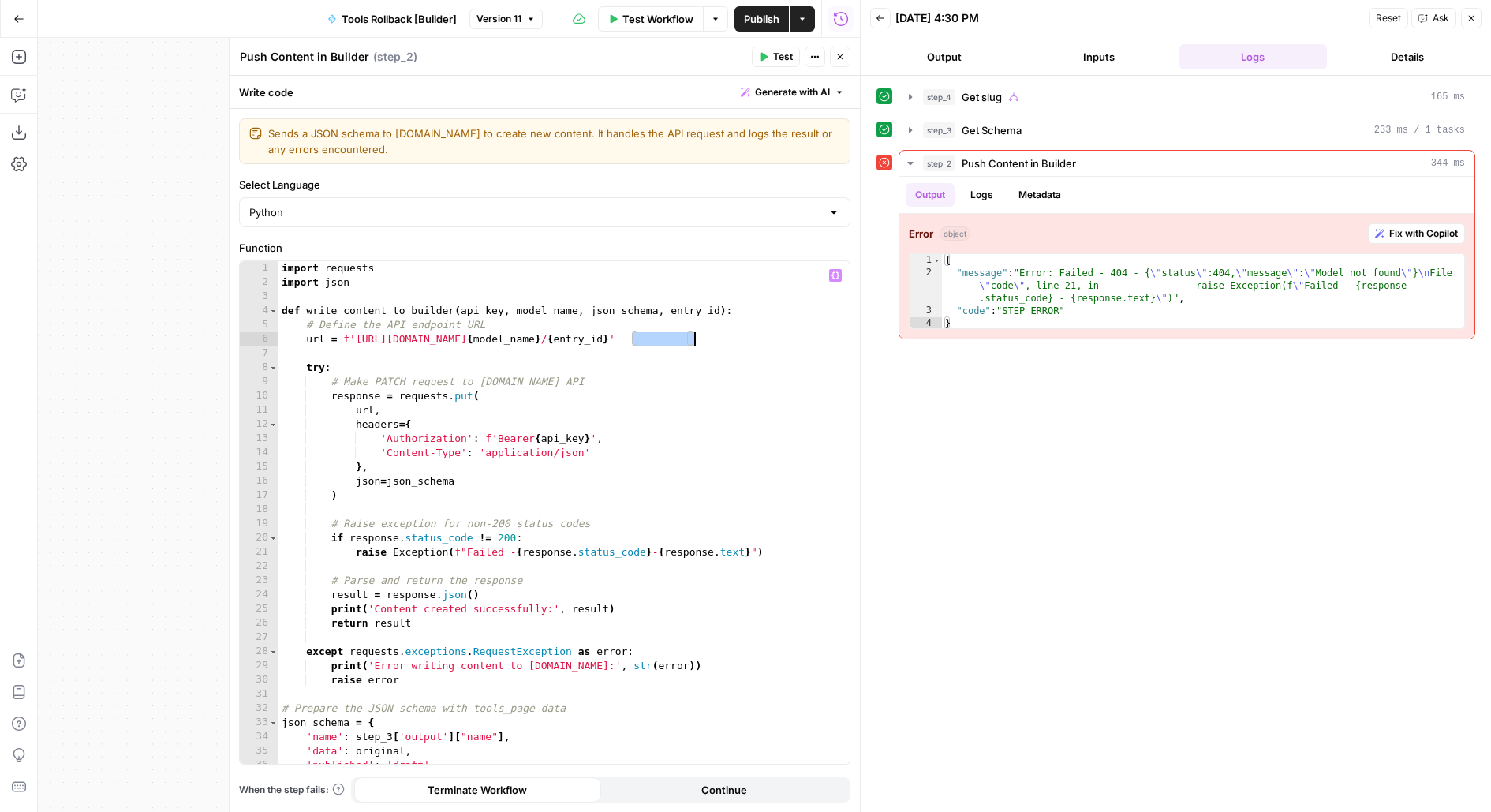
drag, startPoint x: 632, startPoint y: 337, endPoint x: 689, endPoint y: 337, distance: 57.0
click at [690, 337] on div "import requests import json def write_content_to_builder ( api_key , model_name…" at bounding box center [565, 527] width 572 height 533
click at [679, 403] on div "import requests import json def write_content_to_builder ( api_key , model_name…" at bounding box center [565, 527] width 572 height 533
type textarea "****"
click at [758, 23] on span "Publish" at bounding box center [762, 18] width 35 height 16
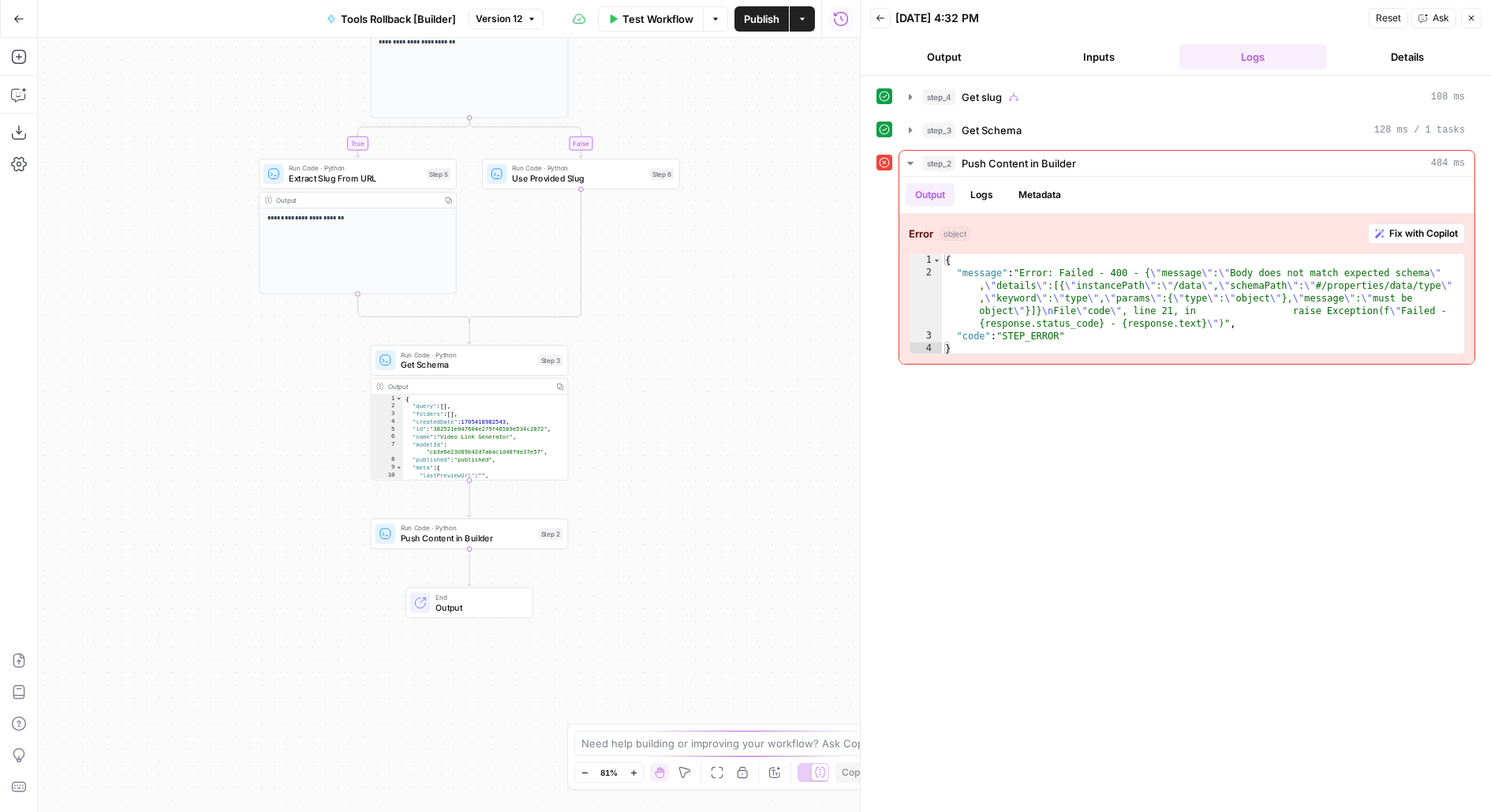
drag, startPoint x: 692, startPoint y: 545, endPoint x: 767, endPoint y: 149, distance: 403.0
click at [767, 150] on div "**********" at bounding box center [449, 424] width 822 height 774
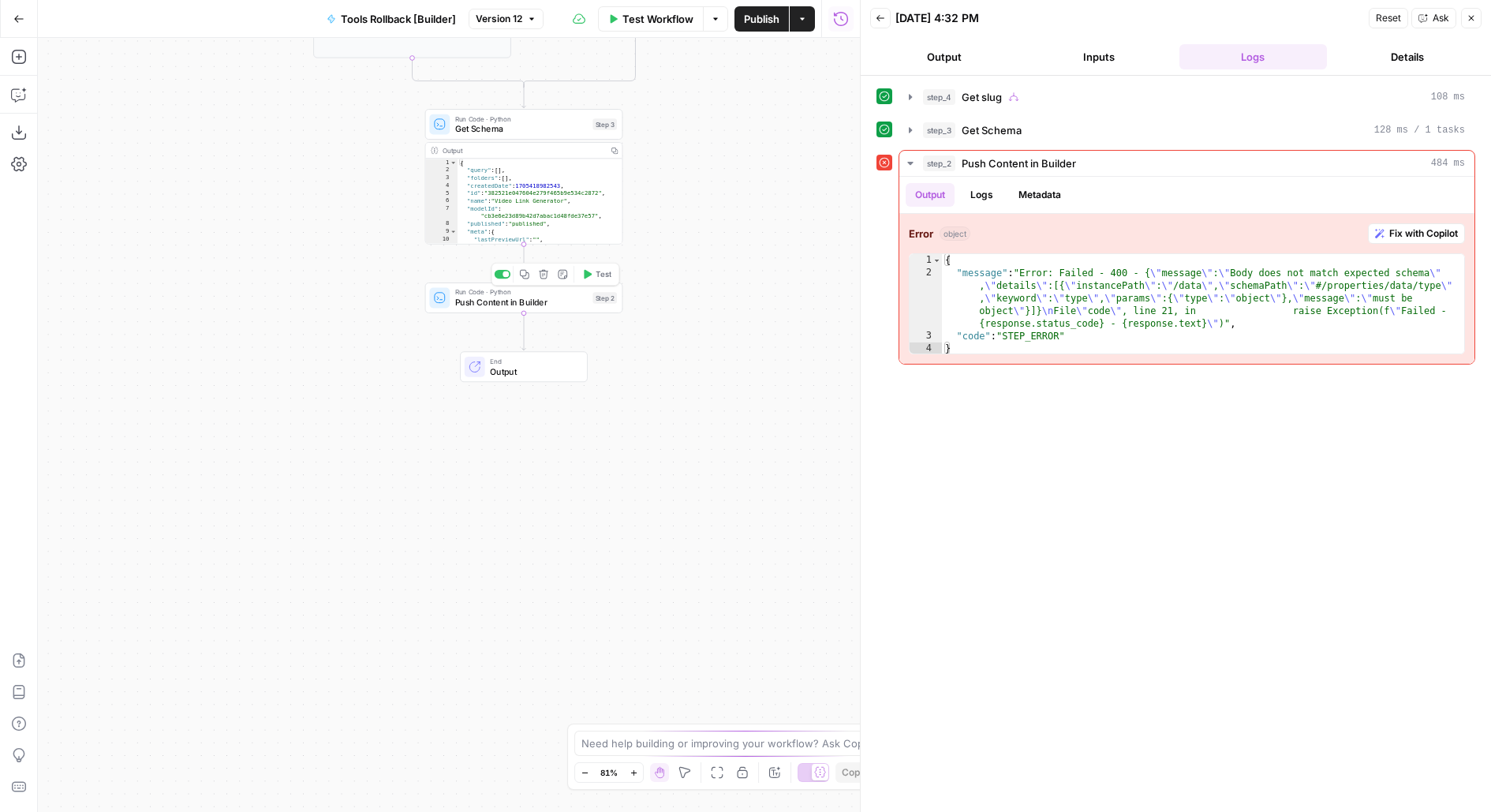
click at [560, 307] on span "Push Content in Builder" at bounding box center [522, 302] width 133 height 13
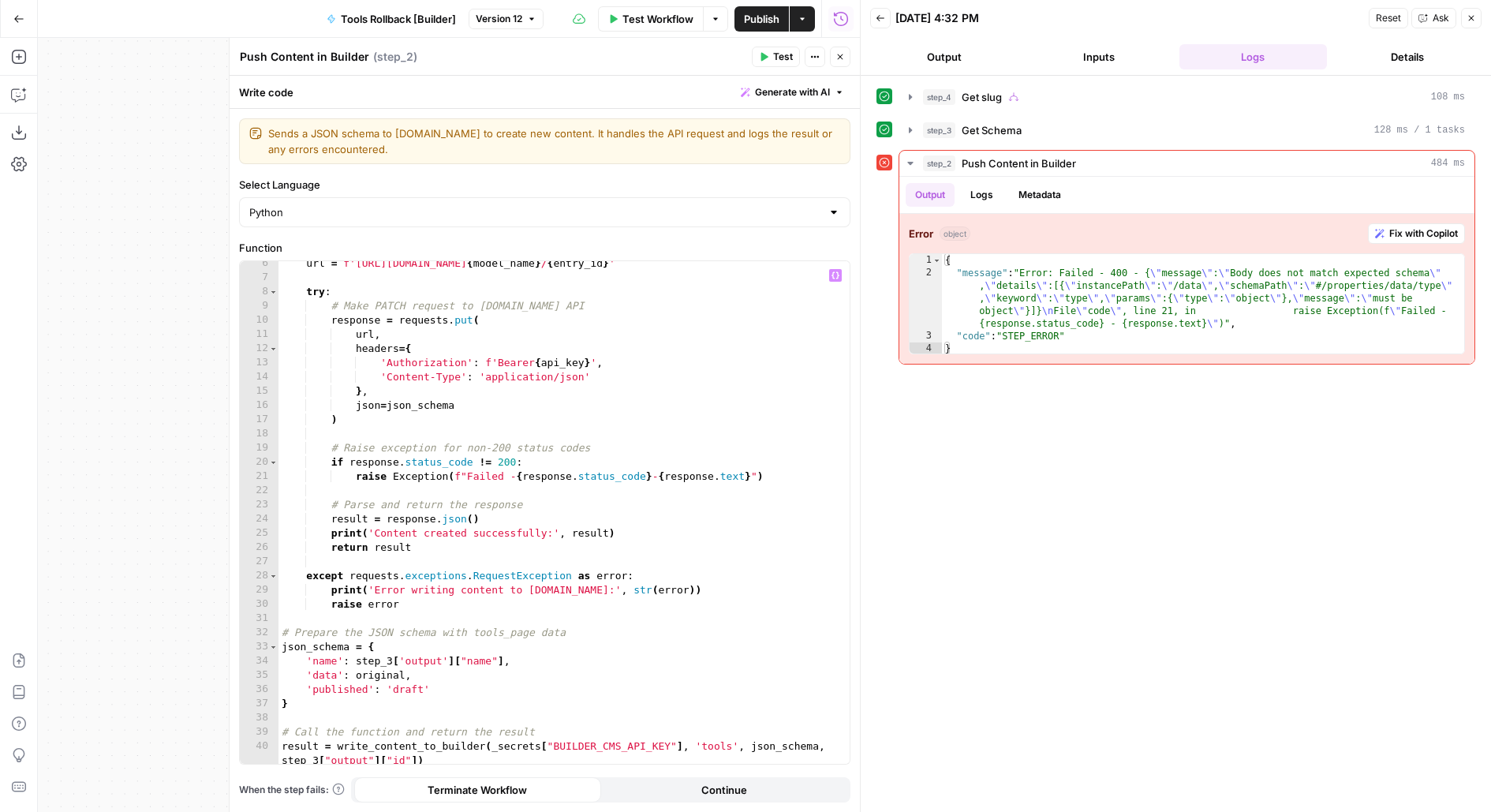
scroll to position [148, 0]
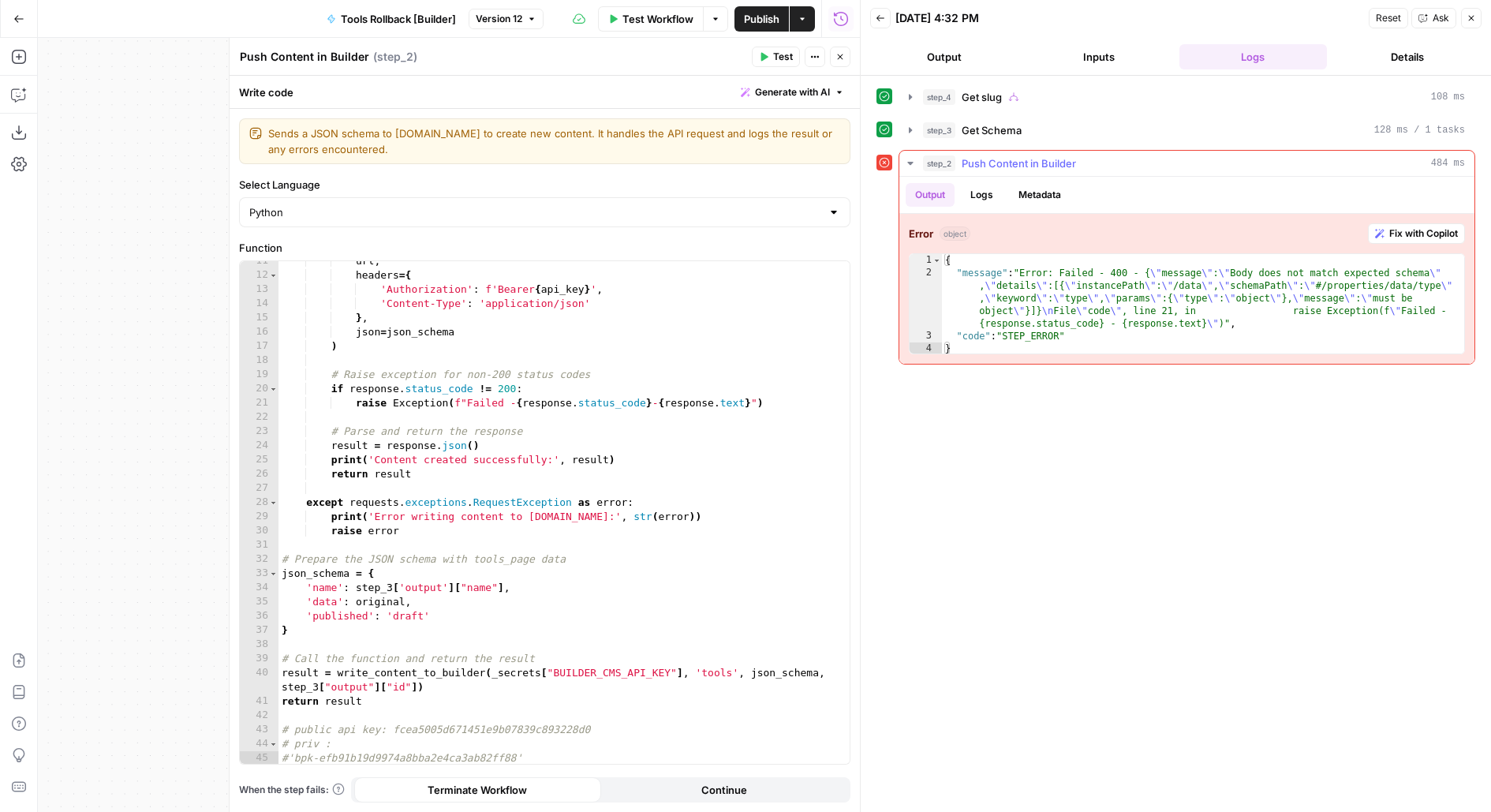
type textarea "**********"
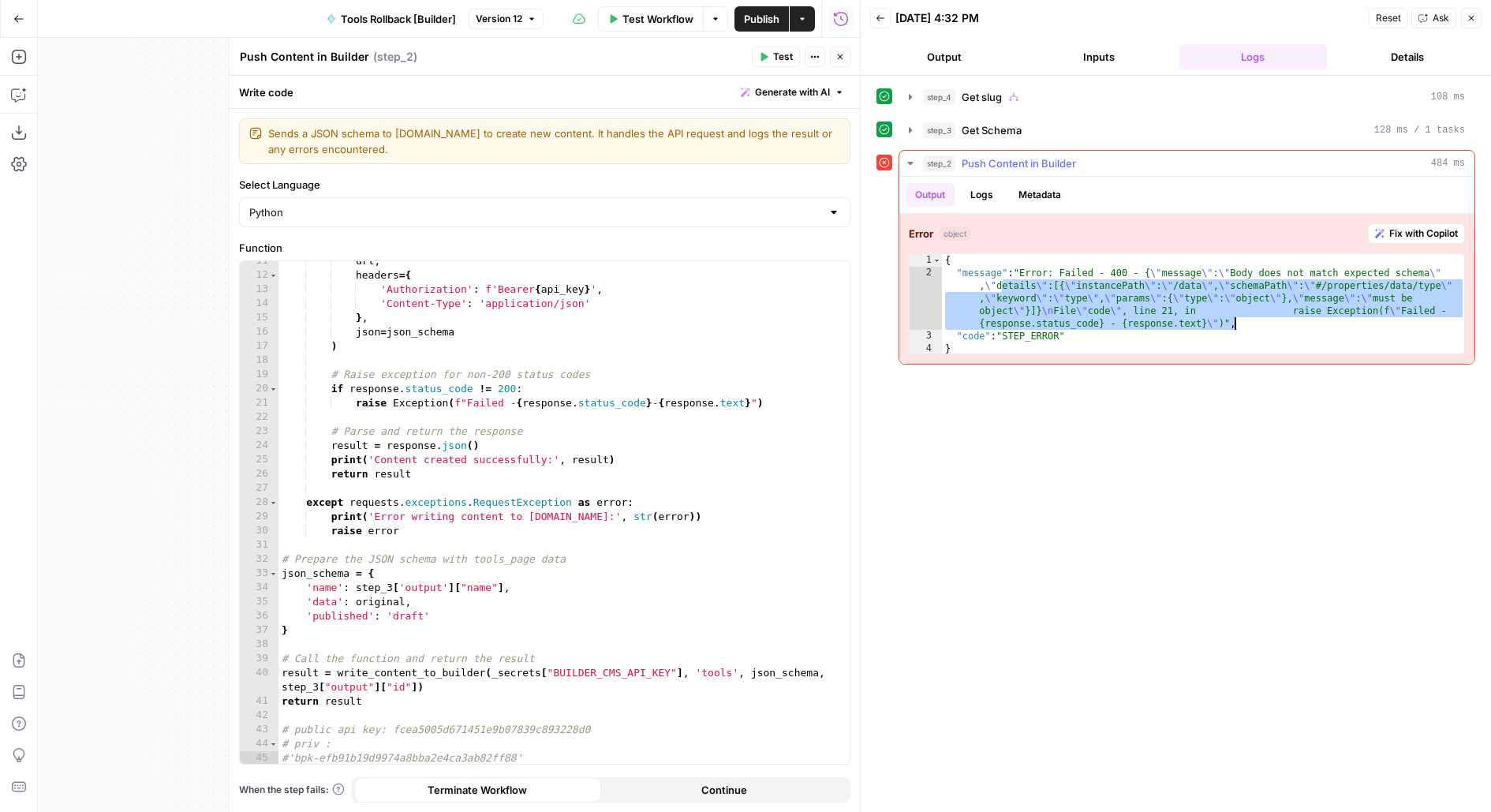
drag, startPoint x: 1001, startPoint y: 277, endPoint x: 1328, endPoint y: 324, distance: 330.4
click at [1328, 324] on div "{ "message" : "Error: Failed - 400 - { \" message \" : \" Body does not match e…" at bounding box center [1204, 317] width 524 height 126
click at [1327, 322] on div "{ "message" : "Error: Failed - 400 - { \" message \" : \" Body does not match e…" at bounding box center [1204, 317] width 524 height 126
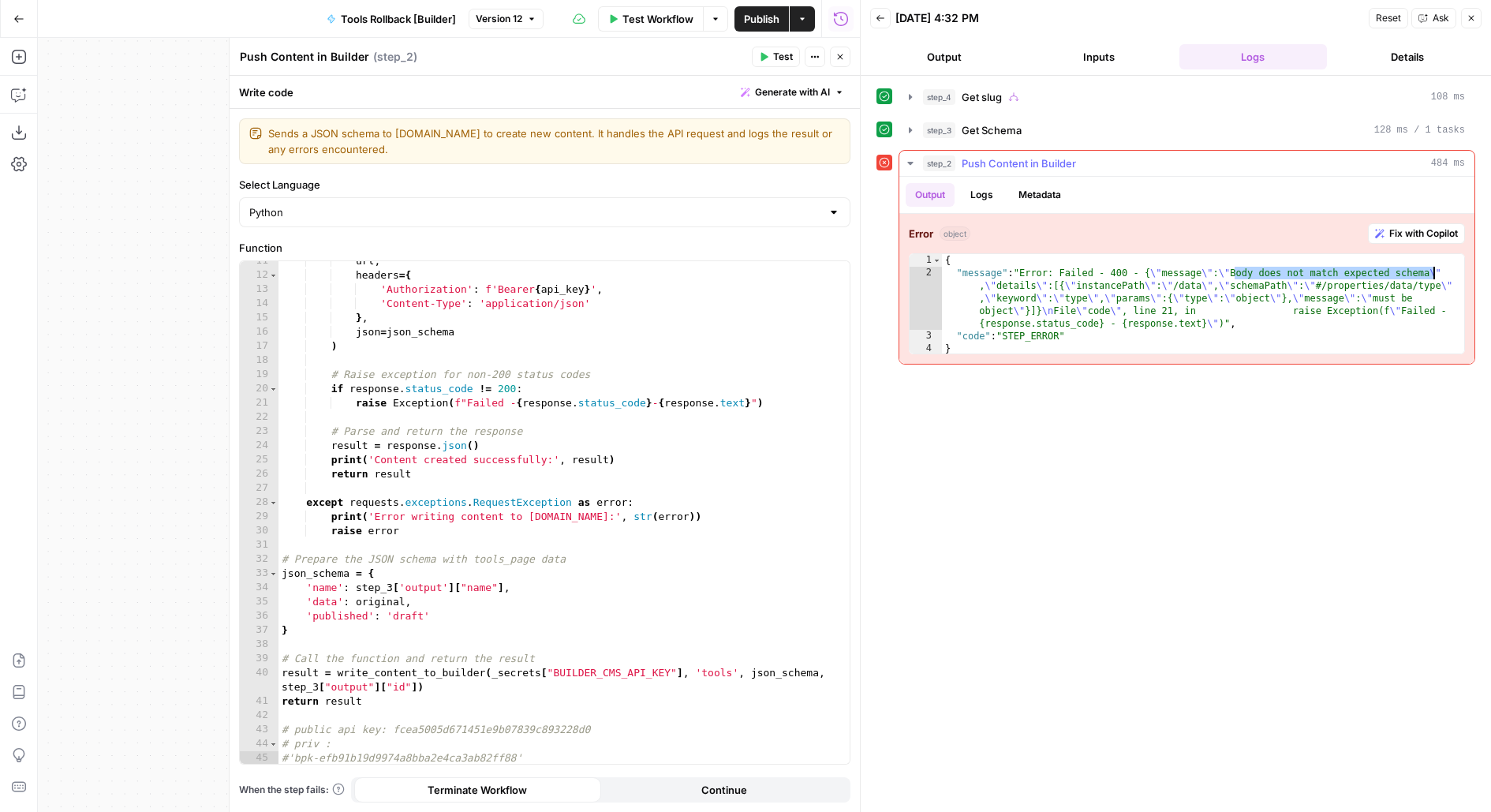
drag, startPoint x: 1234, startPoint y: 269, endPoint x: 1434, endPoint y: 275, distance: 200.1
click at [1434, 275] on div "{ "message" : "Error: Failed - 400 - { \" message \" : \" Body does not match e…" at bounding box center [1204, 317] width 524 height 126
click at [633, 681] on div "url , headers = { 'Authorization' : f'Bearer { api_key } ' , 'Content-Type' : '…" at bounding box center [565, 520] width 572 height 533
click at [625, 674] on div "url , headers = { 'Authorization' : f'Bearer { api_key } ' , 'Content-Type' : '…" at bounding box center [565, 520] width 572 height 533
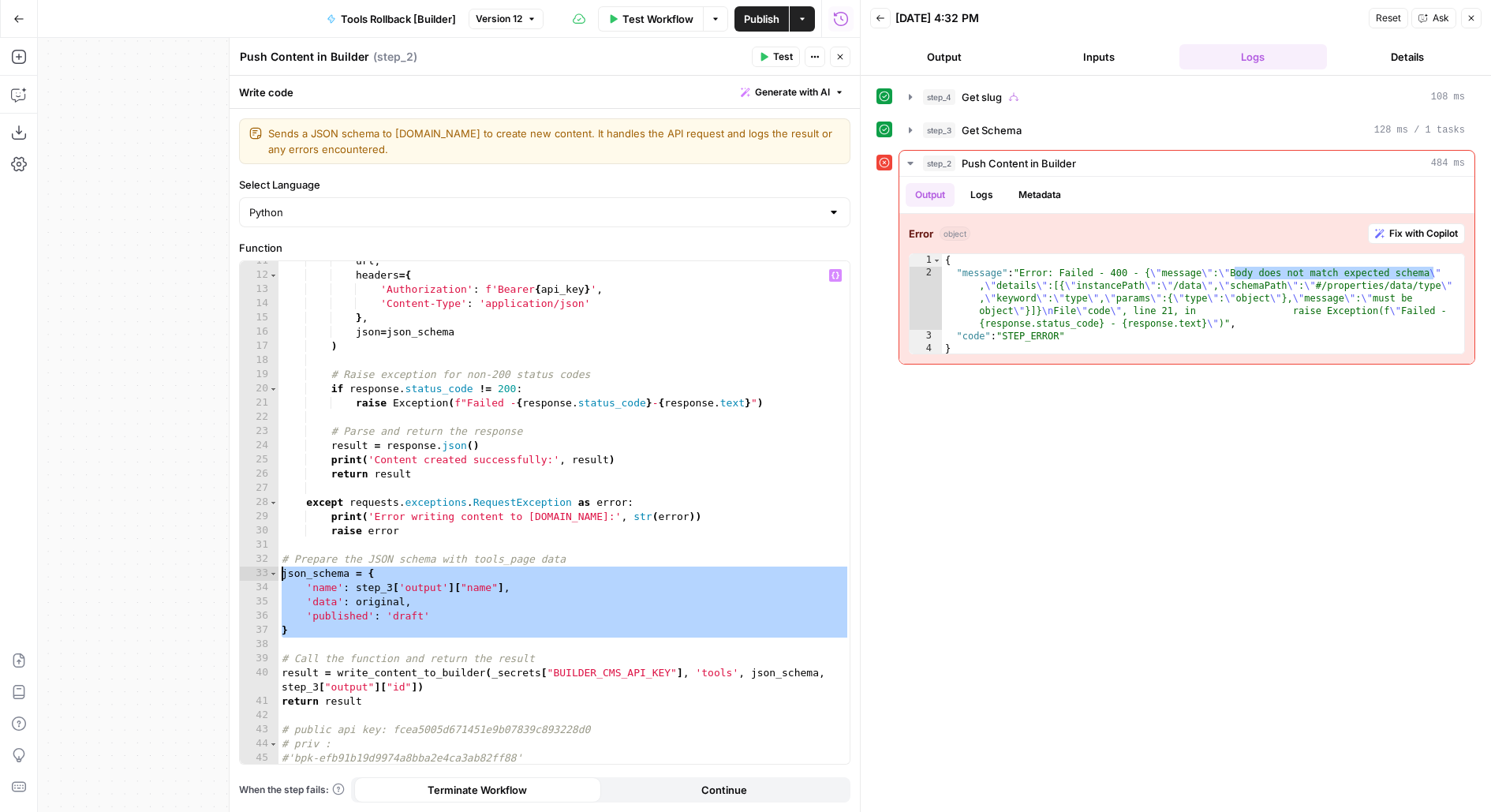
drag, startPoint x: 323, startPoint y: 643, endPoint x: 219, endPoint y: 572, distance: 125.9
click at [219, 572] on body "**********" at bounding box center [745, 406] width 1491 height 812
type textarea "**********"
click at [969, 124] on span "Get Schema" at bounding box center [991, 130] width 60 height 16
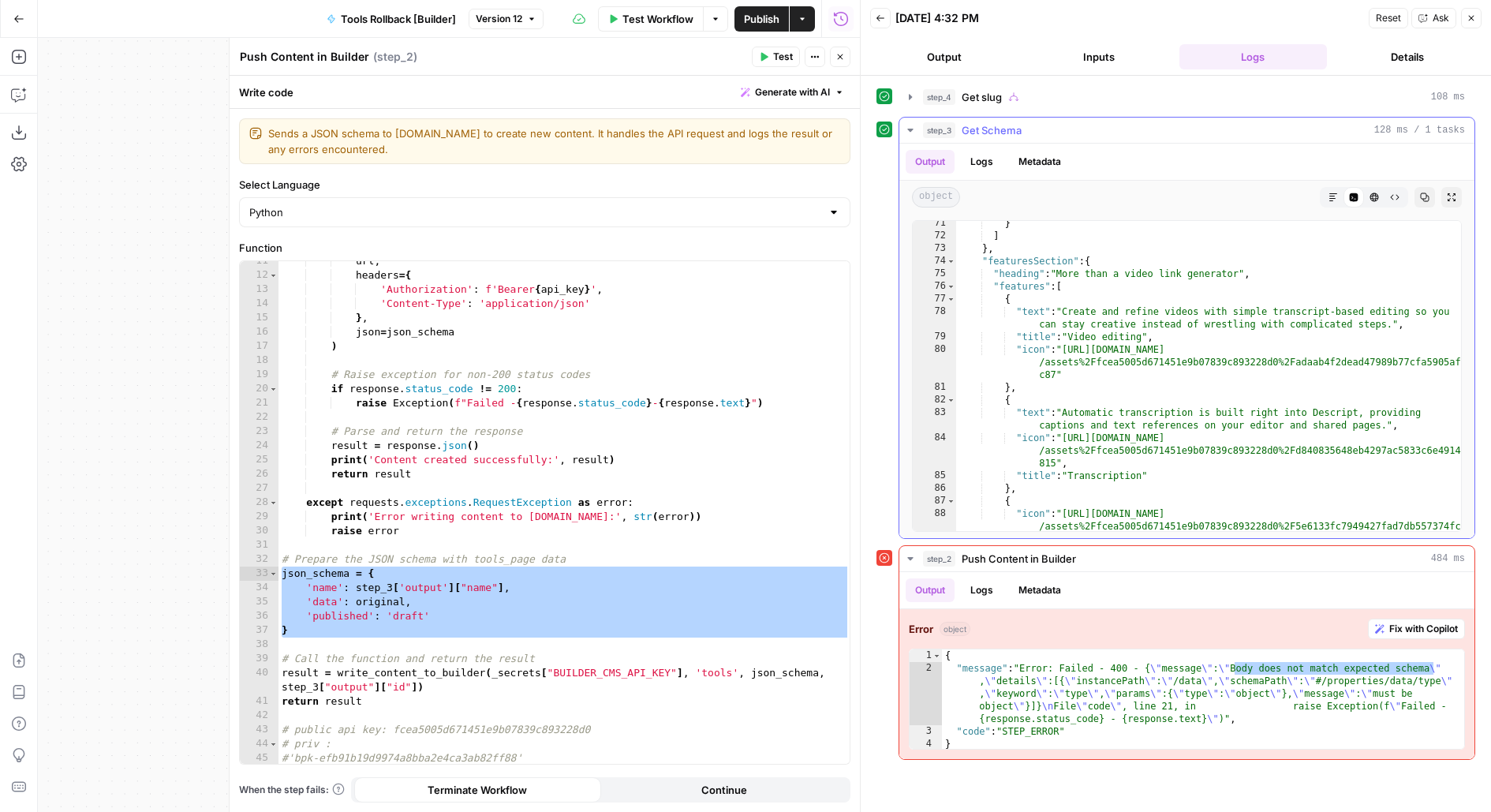
scroll to position [1221, 0]
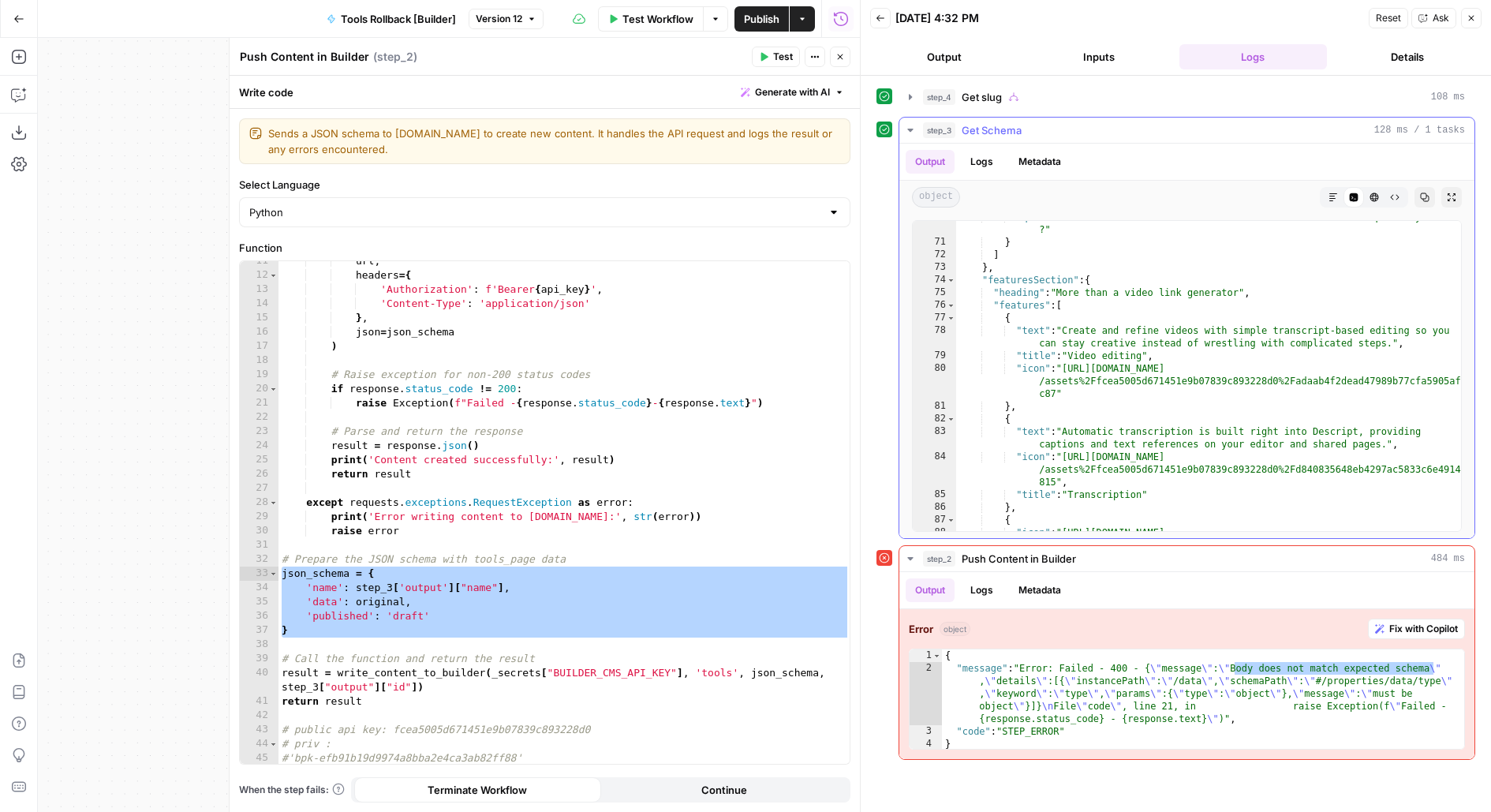
type textarea "**********"
click at [1058, 377] on div ""question" : "Do I need to create a new video link if I want to update my video…" at bounding box center [1210, 398] width 507 height 374
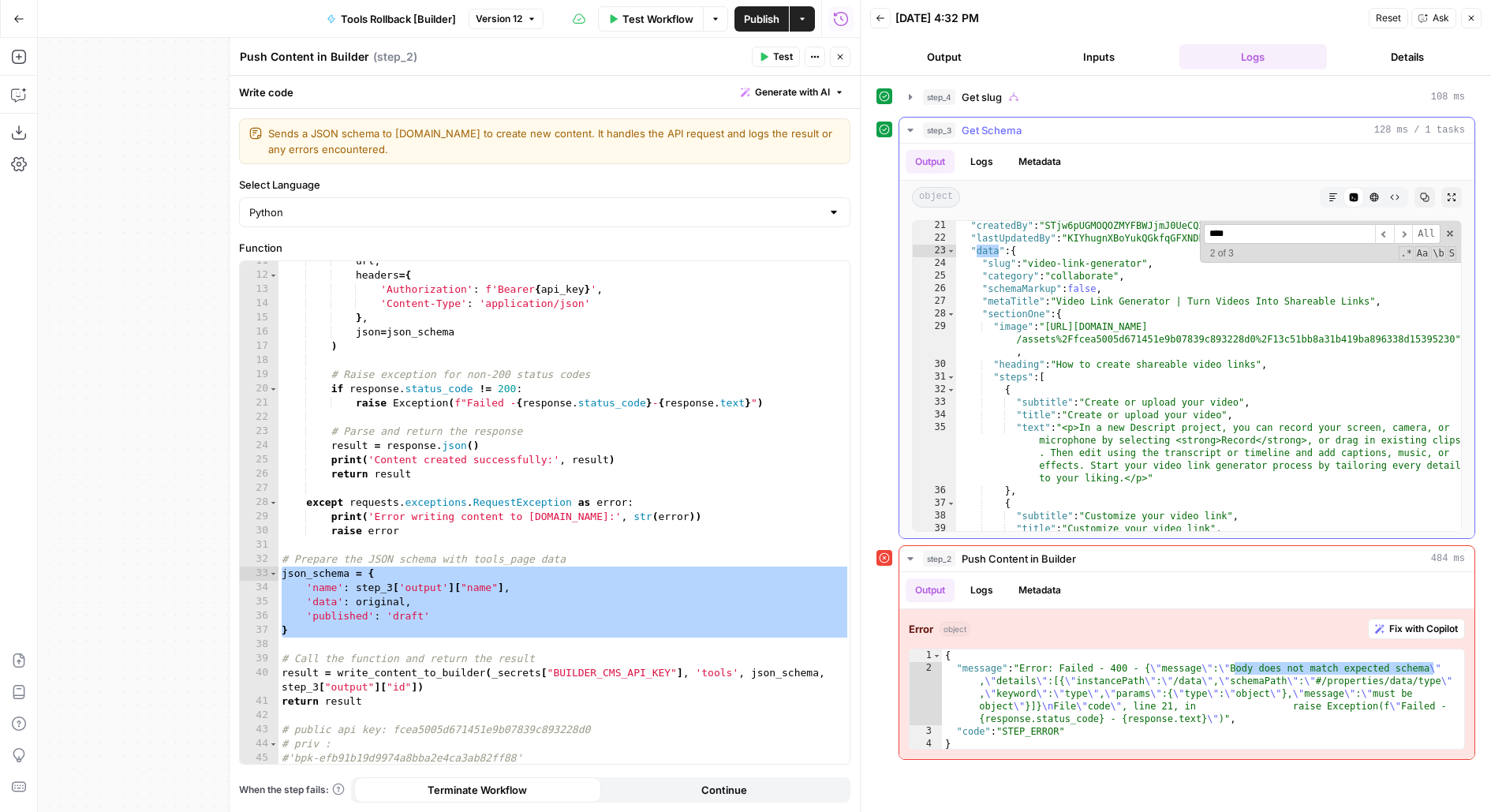
scroll to position [271, 0]
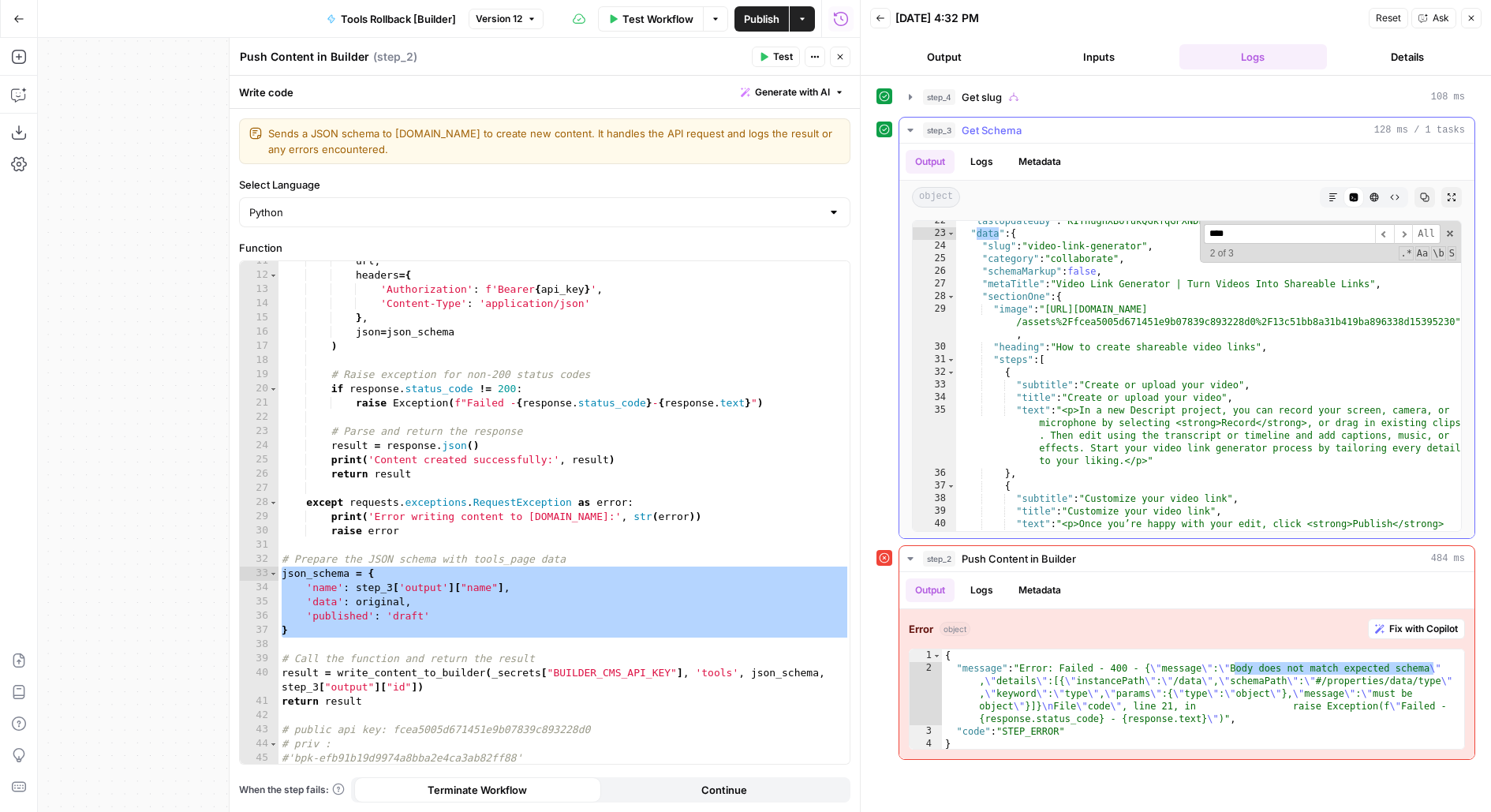
type input "****"
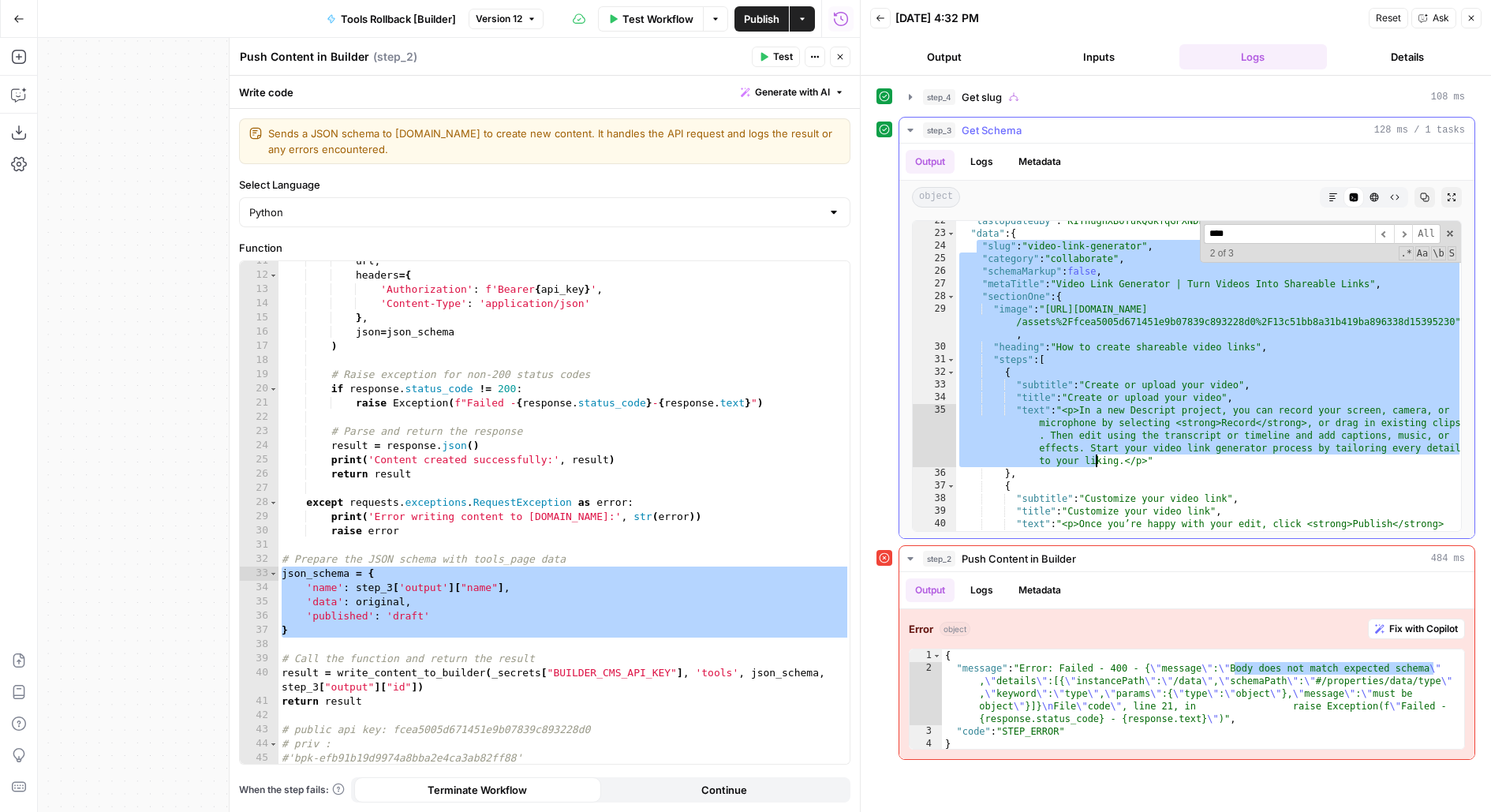
drag, startPoint x: 974, startPoint y: 245, endPoint x: 1090, endPoint y: 463, distance: 246.9
click at [1090, 463] on div ""lastUpdatedBy" : "KIYhugnXBoYukQGkfqGFXNDhnwg1" , "data" : { "slug" : "video-l…" at bounding box center [1210, 414] width 507 height 399
click at [1007, 281] on div ""lastUpdatedBy" : "KIYhugnXBoYukQGkfqGFXNDhnwg1" , "data" : { "slug" : "video-l…" at bounding box center [1210, 414] width 507 height 399
type textarea "**********"
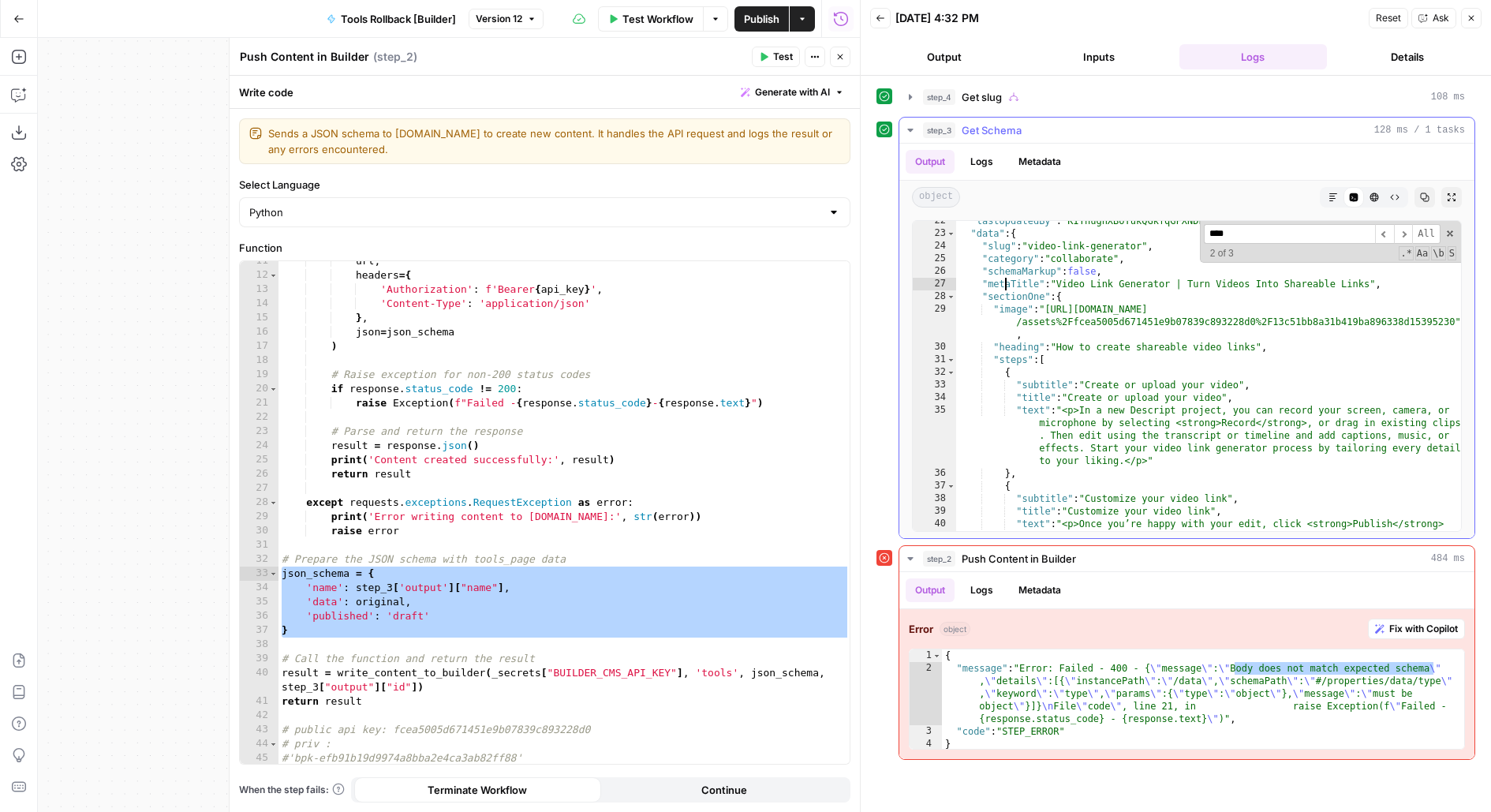
click at [1007, 281] on div ""lastUpdatedBy" : "KIYhugnXBoYukQGkfqGFXNDhnwg1" , "data" : { "slug" : "video-l…" at bounding box center [1210, 414] width 507 height 399
click at [950, 232] on span "Toggle code folding, rows 23 through 132" at bounding box center [951, 233] width 8 height 13
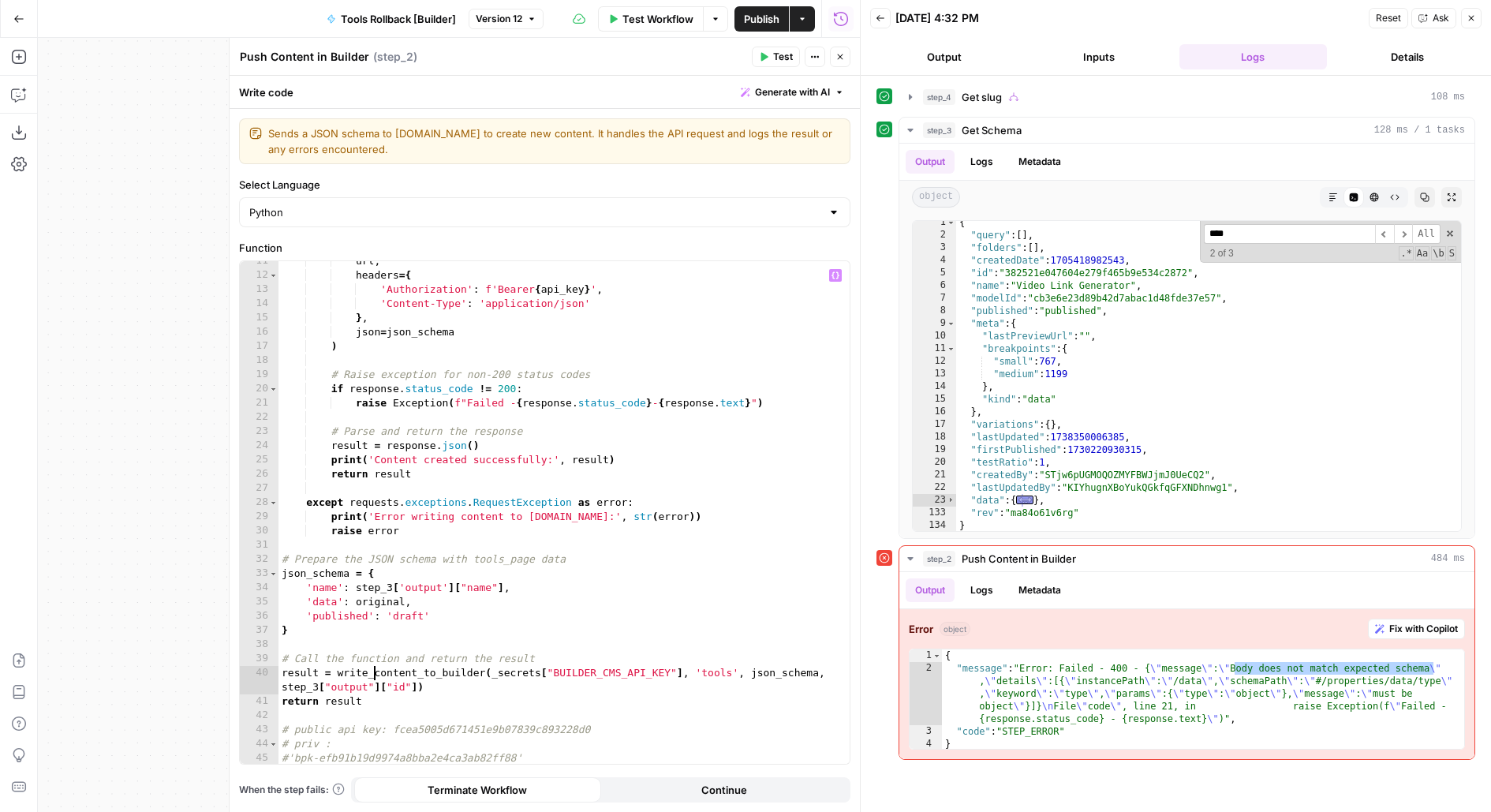
click at [374, 666] on div "url , headers = { 'Authorization' : f'Bearer { api_key } ' , 'Content-Type' : '…" at bounding box center [565, 520] width 572 height 533
drag, startPoint x: 356, startPoint y: 603, endPoint x: 400, endPoint y: 604, distance: 44.0
click at [400, 604] on div "url , headers = { 'Authorization' : f'Bearer { api_key } ' , 'Content-Type' : '…" at bounding box center [565, 520] width 572 height 533
type textarea "**********"
click at [1108, 54] on button "Inputs" at bounding box center [1099, 57] width 149 height 25
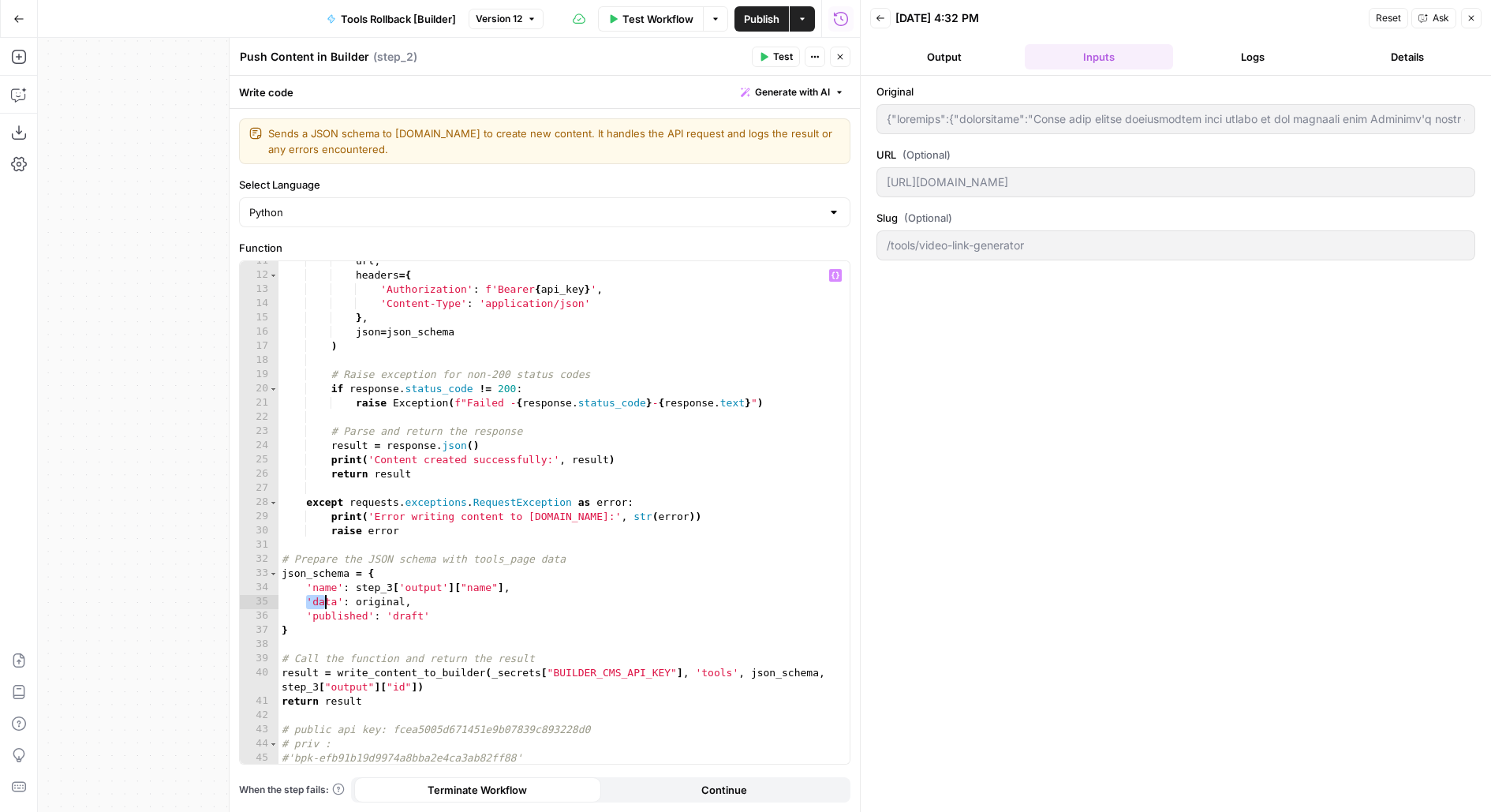
drag, startPoint x: 303, startPoint y: 601, endPoint x: 508, endPoint y: 598, distance: 205.0
click at [508, 598] on div "url , headers = { 'Authorization' : f'Bearer { api_key } ' , 'Content-Type' : '…" at bounding box center [565, 520] width 572 height 533
click at [1261, 54] on button "Logs" at bounding box center [1254, 57] width 149 height 25
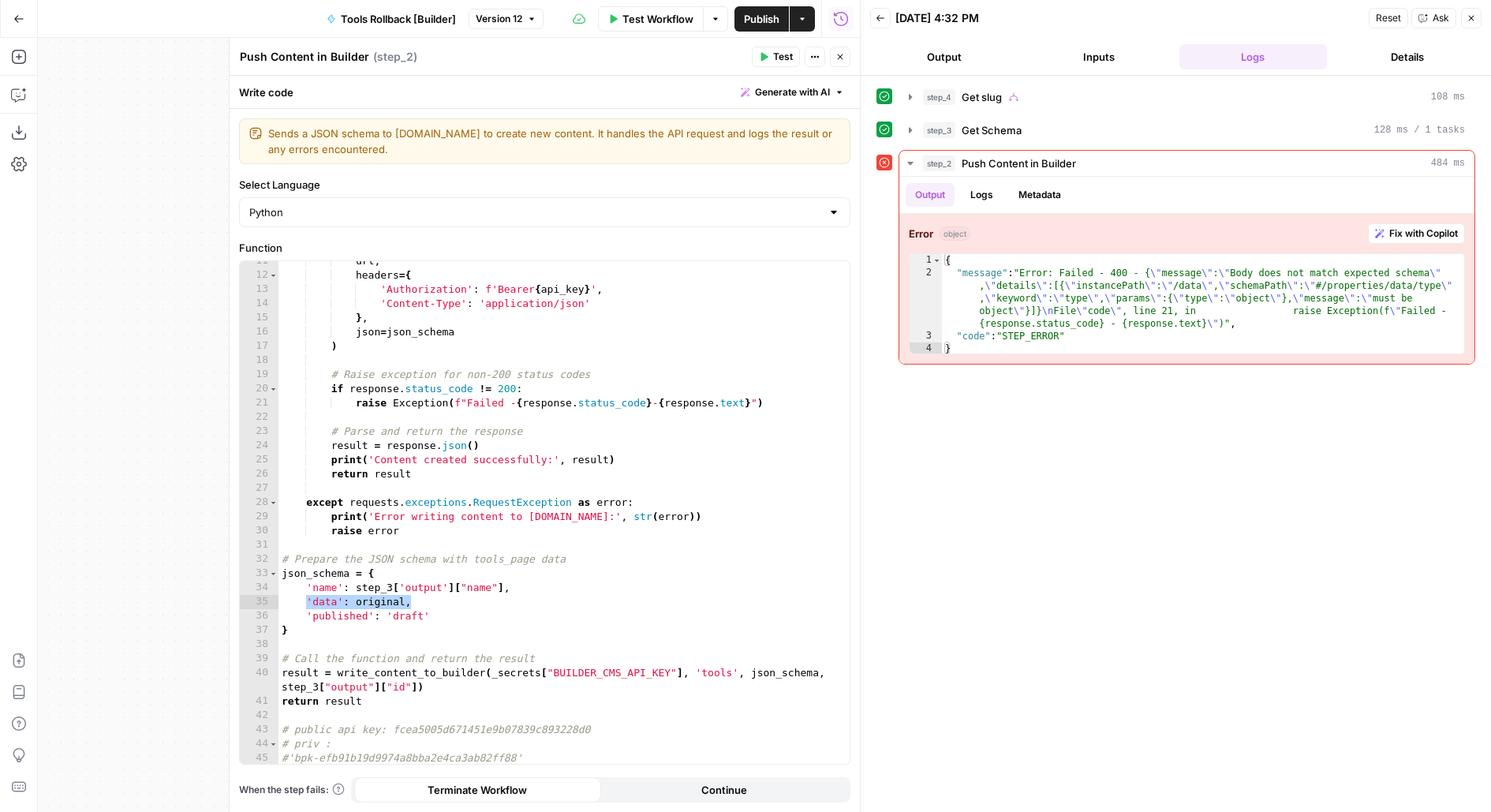
click at [1121, 66] on button "Inputs" at bounding box center [1099, 57] width 149 height 25
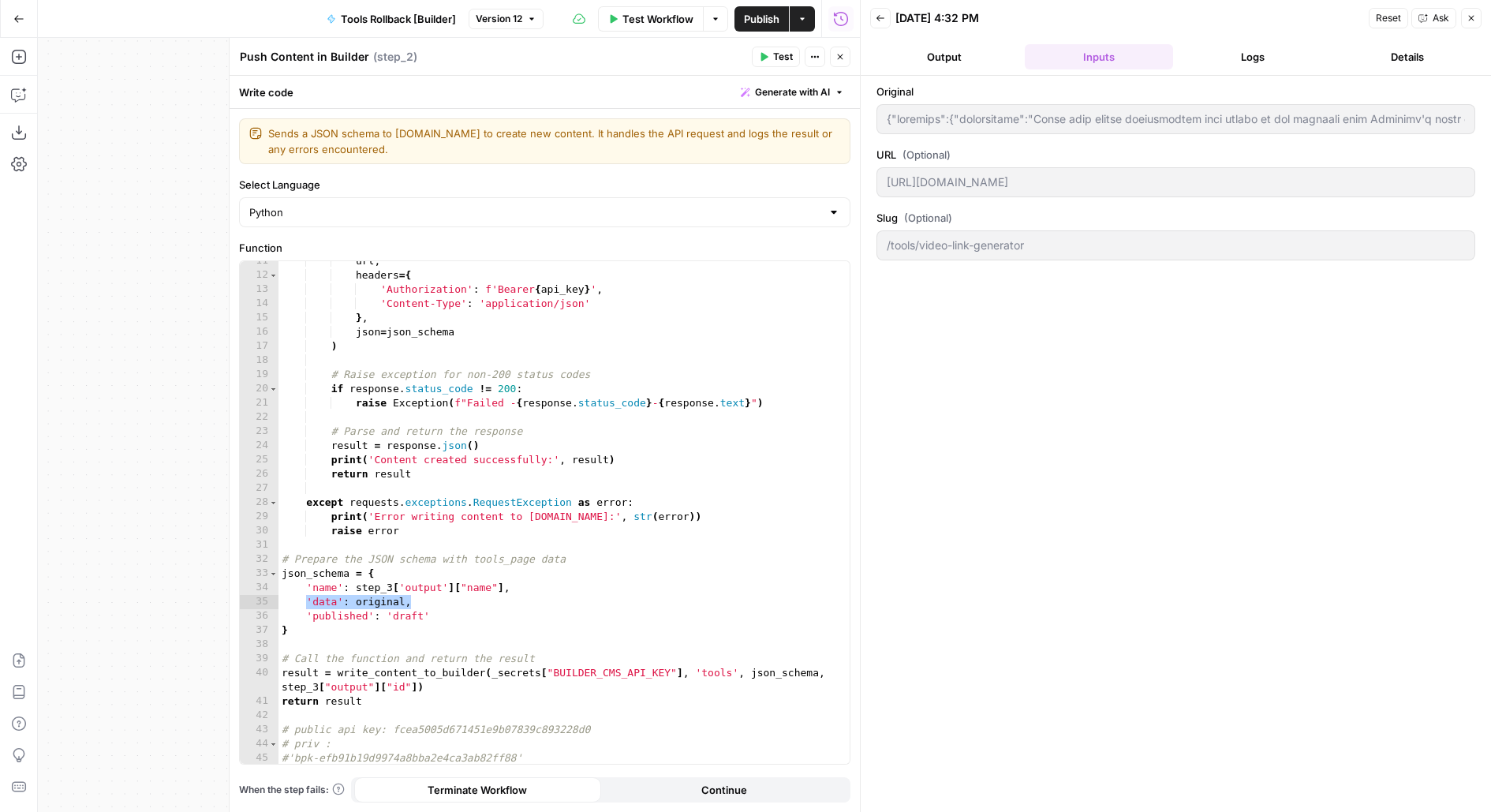
click at [1263, 54] on button "Logs" at bounding box center [1254, 57] width 149 height 25
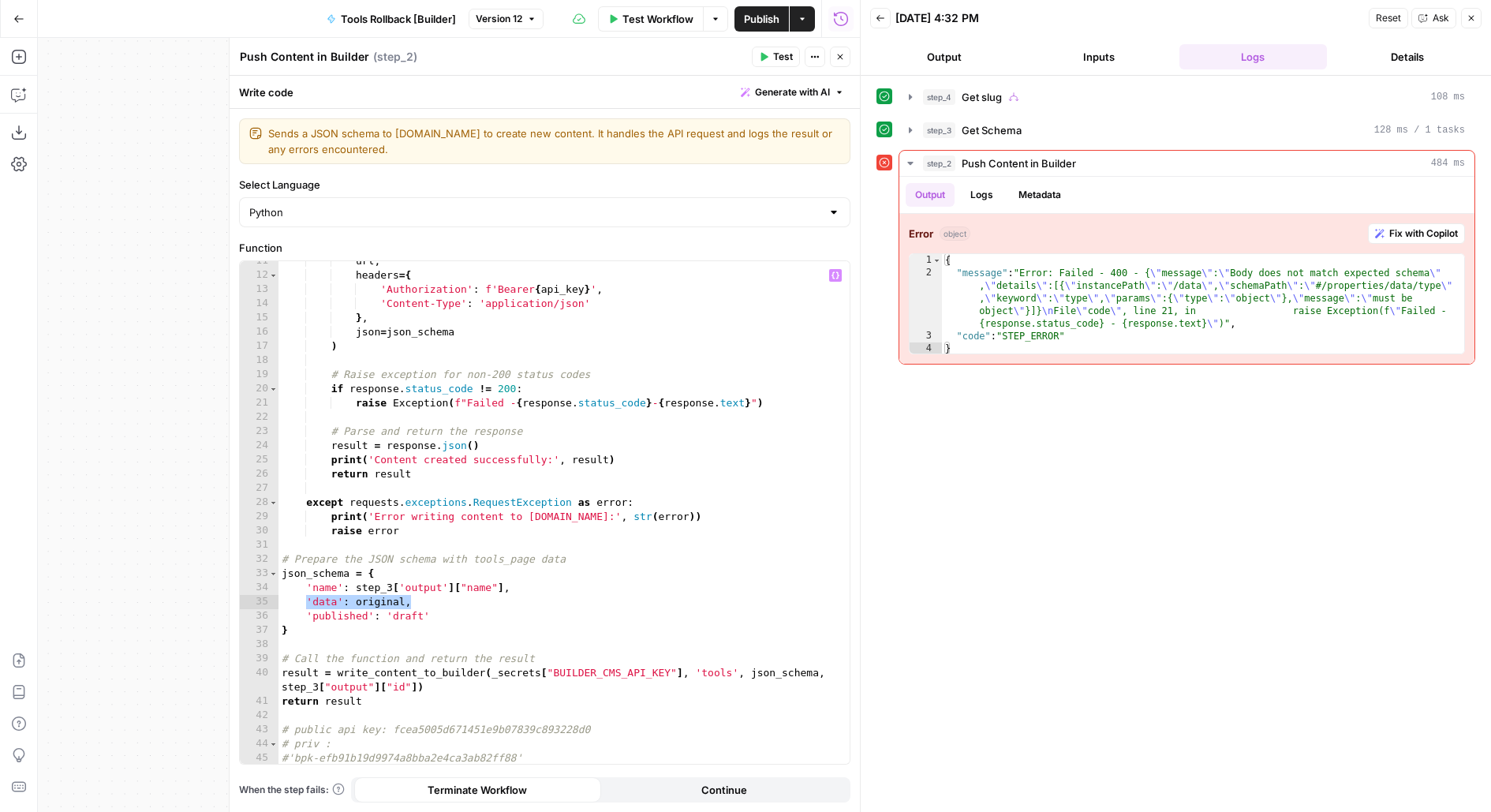
click at [571, 600] on div "url , headers = { 'Authorization' : f'Bearer { api_key } ' , 'Content-Type' : '…" at bounding box center [565, 520] width 572 height 533
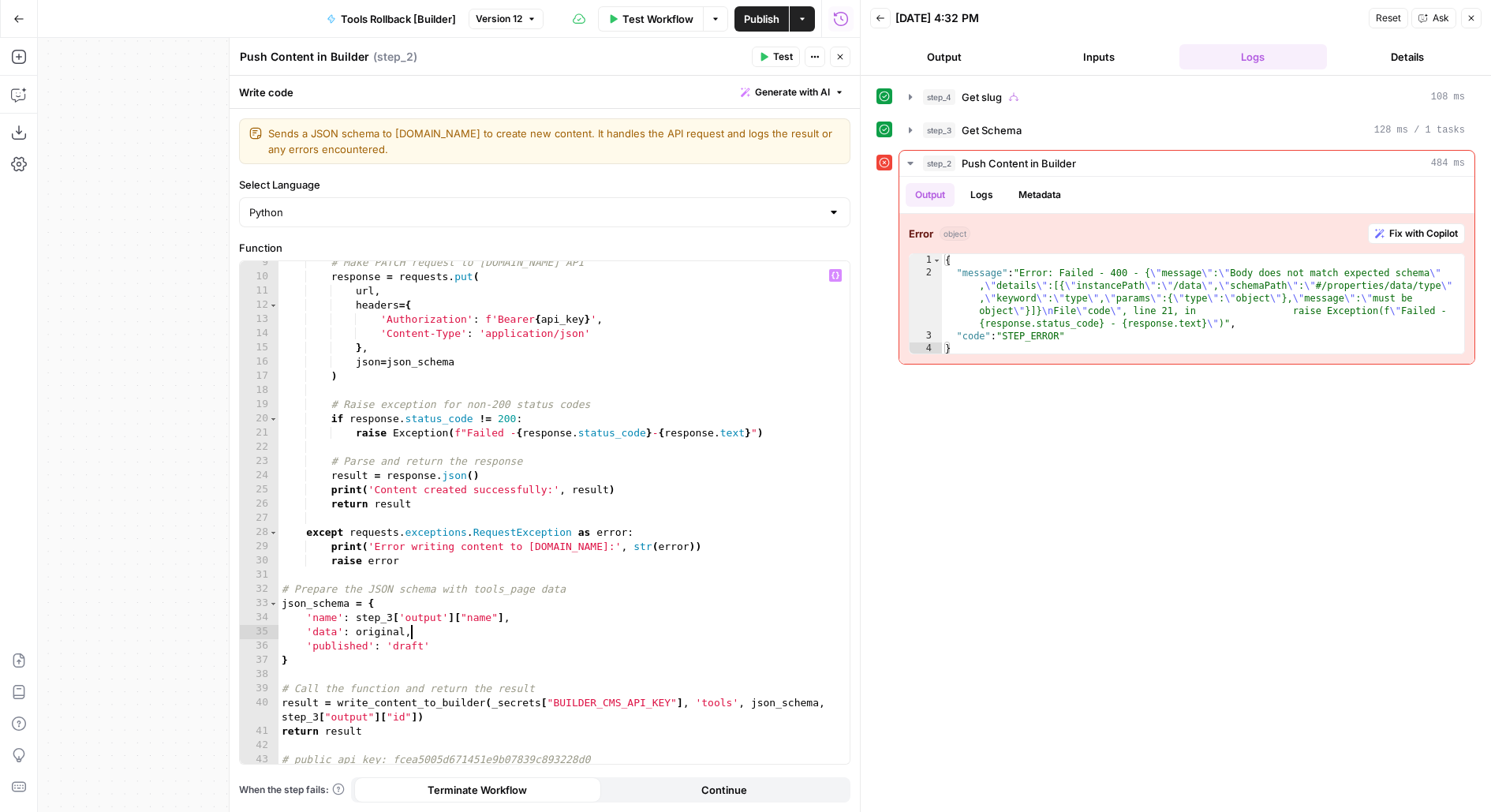
scroll to position [118, 0]
drag, startPoint x: 1107, startPoint y: 278, endPoint x: 1490, endPoint y: 286, distance: 383.1
click at [1490, 286] on div "**********" at bounding box center [1176, 443] width 630 height 736
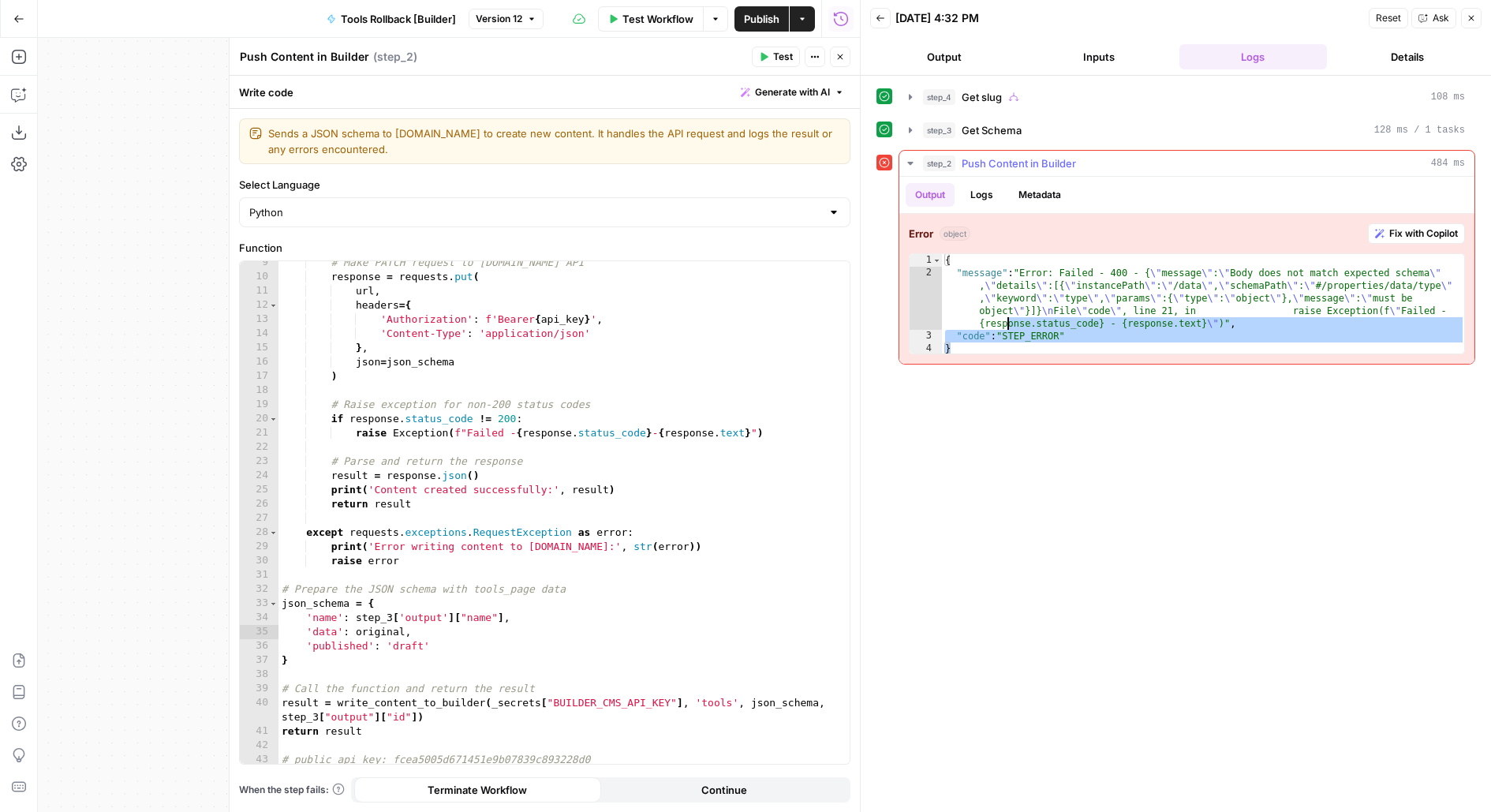
drag, startPoint x: 1065, startPoint y: 348, endPoint x: 901, endPoint y: 238, distance: 197.5
click at [901, 238] on div "**********" at bounding box center [1187, 289] width 576 height 150
type textarea "**********"
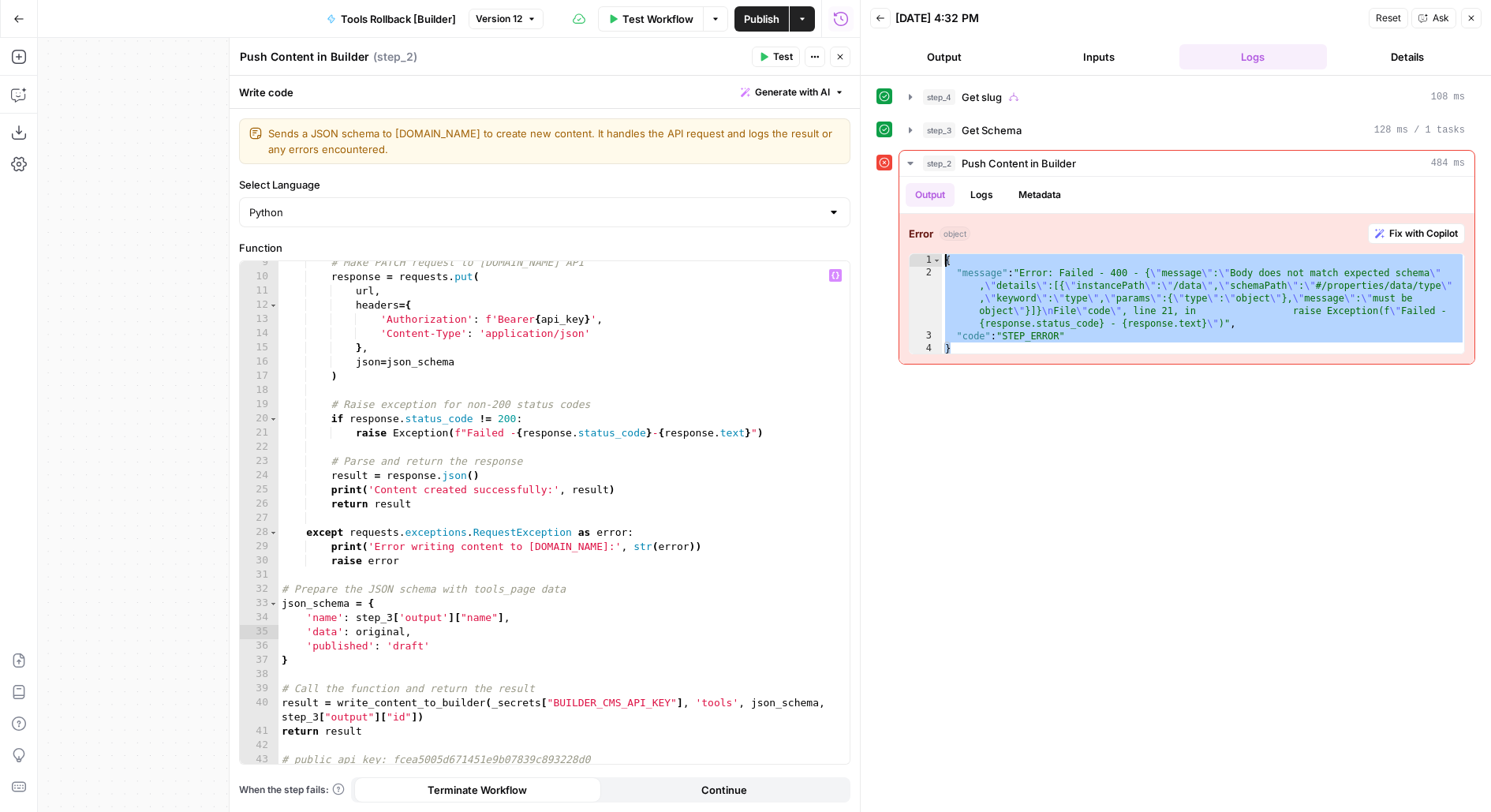
click at [362, 631] on div "# Make PATCH request to Builder.io API response = requests . put ( url , header…" at bounding box center [565, 522] width 572 height 533
click at [1103, 61] on button "Inputs" at bounding box center [1099, 57] width 149 height 25
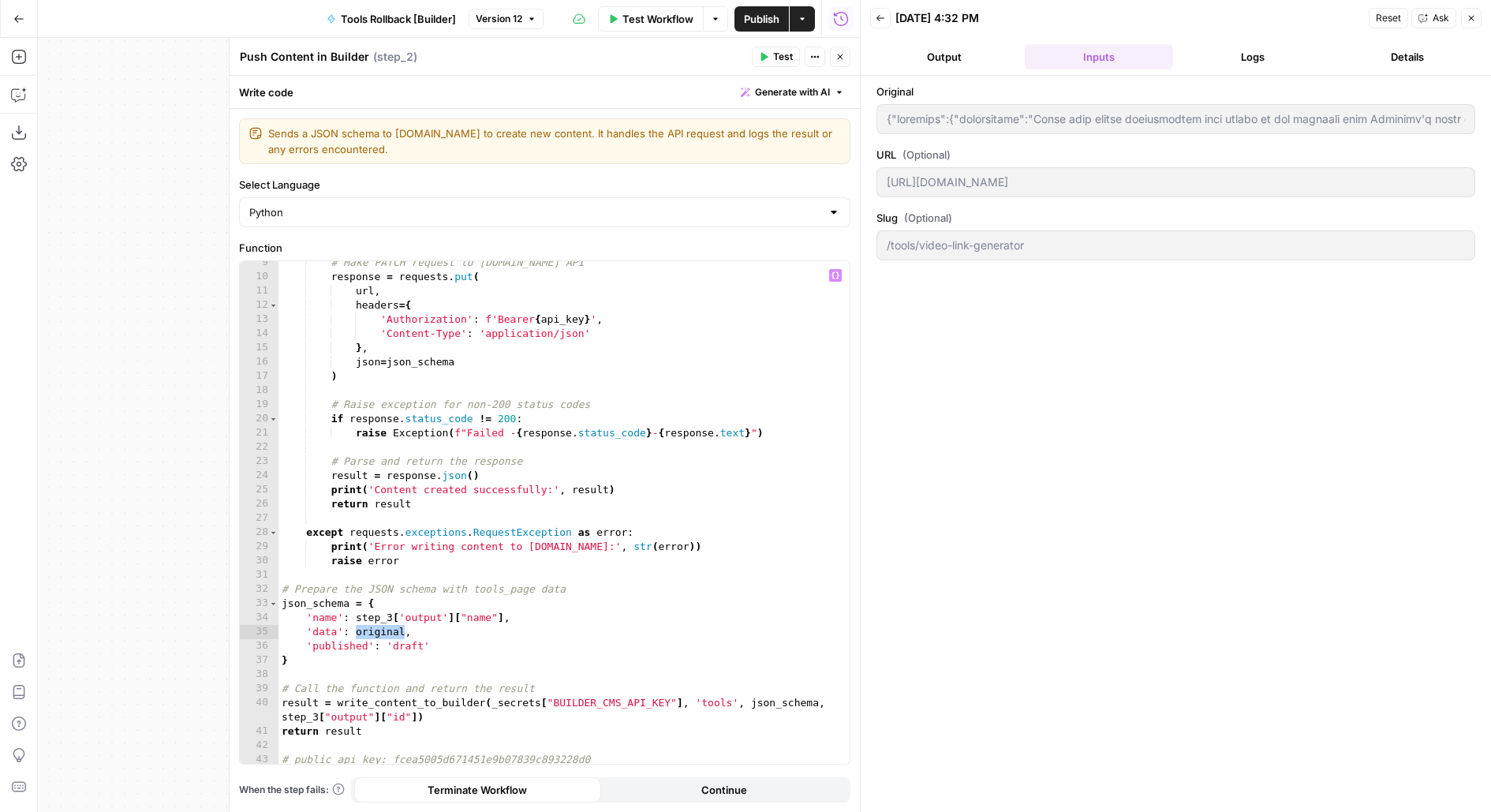
click at [534, 632] on div "# Make PATCH request to Builder.io API response = requests . put ( url , header…" at bounding box center [565, 522] width 572 height 533
click at [1289, 50] on button "Logs" at bounding box center [1254, 57] width 149 height 25
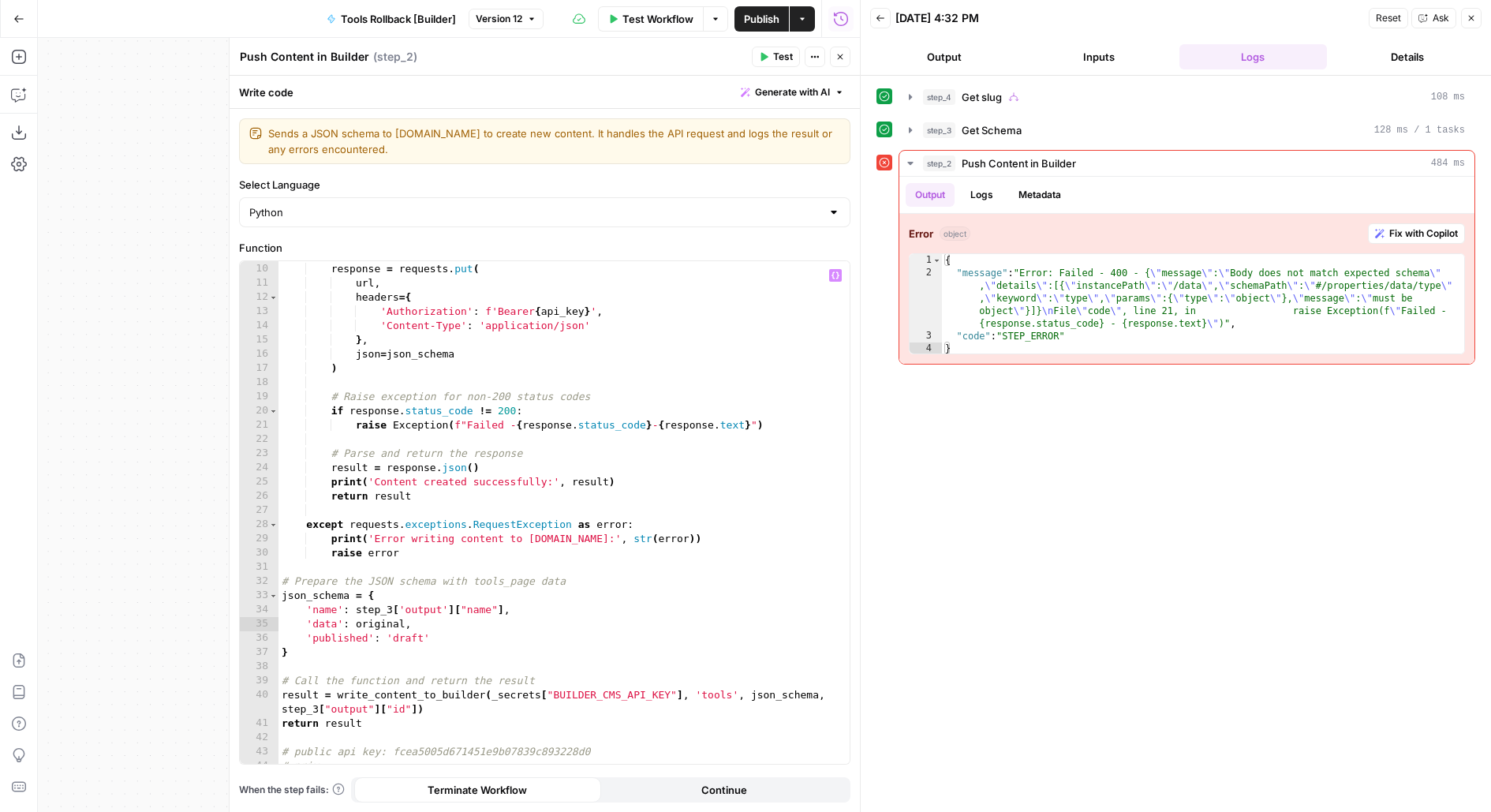
scroll to position [148, 0]
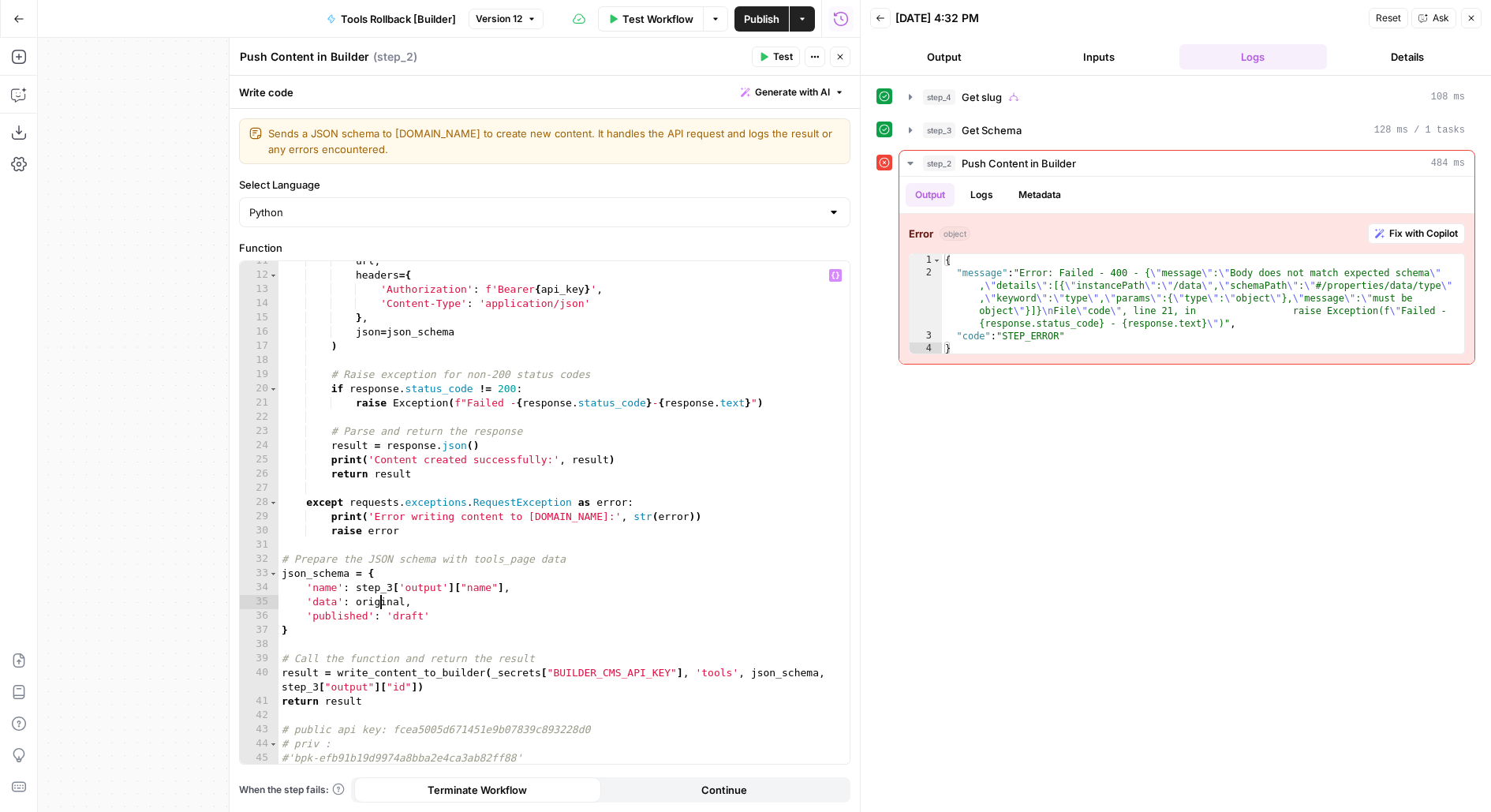
click at [378, 604] on div "url , headers = { 'Authorization' : f'Bearer { api_key } ' , 'Content-Type' : '…" at bounding box center [565, 520] width 572 height 533
click at [420, 589] on div "url , headers = { 'Authorization' : f'Bearer { api_key } ' , 'Content-Type' : '…" at bounding box center [565, 520] width 572 height 533
type textarea "**********"
click at [838, 67] on header "Push Content in Builder Push Content in Builder ( step_2 ) Test Actions Close" at bounding box center [545, 56] width 630 height 38
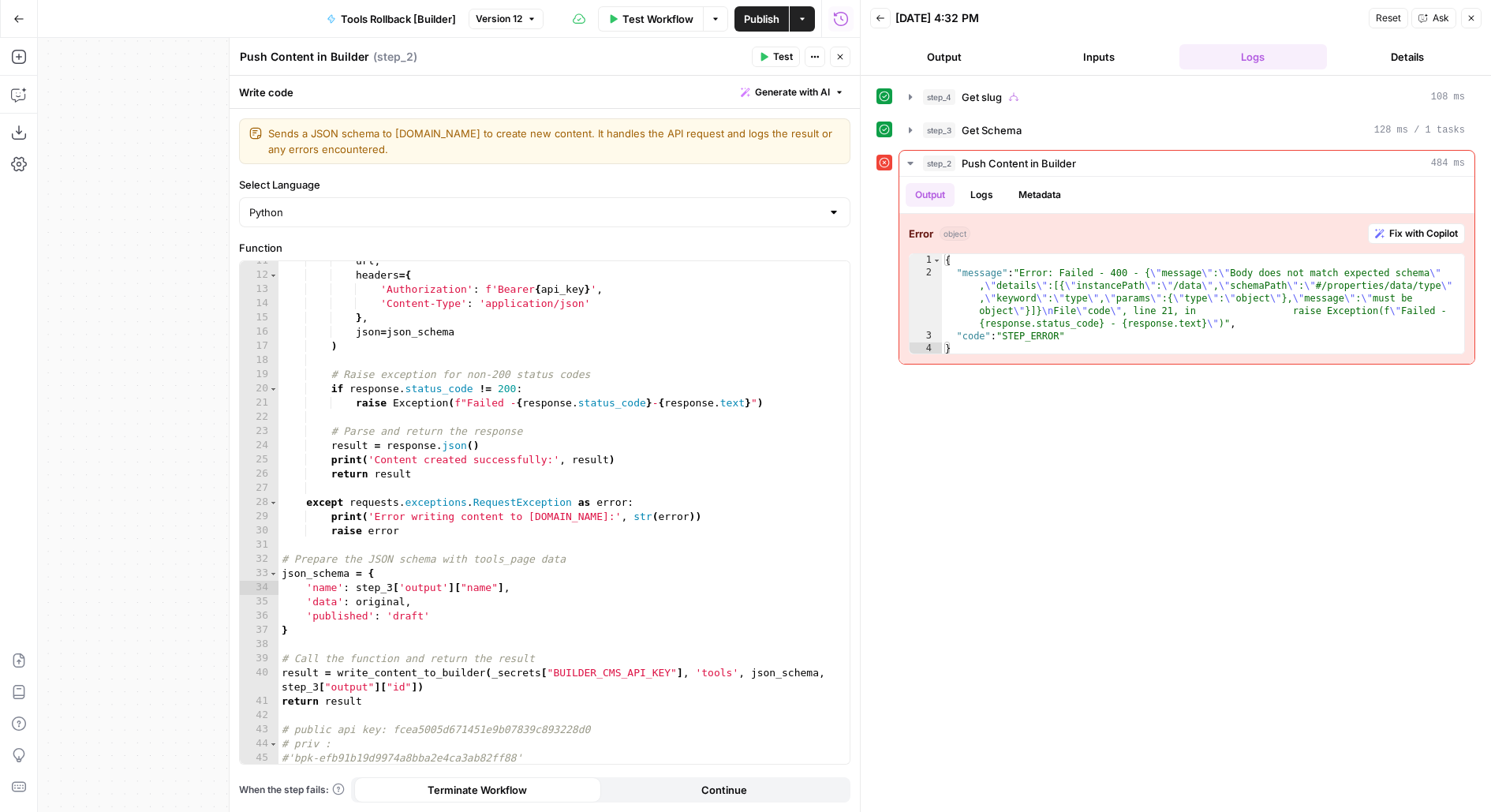
click at [837, 55] on icon "button" at bounding box center [840, 56] width 9 height 9
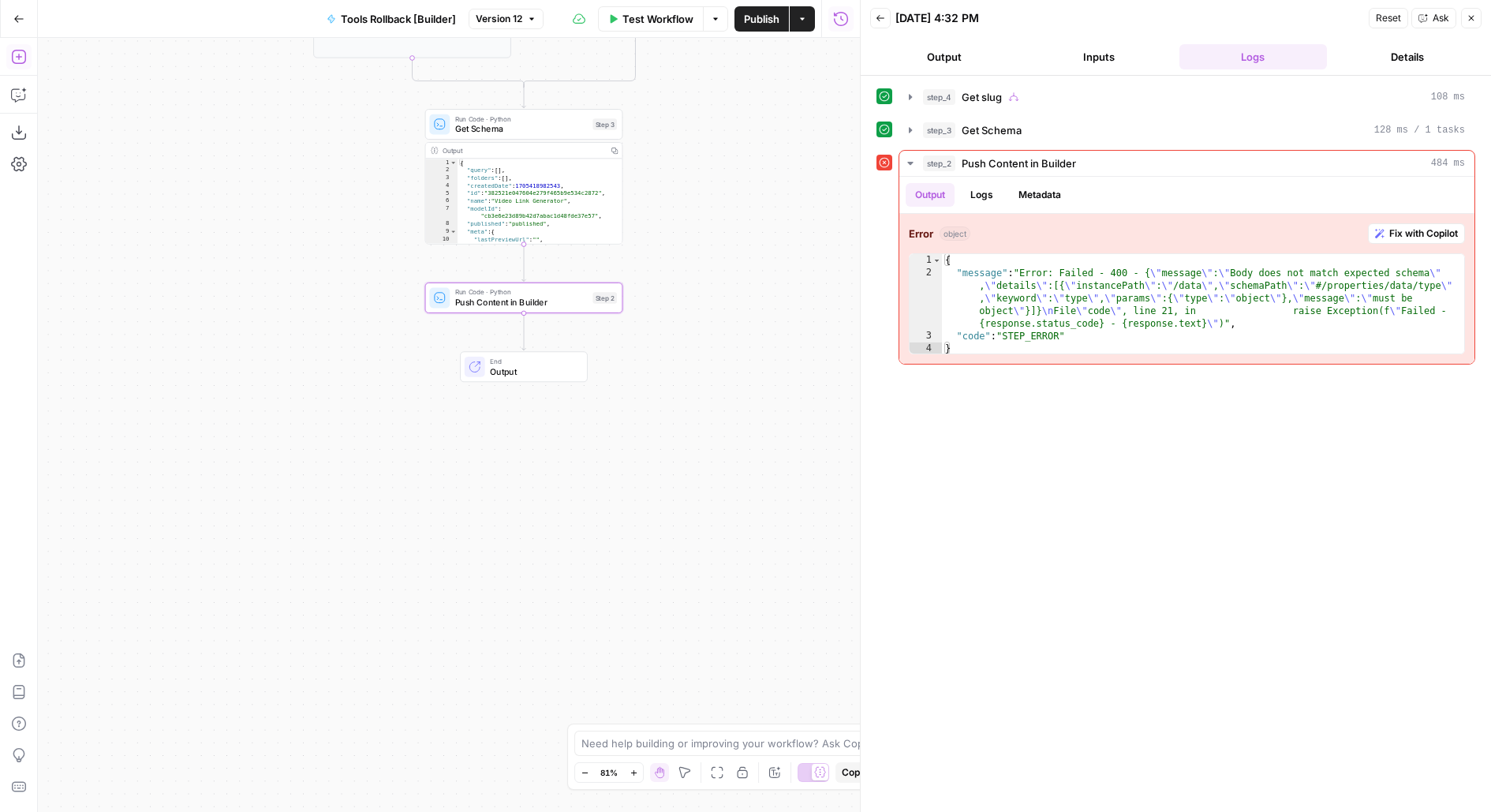
click at [23, 64] on icon "button" at bounding box center [18, 56] width 16 height 16
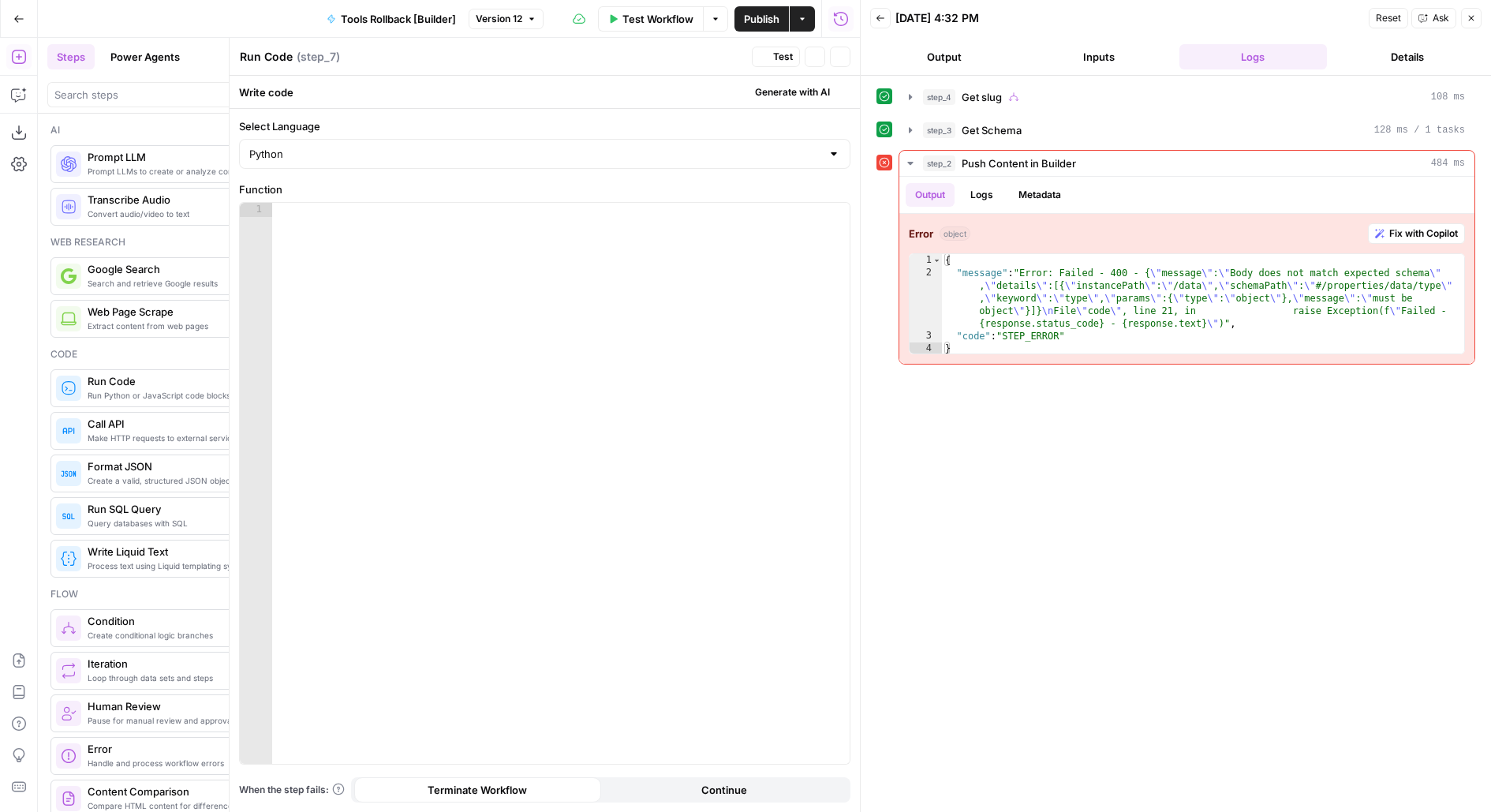
click at [471, 242] on div at bounding box center [560, 497] width 578 height 590
type textarea "**********"
click at [774, 66] on button "Test" at bounding box center [775, 56] width 48 height 20
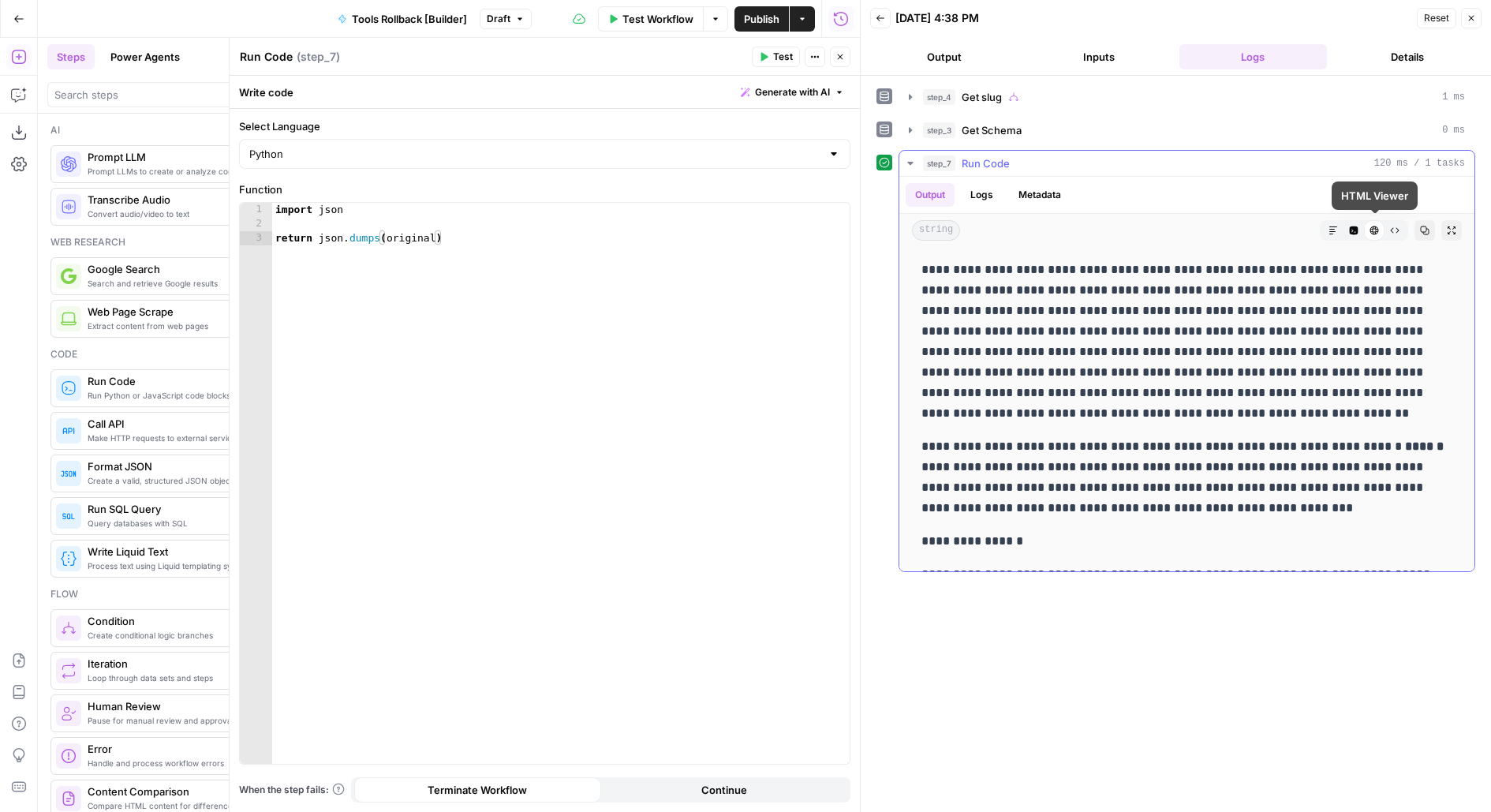
click at [1359, 227] on button "Code Editor" at bounding box center [1353, 230] width 20 height 20
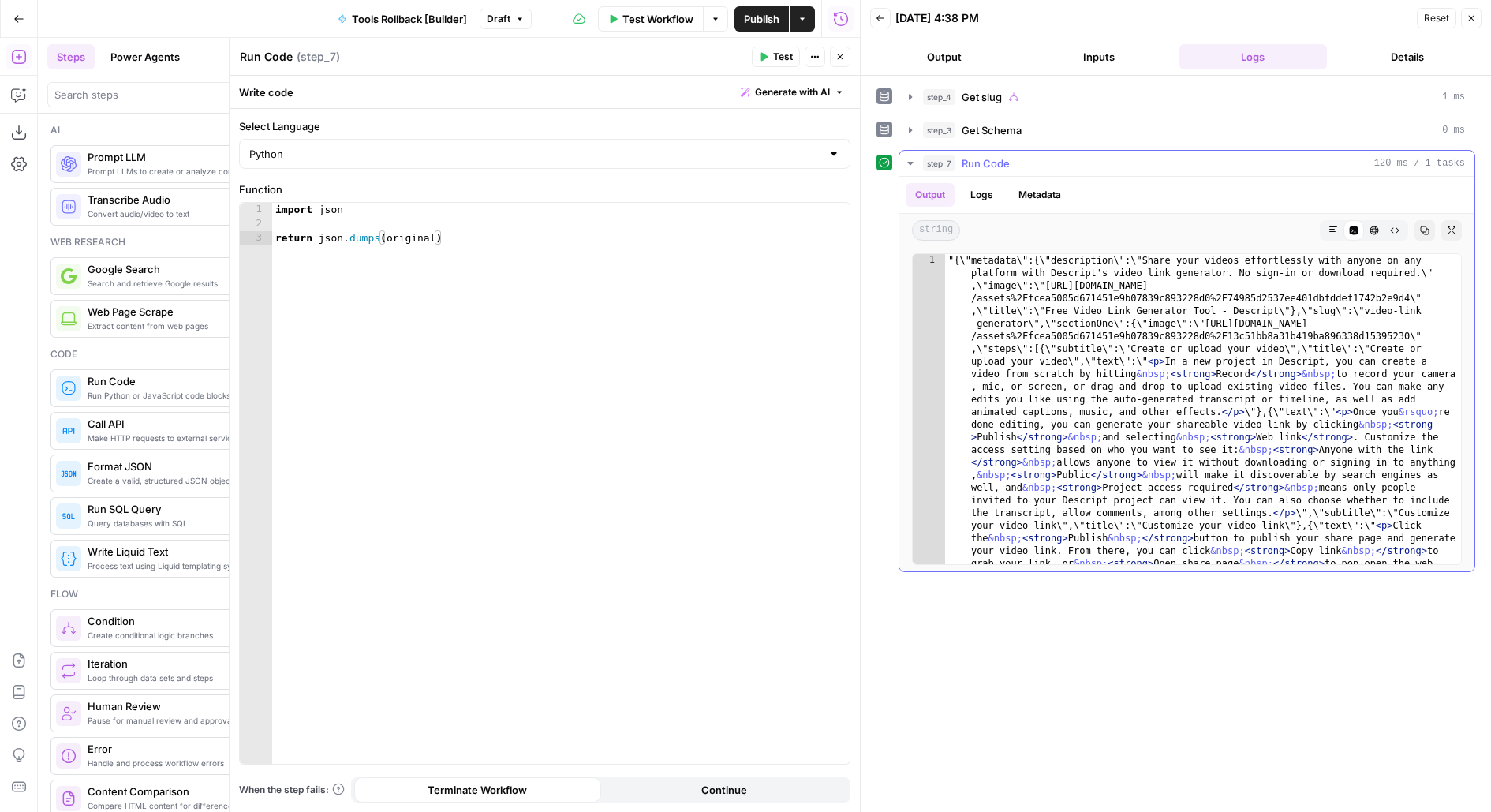
click at [1378, 228] on icon "button" at bounding box center [1374, 230] width 9 height 9
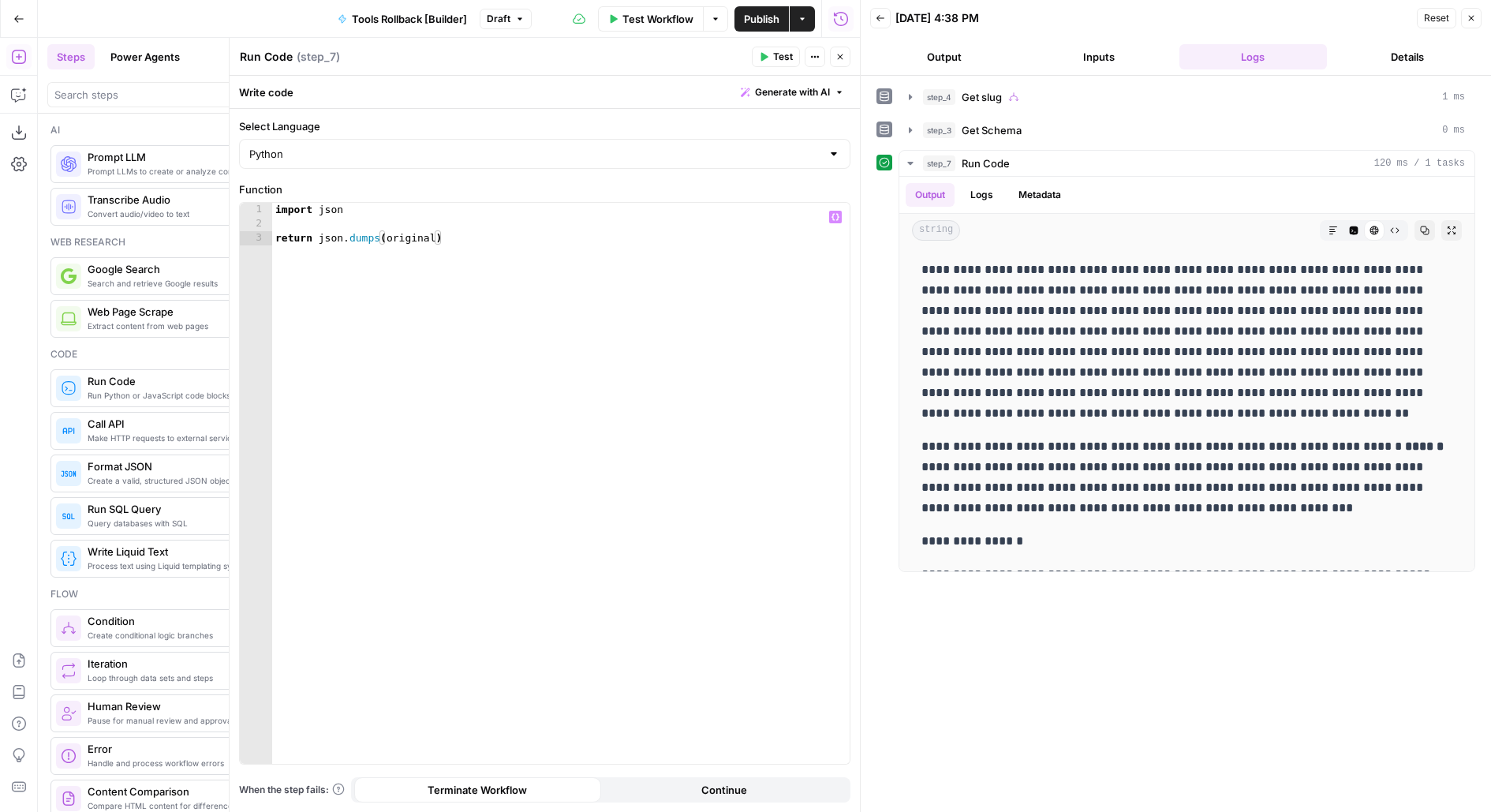
click at [363, 241] on div "import json return json . dumps ( original )" at bounding box center [560, 497] width 578 height 590
click at [444, 440] on div "import json return json . load ( original )" at bounding box center [560, 497] width 578 height 590
click at [790, 60] on span "Test" at bounding box center [784, 56] width 20 height 14
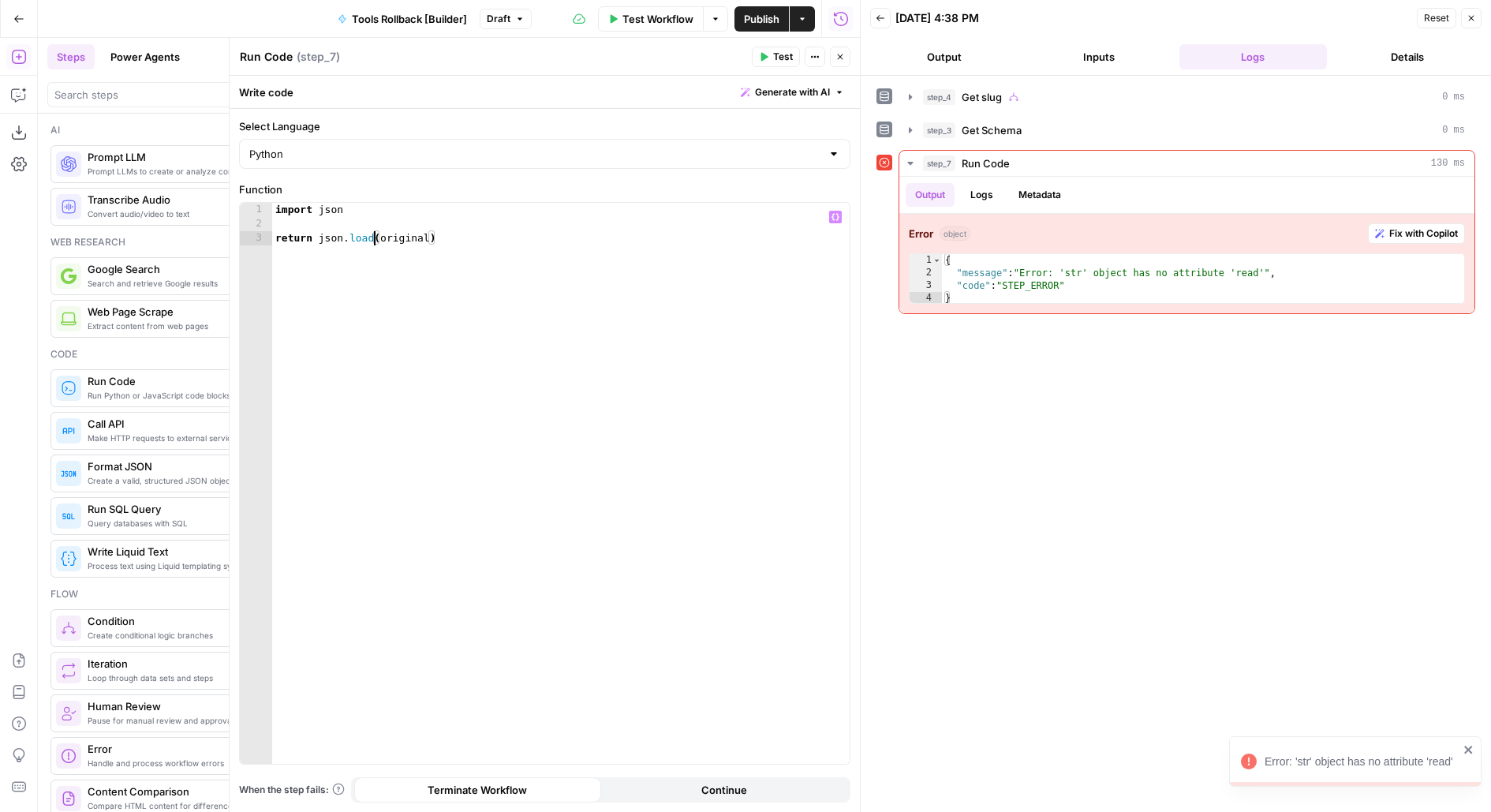
click at [373, 237] on div "import json return json . load ( original )" at bounding box center [560, 497] width 578 height 590
drag, startPoint x: 323, startPoint y: 237, endPoint x: 556, endPoint y: 234, distance: 233.0
click at [559, 235] on div "import json return json . load ( original )" at bounding box center [560, 497] width 578 height 590
type textarea "**********"
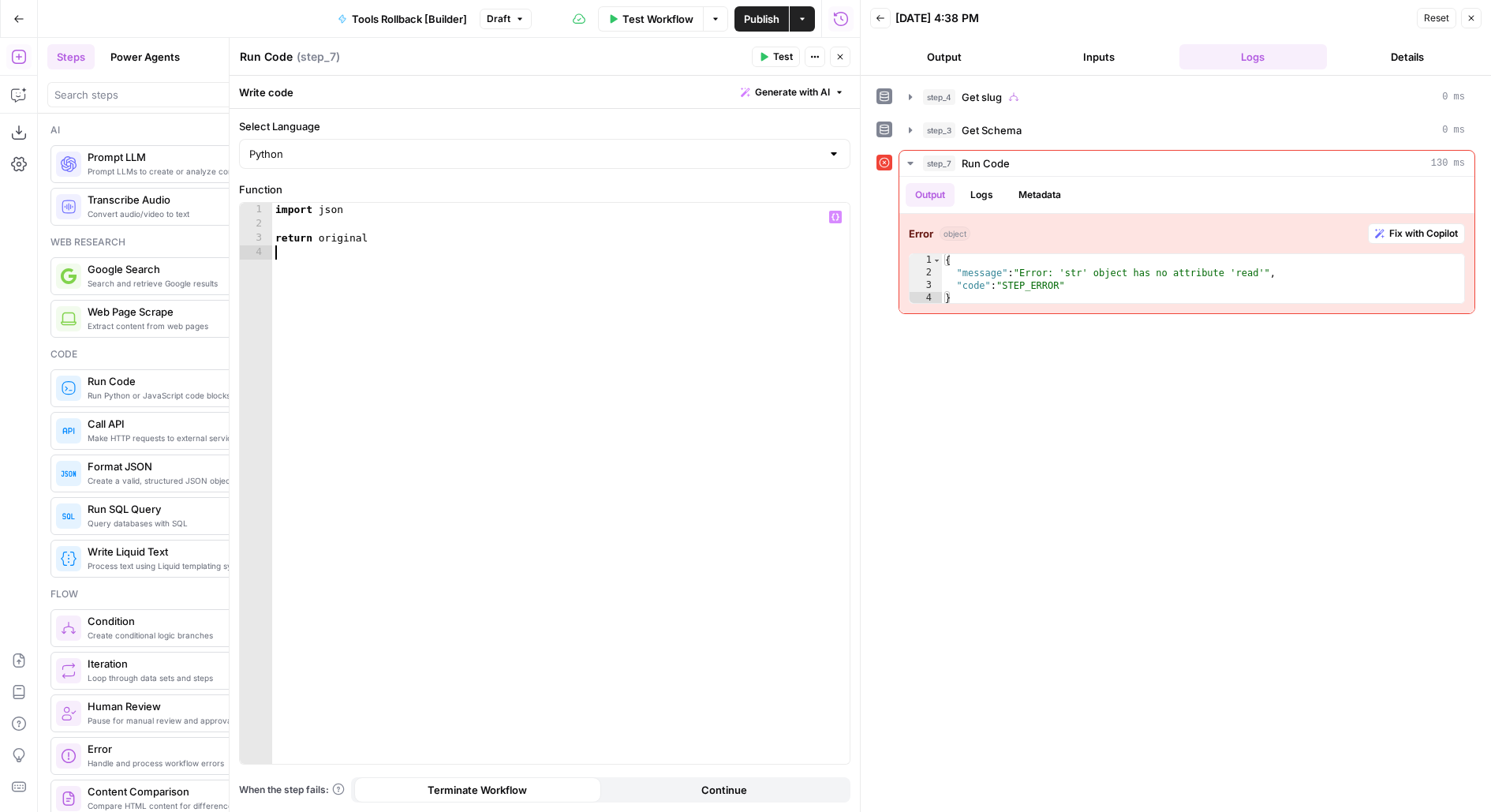
click at [785, 61] on span "Test" at bounding box center [784, 56] width 20 height 14
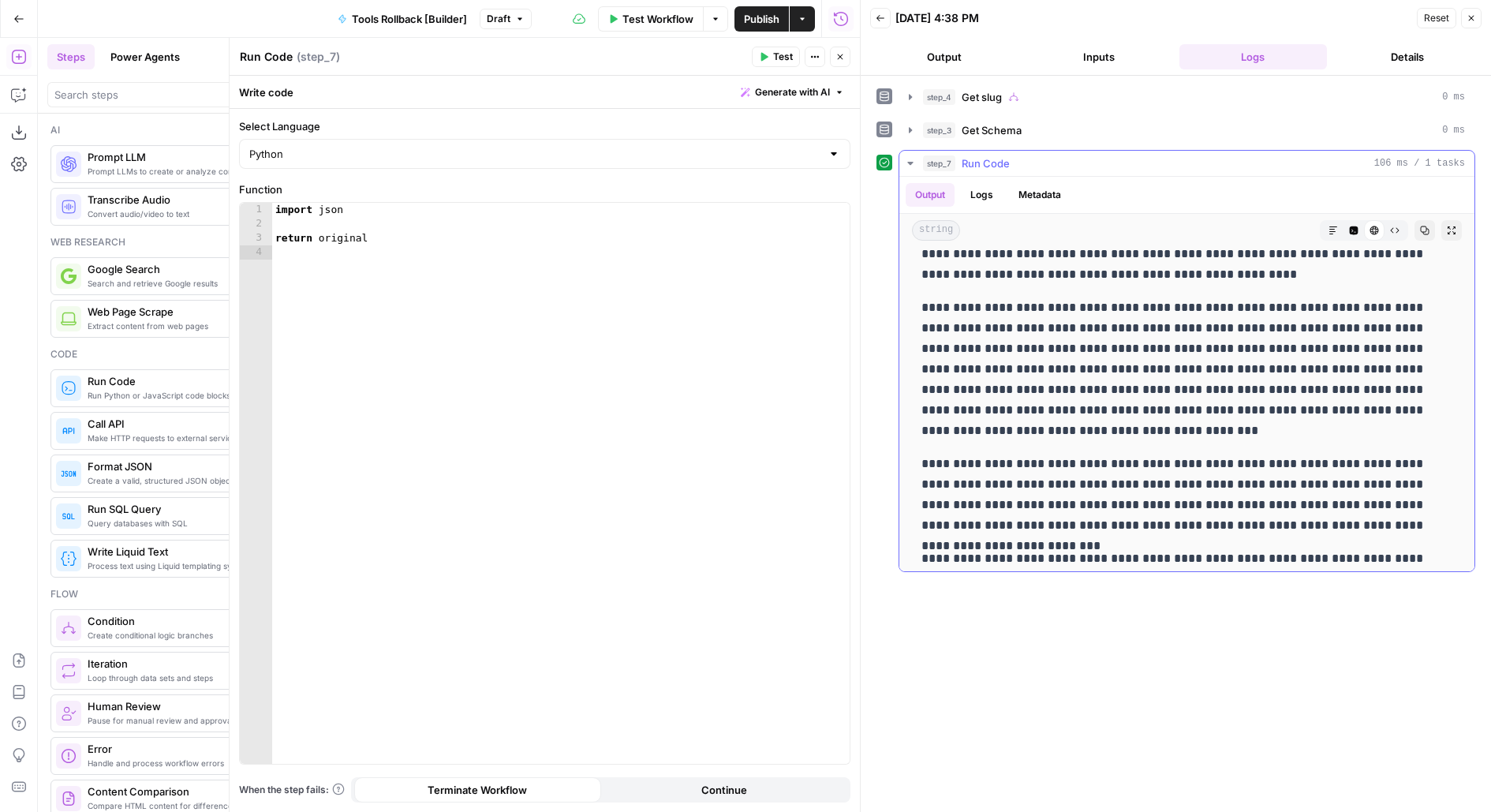
scroll to position [1210, 0]
type textarea "**********"
click at [317, 240] on div "import json return original" at bounding box center [560, 497] width 578 height 590
click at [549, 165] on div "Python" at bounding box center [545, 154] width 612 height 30
click at [451, 194] on span "JavaScript" at bounding box center [550, 192] width 561 height 16
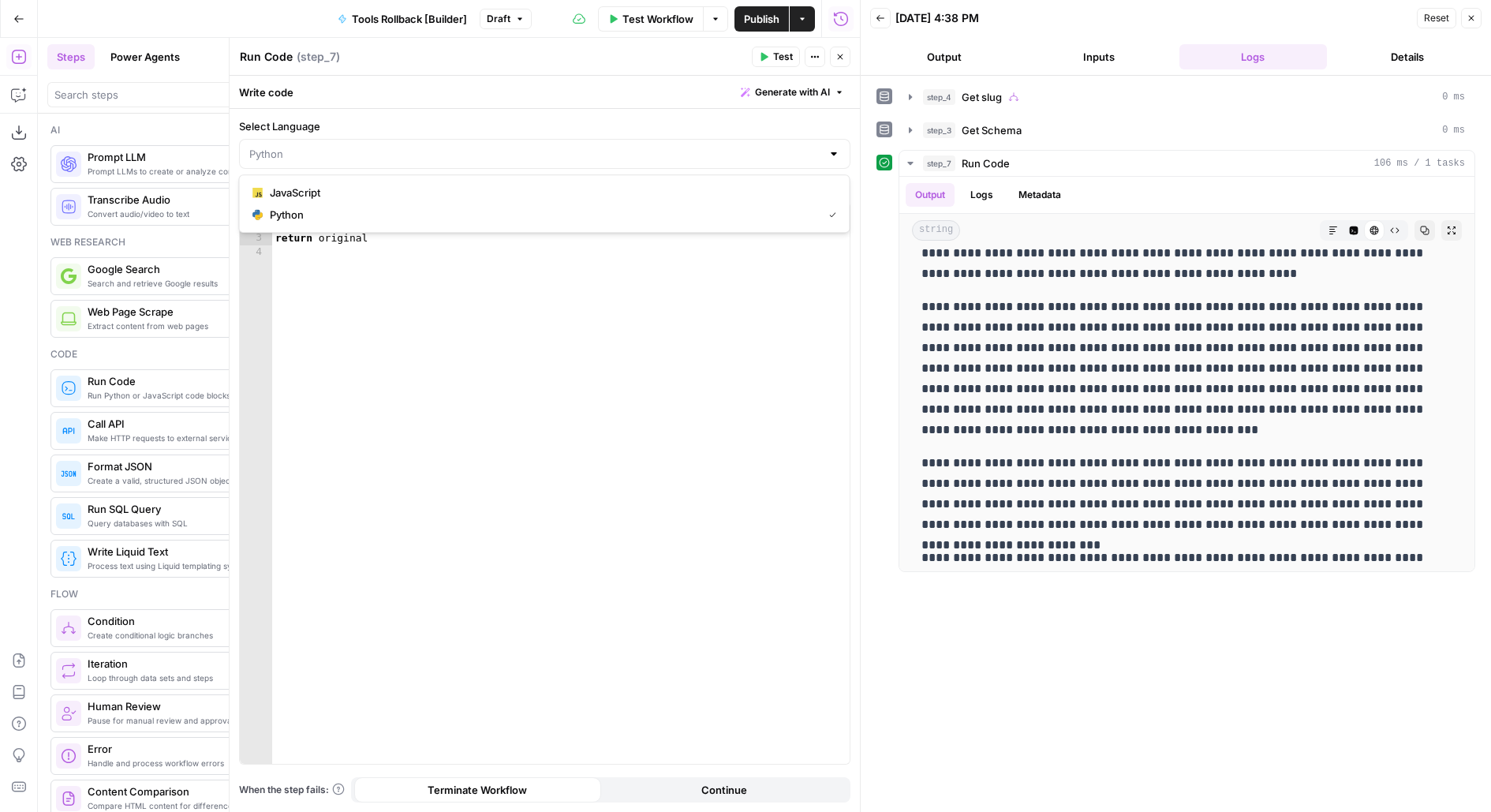
type input "JavaScript"
click at [779, 59] on span "Test" at bounding box center [784, 56] width 20 height 14
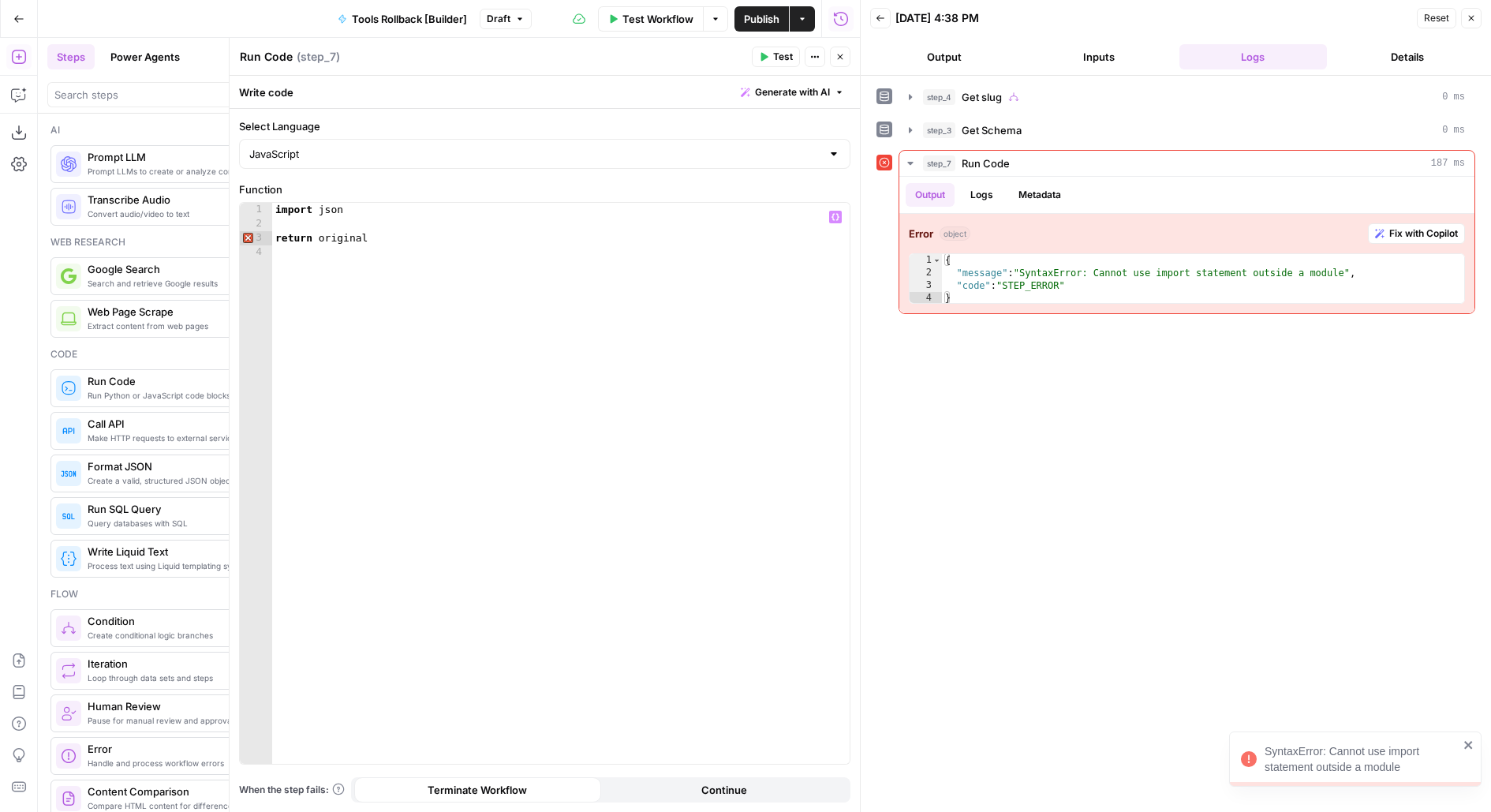
click at [294, 238] on div "import json return original" at bounding box center [560, 497] width 578 height 590
drag, startPoint x: 284, startPoint y: 239, endPoint x: 263, endPoint y: 190, distance: 53.3
click at [263, 190] on div "Function ******** 1 2 3 4 import json original XXXXXXXXXXXXXXXXXXXXXXXXXXXXXXXX…" at bounding box center [545, 472] width 612 height 583
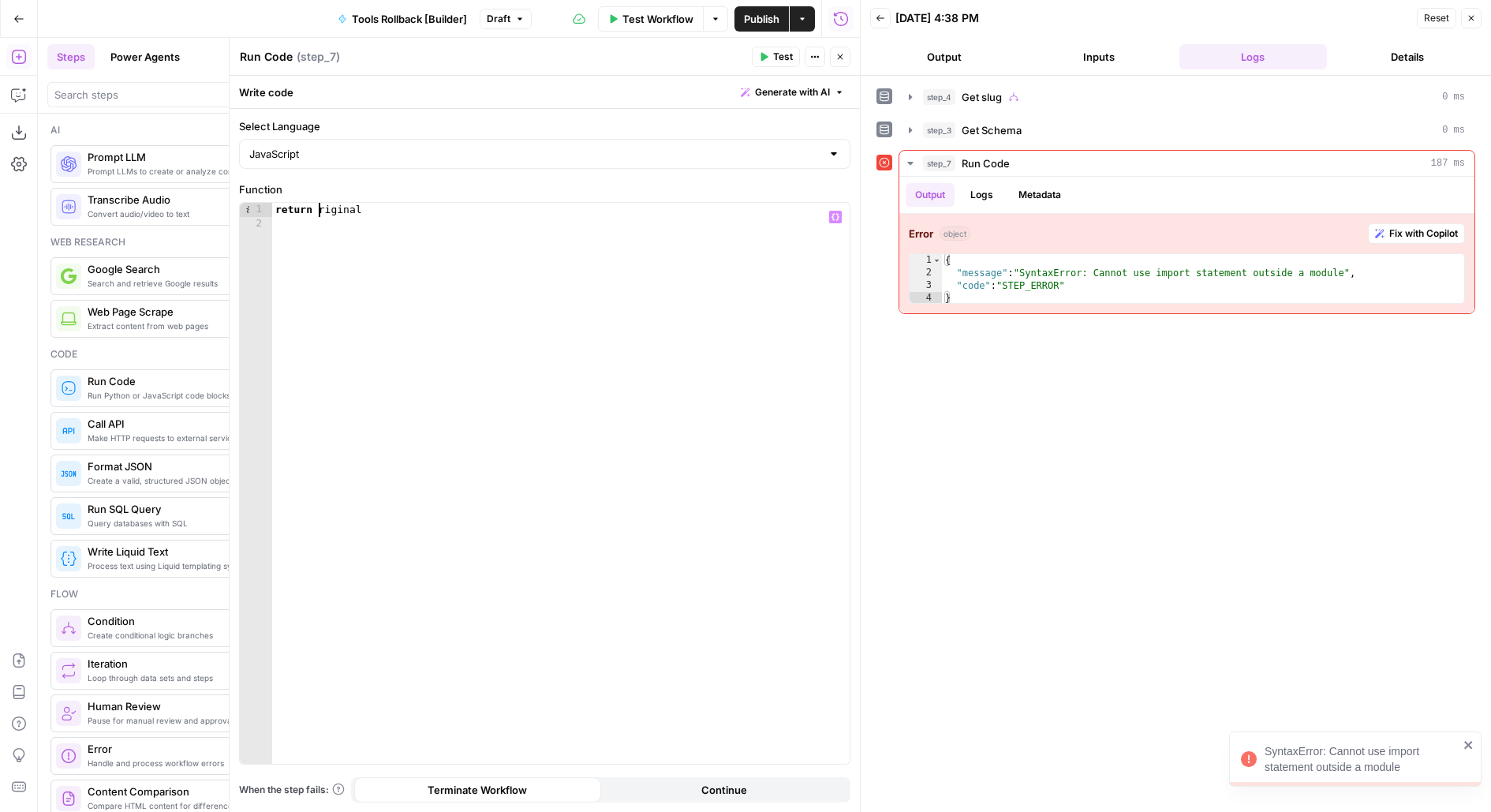
type textarea "**********"
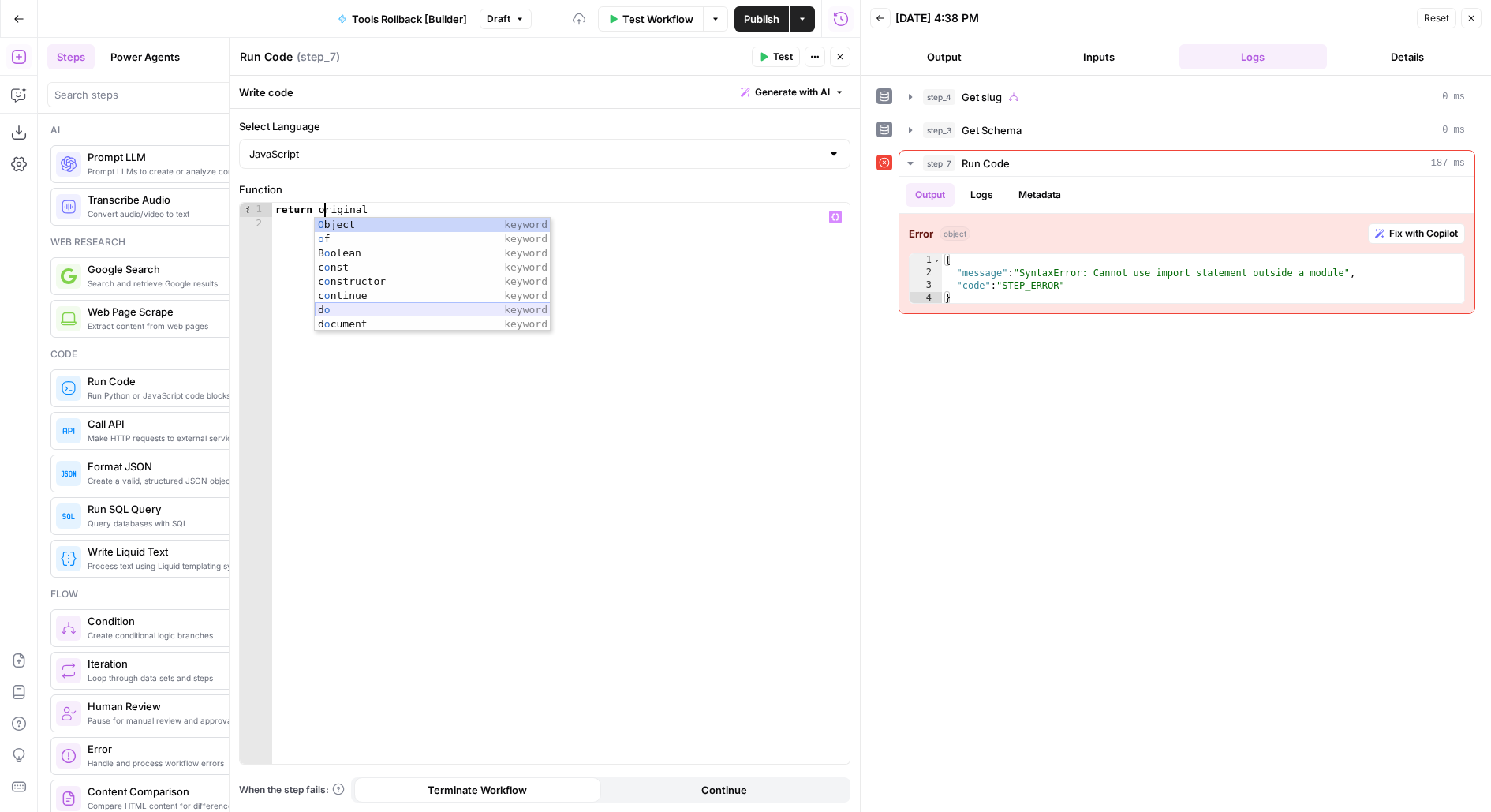
click at [372, 396] on div "return original" at bounding box center [560, 497] width 578 height 590
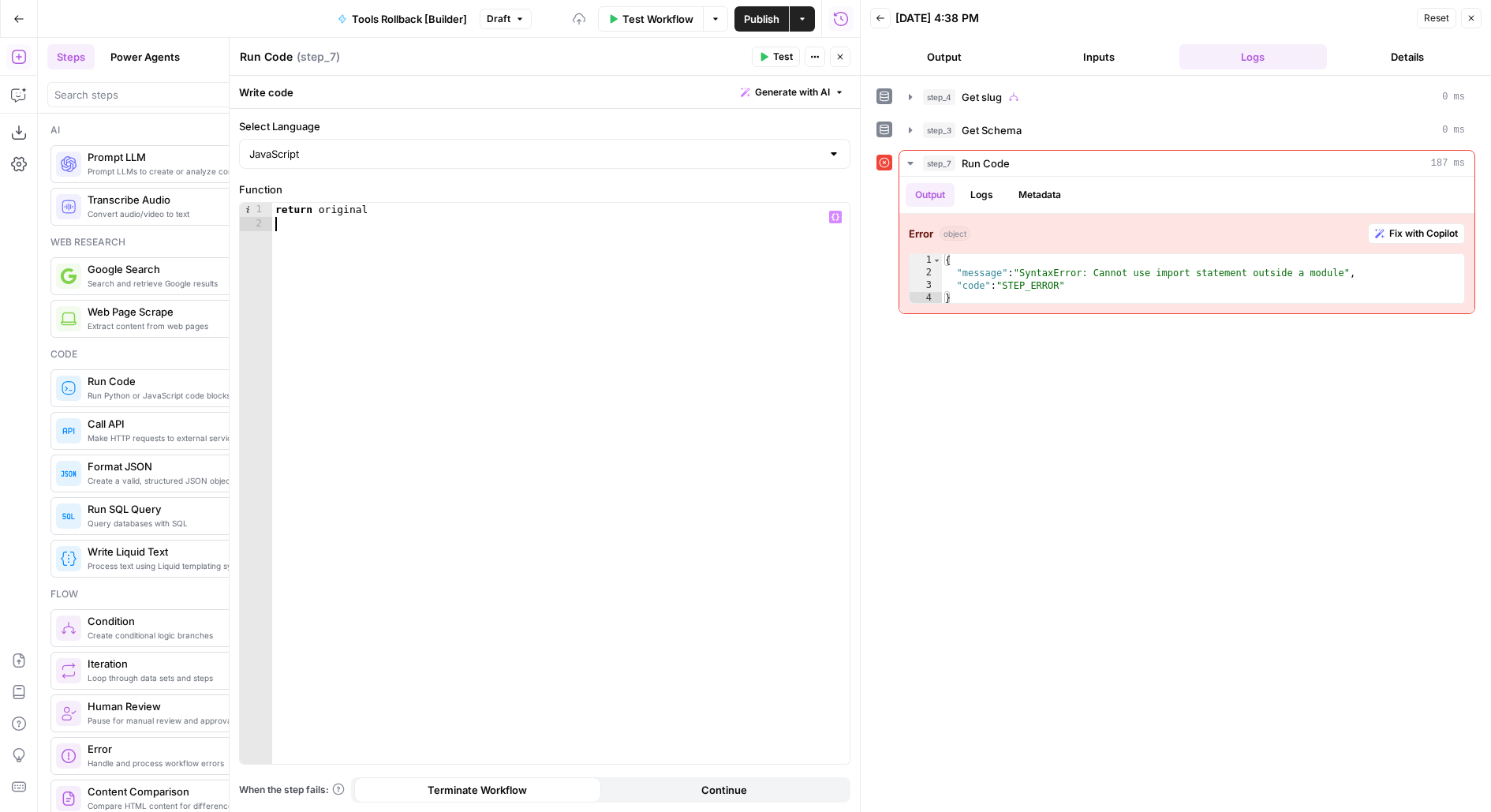
scroll to position [0, 0]
click at [275, 206] on div "return original" at bounding box center [560, 497] width 578 height 590
click at [319, 212] on div "return original" at bounding box center [560, 497] width 578 height 590
click at [486, 210] on div "return json . parse ( original" at bounding box center [560, 497] width 578 height 590
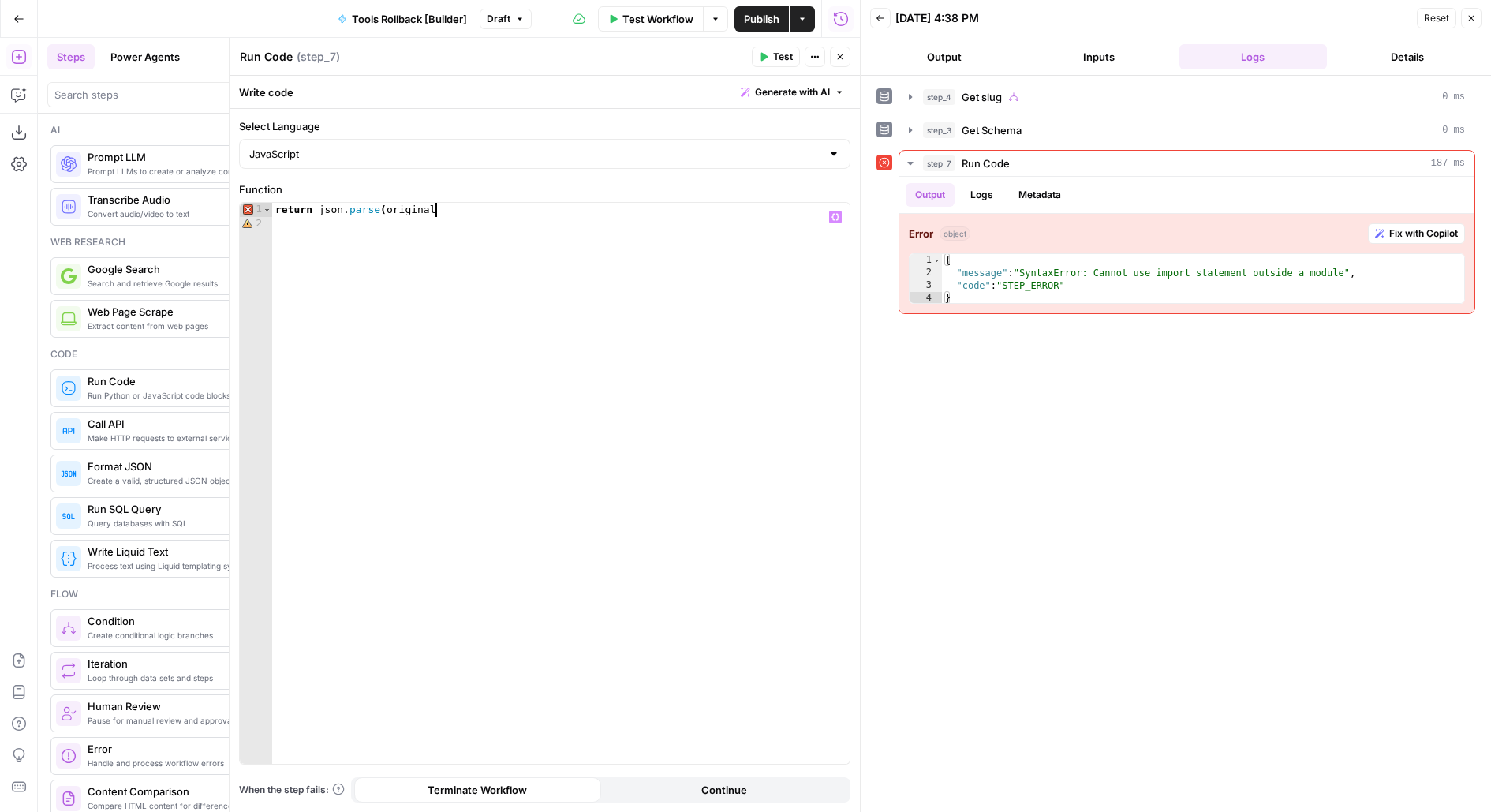
scroll to position [0, 11]
click at [354, 207] on div "return json . parse ( original )" at bounding box center [560, 497] width 578 height 590
type textarea "**********"
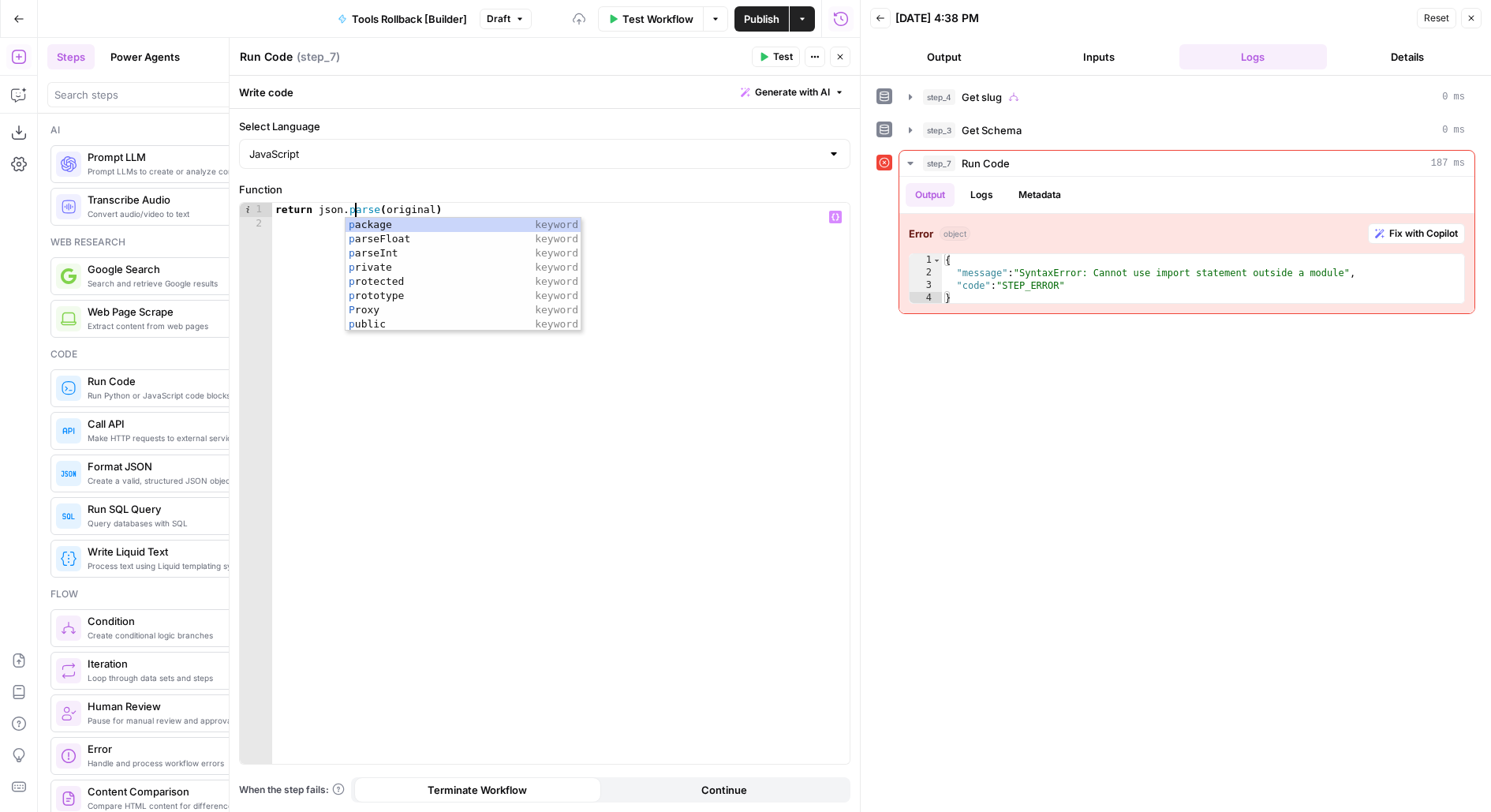
click at [822, 484] on div "return json . parse ( original )" at bounding box center [560, 497] width 578 height 590
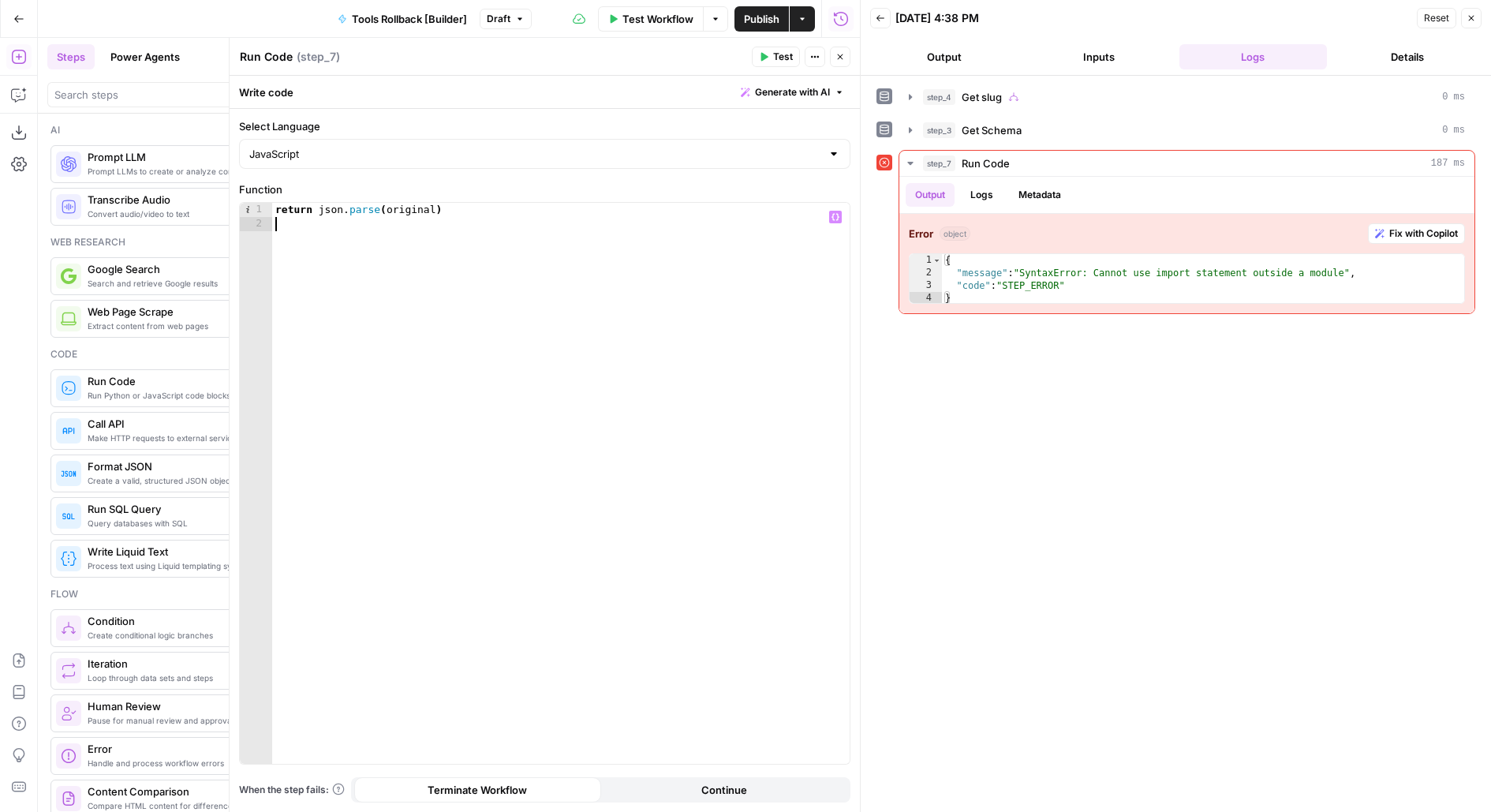
scroll to position [0, 0]
click at [318, 213] on div "return json . parse ( original )" at bounding box center [560, 497] width 578 height 590
type textarea "**********"
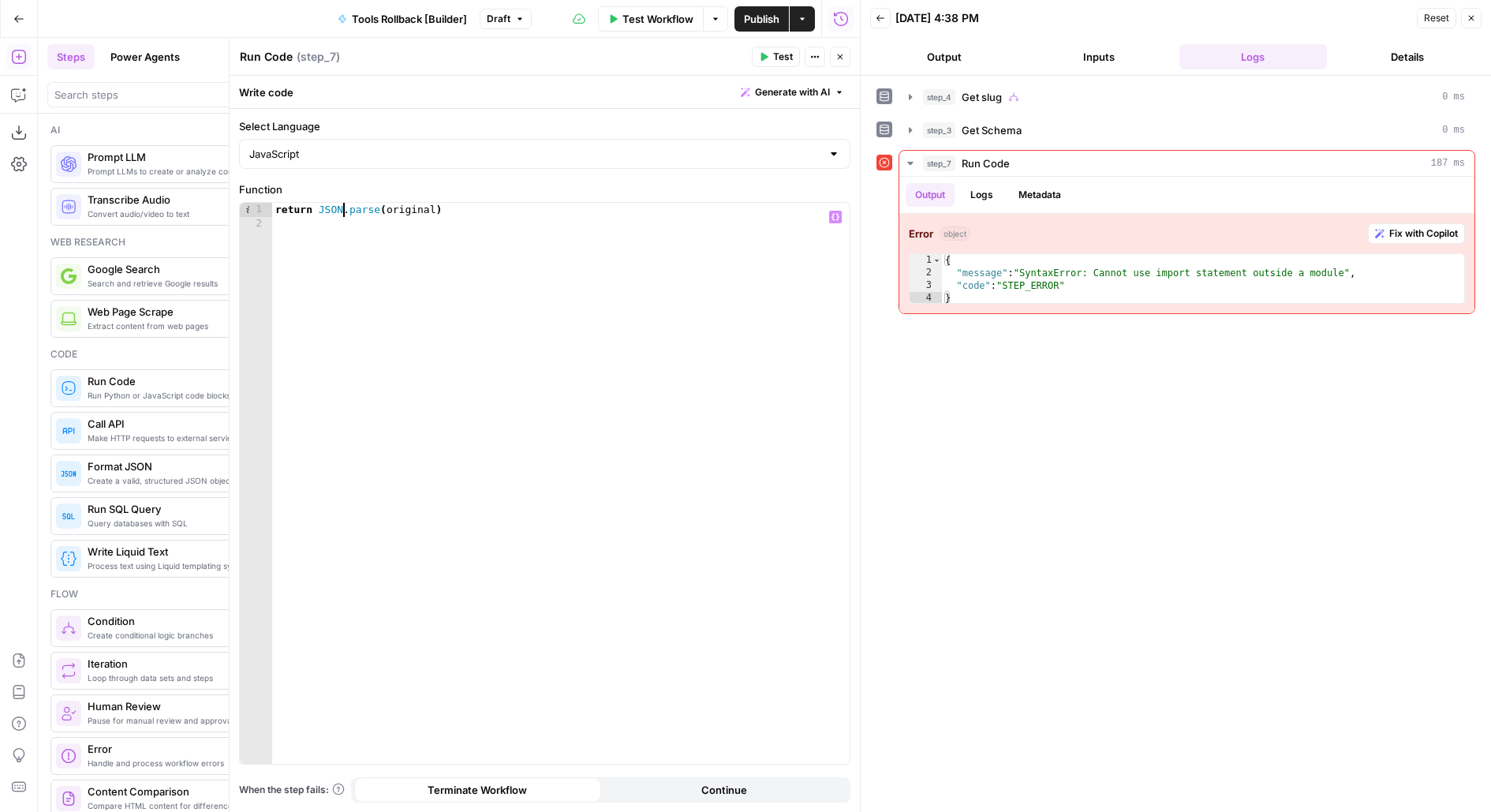
click at [496, 409] on div "return JSON . parse ( original )" at bounding box center [560, 497] width 578 height 590
click at [774, 59] on button "Test" at bounding box center [775, 56] width 48 height 20
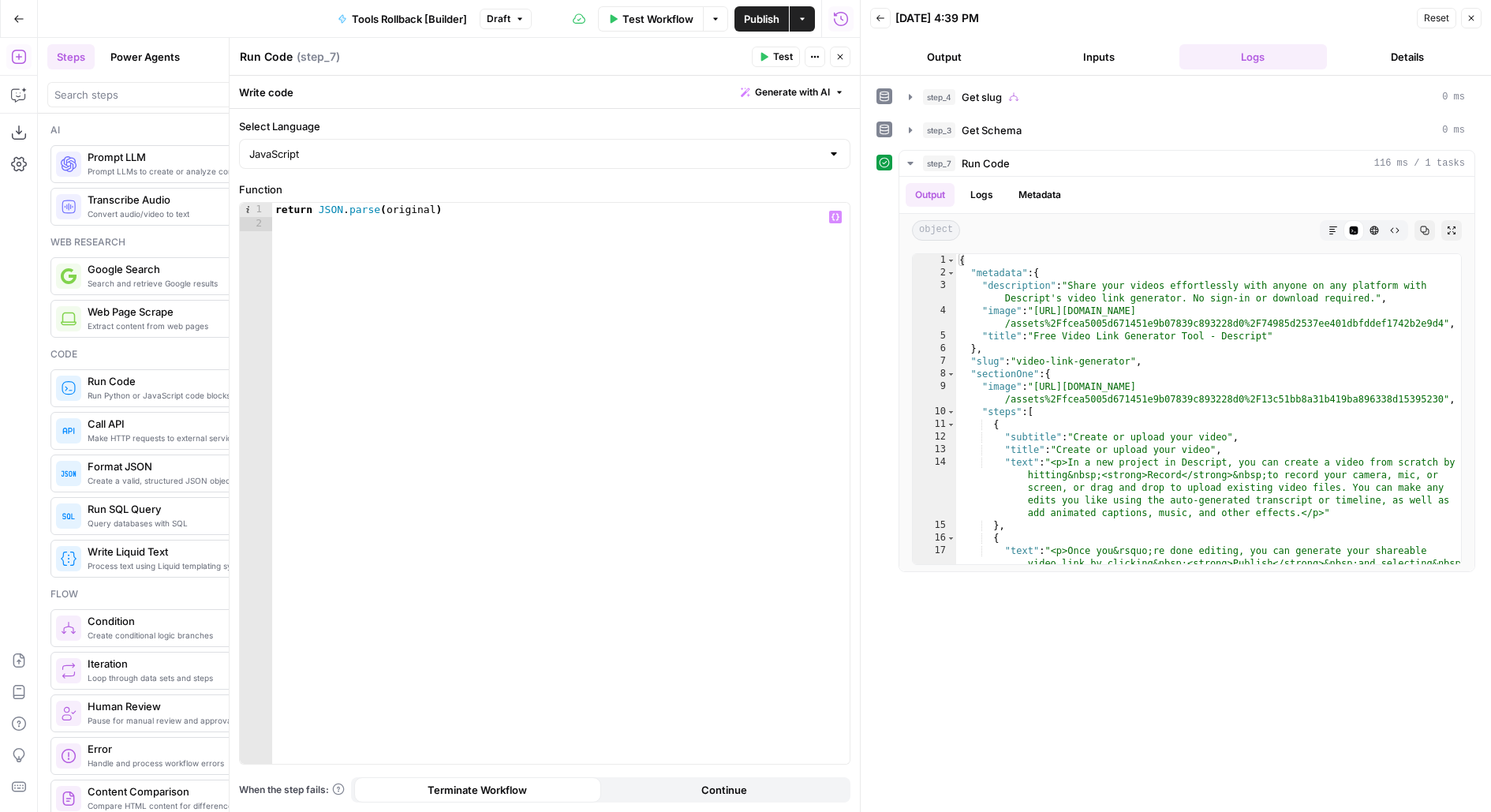
type textarea "**********"
drag, startPoint x: 503, startPoint y: 211, endPoint x: 315, endPoint y: 211, distance: 188.0
click at [315, 211] on div "return JSON . parse ( original )" at bounding box center [560, 497] width 578 height 590
click at [847, 55] on button "Close" at bounding box center [840, 56] width 20 height 20
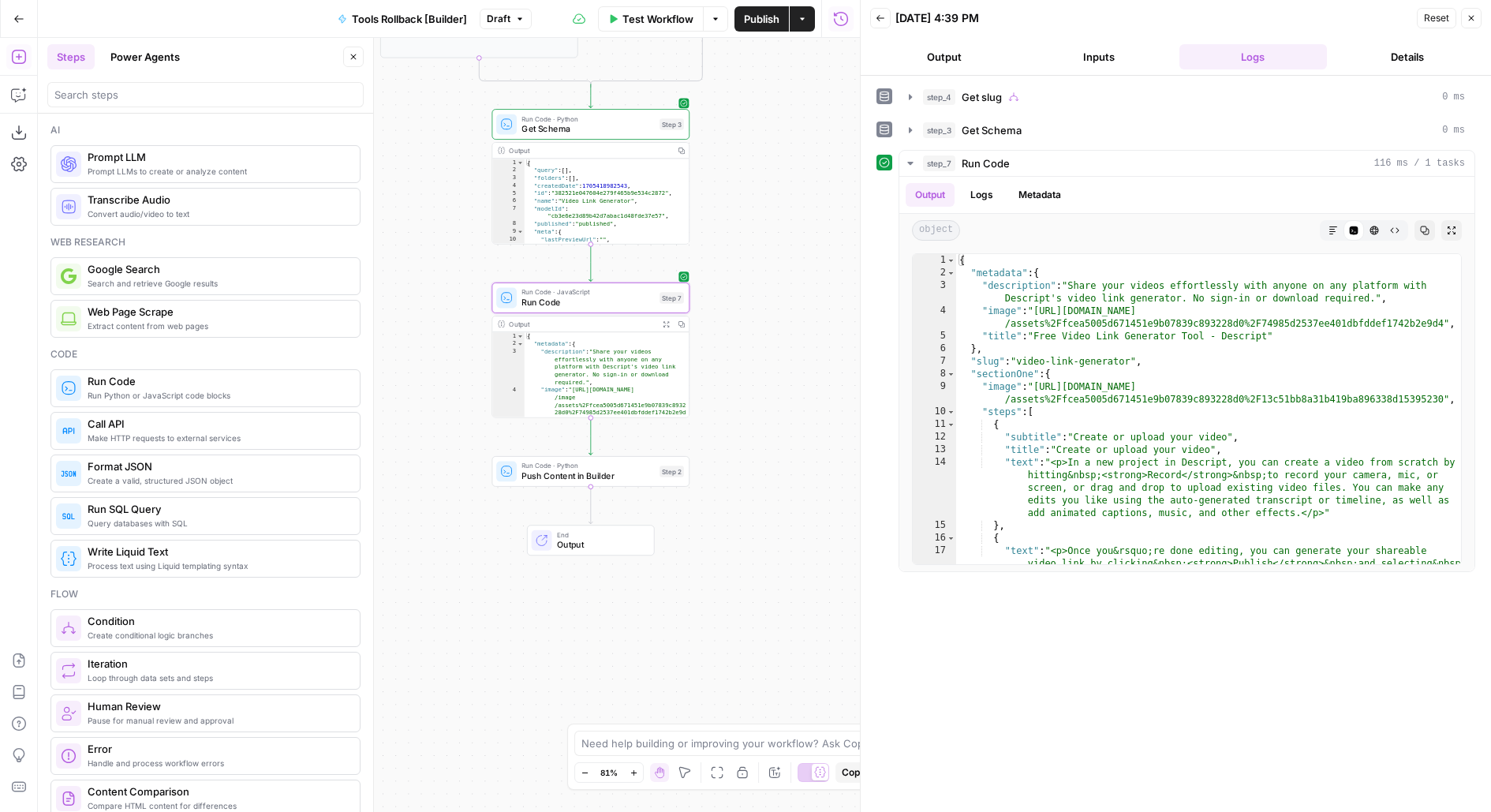
click at [644, 468] on span "Run Code · Python" at bounding box center [588, 466] width 133 height 10
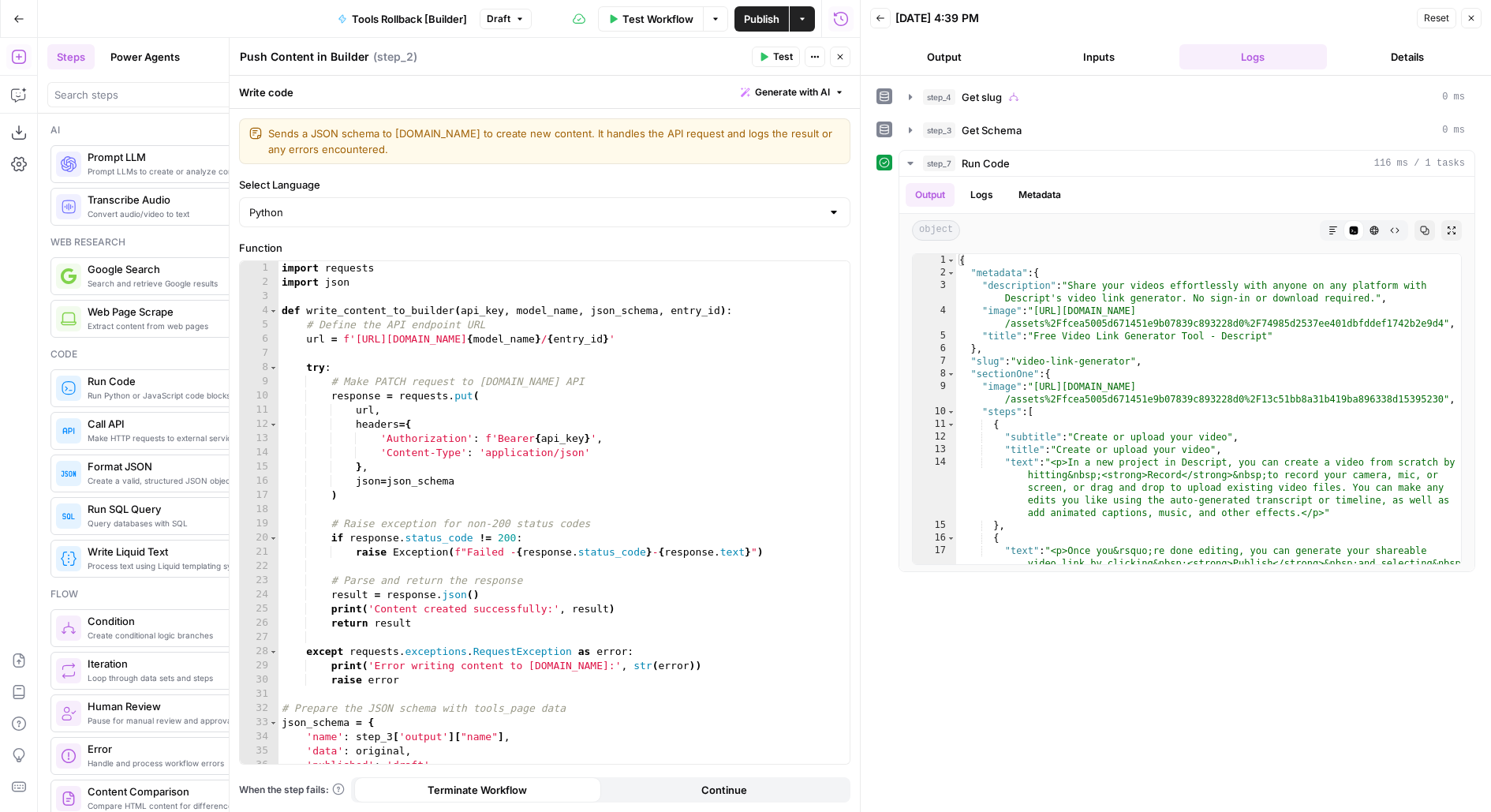
scroll to position [148, 0]
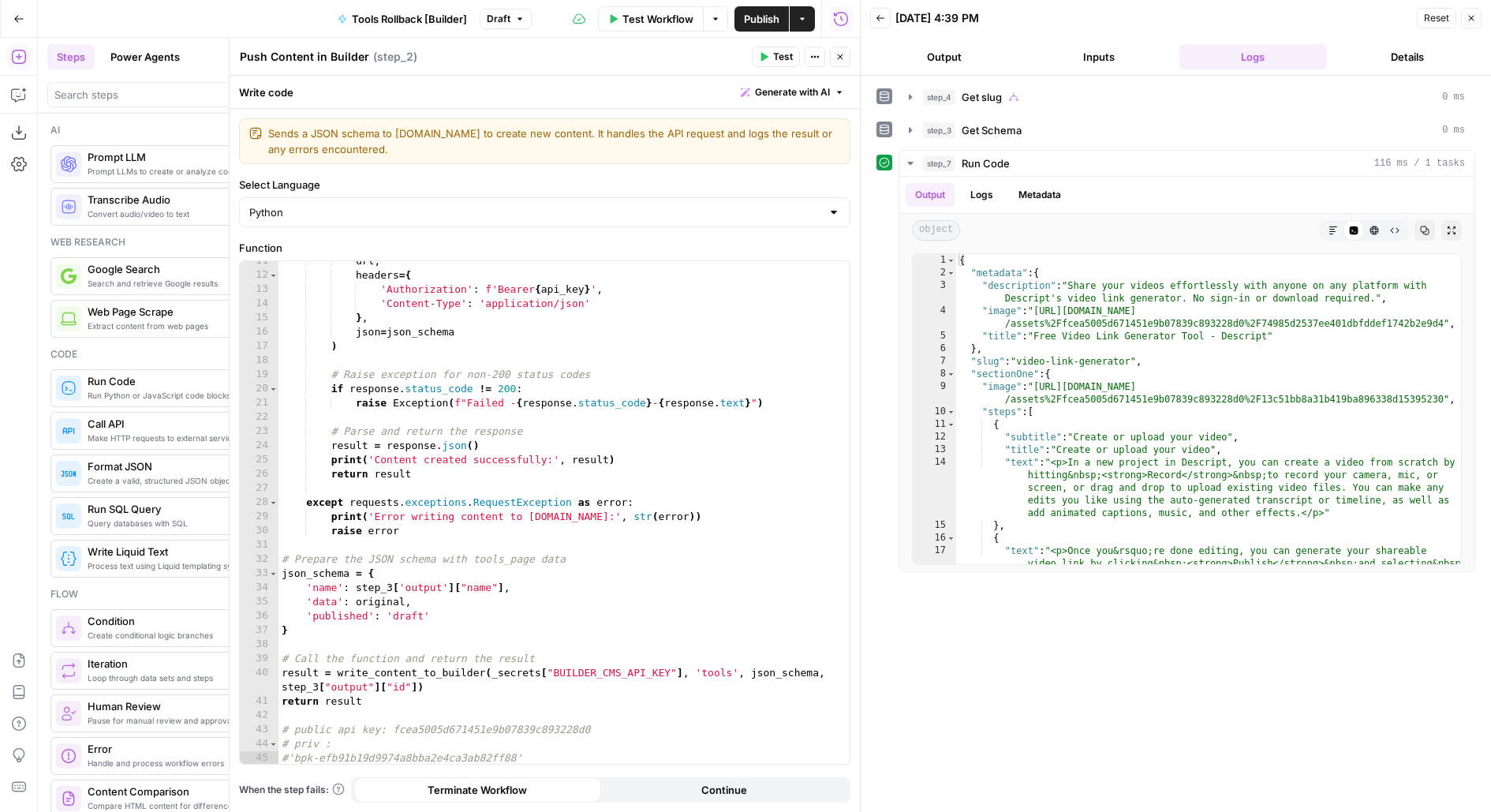
click at [842, 56] on icon "button" at bounding box center [840, 56] width 9 height 9
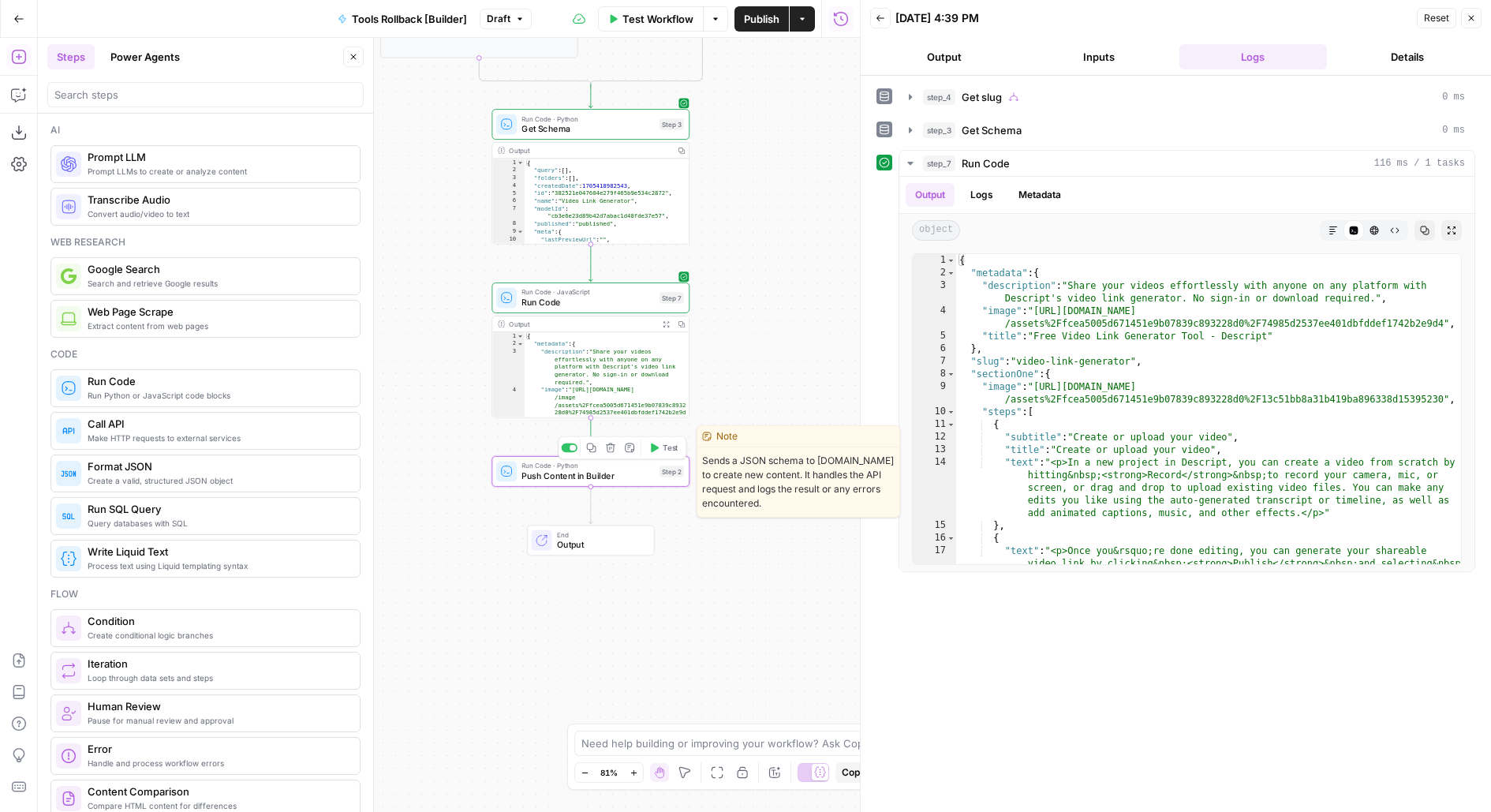
click at [626, 473] on span "Push Content in Builder" at bounding box center [588, 476] width 133 height 13
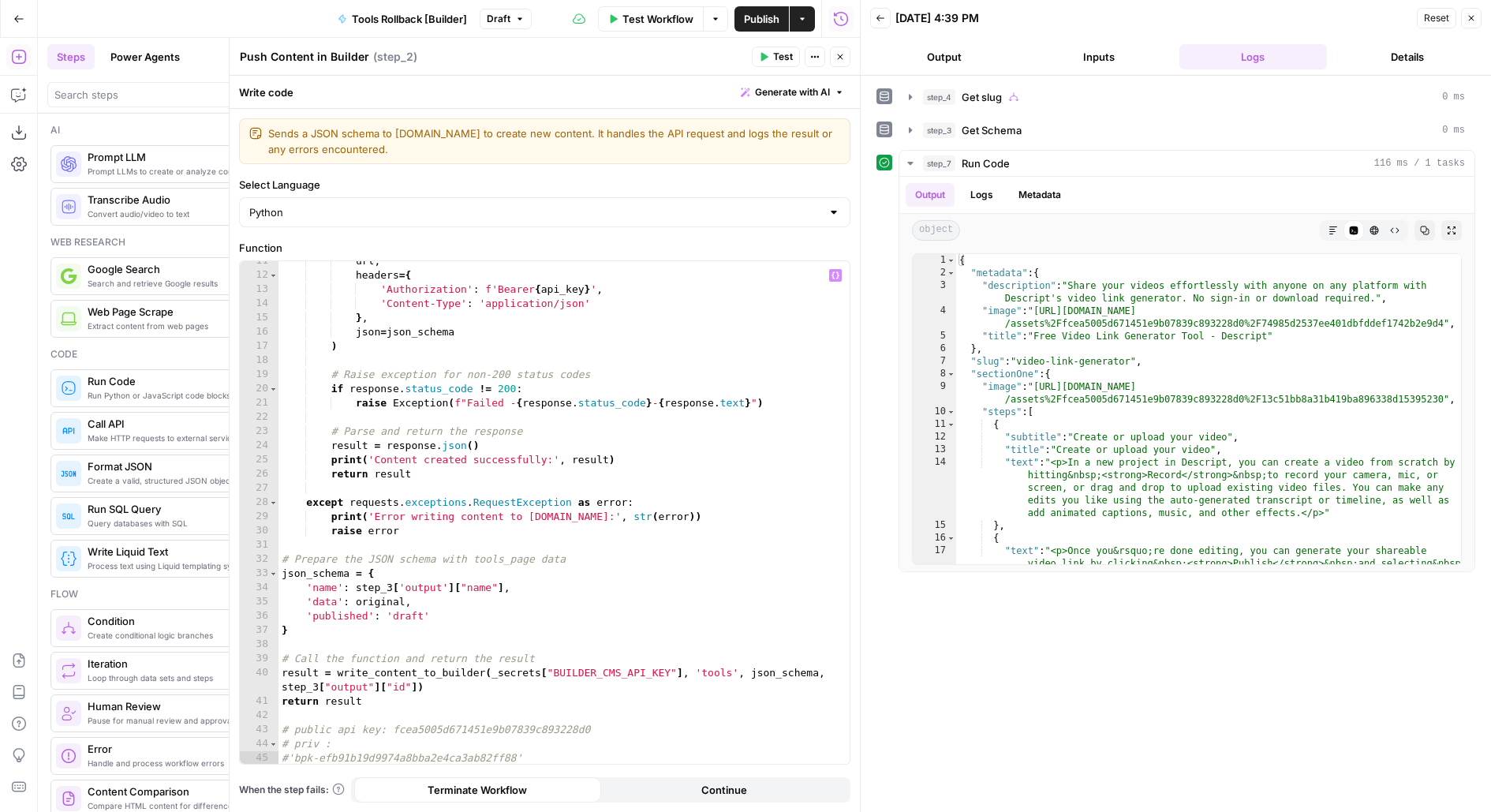
click at [367, 604] on div "url , headers = { 'Authorization' : f'Bearer { api_key } ' , 'Content-Type' : '…" at bounding box center [565, 520] width 572 height 533
type textarea "**********"
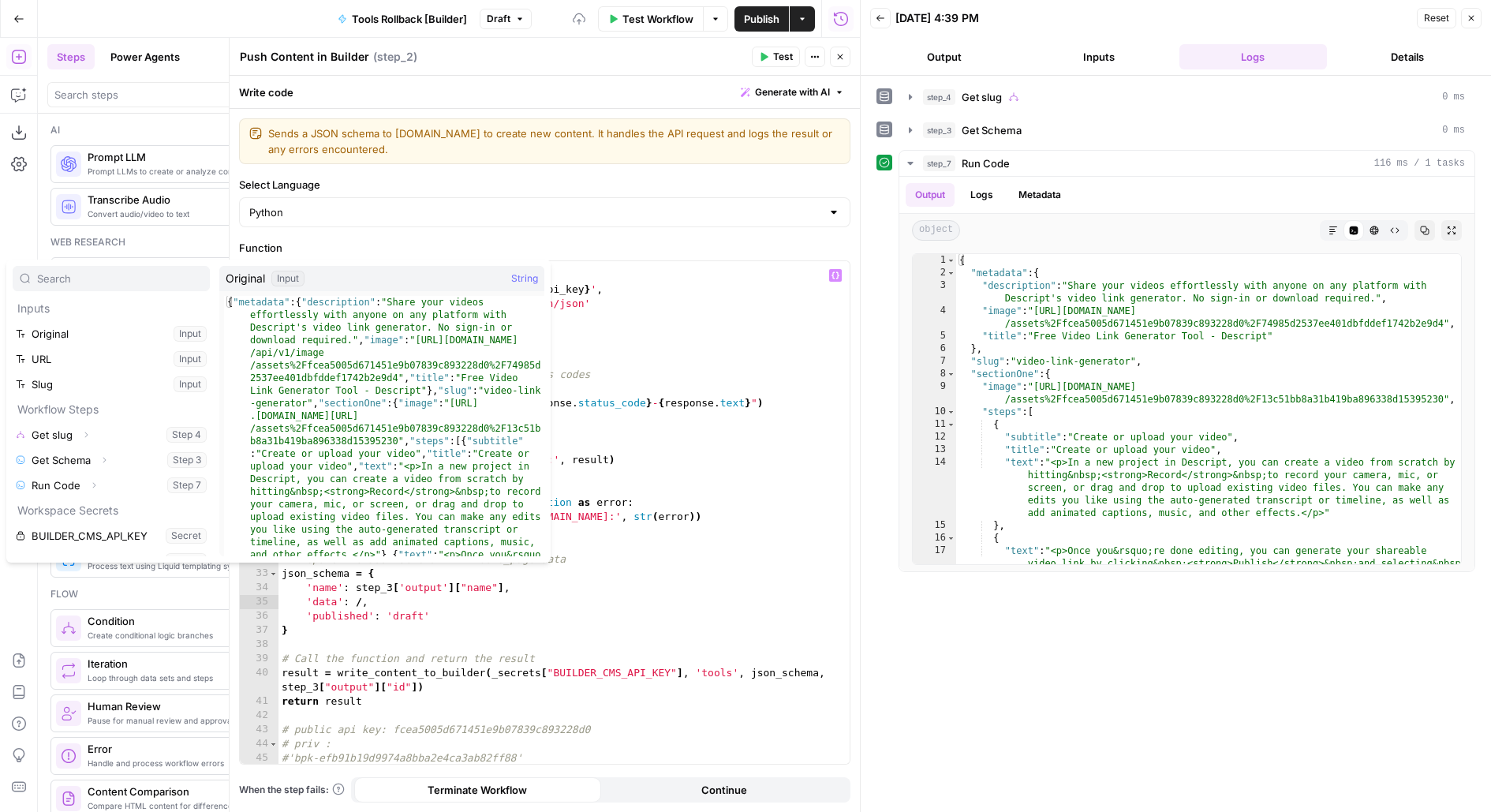
scroll to position [92, 0]
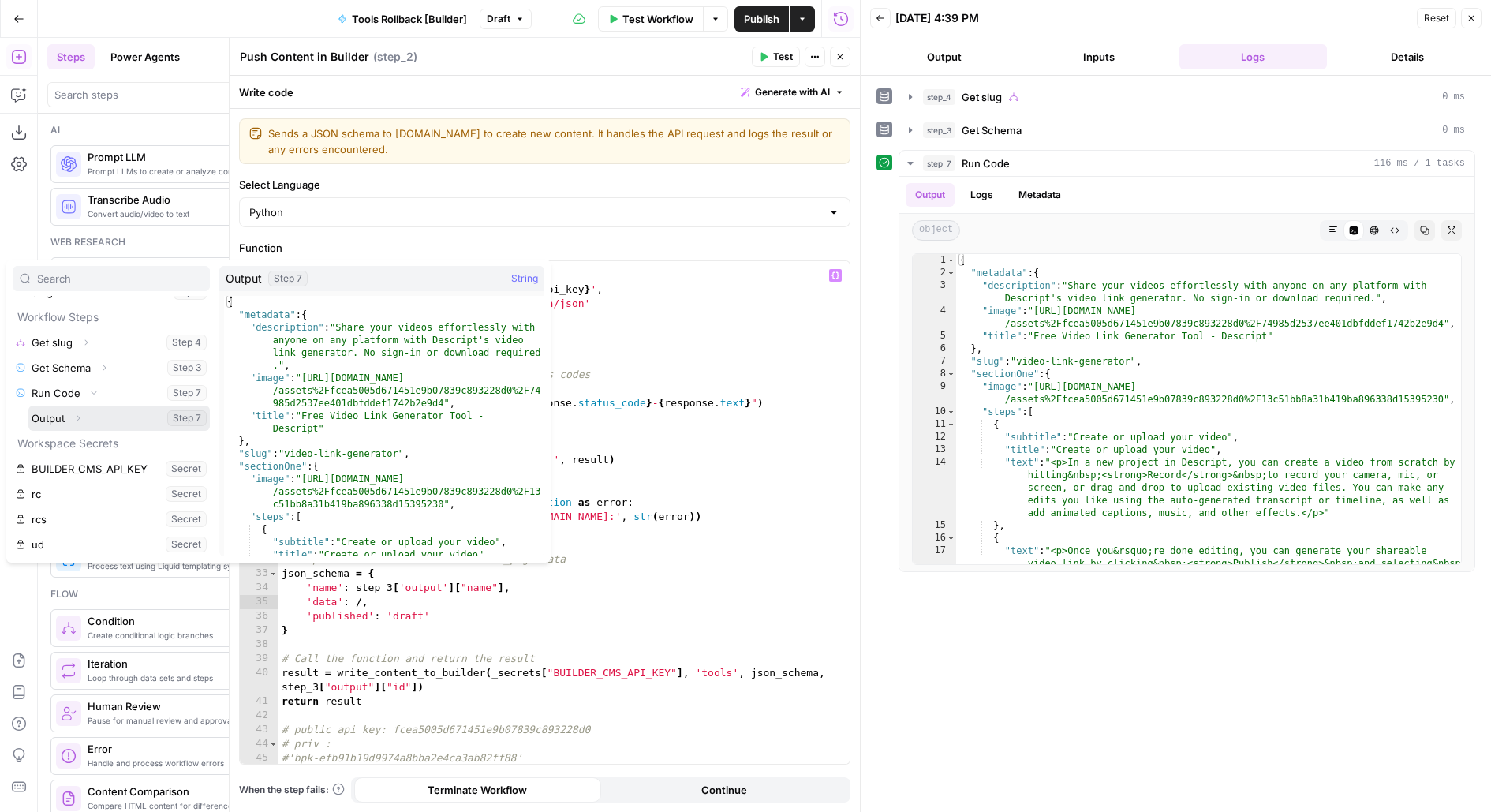
click at [29, 405] on button "Select variable Output" at bounding box center [119, 418] width 181 height 25
type textarea "**********"
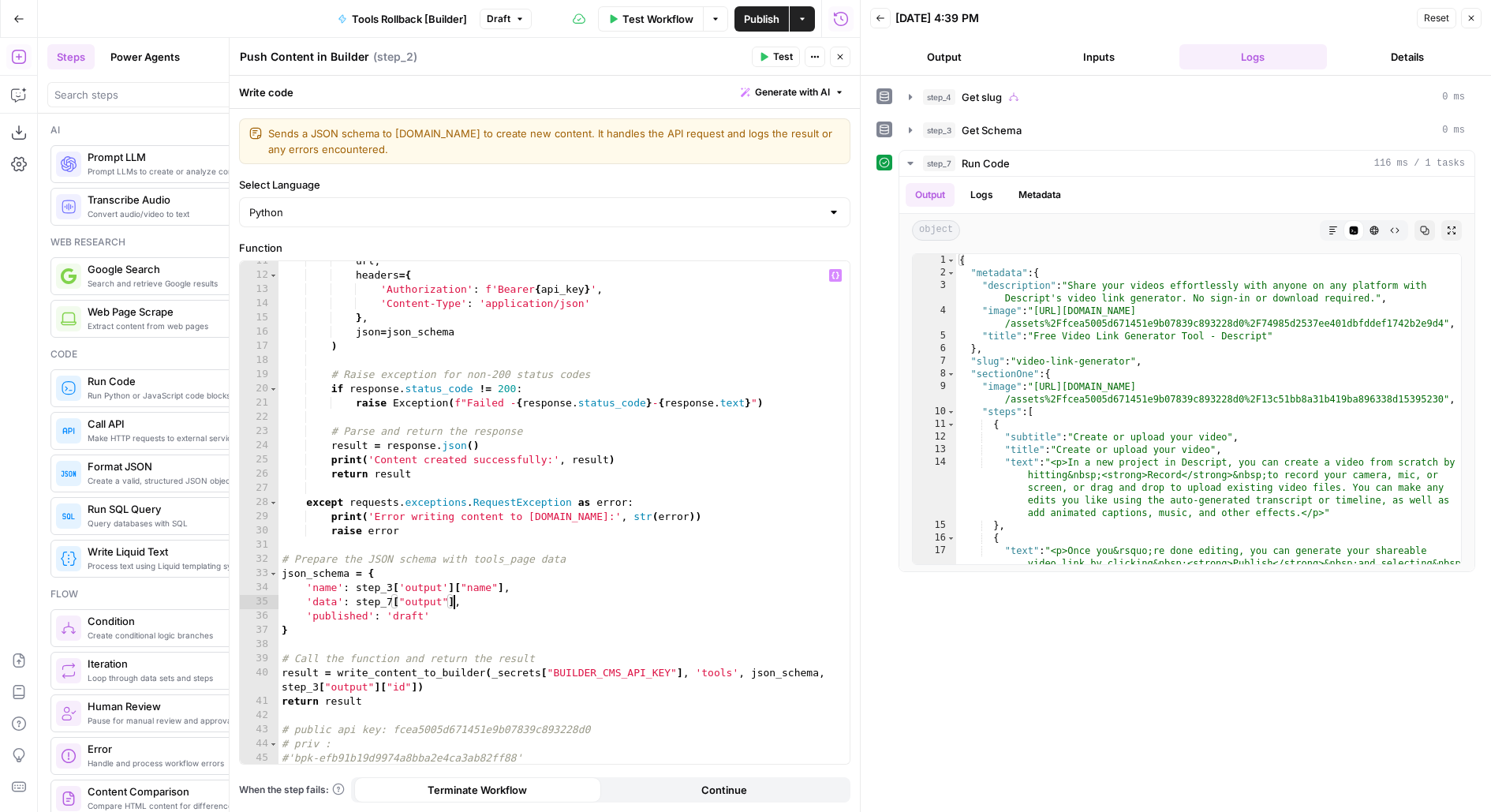
click at [774, 21] on span "Publish" at bounding box center [762, 18] width 35 height 16
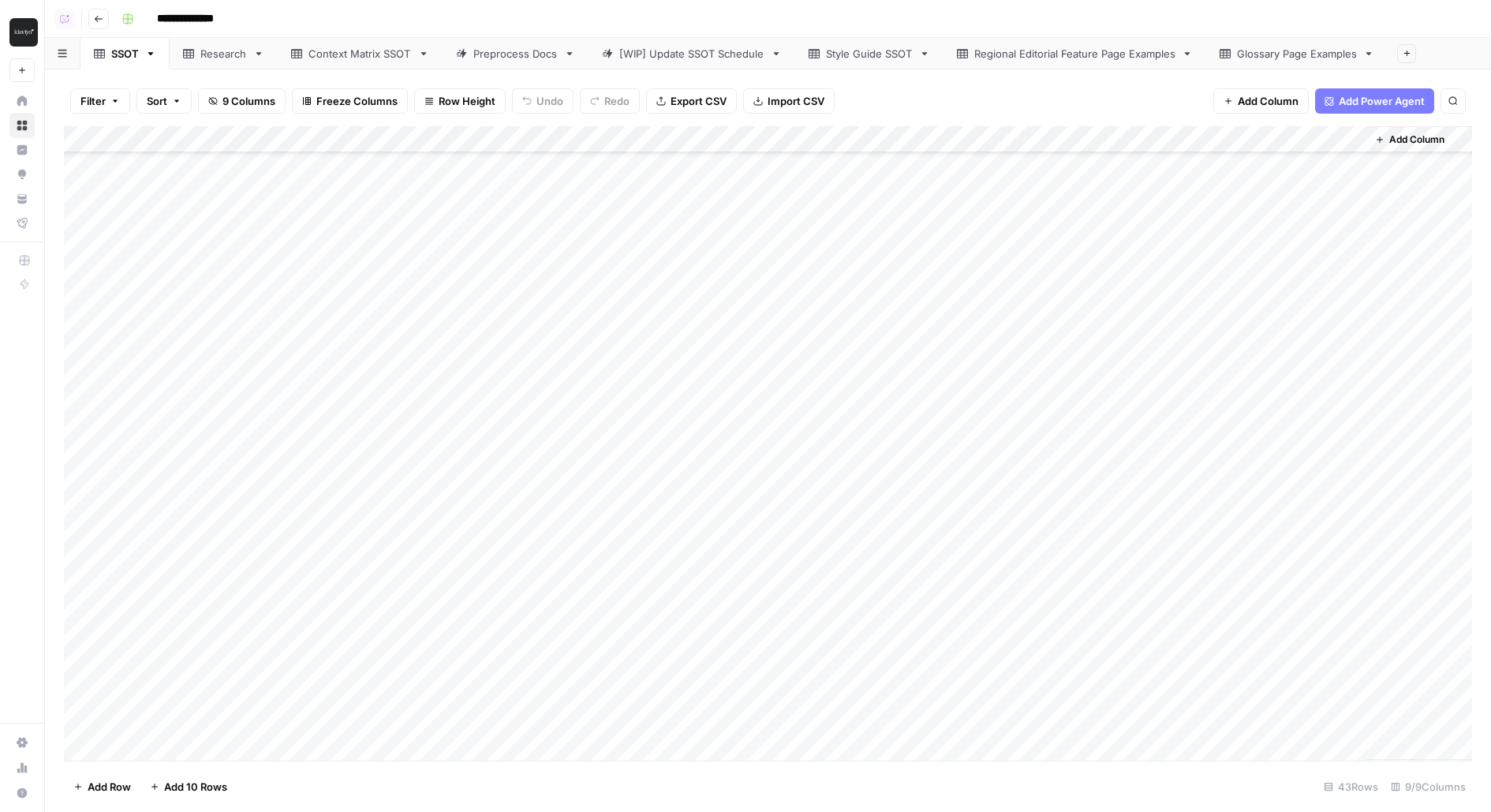
scroll to position [73, 0]
